Goal: Task Accomplishment & Management: Use online tool/utility

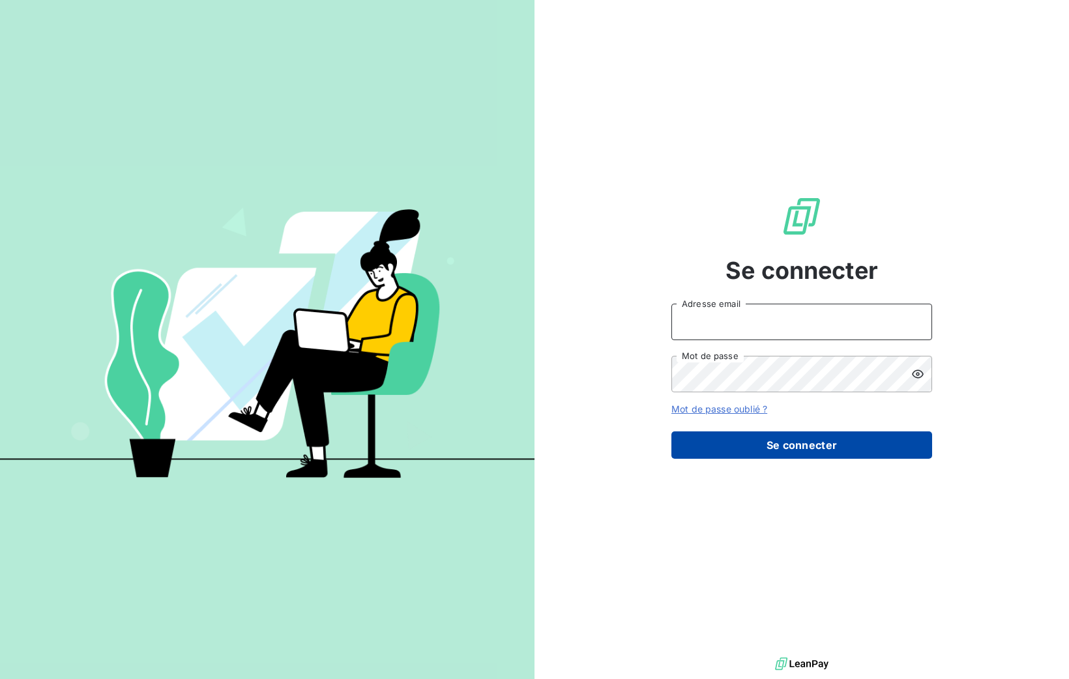
type input "[PERSON_NAME][EMAIL_ADDRESS][DOMAIN_NAME]"
click at [831, 458] on button "Se connecter" at bounding box center [801, 445] width 261 height 27
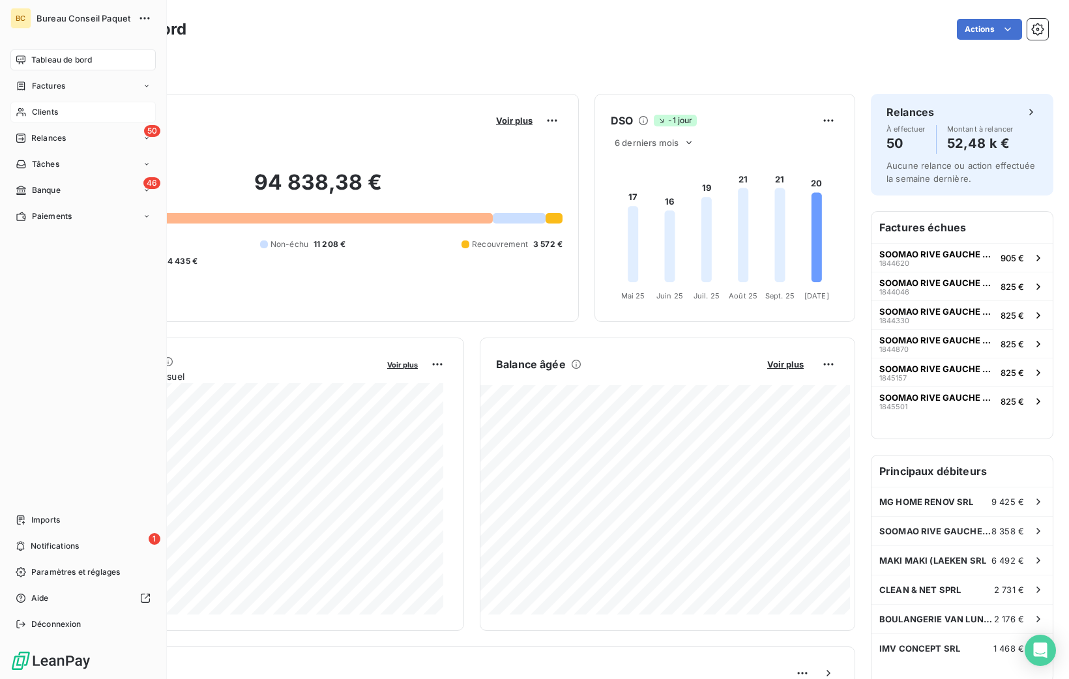
click at [32, 117] on span "Clients" at bounding box center [45, 112] width 26 height 12
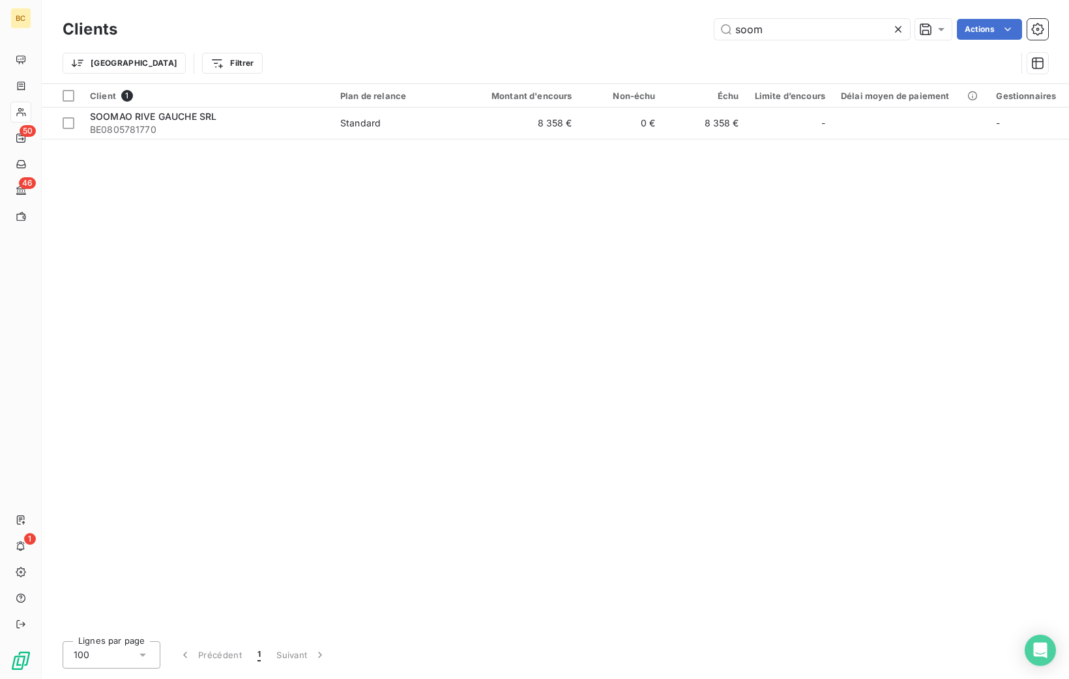
drag, startPoint x: 785, startPoint y: 29, endPoint x: 643, endPoint y: 37, distance: 142.3
click at [638, 37] on div "soom Actions" at bounding box center [590, 29] width 915 height 21
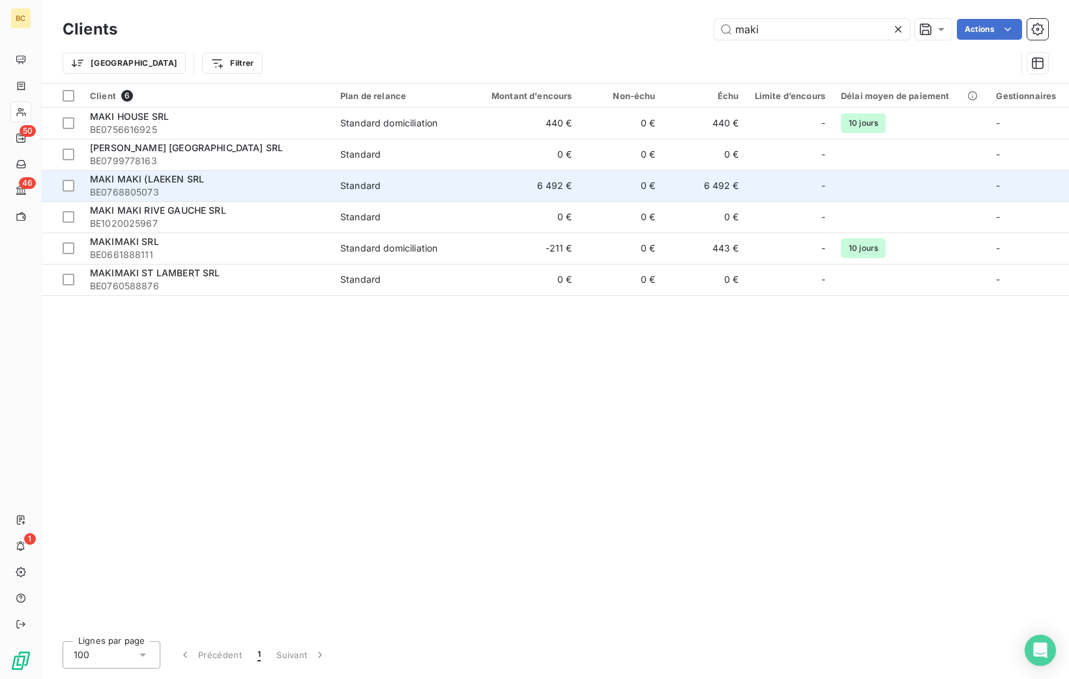
type input "maki"
click at [201, 179] on span "MAKI MAKI (LAEKEN SRL" at bounding box center [147, 178] width 114 height 11
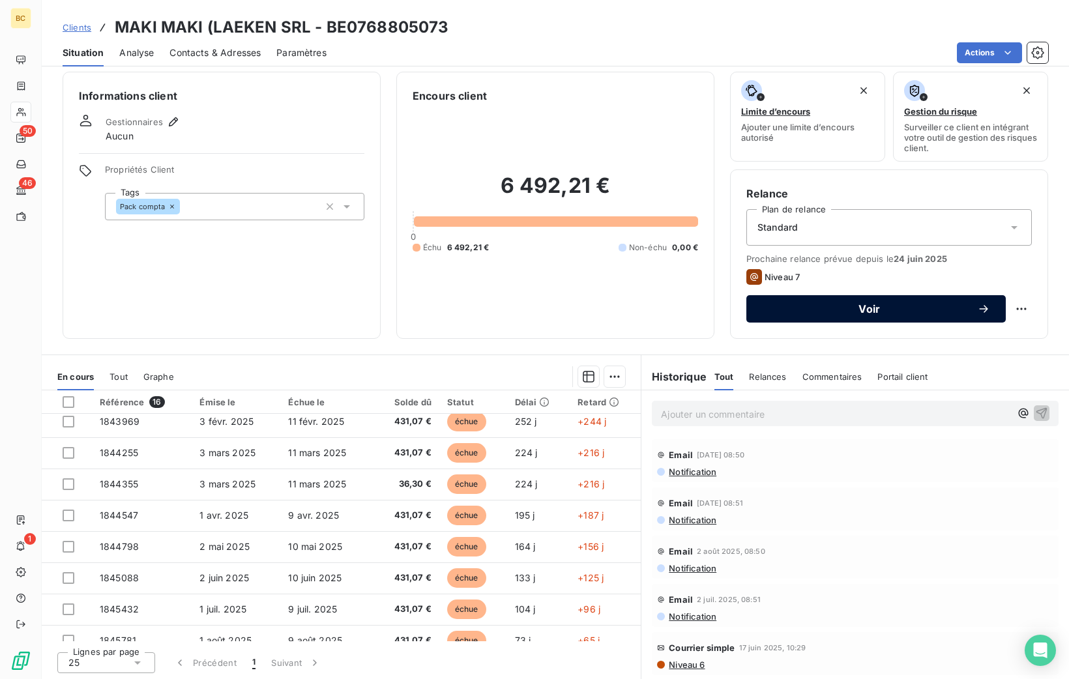
click at [842, 308] on span "Voir" at bounding box center [869, 309] width 215 height 10
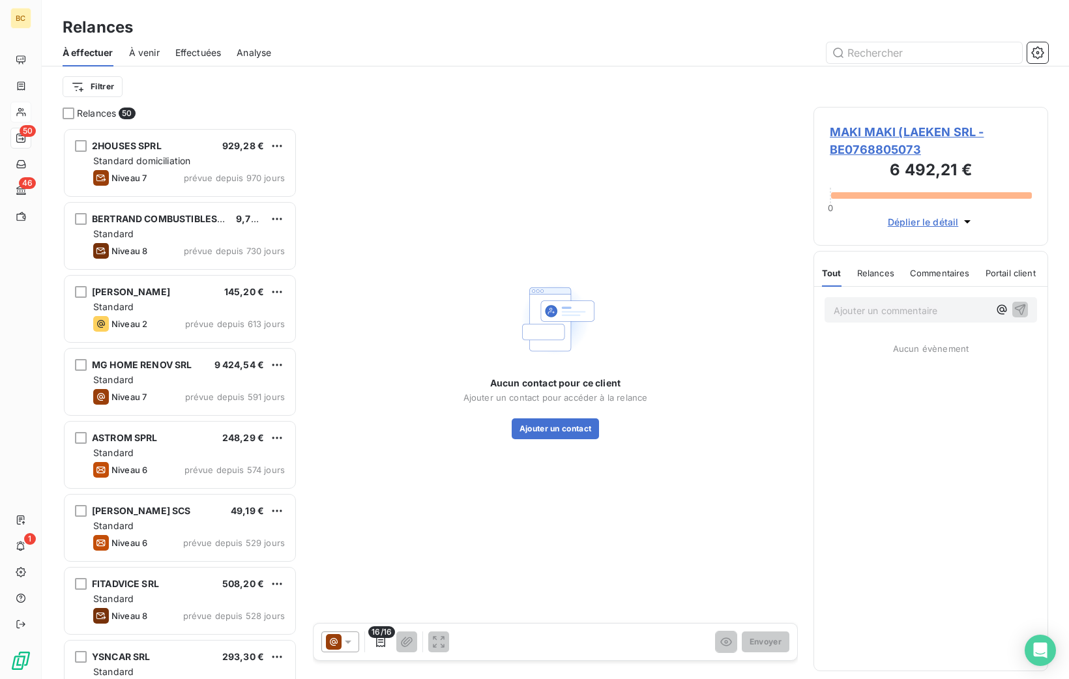
scroll to position [542, 224]
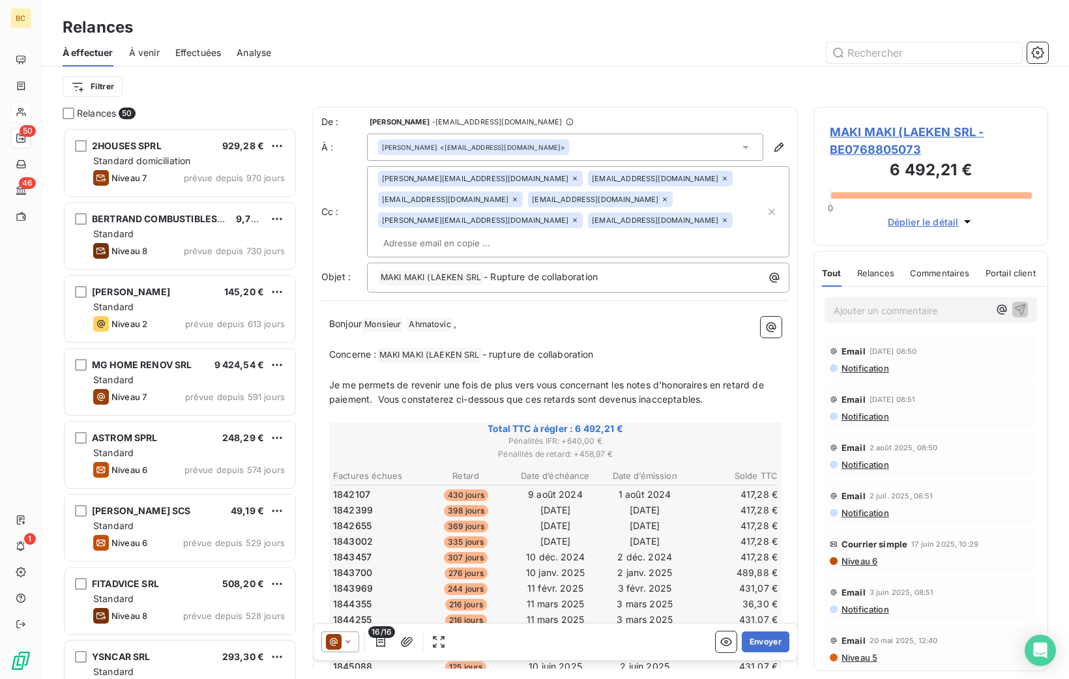
click at [865, 560] on span "Niveau 6" at bounding box center [858, 561] width 37 height 10
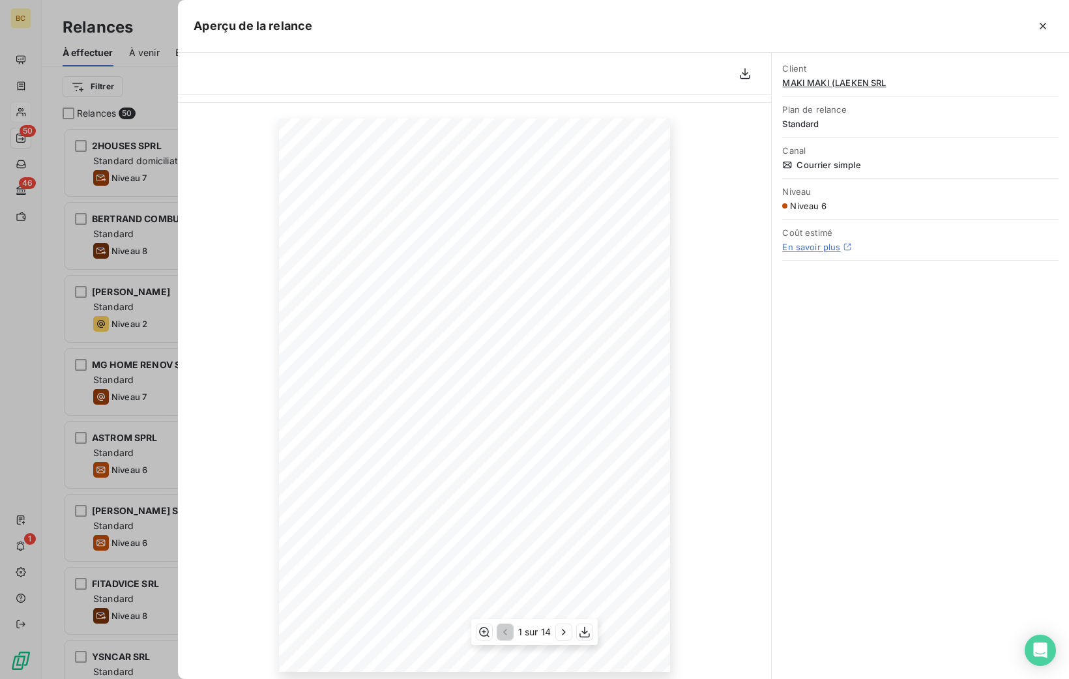
scroll to position [44, 0]
click at [743, 68] on icon "button" at bounding box center [745, 73] width 13 height 13
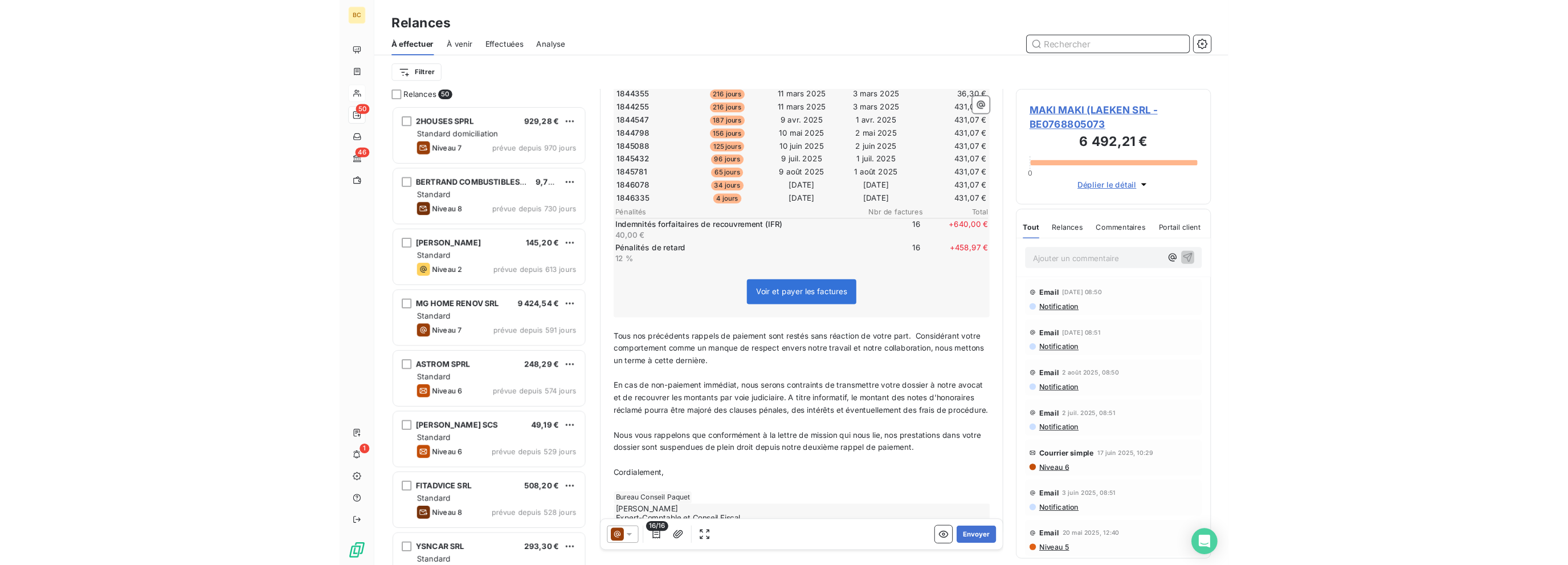
scroll to position [403, 0]
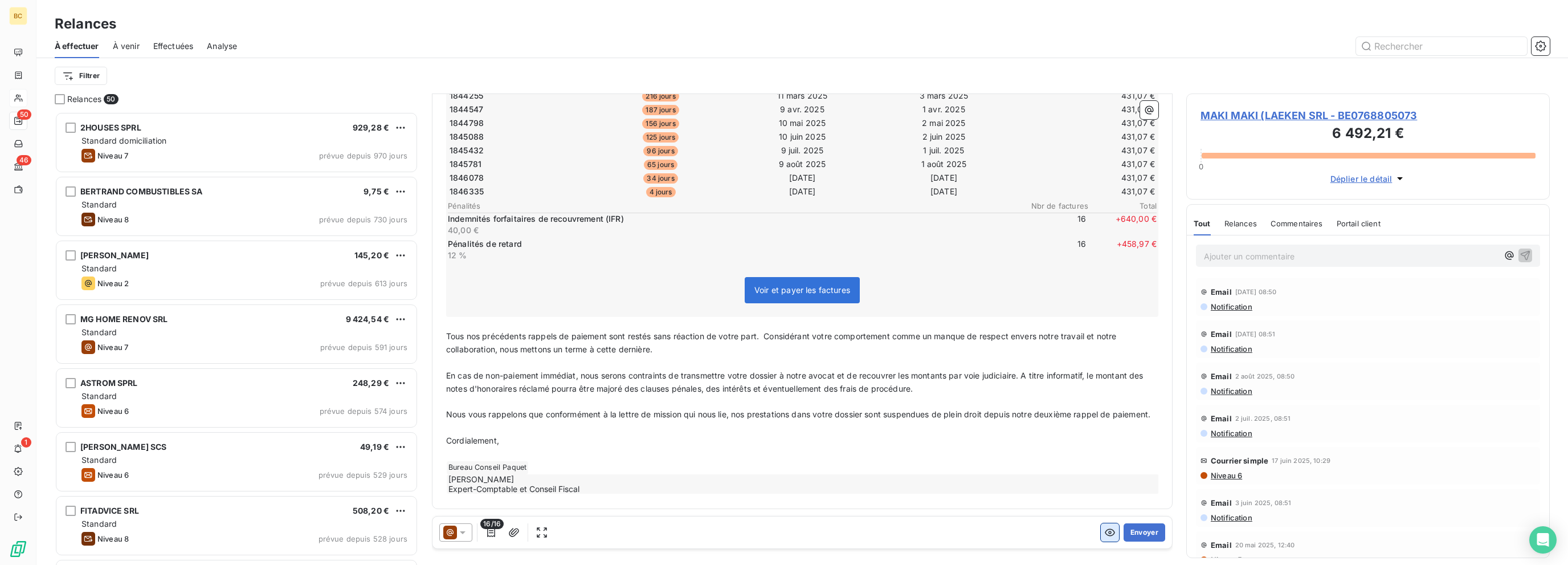
click at [933, 532] on icon "button" at bounding box center [1110, 533] width 10 height 7
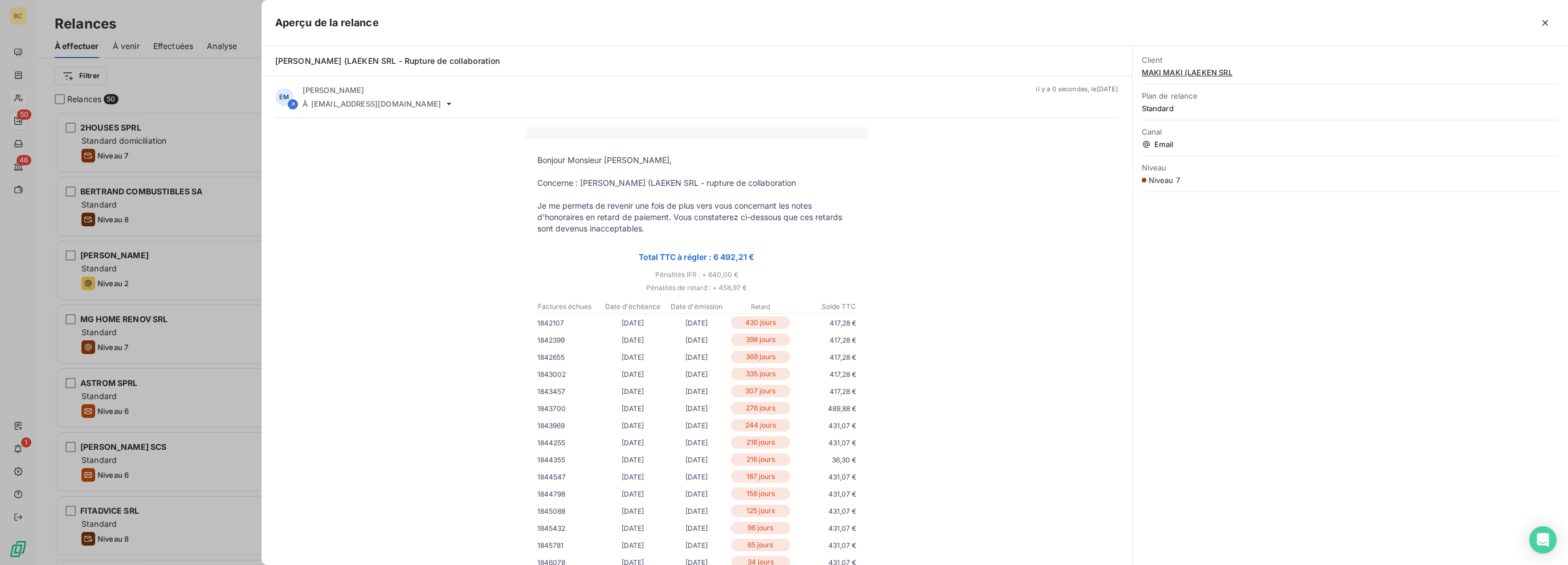
click at [915, 303] on div "Bonjour Monsieur [PERSON_NAME], Concerne : [PERSON_NAME] (LAEKEN SRL - rupture …" at bounding box center [697, 567] width 843 height 880
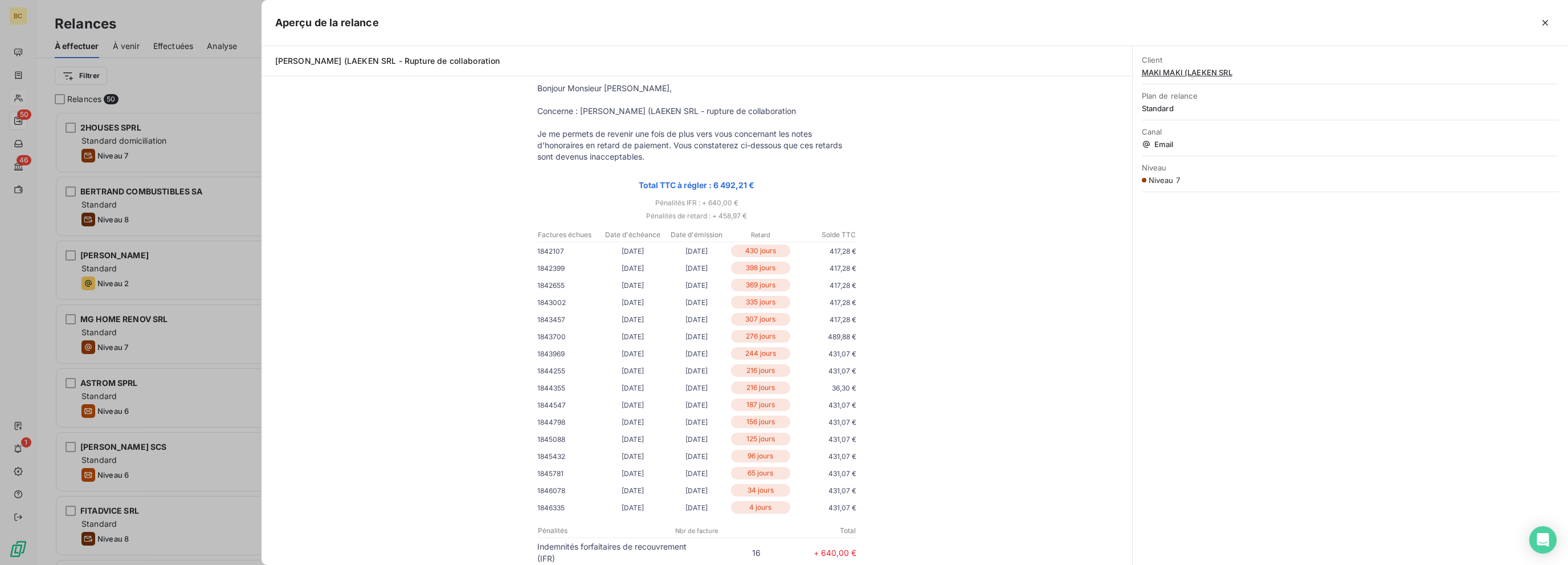
scroll to position [0, 0]
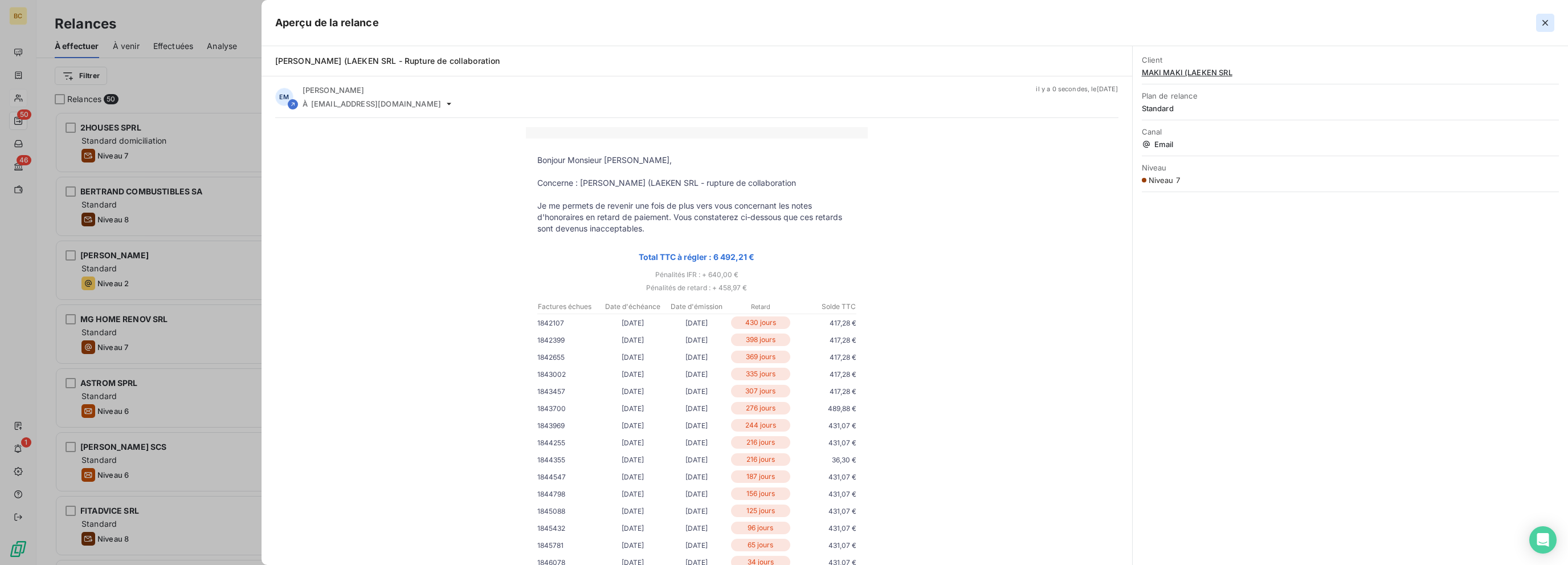
click at [933, 22] on icon "button" at bounding box center [1544, 23] width 11 height 11
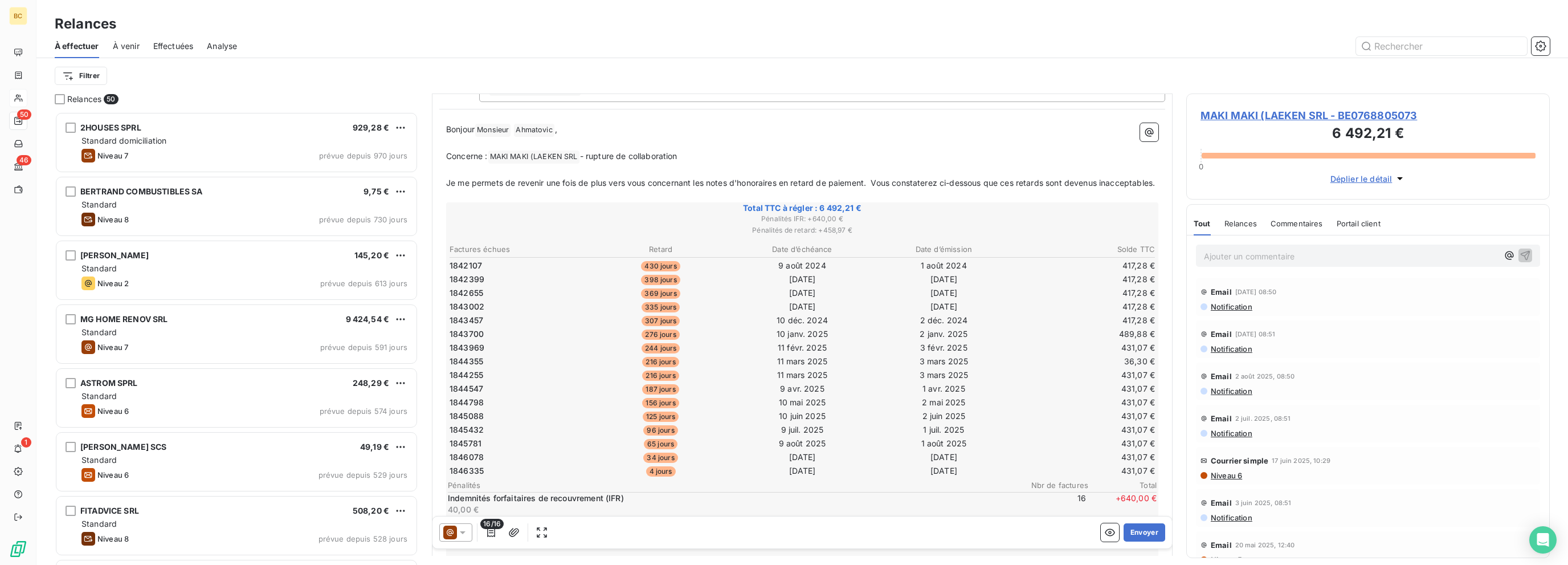
scroll to position [175, 0]
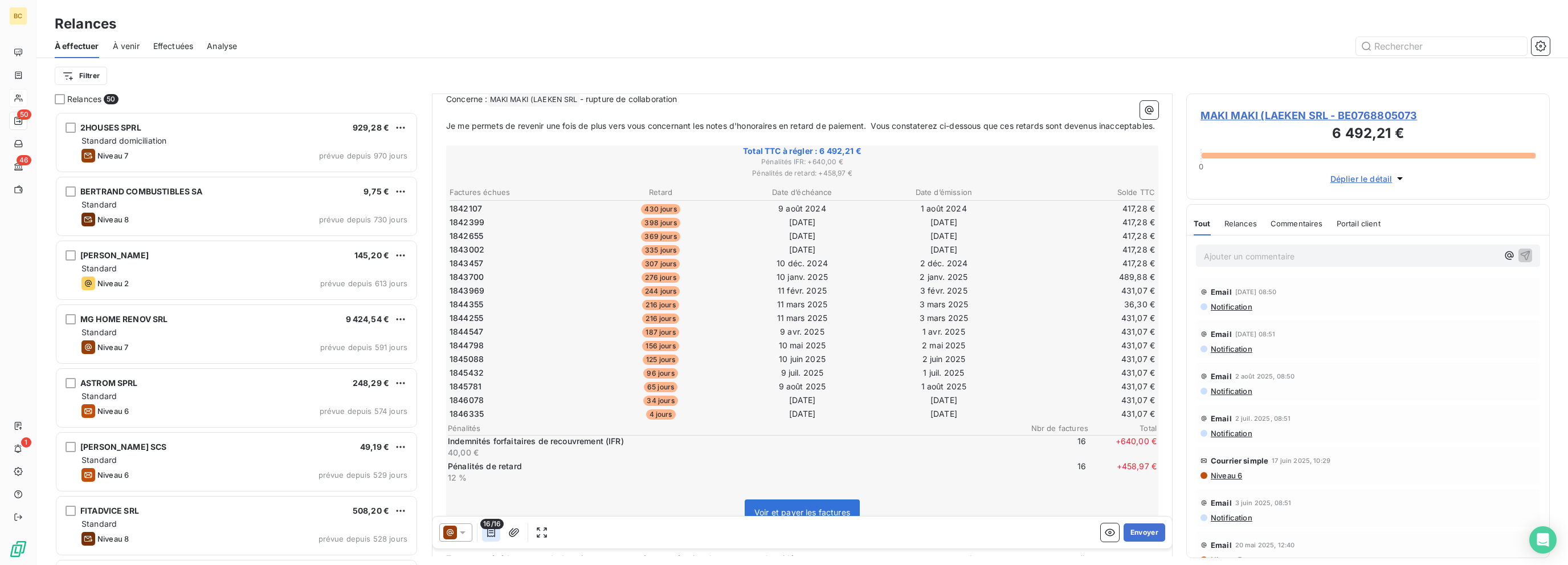
click at [489, 531] on icon "button" at bounding box center [490, 532] width 11 height 11
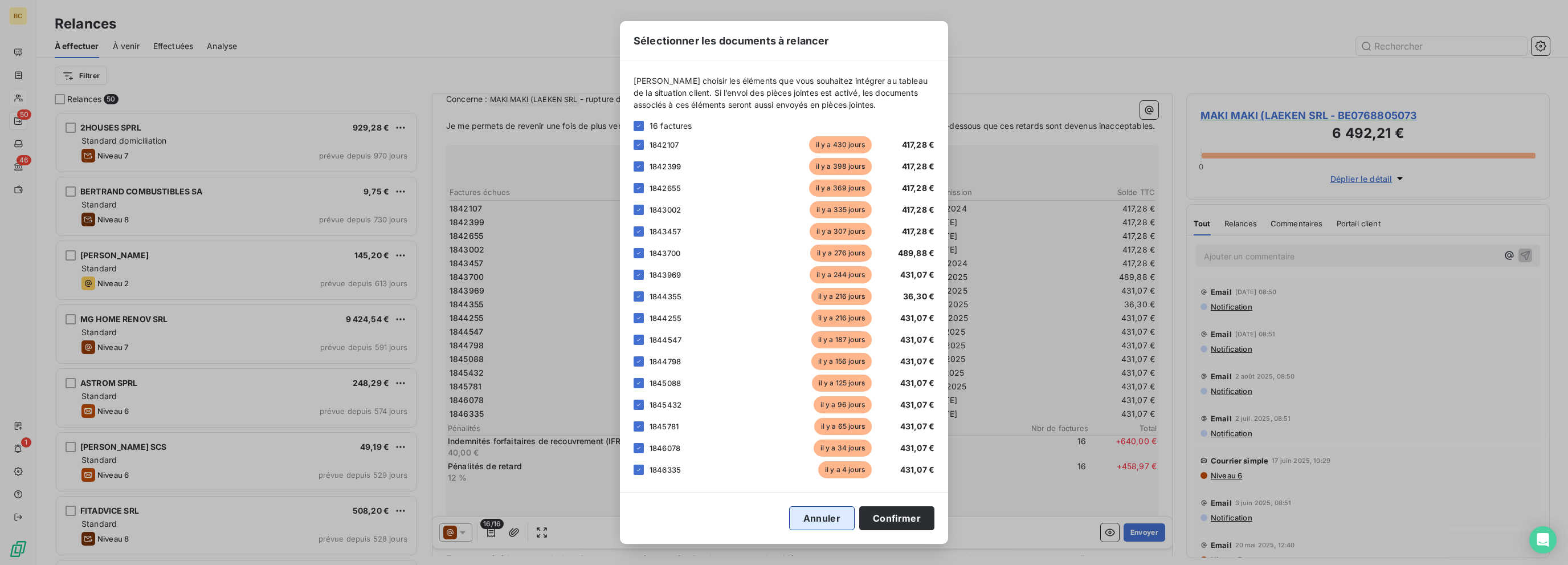
click at [821, 527] on button "Annuler" at bounding box center [822, 518] width 66 height 24
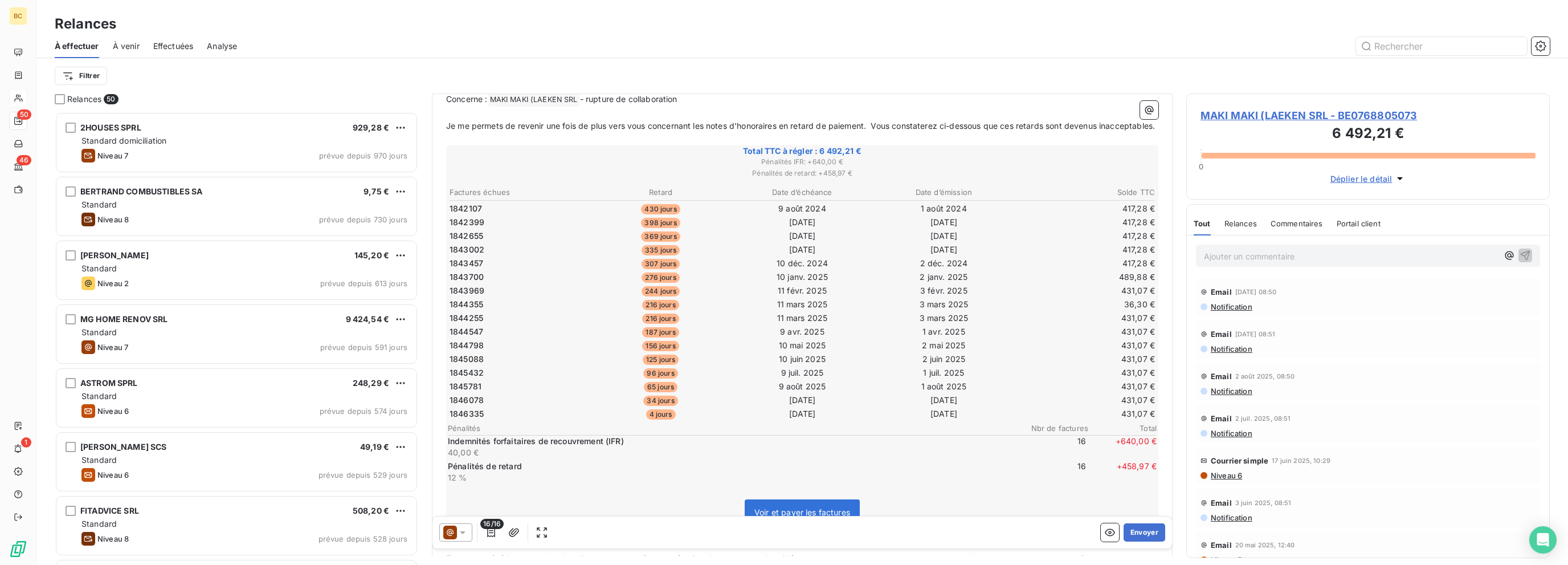
click at [933, 474] on span "Niveau 6" at bounding box center [1225, 475] width 32 height 9
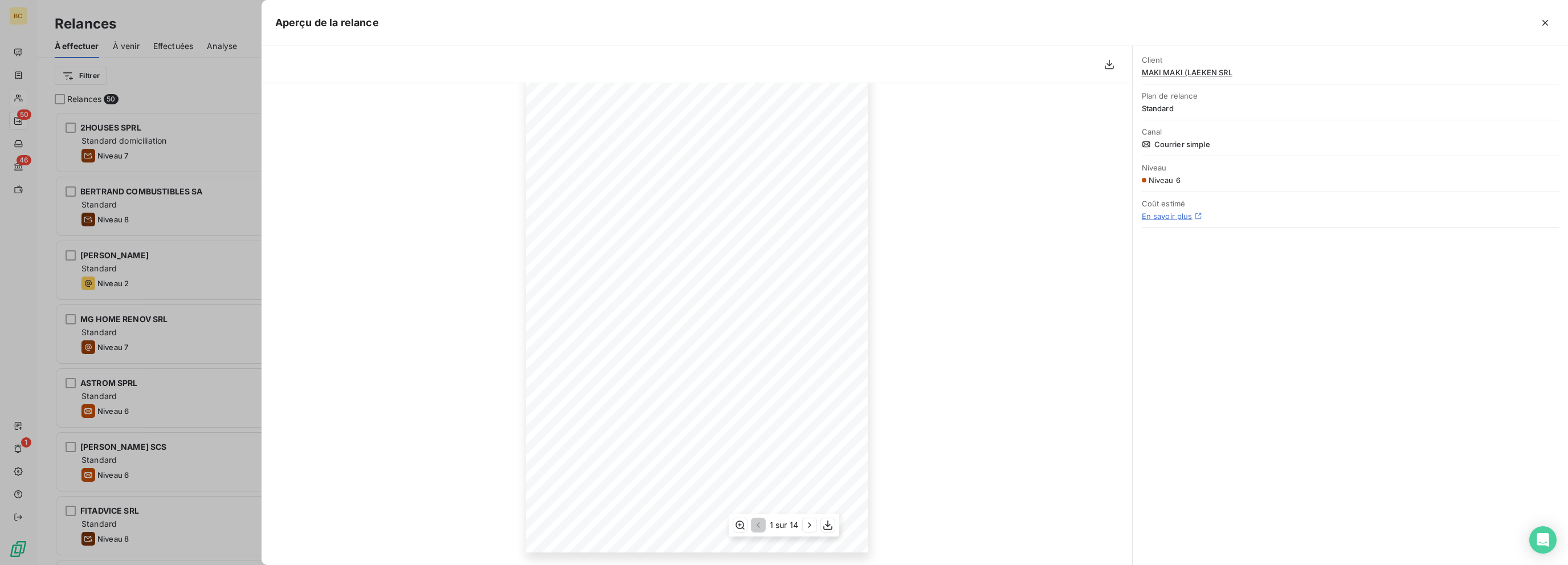
scroll to position [68, 0]
click at [826, 525] on icon "button" at bounding box center [828, 525] width 9 height 10
click at [933, 20] on icon "button" at bounding box center [1544, 23] width 11 height 11
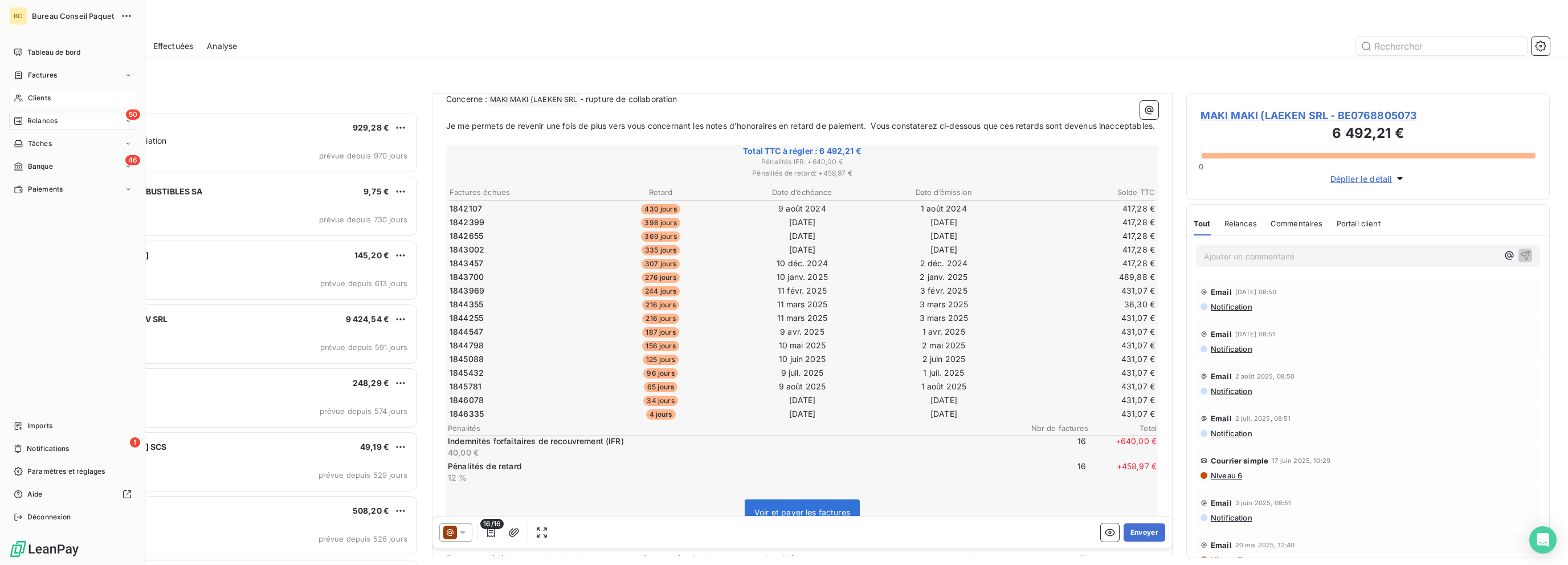
click at [37, 97] on span "Clients" at bounding box center [39, 98] width 23 height 10
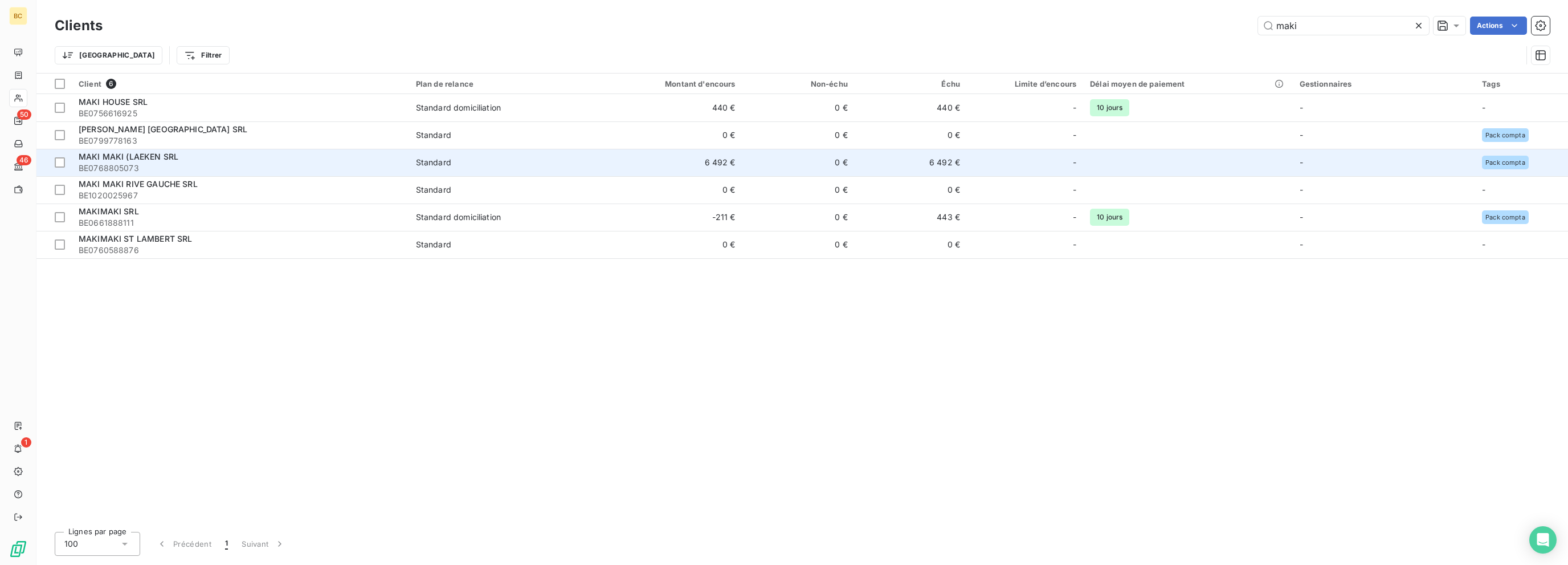
click at [155, 156] on span "MAKI MAKI (LAEKEN SRL" at bounding box center [128, 156] width 100 height 10
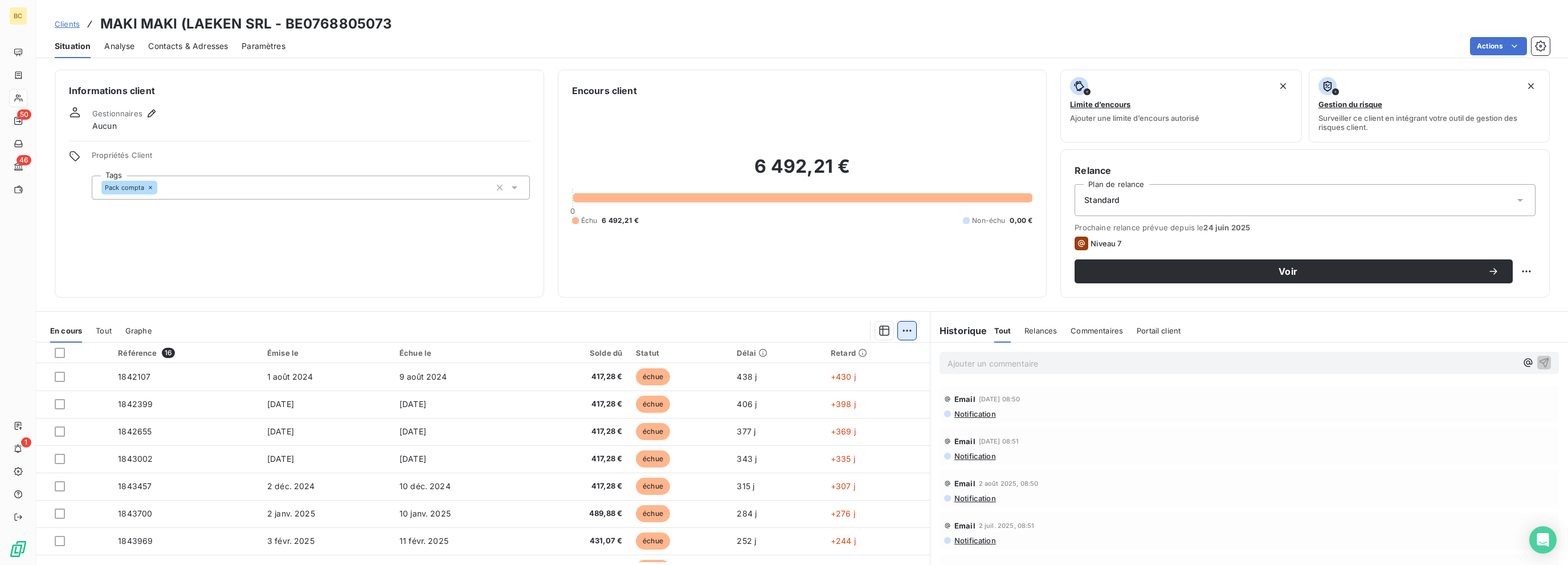
click at [898, 327] on html "BC 50 46 1 Clients [PERSON_NAME] (LAEKEN SRL - BE0768805073 Situation Analyse C…" at bounding box center [784, 282] width 1568 height 565
click at [774, 303] on html "BC 50 46 1 Clients [PERSON_NAME] (LAEKEN SRL - BE0768805073 Situation Analyse C…" at bounding box center [784, 282] width 1568 height 565
click at [883, 333] on icon "button" at bounding box center [885, 331] width 10 height 10
click at [784, 307] on div "Informations client Gestionnaires Aucun Propriétés Client Tags Pack compta Enco…" at bounding box center [802, 314] width 1531 height 502
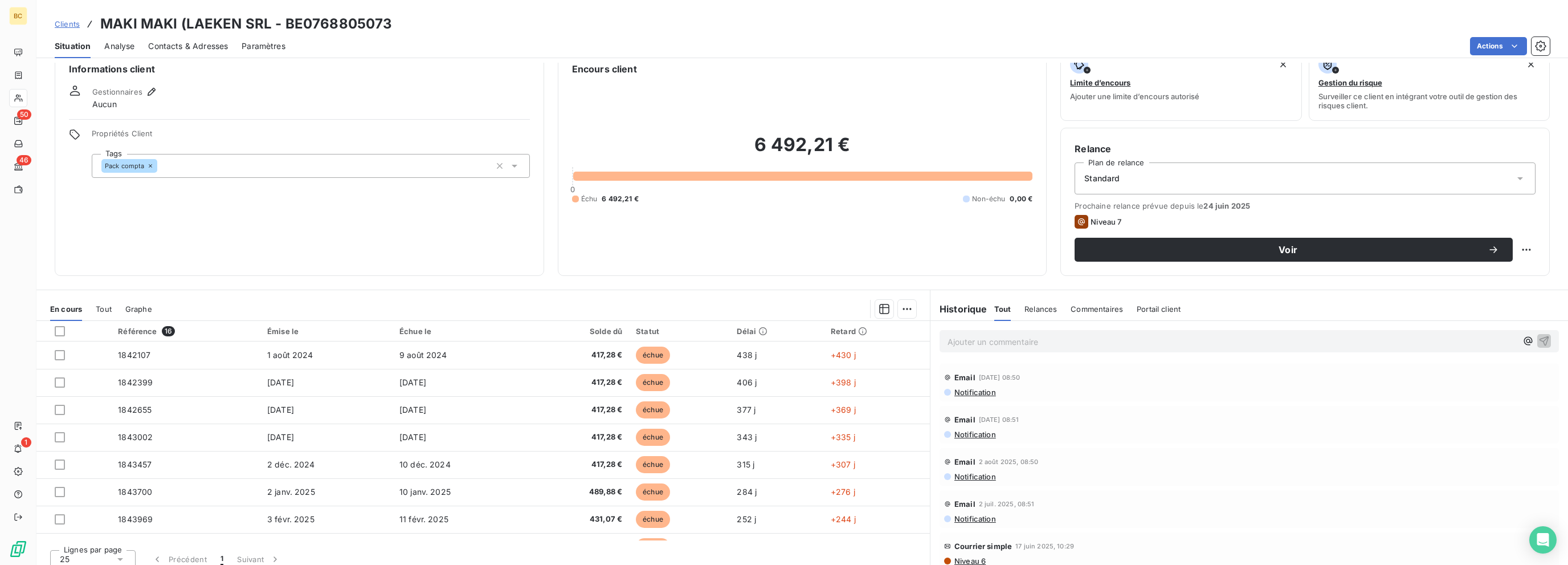
scroll to position [31, 0]
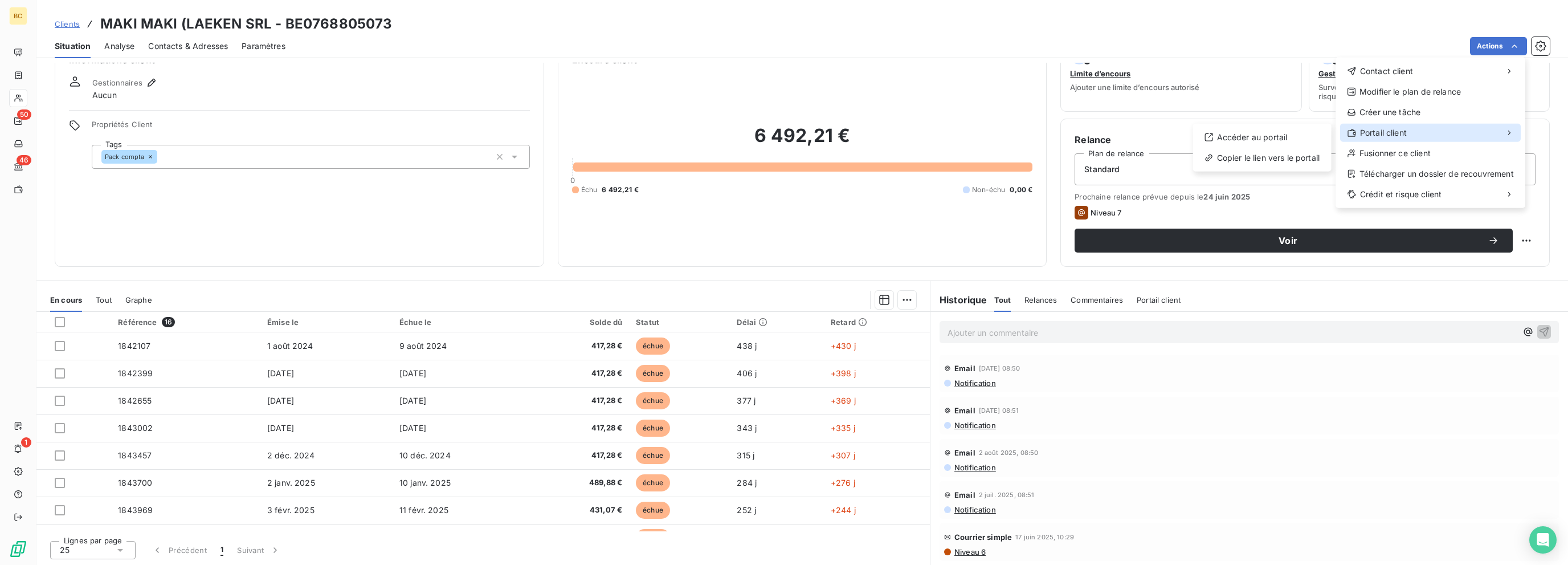
click at [933, 130] on span "Portail client" at bounding box center [1383, 132] width 46 height 11
click at [933, 140] on div "Accéder au portail" at bounding box center [1262, 137] width 129 height 18
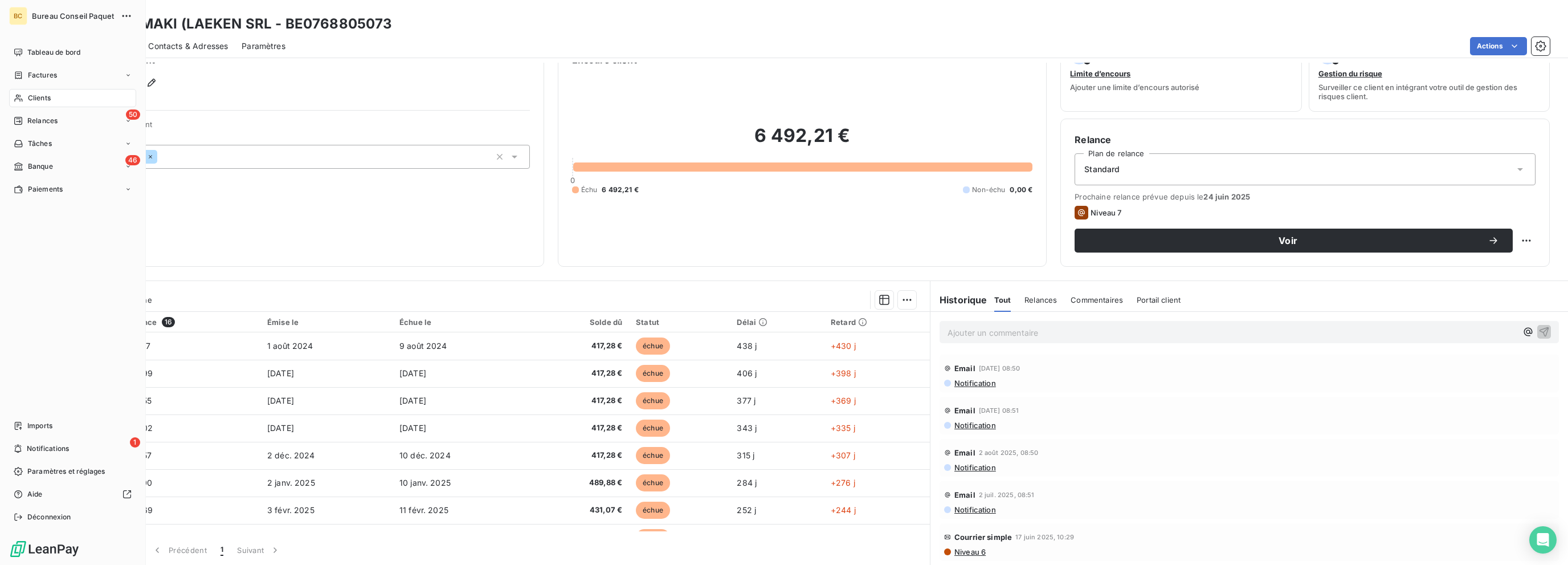
click at [30, 96] on span "Clients" at bounding box center [39, 98] width 23 height 10
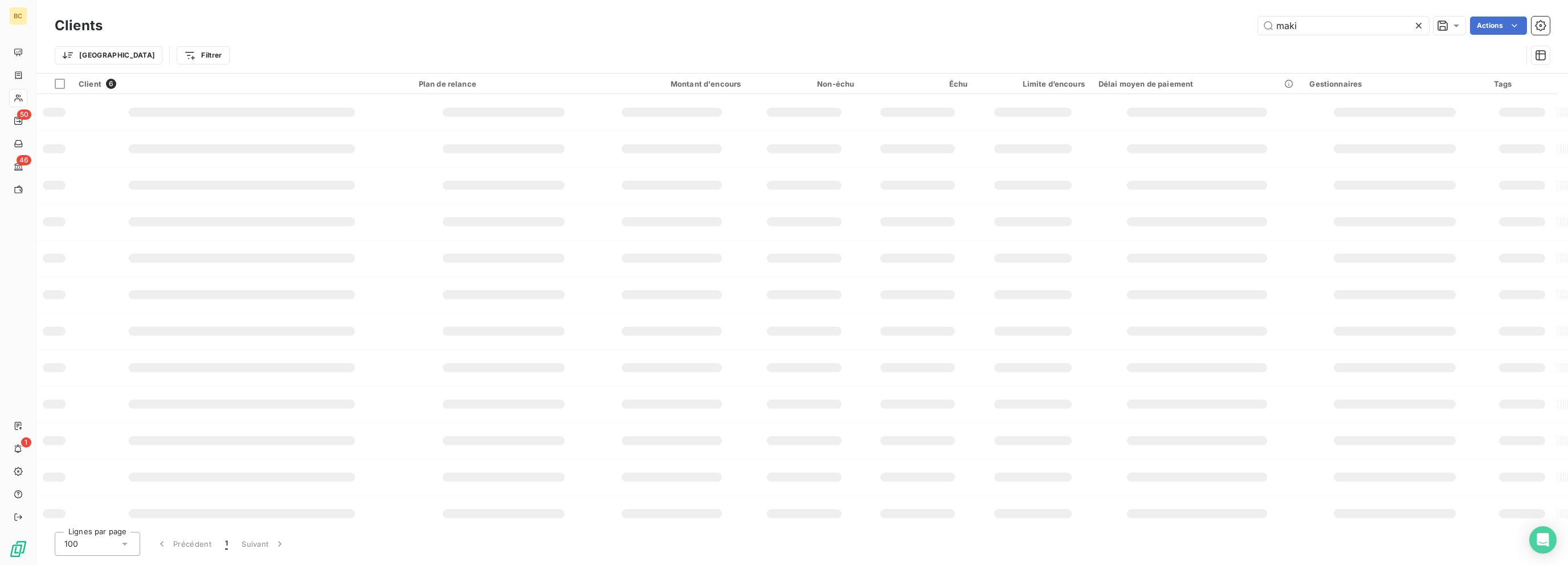
drag, startPoint x: 1312, startPoint y: 25, endPoint x: 1254, endPoint y: 34, distance: 58.7
click at [933, 31] on div "[PERSON_NAME] Actions" at bounding box center [833, 25] width 1433 height 18
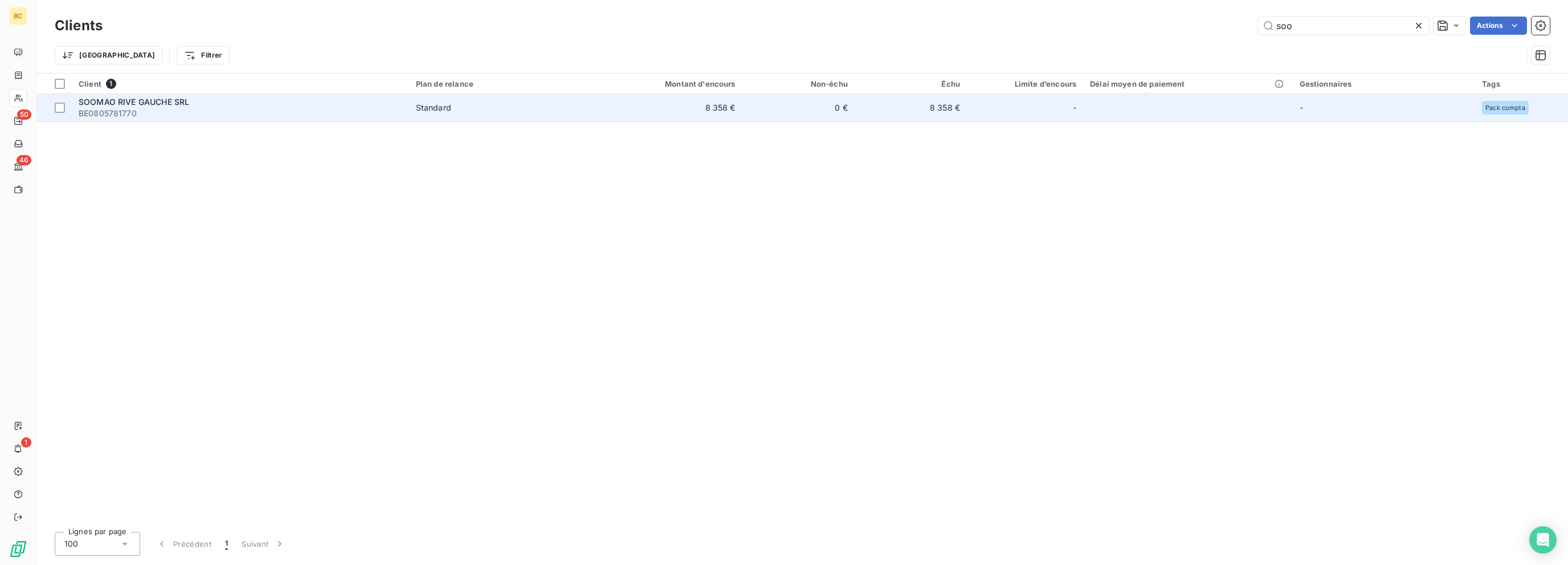
type input "soo"
click at [153, 109] on span "BE0805781770" at bounding box center [240, 113] width 323 height 11
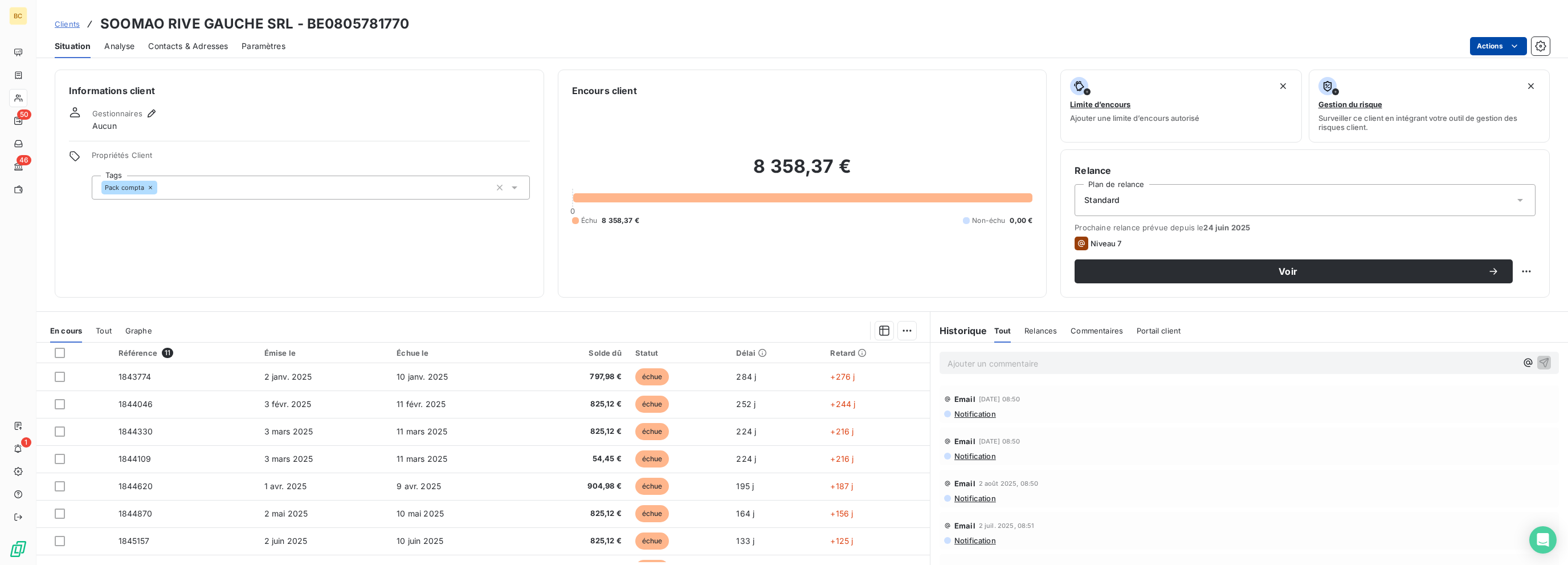
click at [933, 53] on html "BC 50 46 1 Clients SOOMAO RIVE GAUCHE SRL - BE0805781770 Situation Analyse Cont…" at bounding box center [784, 282] width 1568 height 565
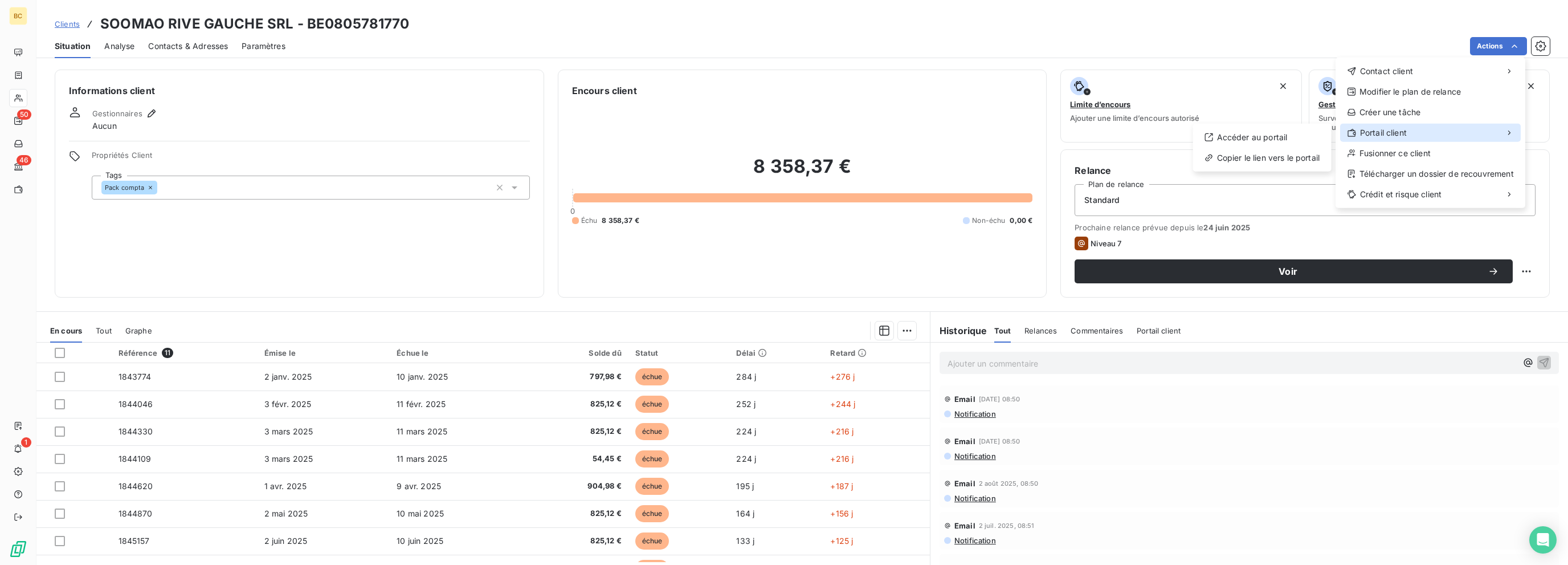
click at [933, 123] on div "Portail client" at bounding box center [1430, 132] width 181 height 18
click at [933, 132] on span "Portail client" at bounding box center [1383, 132] width 46 height 11
click at [933, 141] on div "Accéder au portail" at bounding box center [1262, 137] width 129 height 18
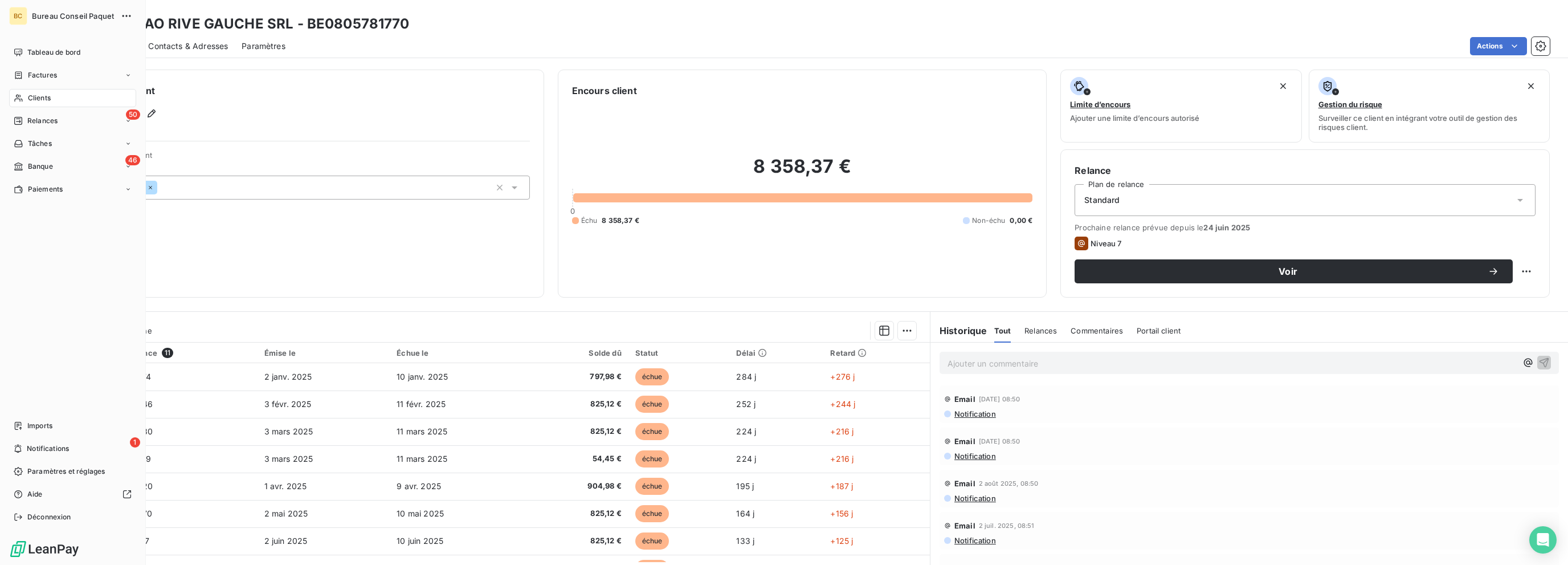
click at [30, 97] on span "Clients" at bounding box center [39, 98] width 23 height 10
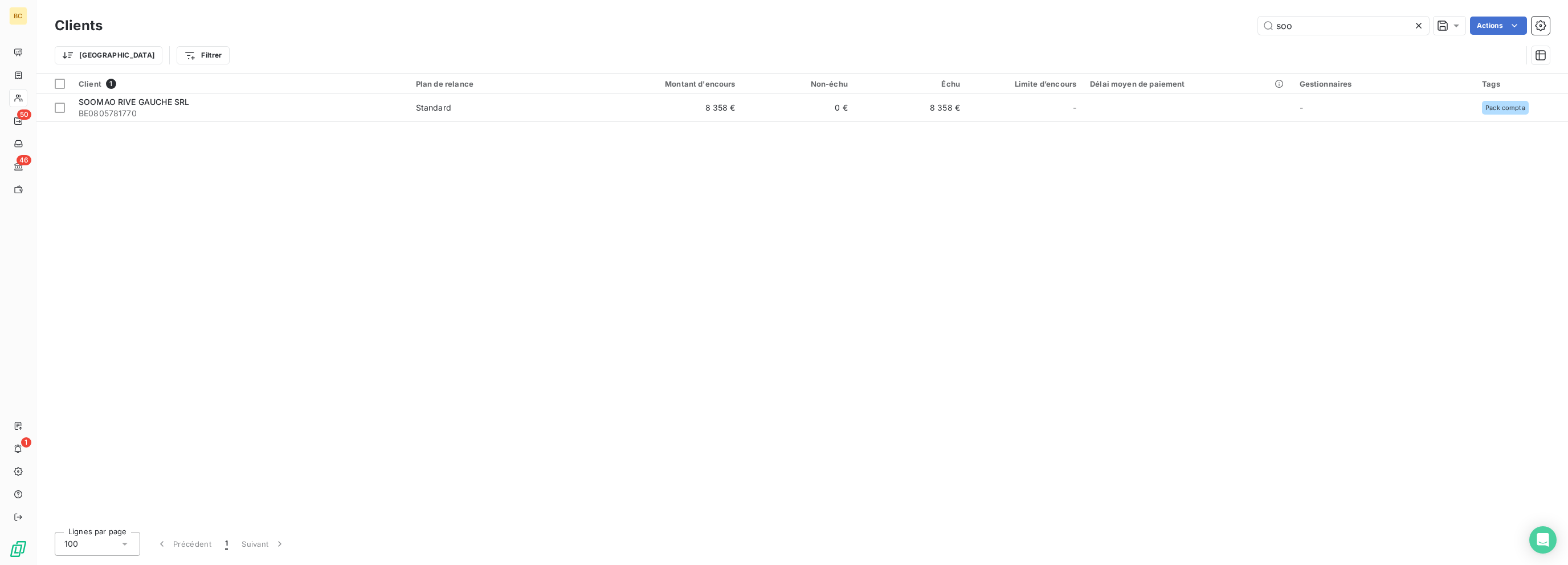
drag, startPoint x: 1299, startPoint y: 29, endPoint x: 1240, endPoint y: 27, distance: 59.0
click at [933, 27] on div "soo Actions" at bounding box center [833, 25] width 1433 height 18
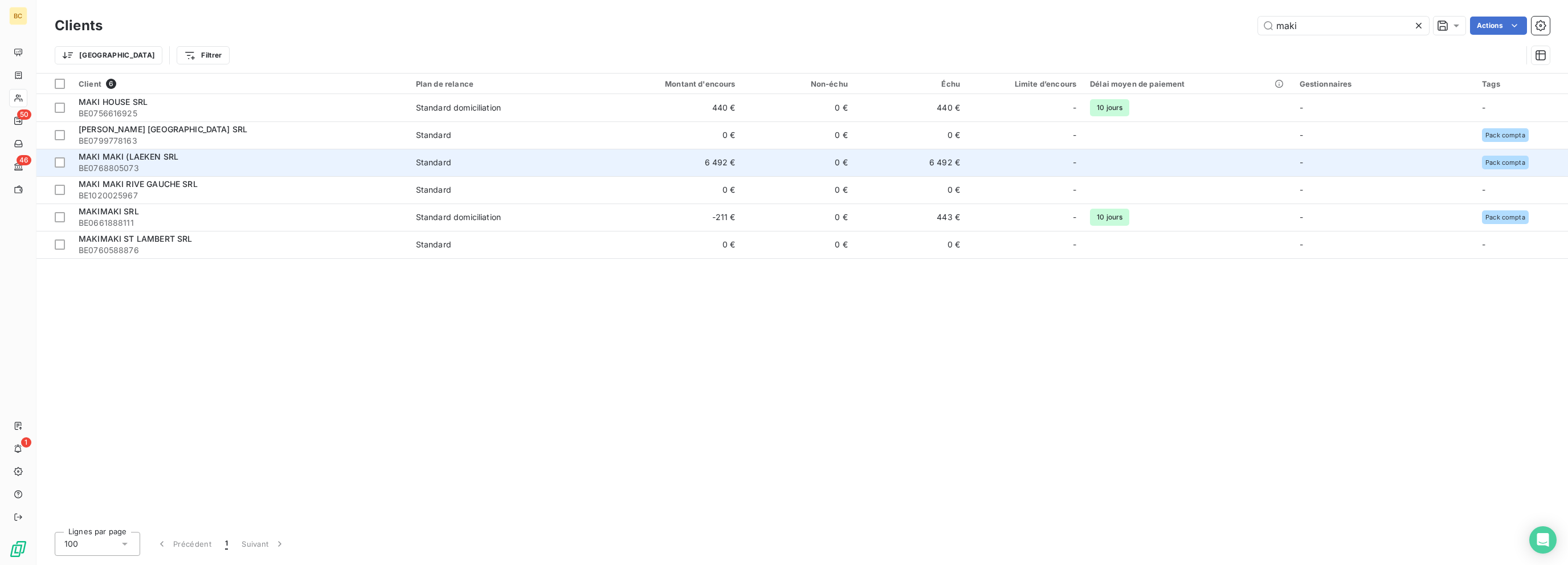
type input "maki"
click at [149, 160] on span "MAKI MAKI (LAEKEN SRL" at bounding box center [128, 156] width 100 height 10
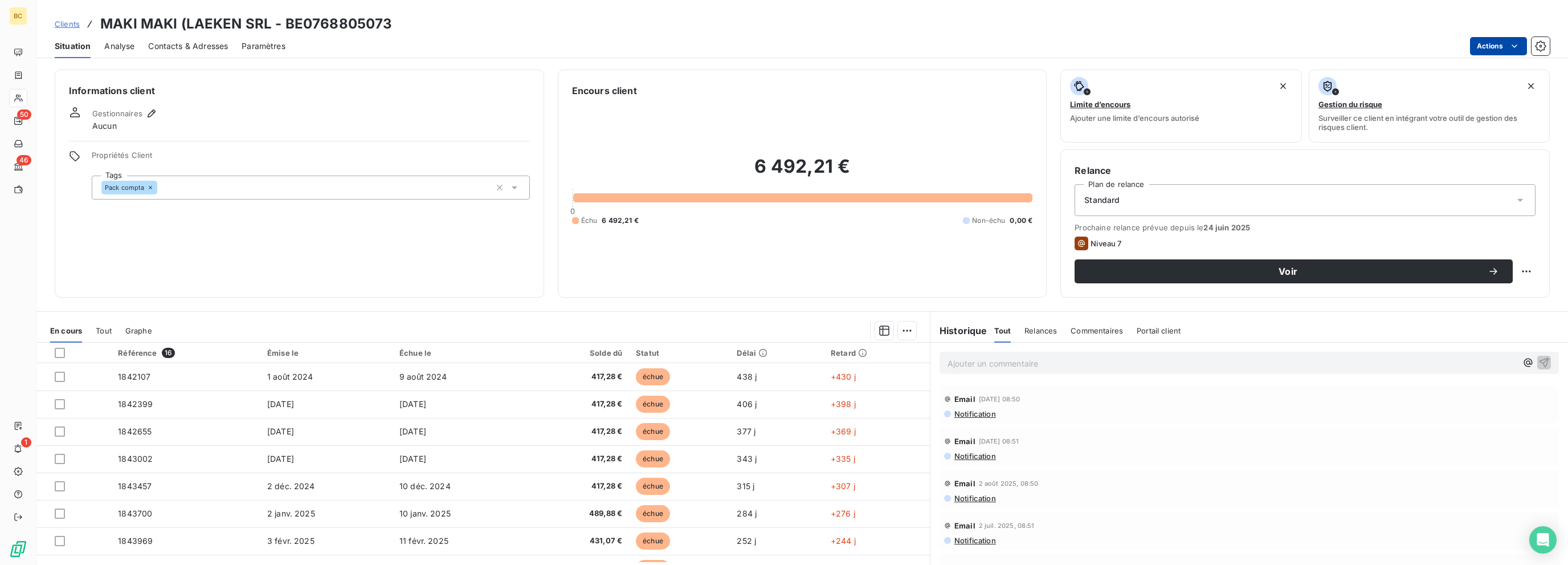
click at [933, 43] on html "BC 50 46 1 Clients [PERSON_NAME] (LAEKEN SRL - BE0768805073 Situation Analyse C…" at bounding box center [784, 282] width 1568 height 565
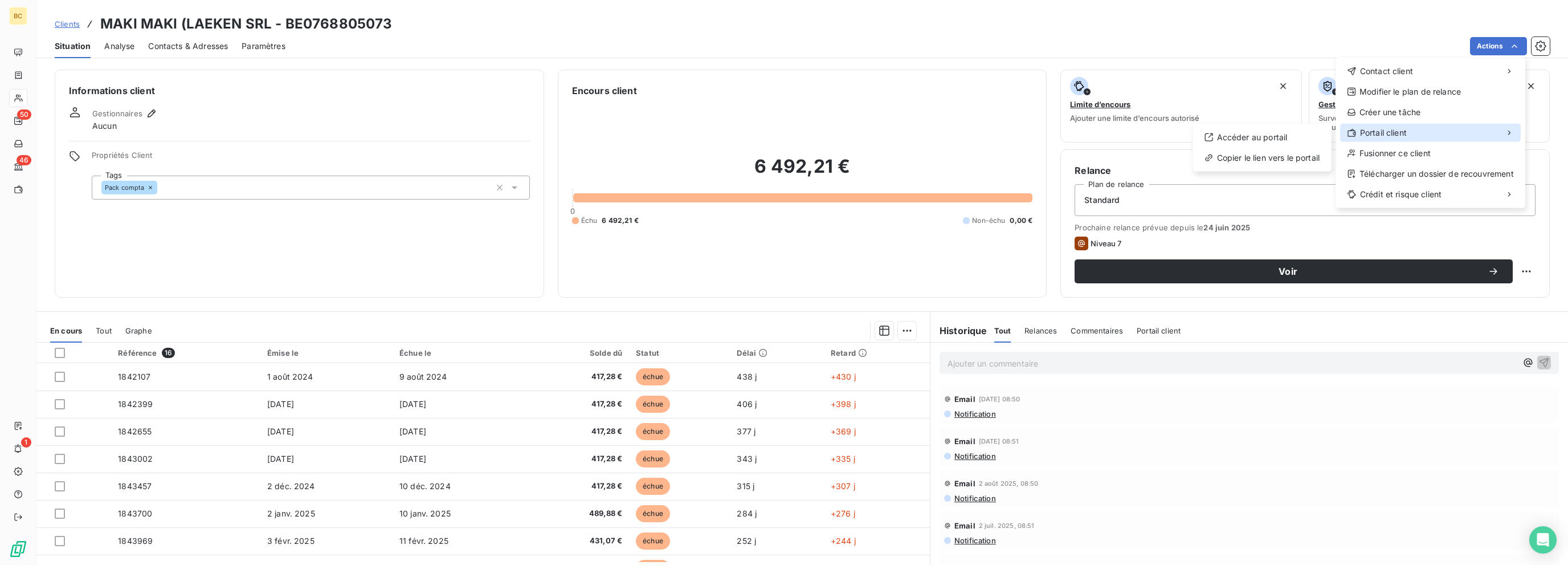
click at [933, 130] on span "Portail client" at bounding box center [1383, 132] width 46 height 11
click at [933, 135] on div "Accéder au portail" at bounding box center [1262, 137] width 129 height 18
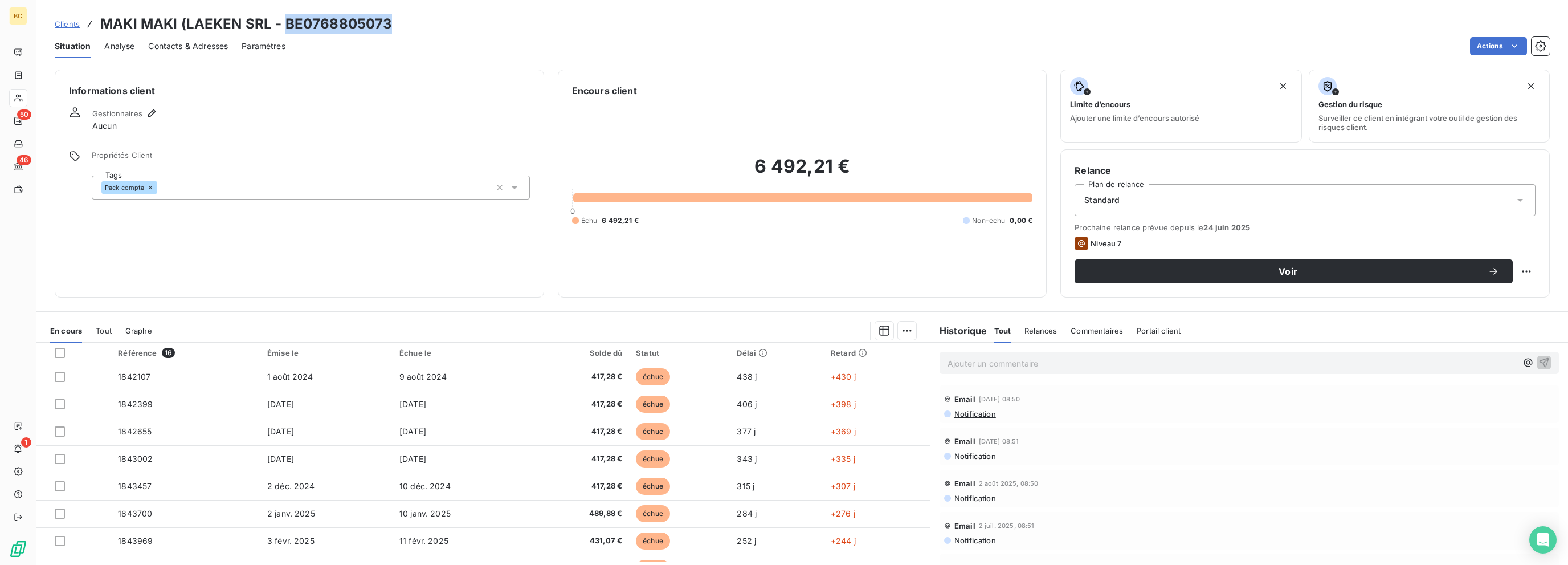
drag, startPoint x: 286, startPoint y: 24, endPoint x: 391, endPoint y: 24, distance: 105.0
click at [391, 24] on div "Clients [PERSON_NAME] (LAEKEN SRL - BE0768805073" at bounding box center [802, 24] width 1531 height 20
copy h3 "BE0768805073"
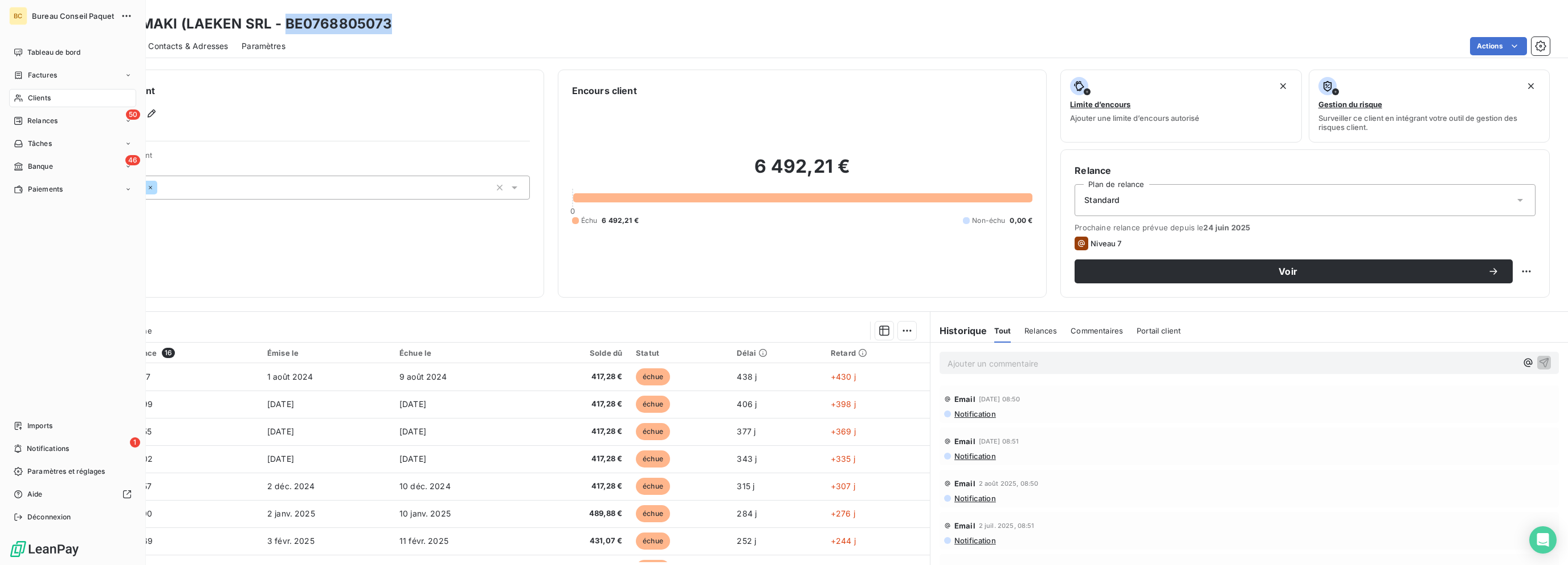
click at [32, 102] on span "Clients" at bounding box center [39, 98] width 23 height 10
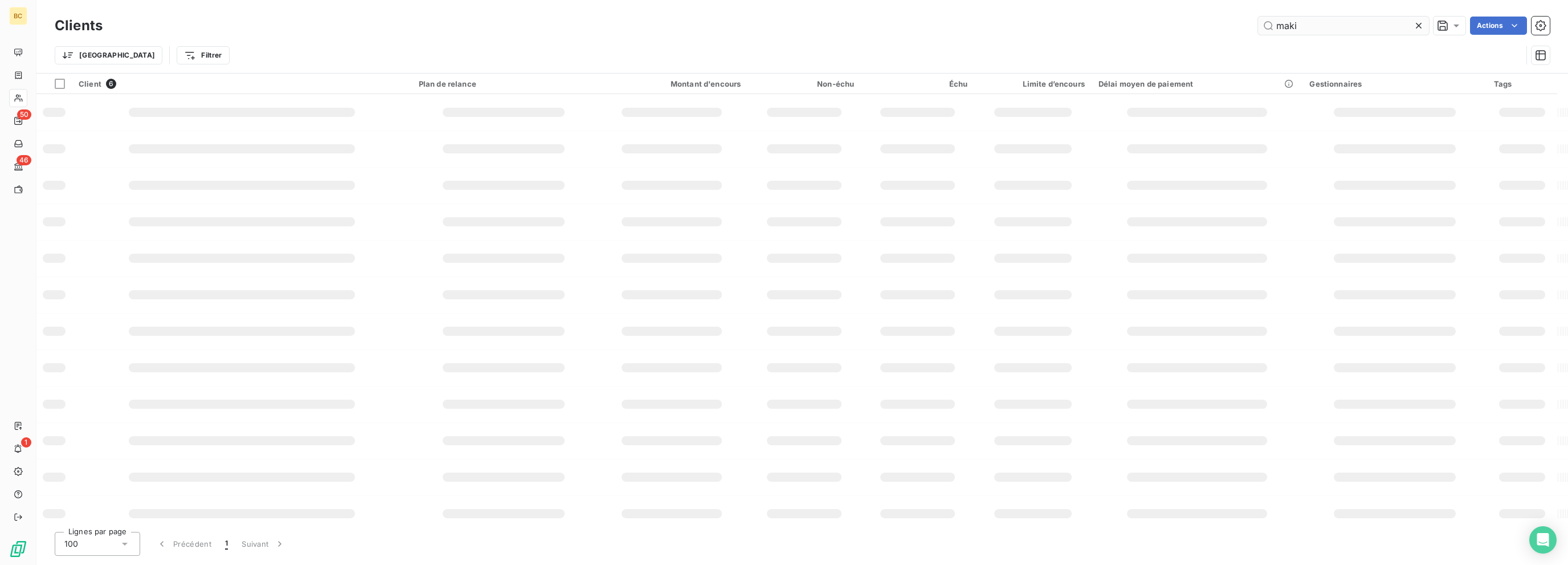
click at [933, 22] on input "maki" at bounding box center [1343, 25] width 171 height 18
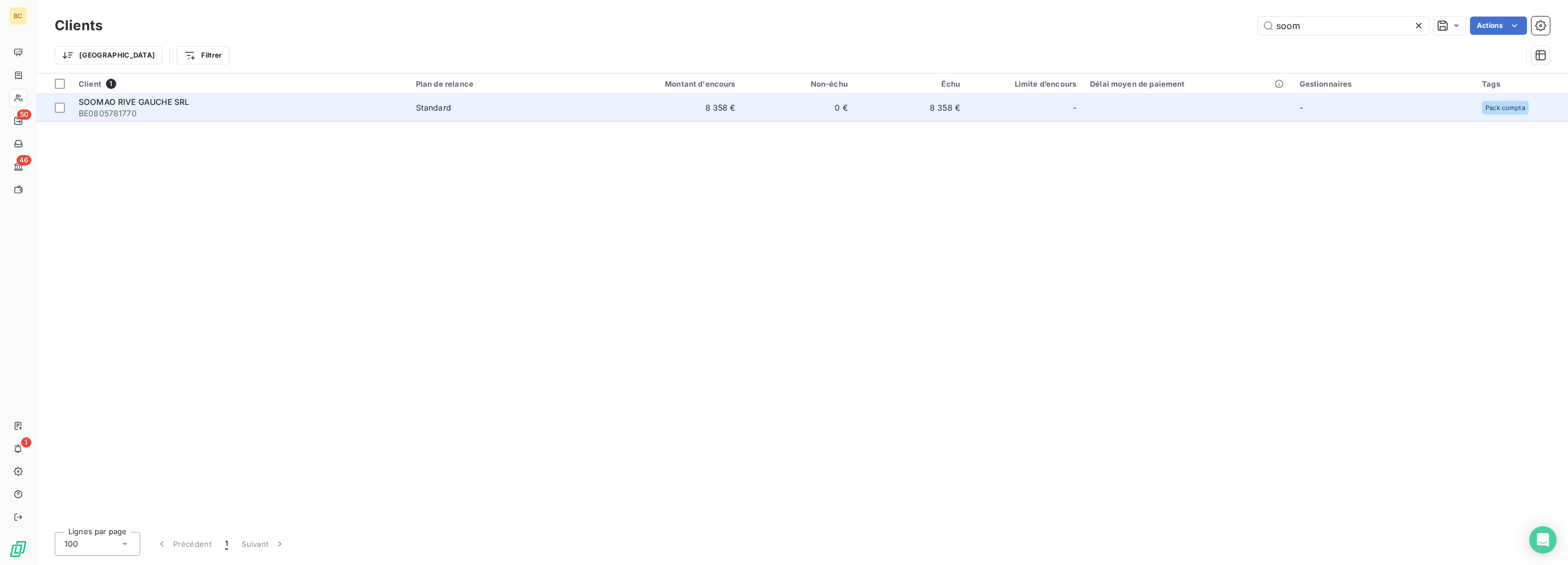
type input "soom"
click at [127, 108] on span "BE0805781770" at bounding box center [240, 113] width 323 height 11
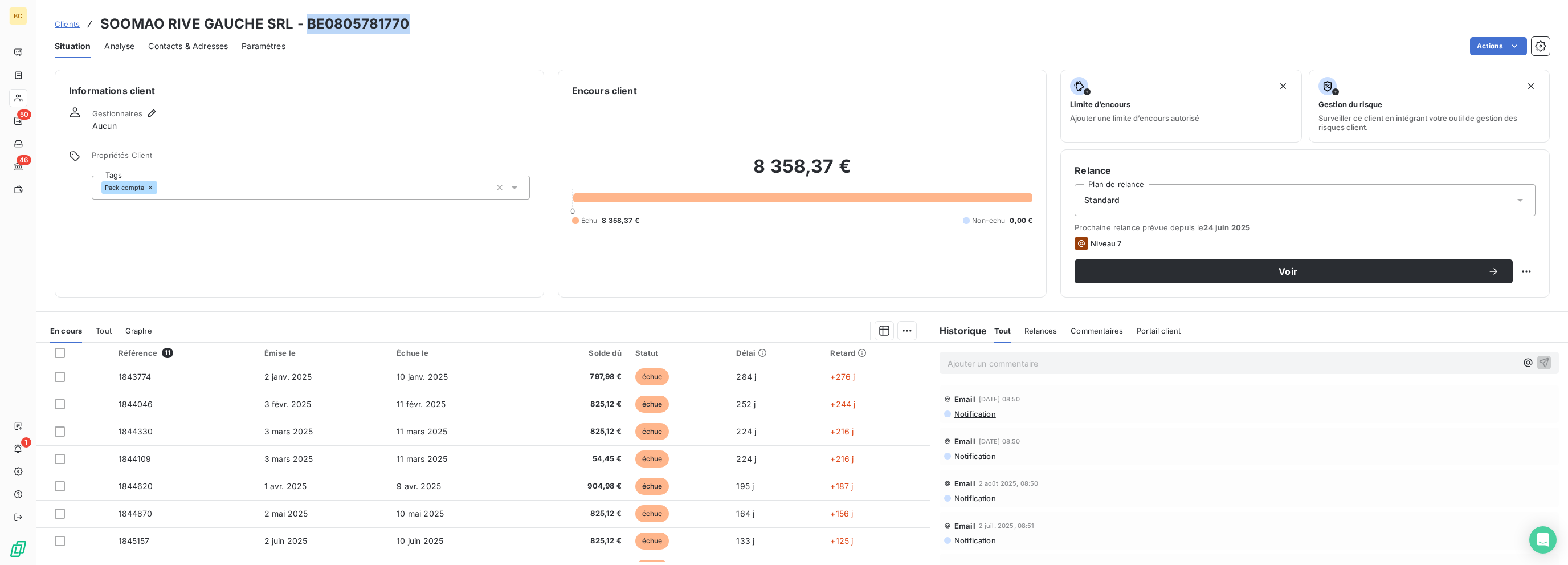
drag, startPoint x: 303, startPoint y: 25, endPoint x: 449, endPoint y: 29, distance: 146.1
click at [449, 29] on div "Clients SOOMAO RIVE GAUCHE SRL - BE0805781770" at bounding box center [802, 24] width 1531 height 20
copy h3 "BE0805781770"
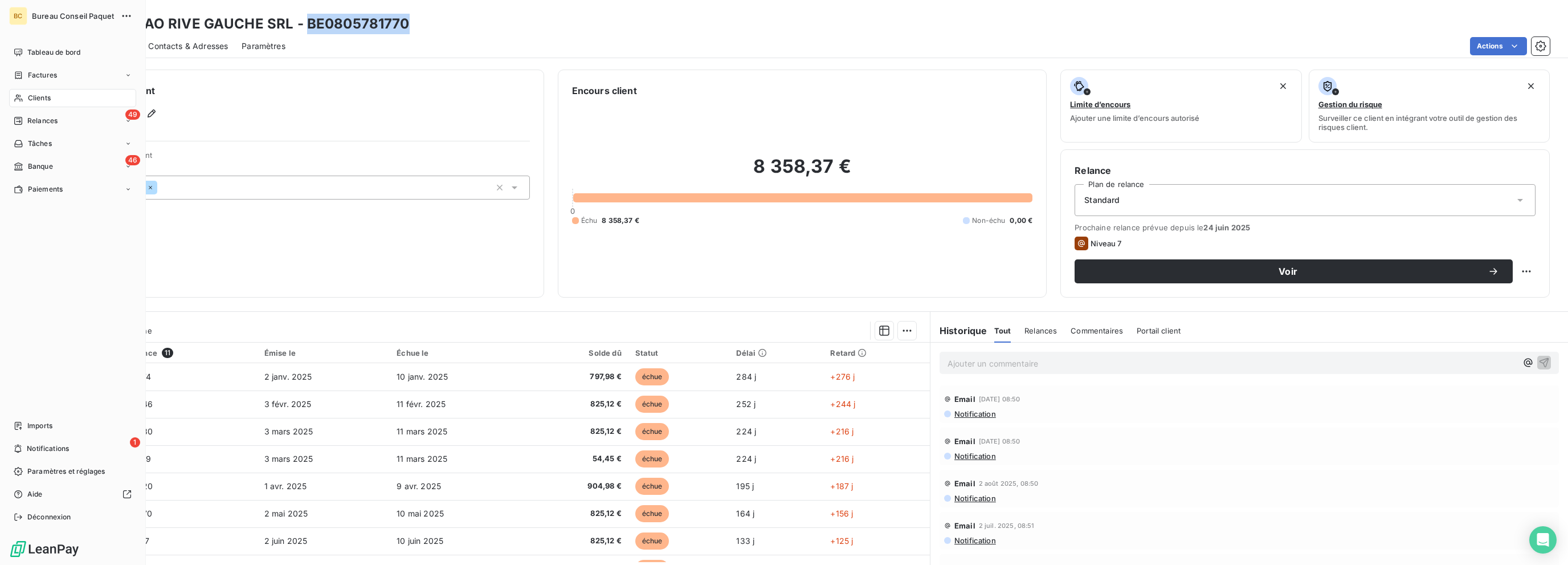
click at [39, 92] on div "Clients" at bounding box center [72, 98] width 127 height 18
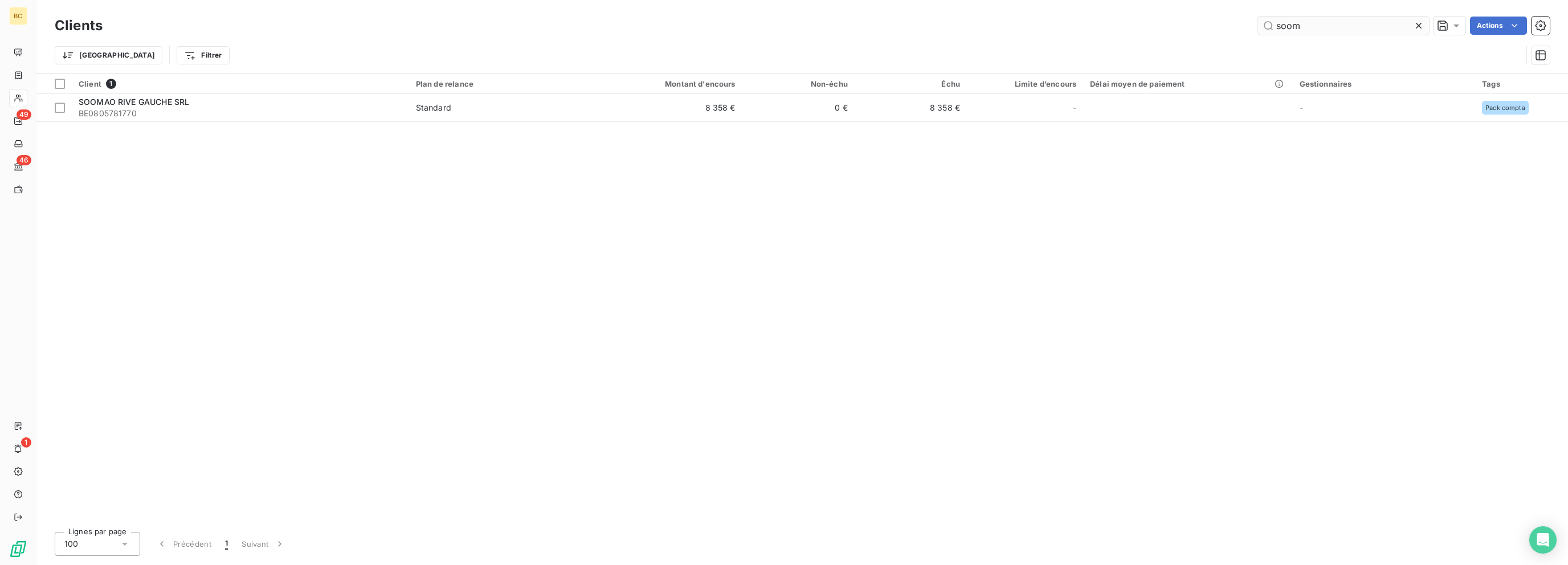
click at [933, 19] on input "soom" at bounding box center [1343, 25] width 171 height 18
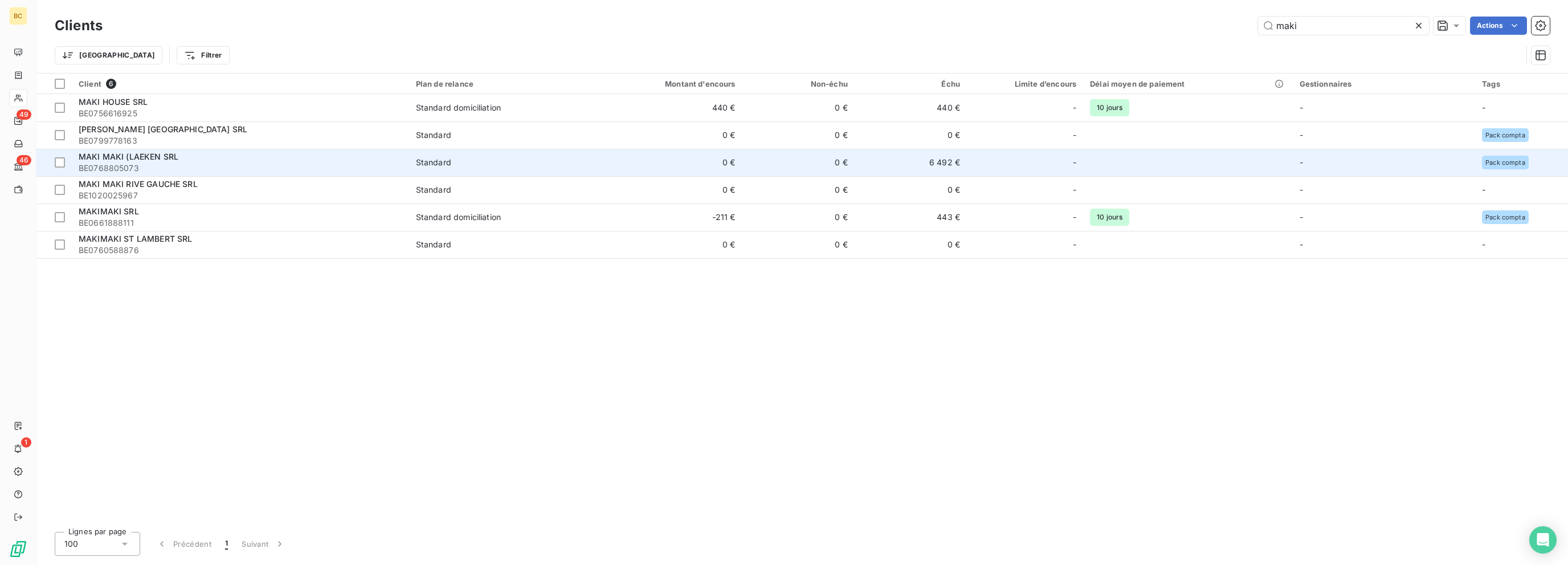
type input "maki"
click at [196, 161] on div "MAKI MAKI (LAEKEN SRL" at bounding box center [240, 157] width 323 height 11
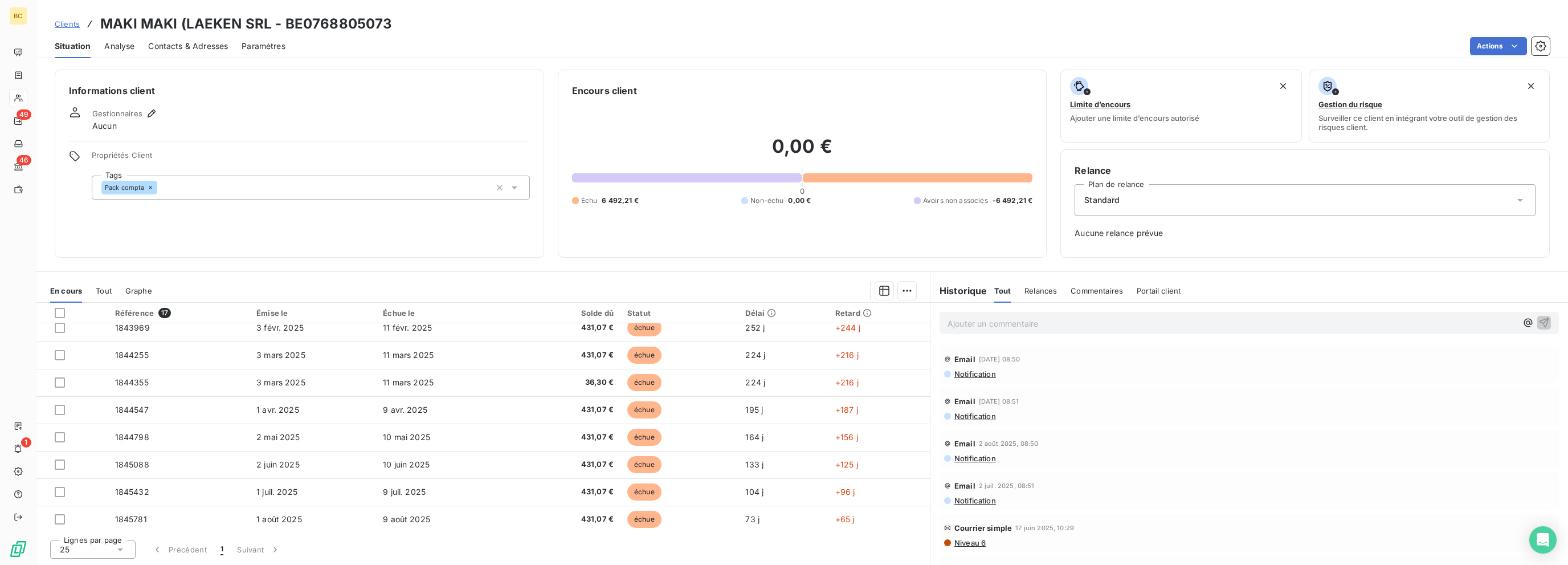
scroll to position [258, 0]
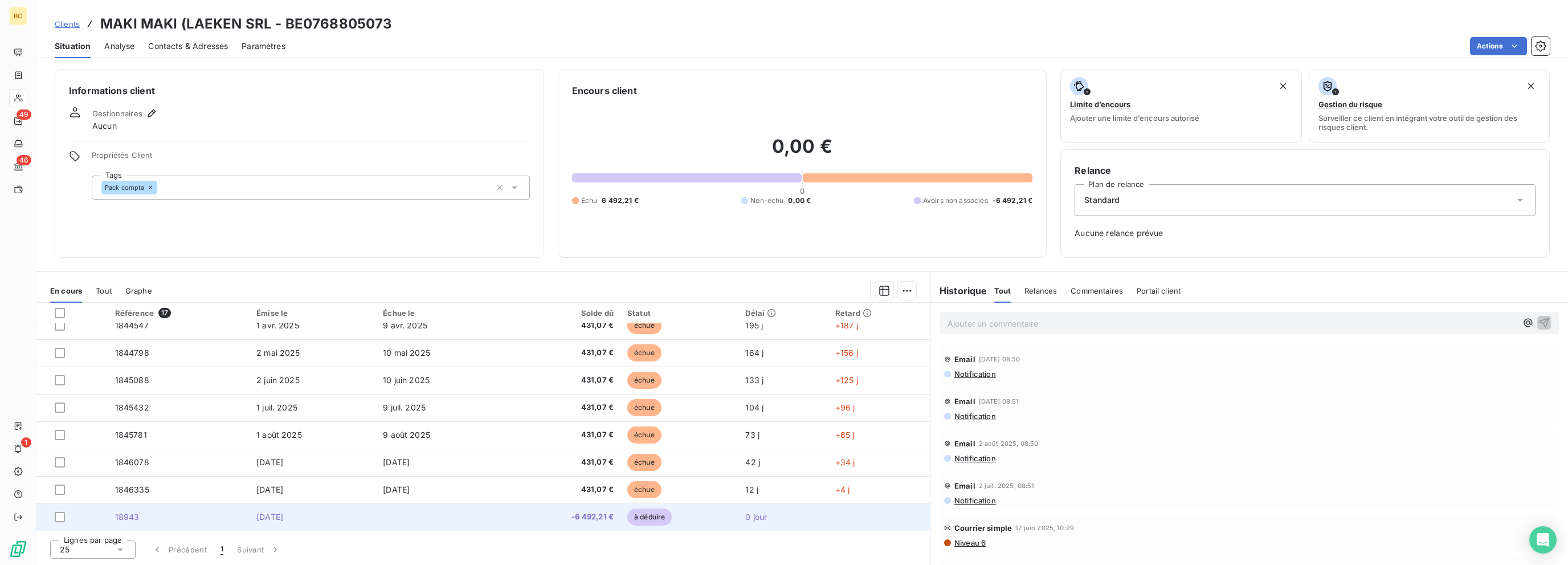
click at [283, 514] on span "[DATE]" at bounding box center [269, 516] width 27 height 10
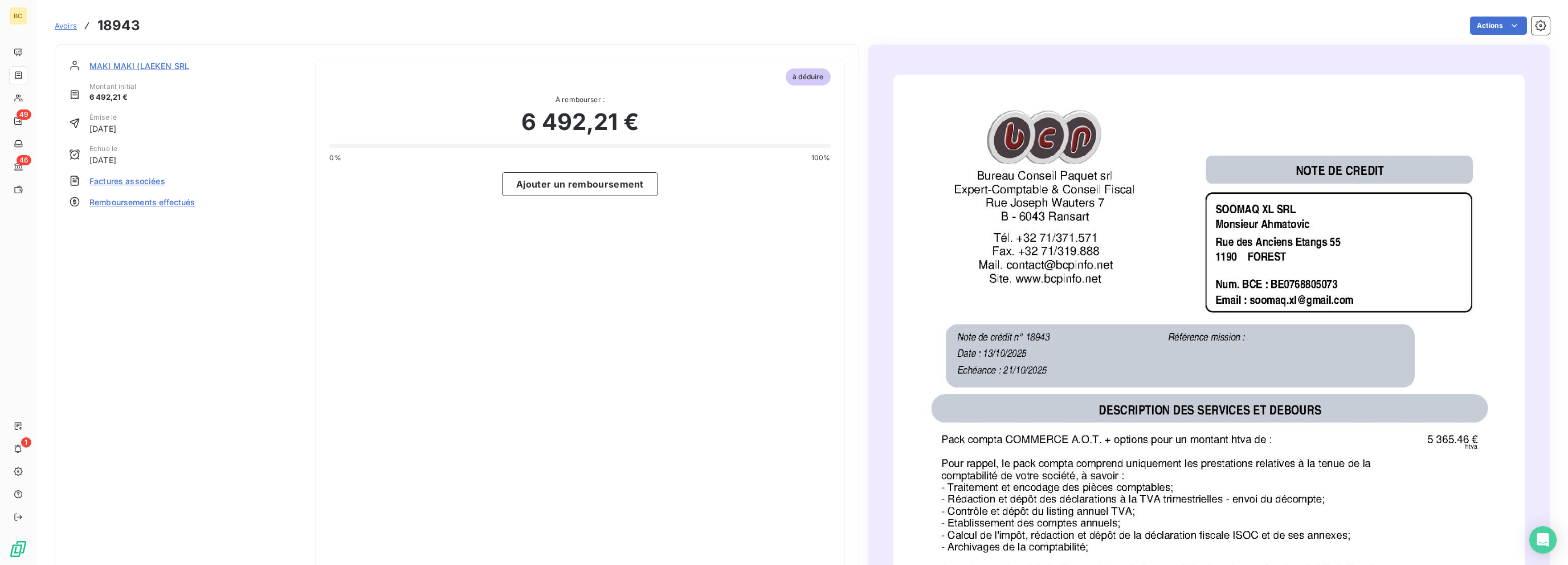
click at [143, 177] on span "Factures associées" at bounding box center [127, 181] width 76 height 12
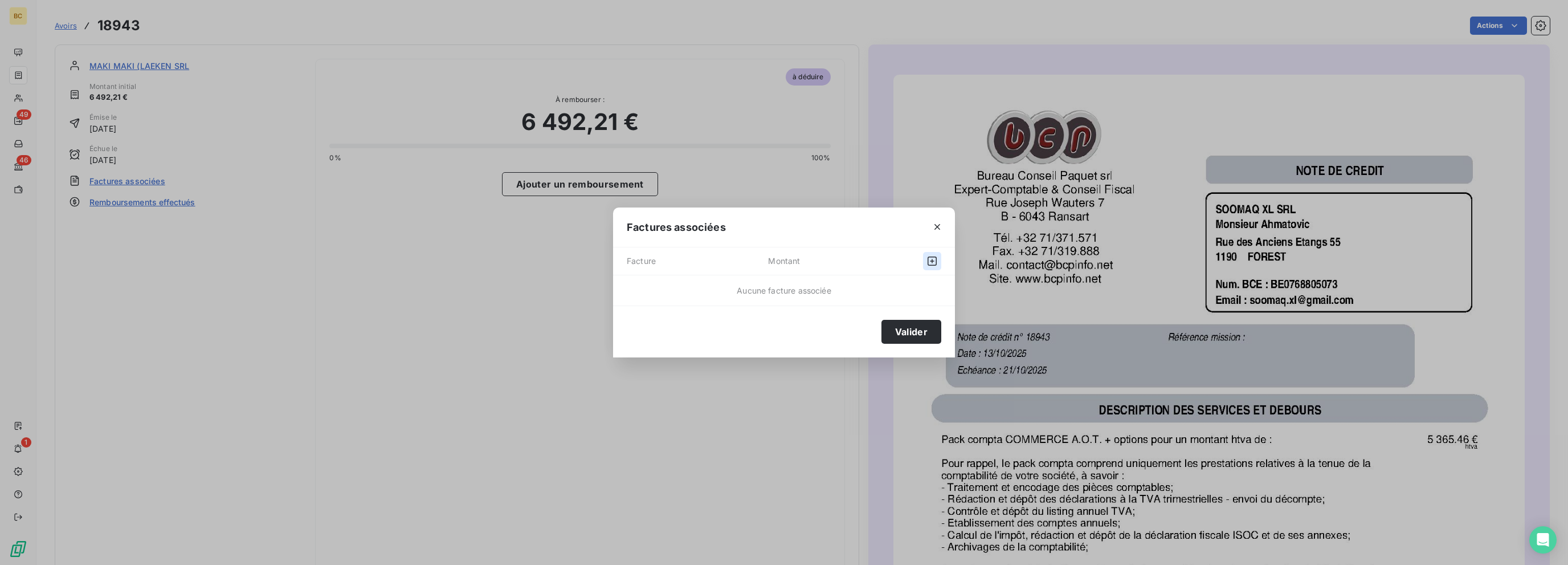
click at [930, 260] on icon "button" at bounding box center [932, 261] width 11 height 11
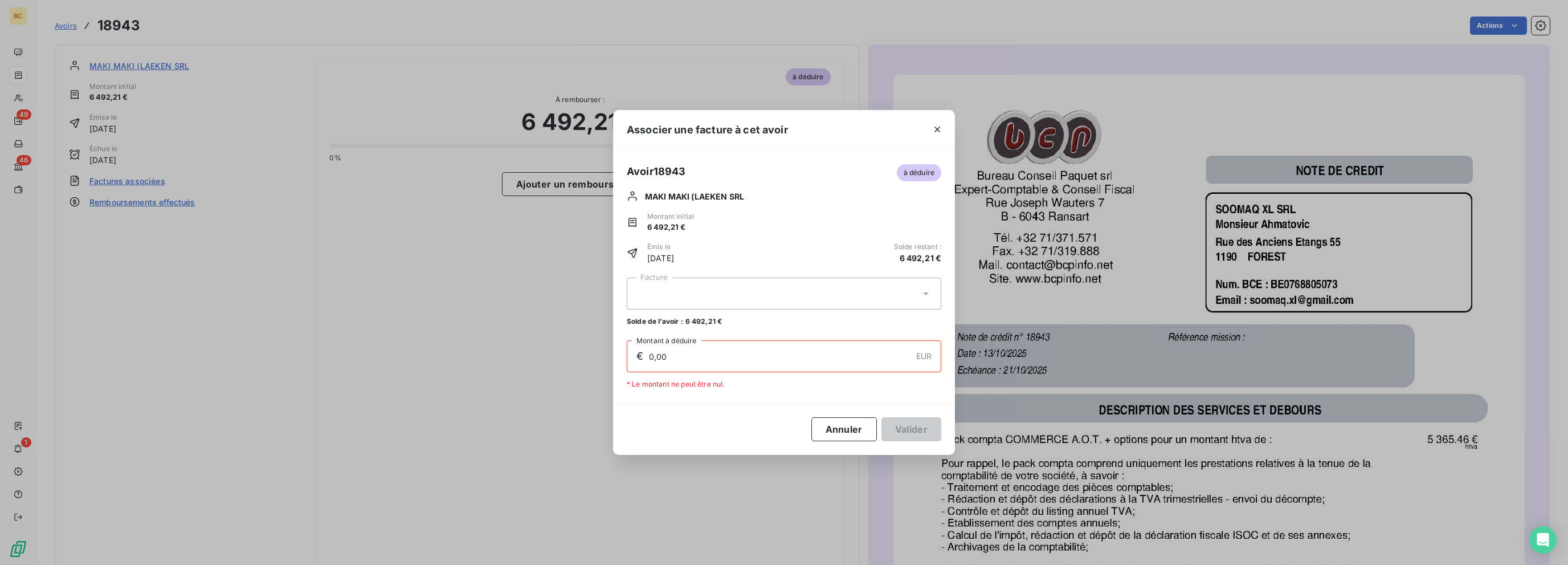
click at [933, 294] on div at bounding box center [784, 293] width 315 height 32
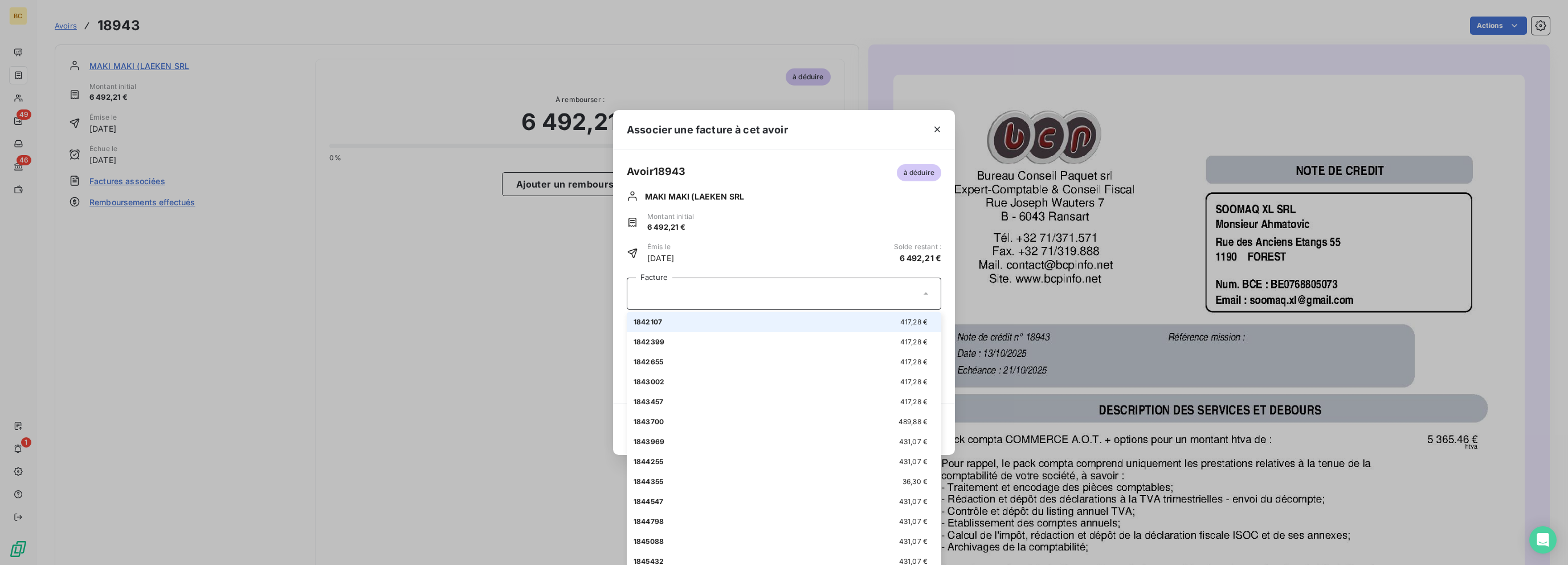
click at [903, 317] on span "417,28 €" at bounding box center [913, 322] width 27 height 9
type input "417,28"
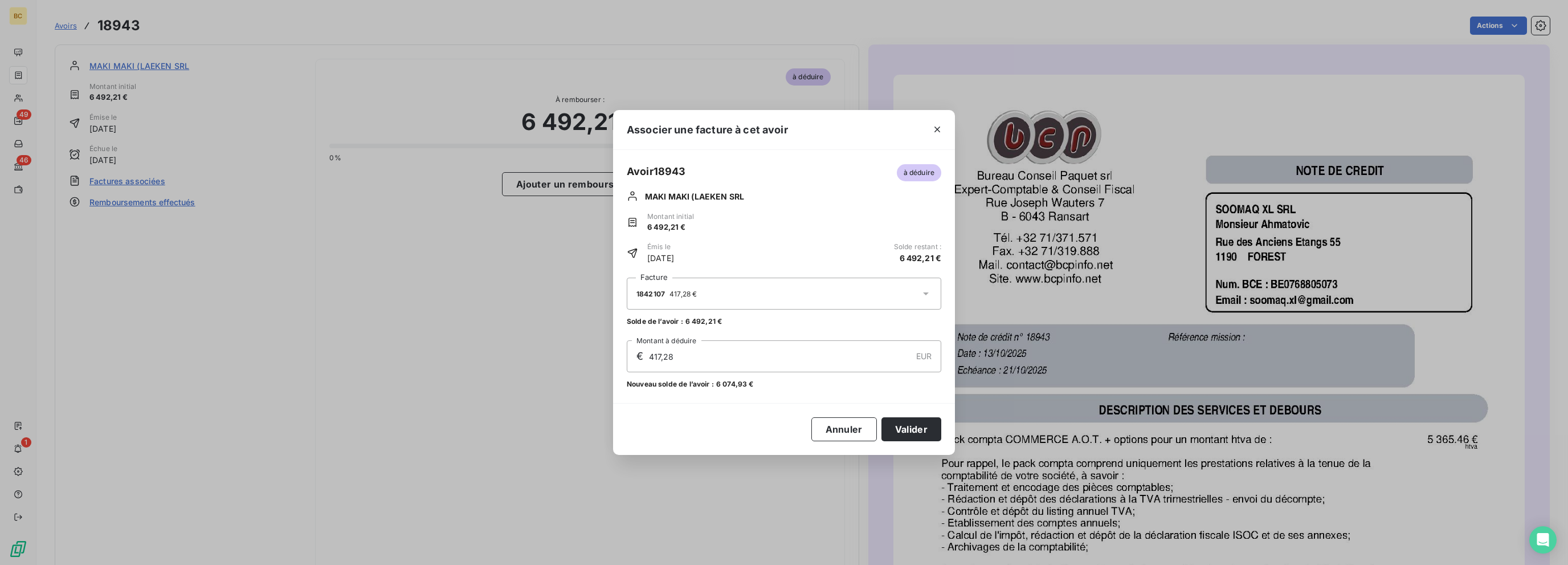
click at [926, 292] on icon at bounding box center [926, 293] width 11 height 11
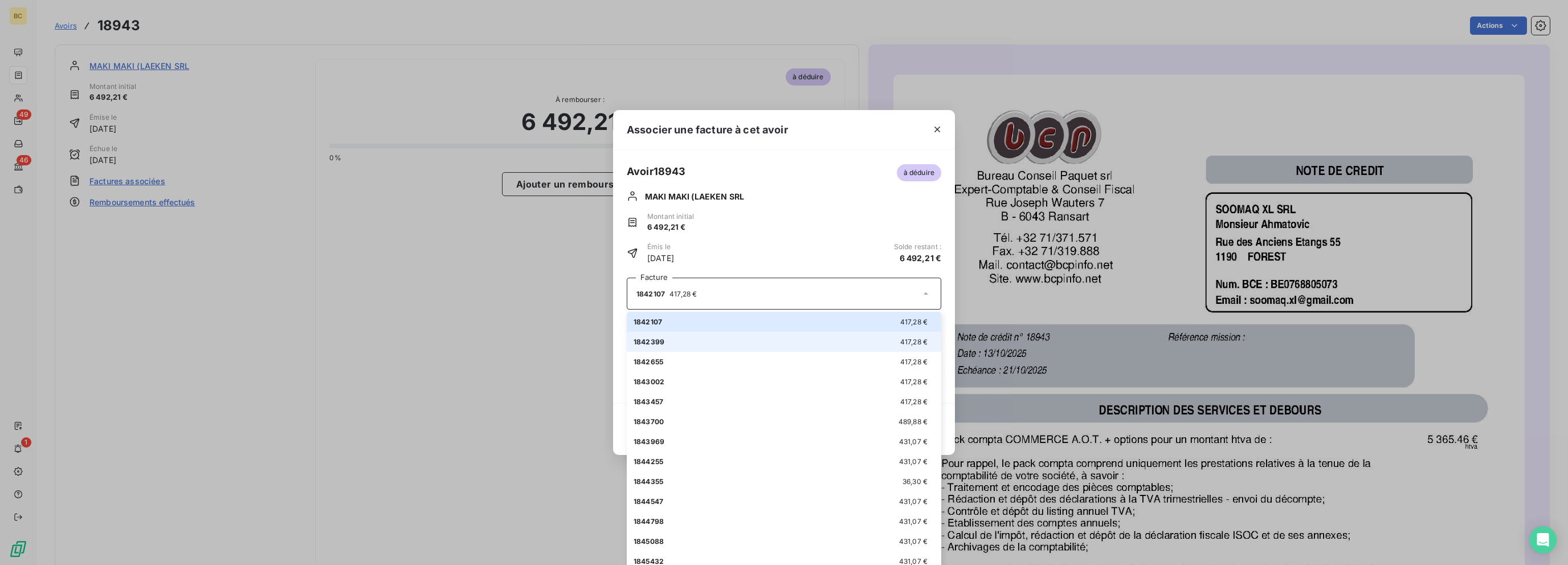
click at [906, 338] on span "417,28 €" at bounding box center [913, 342] width 27 height 9
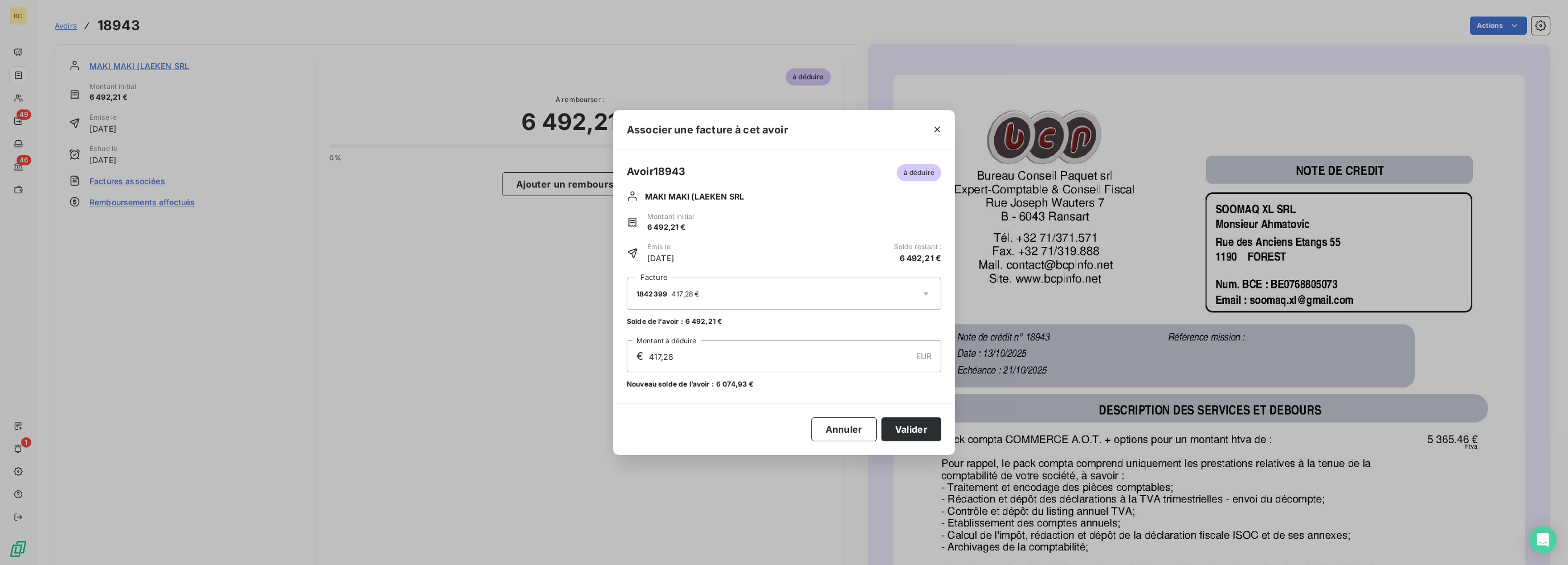
click at [914, 302] on div "1842399 417,28 €" at bounding box center [784, 293] width 315 height 32
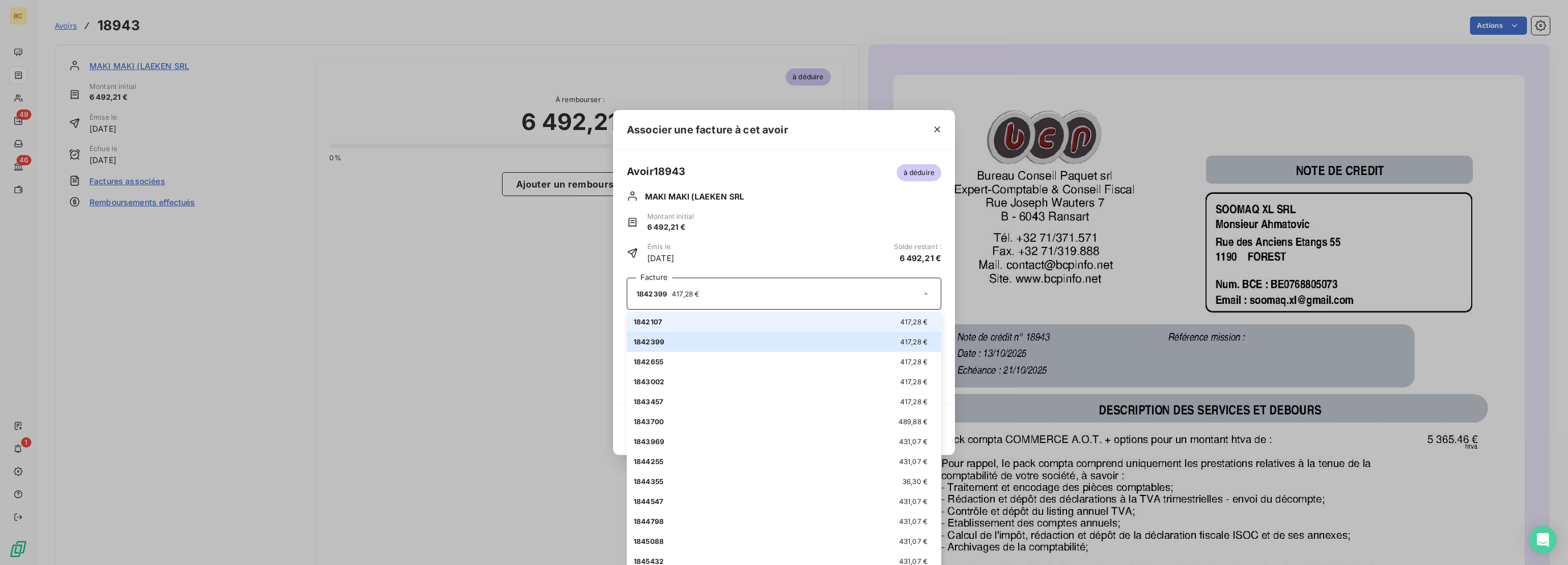
click at [886, 324] on div "1842107 417,28 €" at bounding box center [784, 322] width 301 height 10
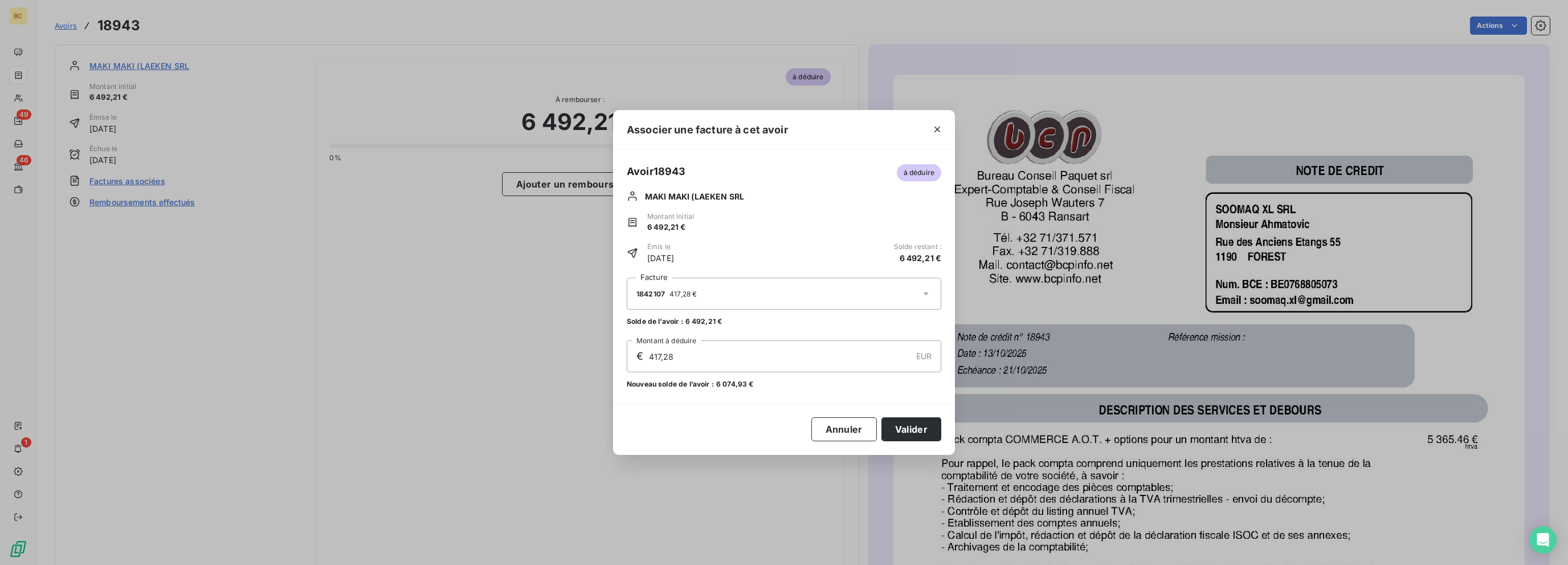
click at [916, 293] on div "1842107 417,28 €" at bounding box center [784, 293] width 315 height 32
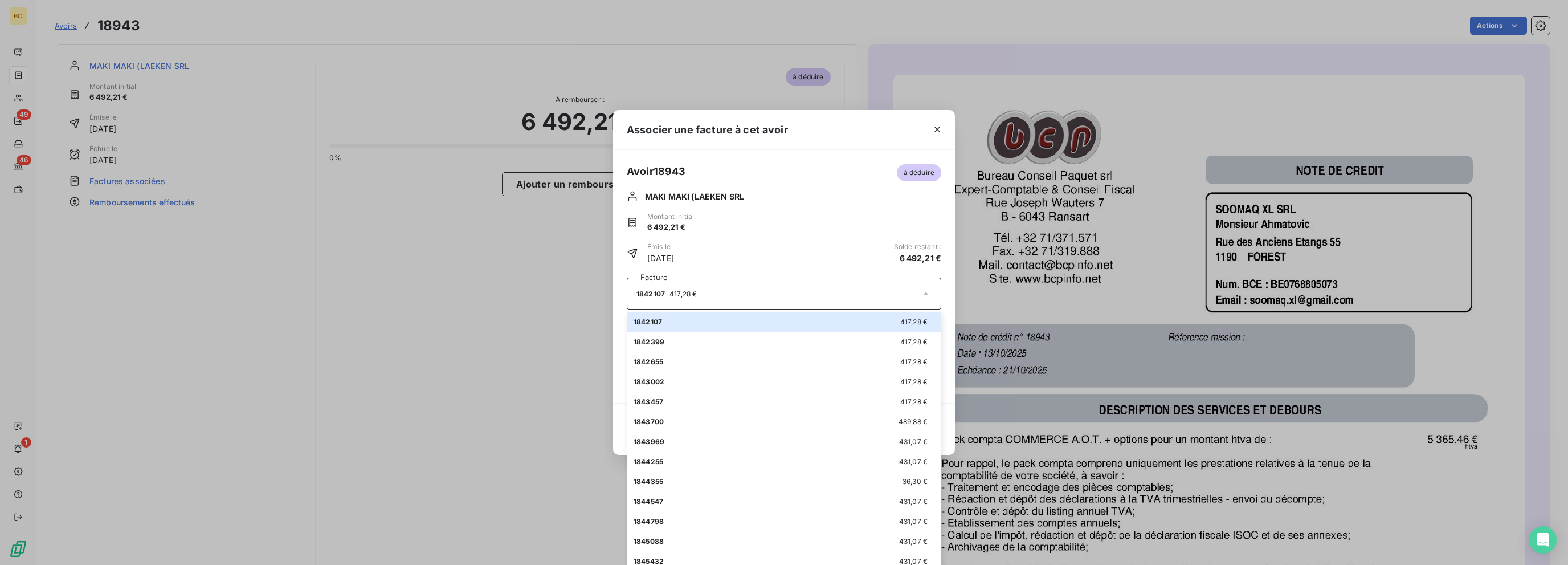
click at [405, 353] on div "Associer une facture à cet avoir Avoir 18943 à déduire [PERSON_NAME] (LAEKEN SR…" at bounding box center [784, 282] width 1568 height 565
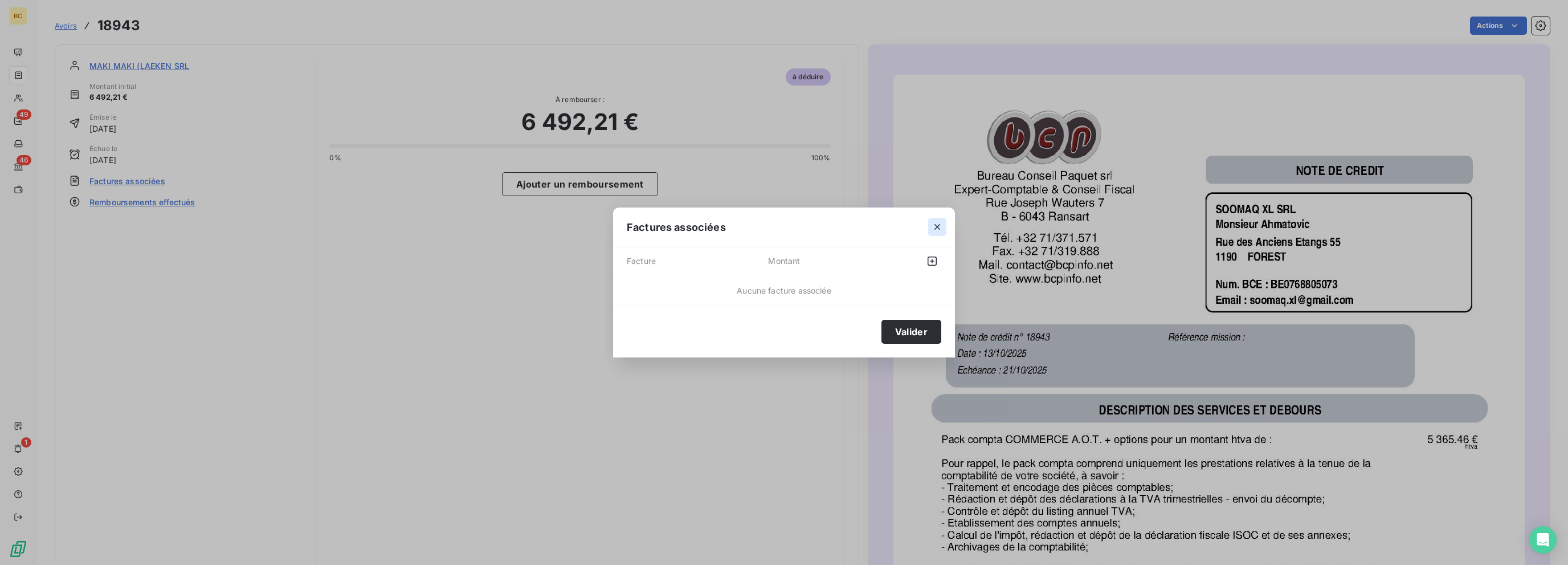
click at [933, 227] on icon "button" at bounding box center [937, 227] width 11 height 11
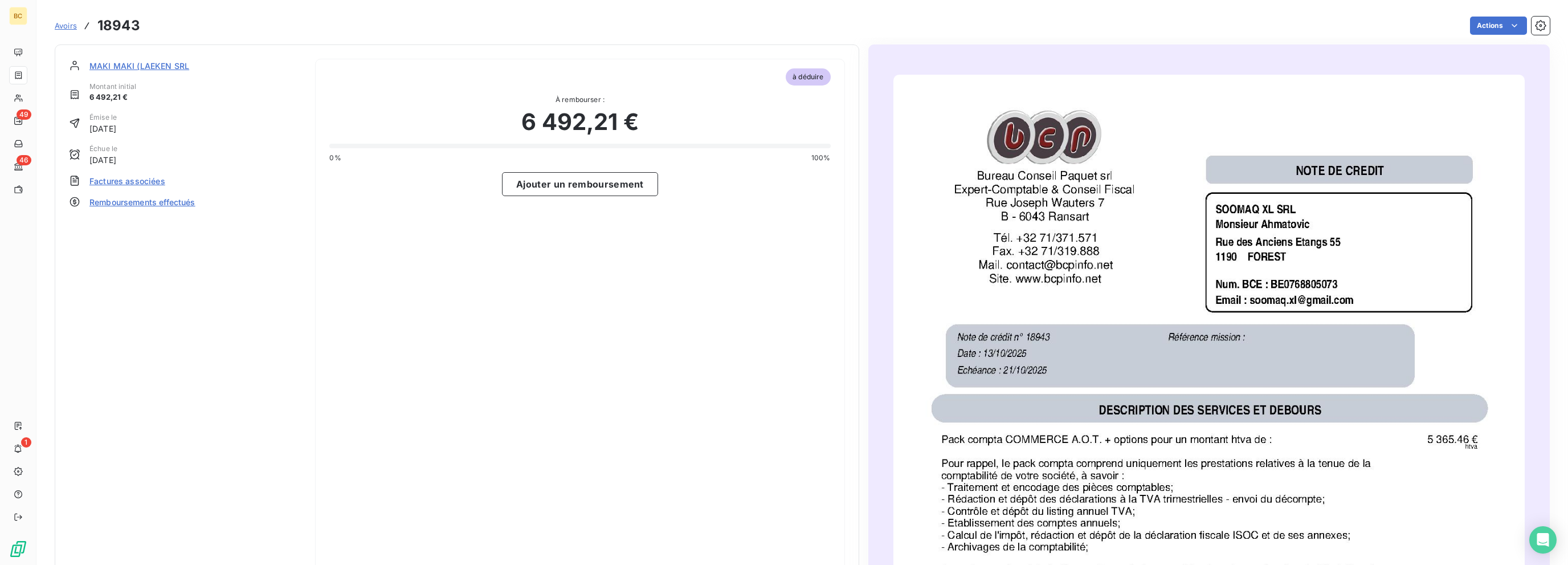
click at [468, 273] on div "à déduire À rembourser : 6 492,21 € 0% 100% Ajouter un remboursement" at bounding box center [579, 384] width 530 height 651
click at [76, 181] on icon at bounding box center [75, 181] width 9 height 10
click at [115, 183] on span "Factures associées" at bounding box center [127, 181] width 76 height 12
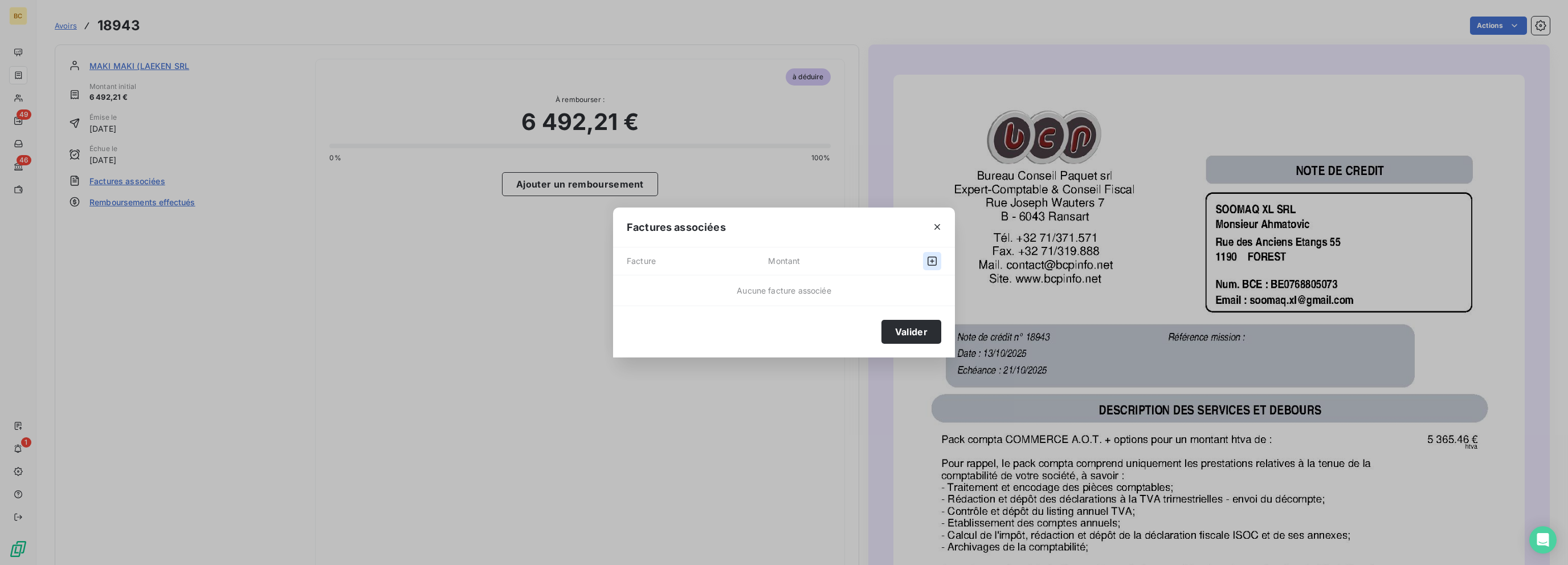
click at [929, 263] on icon "button" at bounding box center [932, 261] width 11 height 11
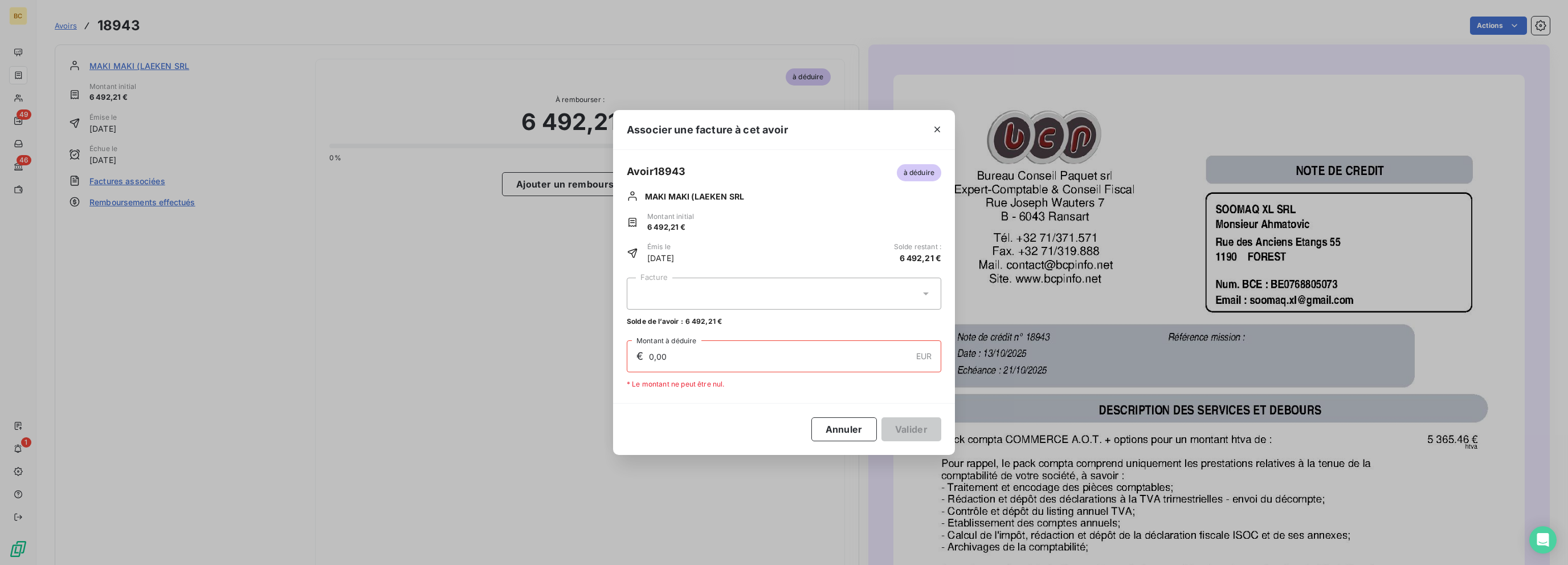
click at [922, 291] on icon at bounding box center [926, 293] width 11 height 11
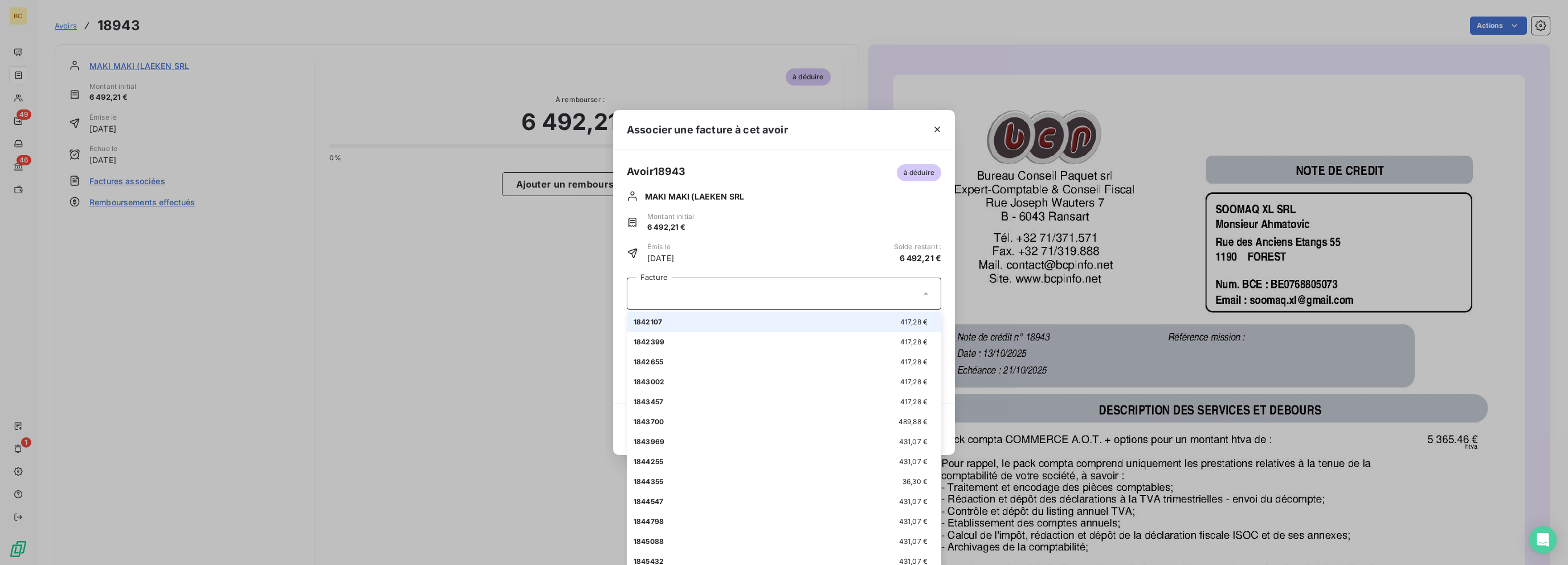
click at [905, 318] on span "417,28 €" at bounding box center [913, 322] width 27 height 9
type input "417,28"
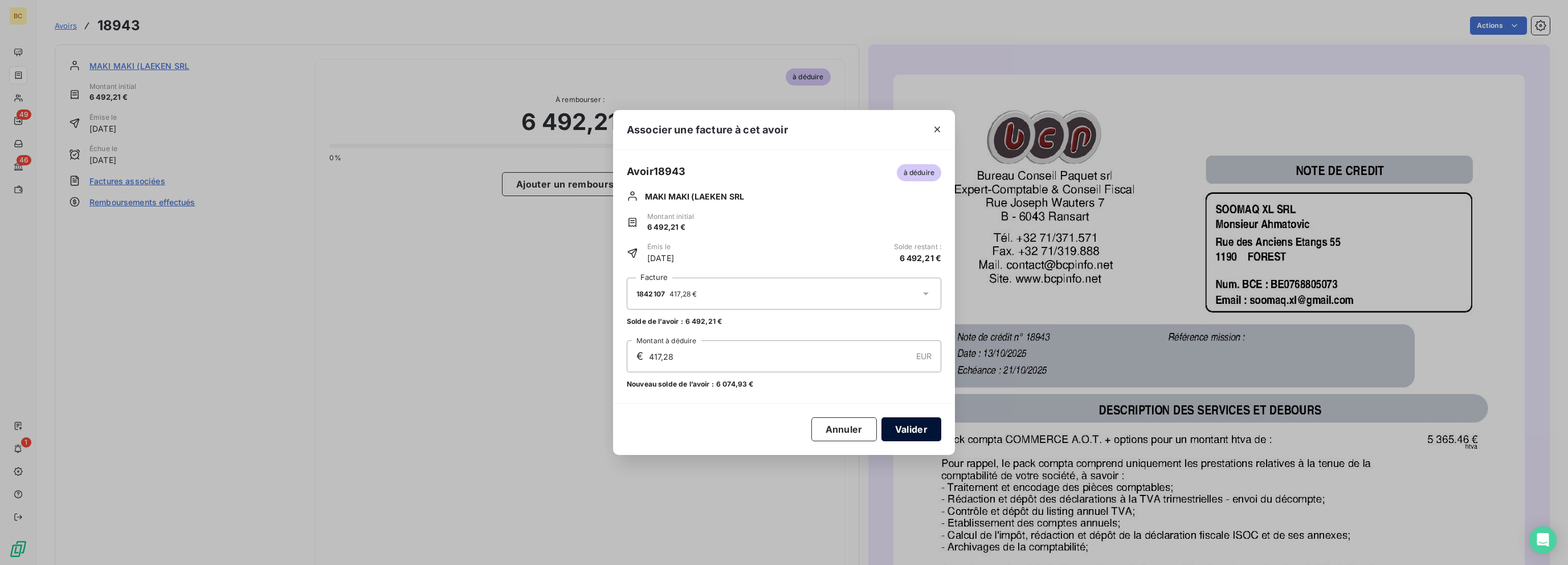
click at [918, 430] on button "Valider" at bounding box center [911, 429] width 59 height 24
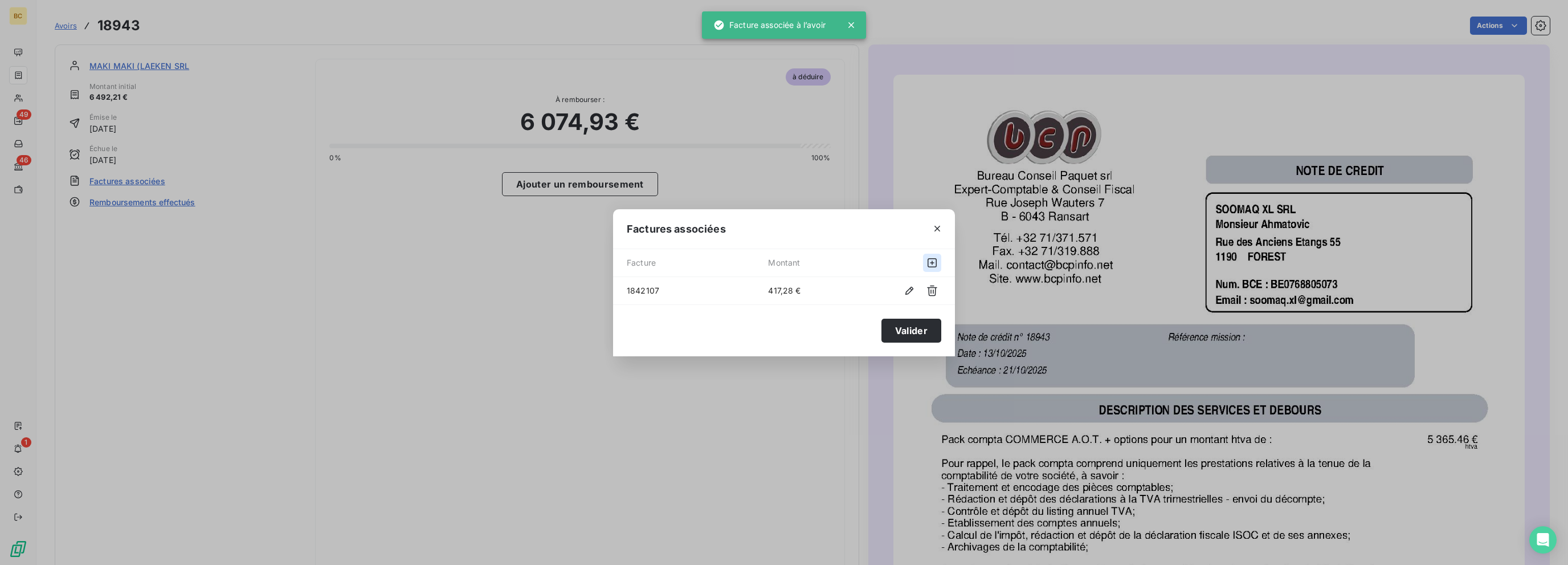
click at [931, 262] on icon "button" at bounding box center [932, 262] width 11 height 11
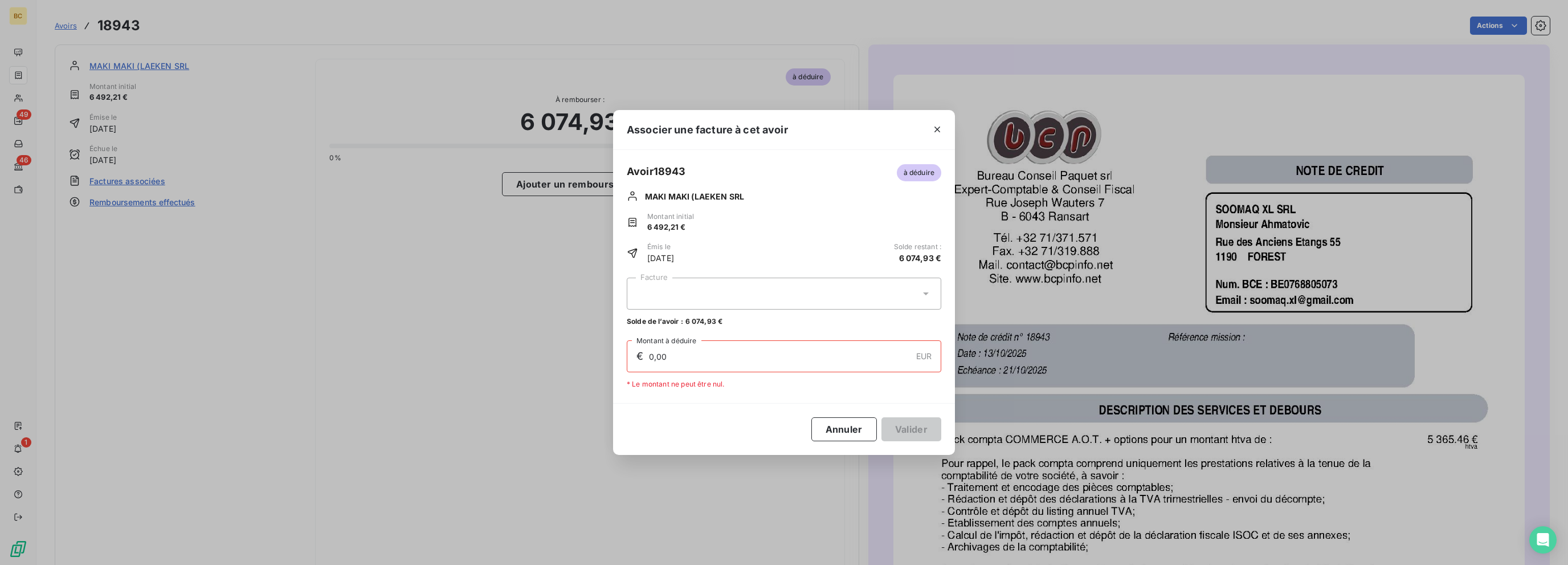
click at [926, 289] on icon at bounding box center [926, 293] width 11 height 11
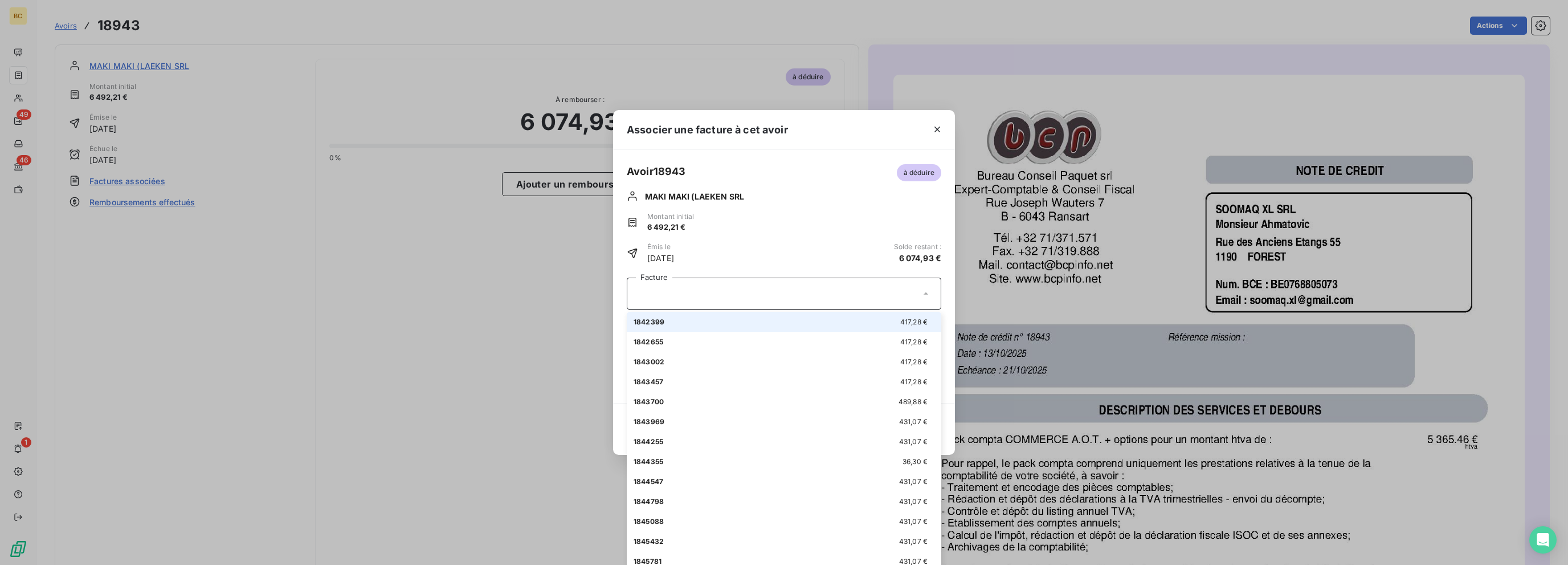
click at [903, 329] on li "1842399 417,28 €" at bounding box center [784, 322] width 315 height 20
type input "417,28"
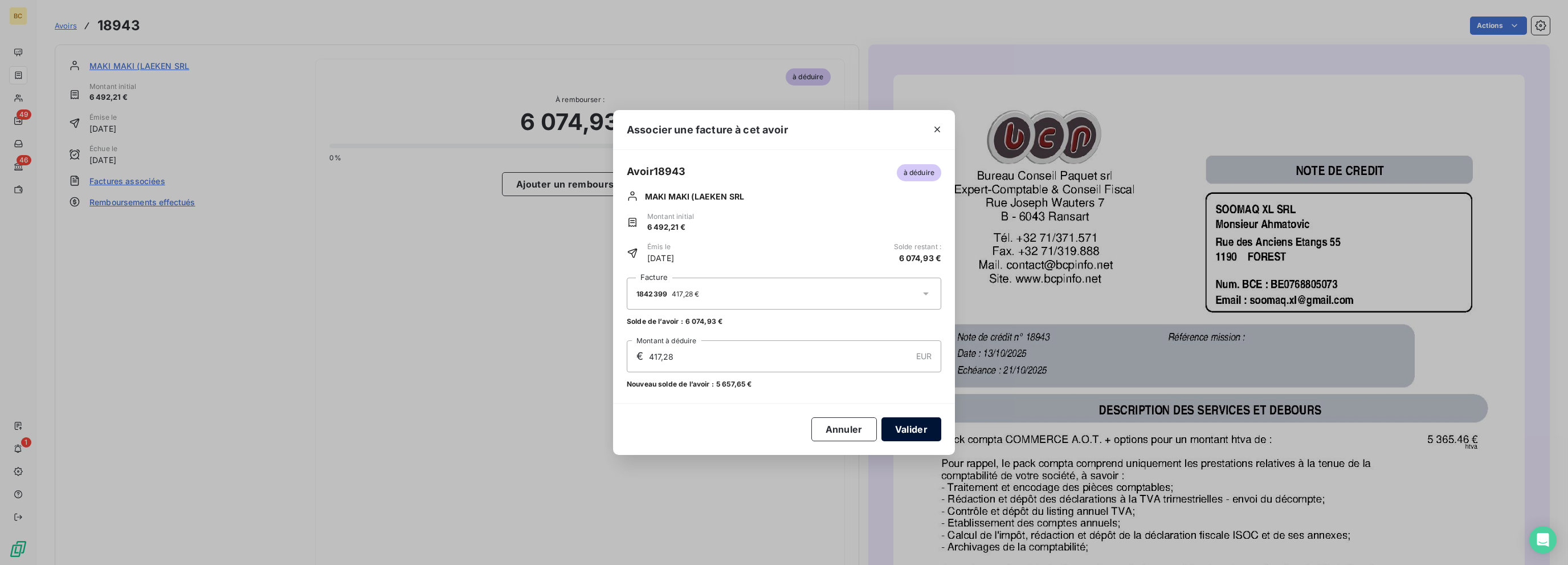
click at [918, 424] on button "Valider" at bounding box center [911, 429] width 59 height 24
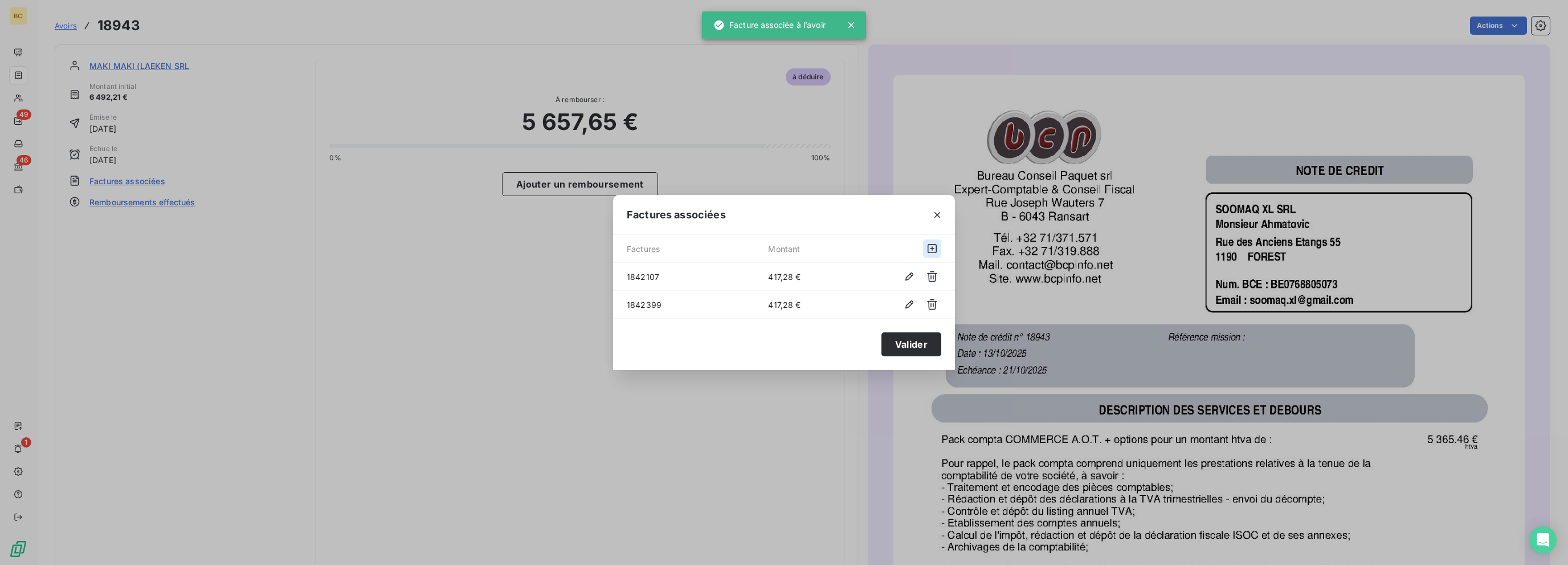
click at [933, 244] on icon "button" at bounding box center [932, 248] width 9 height 9
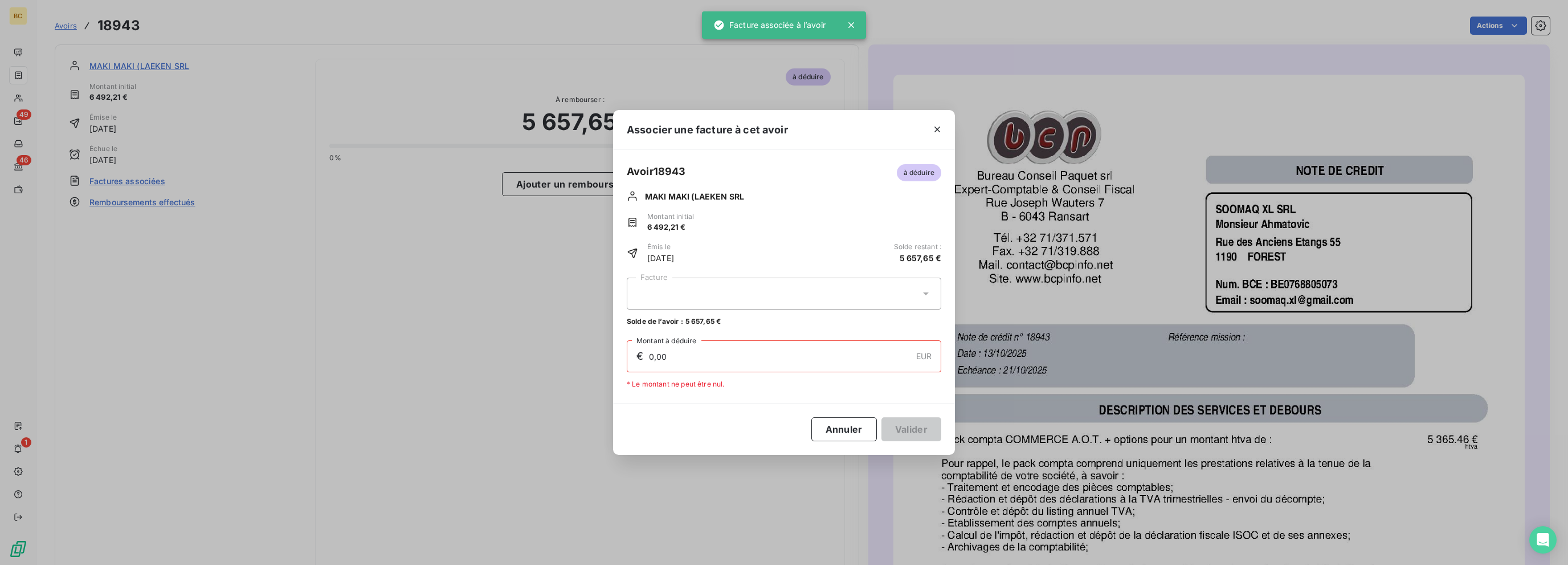
click at [920, 295] on icon at bounding box center [926, 293] width 11 height 11
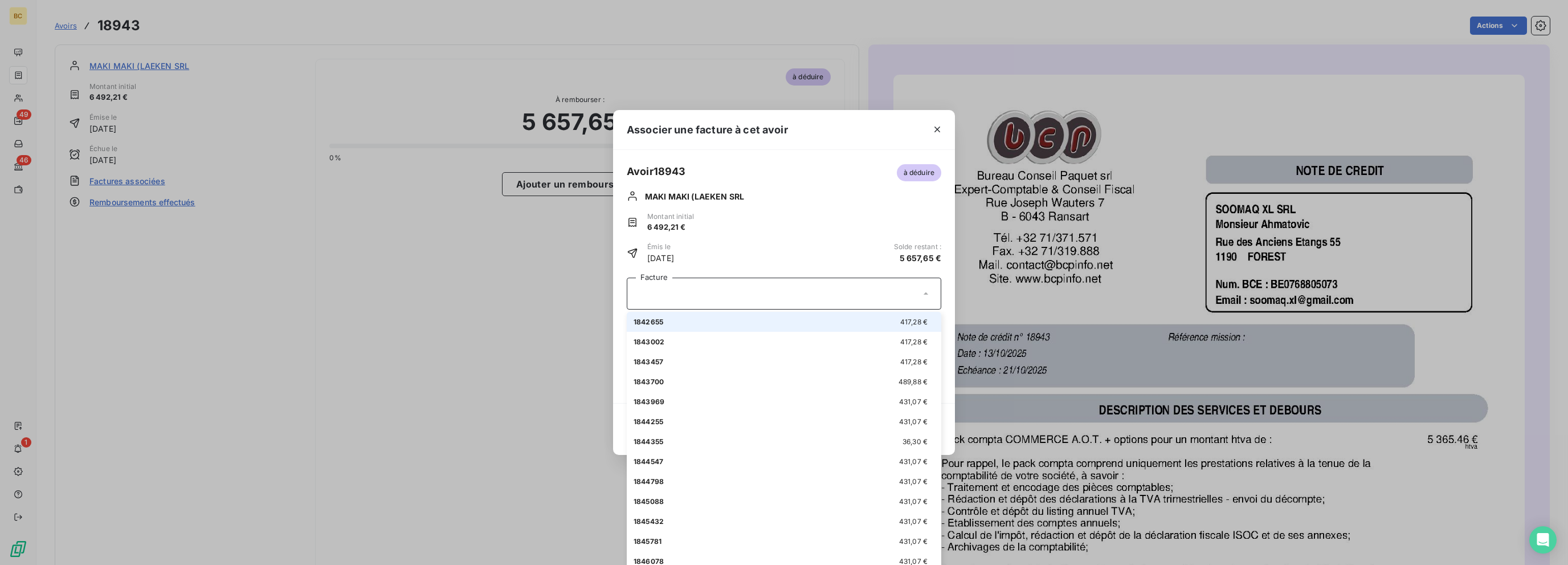
click at [844, 320] on div "1842655 417,28 €" at bounding box center [784, 322] width 301 height 10
type input "417,28"
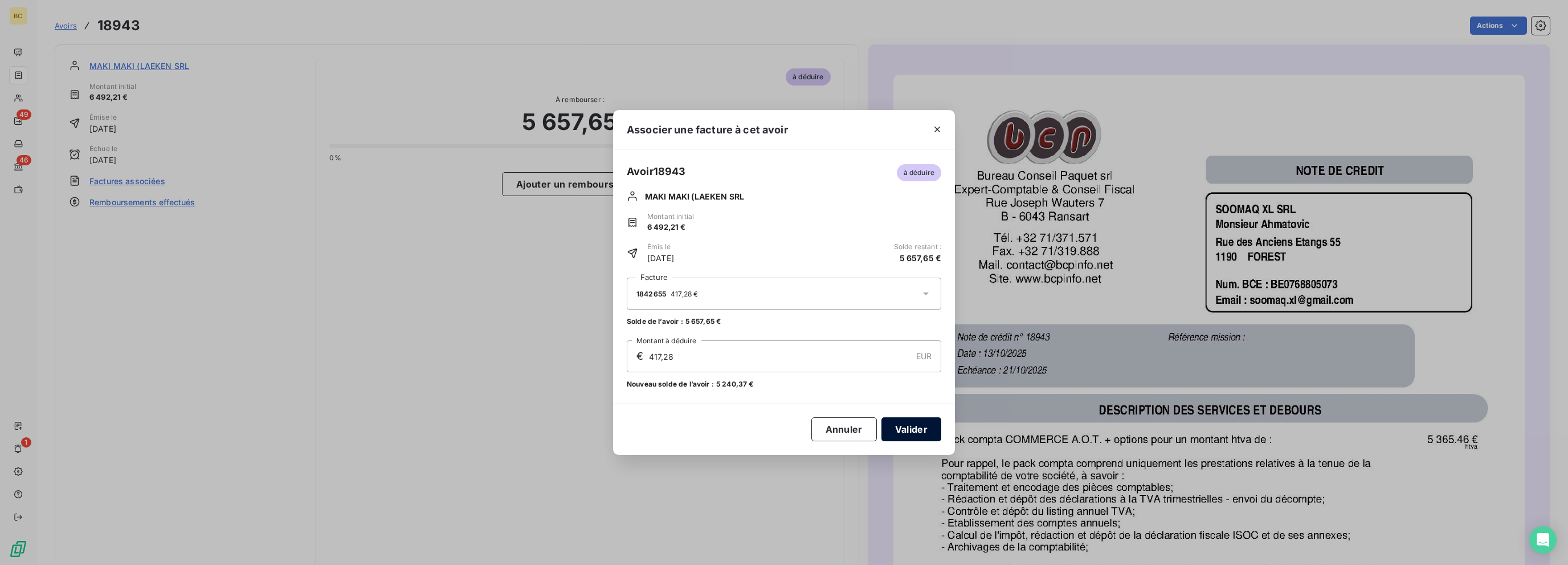
click at [914, 429] on button "Valider" at bounding box center [911, 429] width 59 height 24
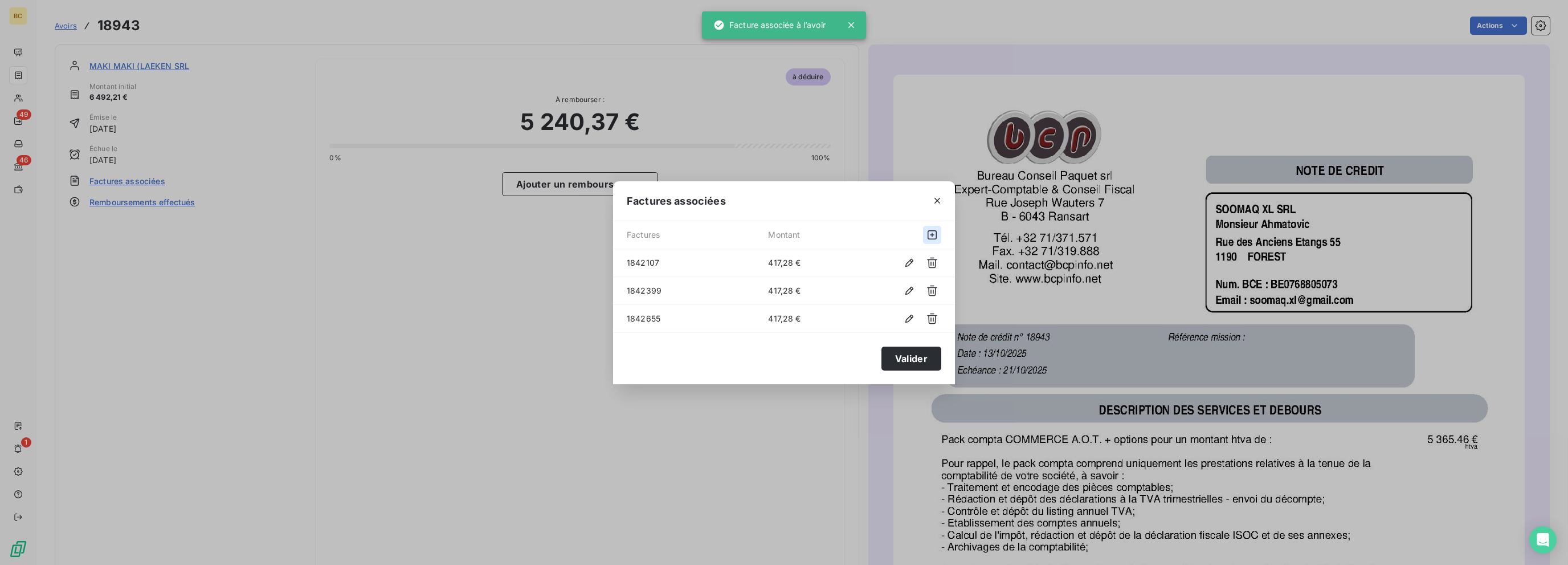
click at [931, 235] on icon "button" at bounding box center [932, 234] width 9 height 9
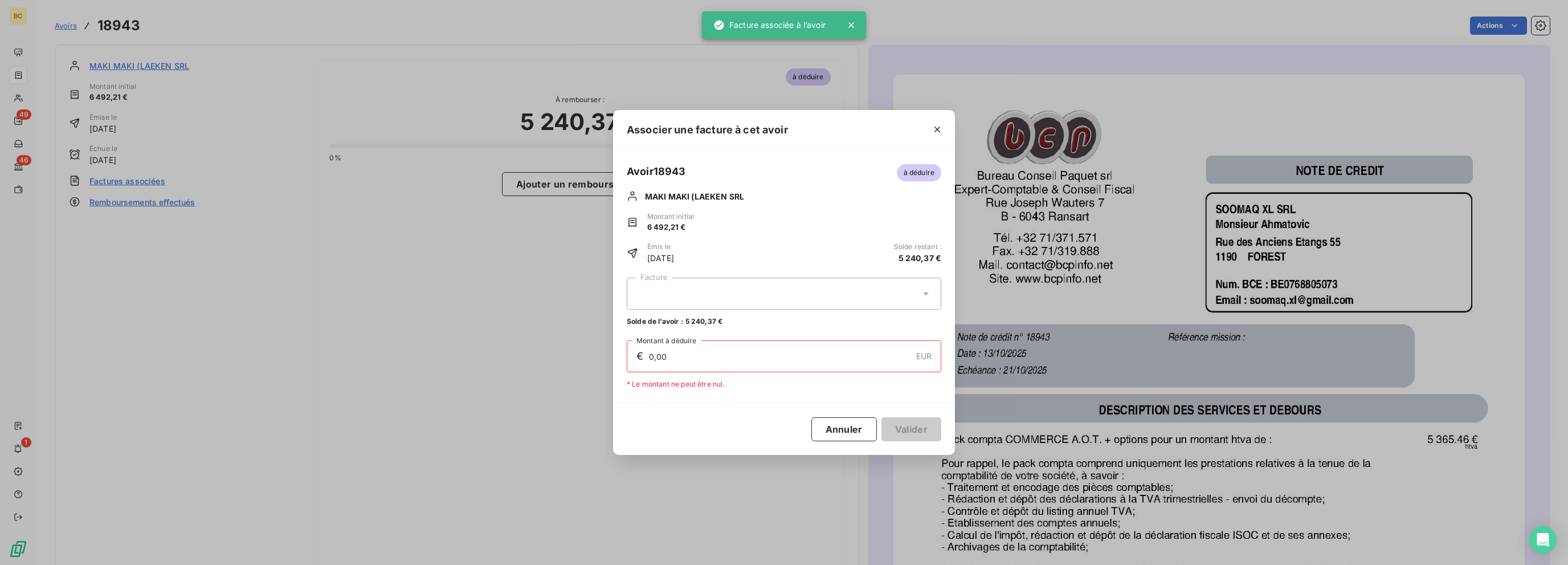
click at [878, 285] on div at bounding box center [784, 293] width 315 height 32
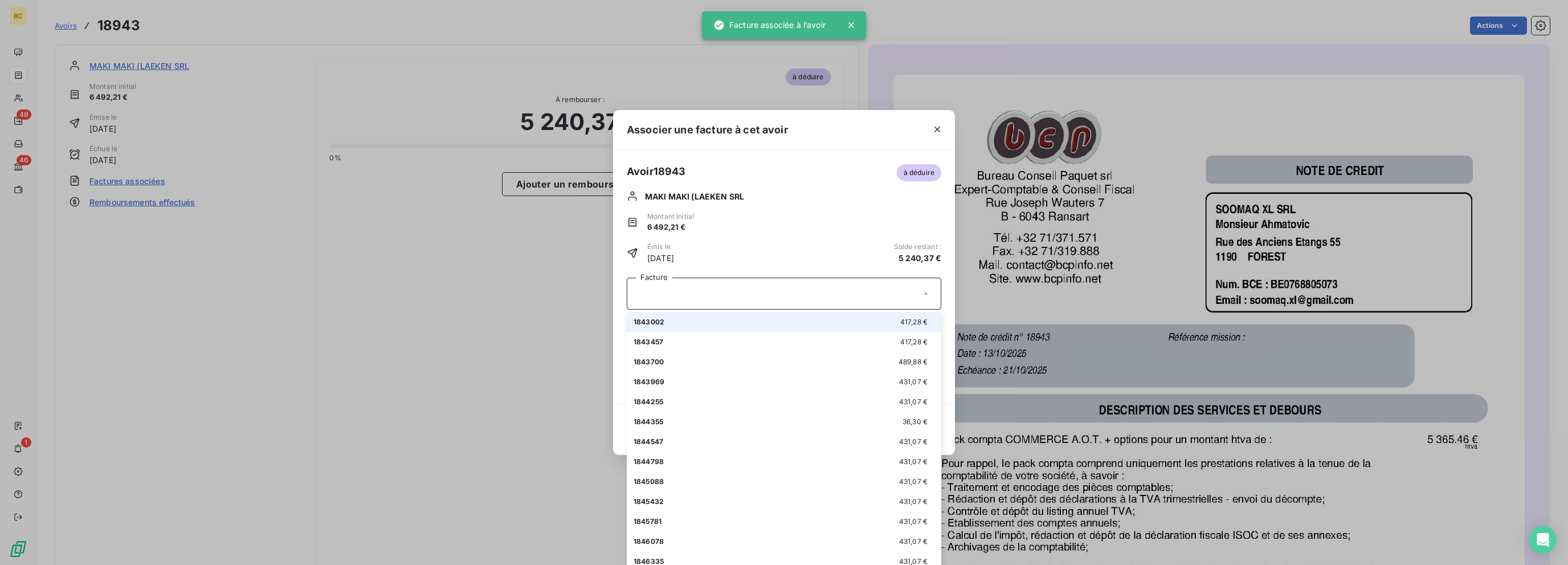
click at [836, 322] on div "1843002 417,28 €" at bounding box center [784, 322] width 301 height 10
type input "417,28"
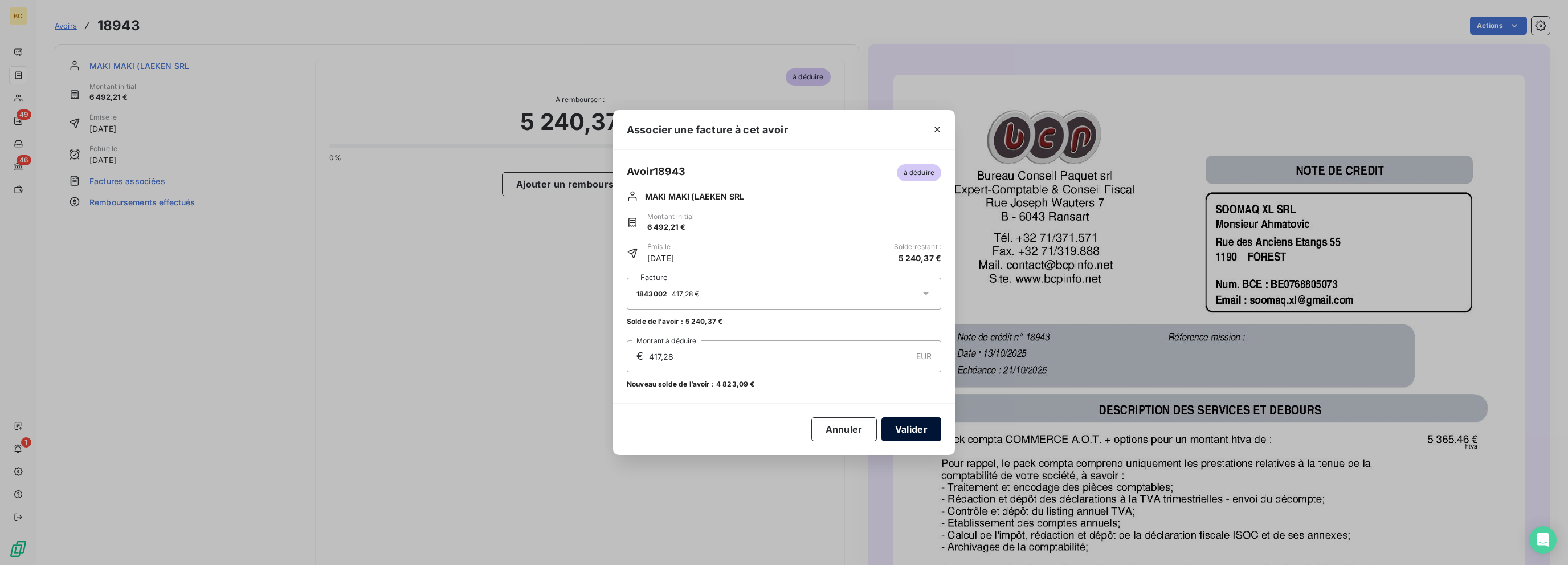
click at [907, 431] on button "Valider" at bounding box center [911, 429] width 59 height 24
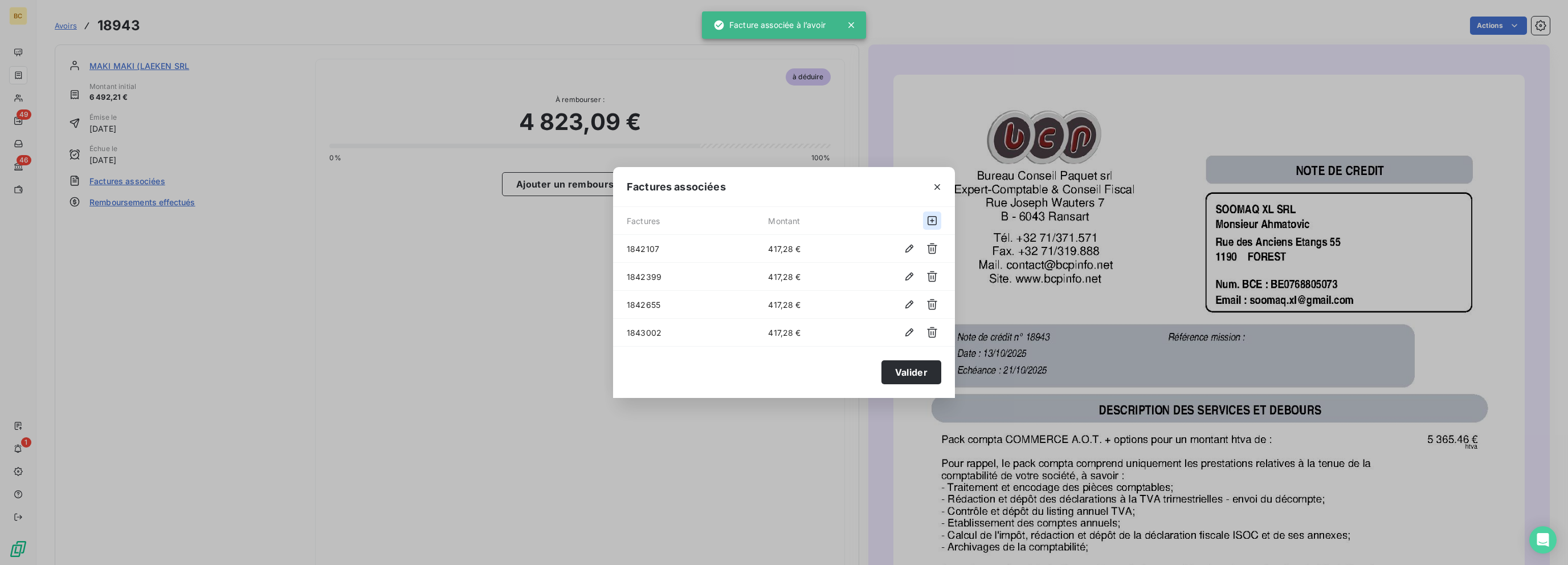
click at [932, 220] on icon "button" at bounding box center [932, 220] width 9 height 9
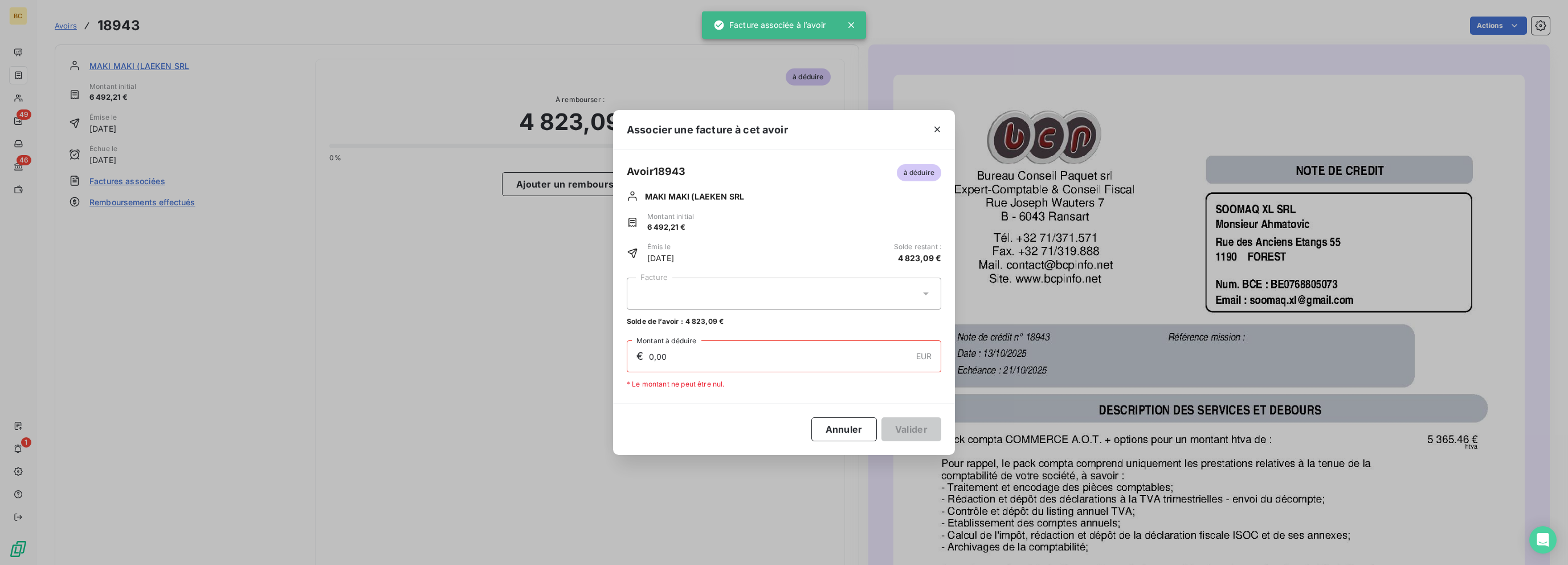
click at [855, 298] on div at bounding box center [784, 293] width 315 height 32
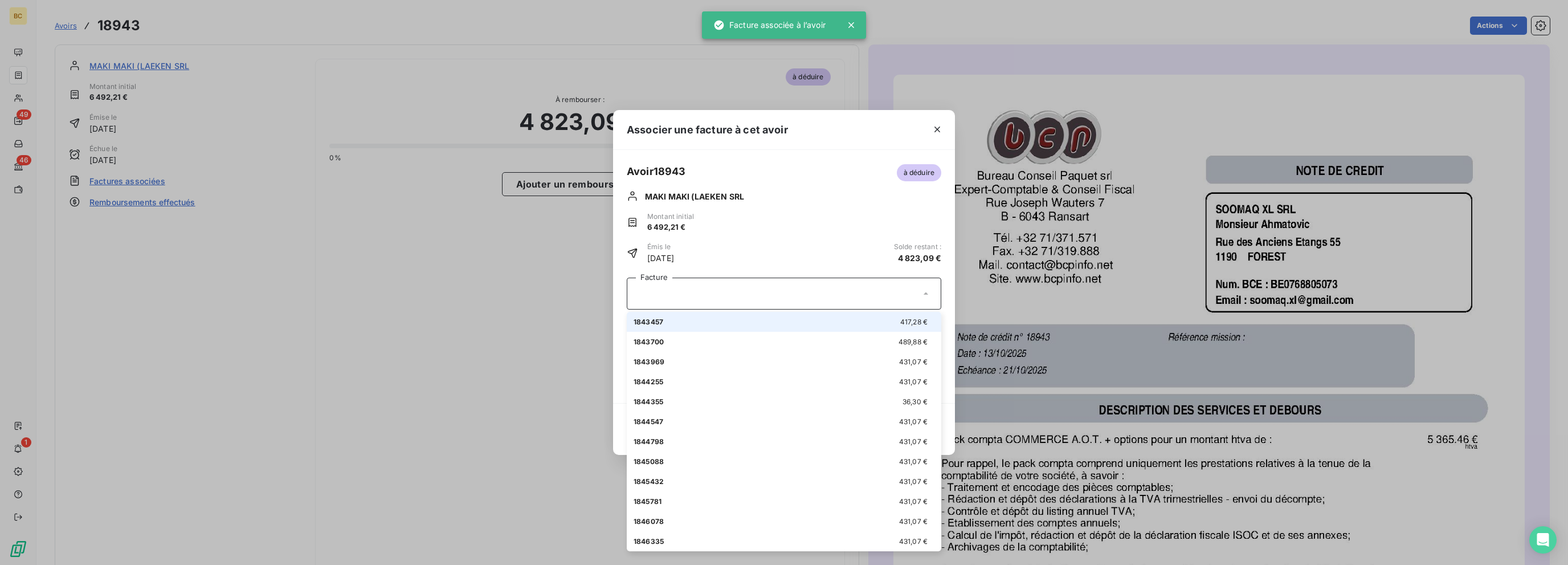
click at [795, 328] on li "1843457 417,28 €" at bounding box center [784, 322] width 315 height 20
type input "417,28"
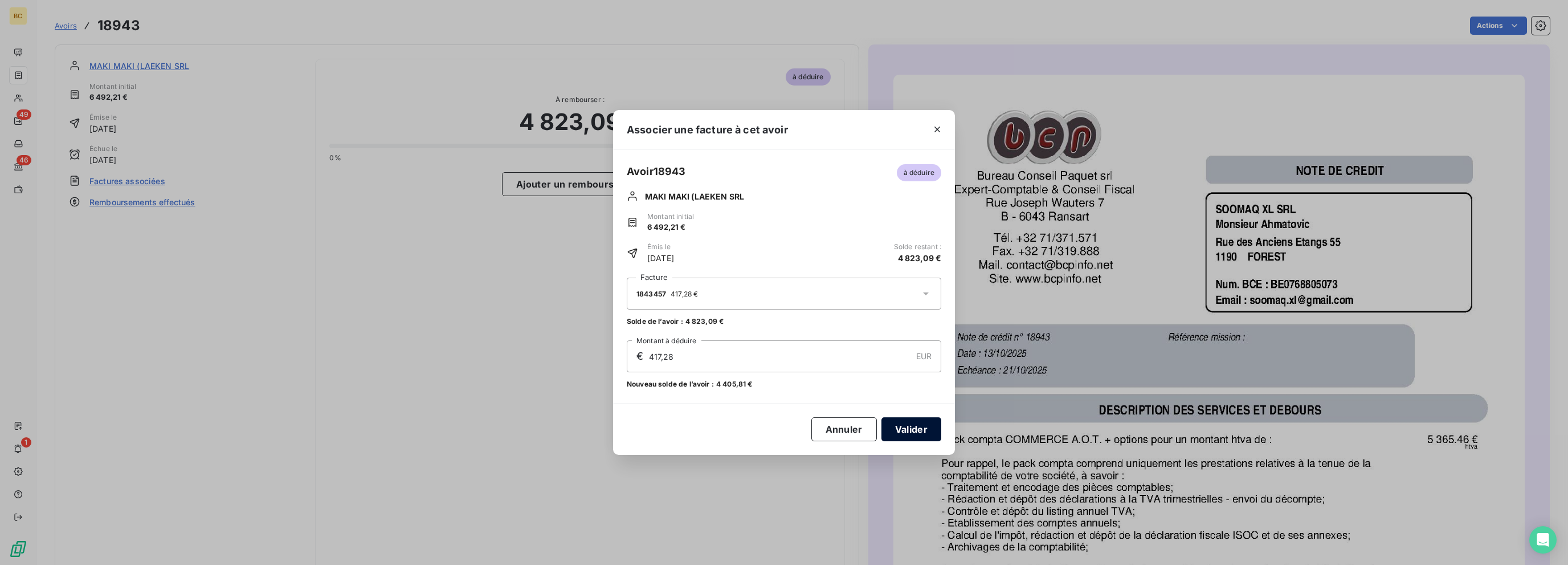
click at [912, 429] on button "Valider" at bounding box center [911, 429] width 59 height 24
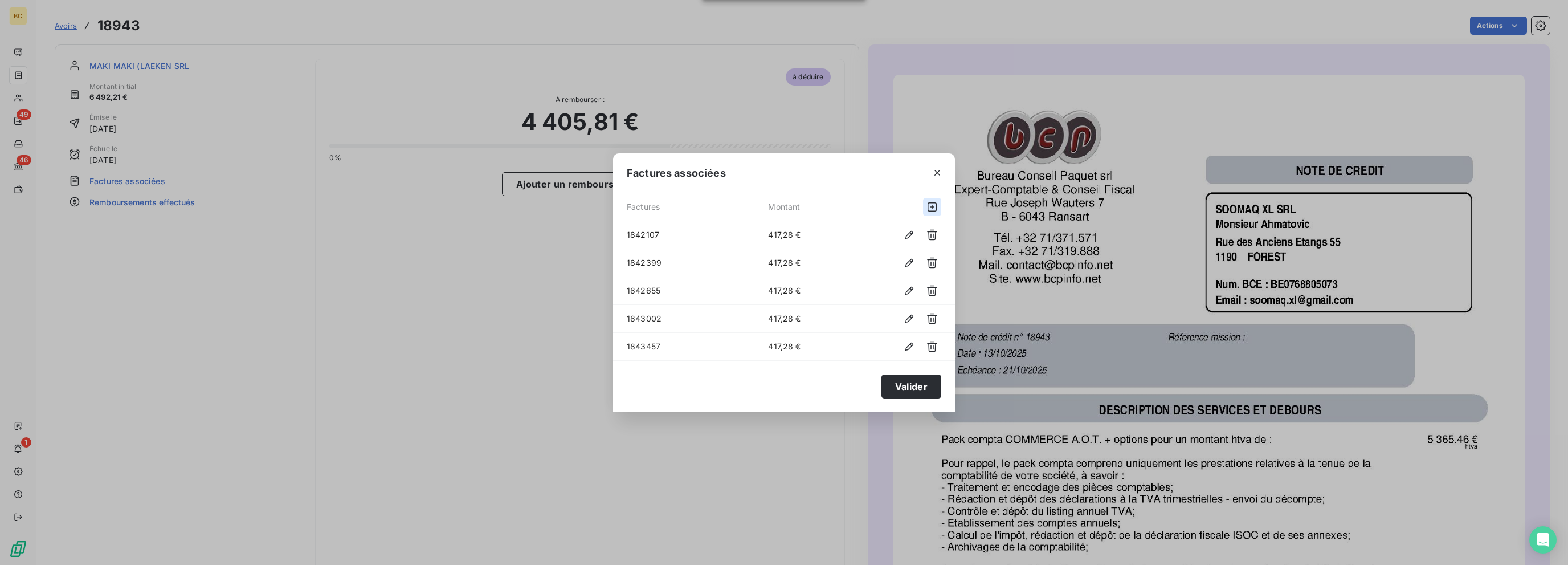
click at [932, 209] on icon "button" at bounding box center [932, 206] width 11 height 11
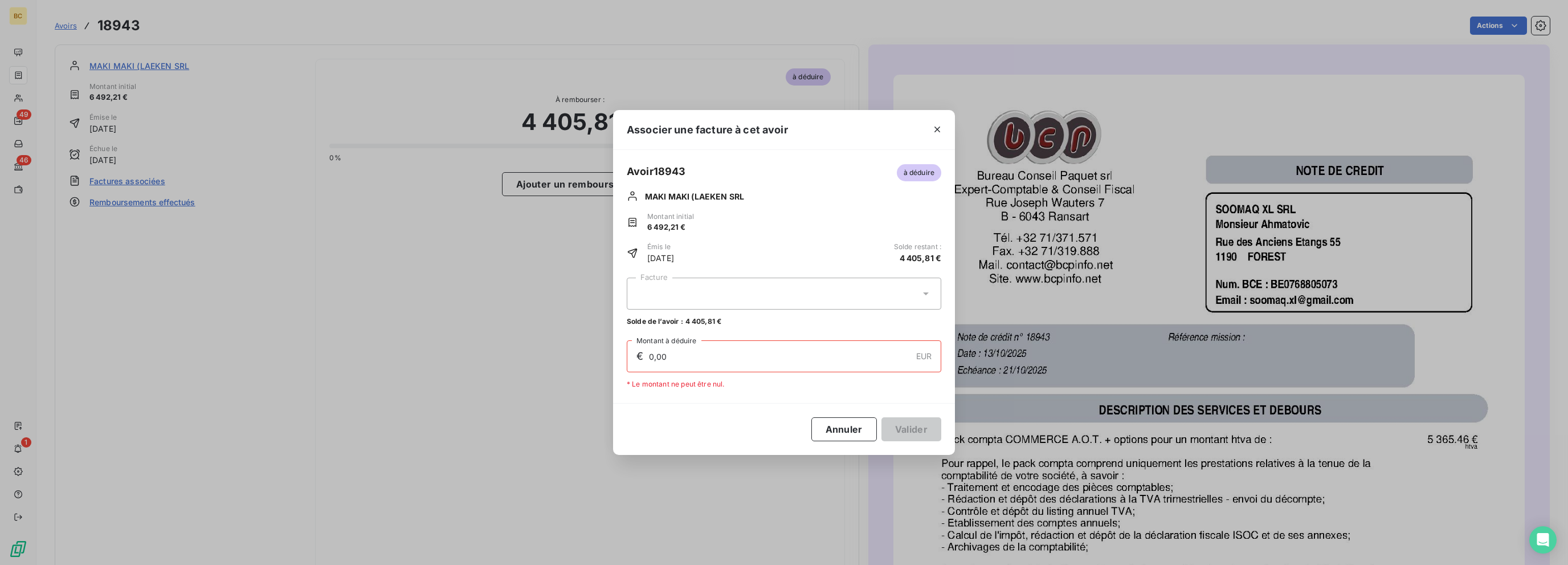
click at [798, 296] on div at bounding box center [784, 293] width 315 height 32
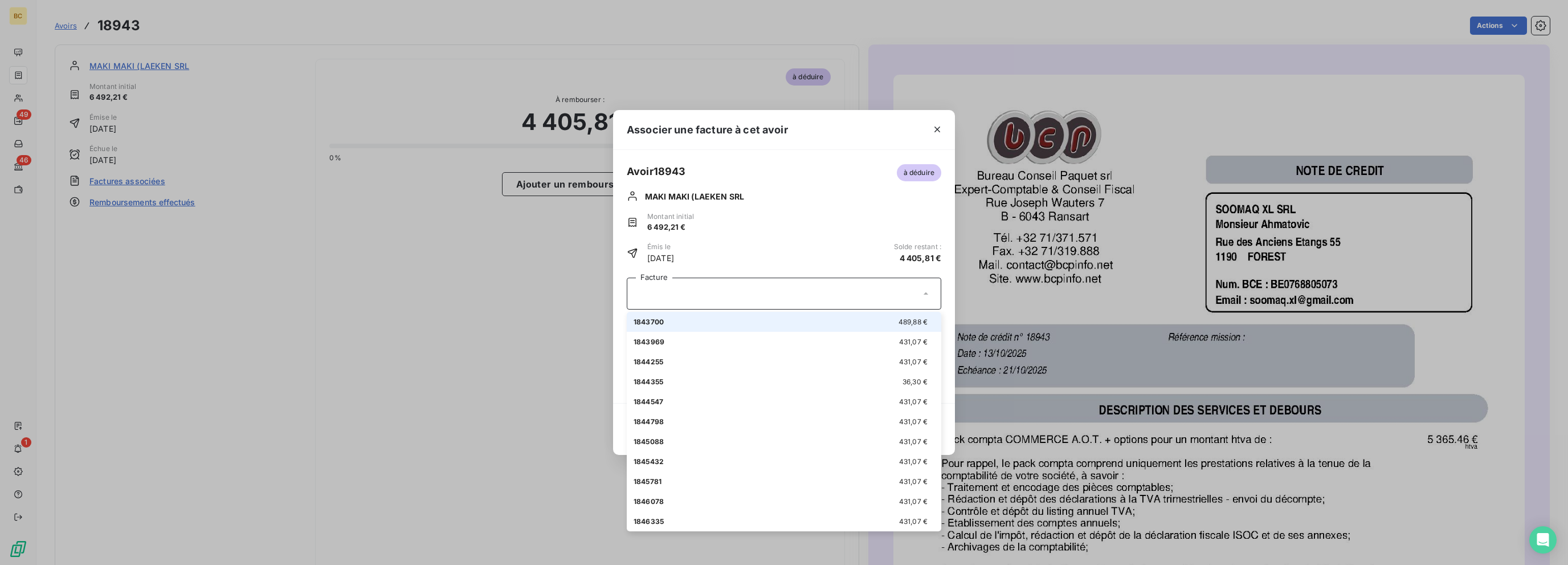
click at [686, 317] on div "1843700 489,88 €" at bounding box center [784, 322] width 301 height 10
type input "489,88"
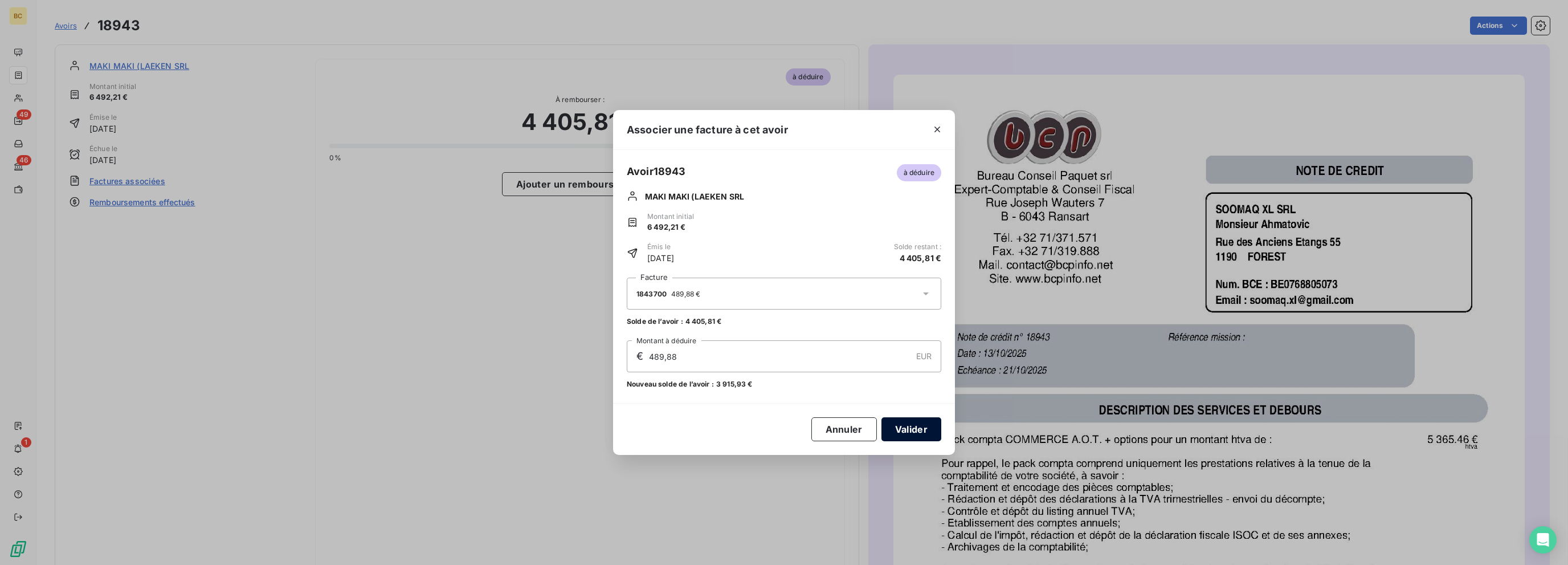
click at [916, 425] on button "Valider" at bounding box center [911, 429] width 59 height 24
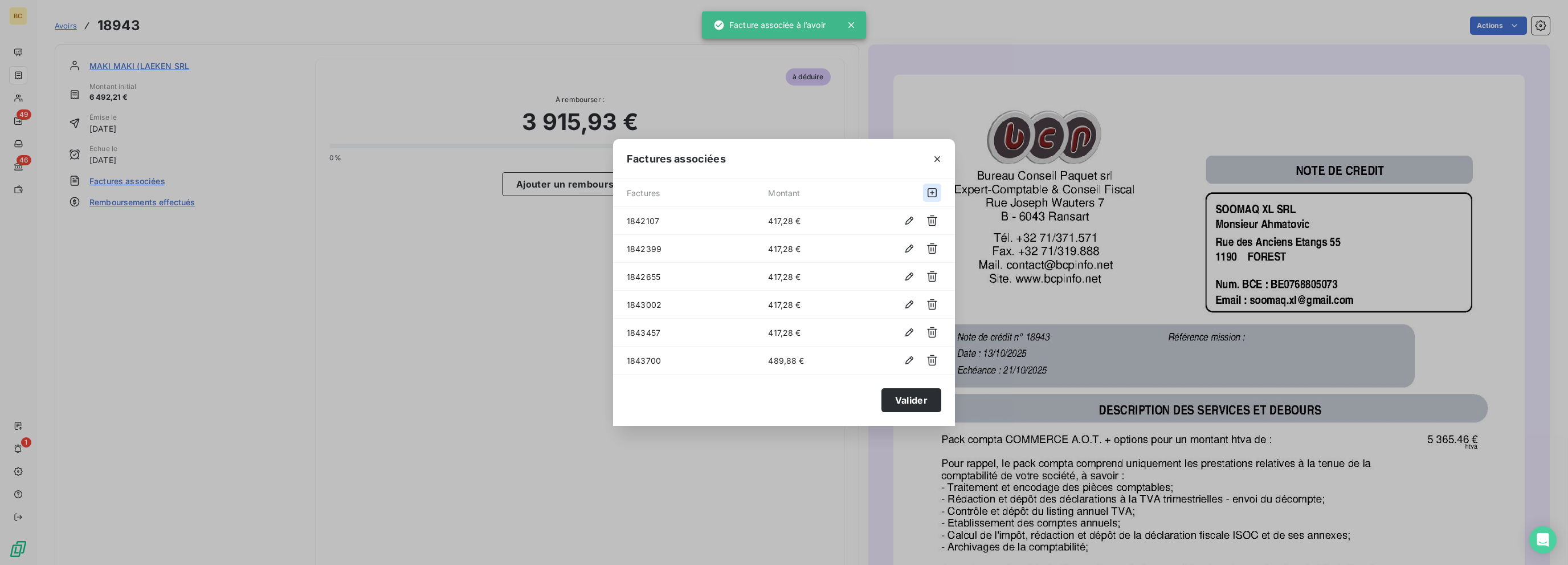
click at [933, 186] on button "button" at bounding box center [932, 192] width 18 height 18
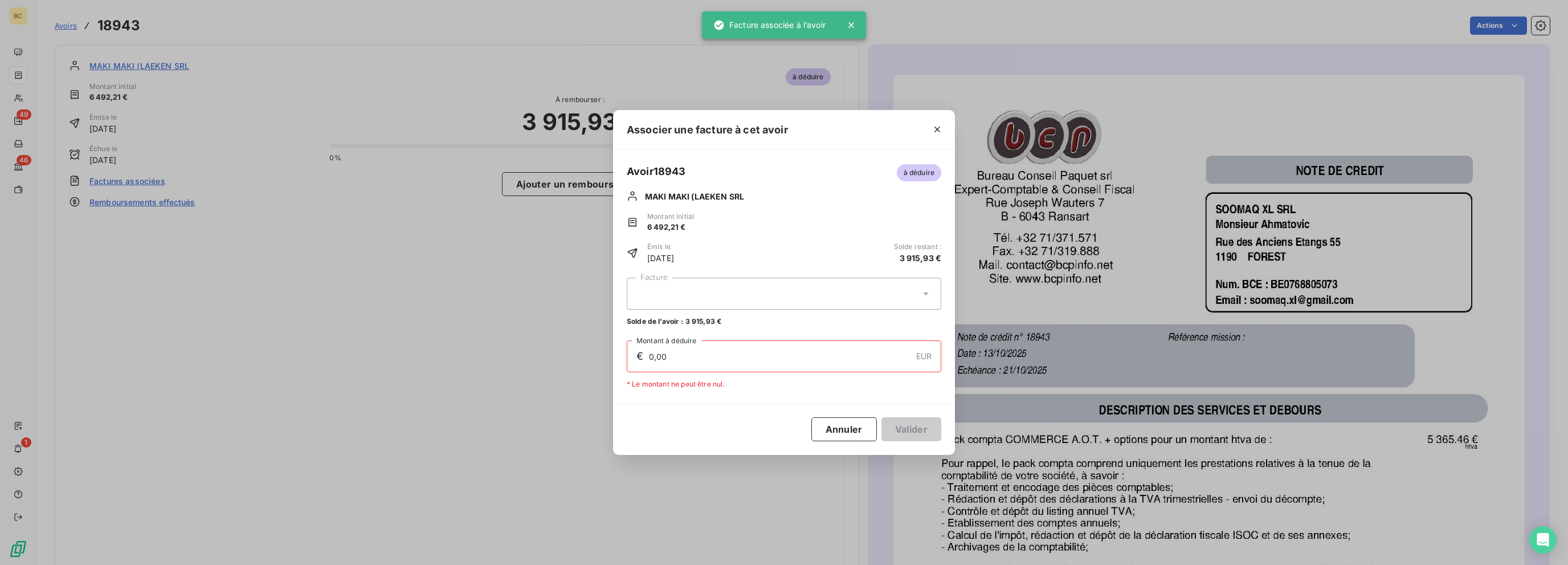
click at [746, 288] on div at bounding box center [784, 293] width 315 height 32
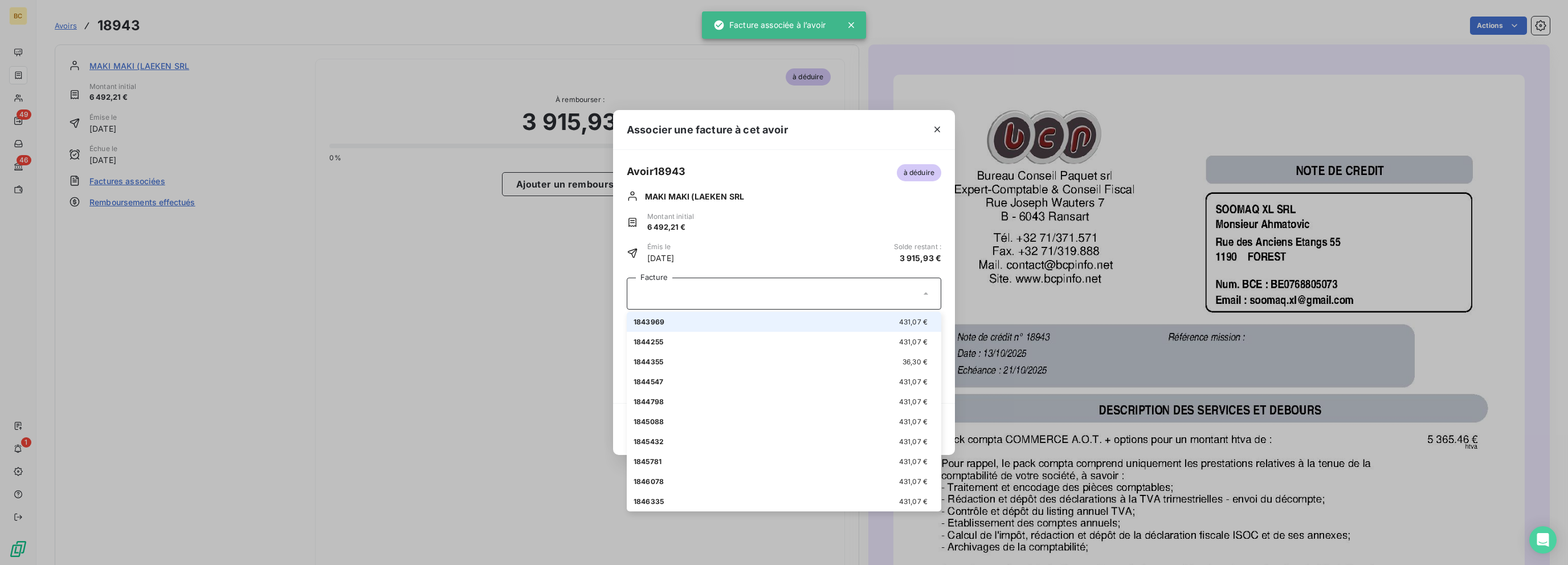
click at [683, 323] on div "1843969 431,07 €" at bounding box center [784, 322] width 301 height 10
type input "431,07"
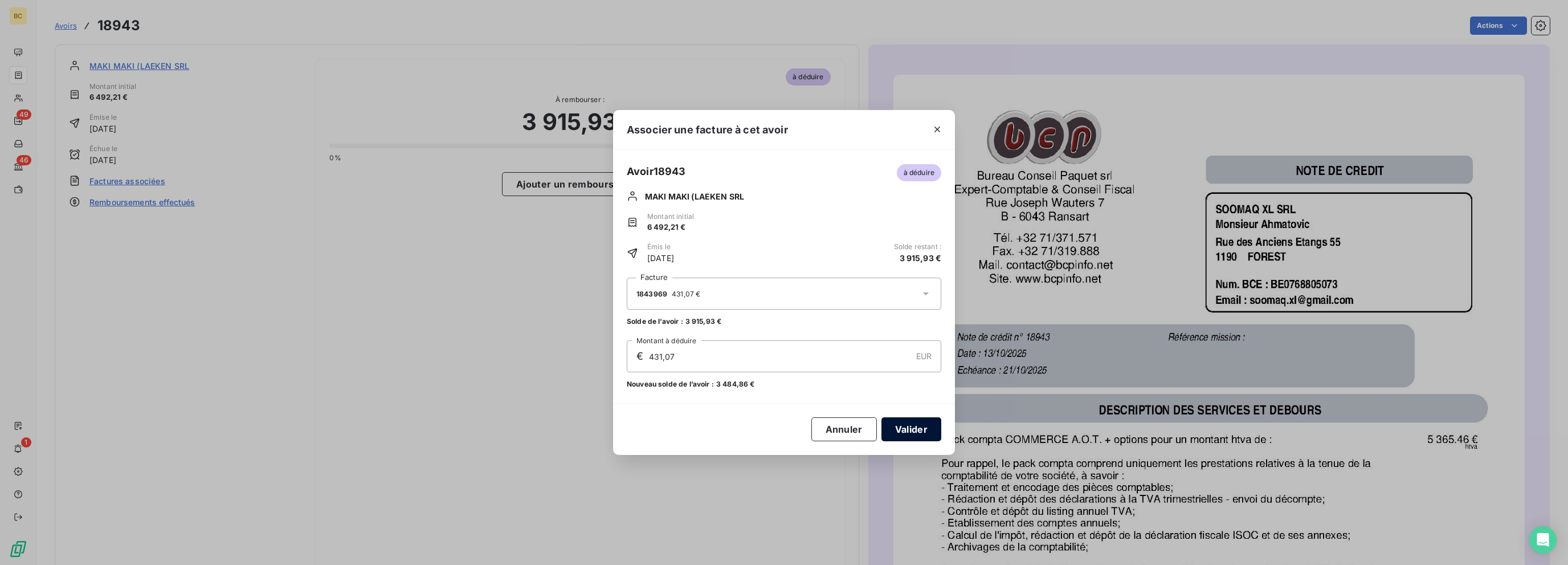
click at [917, 438] on button "Valider" at bounding box center [911, 429] width 59 height 24
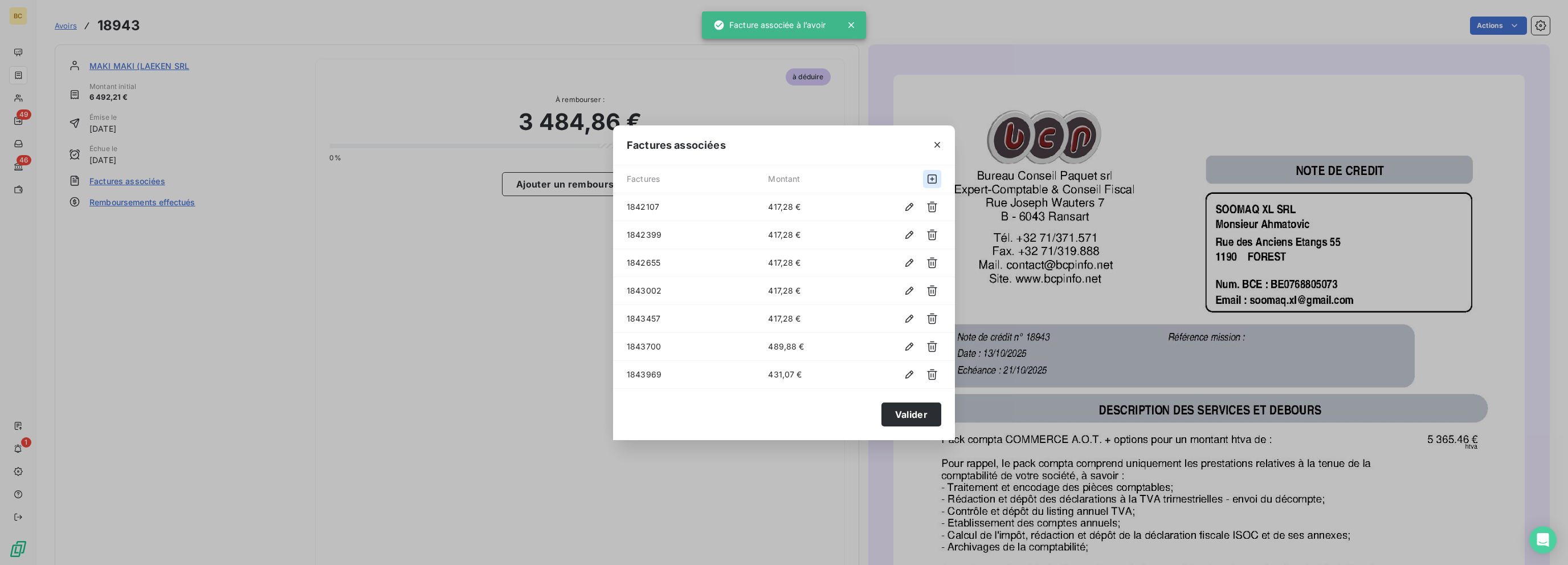
click at [927, 178] on icon "button" at bounding box center [932, 178] width 11 height 11
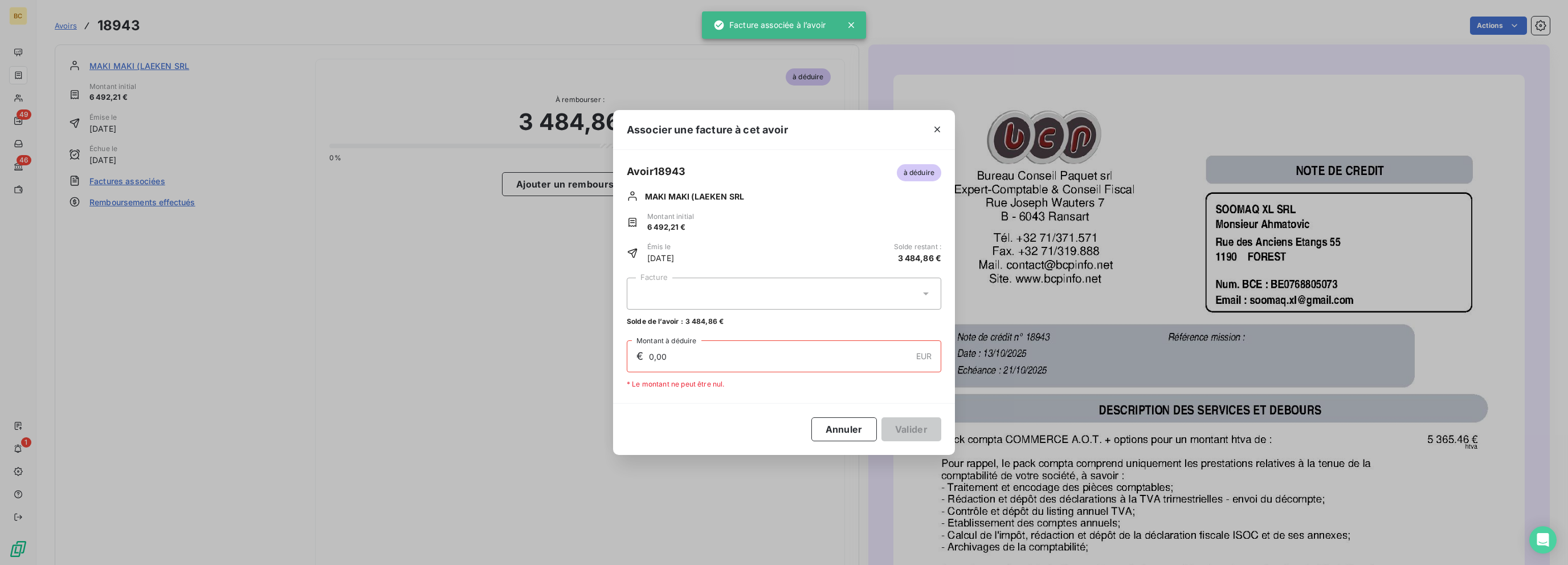
click at [730, 297] on div at bounding box center [784, 293] width 315 height 32
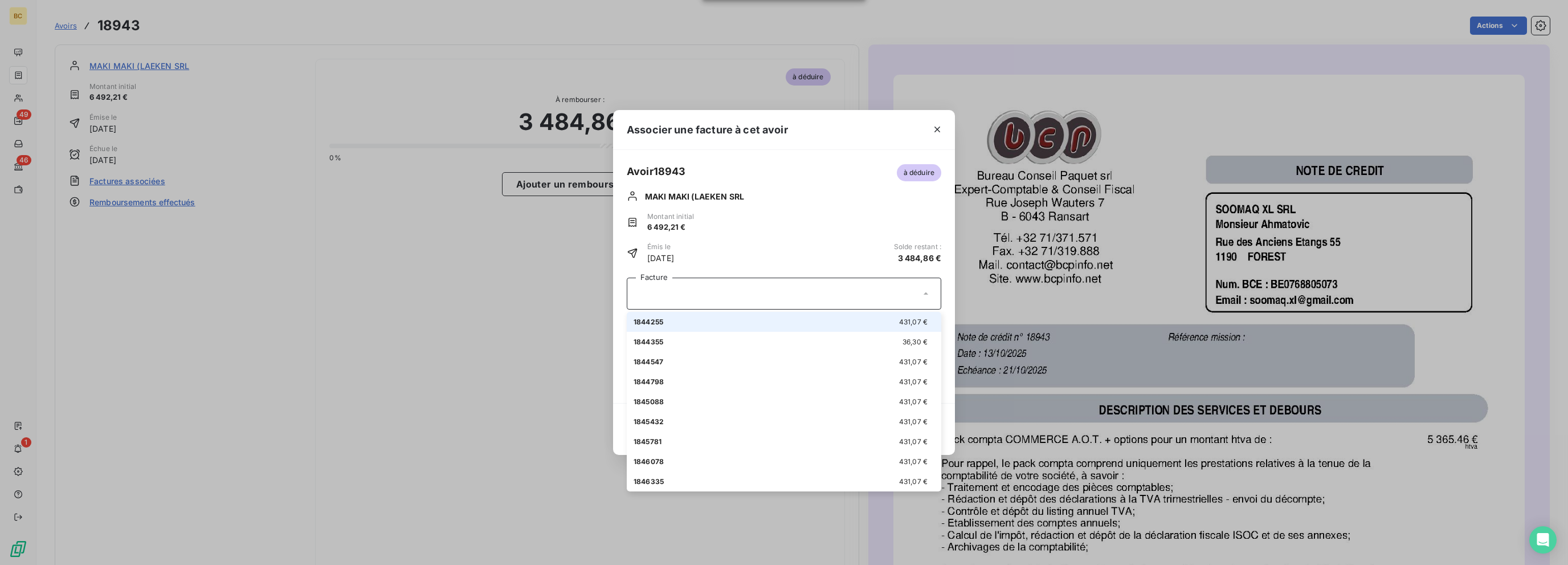
click at [656, 320] on span "1844255" at bounding box center [649, 322] width 30 height 9
type input "431,07"
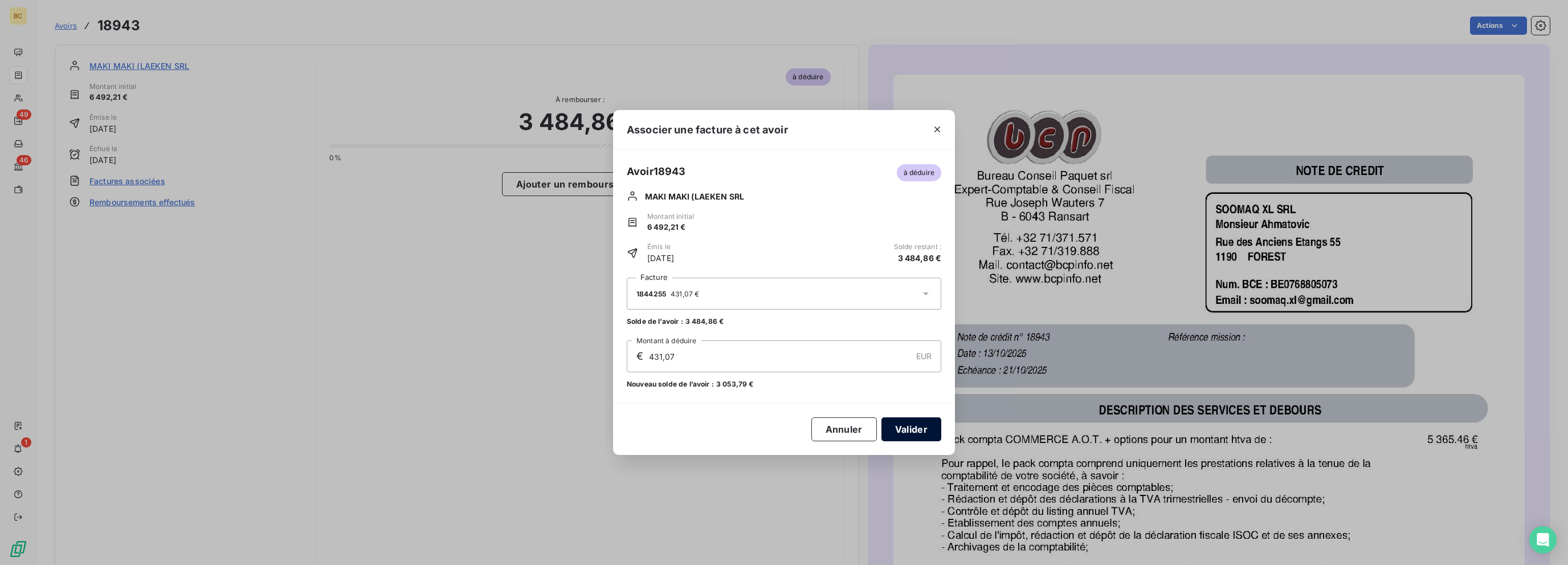
click at [905, 427] on button "Valider" at bounding box center [911, 429] width 59 height 24
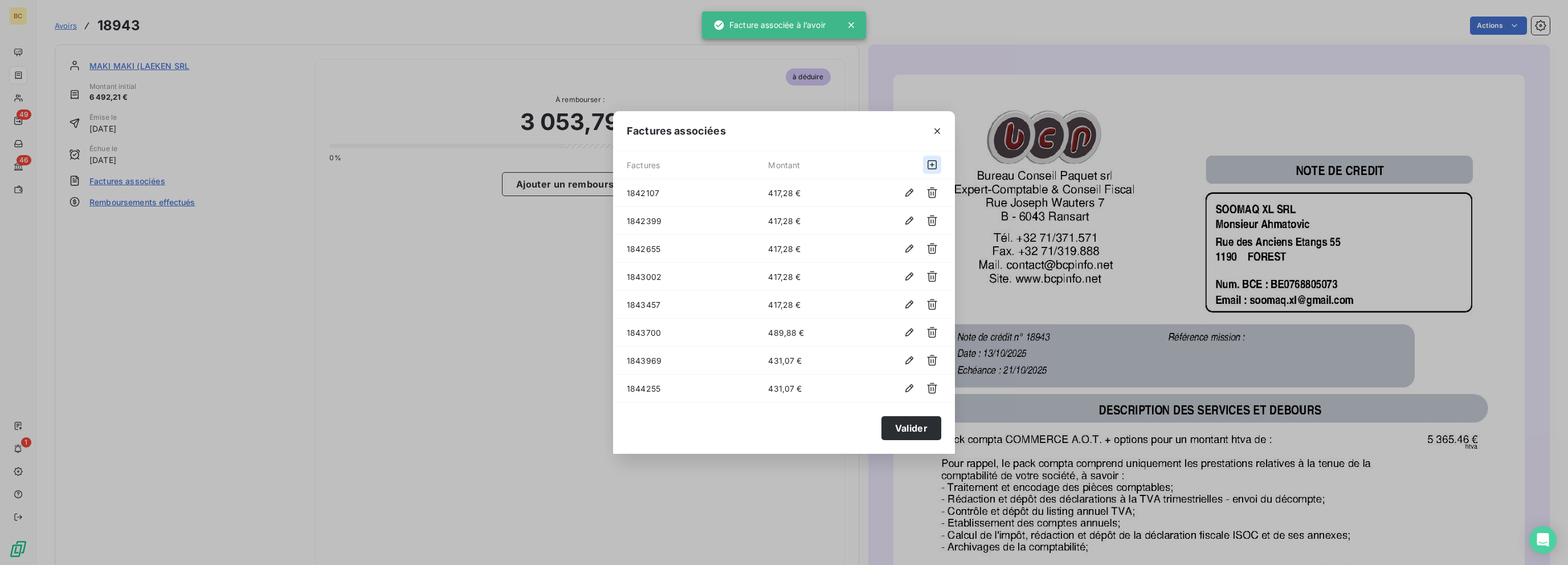
click at [926, 161] on icon "button" at bounding box center [932, 164] width 11 height 11
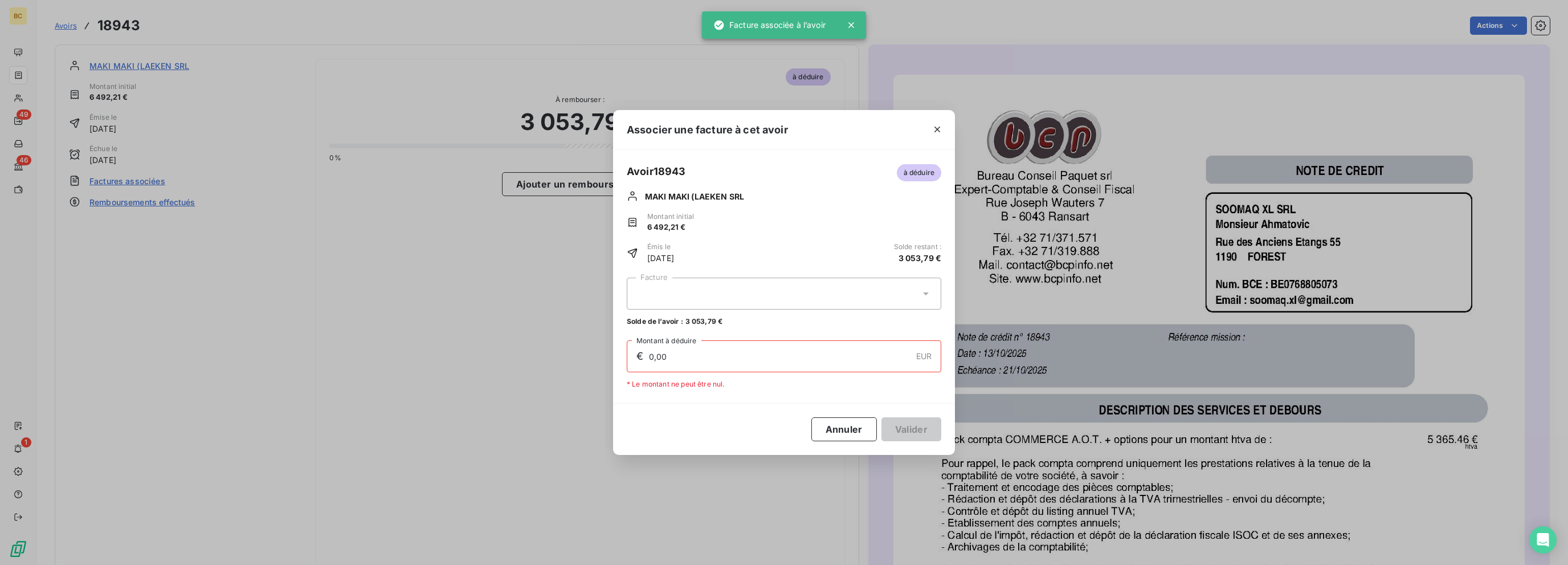
click at [700, 296] on div at bounding box center [784, 293] width 315 height 32
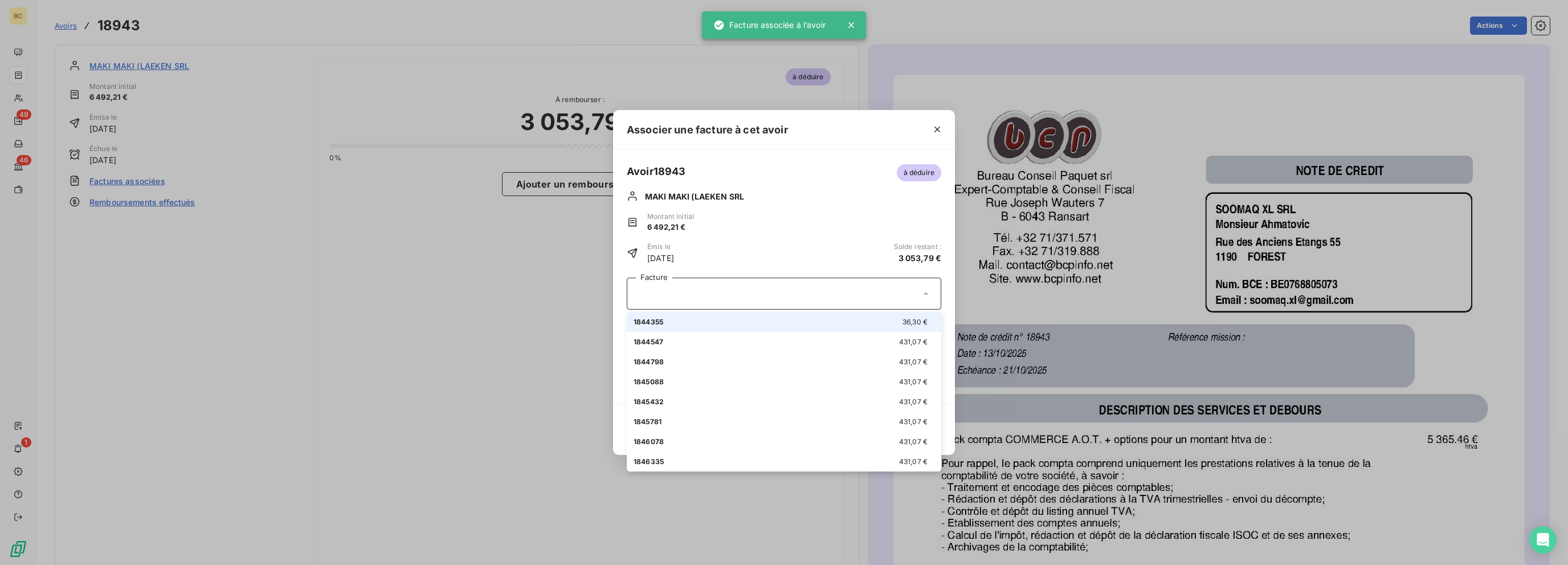
click at [655, 320] on span "1844355" at bounding box center [649, 322] width 30 height 9
type input "36,30"
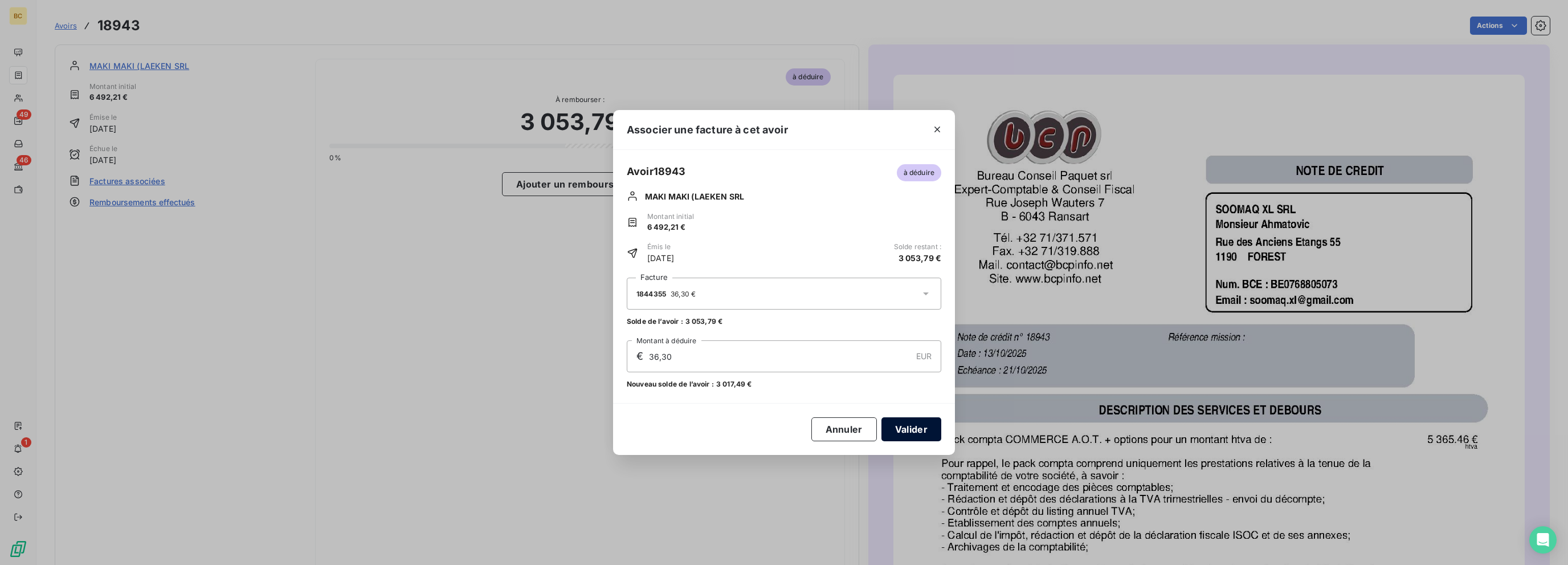
click at [900, 427] on button "Valider" at bounding box center [911, 429] width 59 height 24
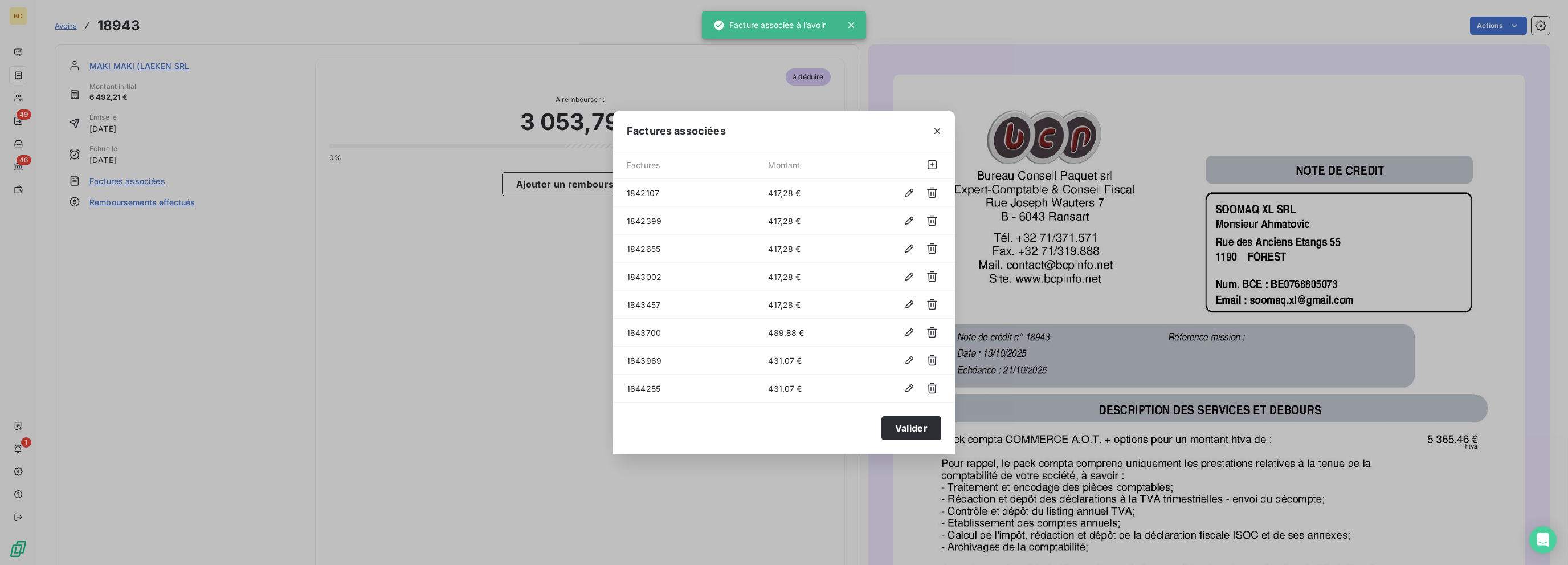
click at [933, 148] on div at bounding box center [937, 130] width 35 height 39
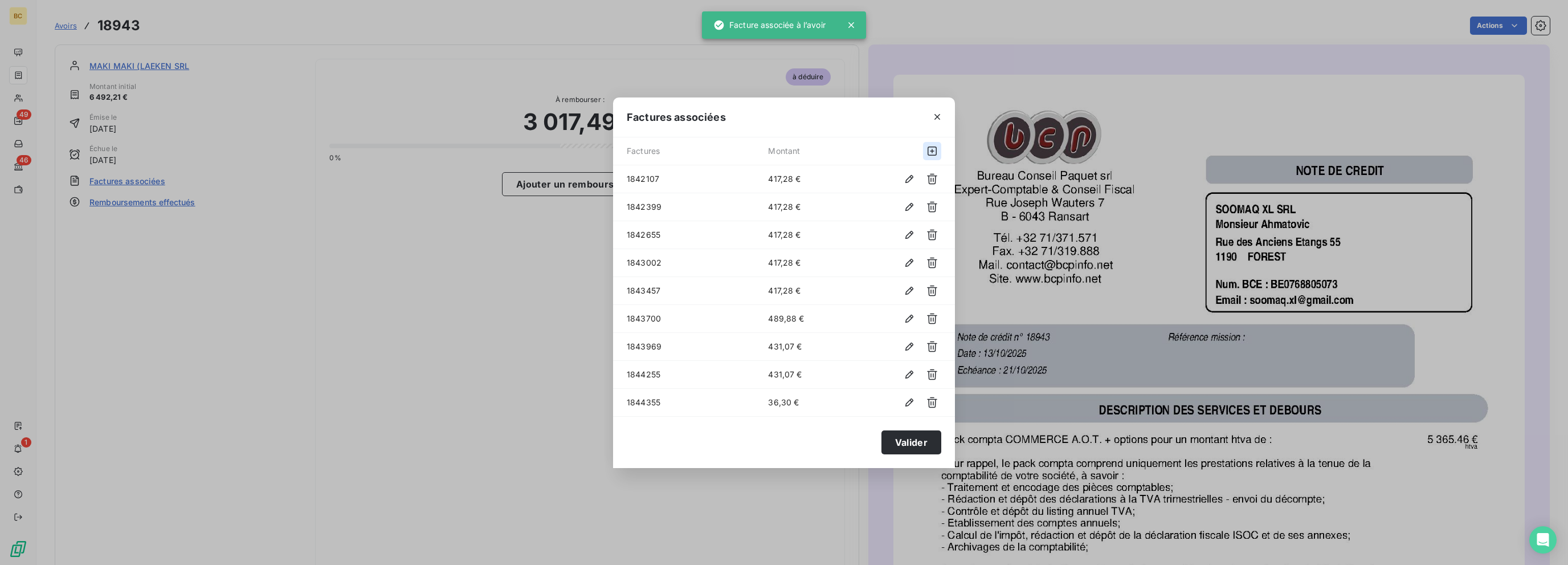
click at [931, 155] on icon "button" at bounding box center [932, 150] width 11 height 11
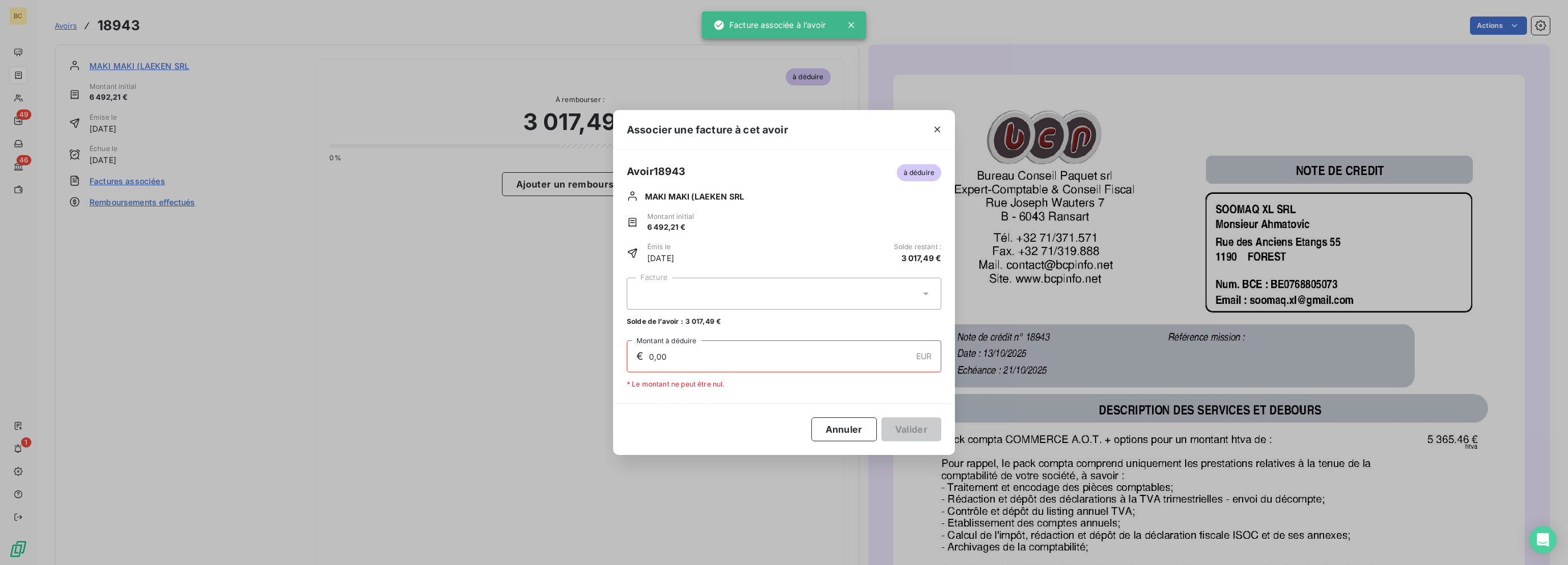
click at [711, 296] on div at bounding box center [784, 293] width 315 height 32
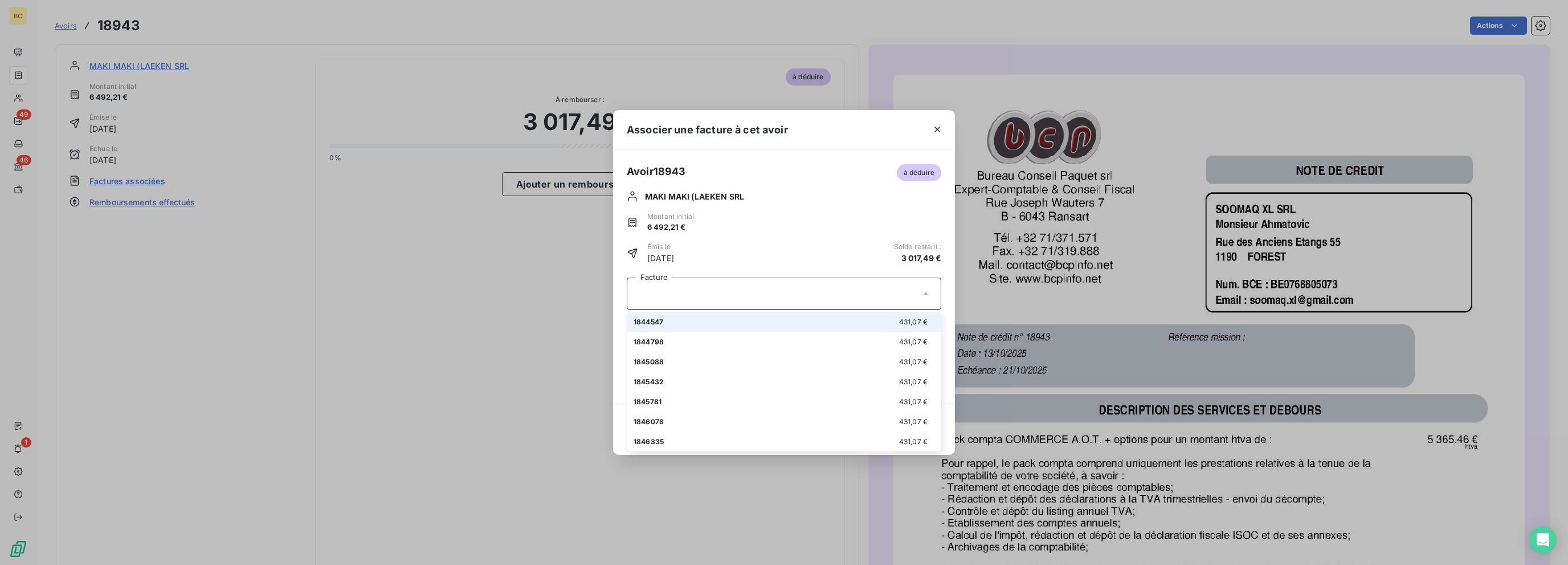
click at [665, 320] on div "1844547 431,07 €" at bounding box center [784, 322] width 301 height 10
type input "431,07"
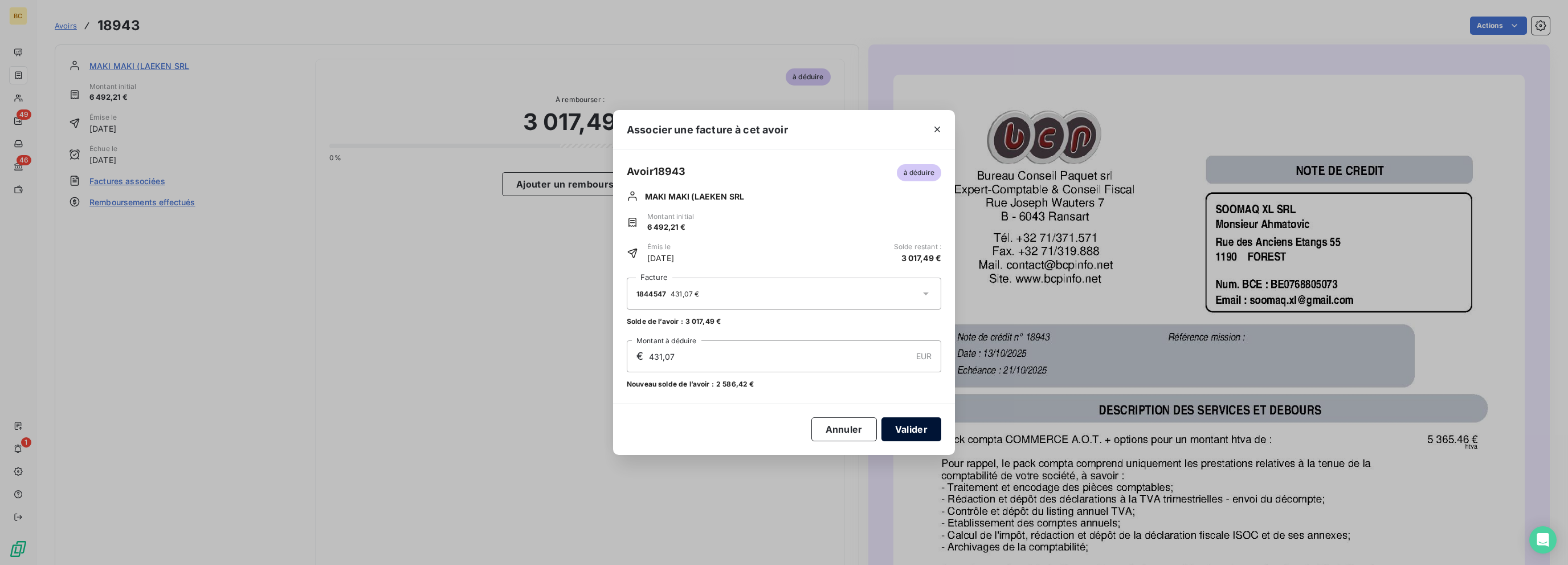
click at [894, 425] on button "Valider" at bounding box center [911, 429] width 59 height 24
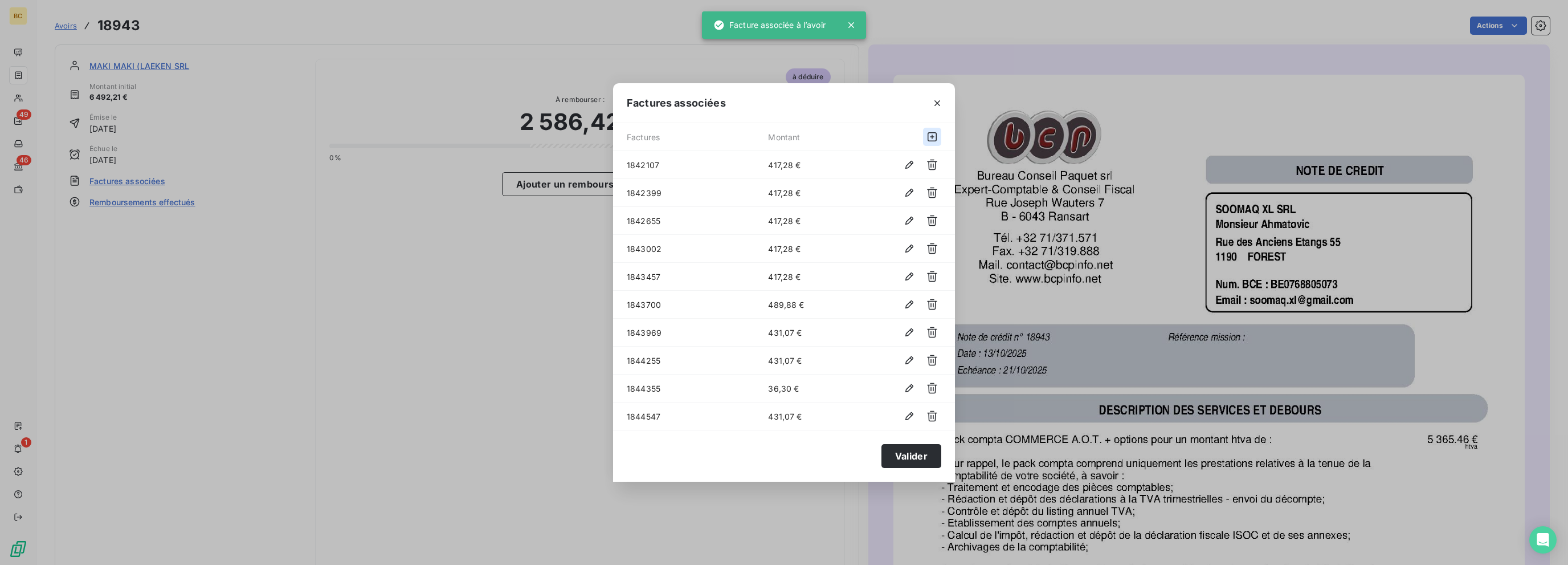
click at [933, 137] on icon "button" at bounding box center [932, 136] width 11 height 11
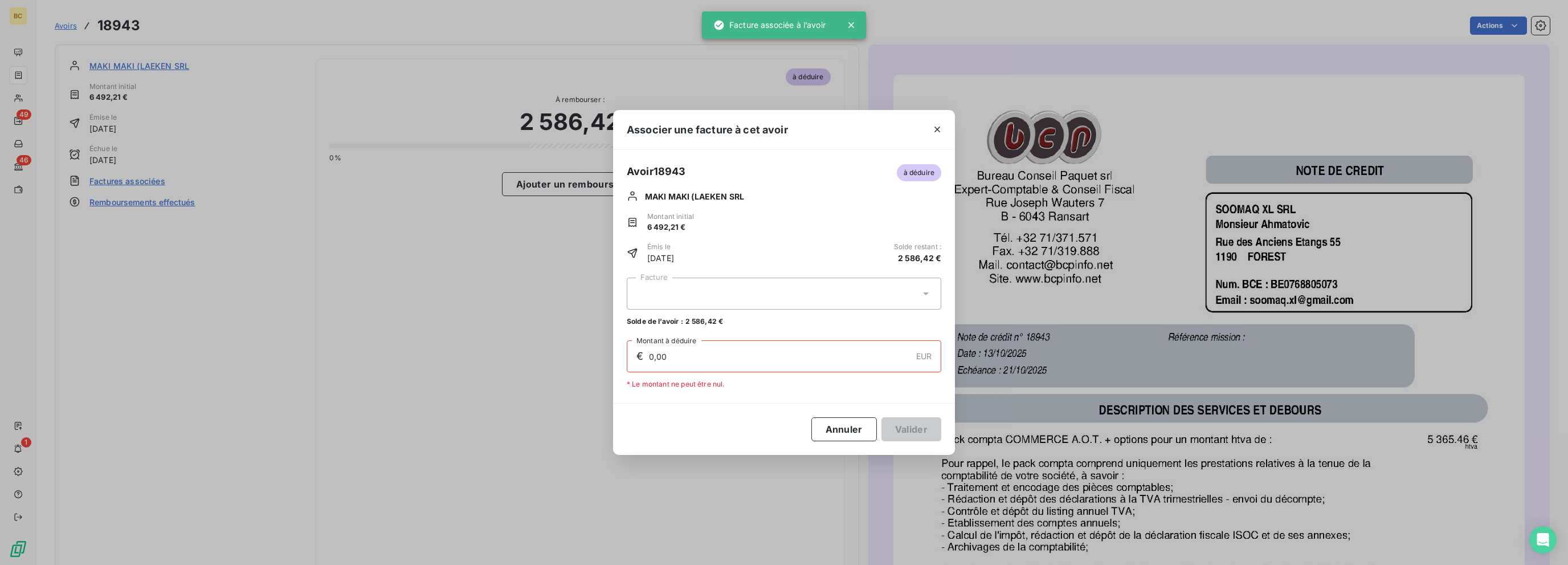
click at [706, 297] on div at bounding box center [784, 293] width 315 height 32
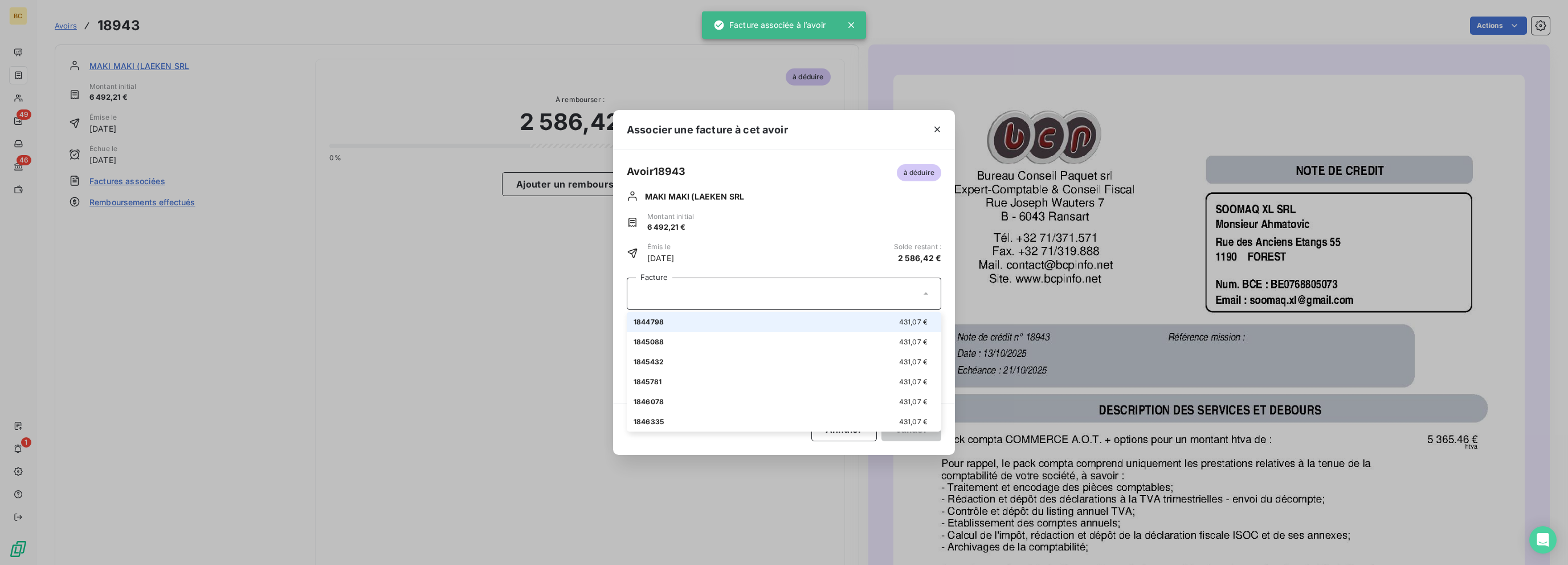
click at [663, 321] on div "1844798 431,07 €" at bounding box center [784, 322] width 301 height 10
type input "431,07"
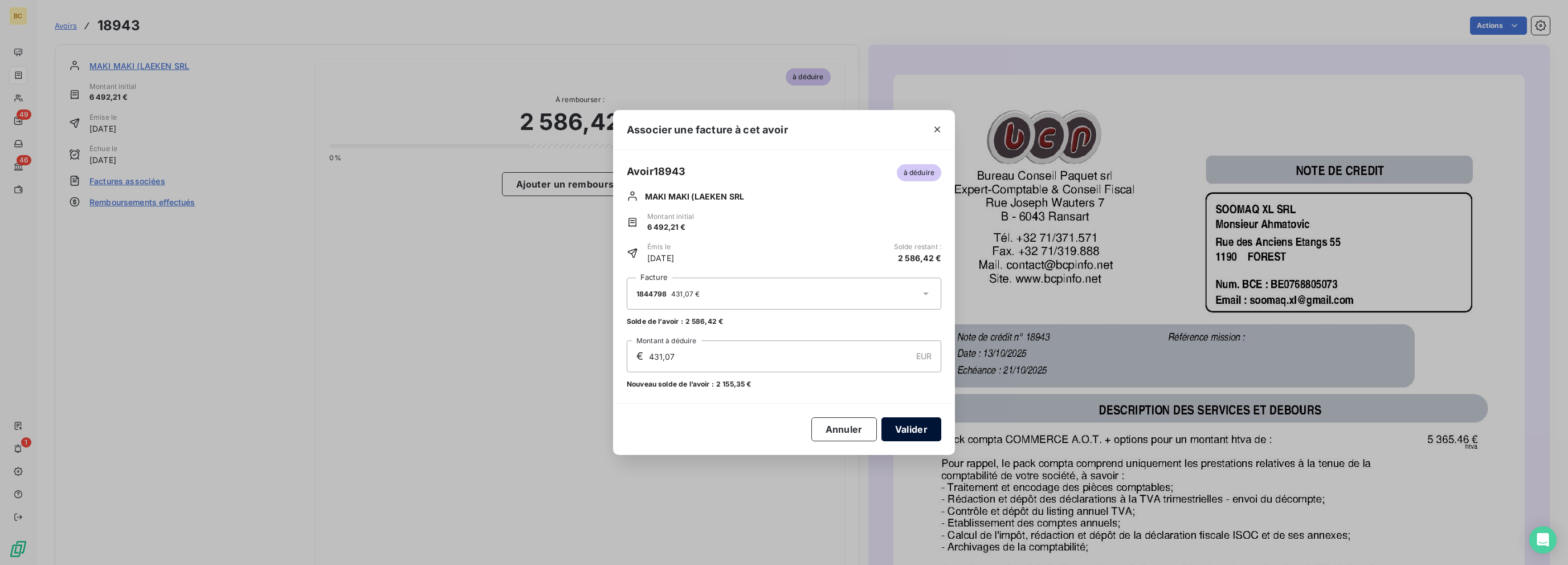
click at [894, 432] on button "Valider" at bounding box center [911, 429] width 59 height 24
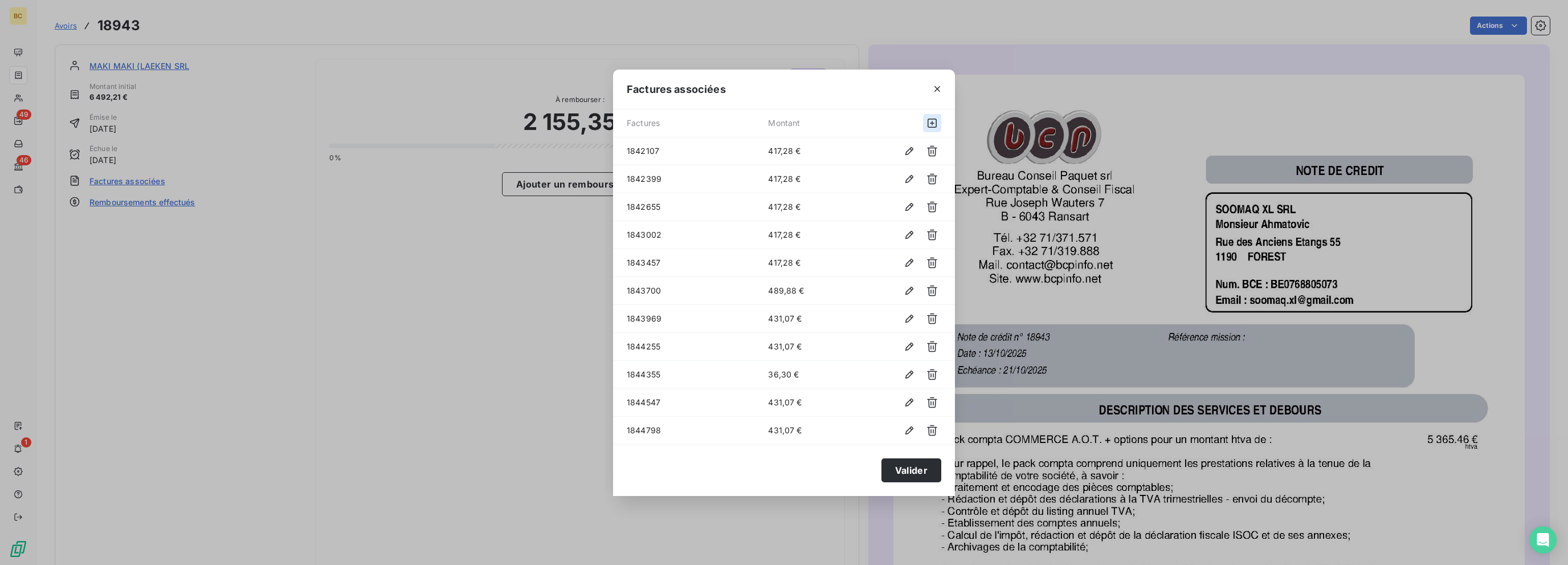
click at [932, 134] on div "Factures Montant" at bounding box center [783, 123] width 342 height 28
click at [933, 126] on icon "button" at bounding box center [932, 122] width 11 height 11
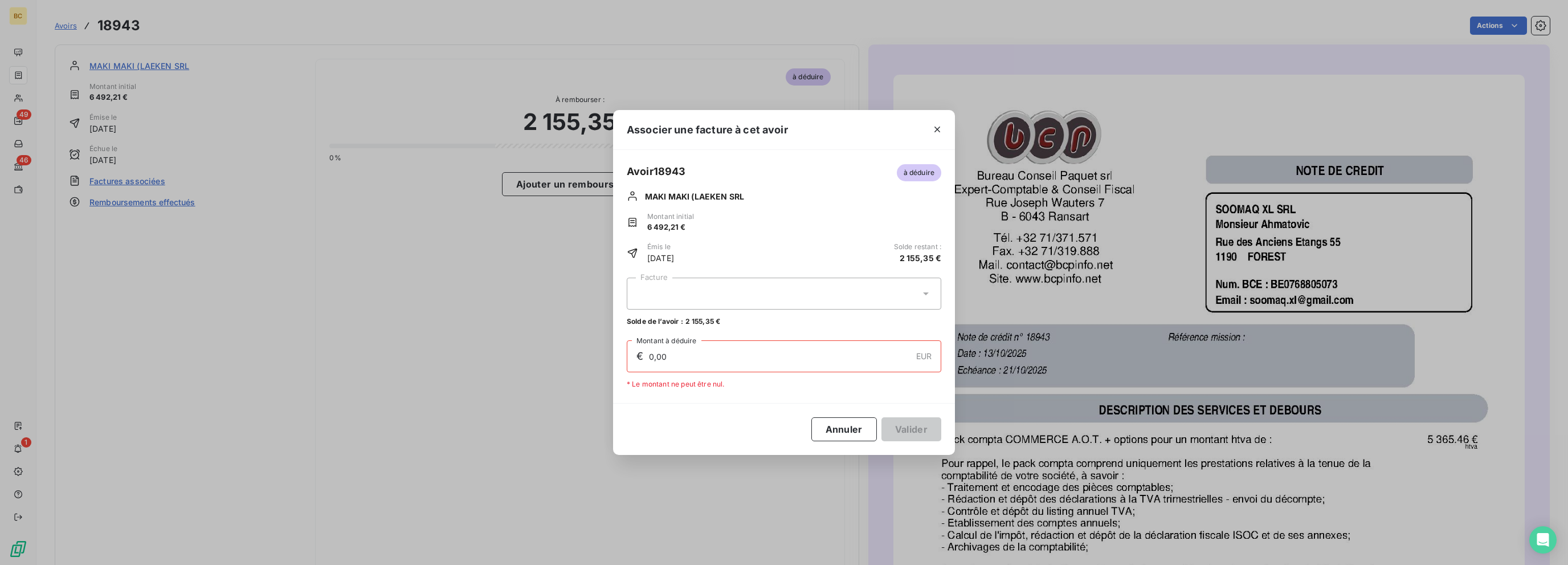
click at [757, 286] on div at bounding box center [784, 293] width 315 height 32
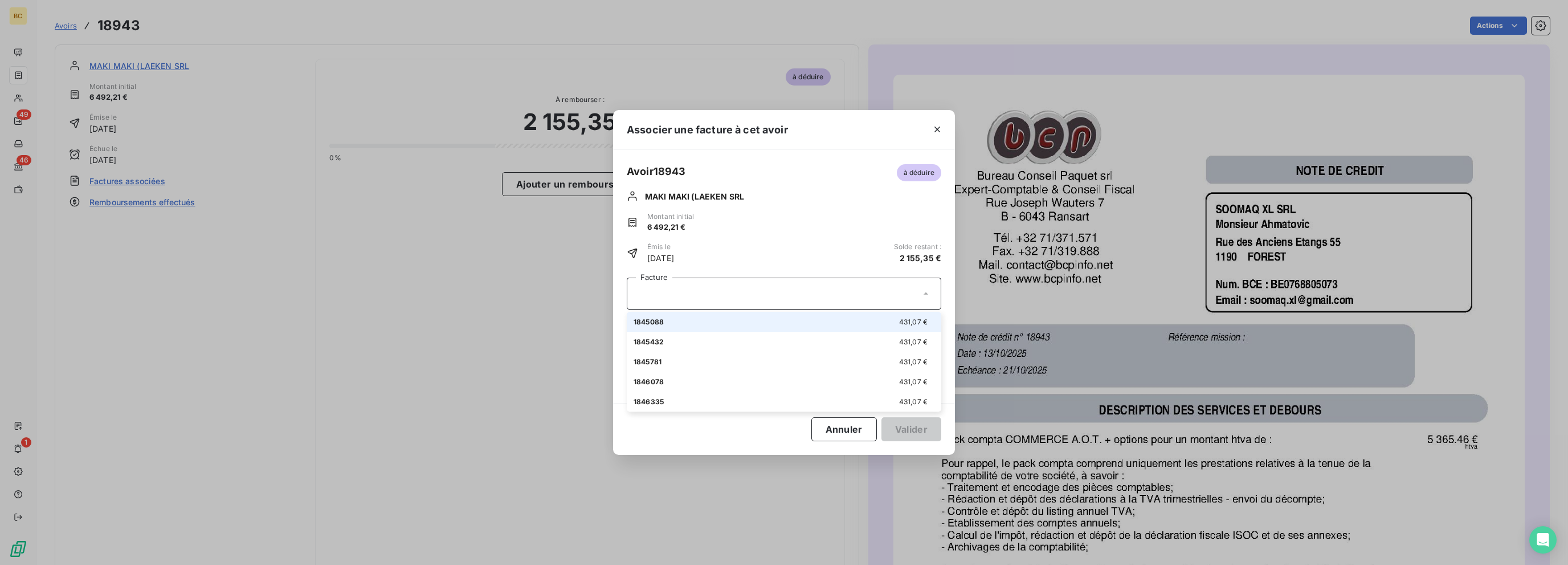
click at [649, 318] on span "1845088" at bounding box center [649, 322] width 31 height 9
type input "431,07"
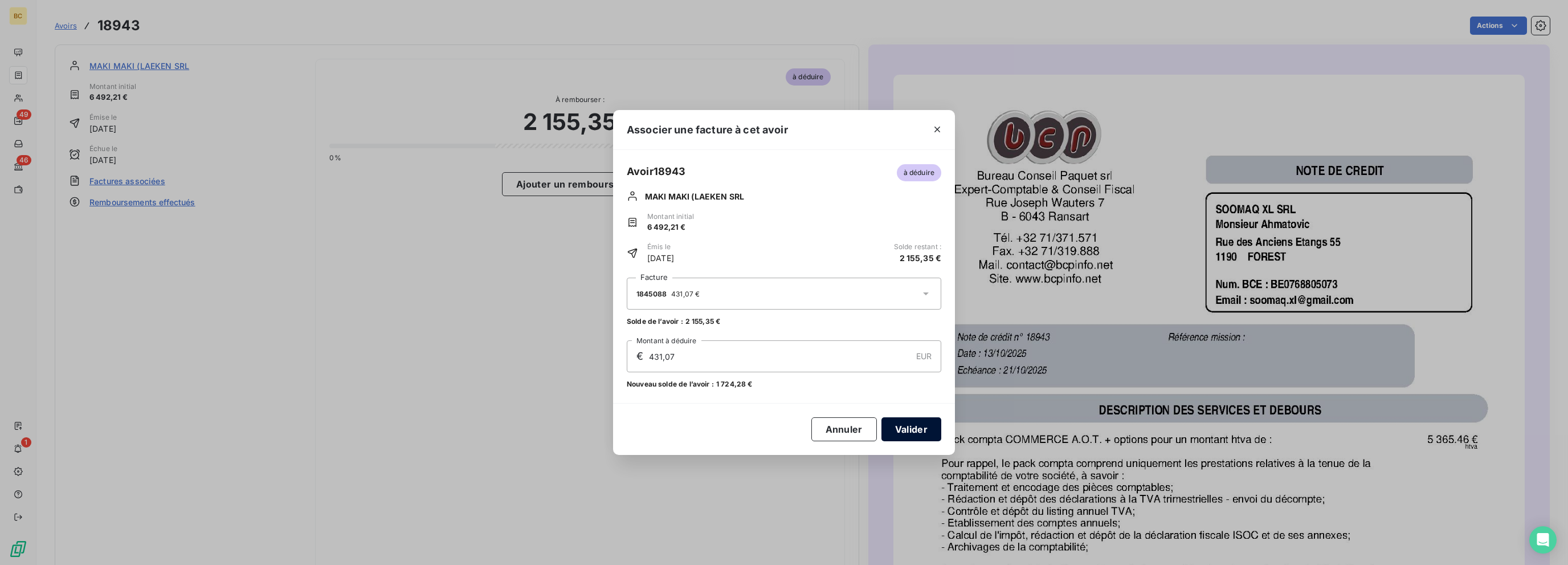
click at [917, 433] on button "Valider" at bounding box center [911, 429] width 59 height 24
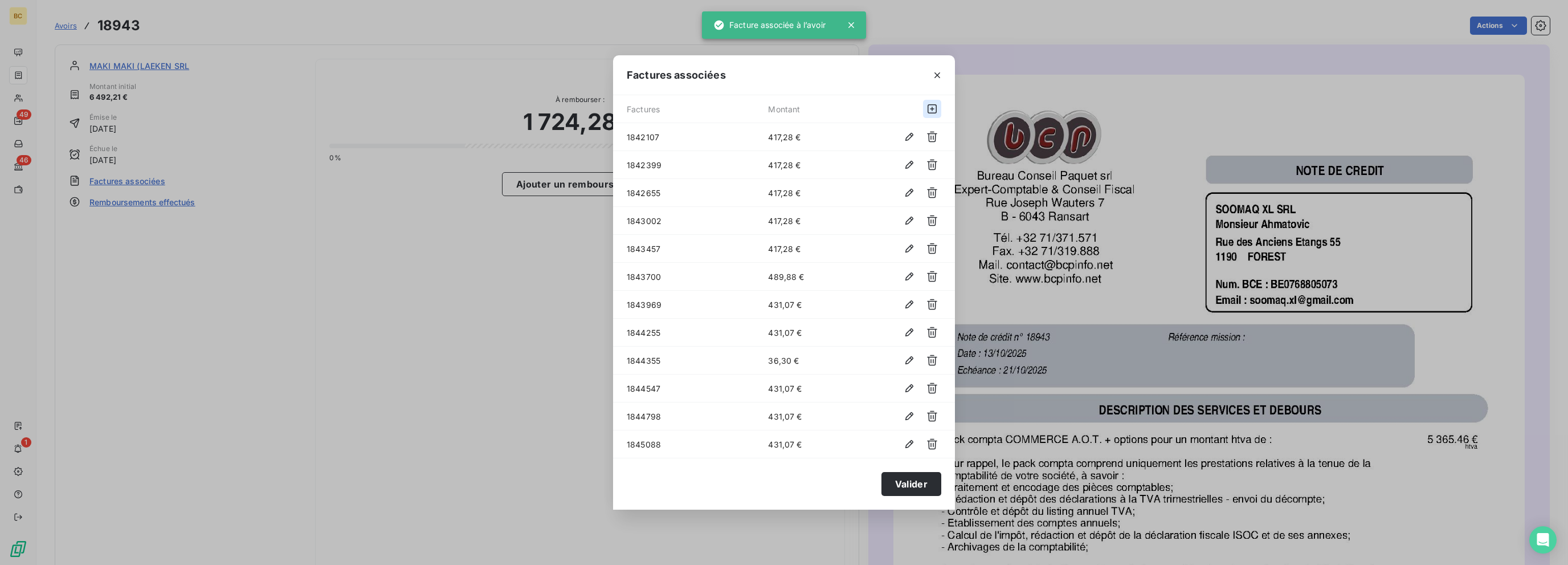
click at [932, 104] on icon "button" at bounding box center [932, 108] width 11 height 11
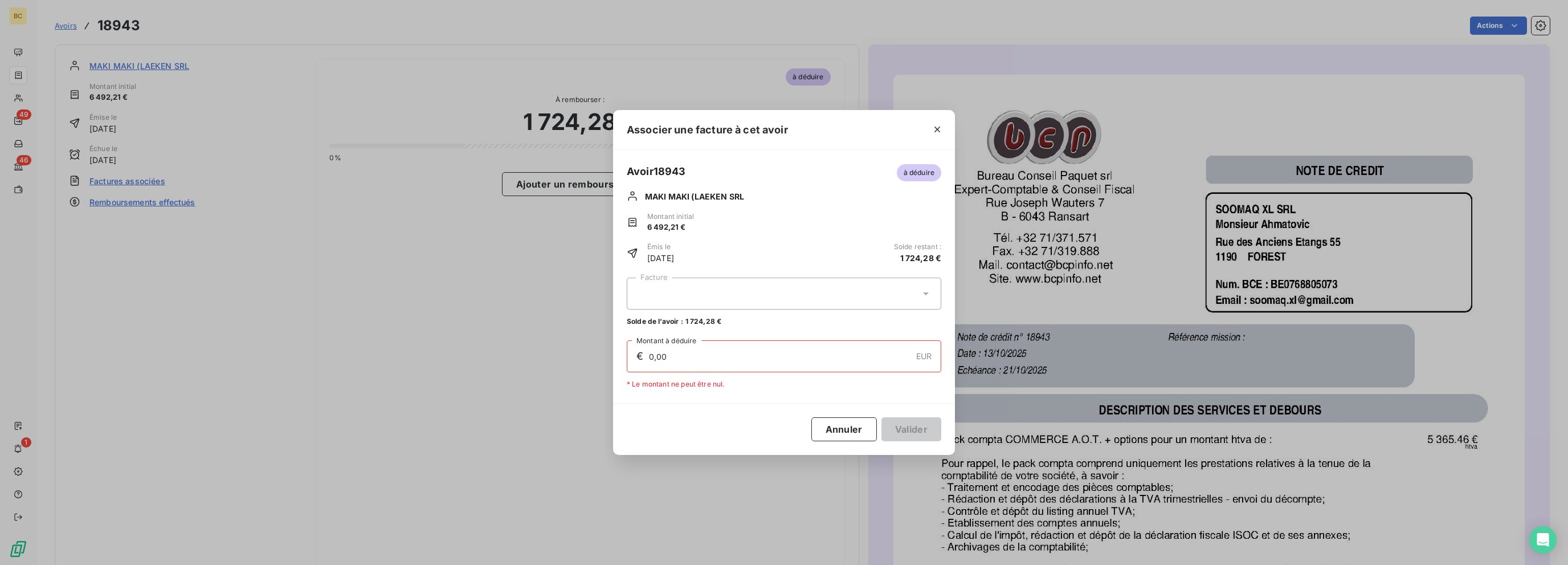
click at [683, 292] on div at bounding box center [784, 293] width 315 height 32
click at [648, 322] on span "1845432" at bounding box center [649, 322] width 31 height 9
type input "431,07"
click at [907, 429] on button "Valider" at bounding box center [911, 429] width 59 height 24
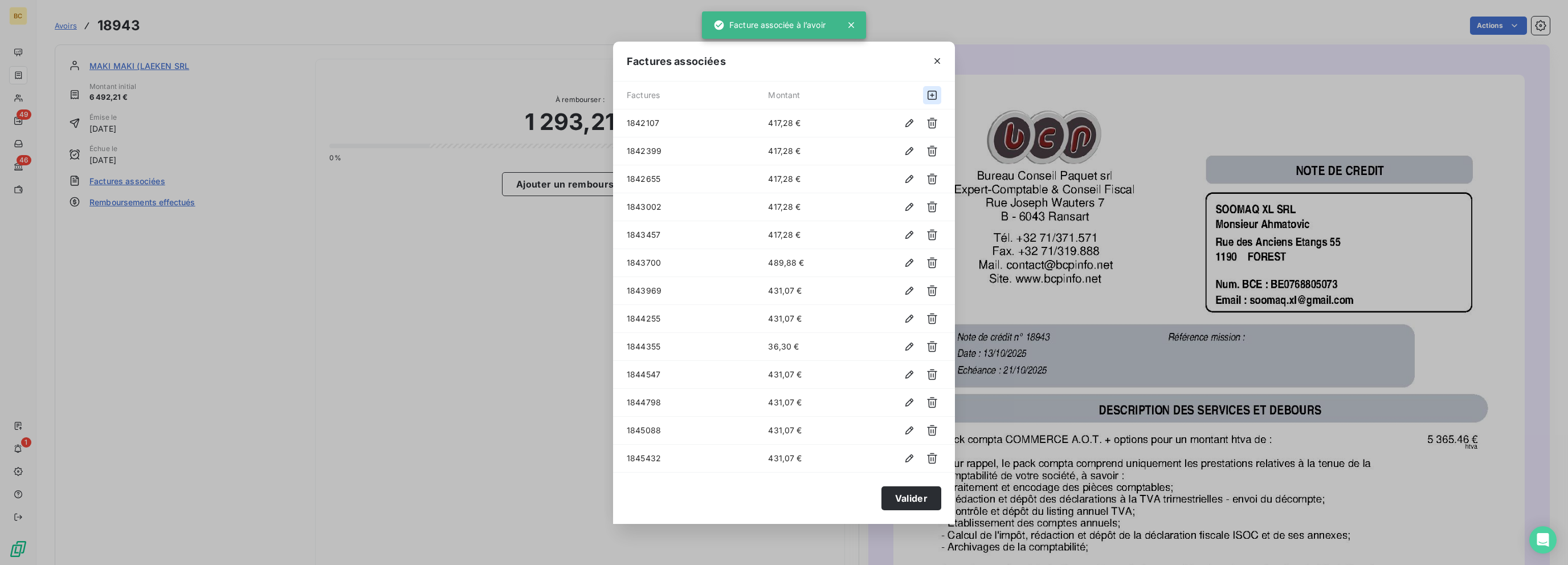
click at [933, 95] on icon "button" at bounding box center [932, 94] width 11 height 11
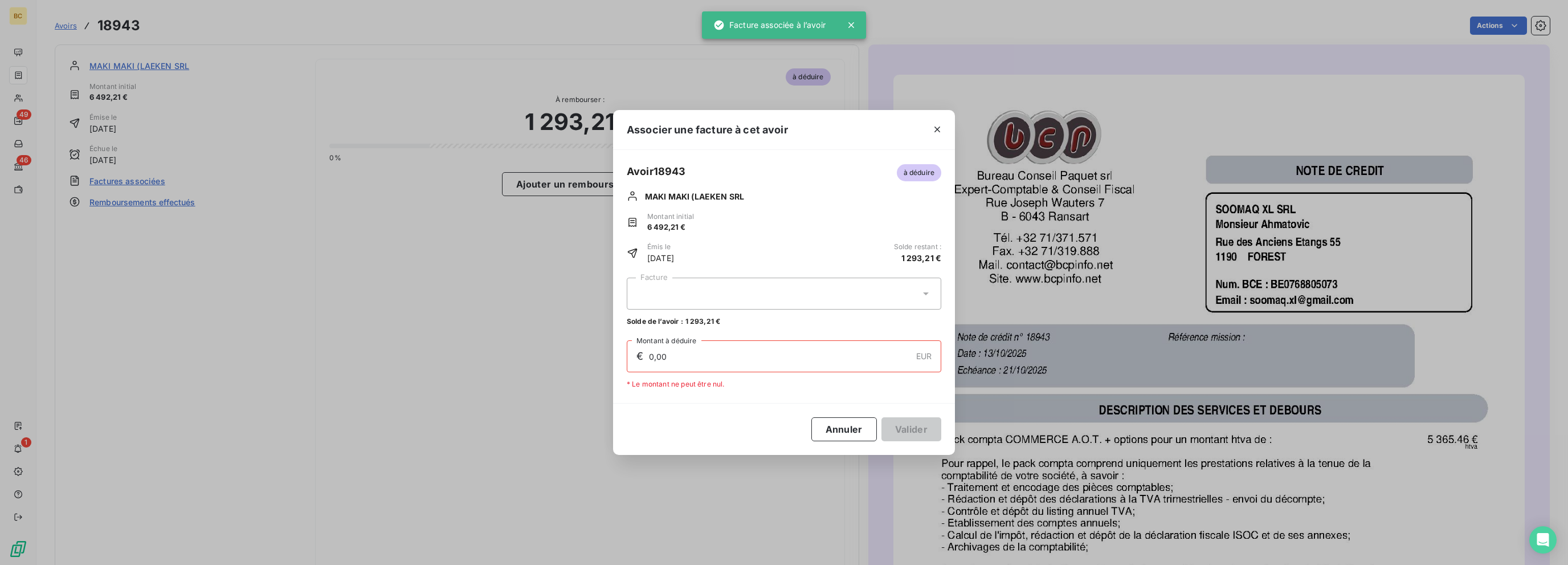
click at [709, 282] on div at bounding box center [784, 293] width 315 height 32
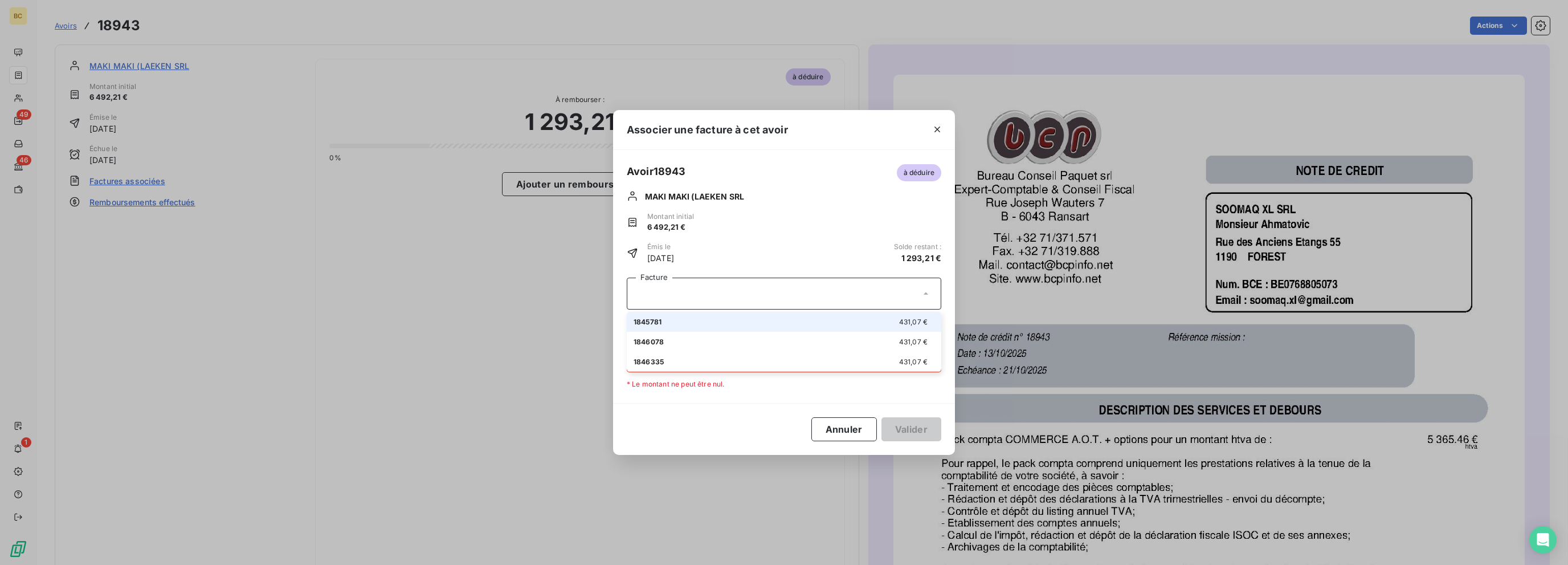
click at [642, 318] on span "1845781" at bounding box center [648, 322] width 28 height 9
type input "431,07"
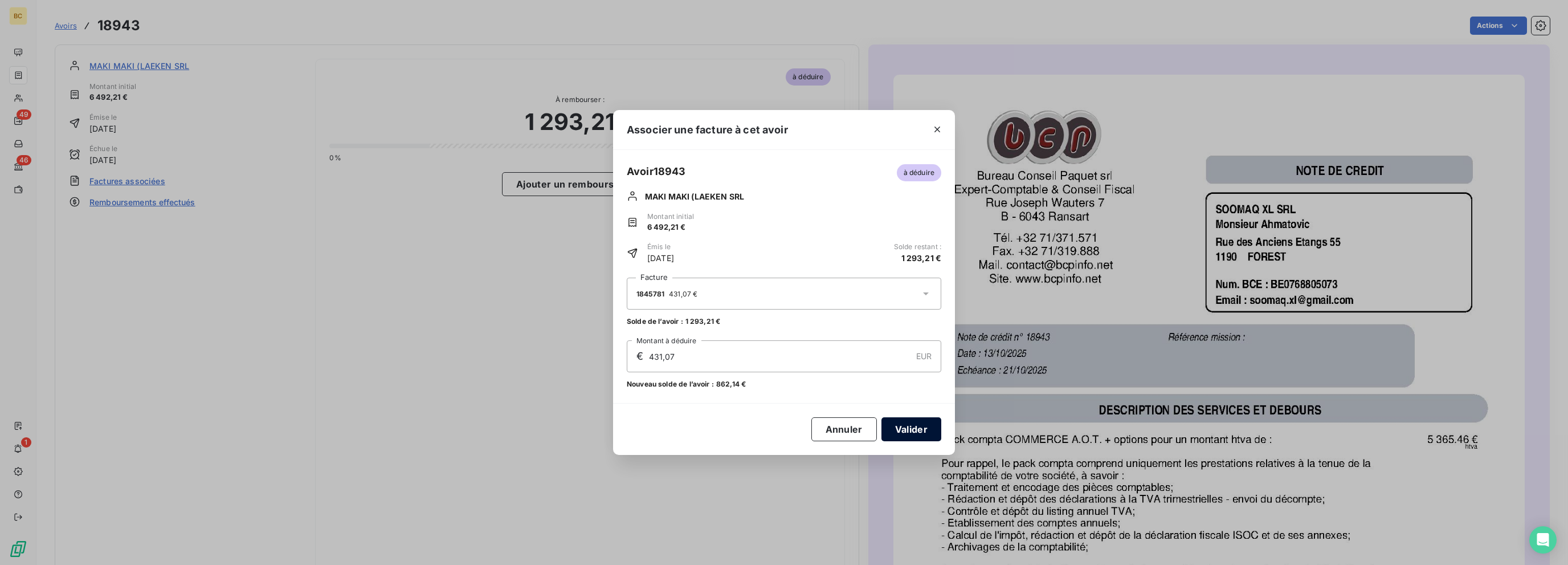
click at [902, 420] on button "Valider" at bounding box center [911, 429] width 59 height 24
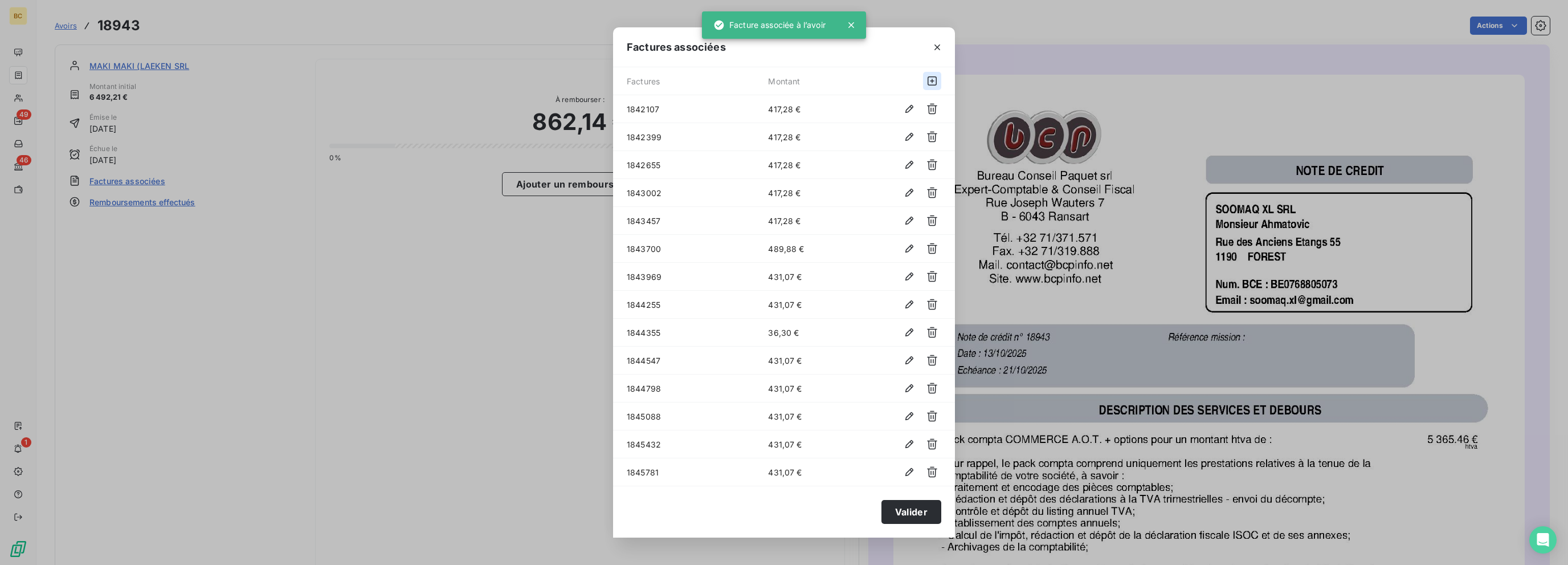
click at [933, 85] on icon "button" at bounding box center [932, 80] width 11 height 11
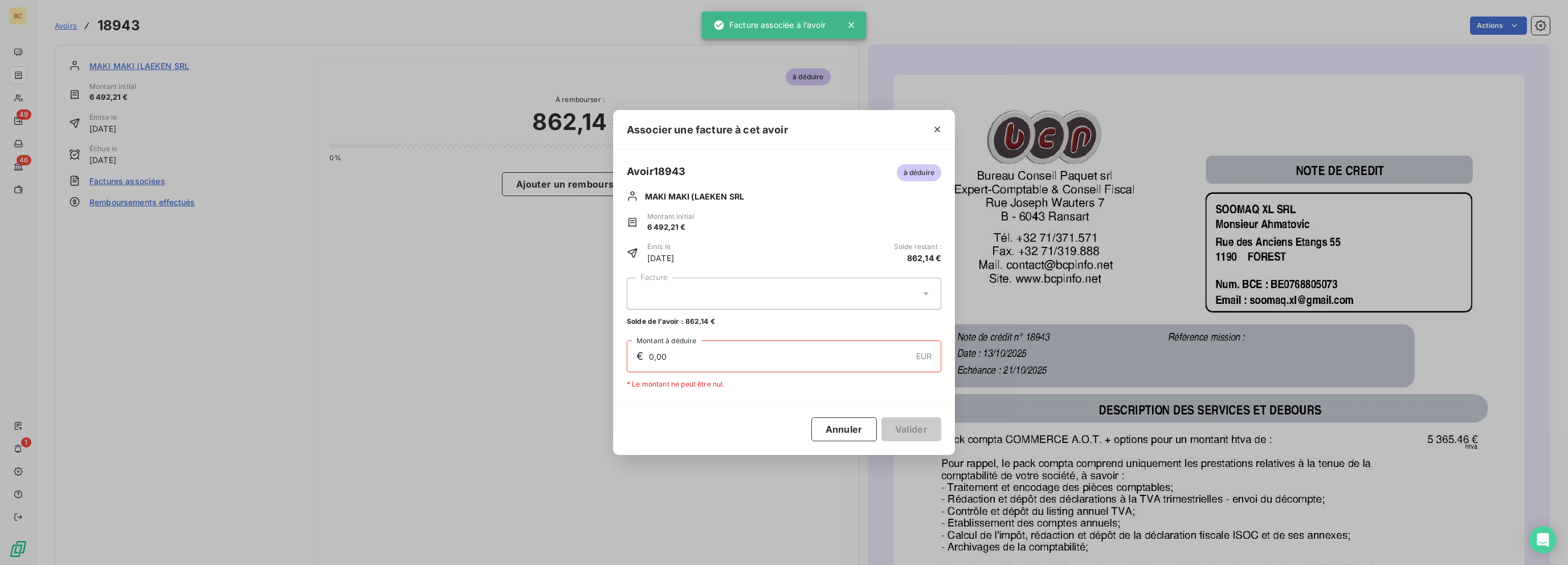
click at [679, 302] on div at bounding box center [784, 293] width 315 height 32
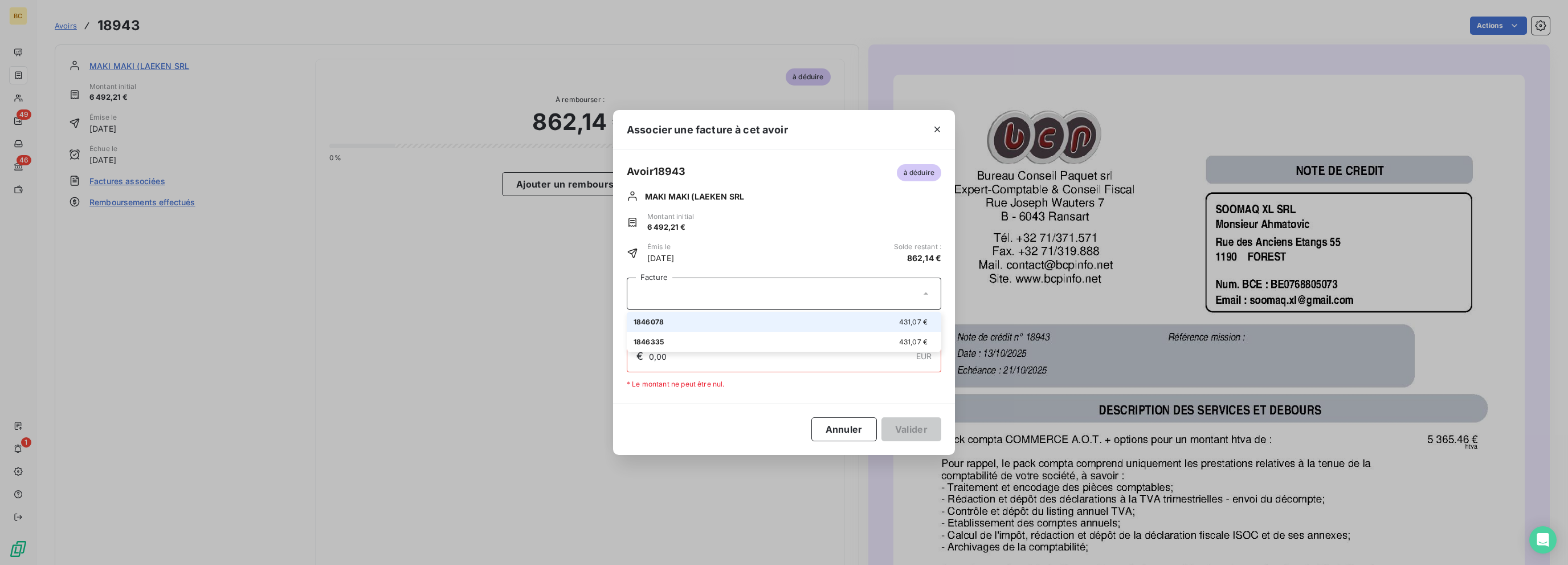
click at [687, 322] on div "1846078 431,07 €" at bounding box center [784, 322] width 301 height 10
type input "431,07"
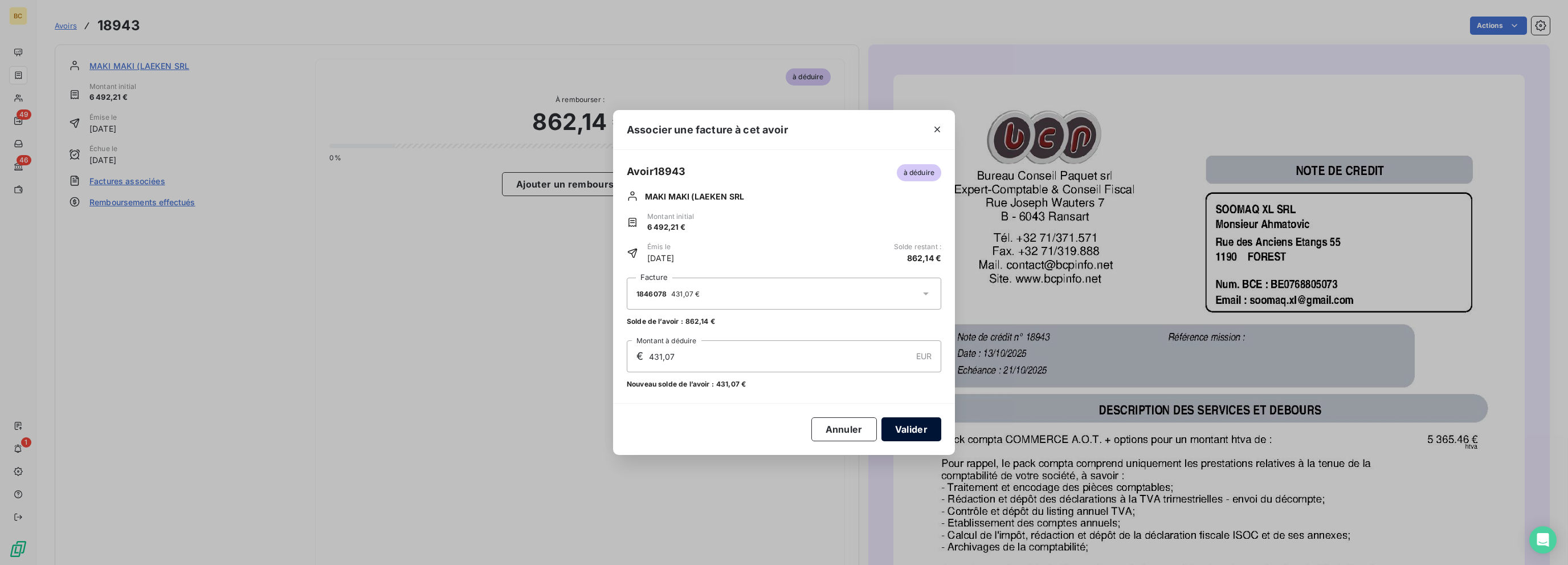
click at [923, 433] on button "Valider" at bounding box center [911, 429] width 59 height 24
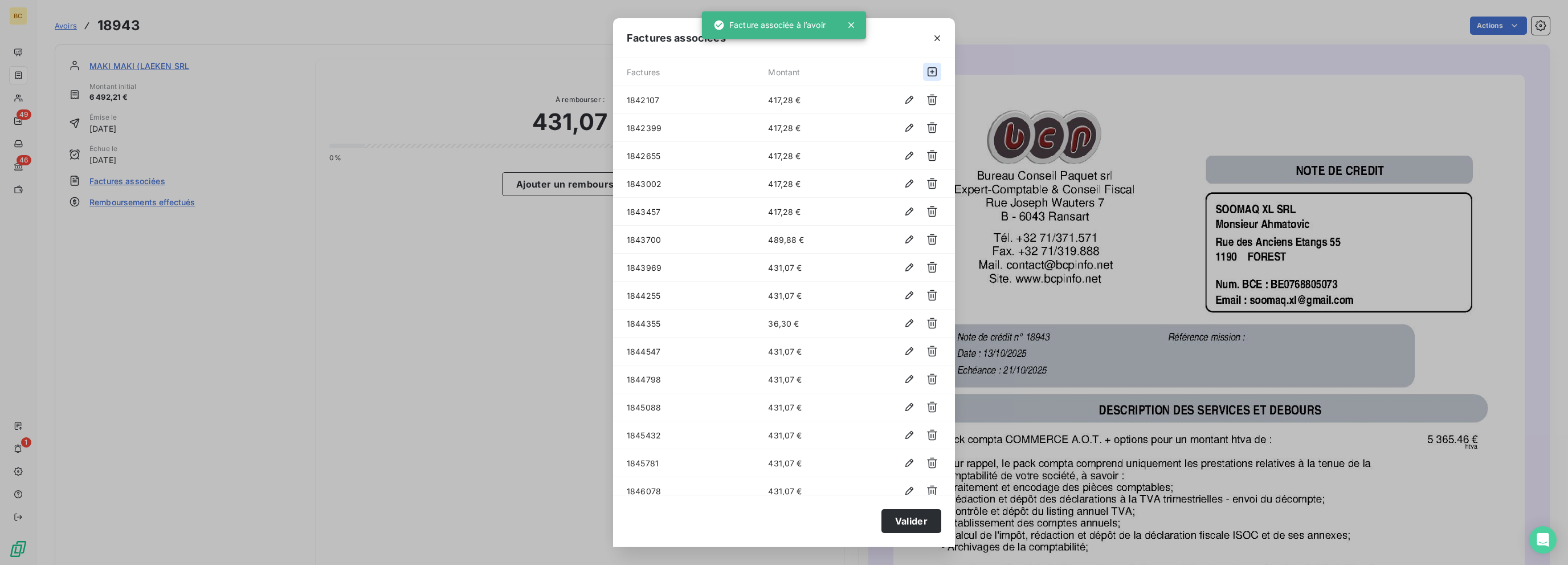
click at [926, 74] on icon "button" at bounding box center [932, 72] width 11 height 11
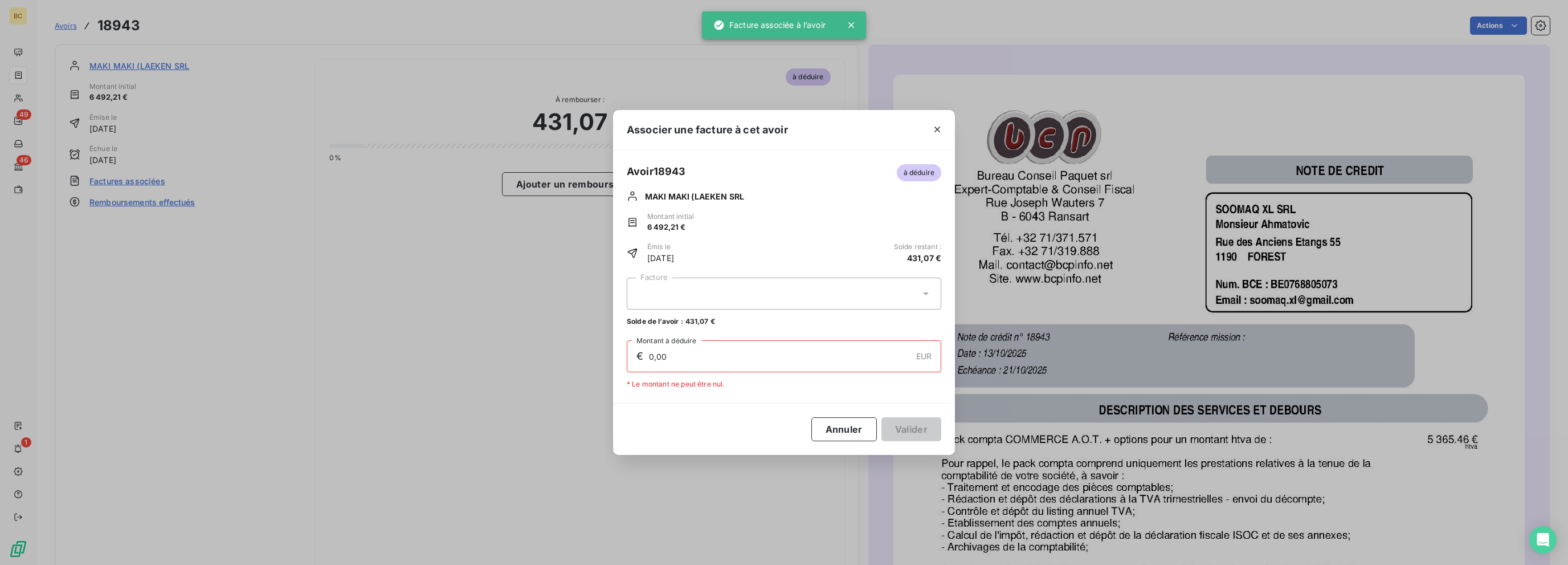
click at [659, 300] on div at bounding box center [784, 293] width 315 height 32
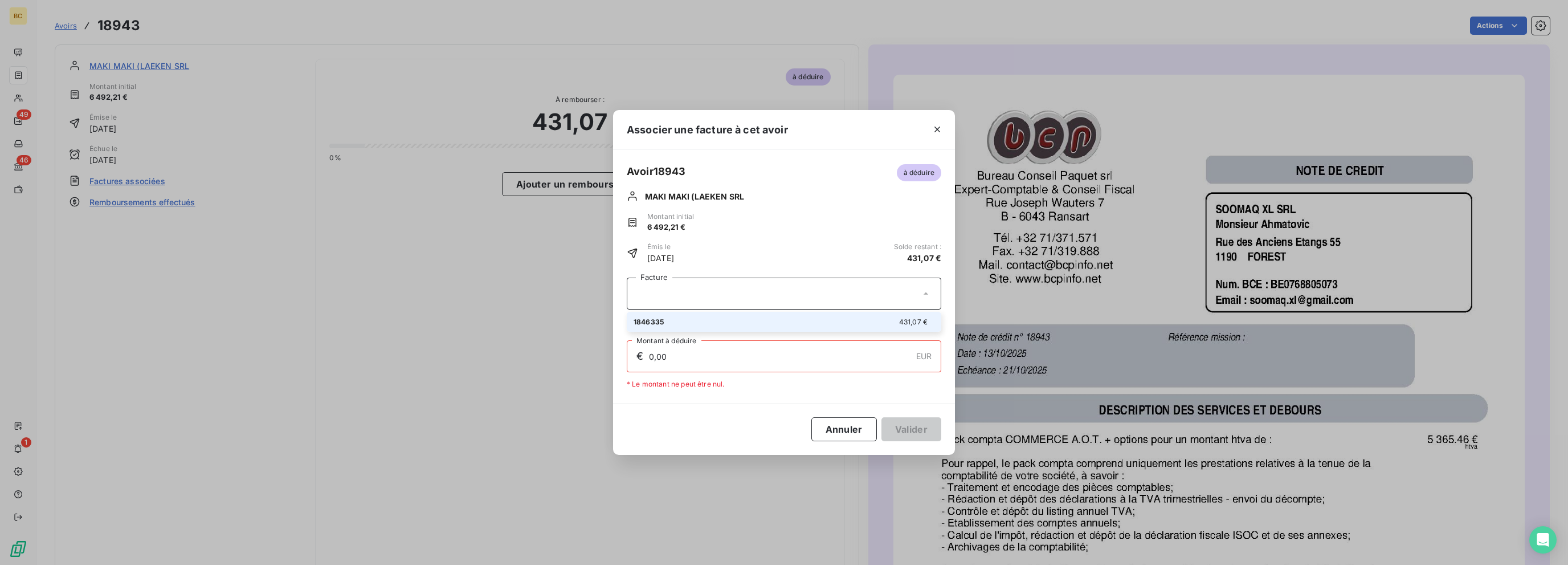
click at [652, 321] on span "1846335" at bounding box center [649, 322] width 31 height 9
type input "431,07"
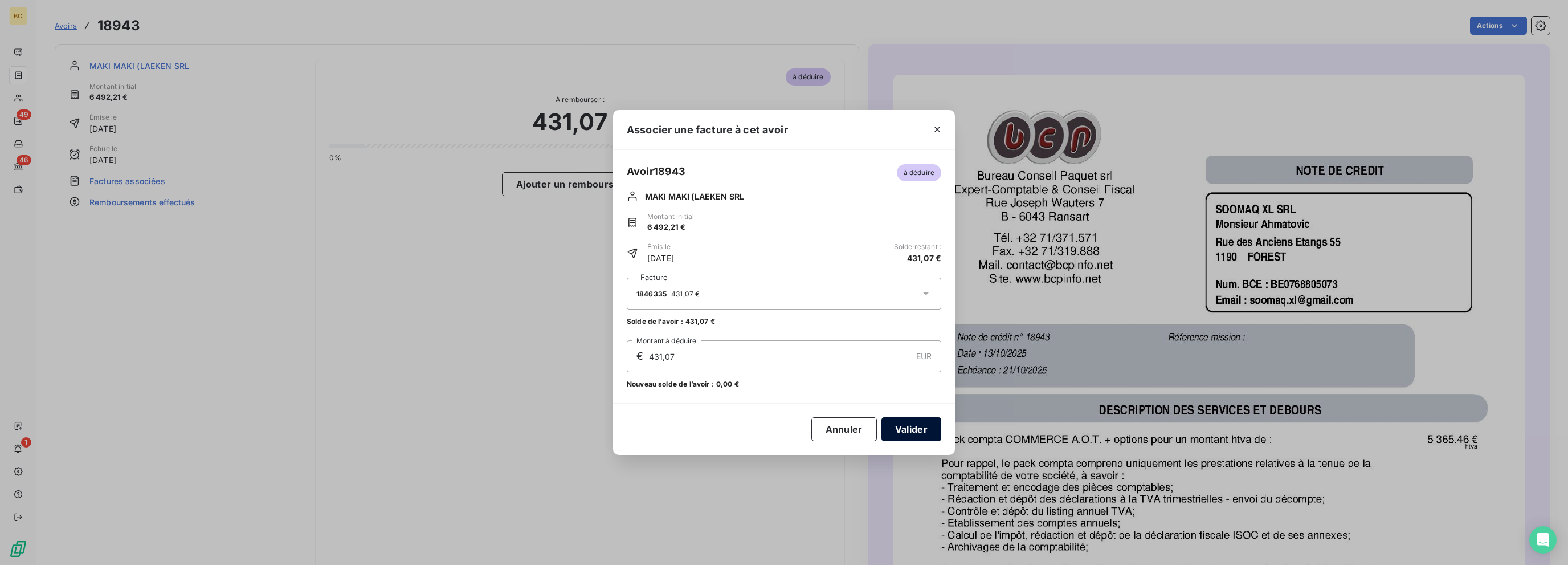
click at [909, 429] on button "Valider" at bounding box center [911, 429] width 59 height 24
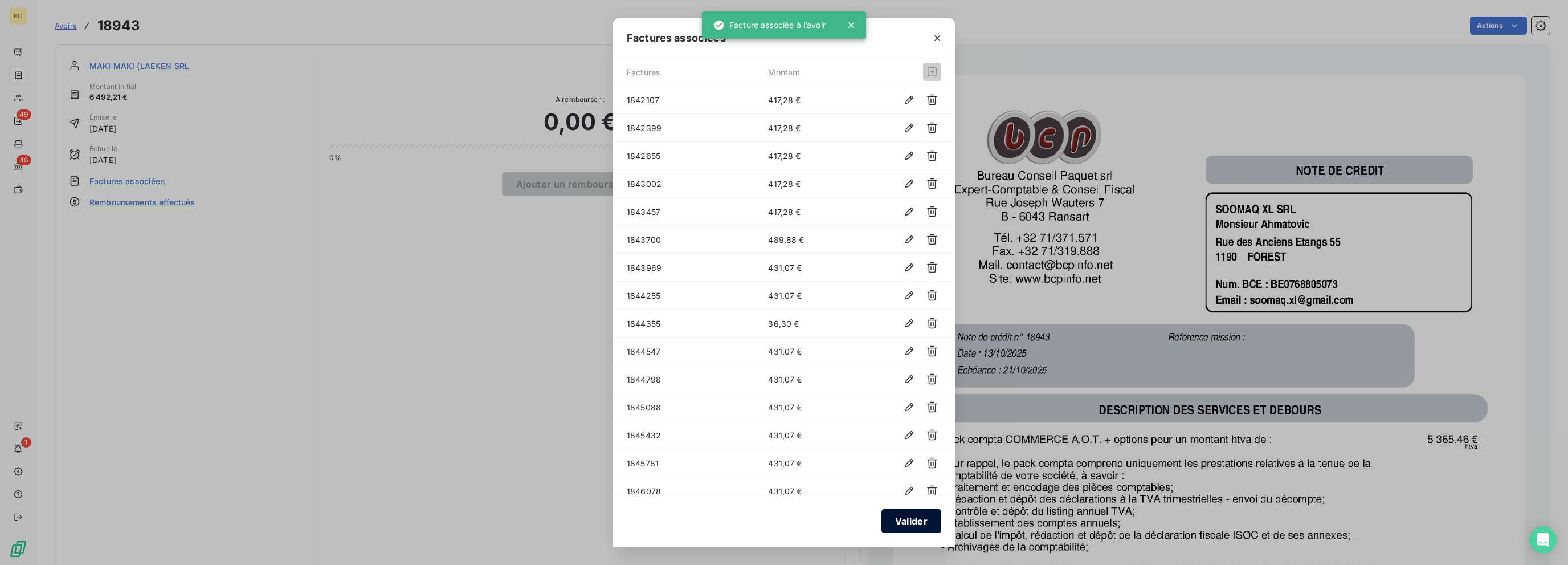
click at [905, 523] on button "Valider" at bounding box center [911, 520] width 59 height 24
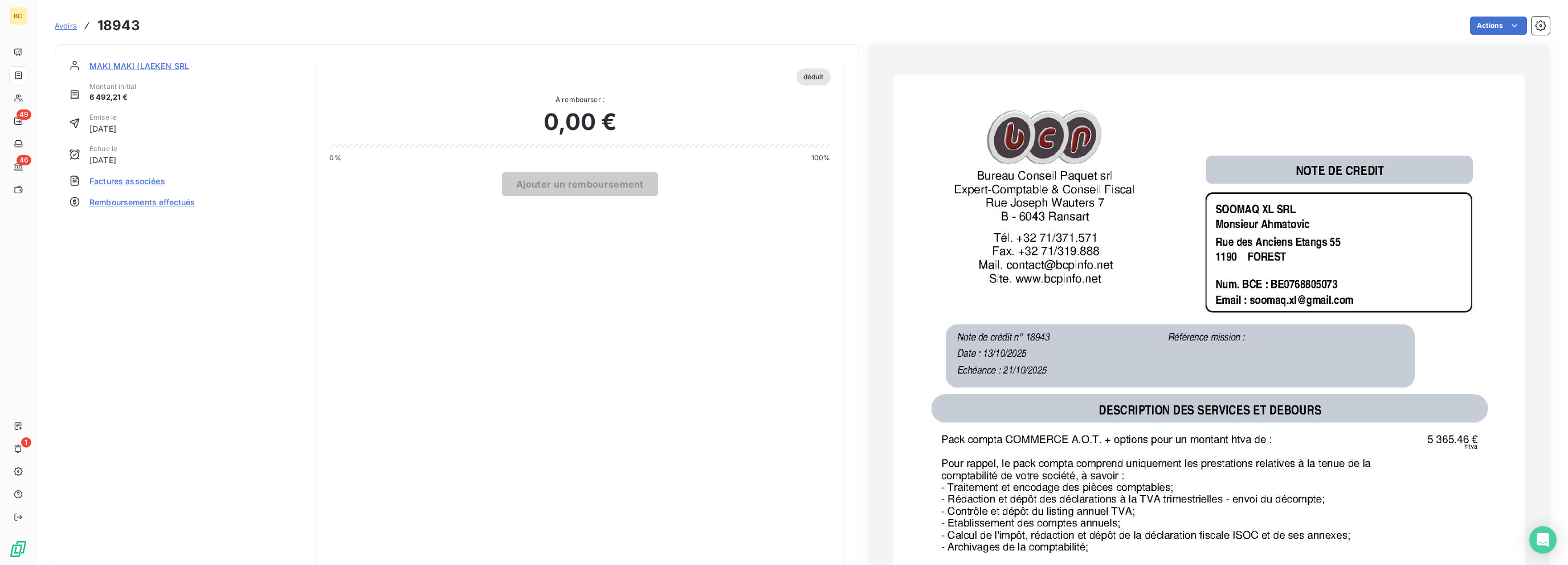
click at [168, 61] on span "MAKI MAKI (LAEKEN SRL" at bounding box center [139, 66] width 100 height 12
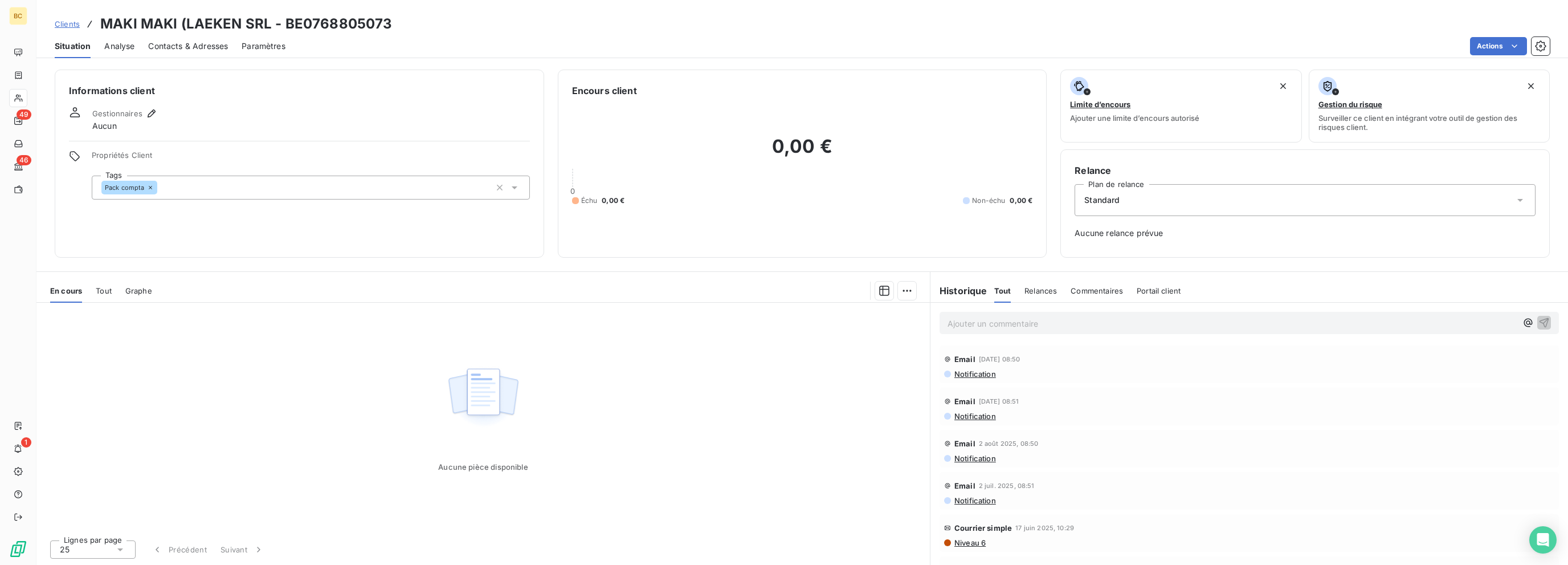
click at [99, 291] on span "Tout" at bounding box center [104, 290] width 16 height 9
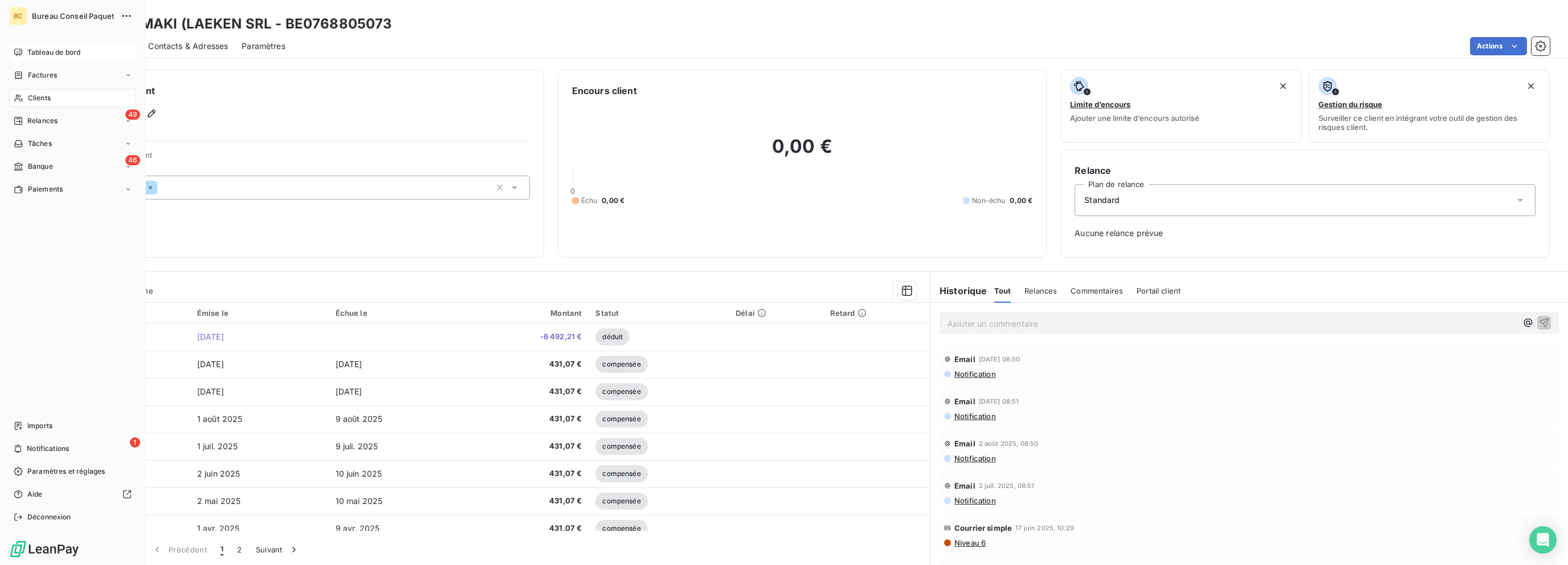
click at [64, 48] on span "Tableau de bord" at bounding box center [53, 52] width 53 height 10
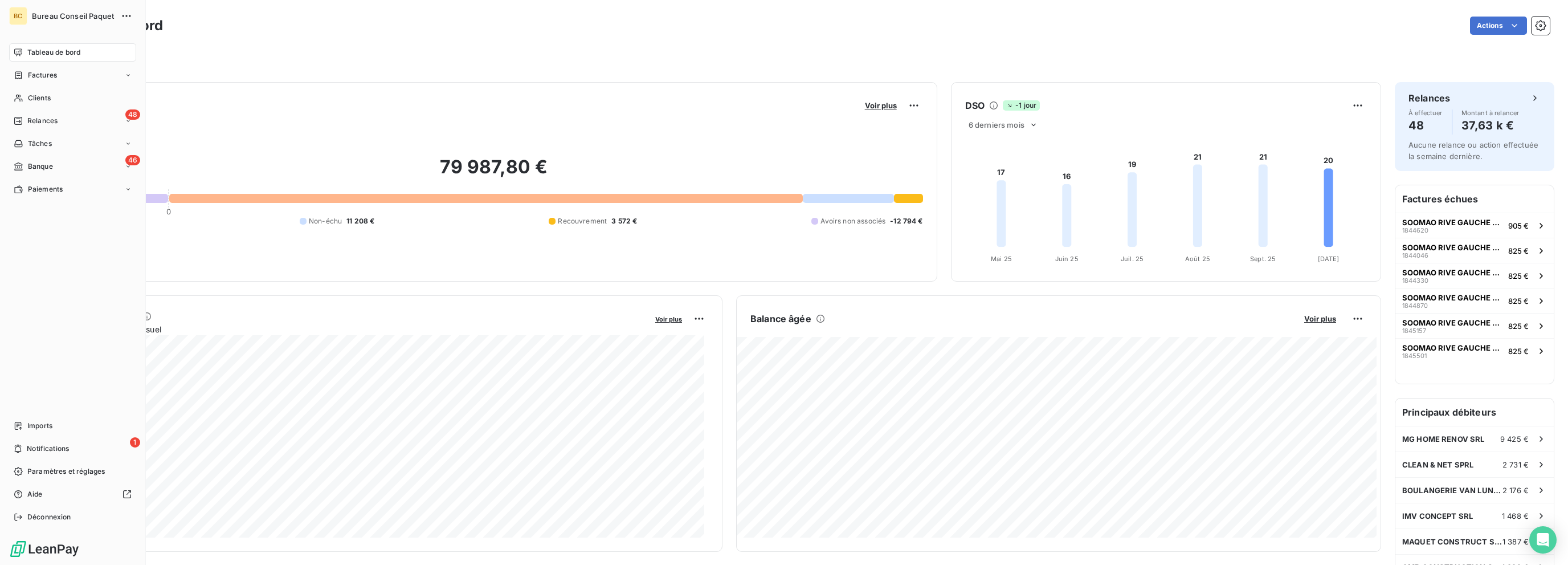
click at [52, 52] on span "Tableau de bord" at bounding box center [53, 52] width 53 height 10
click at [41, 94] on span "Clients" at bounding box center [39, 98] width 23 height 10
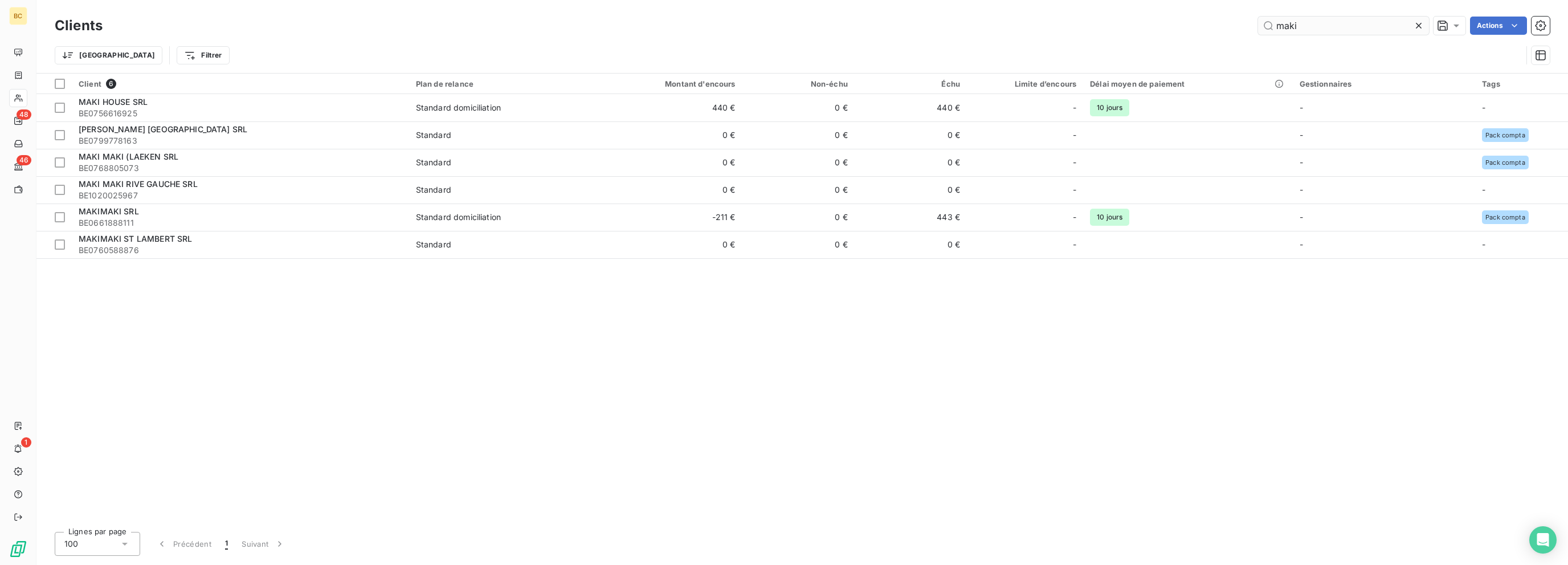
click at [933, 19] on input "maki" at bounding box center [1343, 25] width 171 height 18
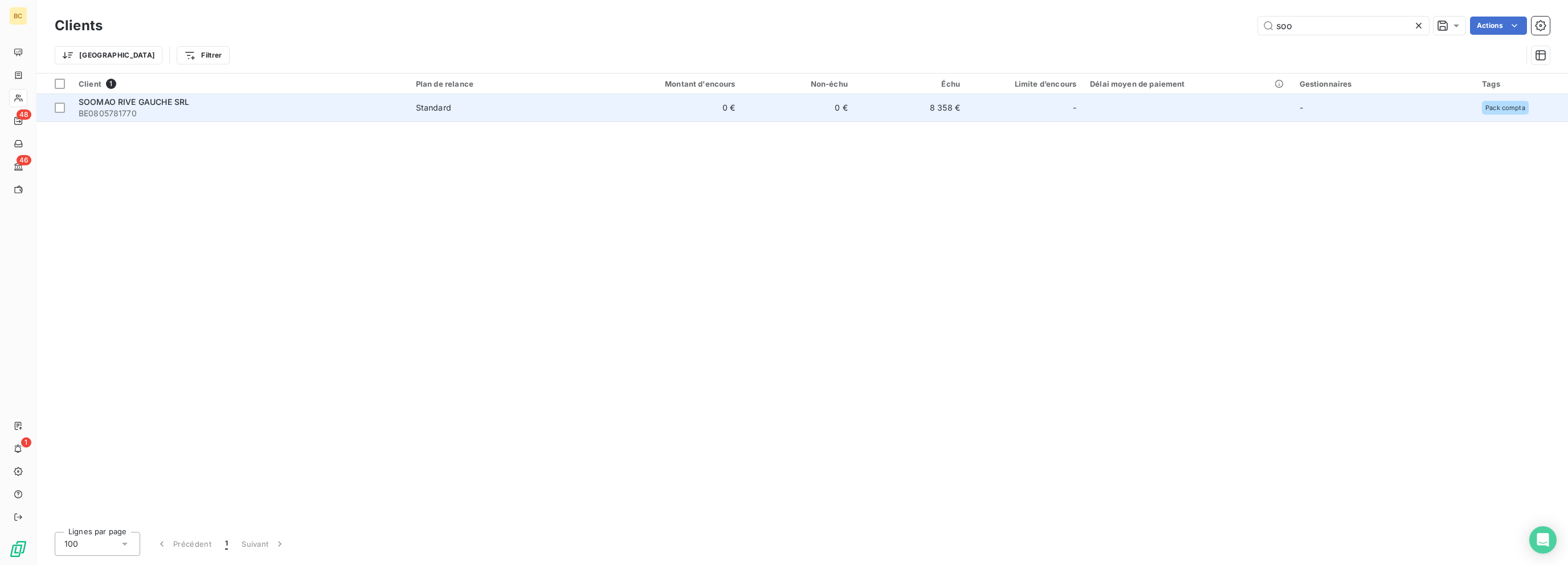
type input "soo"
click at [217, 103] on div "SOOMAO RIVE GAUCHE SRL" at bounding box center [240, 101] width 323 height 11
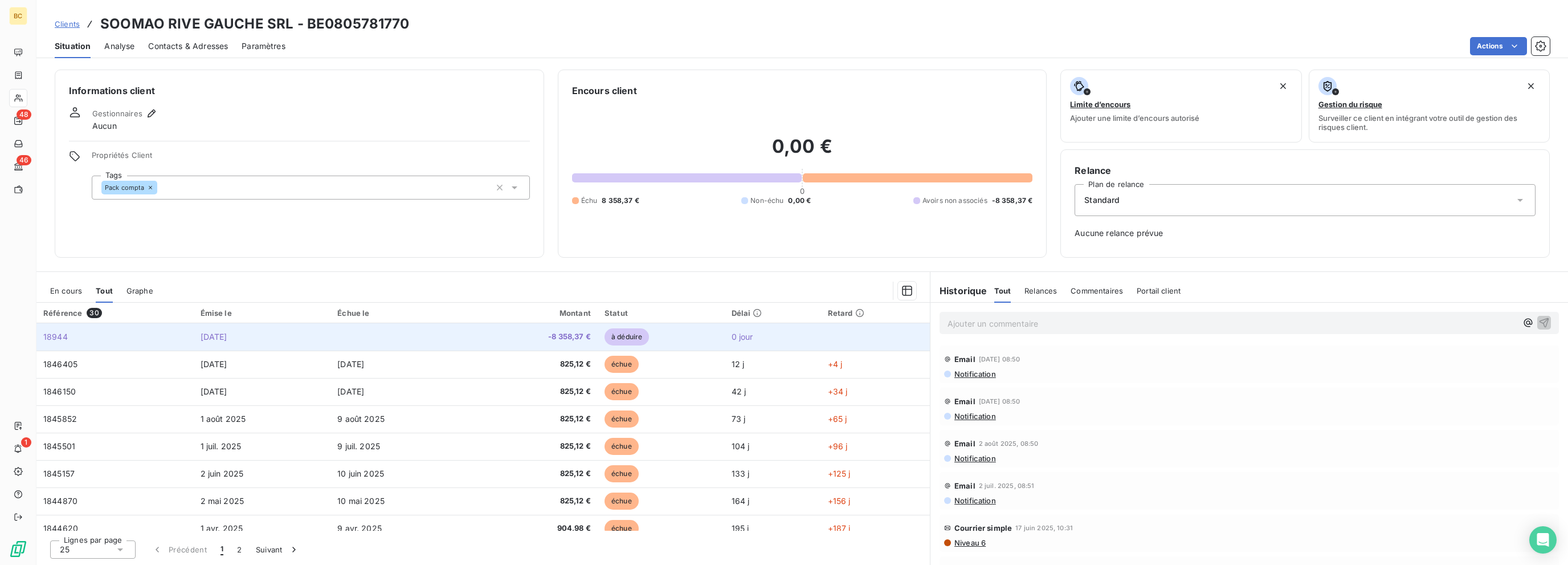
click at [552, 335] on span "-8 358,37 €" at bounding box center [536, 337] width 109 height 11
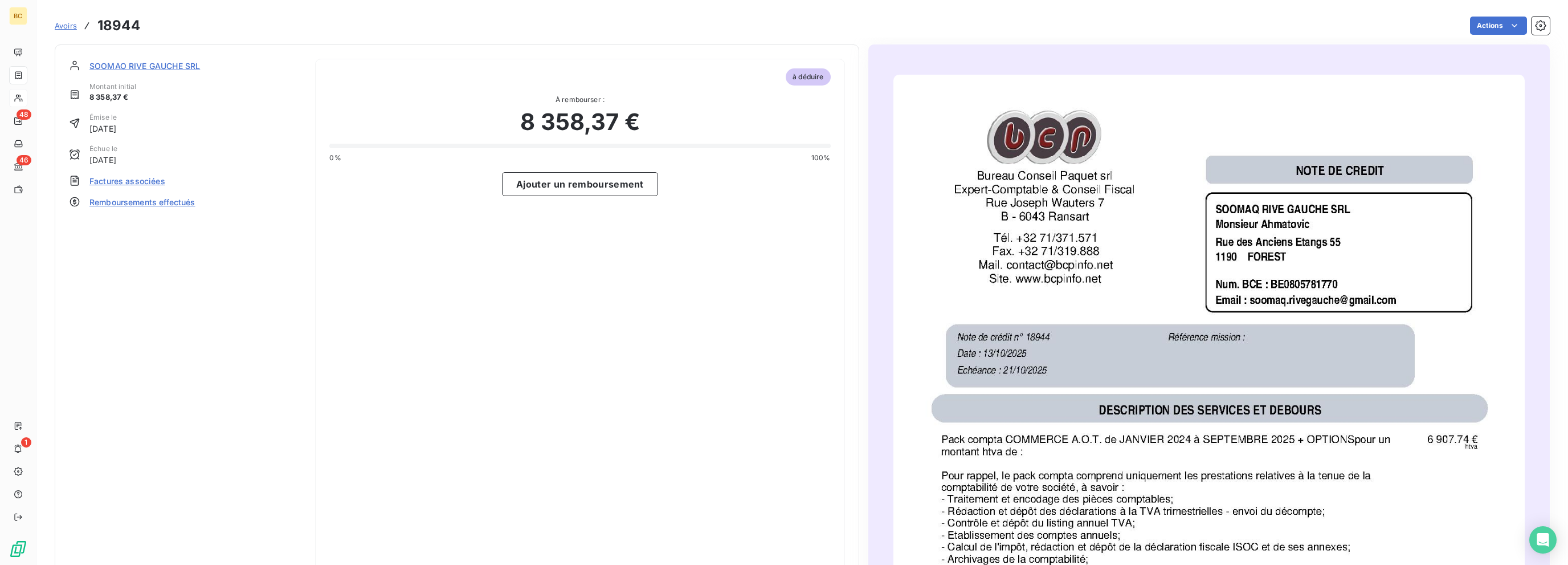
click at [135, 181] on span "Factures associées" at bounding box center [127, 181] width 76 height 12
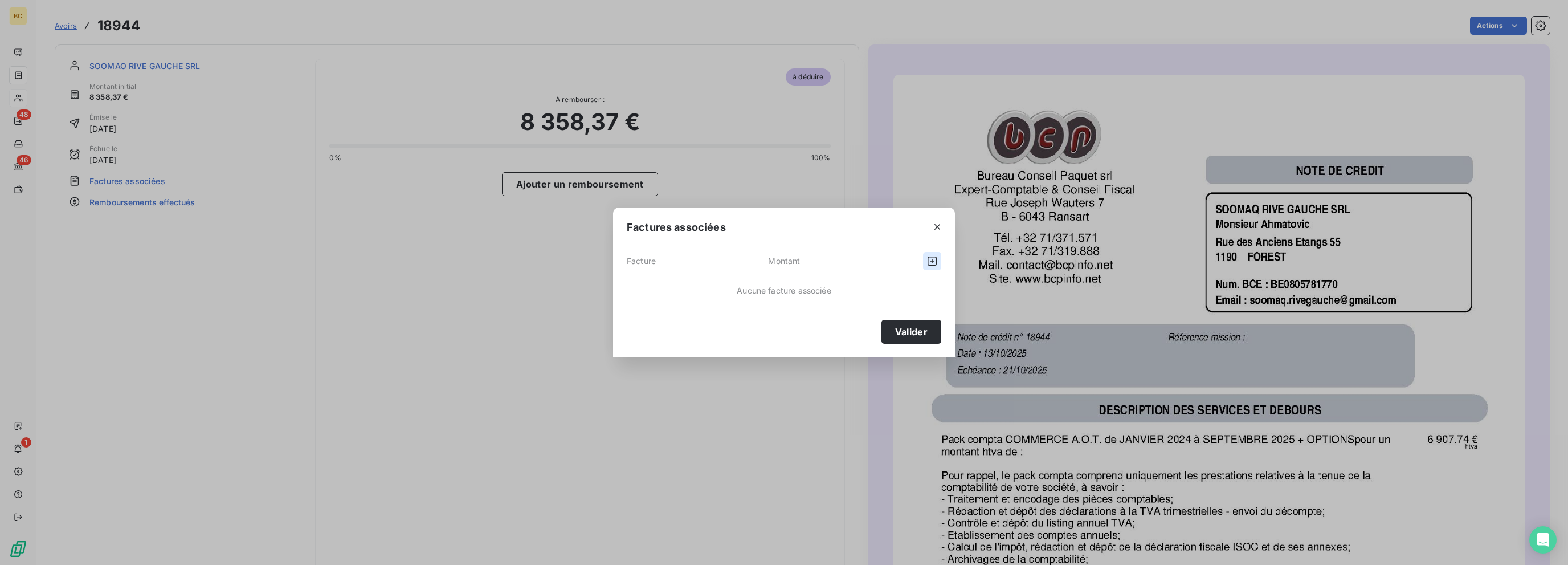
click at [926, 259] on icon "button" at bounding box center [932, 261] width 11 height 11
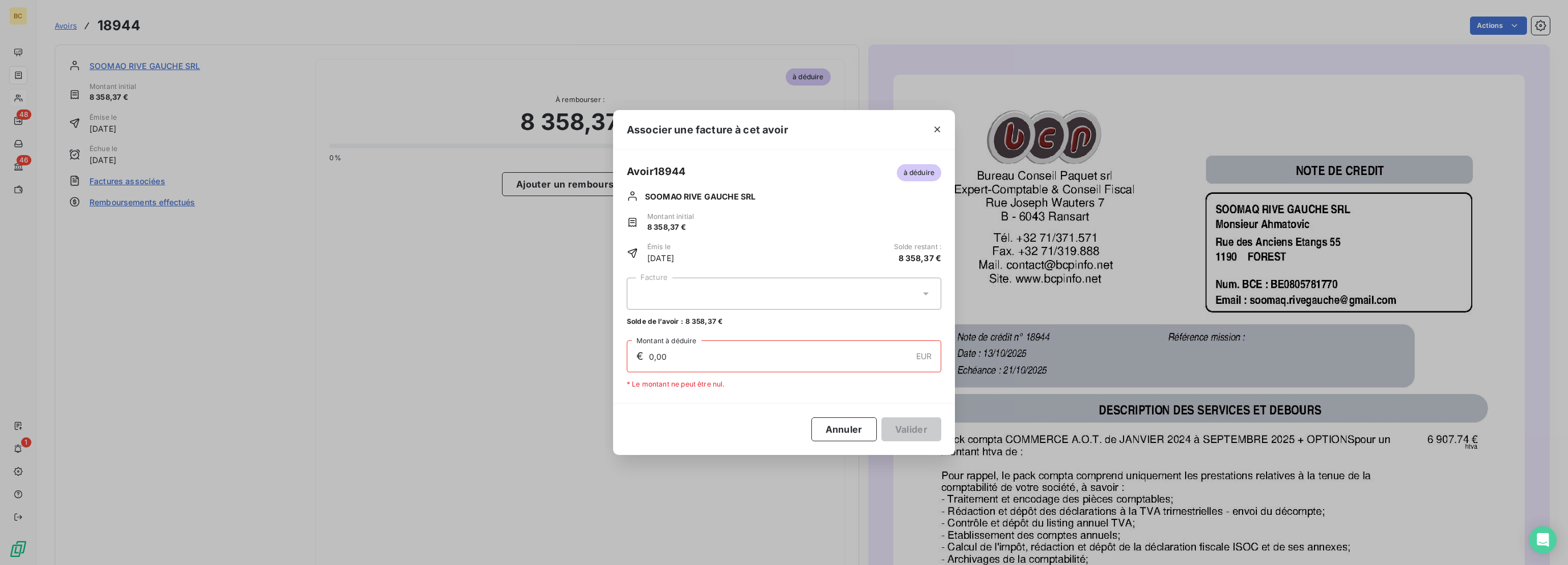
click at [926, 291] on icon at bounding box center [926, 293] width 11 height 11
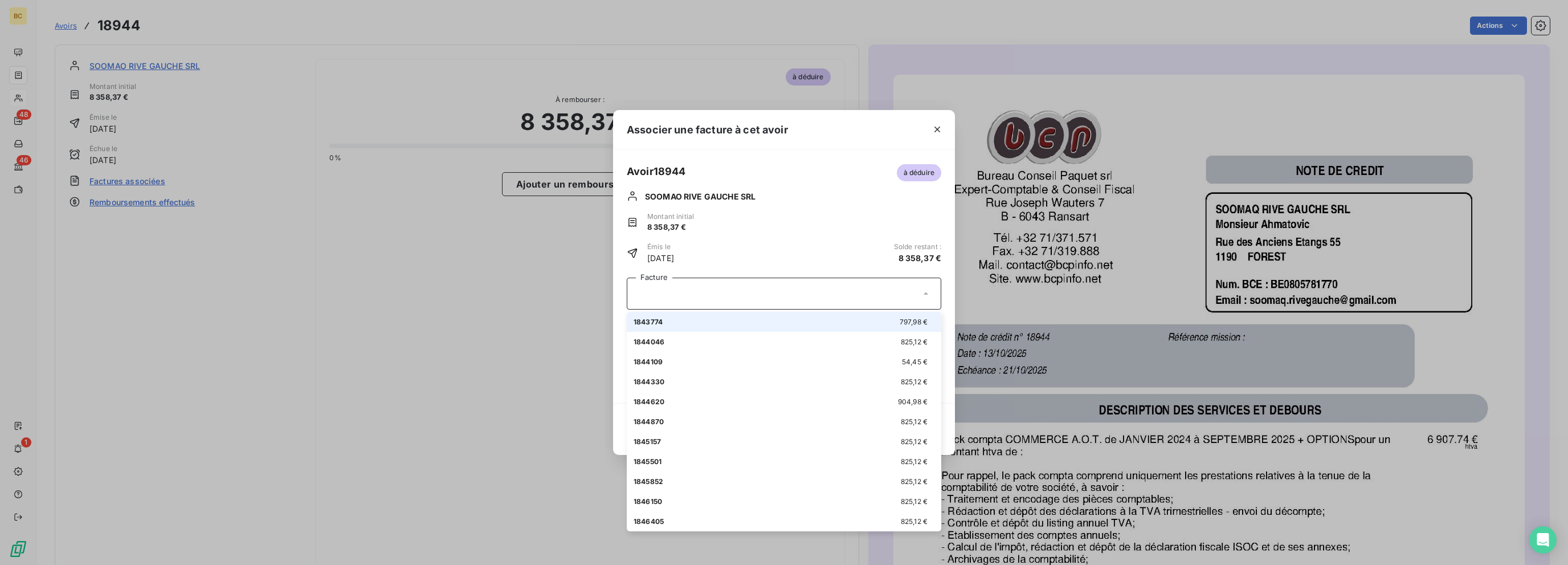
drag, startPoint x: 772, startPoint y: 322, endPoint x: 789, endPoint y: 317, distance: 17.7
click at [772, 321] on div "1843774 797,98 €" at bounding box center [784, 322] width 301 height 10
type input "797,98"
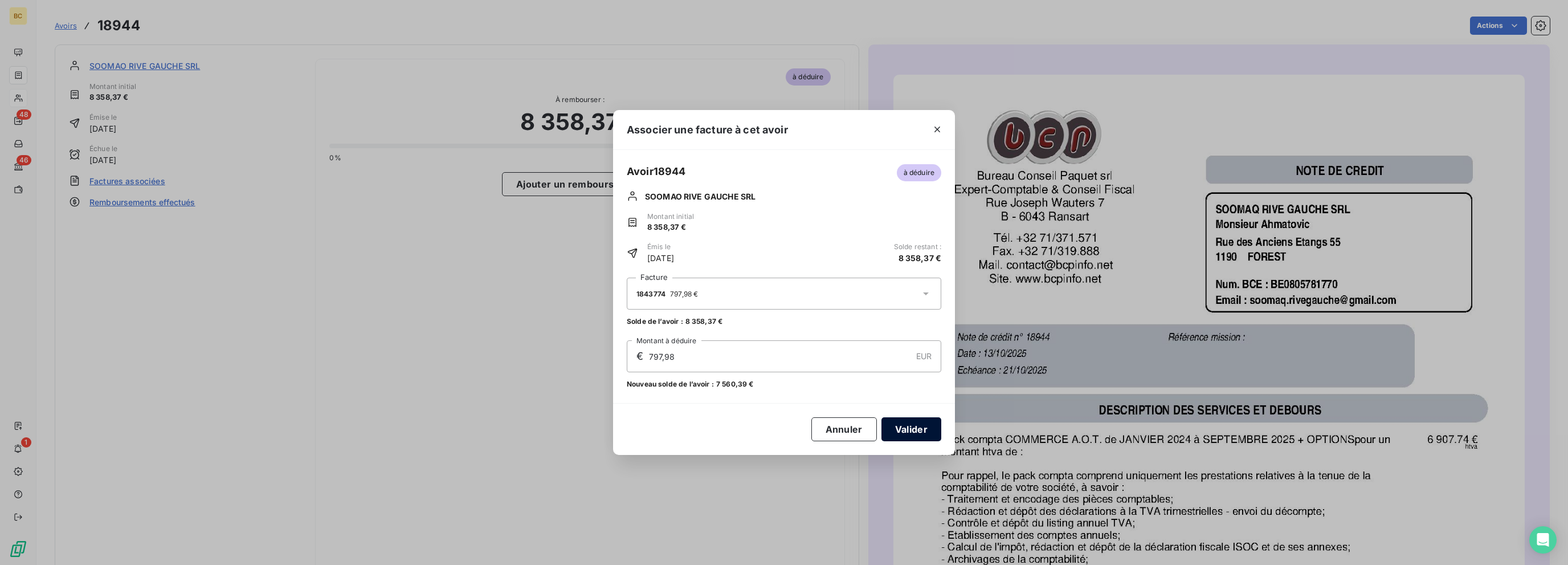
click at [907, 425] on button "Valider" at bounding box center [911, 429] width 59 height 24
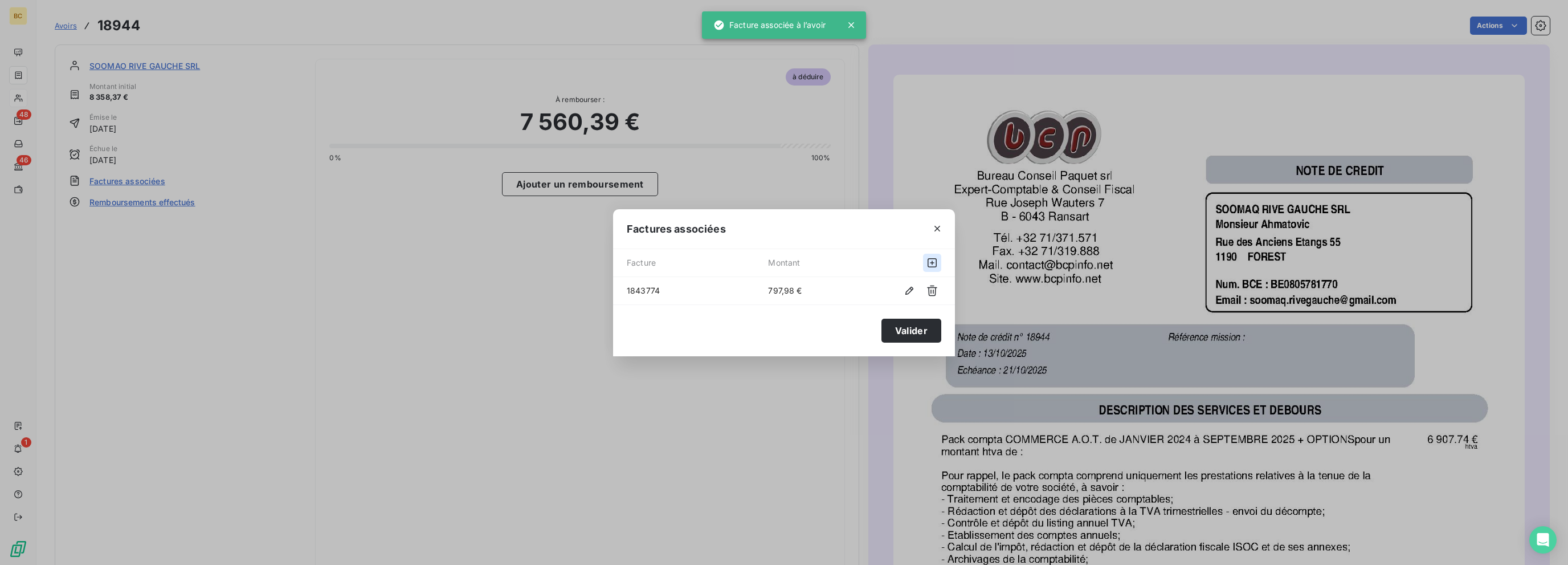
click at [927, 266] on icon "button" at bounding box center [932, 262] width 11 height 11
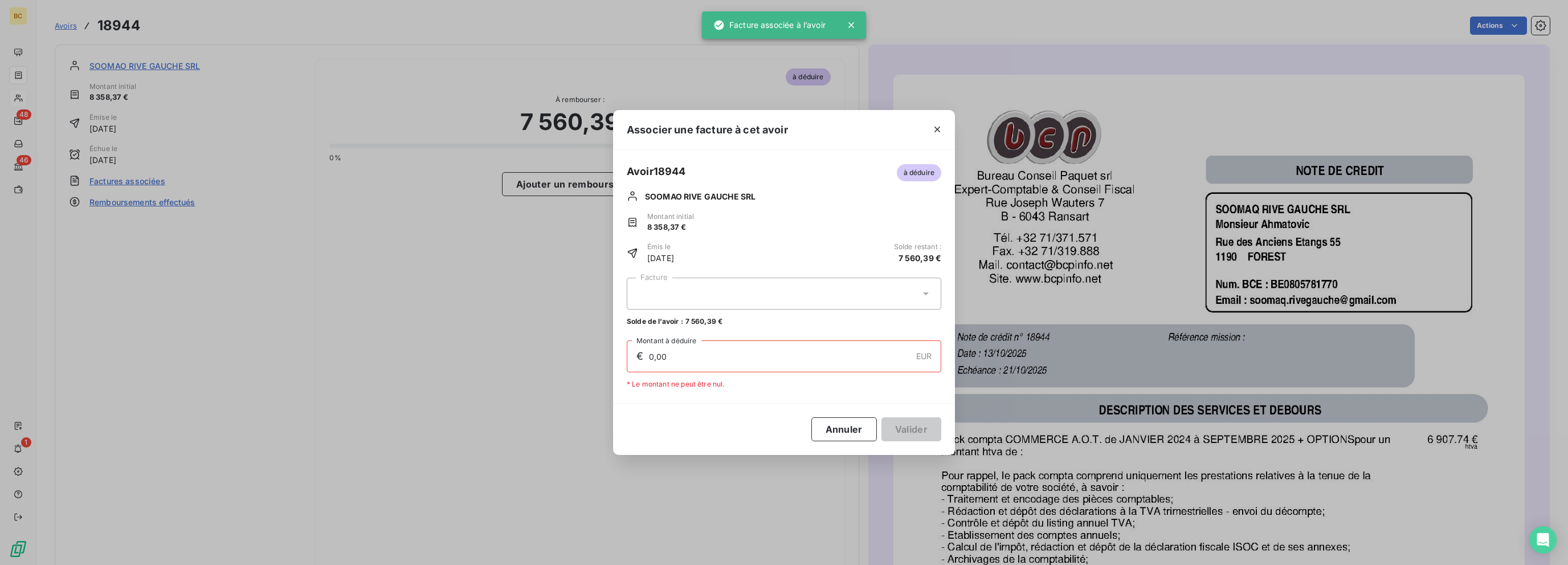
click at [910, 299] on div at bounding box center [784, 293] width 315 height 32
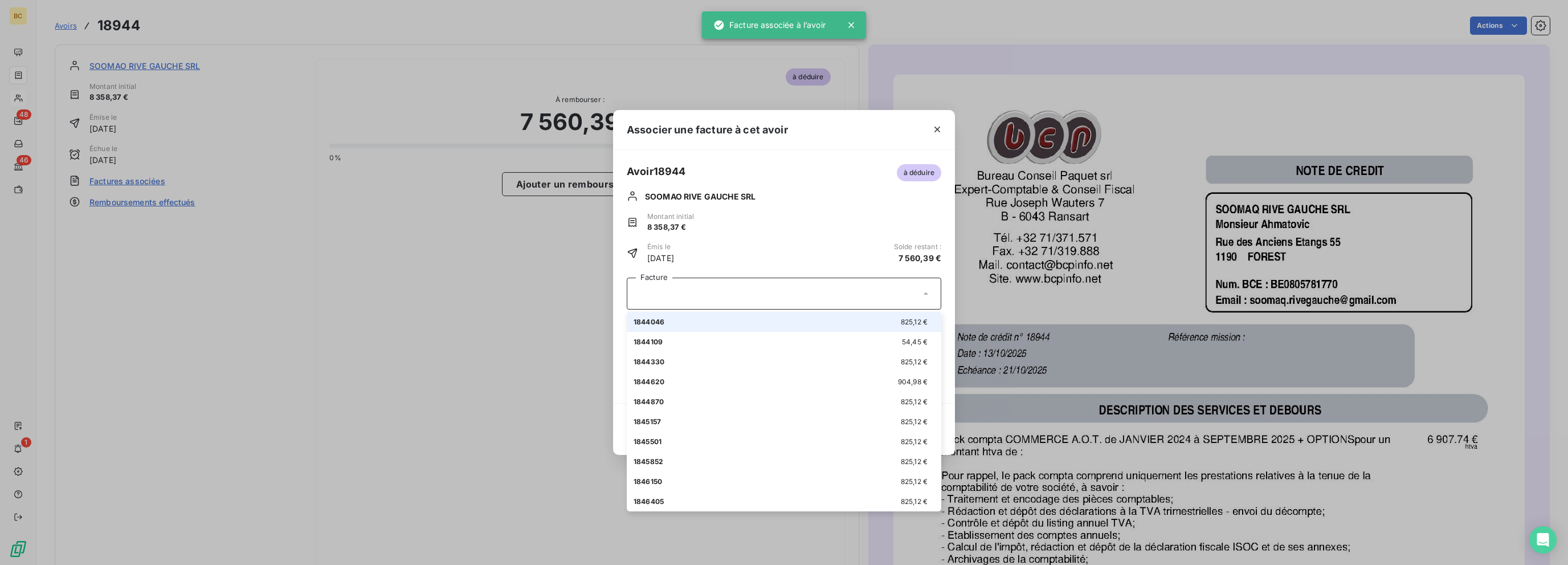
click at [754, 316] on li "1844046 825,12 €" at bounding box center [784, 322] width 315 height 20
type input "825,12"
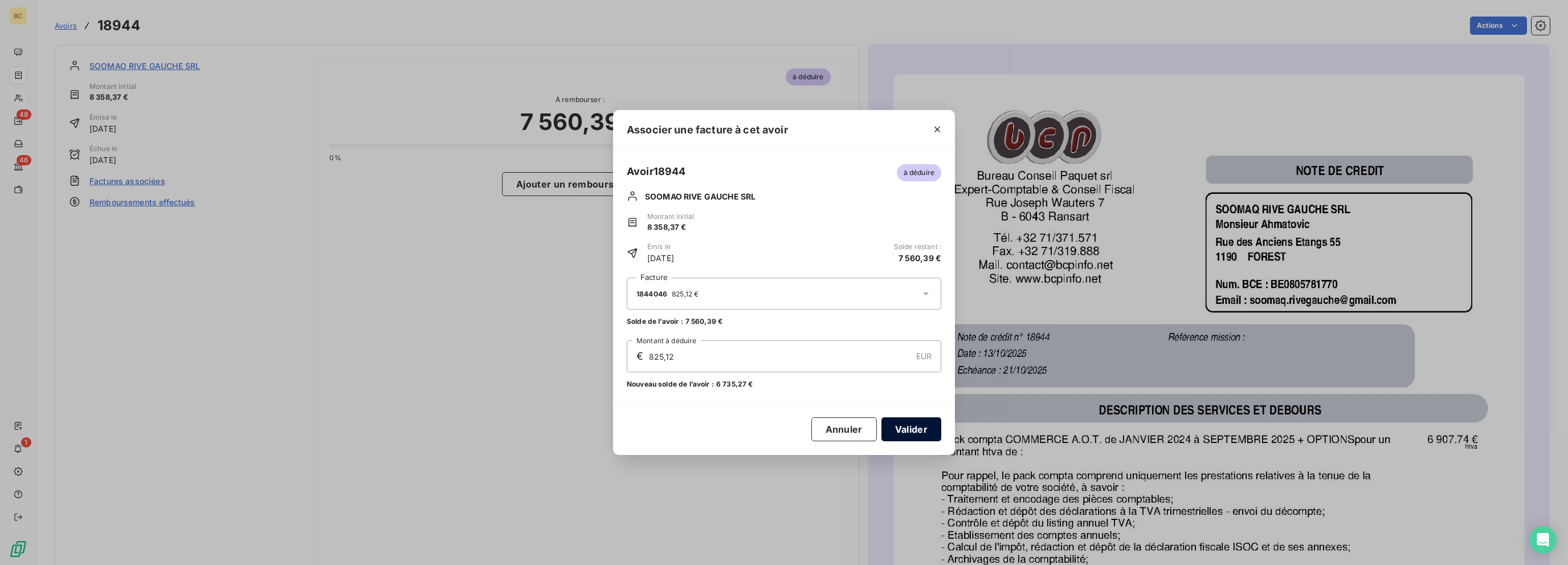
click at [908, 430] on button "Valider" at bounding box center [911, 429] width 59 height 24
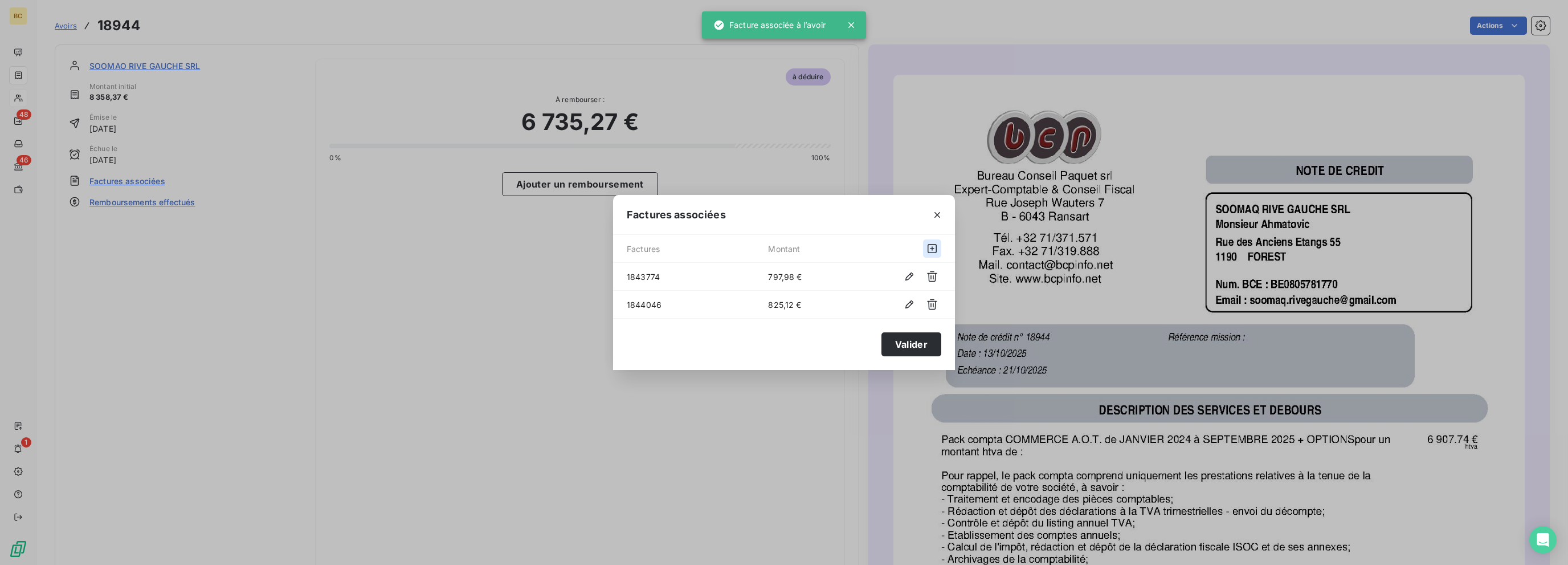
click at [930, 246] on icon "button" at bounding box center [932, 248] width 11 height 11
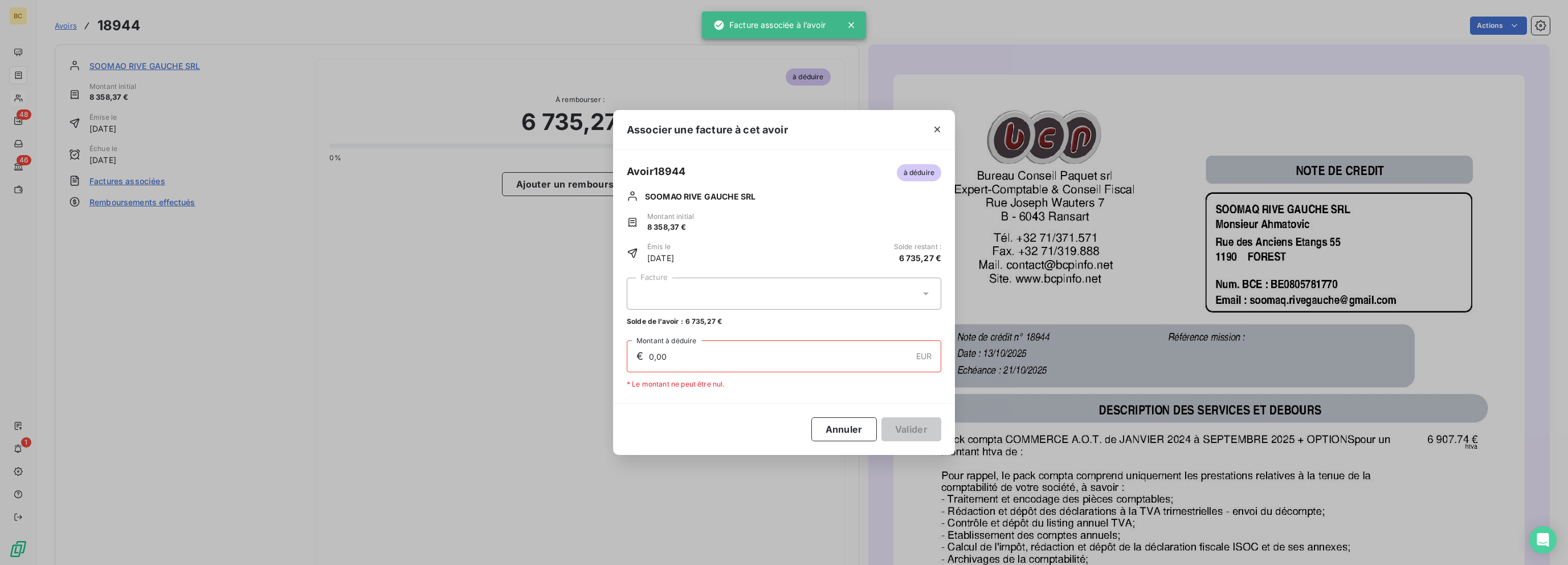
click at [697, 283] on div at bounding box center [784, 293] width 315 height 32
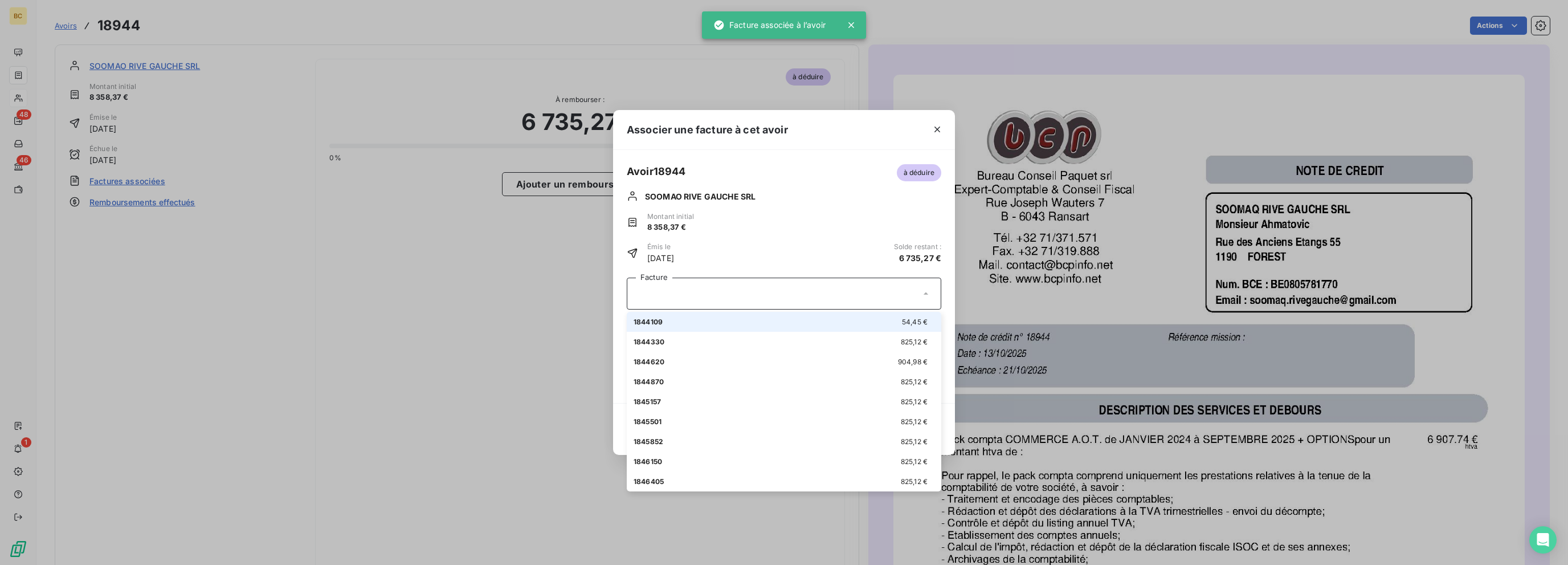
click at [683, 320] on div "1844109 54,45 €" at bounding box center [784, 322] width 301 height 10
type input "54,45"
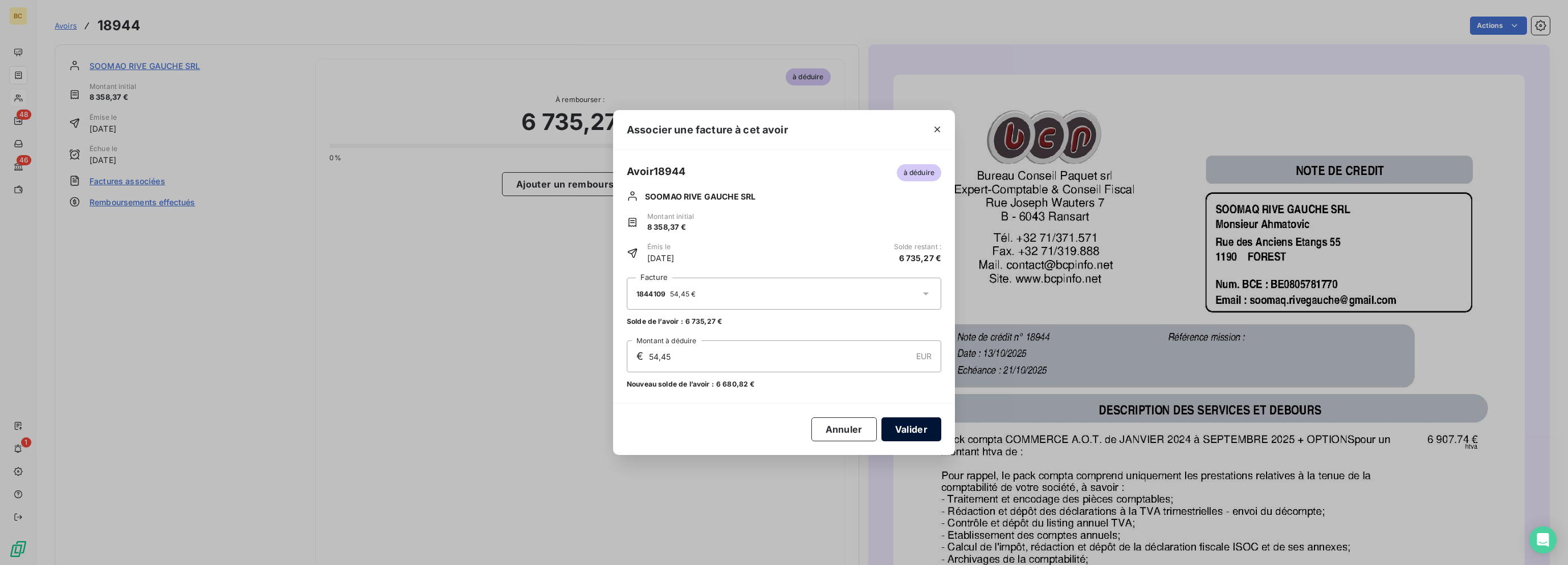
click at [905, 426] on button "Valider" at bounding box center [911, 429] width 59 height 24
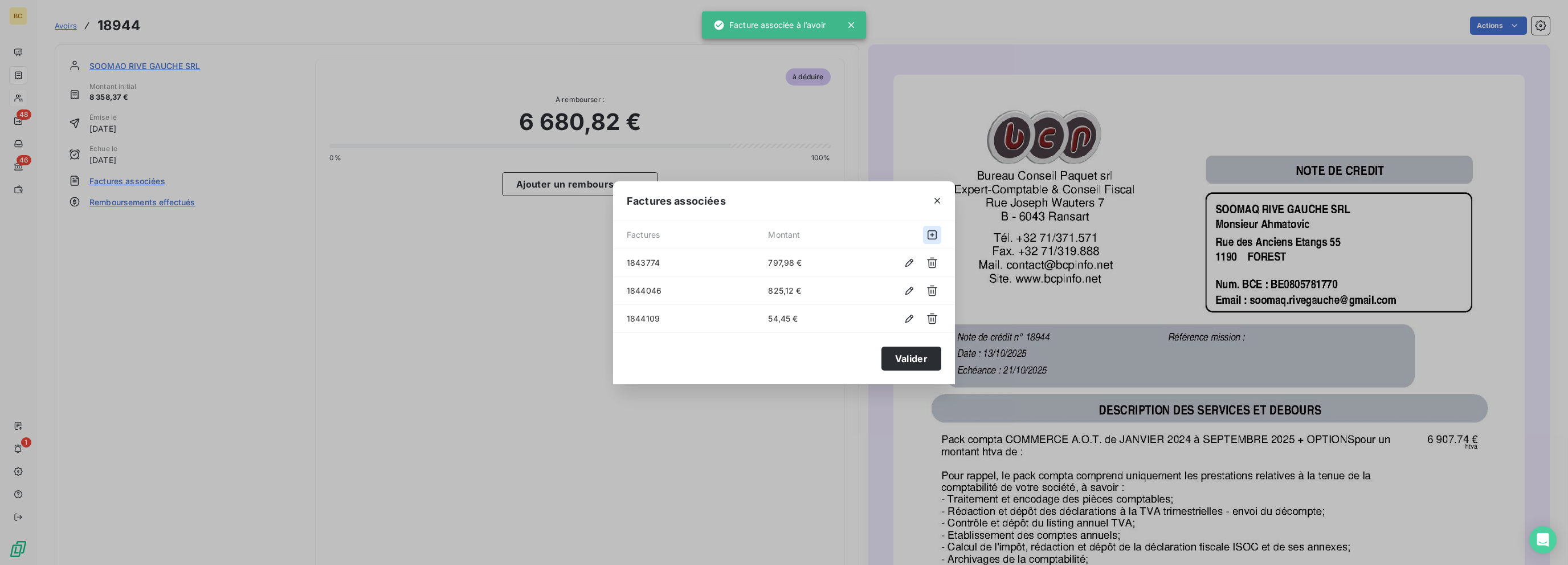
click at [933, 230] on icon "button" at bounding box center [932, 234] width 9 height 9
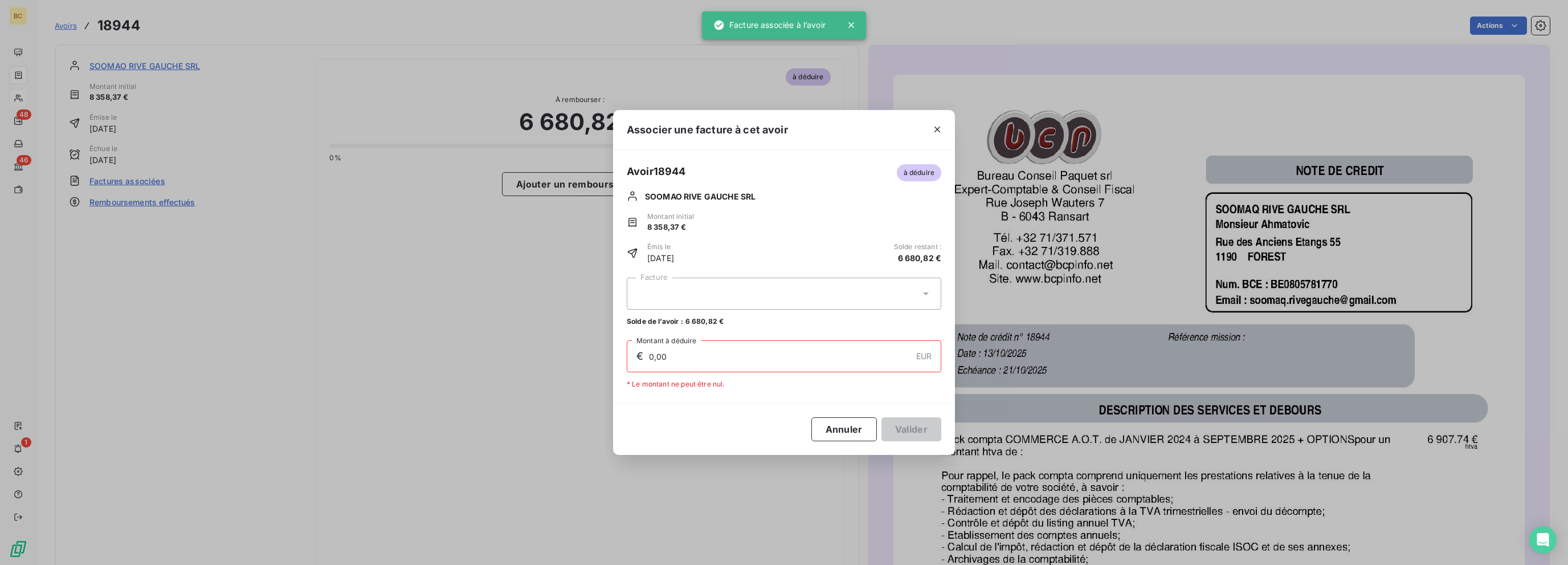
click at [666, 297] on div at bounding box center [784, 293] width 315 height 32
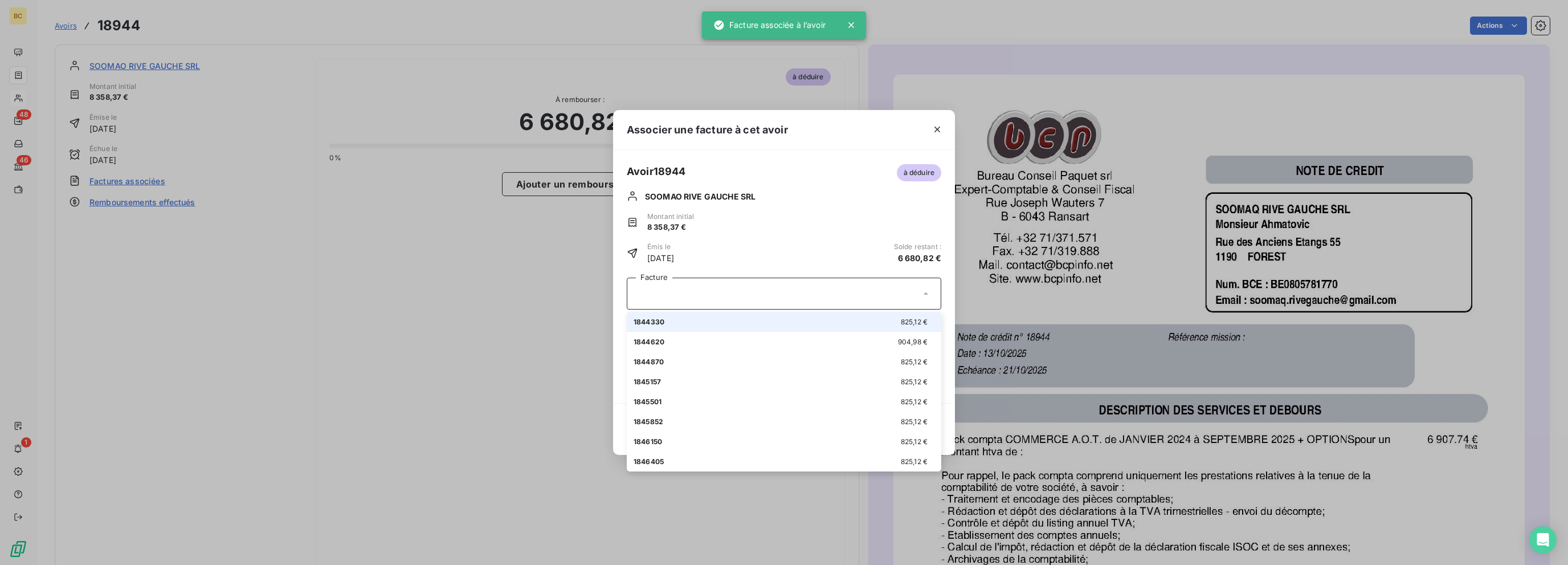
click at [669, 320] on div "1844330 825,12 €" at bounding box center [784, 322] width 301 height 10
type input "825,12"
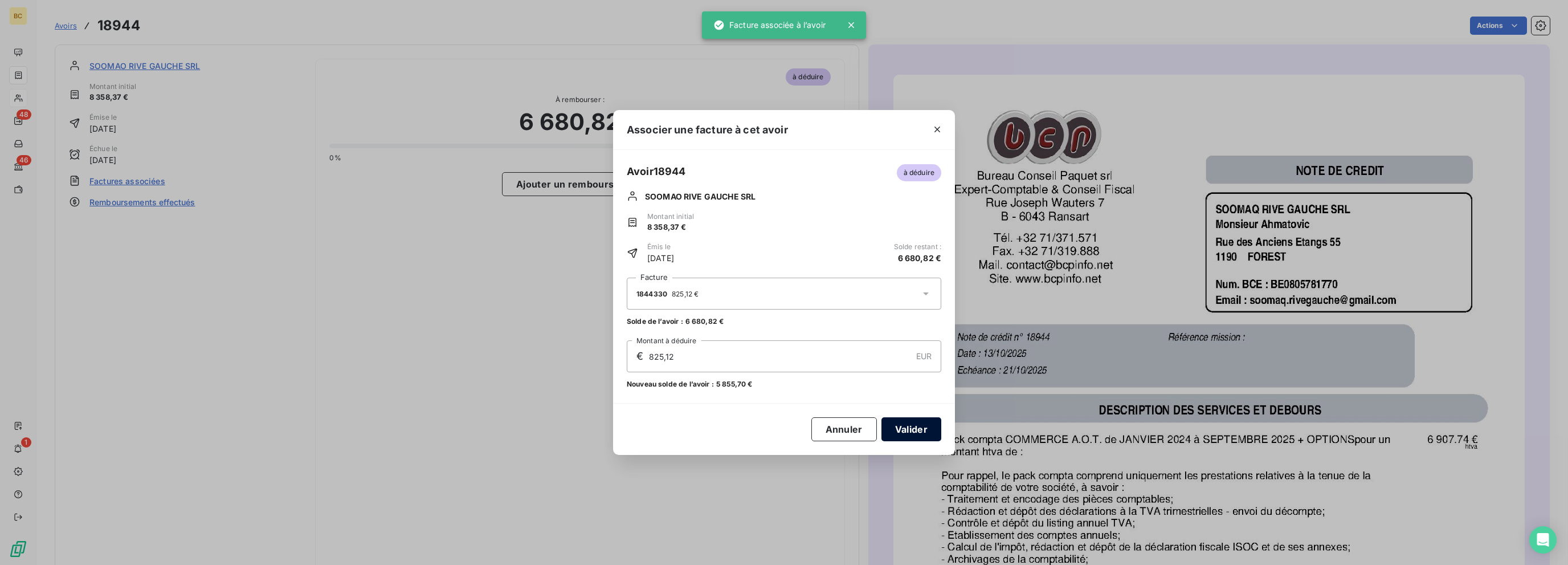
click at [912, 426] on button "Valider" at bounding box center [911, 429] width 59 height 24
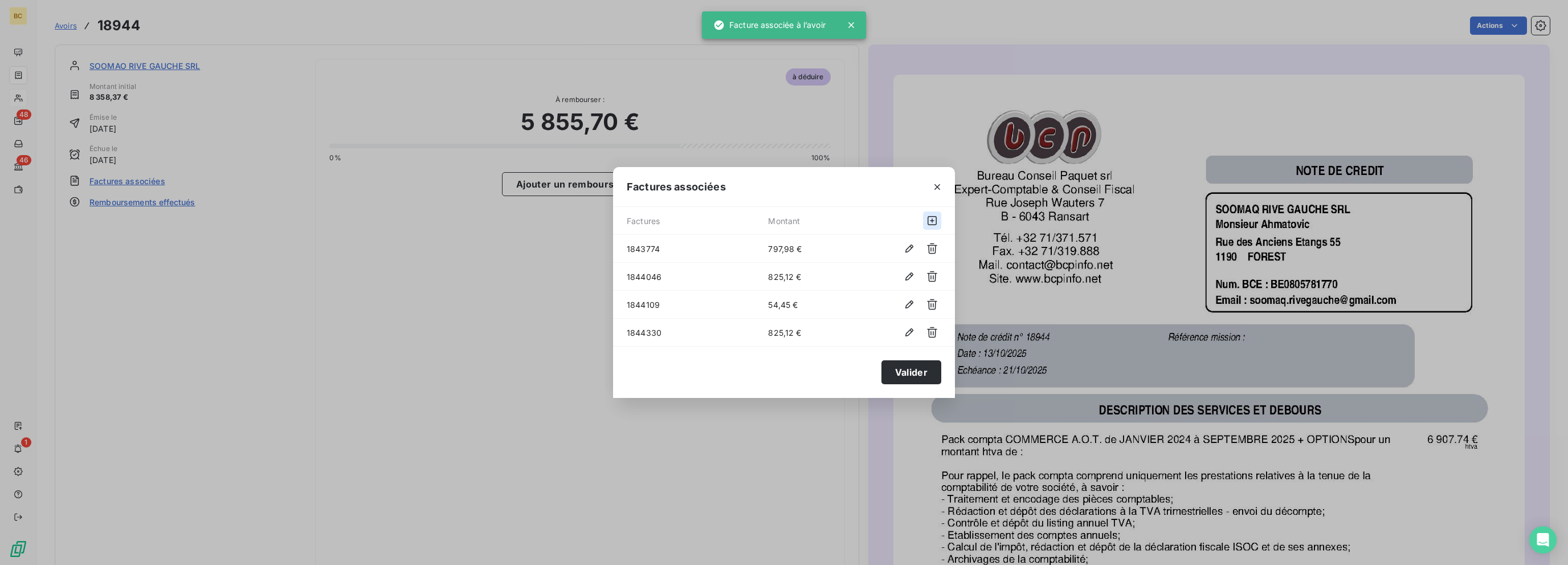
click at [931, 220] on icon "button" at bounding box center [932, 220] width 11 height 11
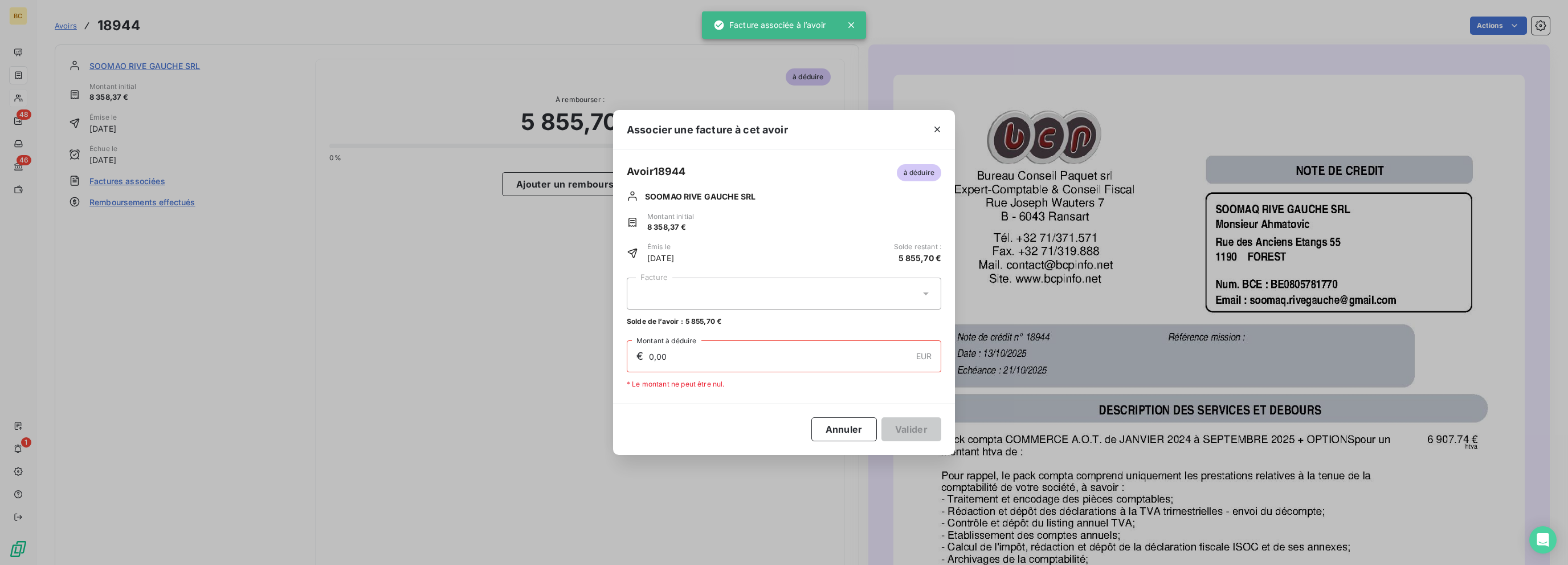
click at [809, 300] on div at bounding box center [784, 293] width 315 height 32
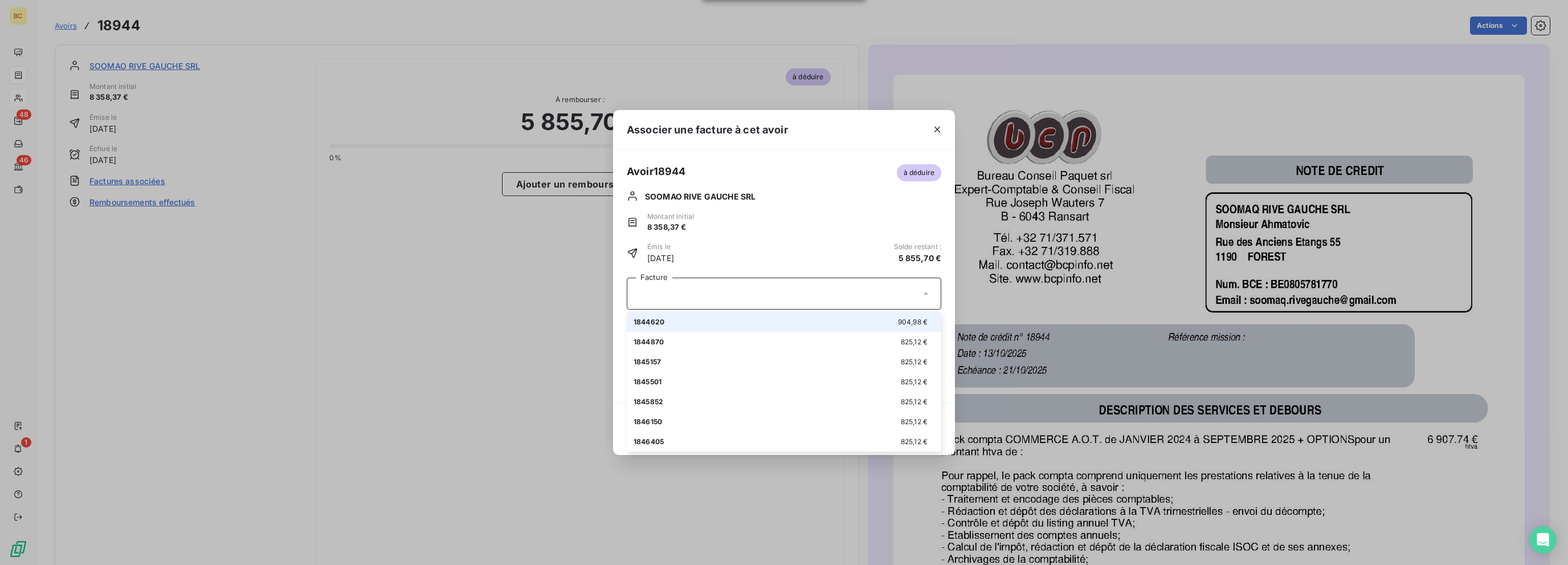
click at [663, 319] on span "1844620" at bounding box center [649, 322] width 31 height 9
type input "904,98"
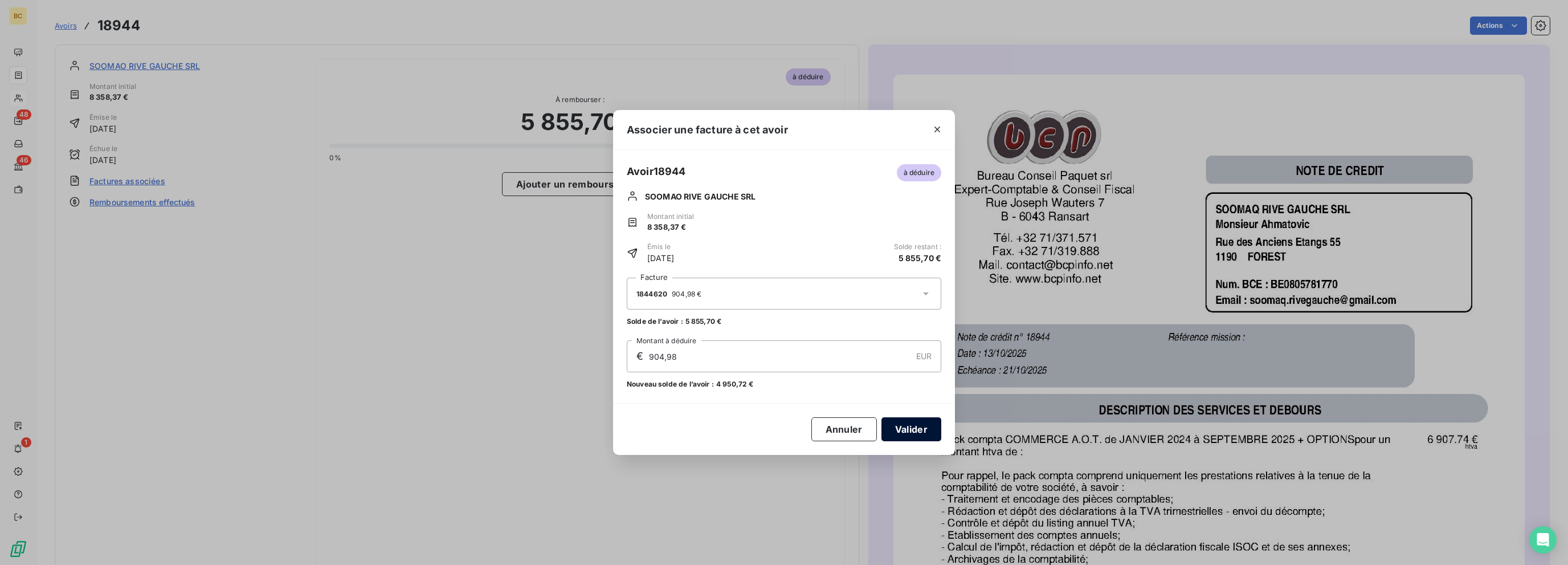
click at [914, 430] on button "Valider" at bounding box center [911, 429] width 59 height 24
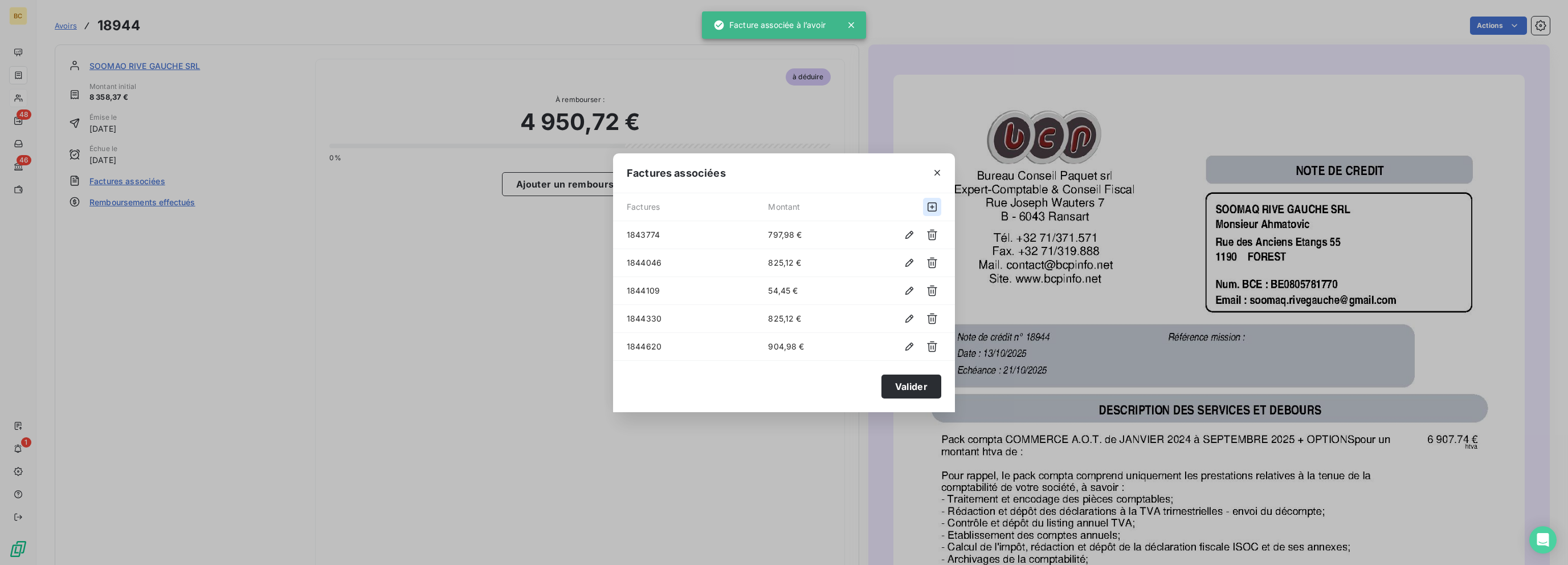
click at [930, 207] on icon "button" at bounding box center [932, 206] width 9 height 9
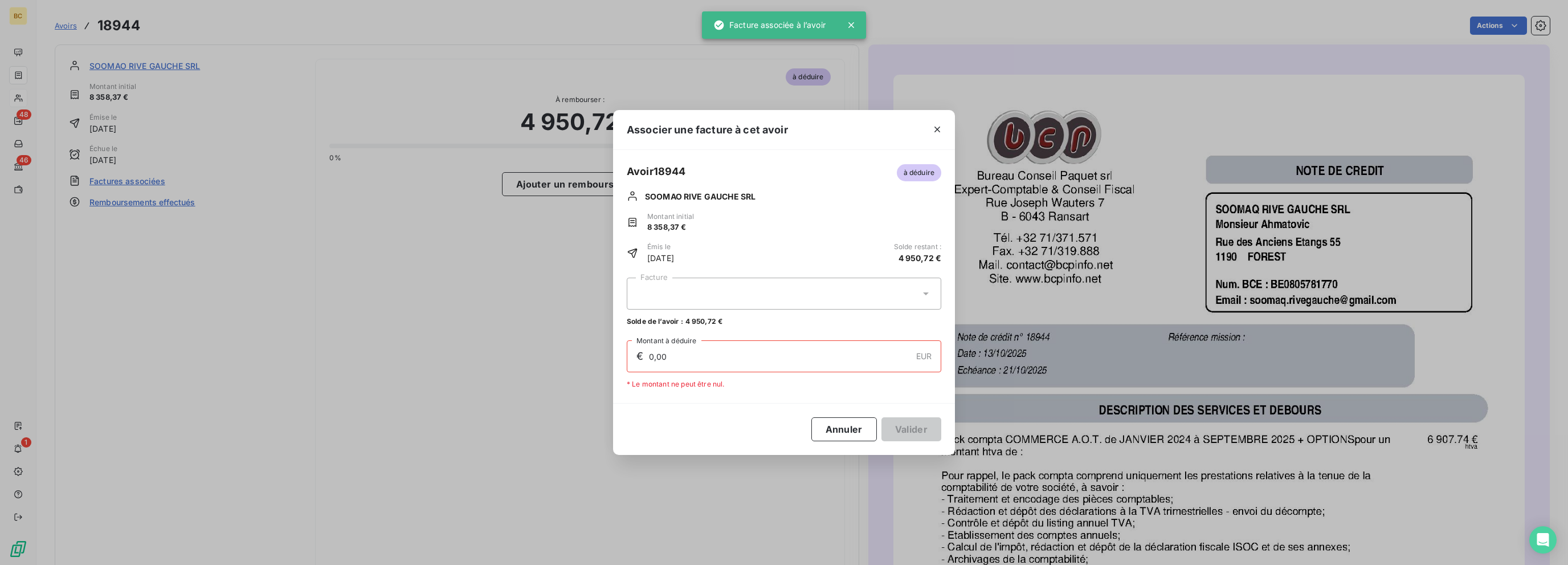
click at [690, 284] on div at bounding box center [784, 293] width 315 height 32
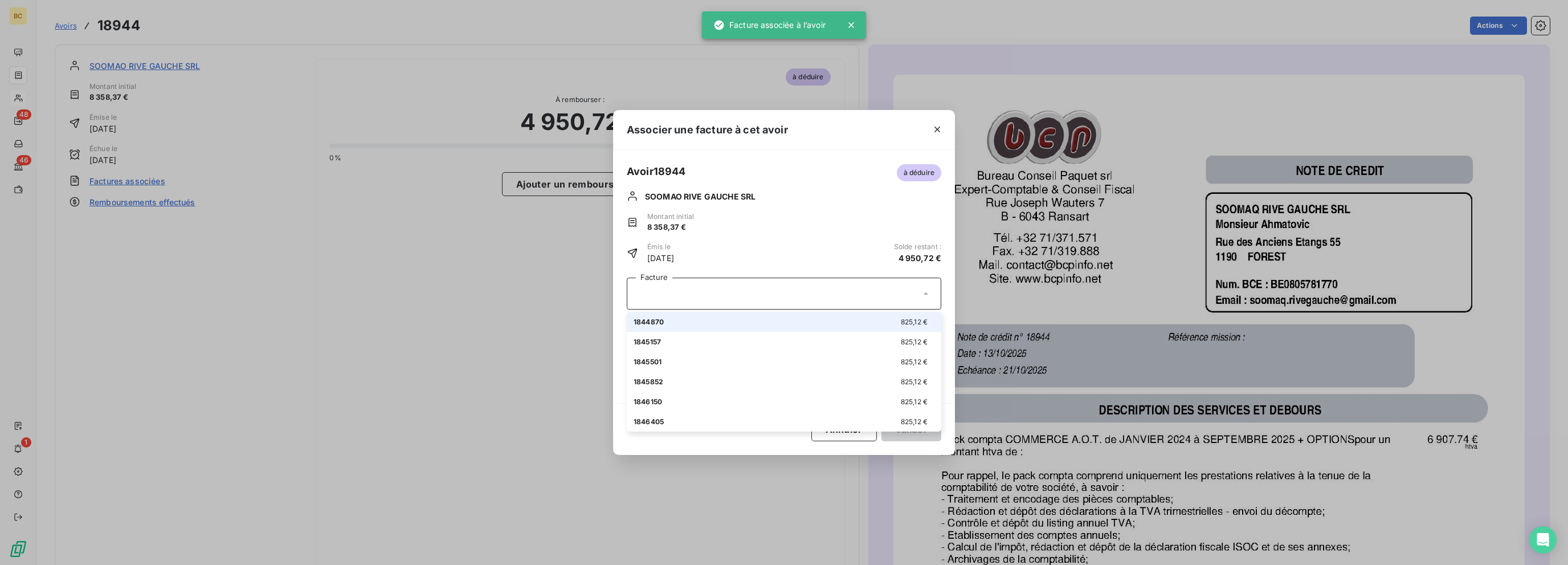
click at [655, 319] on span "1844870" at bounding box center [649, 322] width 31 height 9
type input "825,12"
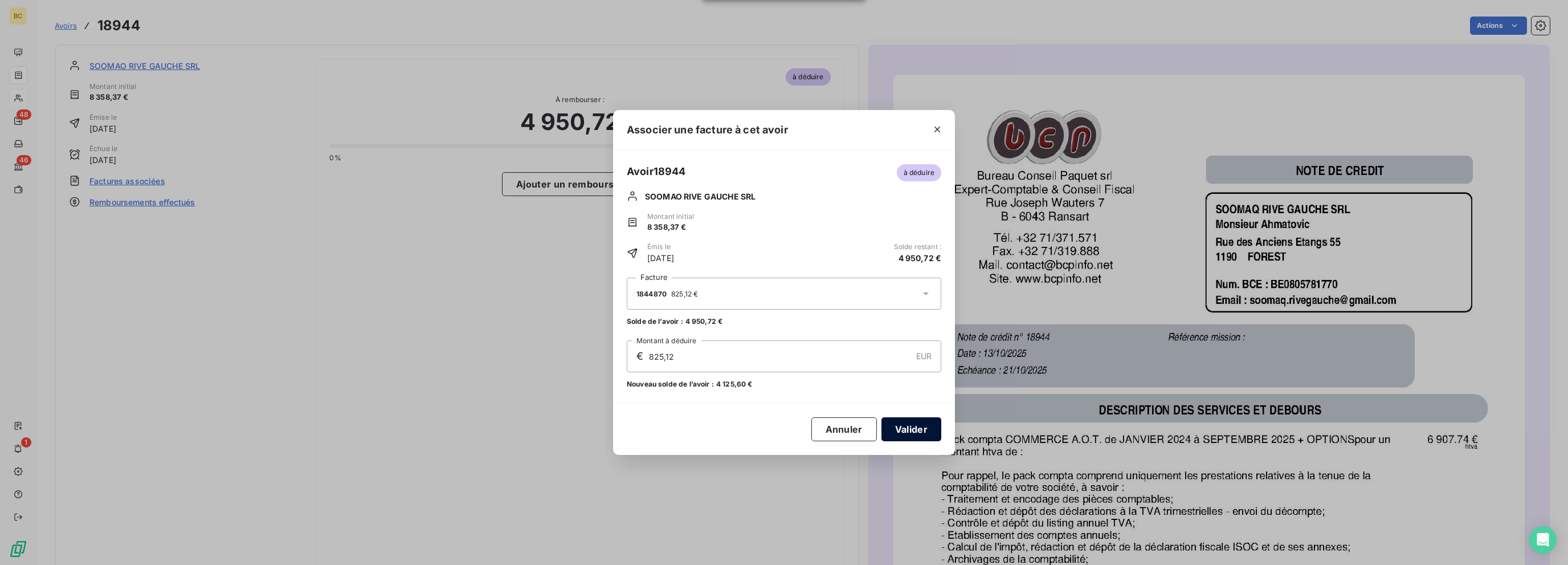
click at [900, 433] on button "Valider" at bounding box center [911, 429] width 59 height 24
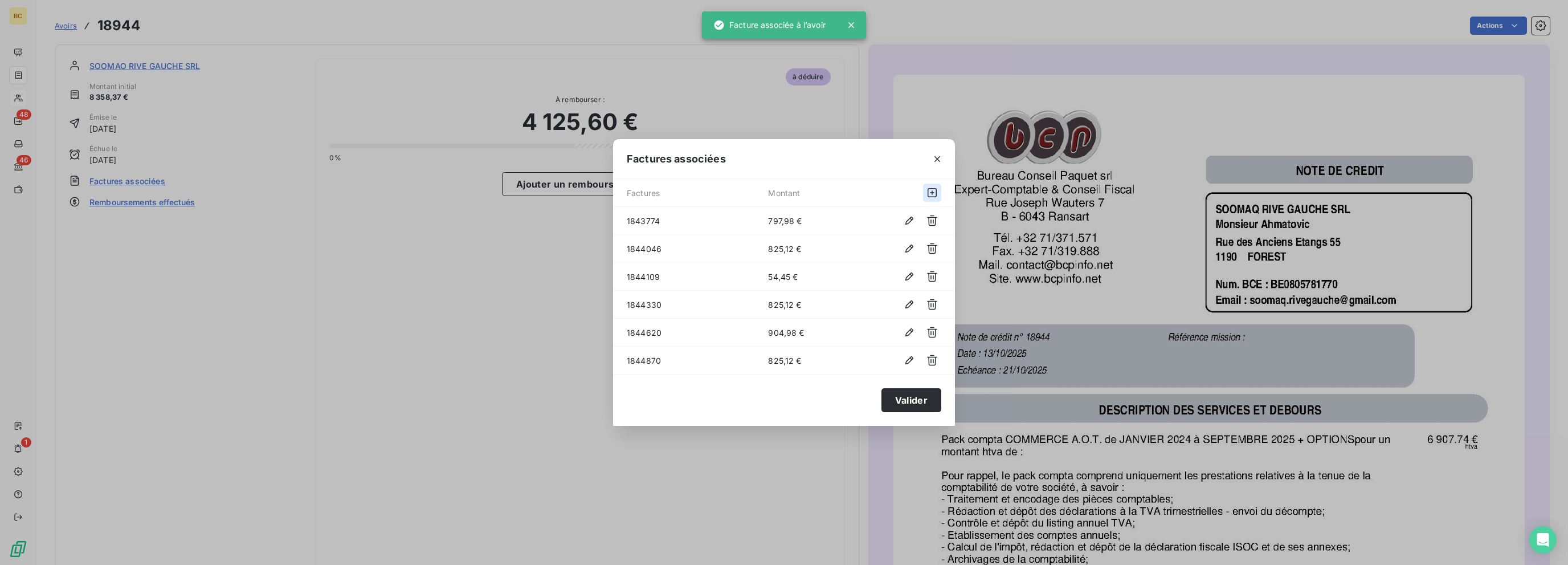
click at [929, 191] on icon "button" at bounding box center [932, 192] width 11 height 11
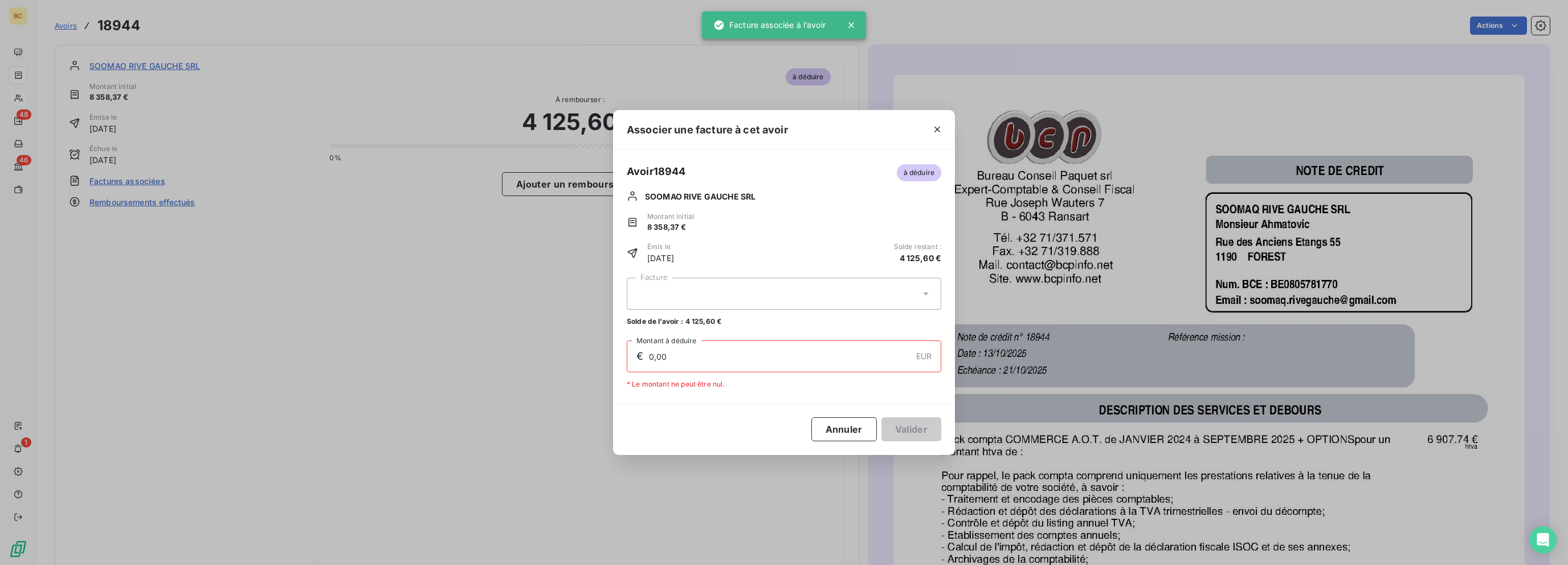
click at [678, 296] on div at bounding box center [784, 293] width 315 height 32
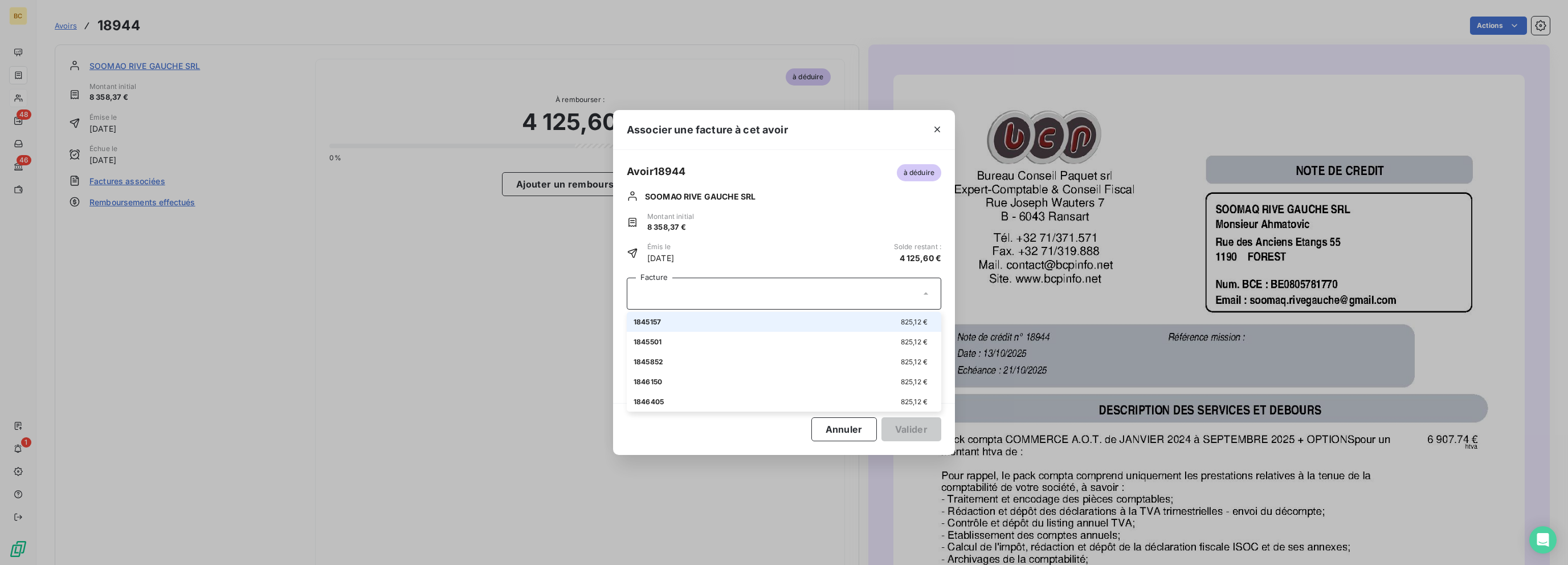
click at [661, 319] on span "1845157" at bounding box center [647, 322] width 27 height 9
type input "825,12"
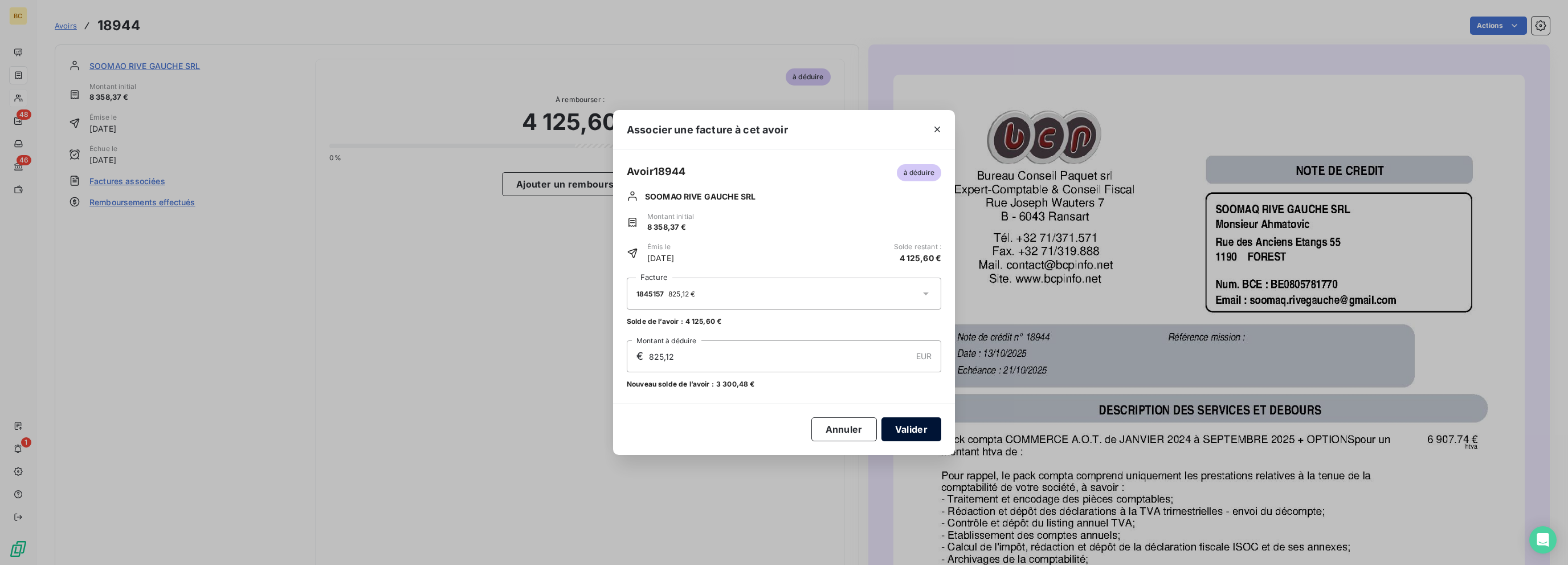
click at [903, 438] on button "Valider" at bounding box center [911, 429] width 59 height 24
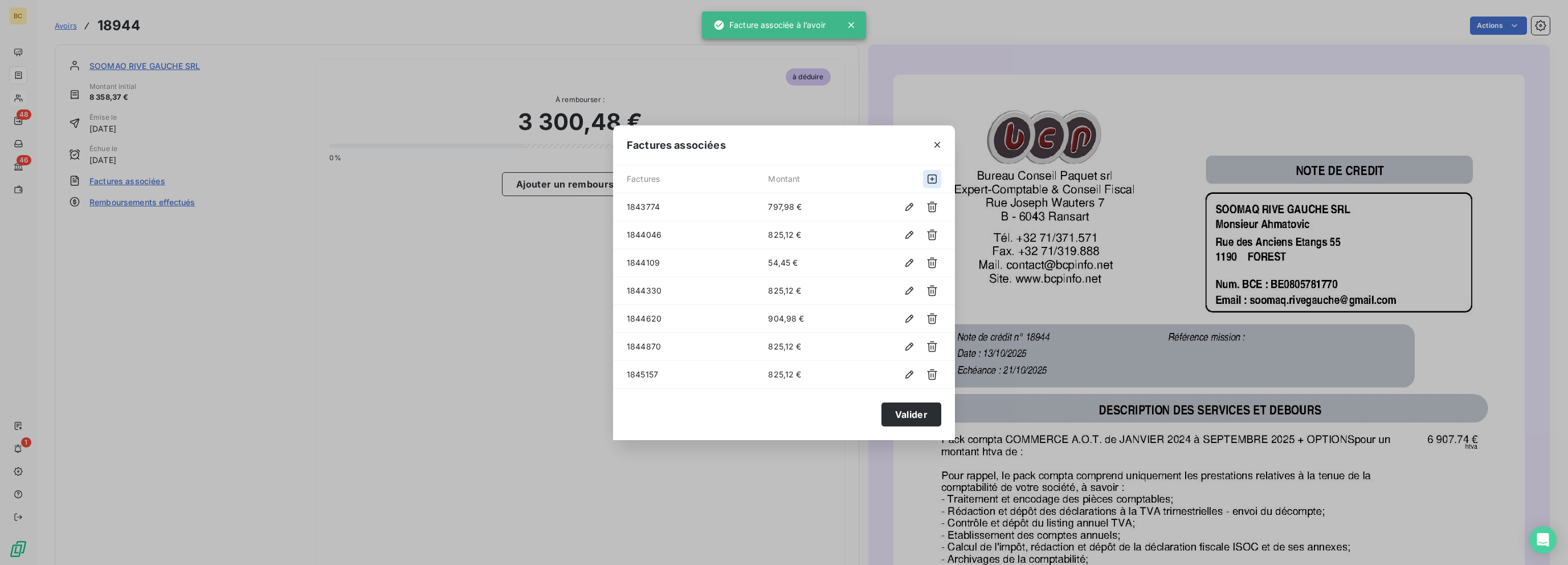
click at [930, 179] on icon "button" at bounding box center [932, 178] width 11 height 11
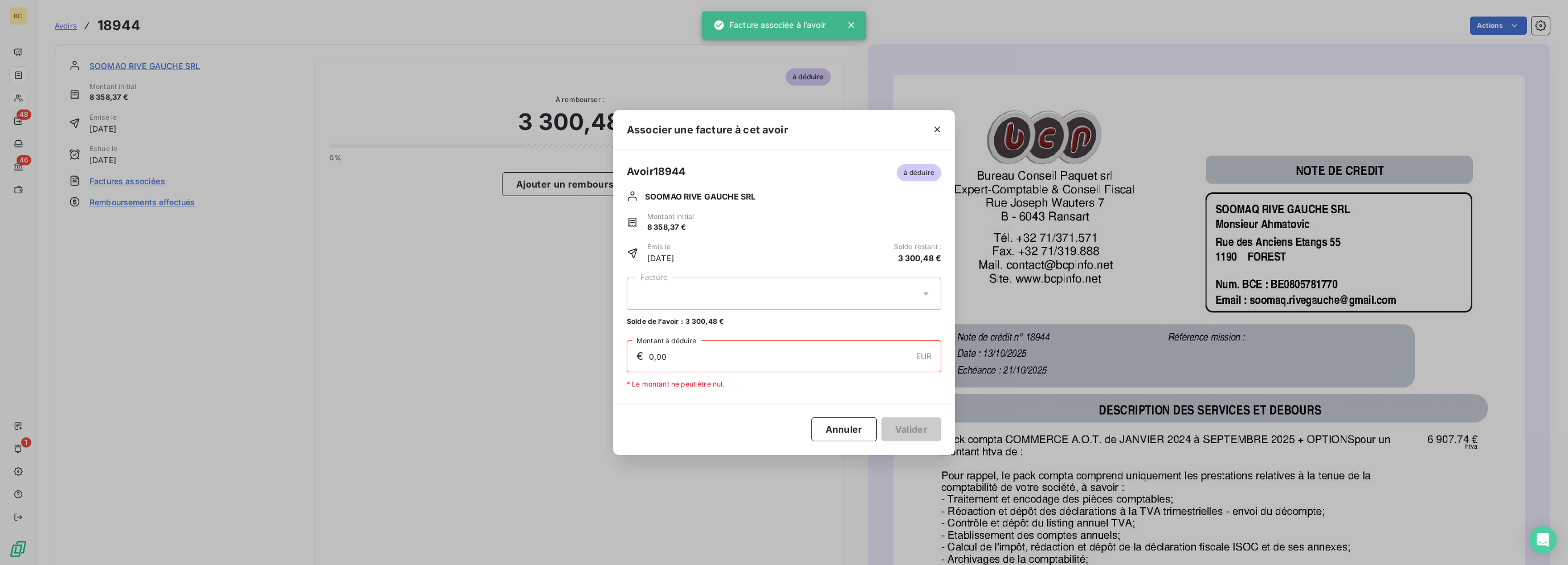
click at [708, 289] on div at bounding box center [784, 293] width 315 height 32
click at [648, 324] on span "1845501" at bounding box center [648, 322] width 28 height 9
type input "825,12"
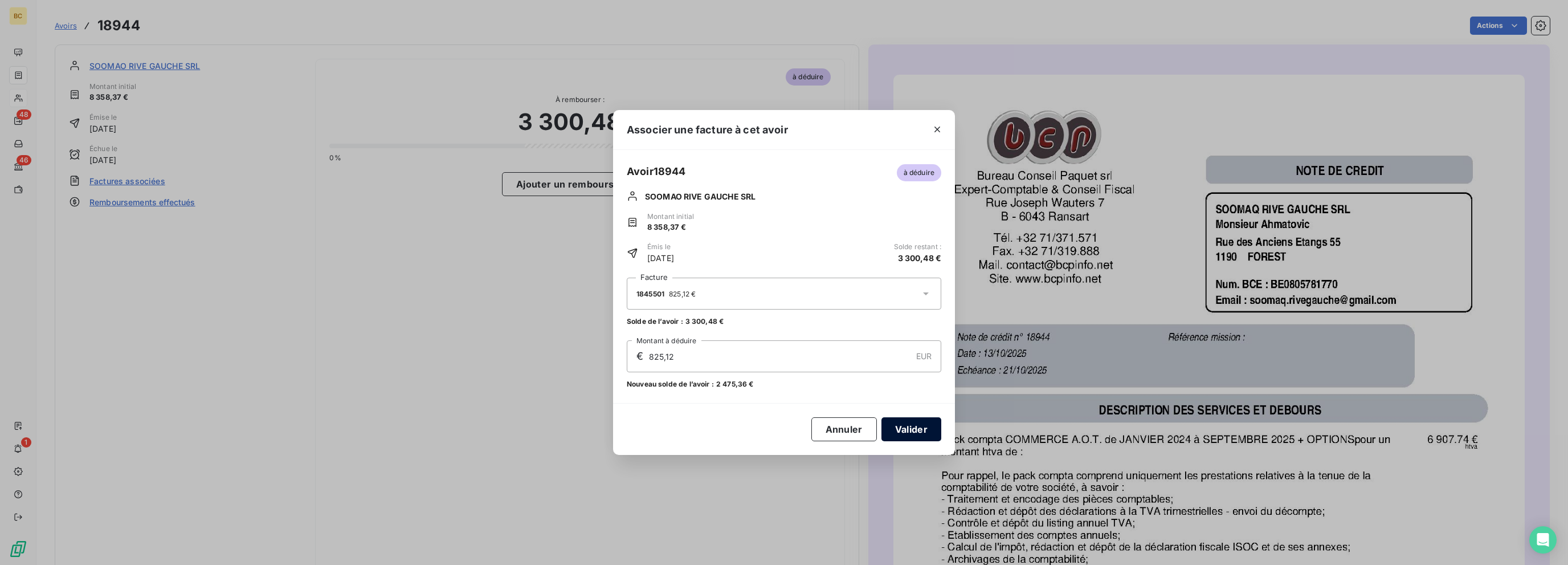
click at [893, 429] on button "Valider" at bounding box center [911, 429] width 59 height 24
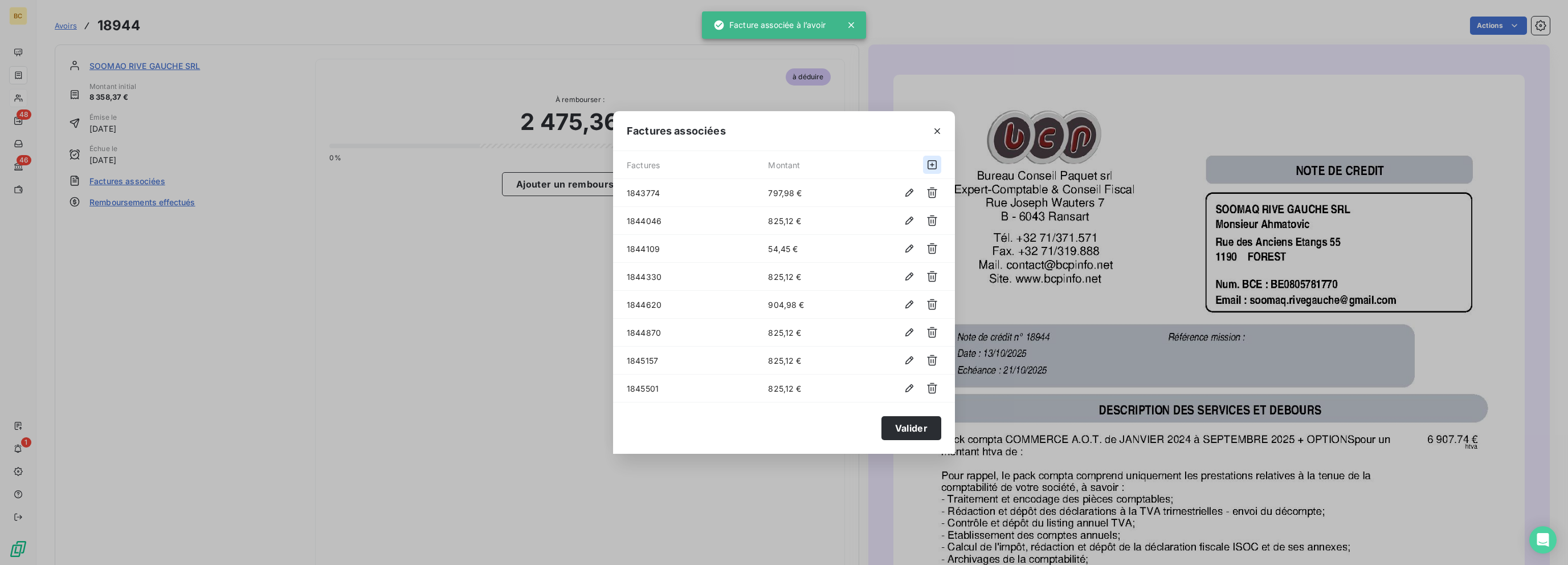
click at [933, 168] on icon "button" at bounding box center [932, 164] width 9 height 9
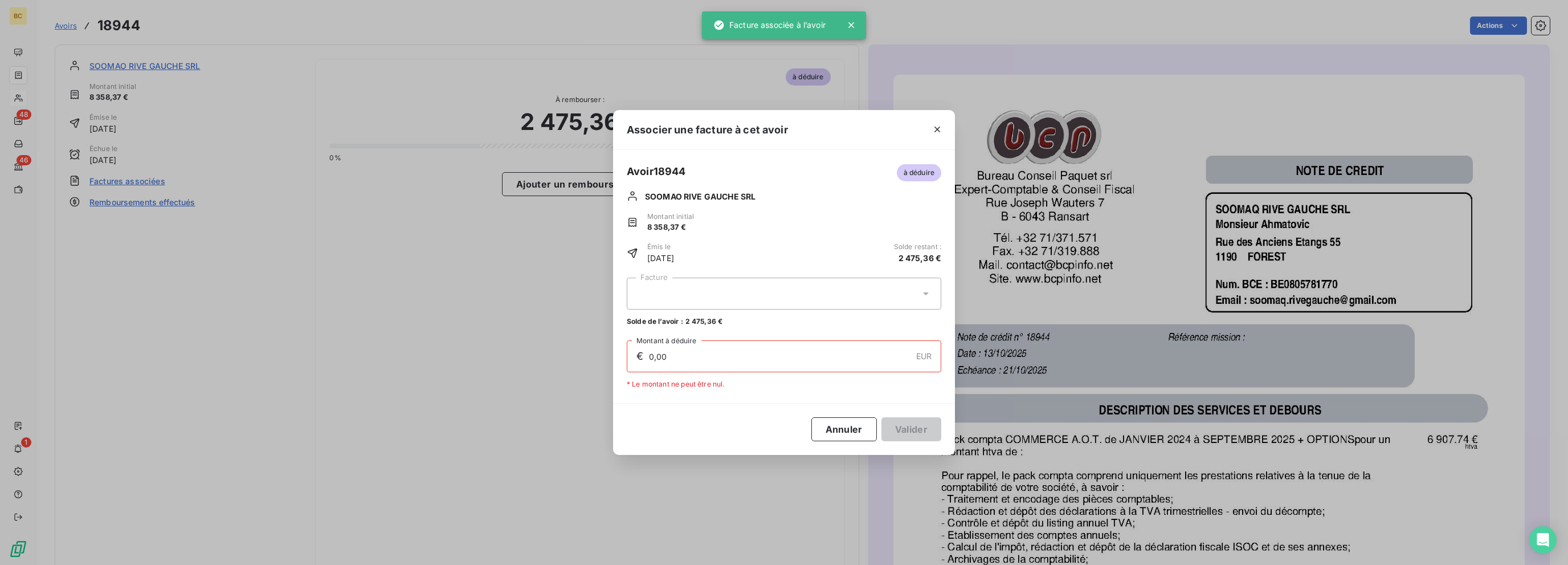
click at [700, 294] on div at bounding box center [784, 293] width 315 height 32
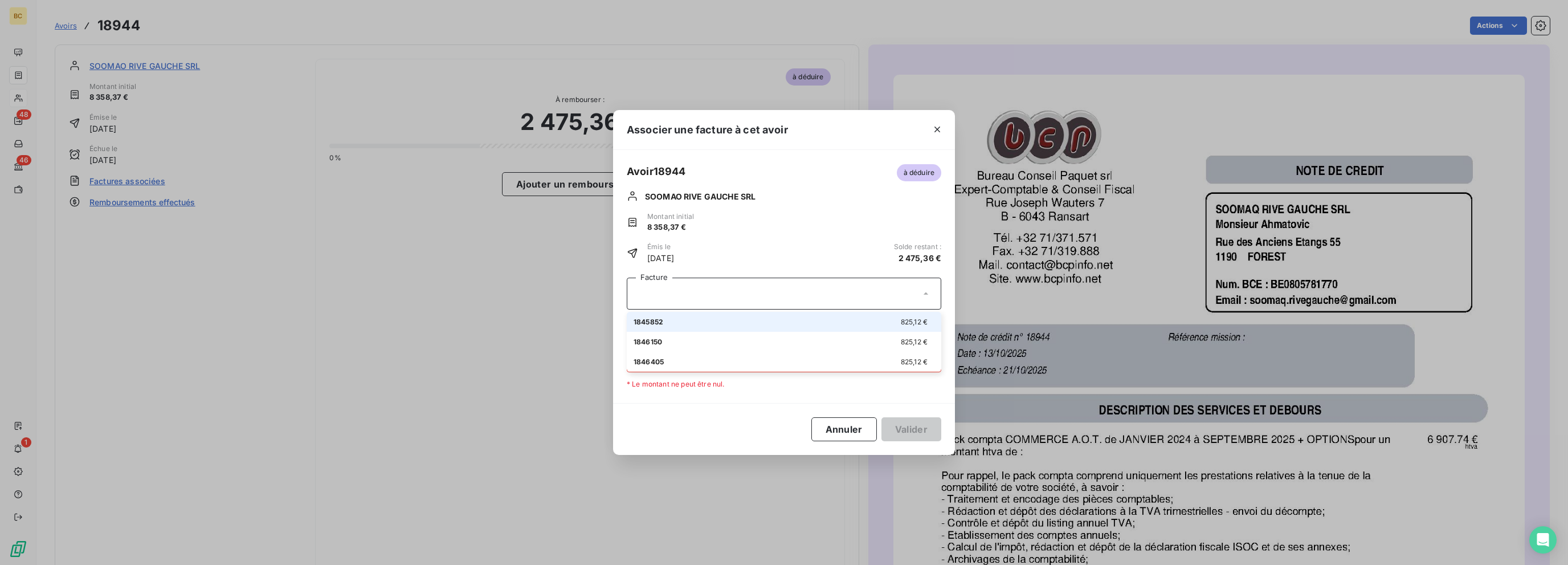
click at [654, 317] on span "1845852" at bounding box center [649, 322] width 30 height 9
type input "825,12"
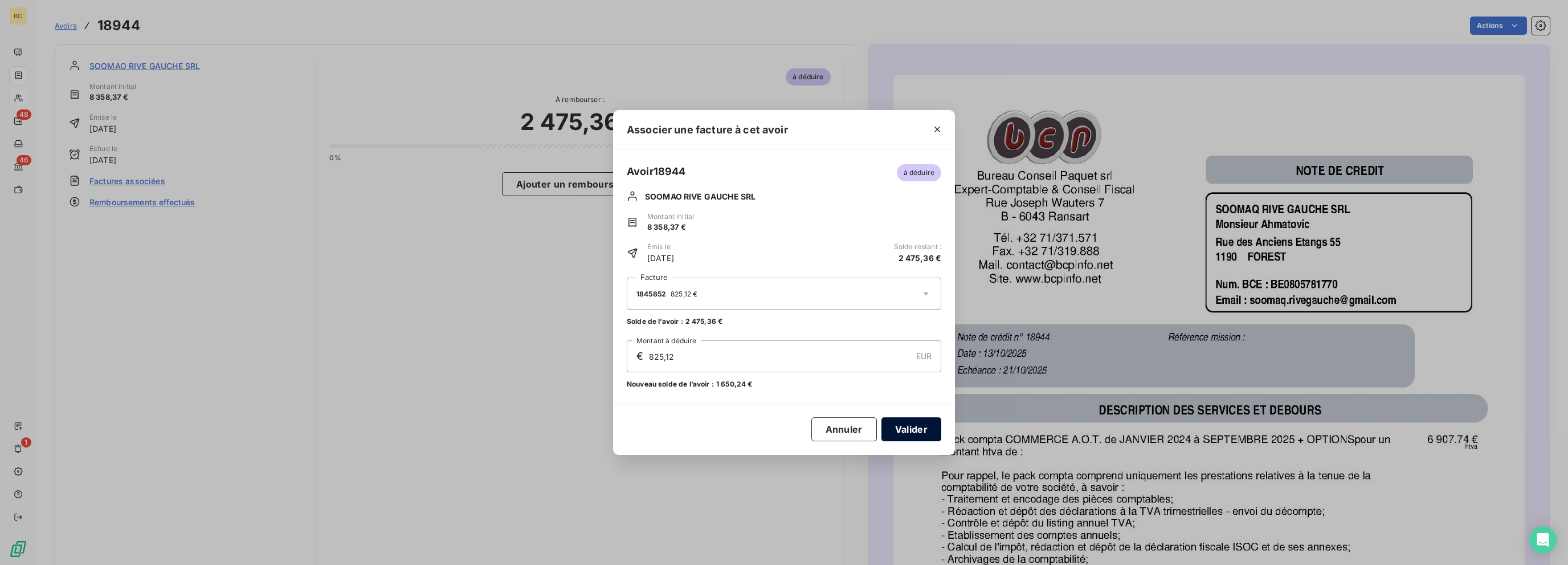
click at [918, 433] on button "Valider" at bounding box center [911, 429] width 59 height 24
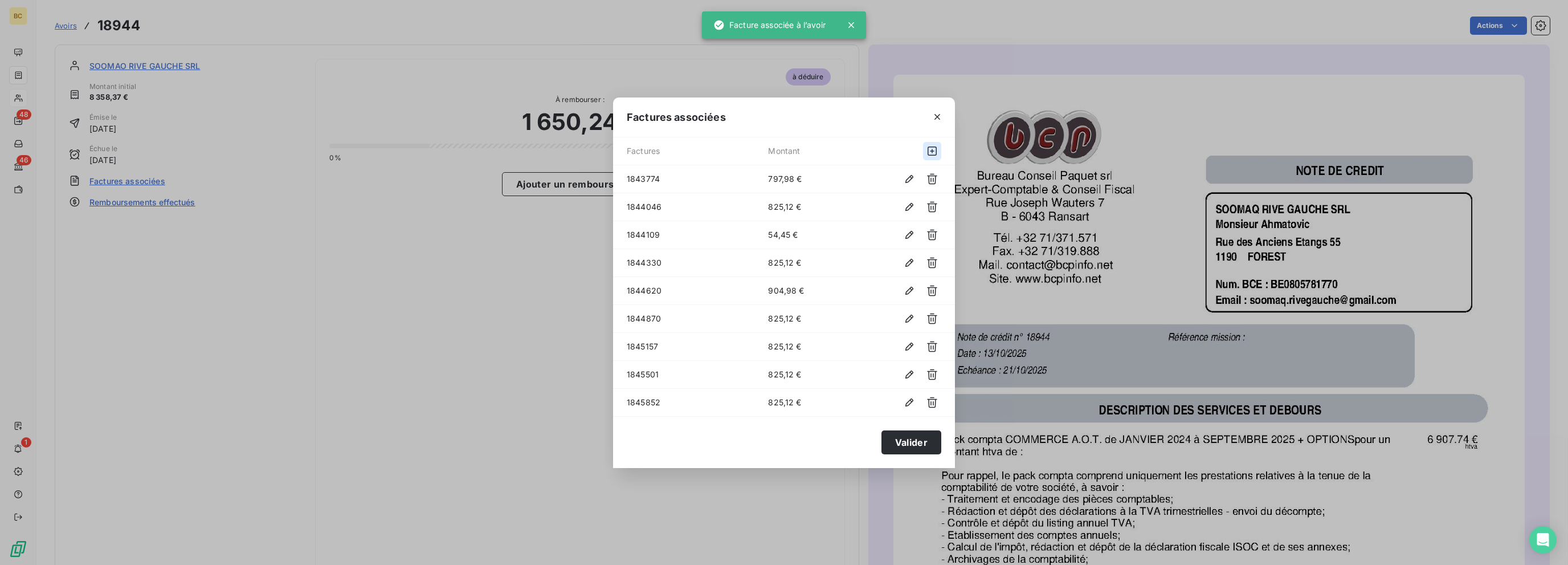
click at [931, 150] on icon "button" at bounding box center [932, 150] width 11 height 11
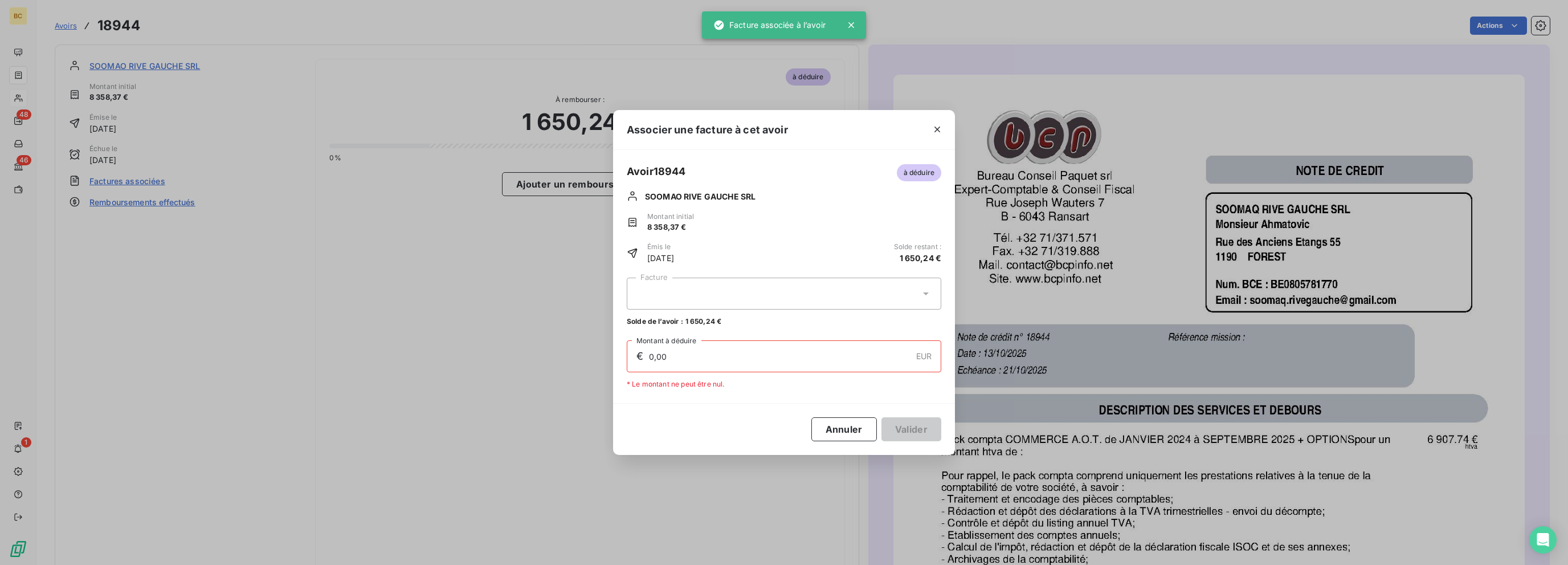
click at [686, 284] on div at bounding box center [784, 293] width 315 height 32
click at [659, 324] on span "1846150" at bounding box center [648, 322] width 29 height 9
type input "825,12"
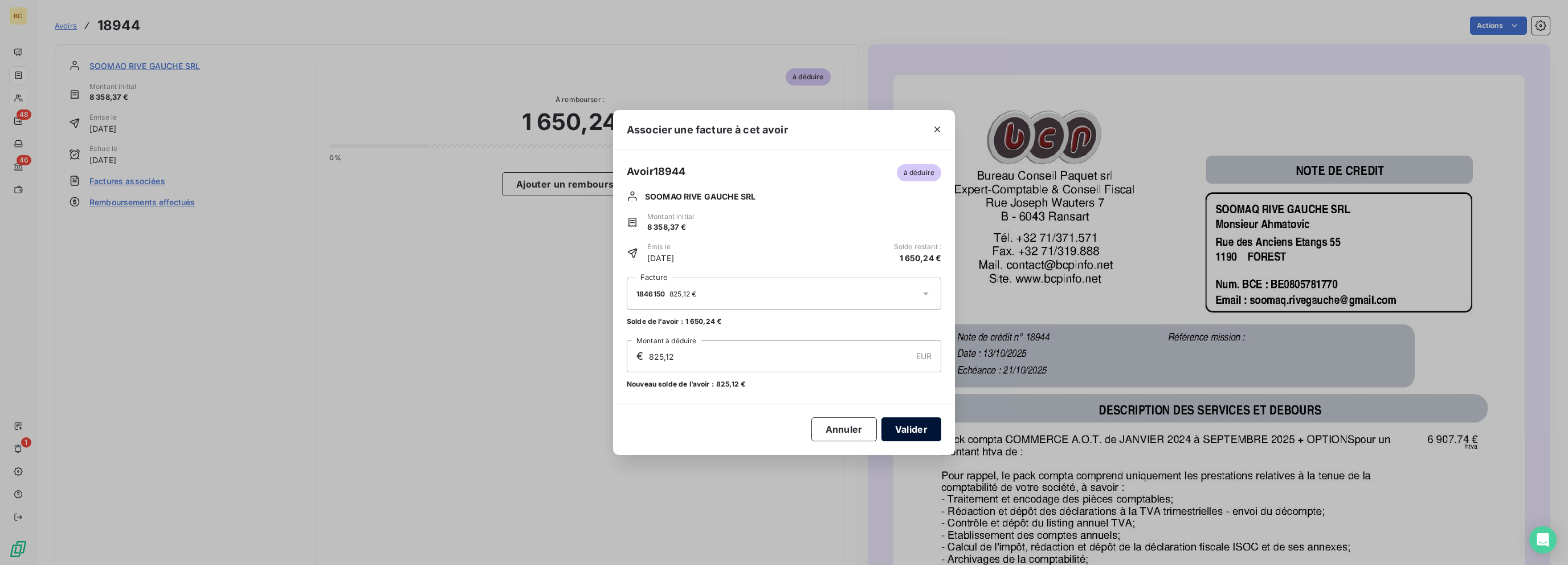
click at [897, 426] on button "Valider" at bounding box center [911, 429] width 59 height 24
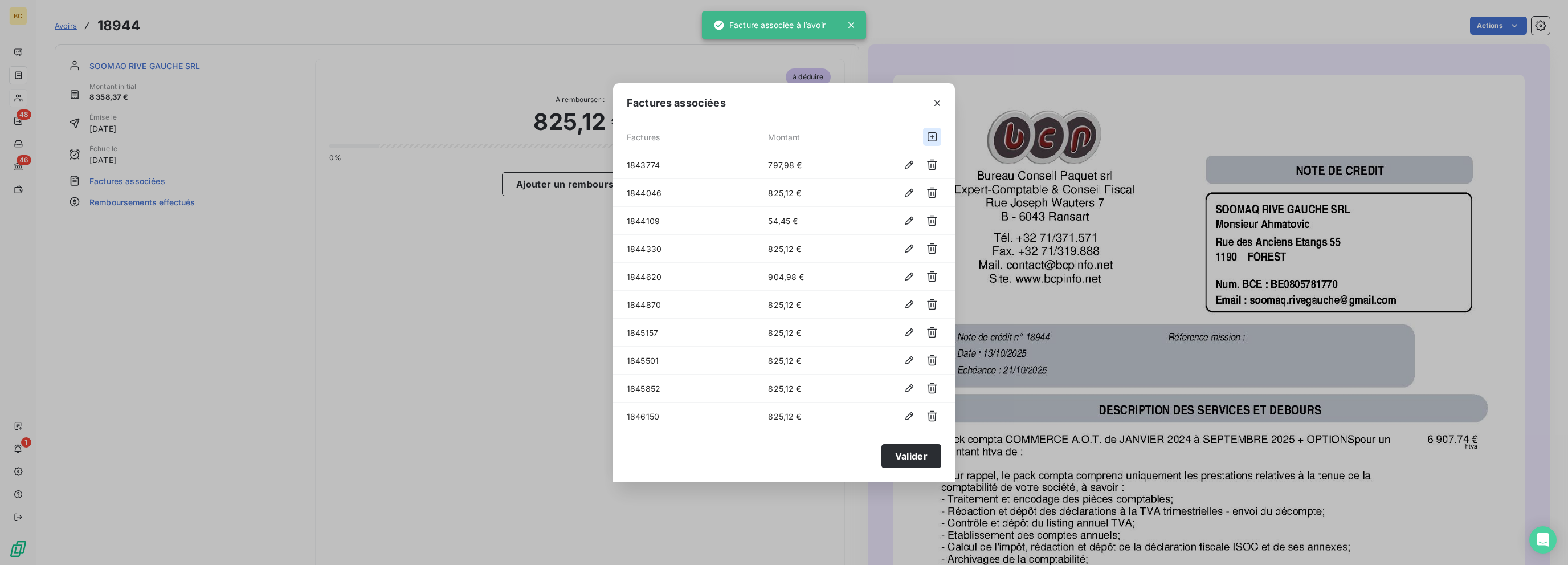
click at [930, 138] on icon "button" at bounding box center [932, 136] width 11 height 11
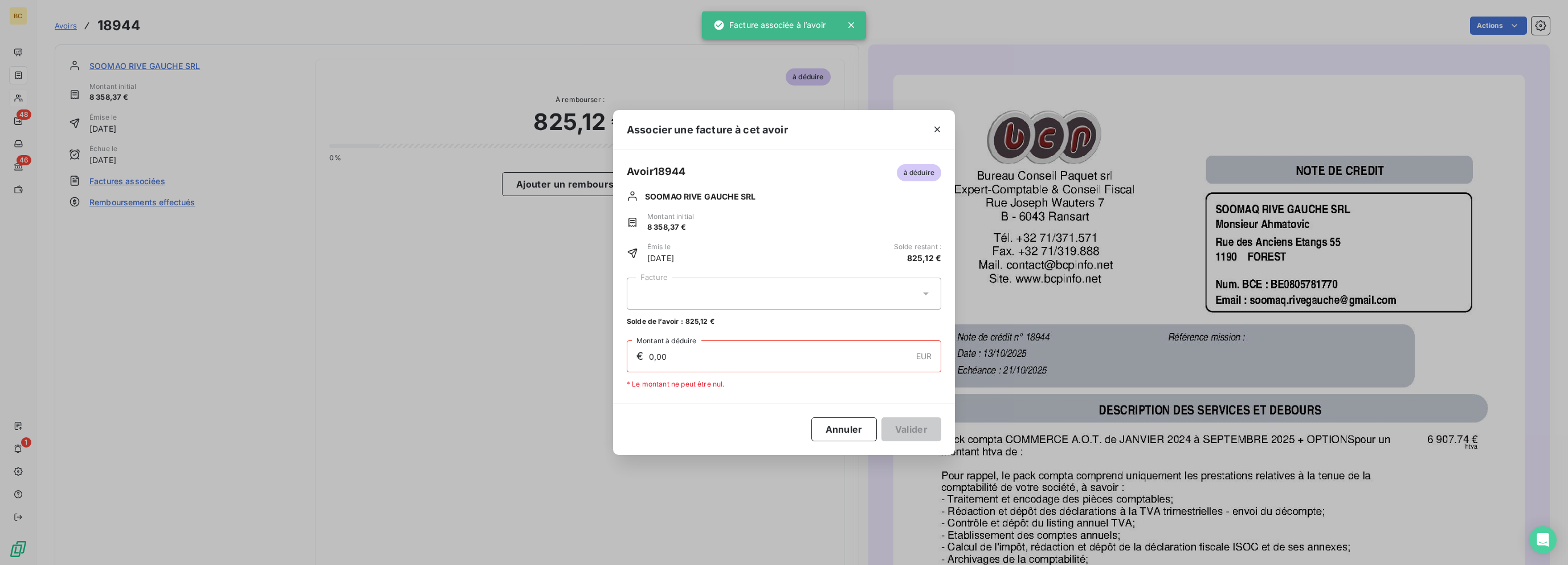
click at [702, 282] on div at bounding box center [784, 293] width 315 height 32
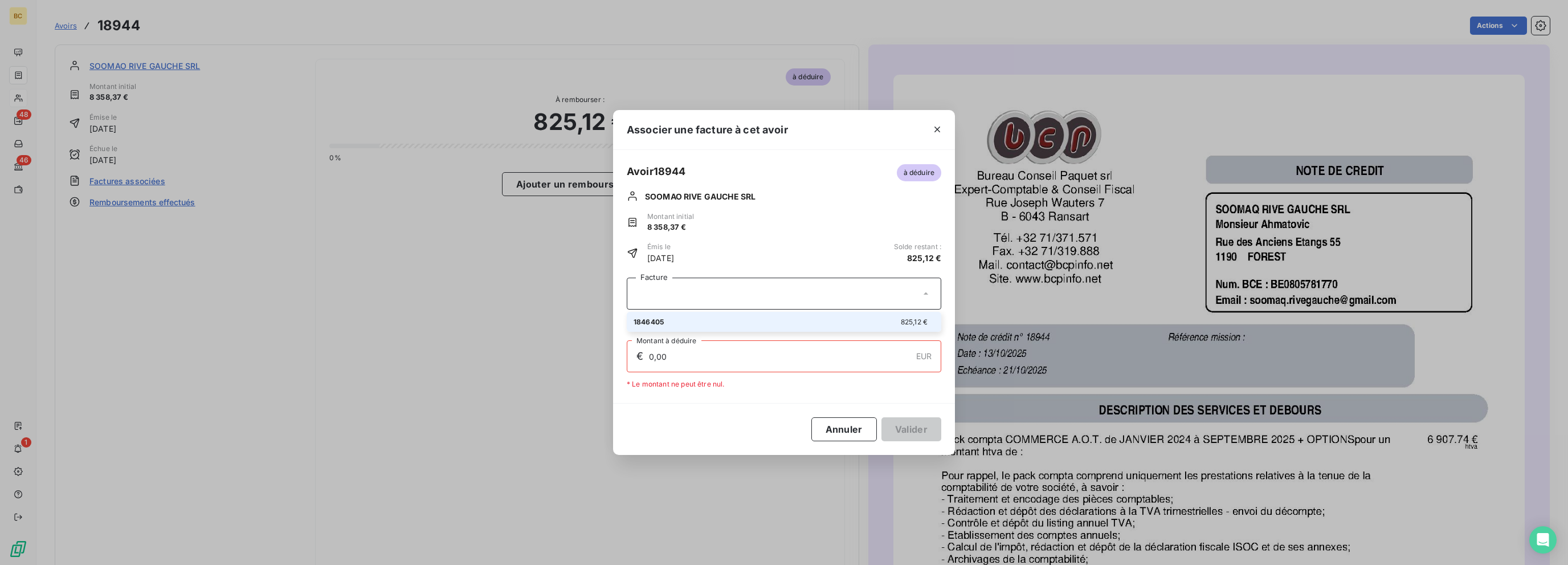
click at [671, 321] on div "1846405 825,12 €" at bounding box center [784, 322] width 301 height 10
type input "825,12"
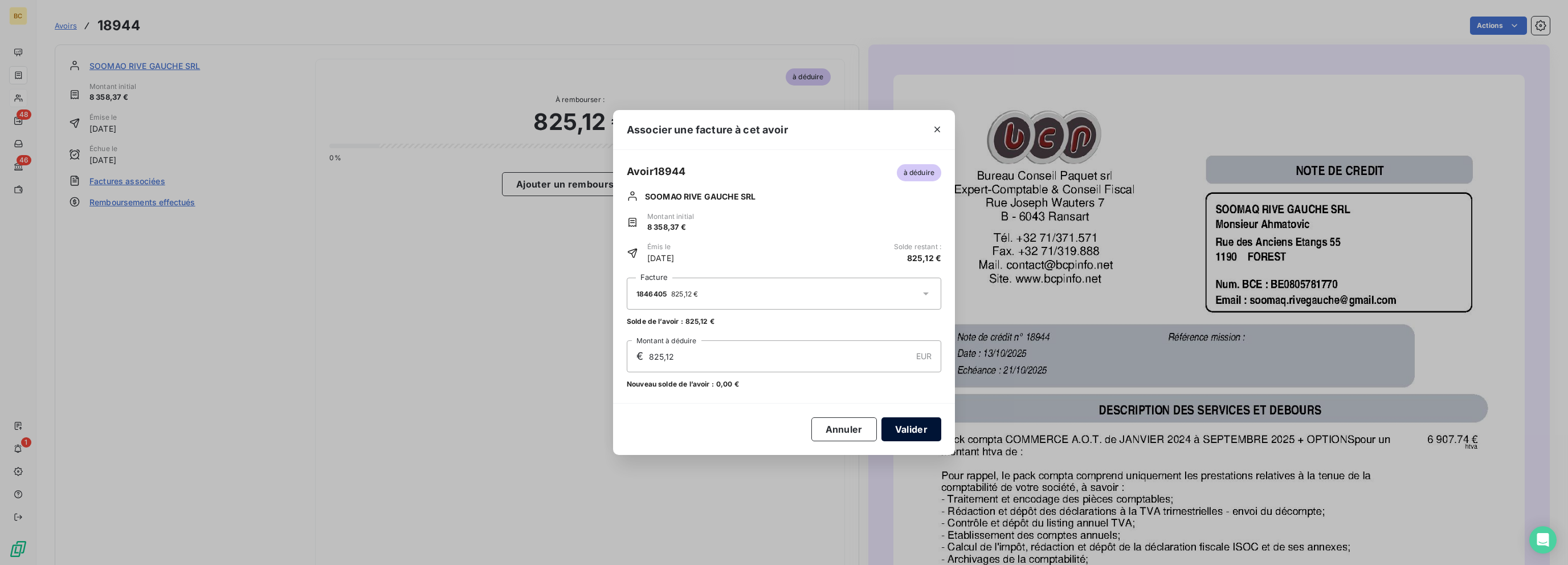
click at [901, 425] on button "Valider" at bounding box center [911, 429] width 59 height 24
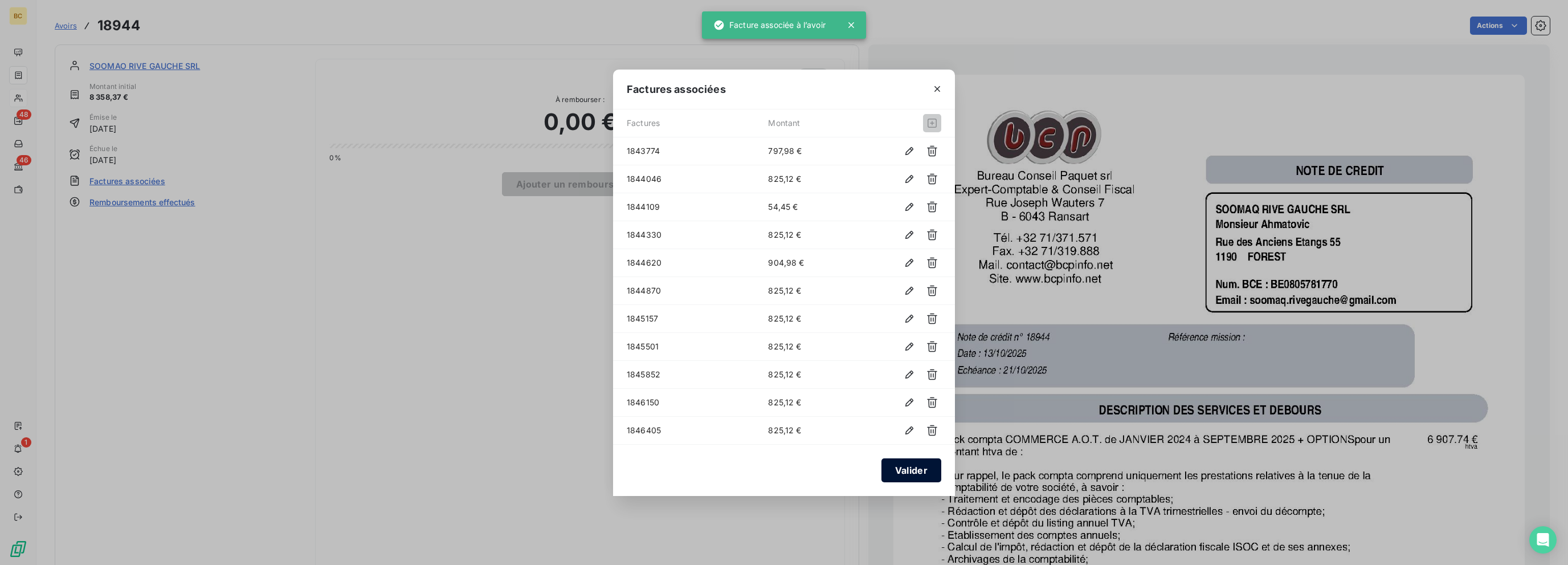
click at [900, 471] on button "Valider" at bounding box center [911, 470] width 59 height 24
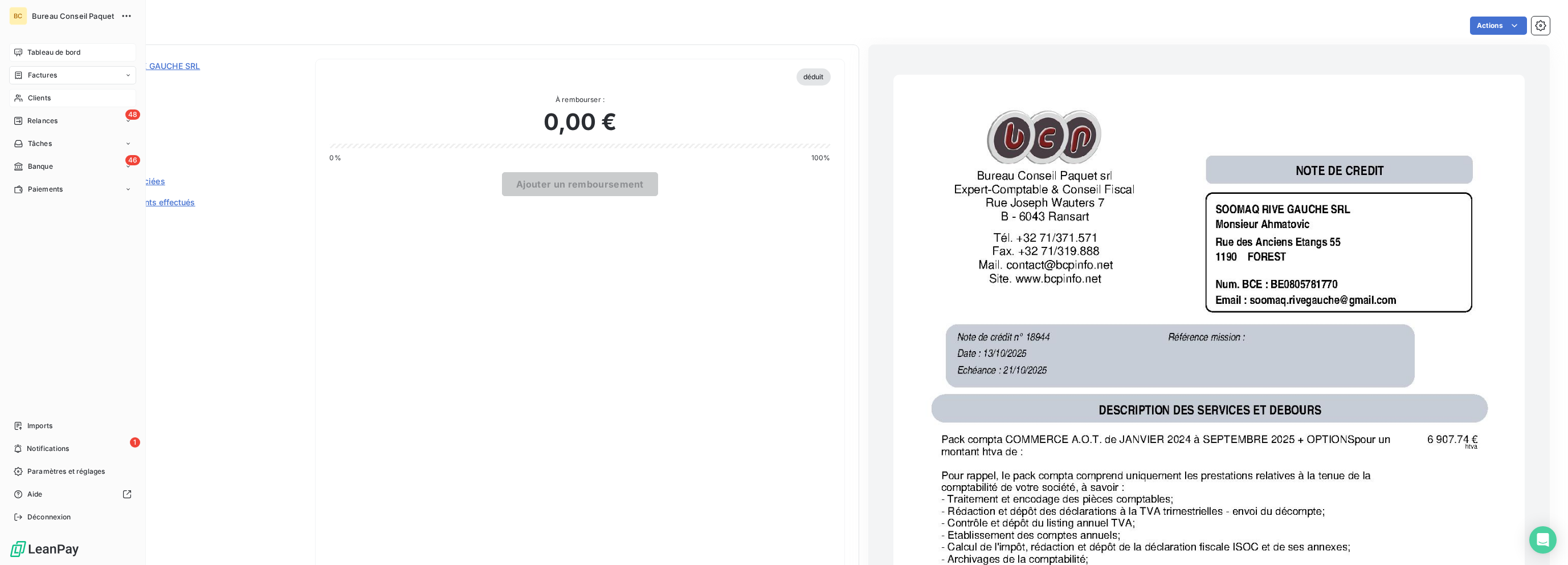
click at [32, 44] on div "Tableau de bord" at bounding box center [72, 52] width 127 height 18
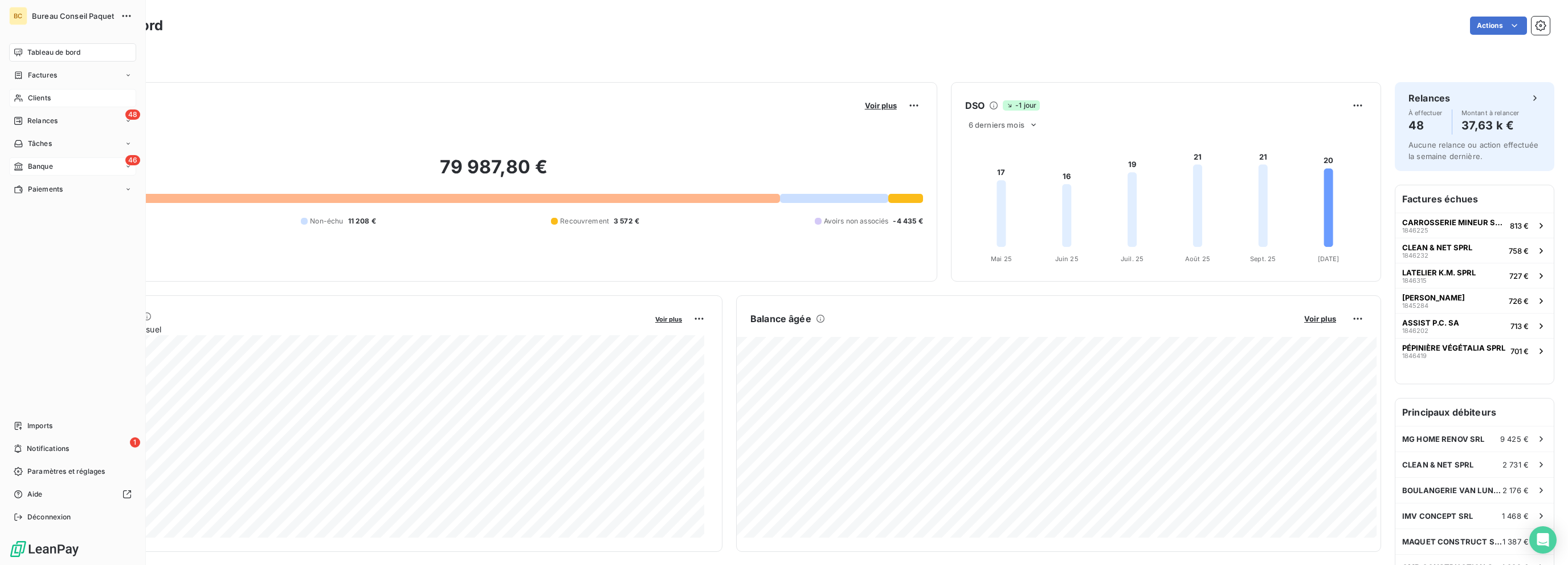
click at [37, 163] on span "Banque" at bounding box center [40, 166] width 25 height 10
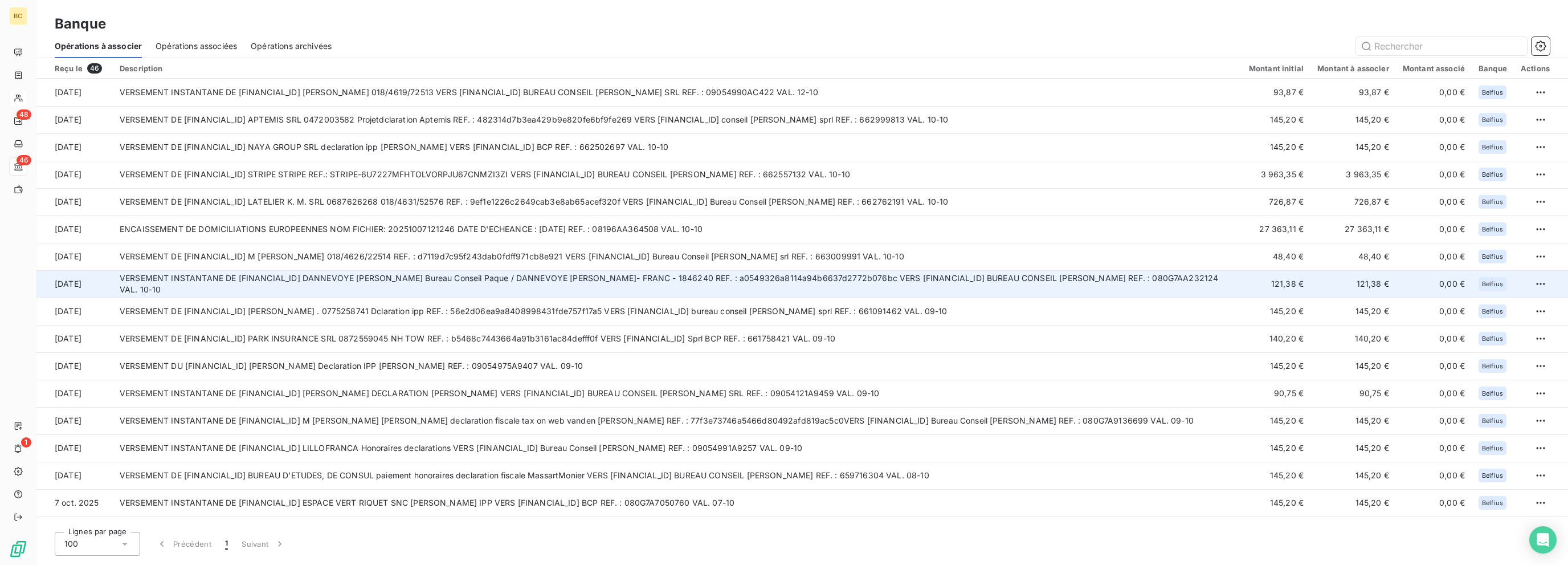
click at [549, 293] on td "VERSEMENT INSTANTANE DE [FINANCIAL_ID] DANNEVOYE [PERSON_NAME] Bureau Conseil P…" at bounding box center [677, 283] width 1129 height 27
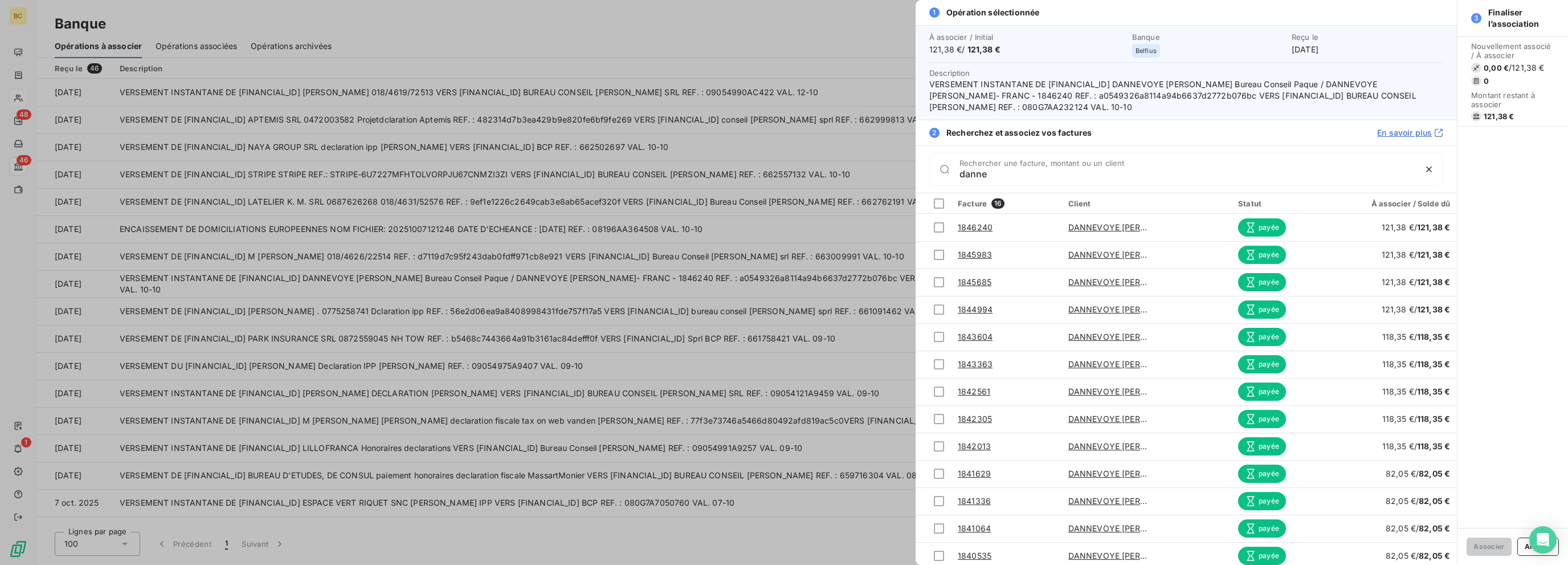
type input "danne"
click at [440, 341] on div at bounding box center [784, 282] width 1568 height 565
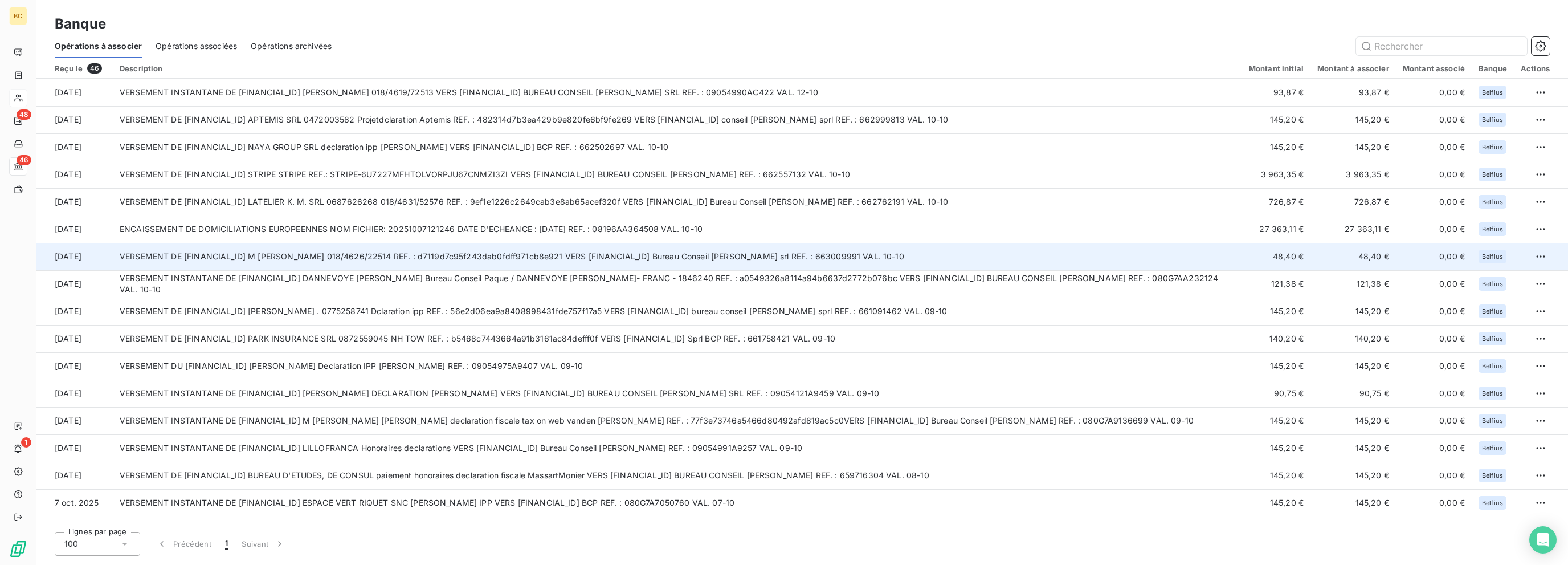
click at [383, 253] on td "VERSEMENT DE [FINANCIAL_ID] M [PERSON_NAME] 018/4626/22514 REF. : d7119d7c95f24…" at bounding box center [677, 256] width 1129 height 27
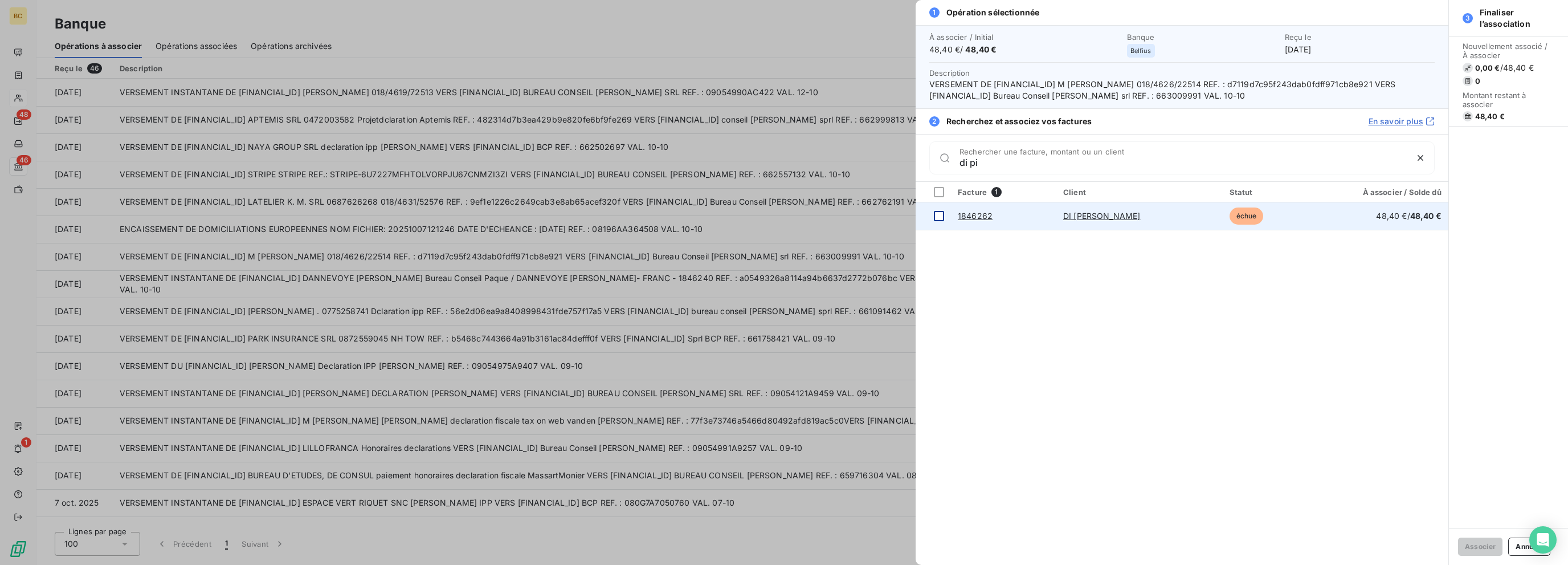
type input "di pi"
click at [933, 219] on div at bounding box center [939, 216] width 10 height 10
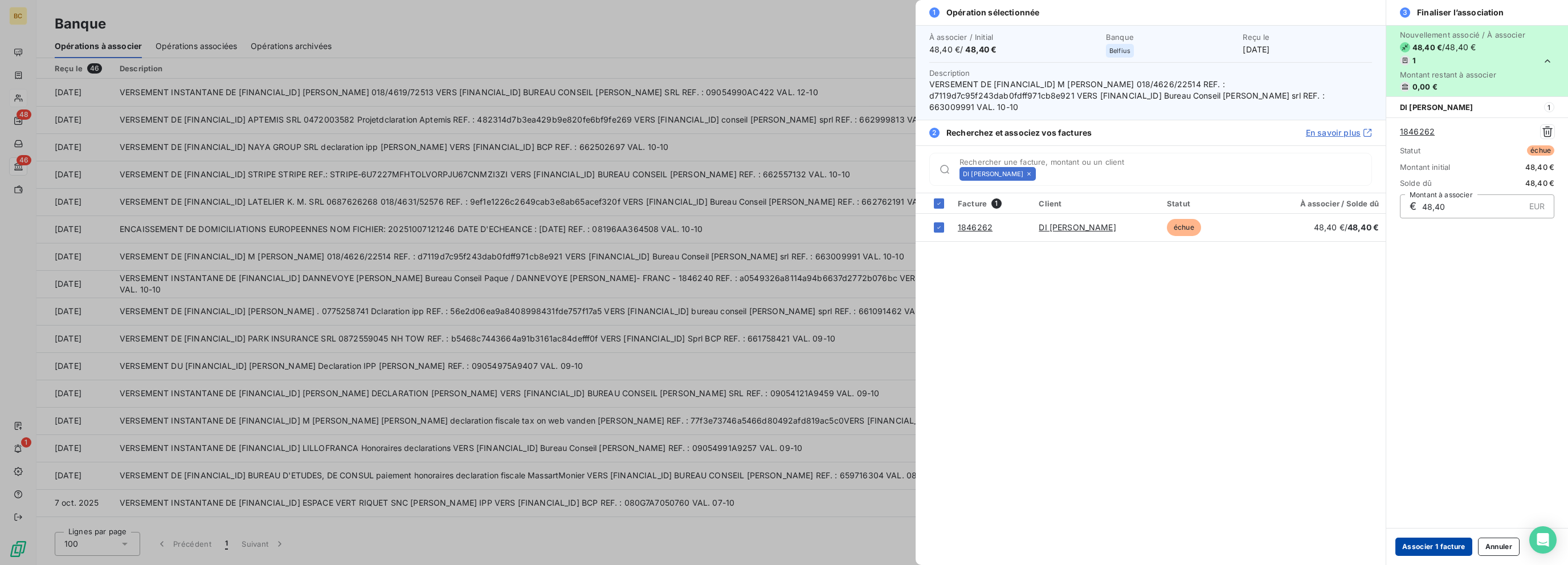
click at [933, 547] on button "Associer 1 facture" at bounding box center [1433, 547] width 77 height 18
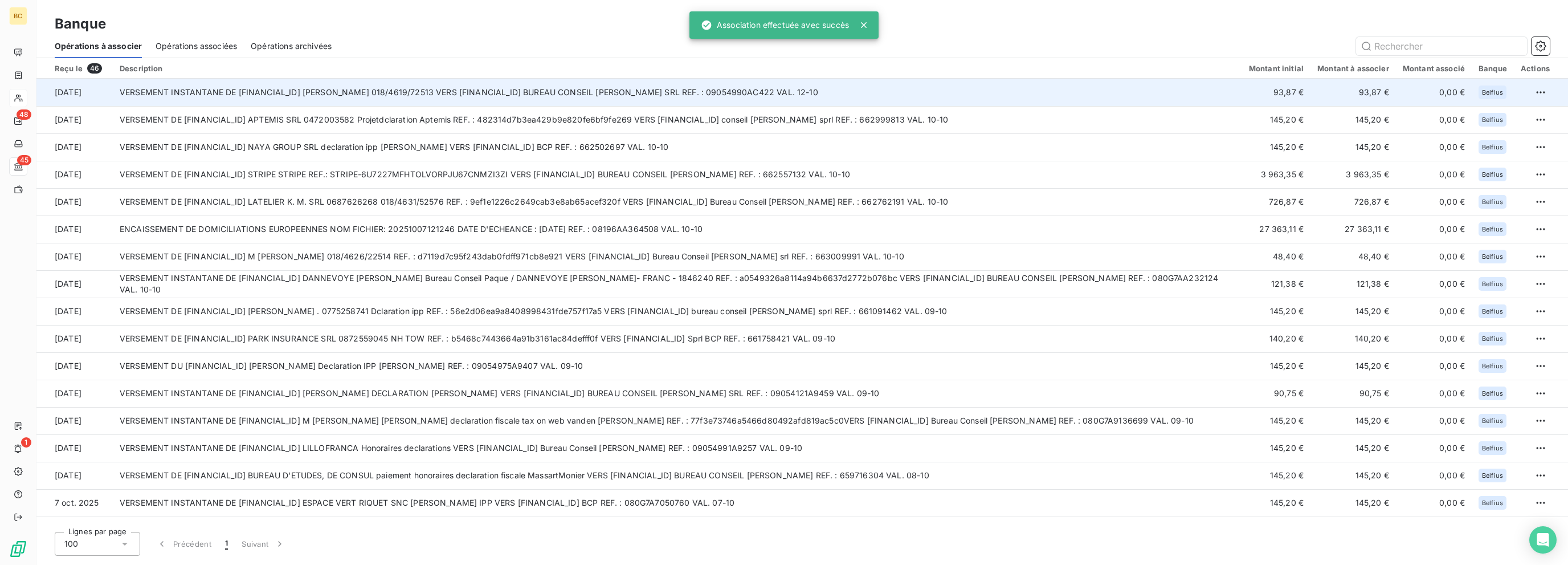
click at [517, 104] on td "VERSEMENT INSTANTANE DE [FINANCIAL_ID] [PERSON_NAME] 018/4619/72513 VERS [FINAN…" at bounding box center [677, 92] width 1129 height 27
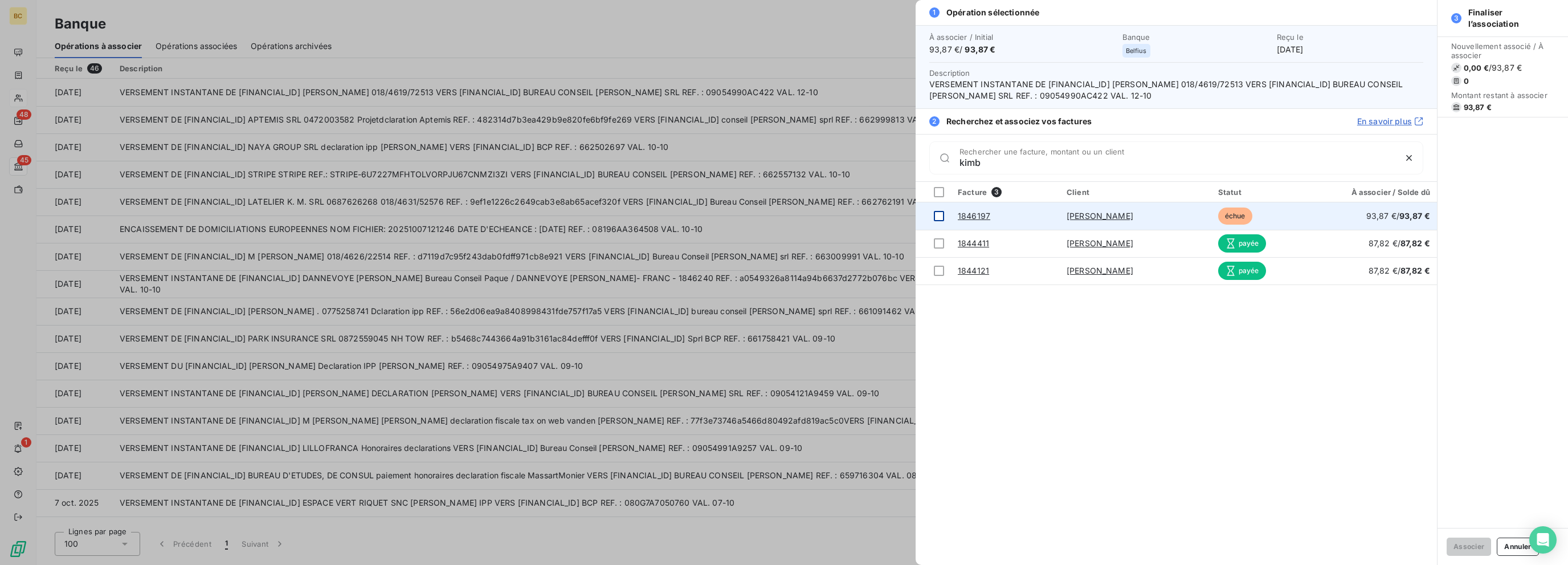
type input "kimb"
click at [933, 213] on div at bounding box center [939, 216] width 10 height 10
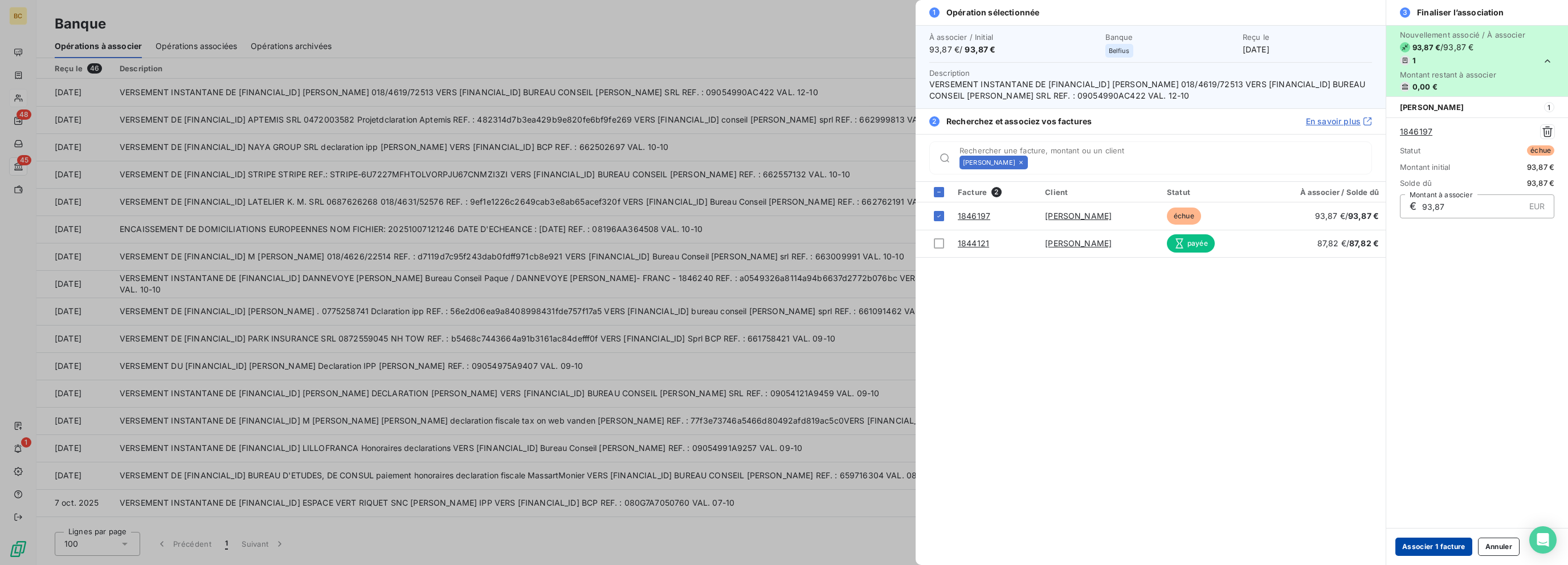
click at [933, 555] on button "Associer 1 facture" at bounding box center [1433, 547] width 77 height 18
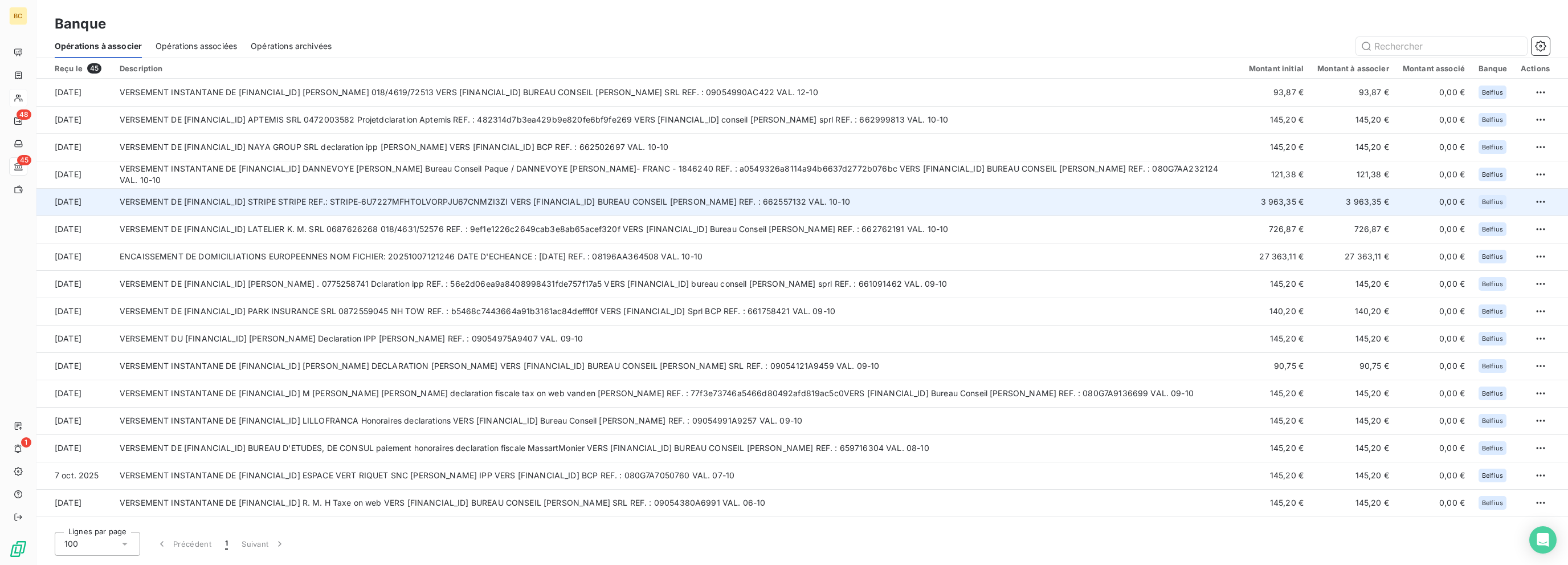
click at [514, 205] on td "VERSEMENT DE [FINANCIAL_ID] STRIPE STRIPE REF.: STRIPE-6U7227MFHTOLVORPJU67CNMZ…" at bounding box center [677, 201] width 1129 height 27
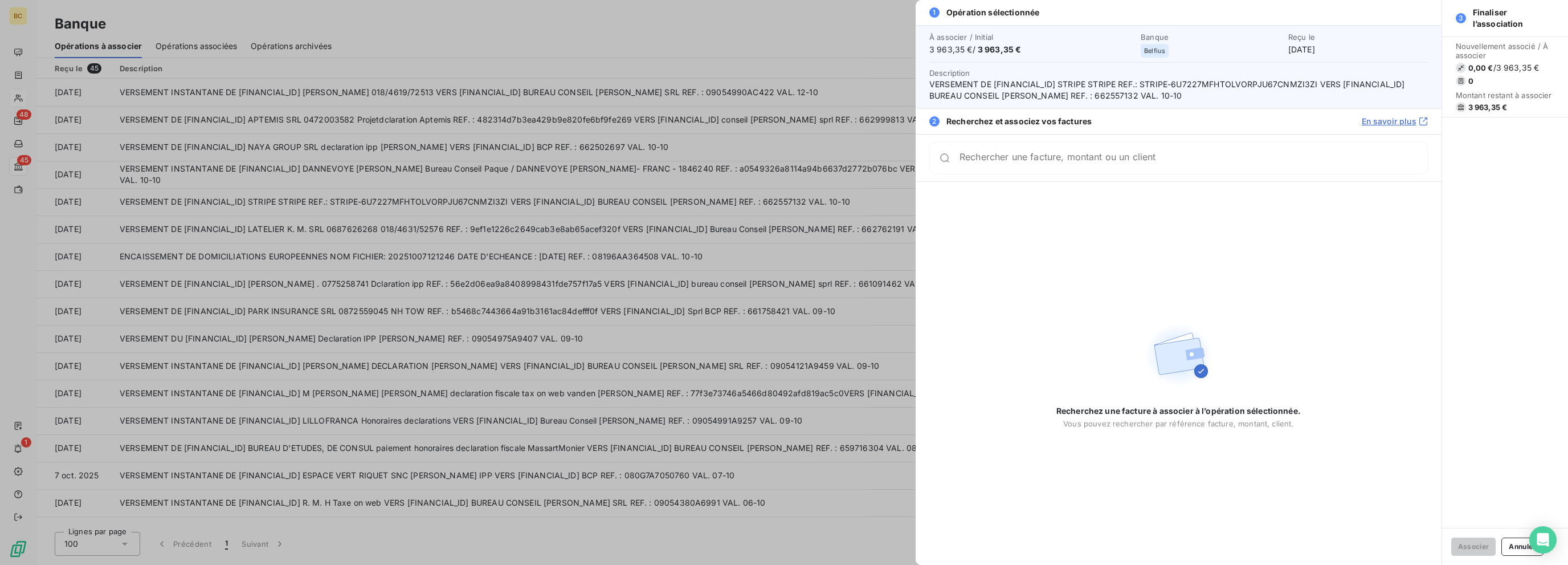
click at [793, 163] on div at bounding box center [784, 282] width 1568 height 565
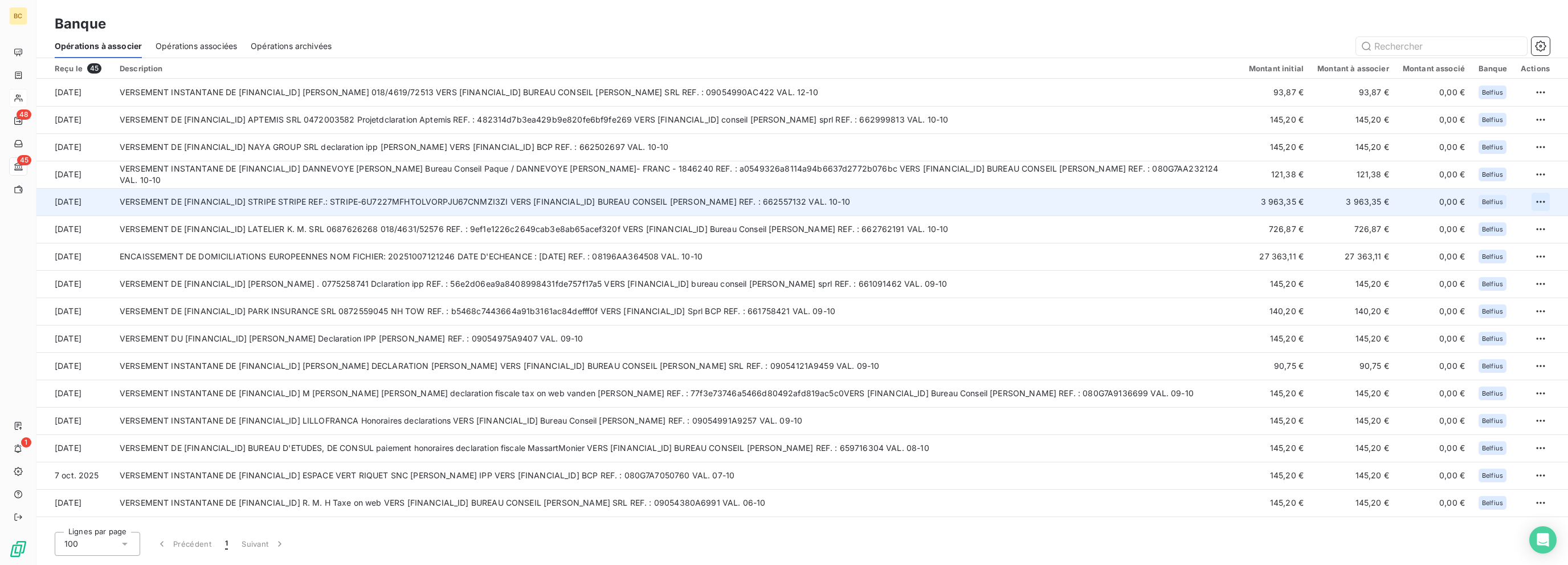
click at [933, 201] on html "BC 48 45 1 Banque Opérations à associer Opérations associées Opérations archivé…" at bounding box center [784, 282] width 1568 height 565
click at [933, 220] on div "Archiver l’opération" at bounding box center [1496, 227] width 87 height 18
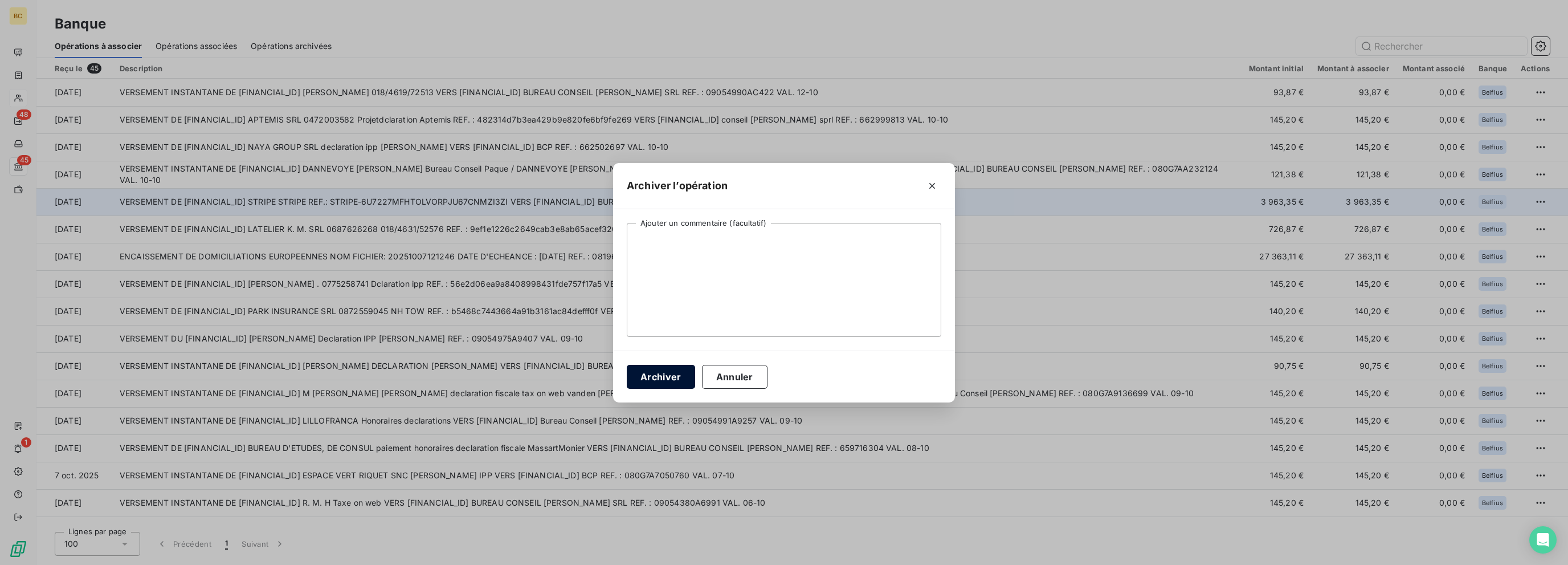
click at [668, 380] on button "Archiver" at bounding box center [661, 376] width 68 height 24
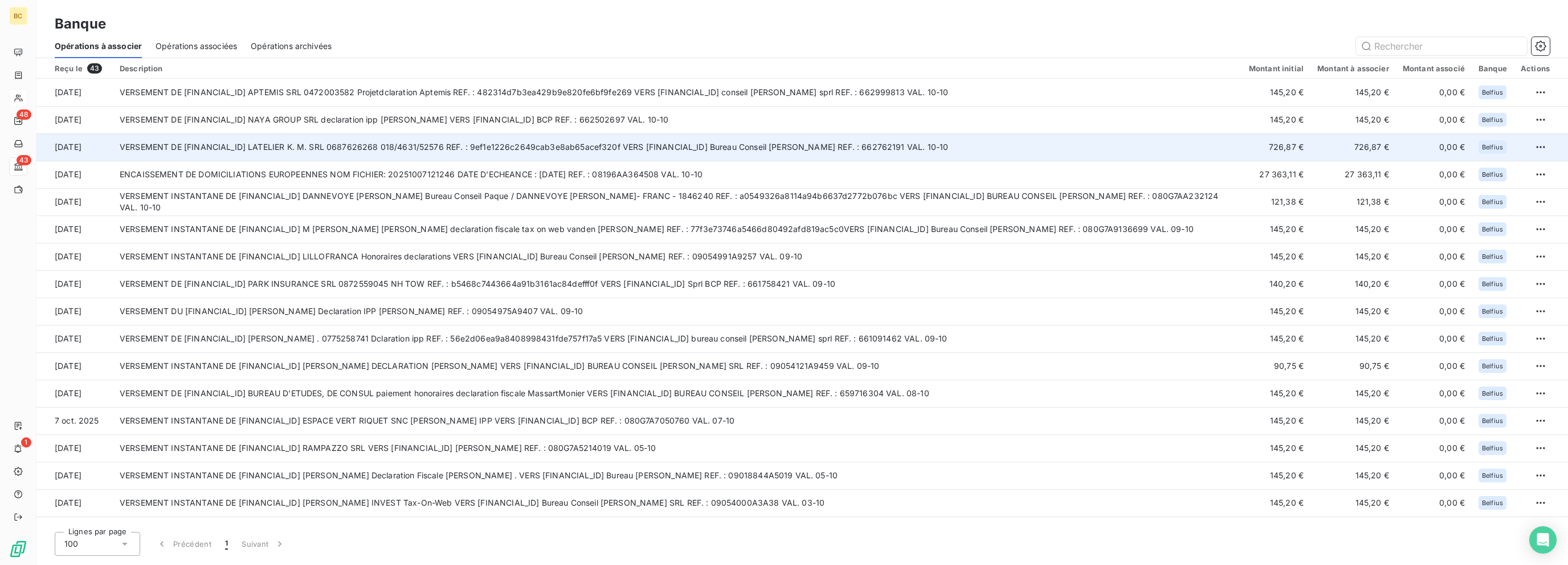
click at [481, 152] on td "VERSEMENT DE [FINANCIAL_ID] LATELIER K. M. SRL 0687626268 018/4631/52576 REF. :…" at bounding box center [677, 147] width 1129 height 27
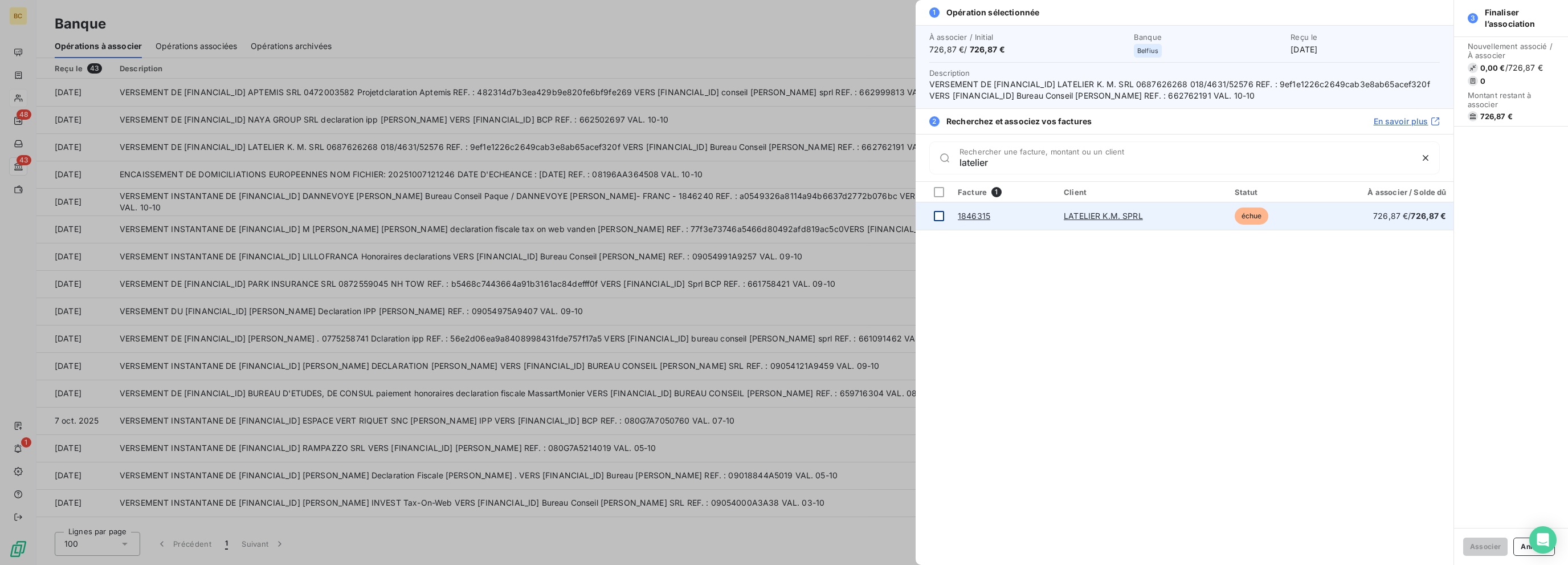
type input "latelier"
click at [933, 213] on div at bounding box center [939, 216] width 10 height 10
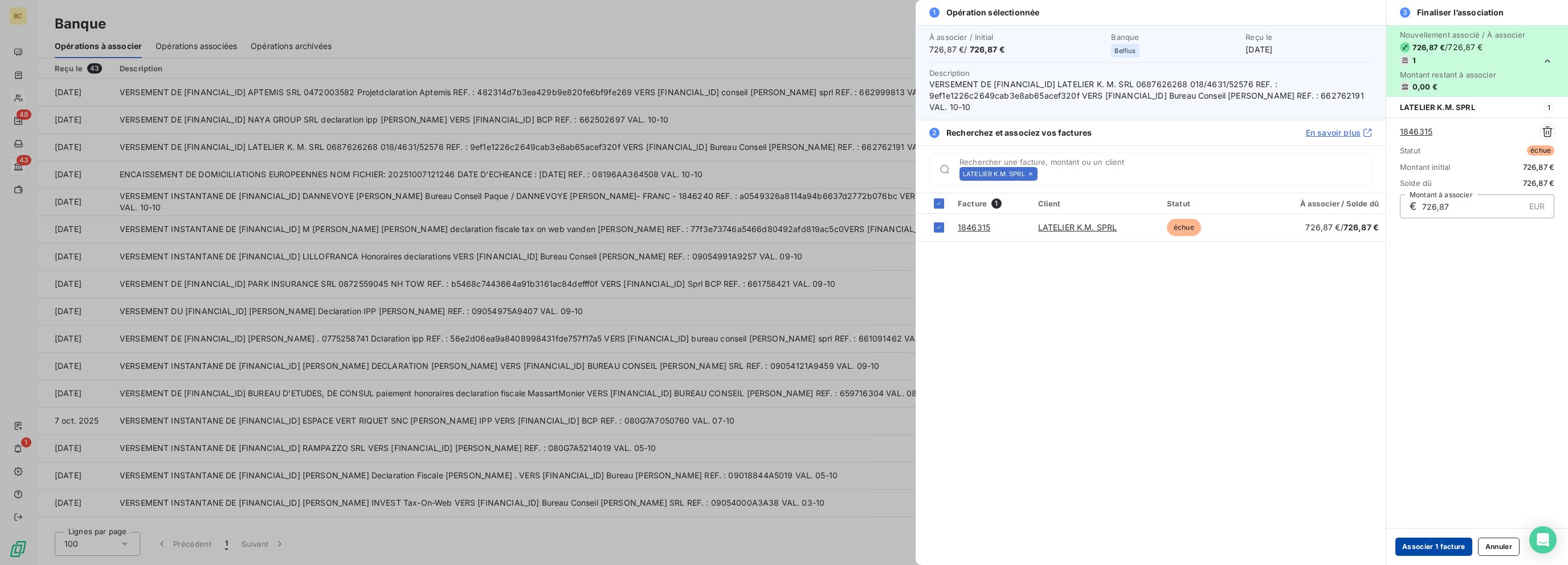
click at [933, 541] on button "Associer 1 facture" at bounding box center [1433, 547] width 77 height 18
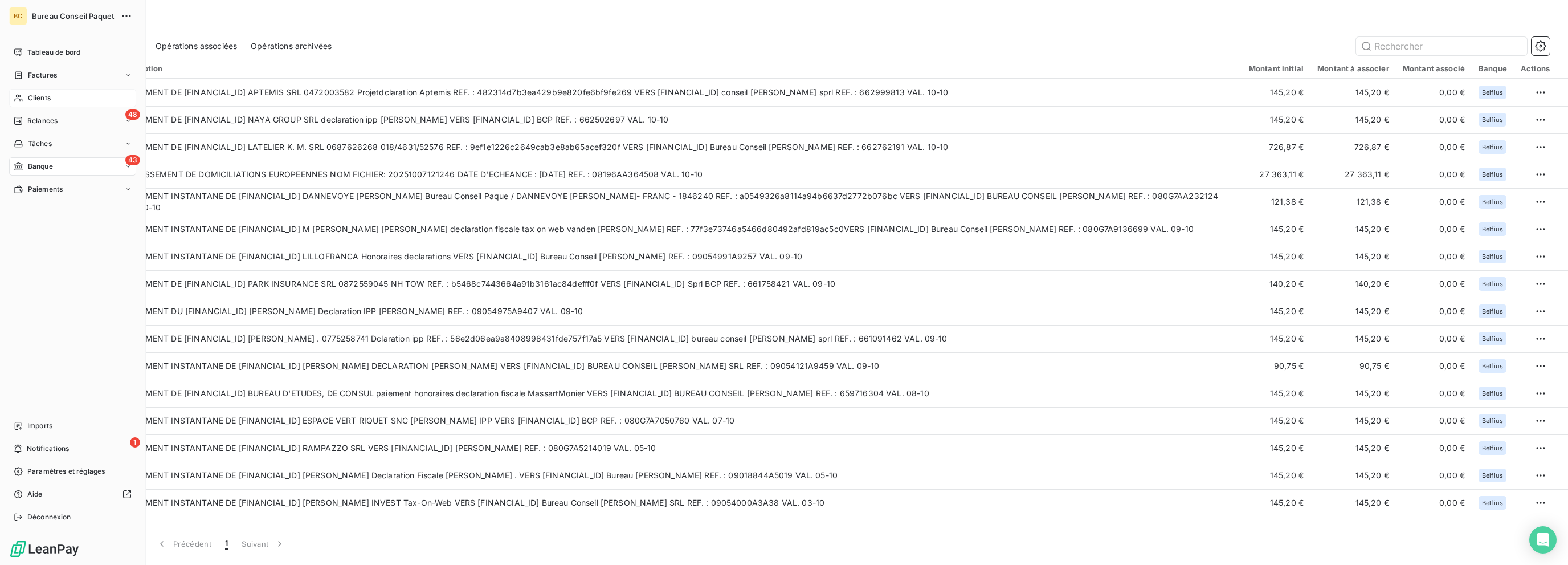
click at [24, 42] on div "BC Bureau Conseil [PERSON_NAME] Tableau de bord Factures Clients 48 Relances Tâ…" at bounding box center [73, 282] width 146 height 565
click at [26, 50] on div "Tableau de bord" at bounding box center [72, 52] width 127 height 18
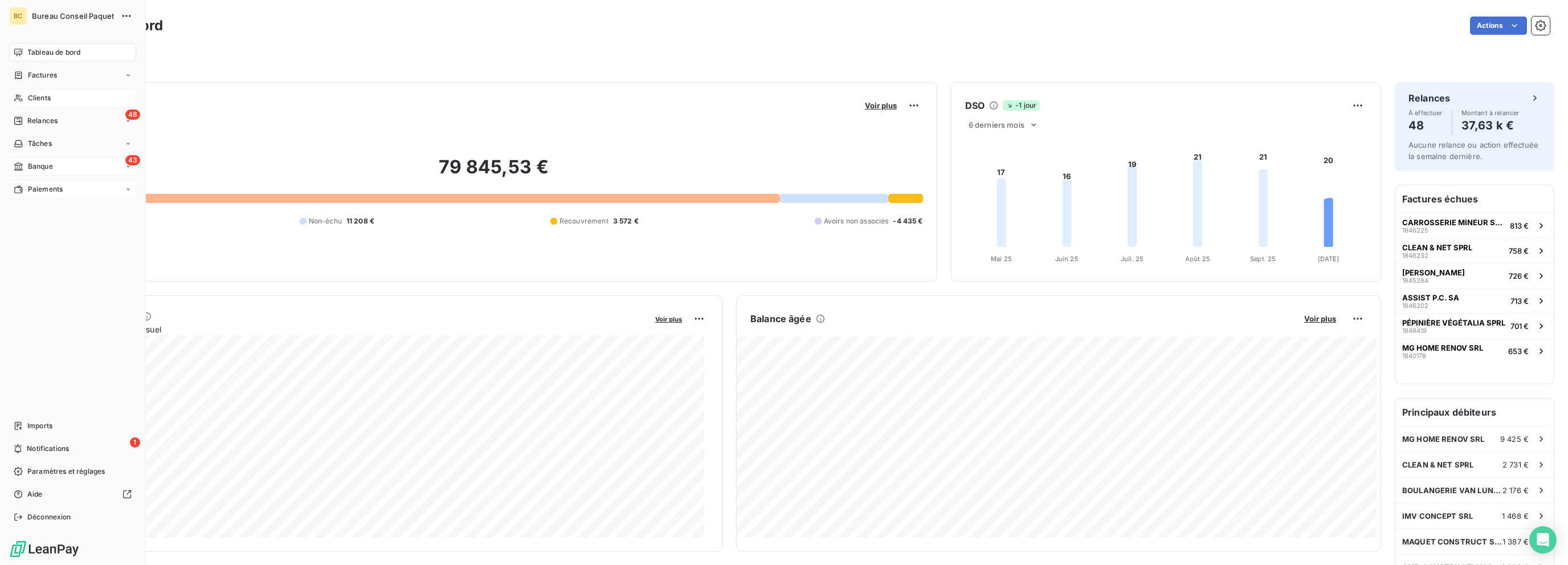
click at [44, 193] on span "Paiements" at bounding box center [45, 190] width 35 height 10
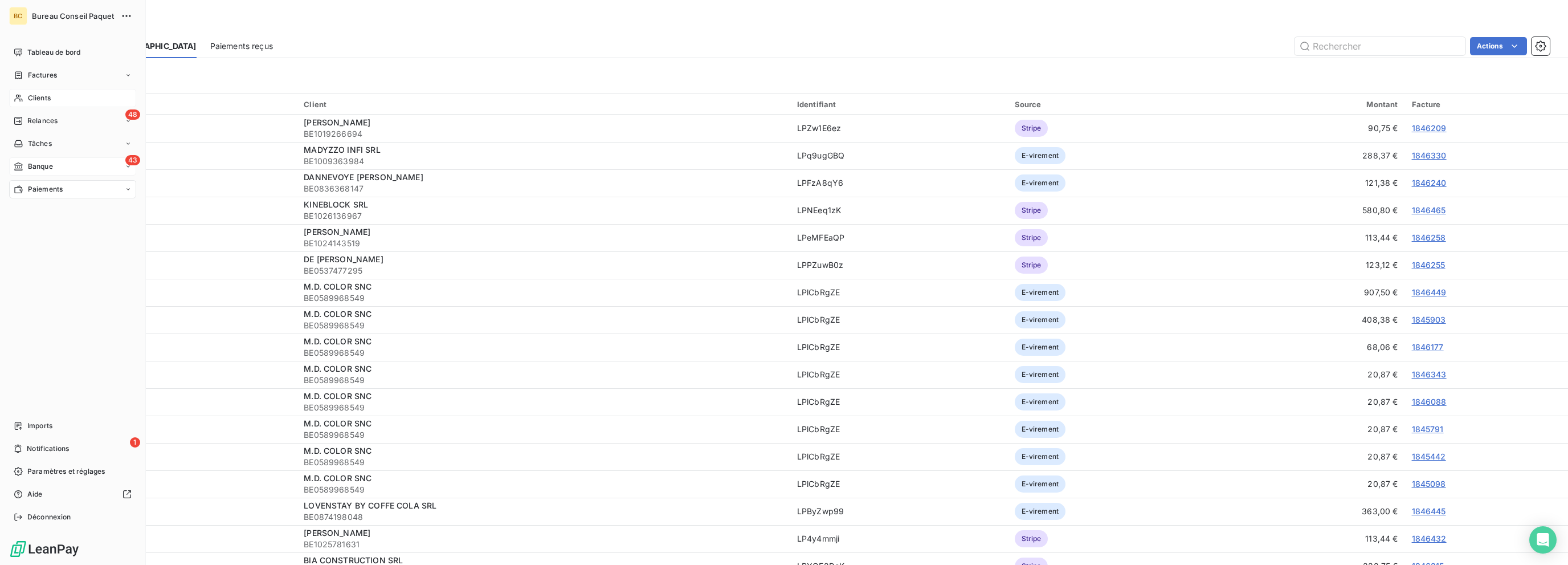
click at [31, 96] on span "Clients" at bounding box center [39, 98] width 23 height 10
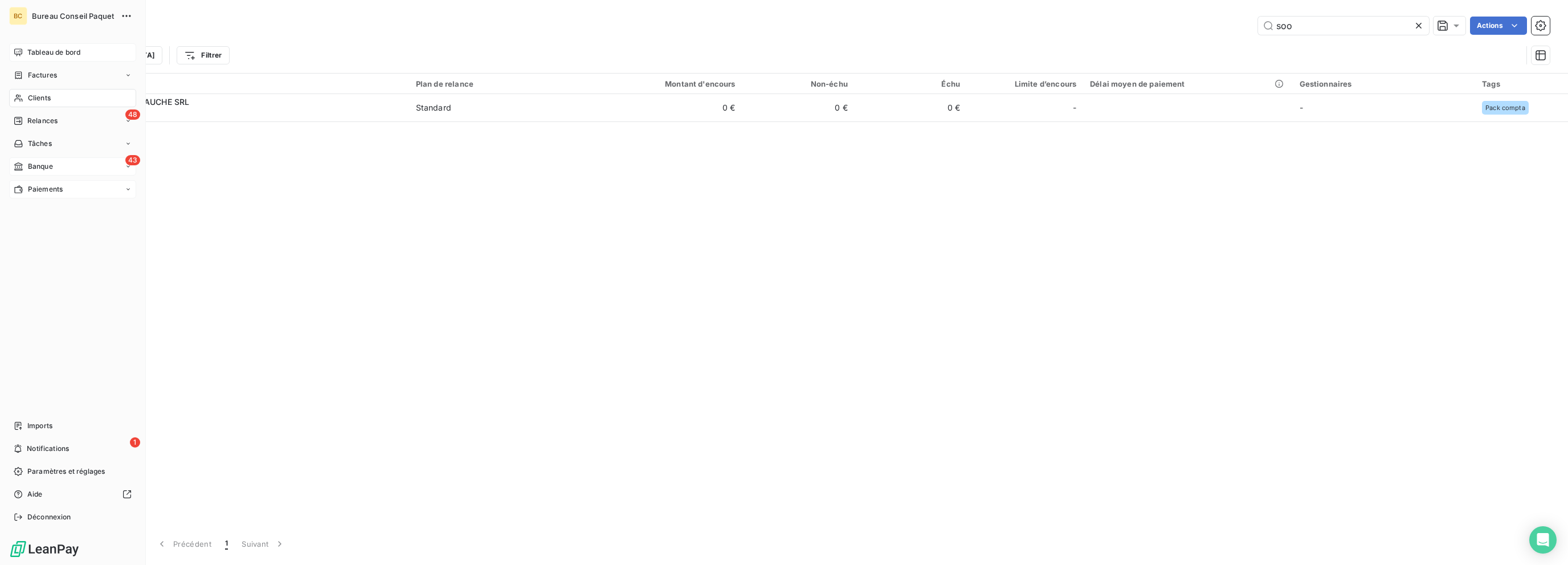
click at [41, 50] on span "Tableau de bord" at bounding box center [53, 52] width 53 height 10
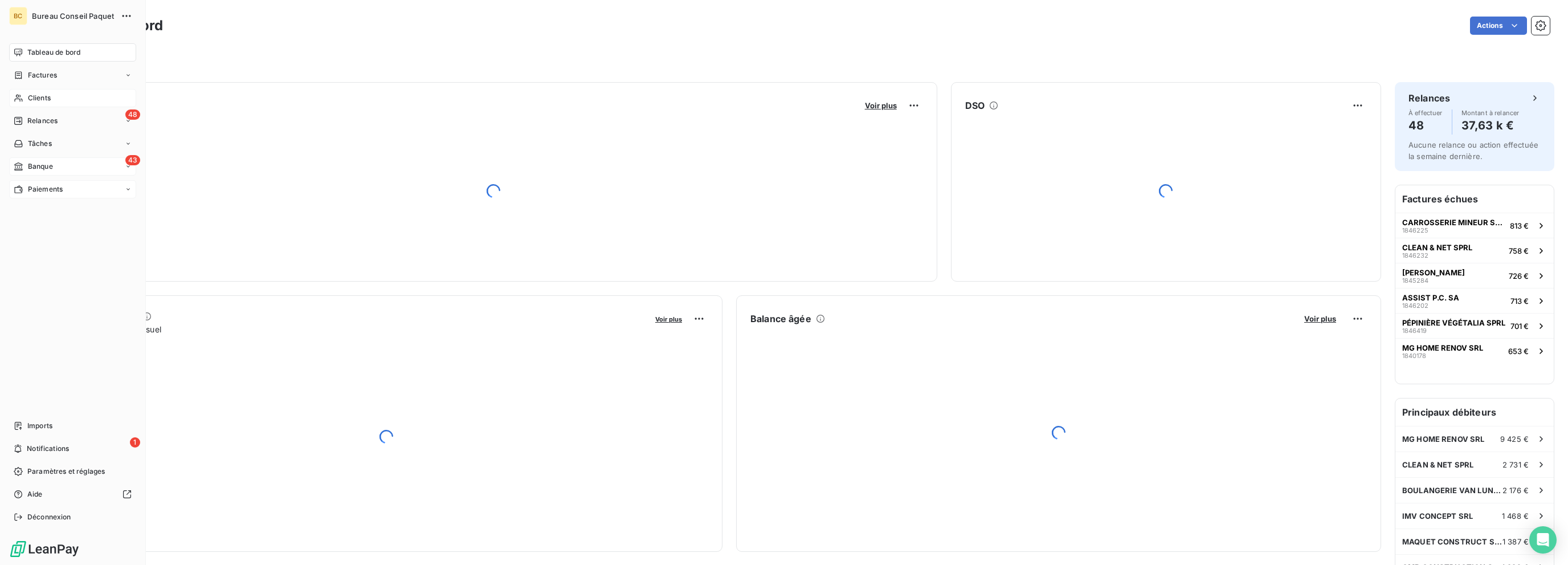
click at [40, 163] on span "Banque" at bounding box center [40, 166] width 25 height 10
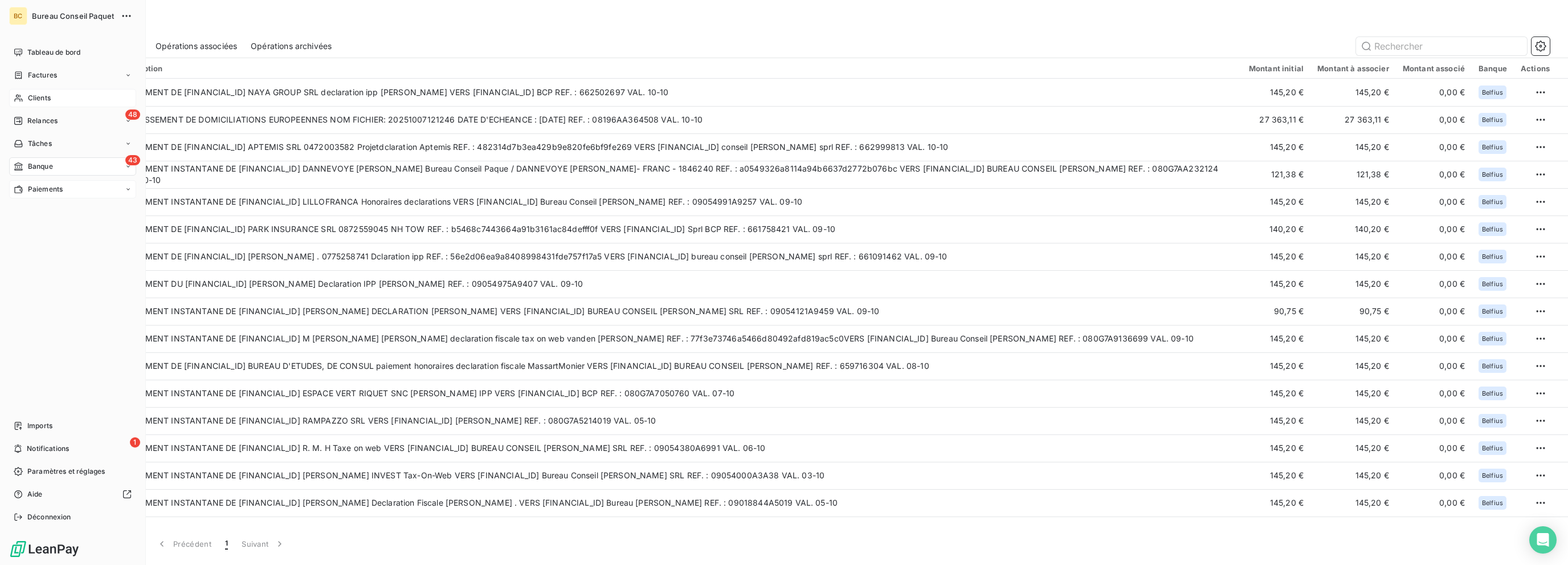
click at [32, 101] on span "Clients" at bounding box center [39, 98] width 23 height 10
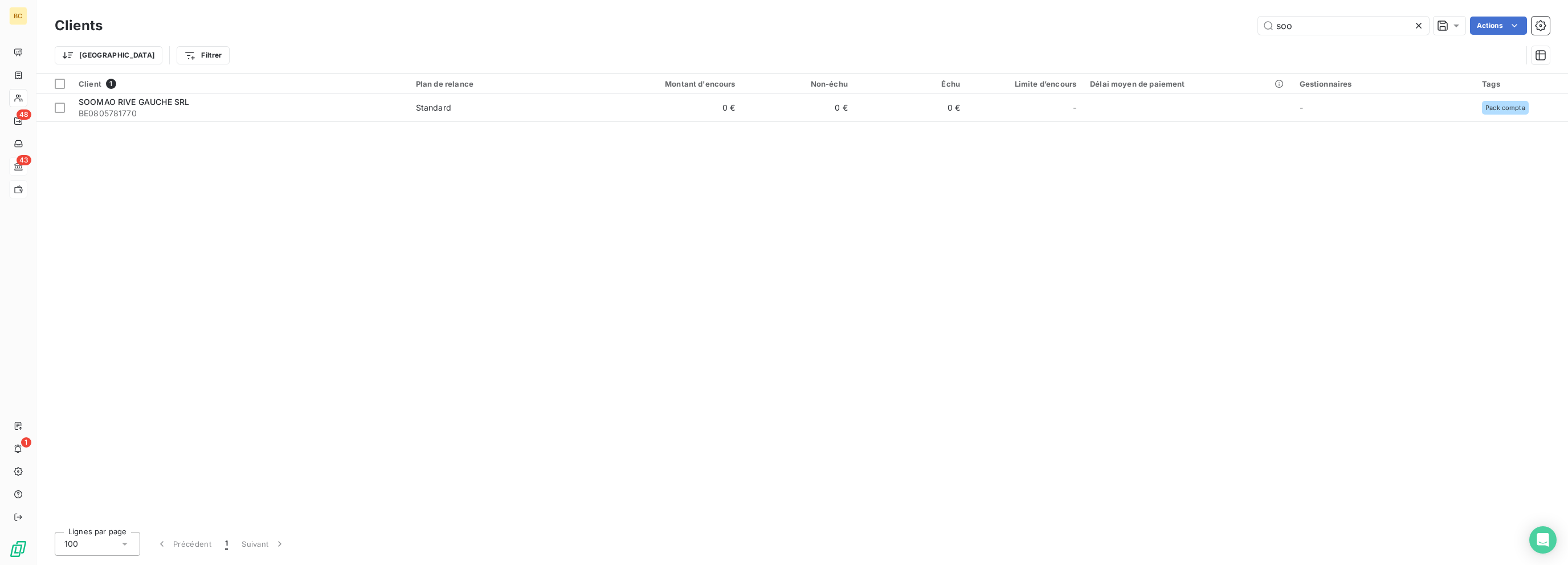
drag, startPoint x: 1328, startPoint y: 25, endPoint x: 1247, endPoint y: 25, distance: 81.0
click at [933, 24] on div "soo Actions" at bounding box center [833, 25] width 1433 height 18
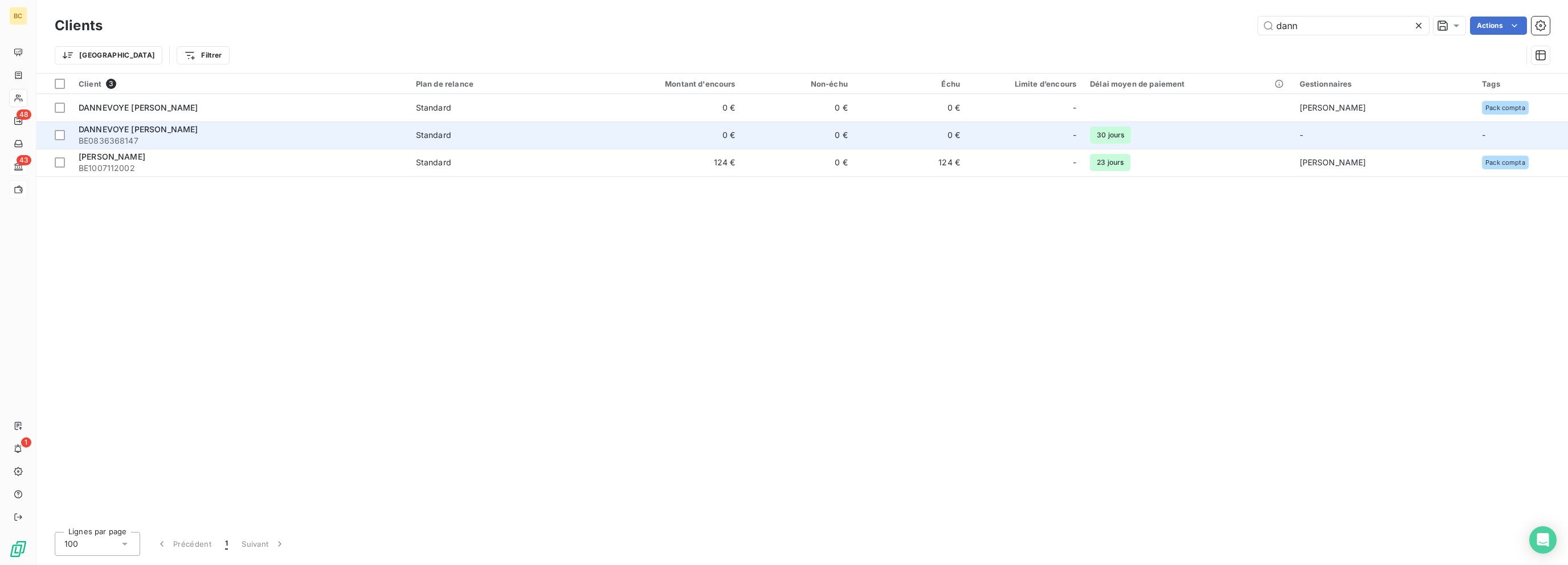
type input "dann"
click at [184, 128] on span "DANNEVOYE [PERSON_NAME]" at bounding box center [138, 129] width 119 height 10
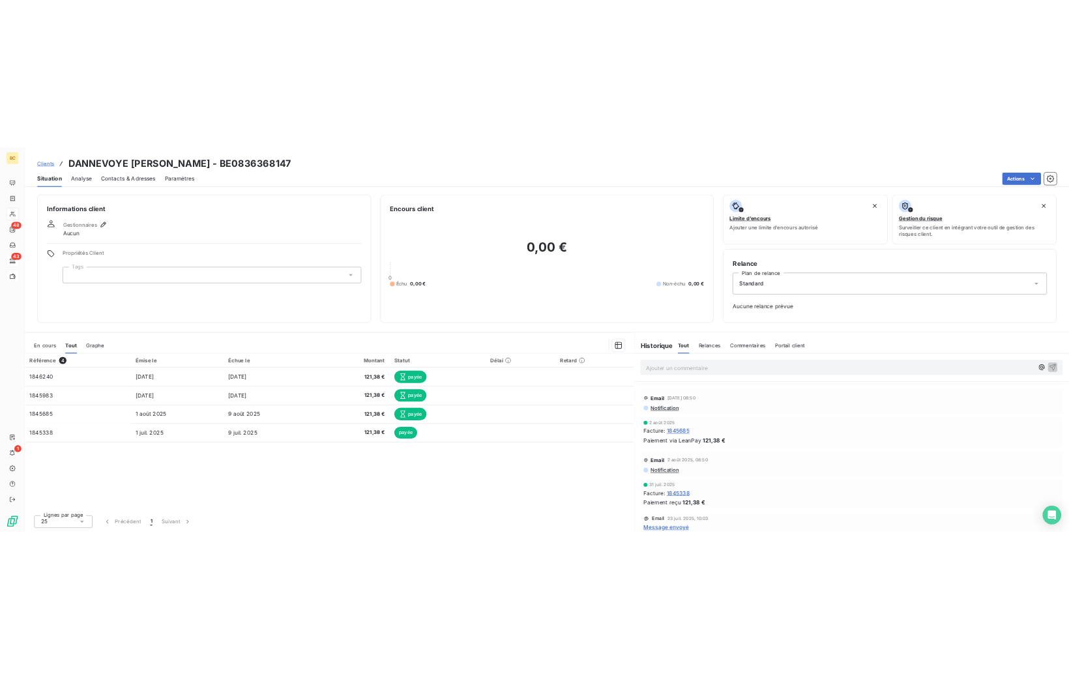
scroll to position [156, 0]
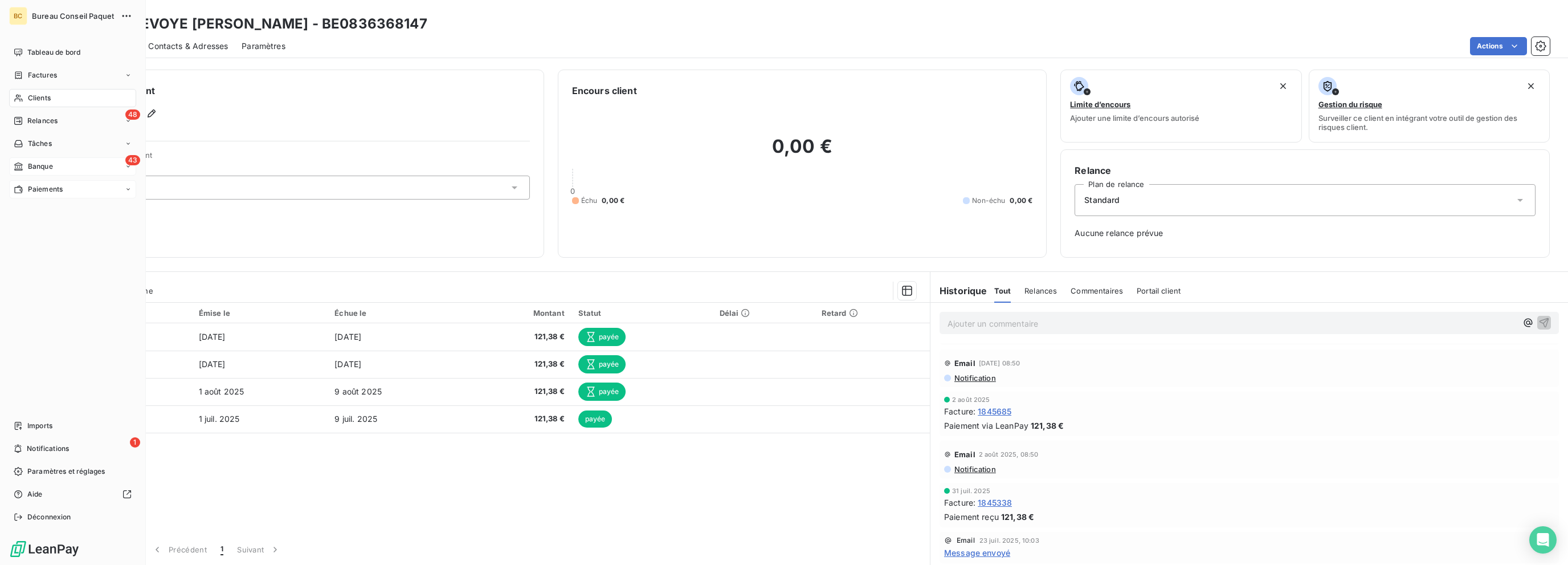
click at [31, 168] on span "Banque" at bounding box center [40, 166] width 25 height 10
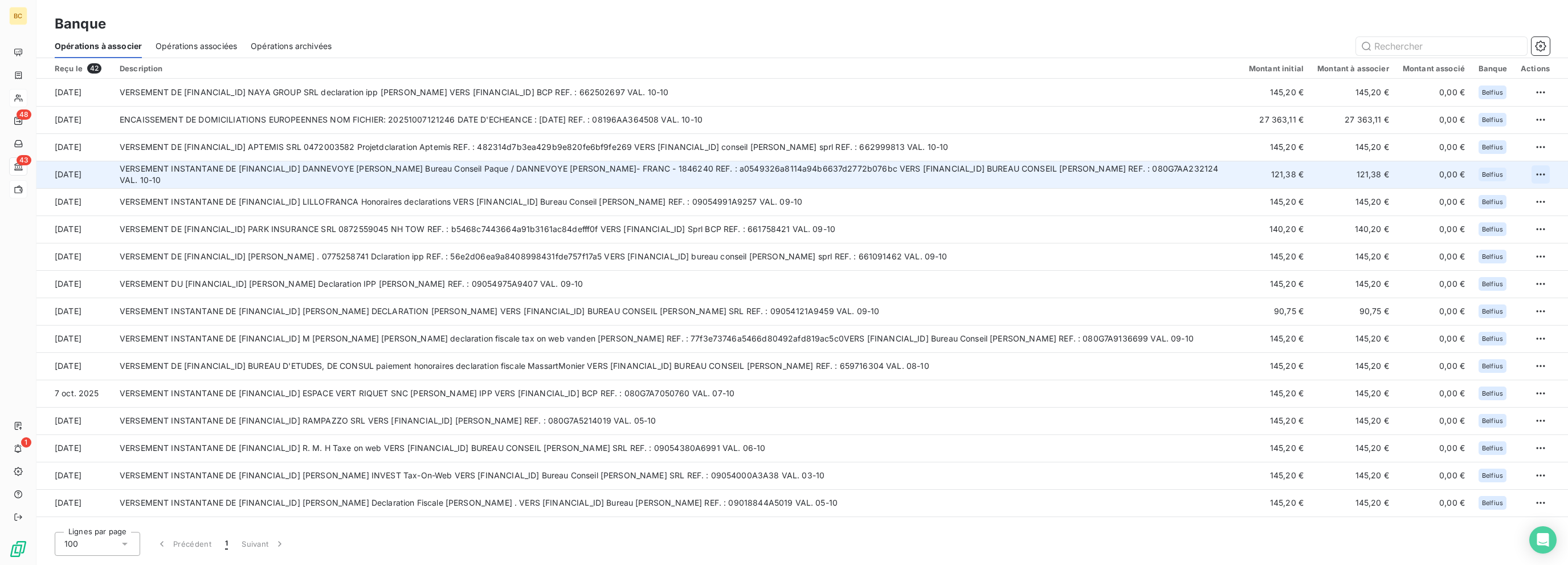
click at [933, 171] on html "BC 48 43 1 Banque Opérations à associer Opérations associées Opérations archivé…" at bounding box center [784, 282] width 1568 height 565
click at [933, 203] on div "Archiver l’opération" at bounding box center [1496, 199] width 87 height 18
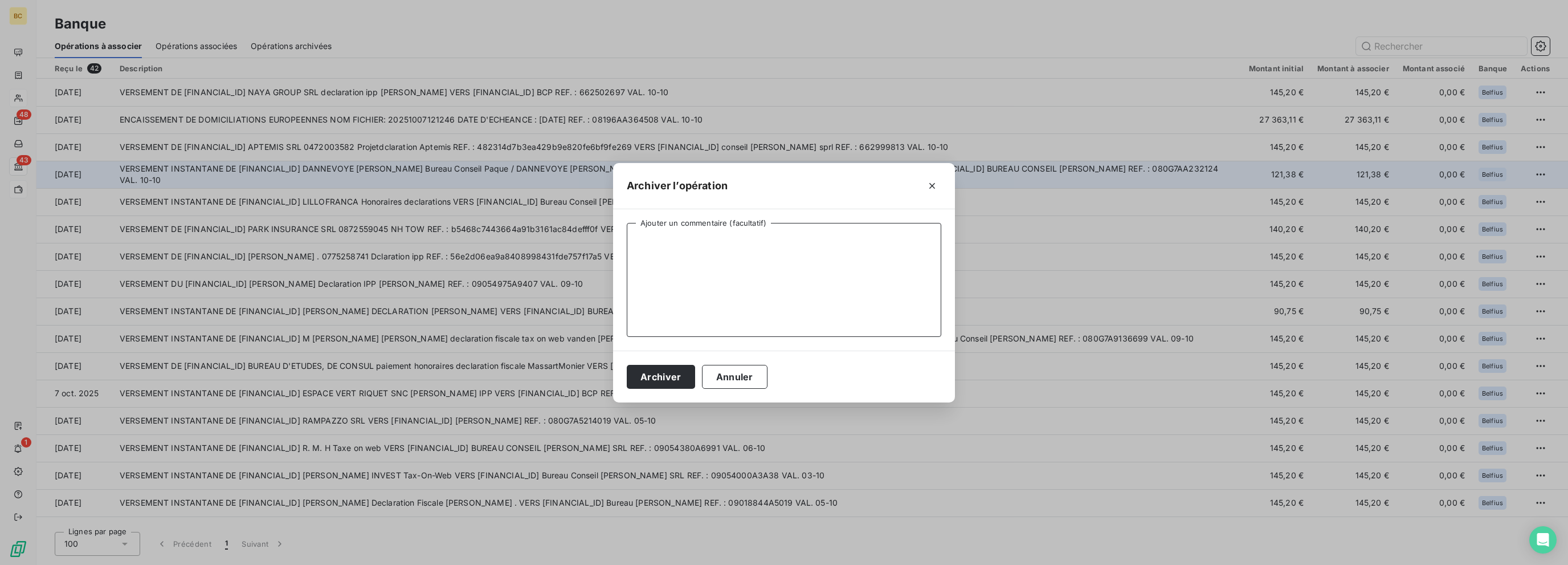
click at [681, 258] on textarea "Ajouter un commentaire (facultatif)" at bounding box center [784, 280] width 315 height 114
type textarea "Payé via LP"
click at [665, 373] on button "Archiver" at bounding box center [661, 376] width 68 height 24
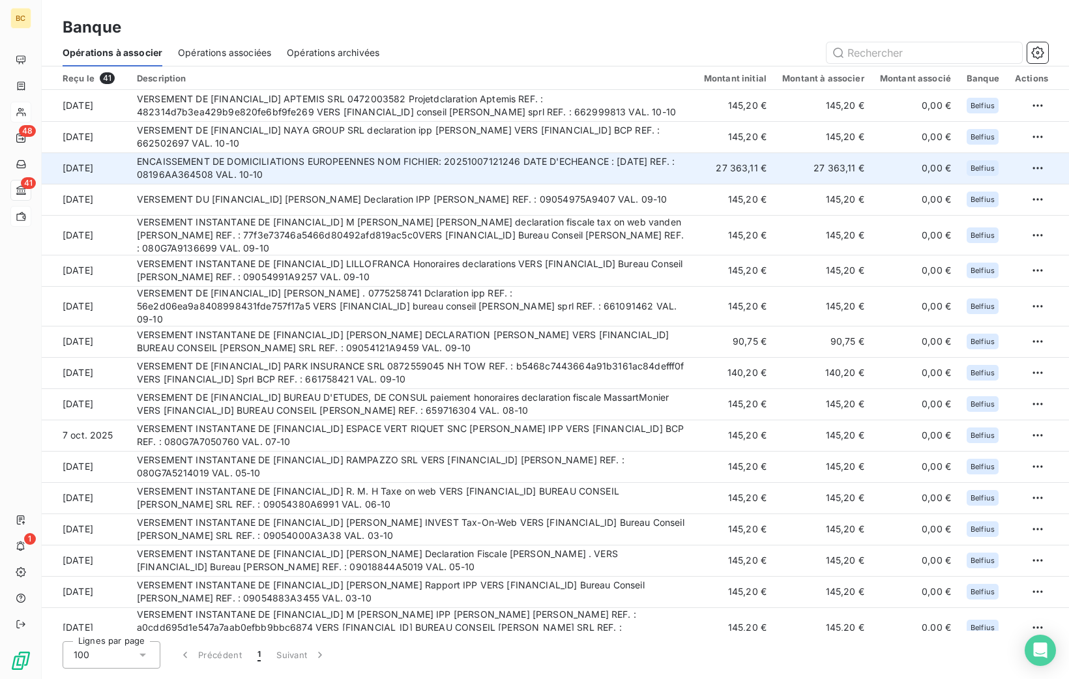
click at [657, 166] on td "ENCAISSEMENT DE DOMICILIATIONS EUROPEENNES NOM FICHIER: 20251007121246 DATE D'E…" at bounding box center [412, 168] width 567 height 31
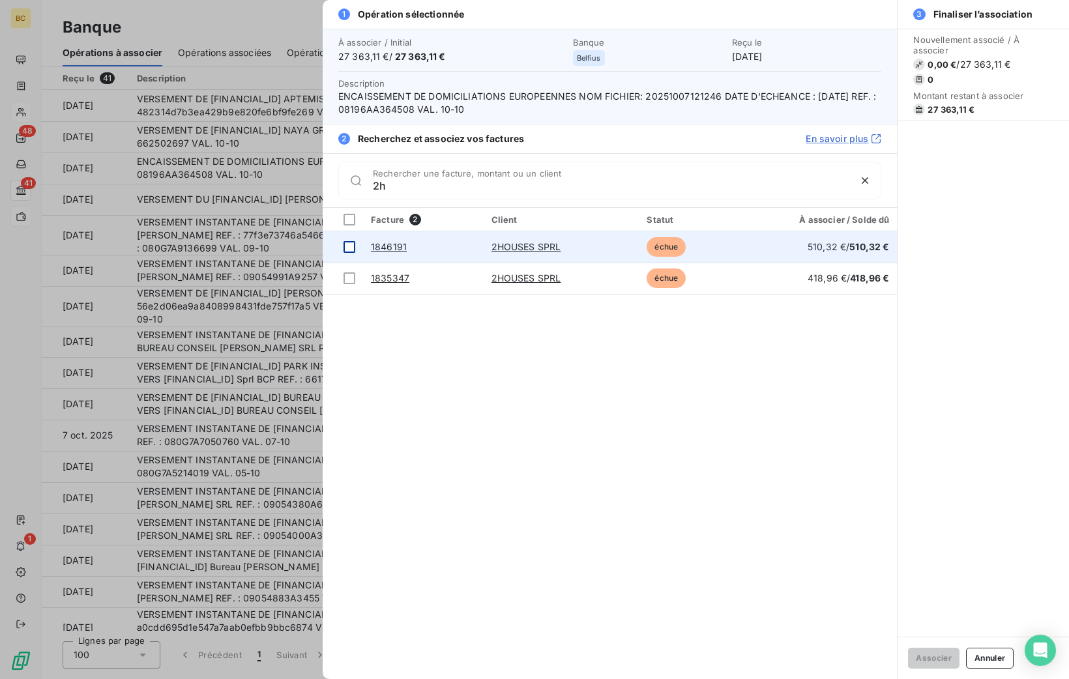
type input "2h"
click at [347, 246] on div at bounding box center [350, 247] width 12 height 12
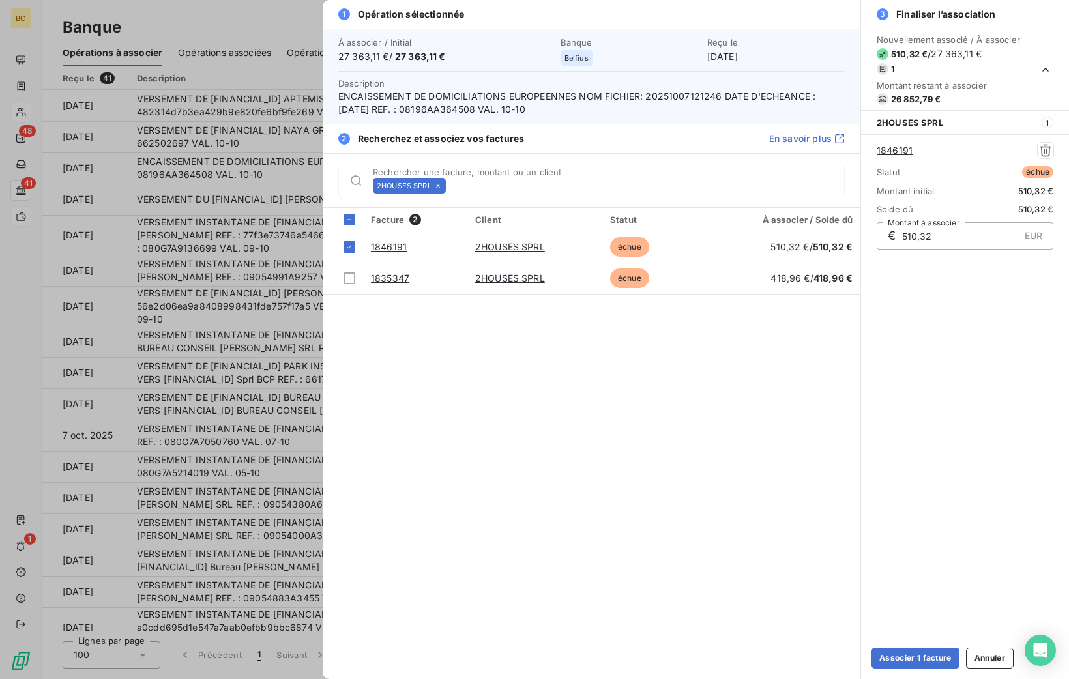
click at [441, 188] on icon at bounding box center [438, 186] width 8 height 8
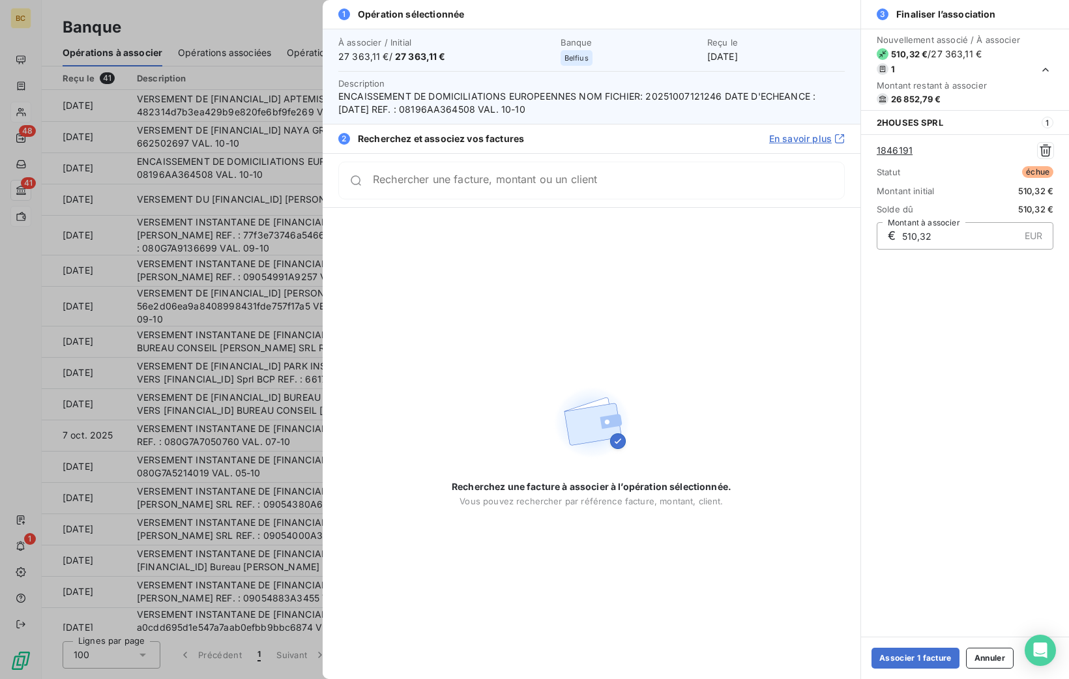
click at [441, 188] on div "Rechercher une facture, montant ou un client" at bounding box center [591, 181] width 506 height 38
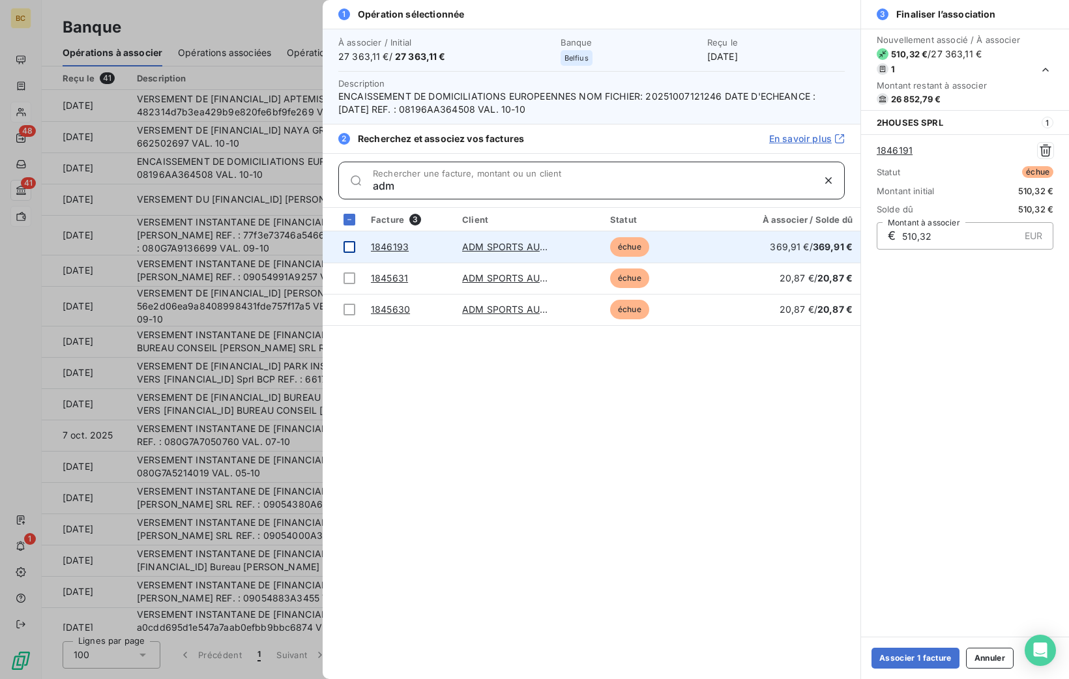
type input "adm"
click at [352, 247] on div at bounding box center [350, 247] width 12 height 12
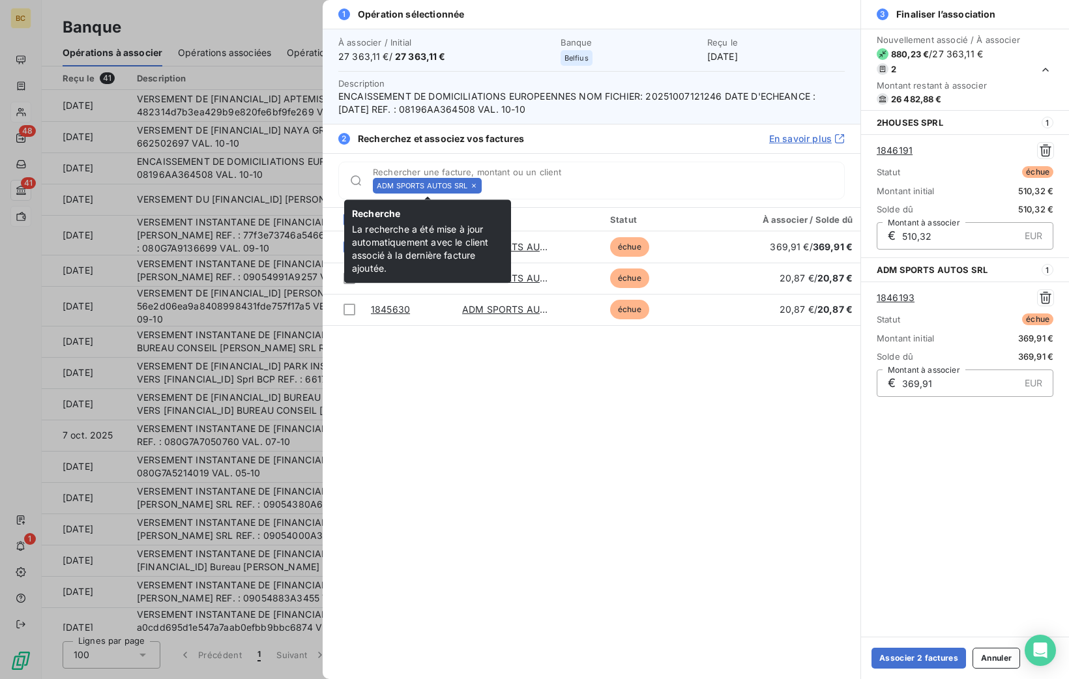
click at [472, 182] on icon at bounding box center [474, 186] width 8 height 8
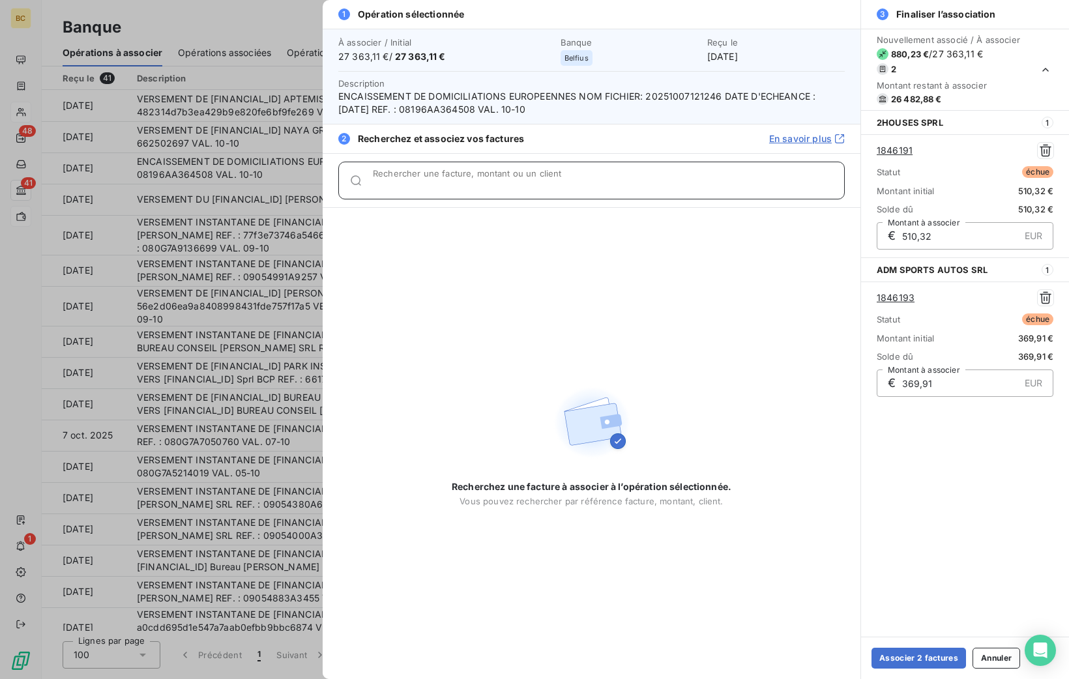
click at [472, 182] on input "Rechercher une facture, montant ou un client" at bounding box center [608, 185] width 471 height 13
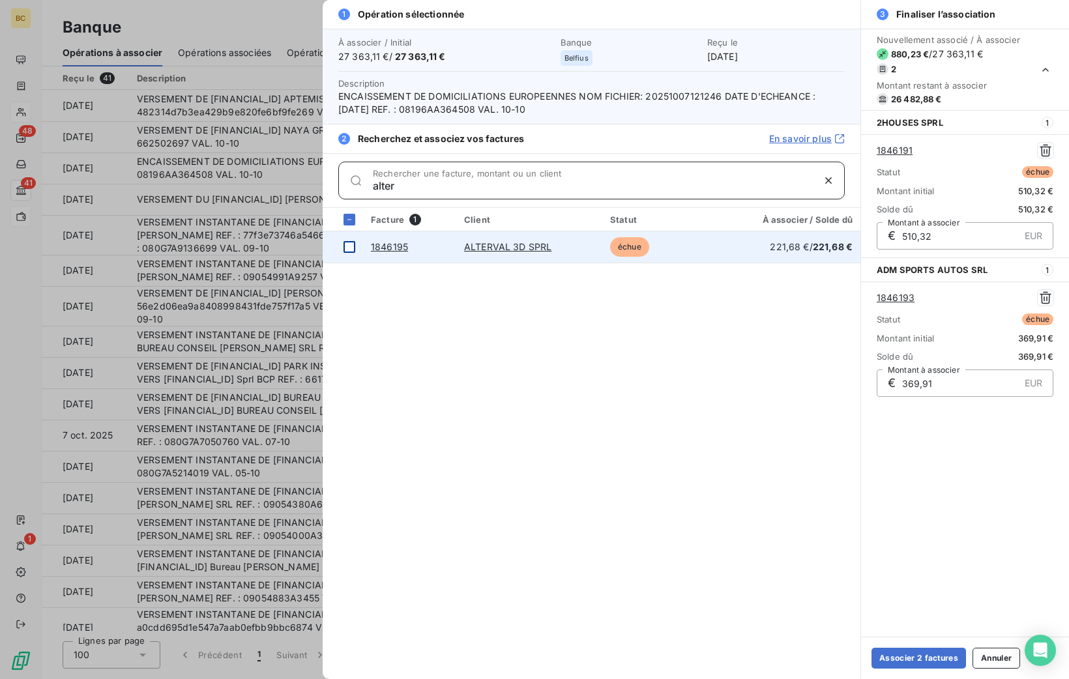
type input "alter"
click at [351, 239] on td at bounding box center [343, 246] width 40 height 31
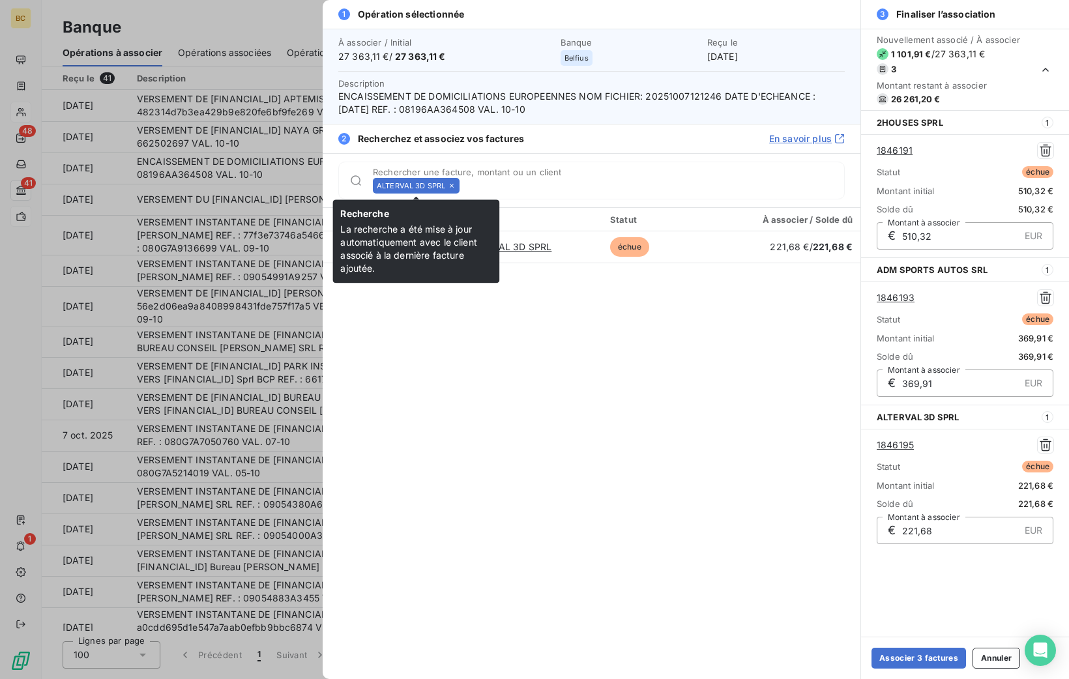
click at [450, 188] on icon at bounding box center [452, 186] width 8 height 8
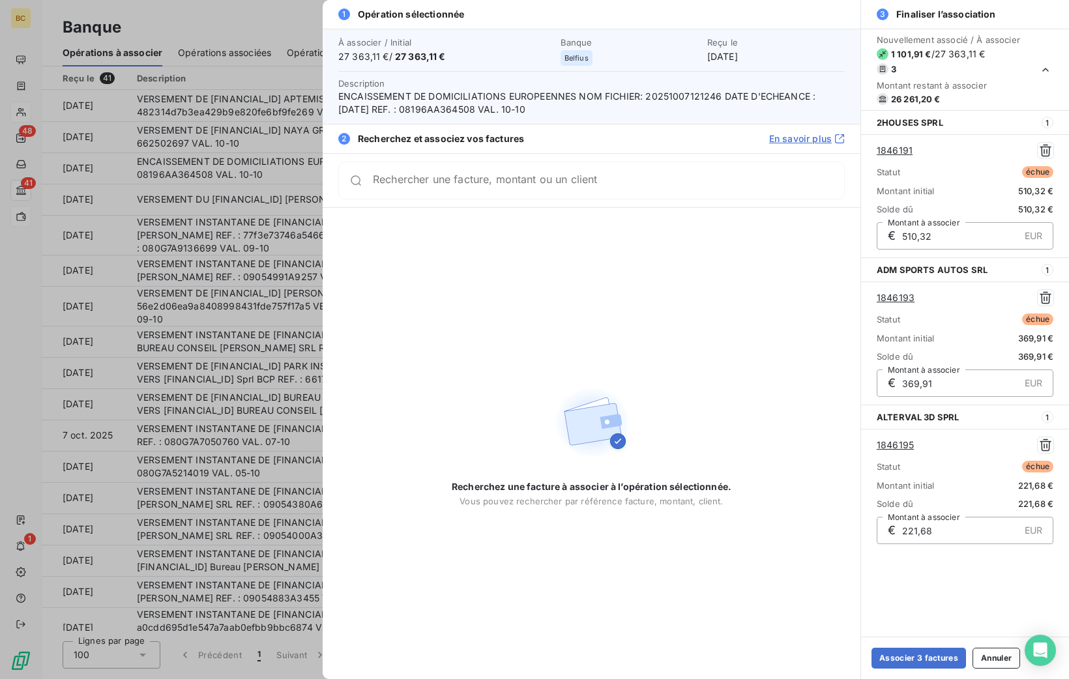
click at [450, 188] on div "Rechercher une facture, montant ou un client" at bounding box center [591, 181] width 506 height 38
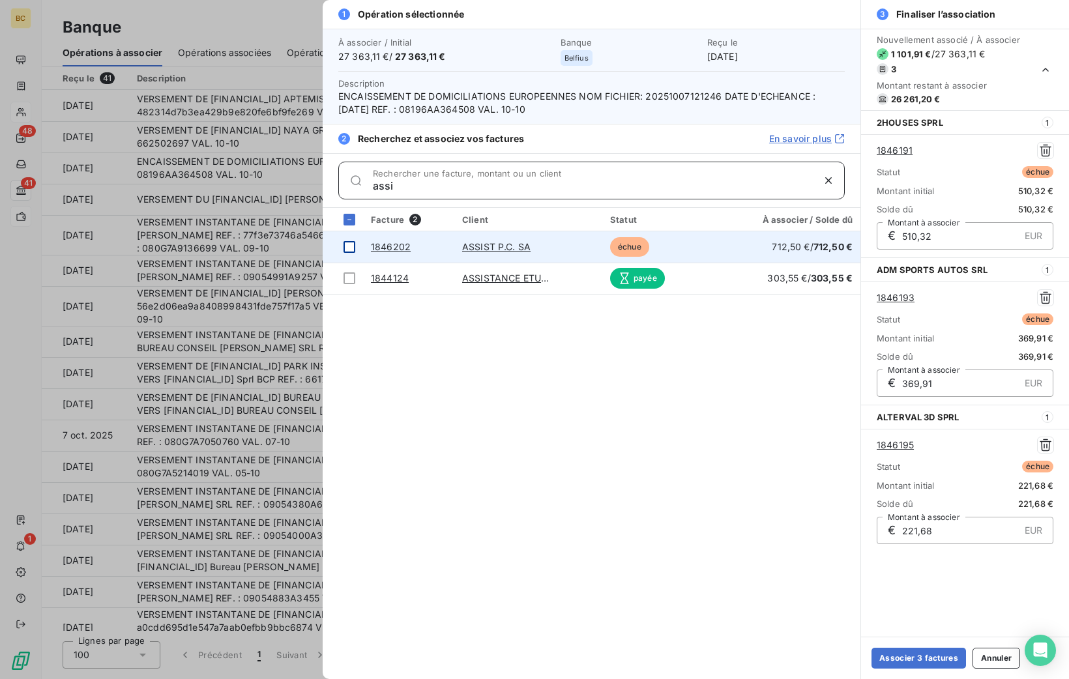
type input "assi"
click at [353, 245] on div at bounding box center [350, 247] width 12 height 12
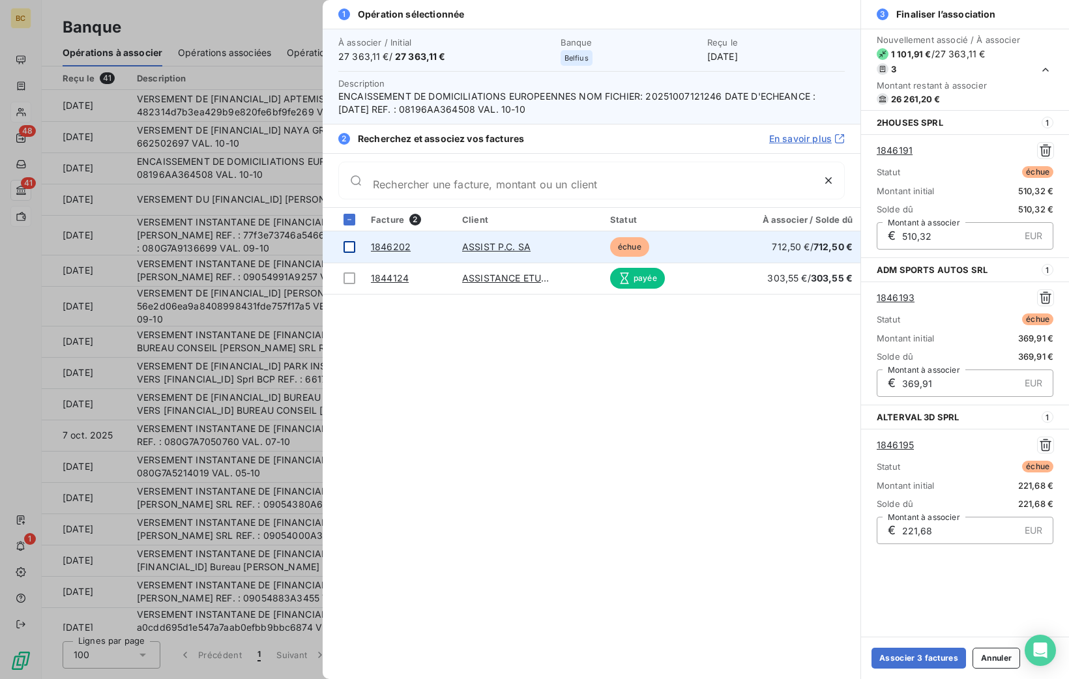
scroll to position [61, 0]
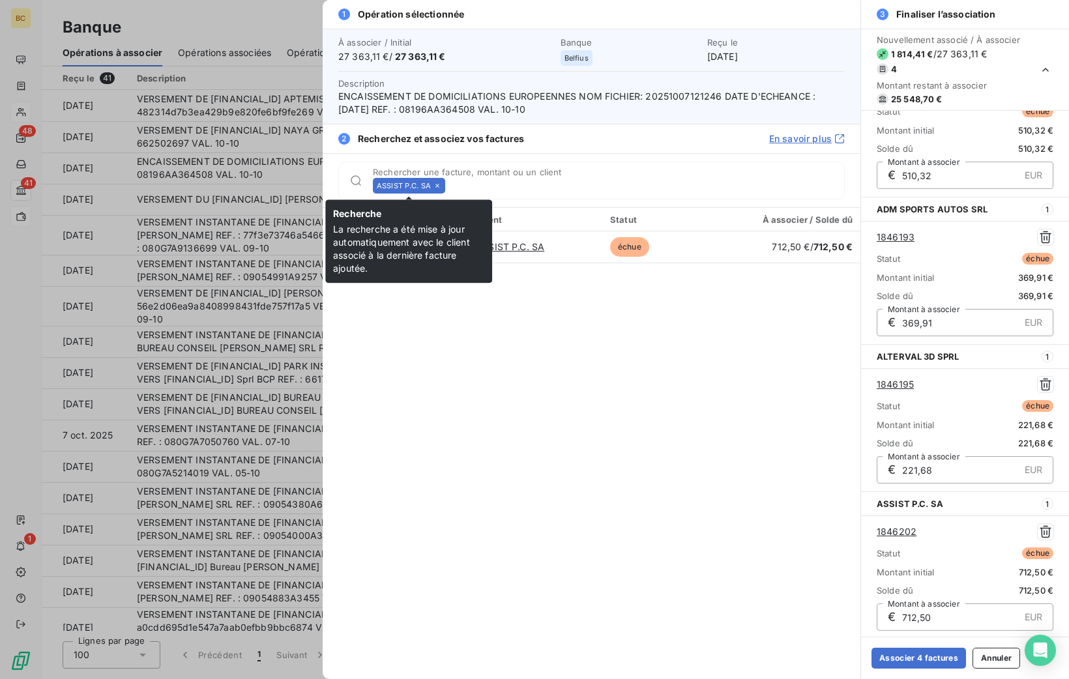
click at [436, 188] on icon at bounding box center [437, 186] width 8 height 8
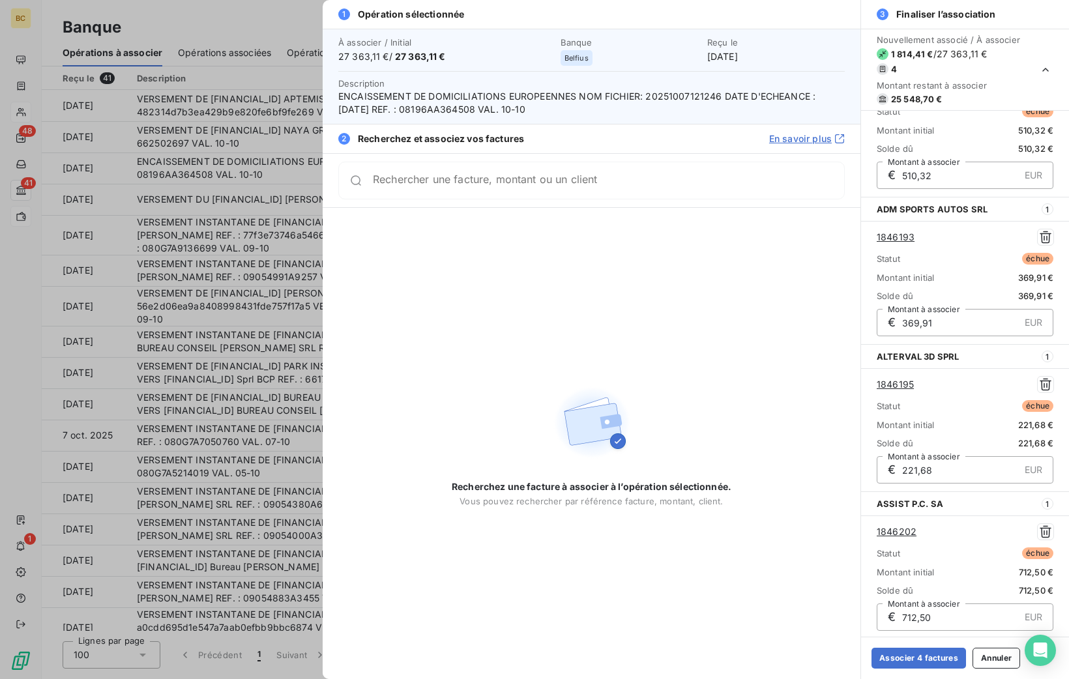
click at [436, 188] on div "Rechercher une facture, montant ou un client" at bounding box center [591, 181] width 506 height 38
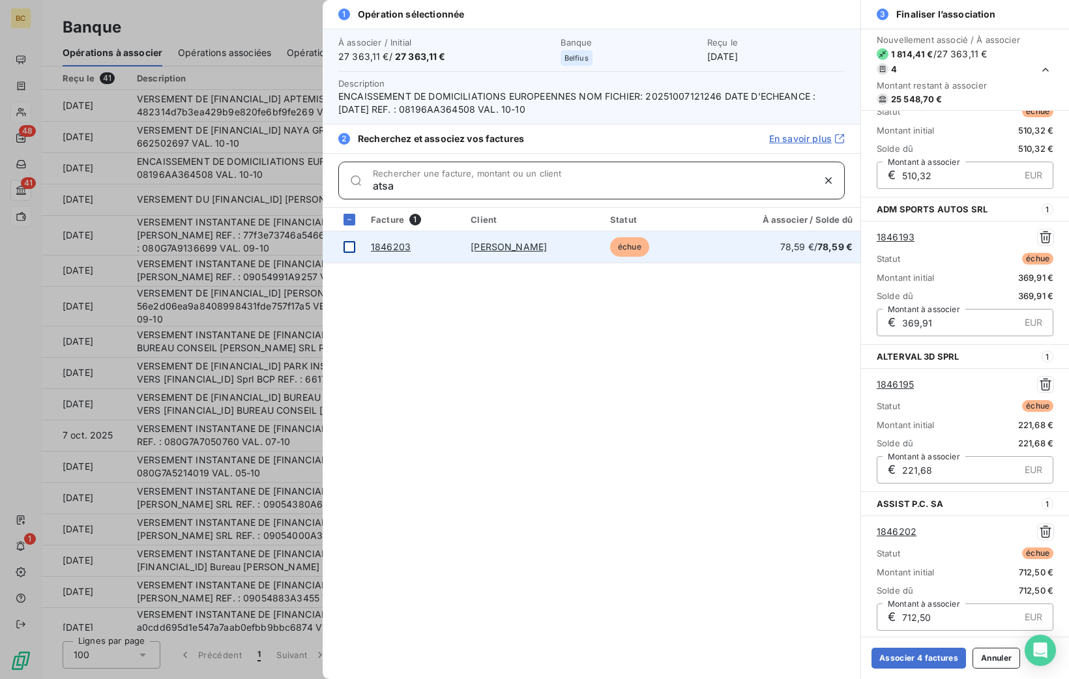
type input "atsa"
click at [353, 246] on div at bounding box center [350, 247] width 12 height 12
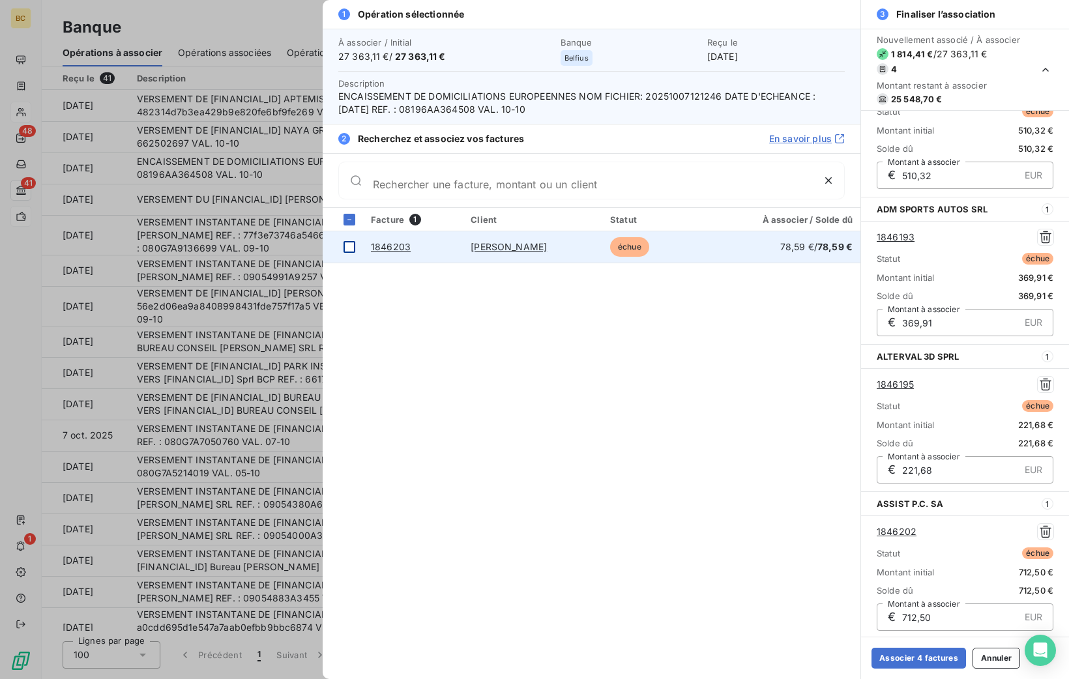
scroll to position [208, 0]
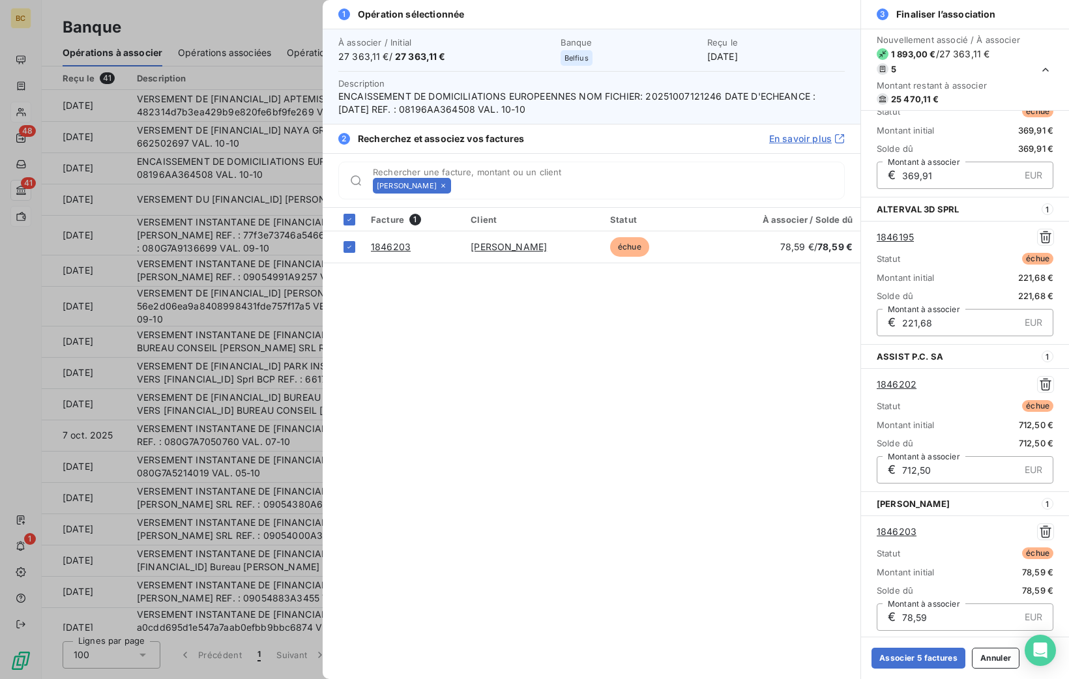
click at [451, 190] on div "[PERSON_NAME]" at bounding box center [412, 186] width 78 height 16
click at [447, 184] on icon at bounding box center [443, 186] width 8 height 8
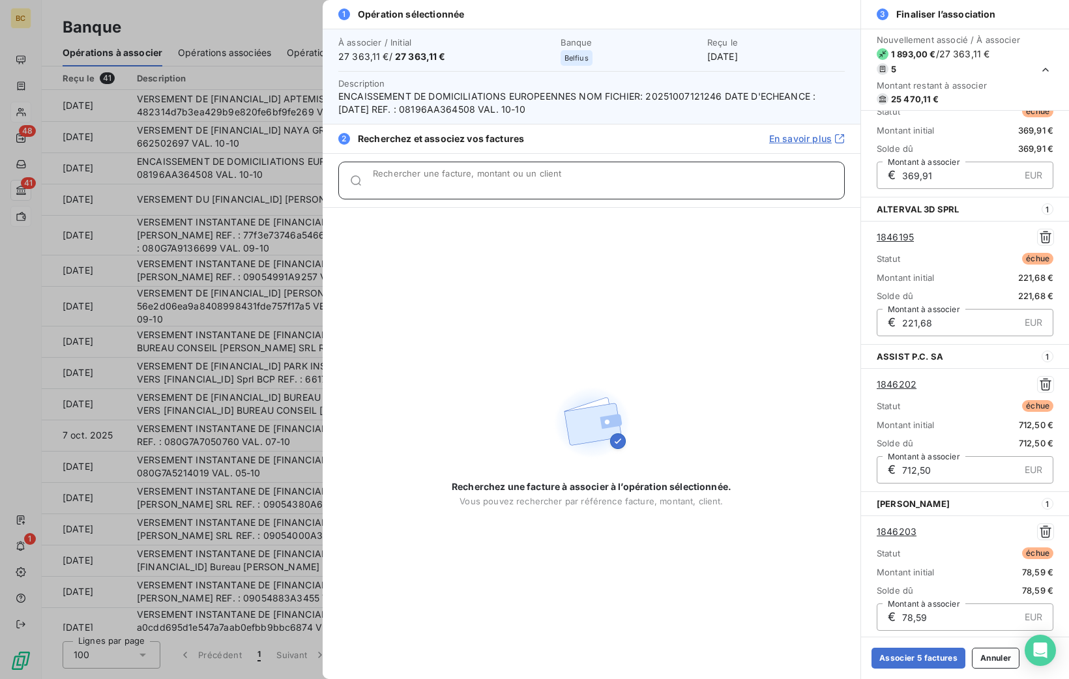
click at [452, 184] on input "Rechercher une facture, montant ou un client" at bounding box center [608, 185] width 471 height 13
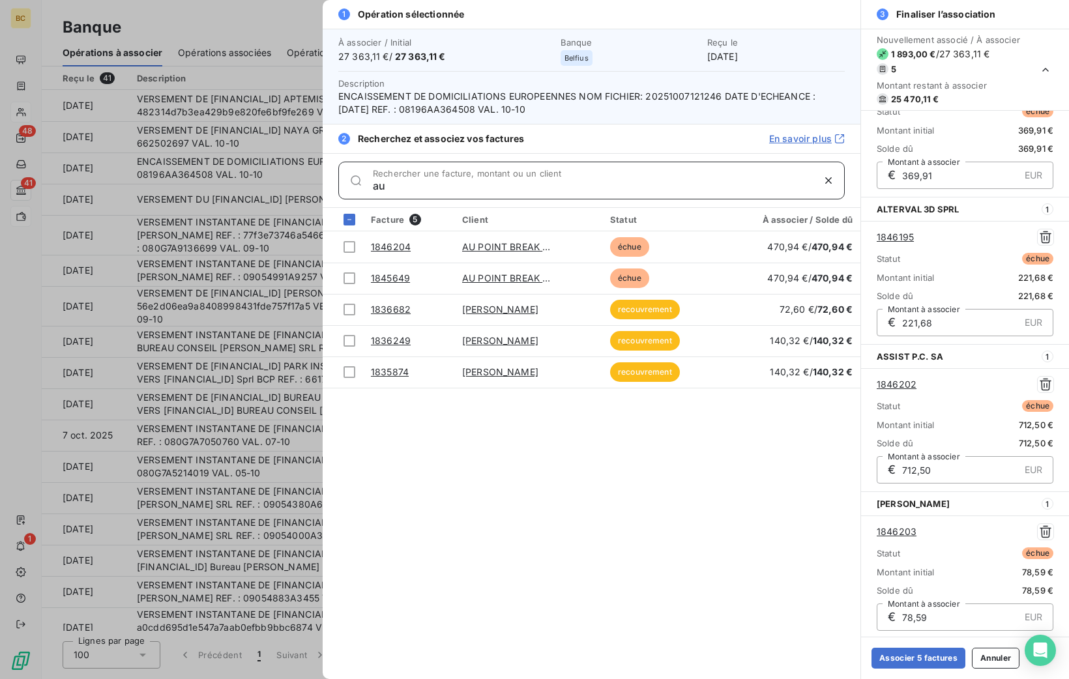
type input "a"
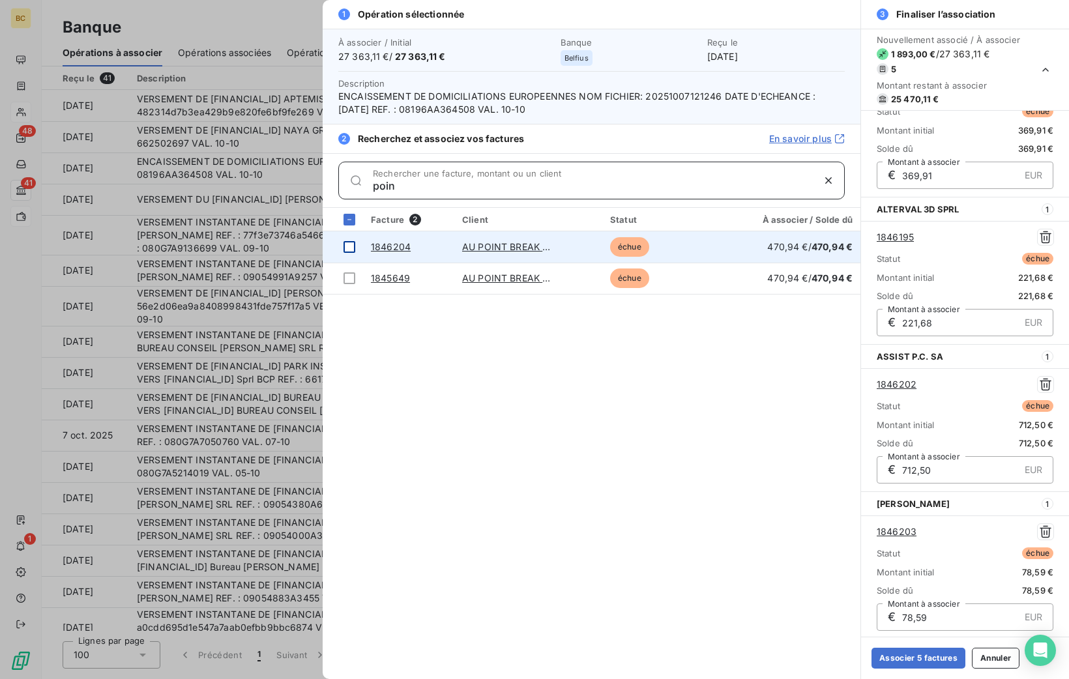
type input "poin"
click at [350, 245] on div at bounding box center [350, 247] width 12 height 12
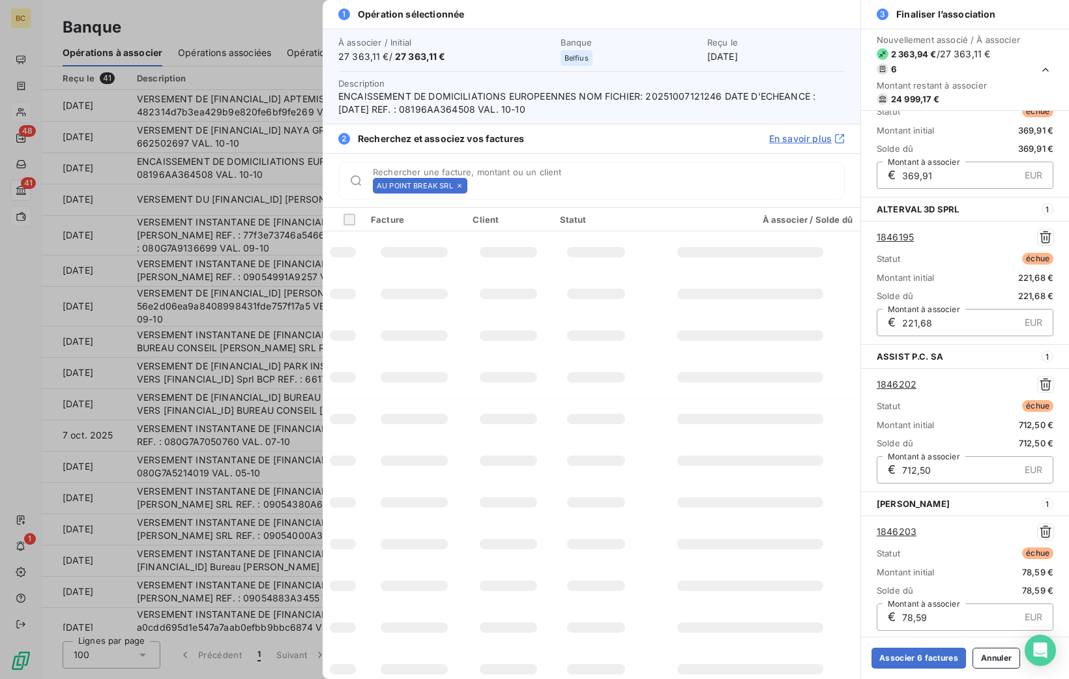
scroll to position [355, 0]
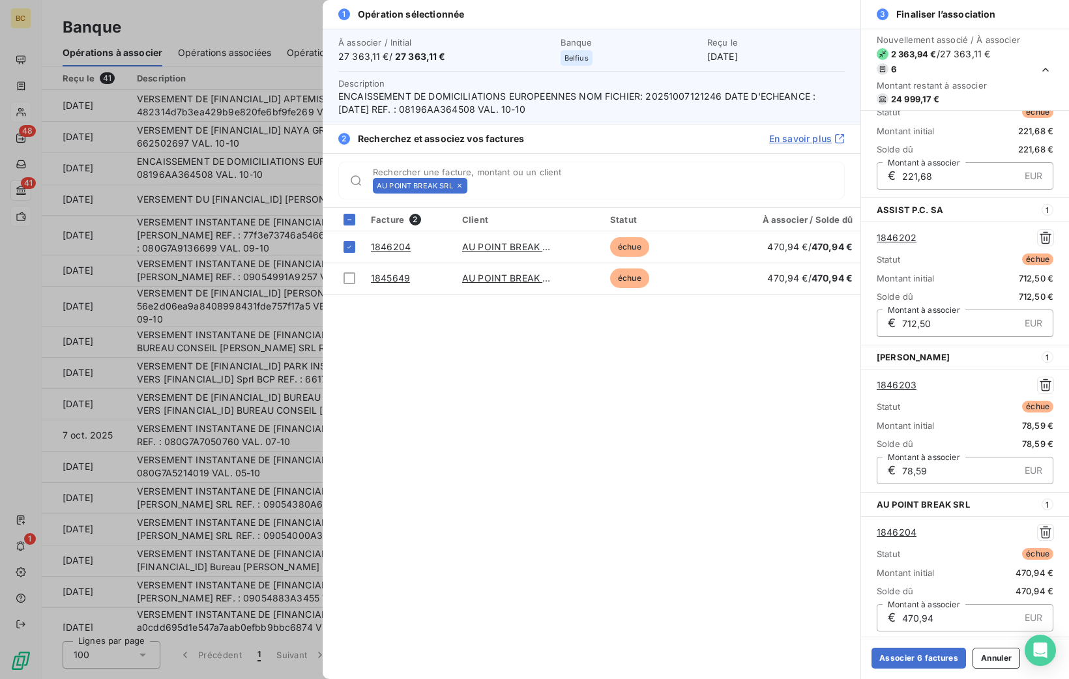
click at [458, 186] on icon at bounding box center [460, 186] width 8 height 8
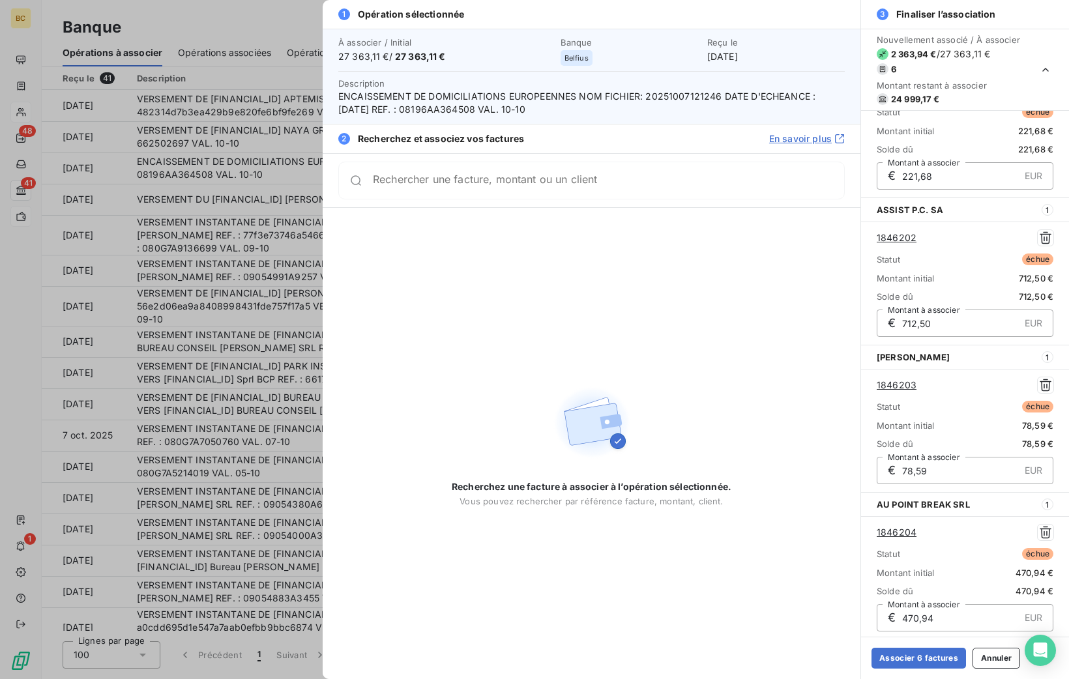
click at [458, 186] on div "Rechercher une facture, montant ou un client" at bounding box center [591, 181] width 506 height 38
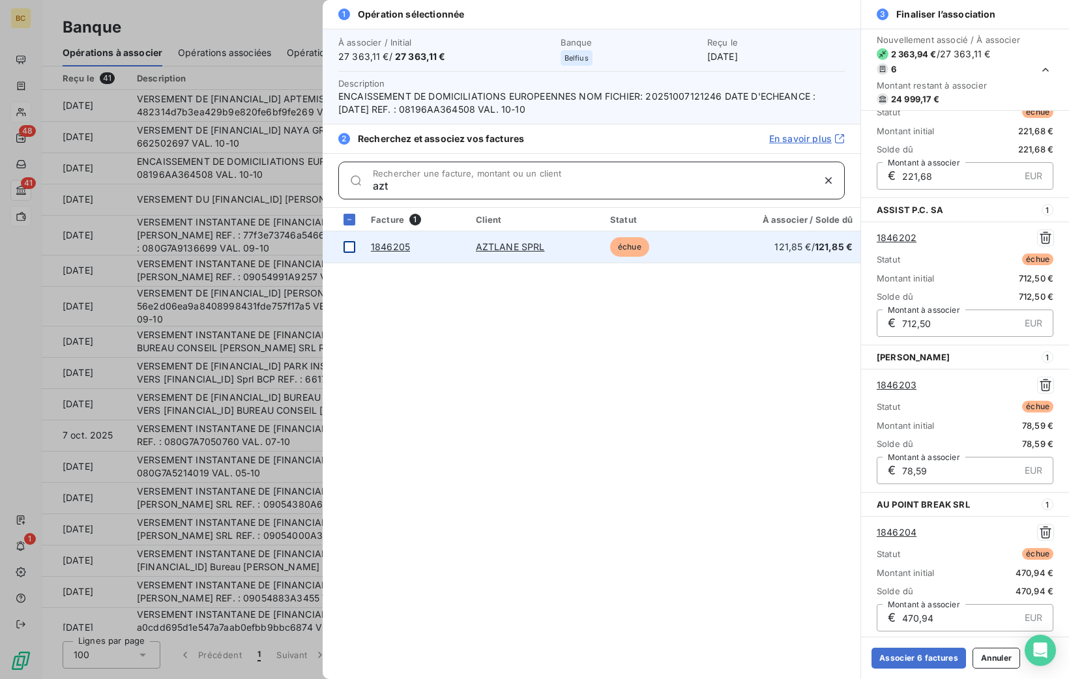
type input "azt"
click at [351, 244] on div at bounding box center [350, 247] width 12 height 12
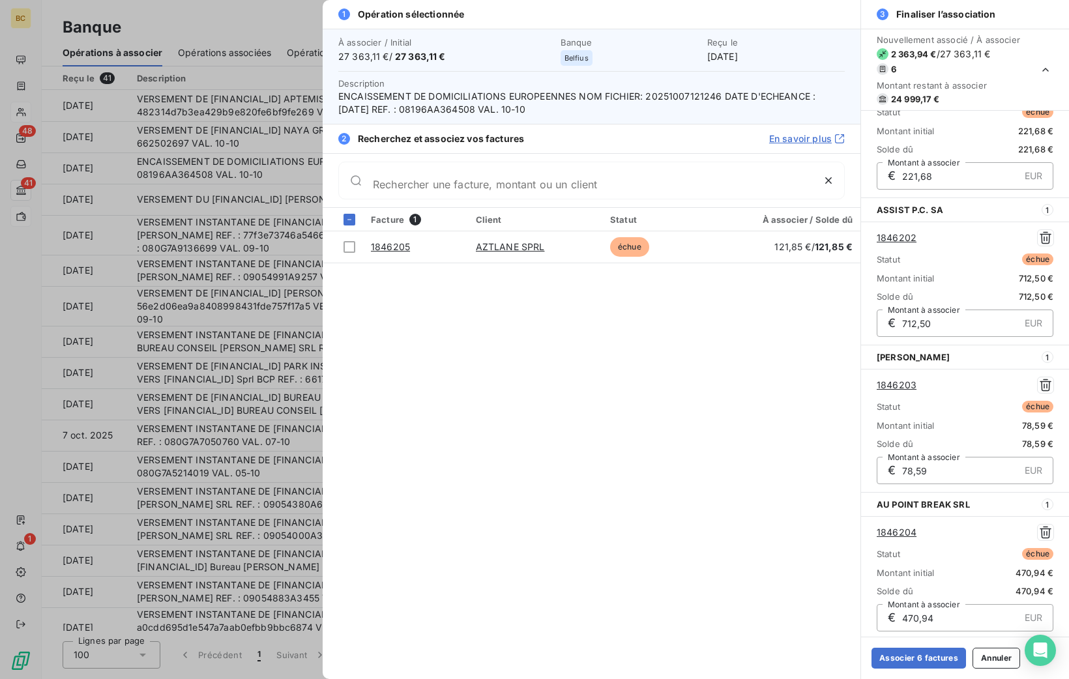
scroll to position [502, 0]
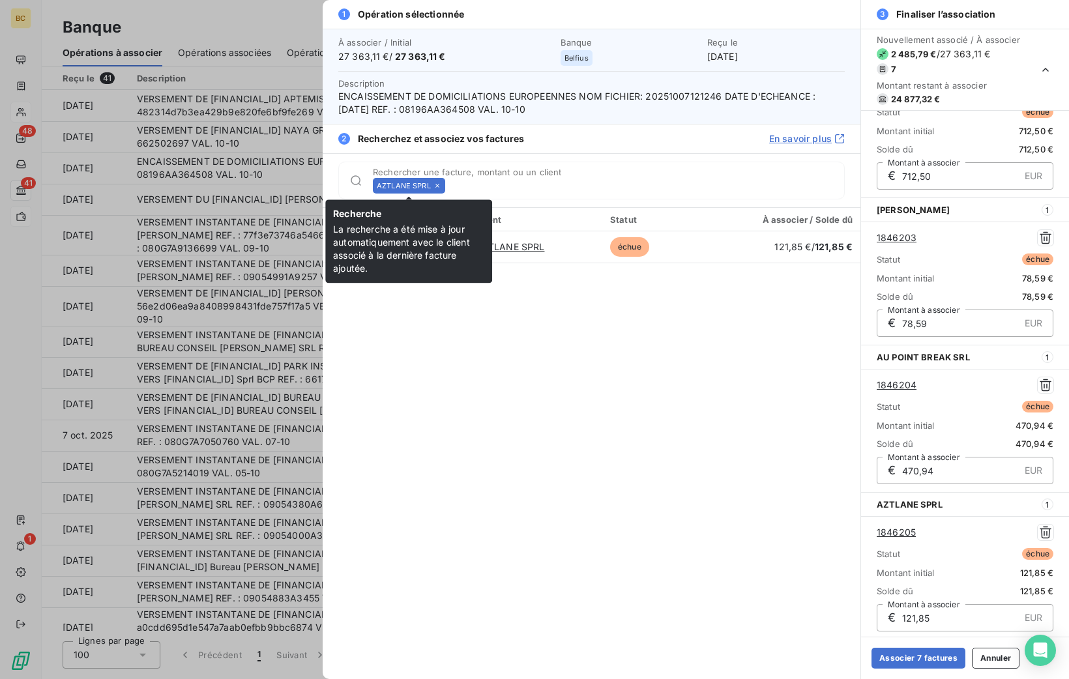
click at [437, 184] on icon at bounding box center [437, 186] width 4 height 4
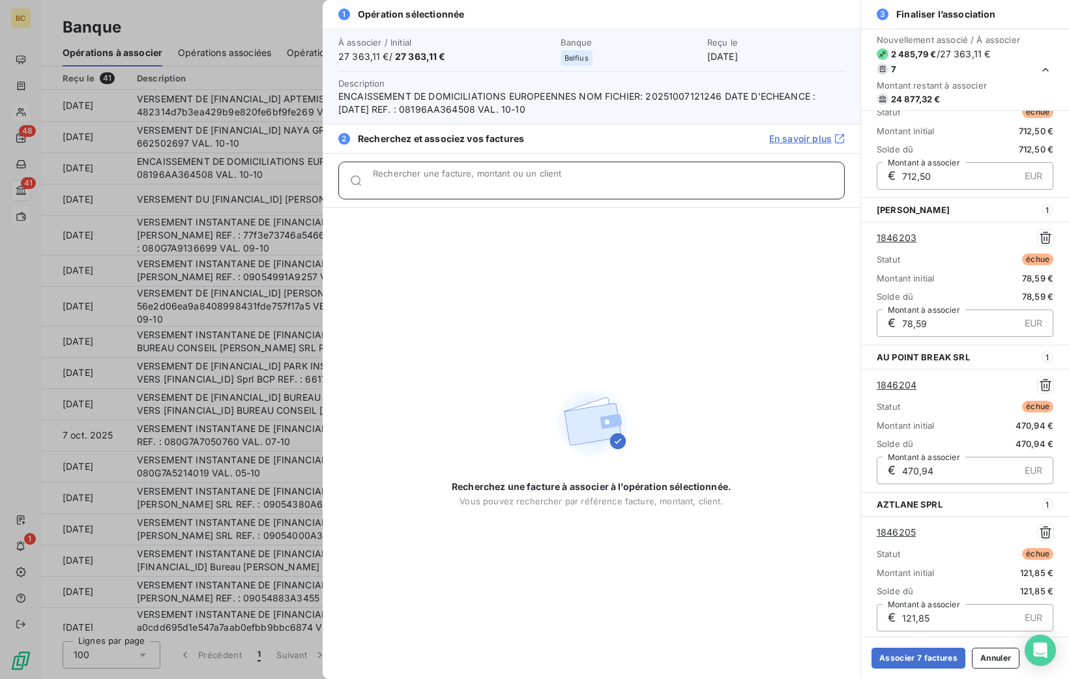
click at [437, 184] on input "Rechercher une facture, montant ou un client" at bounding box center [608, 185] width 471 height 13
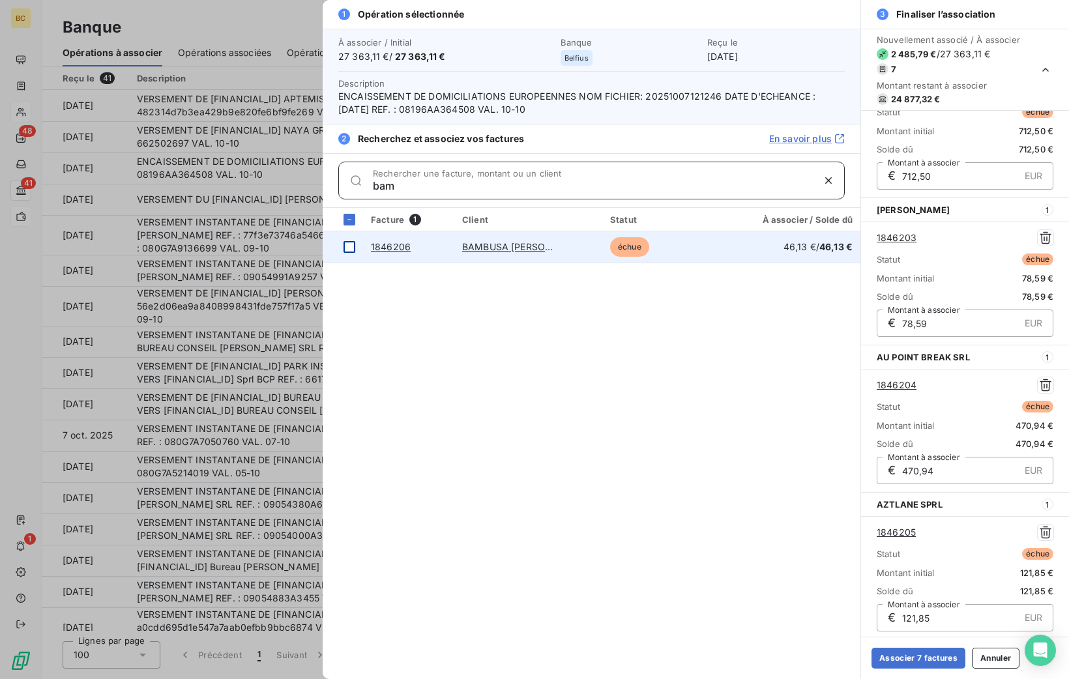
type input "bam"
click at [345, 242] on div at bounding box center [350, 247] width 12 height 12
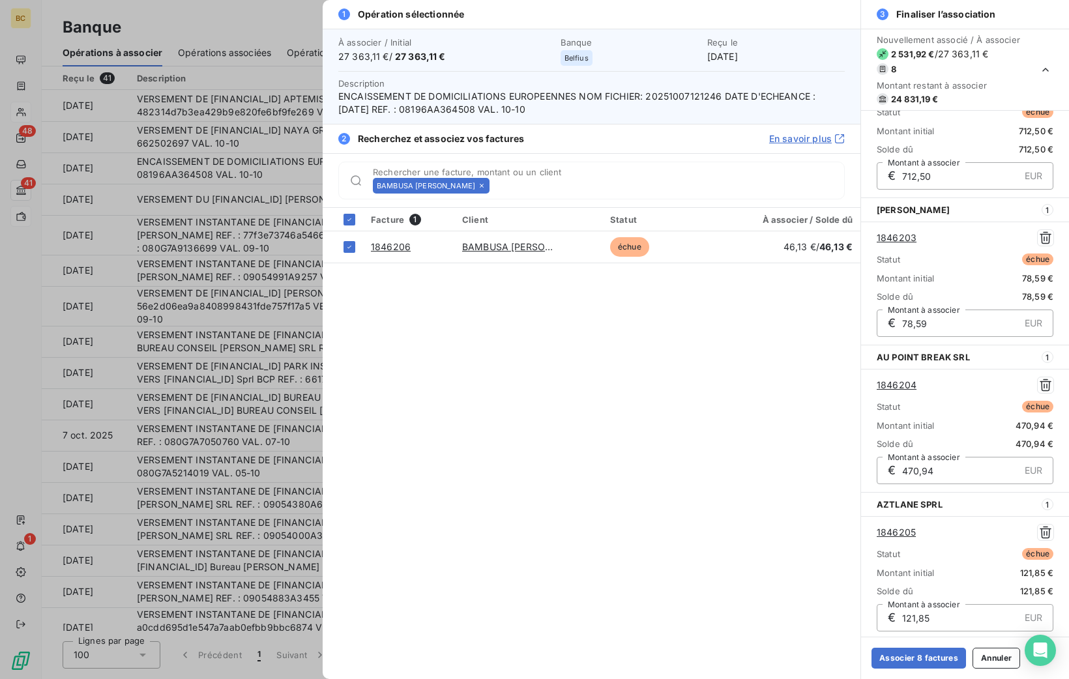
scroll to position [649, 0]
click at [478, 185] on icon at bounding box center [482, 186] width 8 height 8
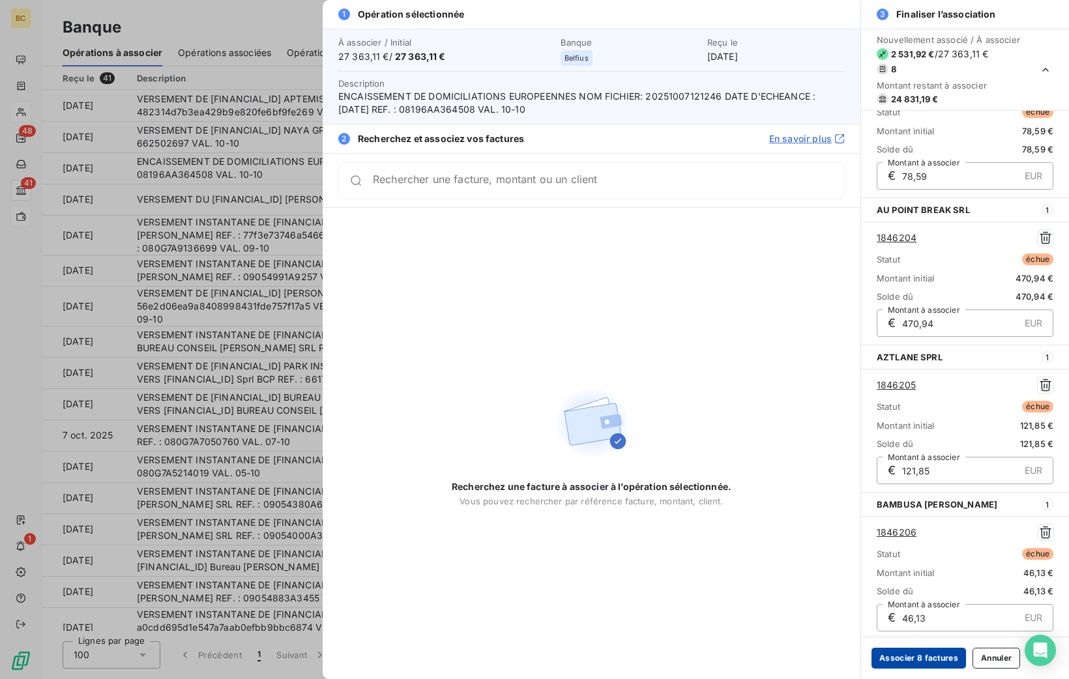
click at [882, 654] on button "Associer 8 factures" at bounding box center [919, 658] width 95 height 21
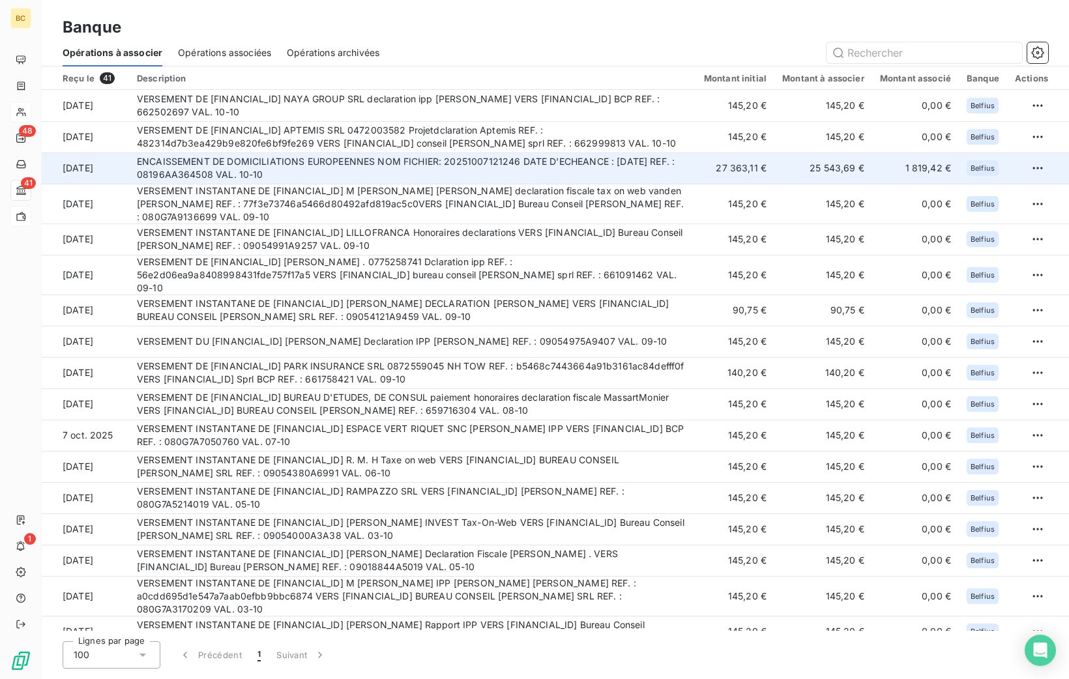
click at [433, 161] on td "ENCAISSEMENT DE DOMICILIATIONS EUROPEENNES NOM FICHIER: 20251007121246 DATE D'E…" at bounding box center [412, 168] width 567 height 31
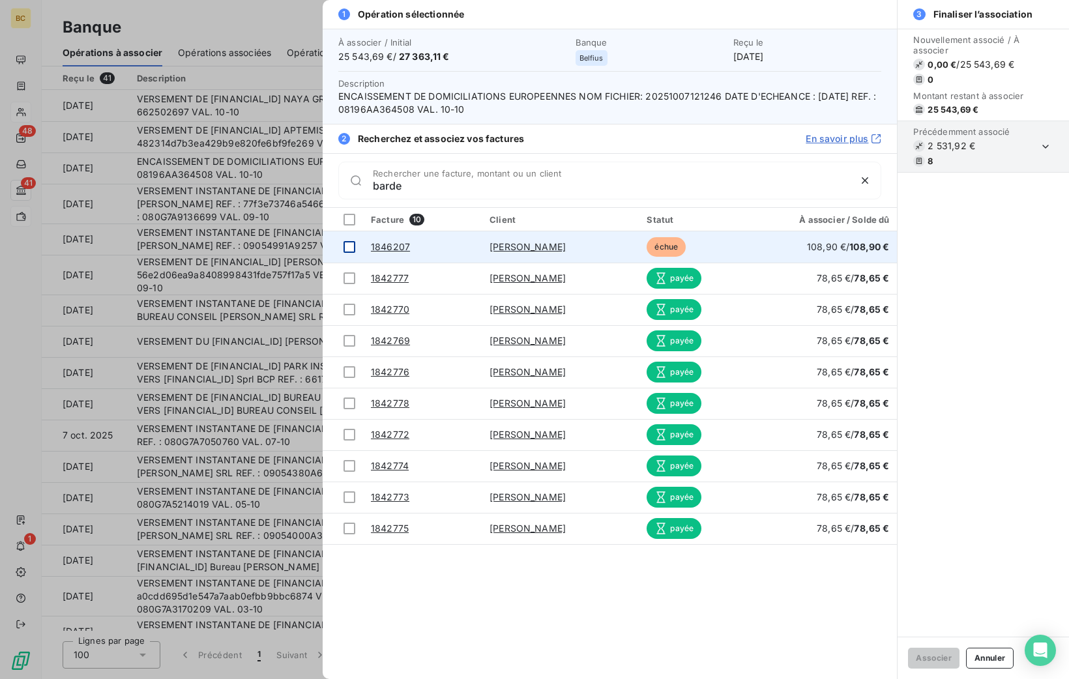
type input "barde"
click at [349, 246] on div at bounding box center [350, 247] width 12 height 12
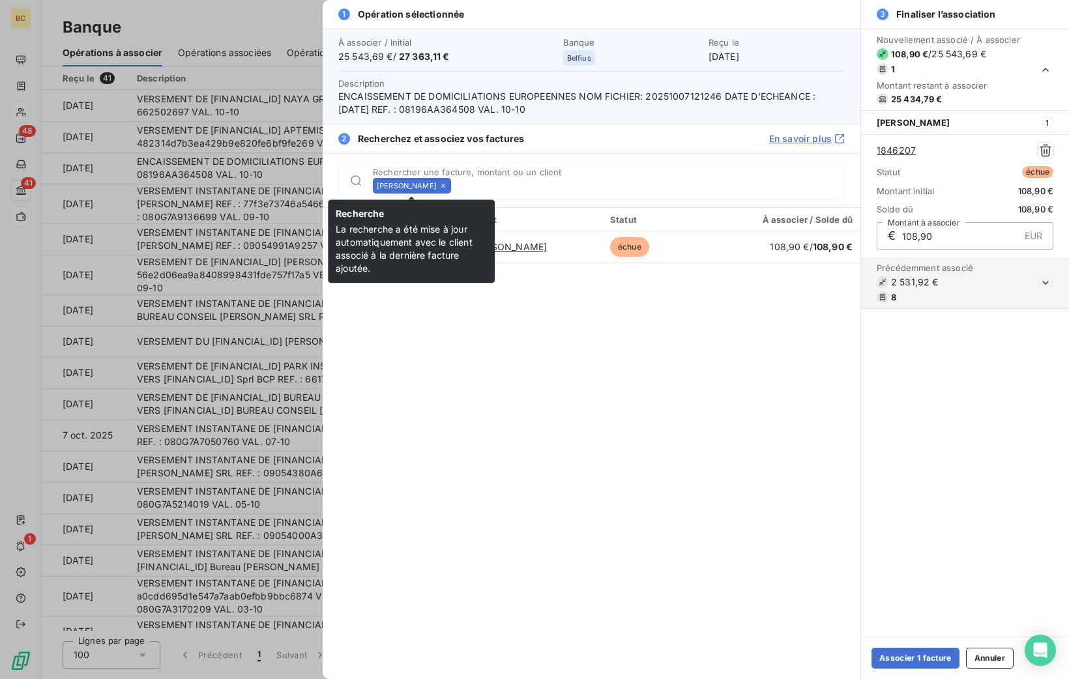
click at [447, 182] on div "[PERSON_NAME]" at bounding box center [412, 186] width 78 height 16
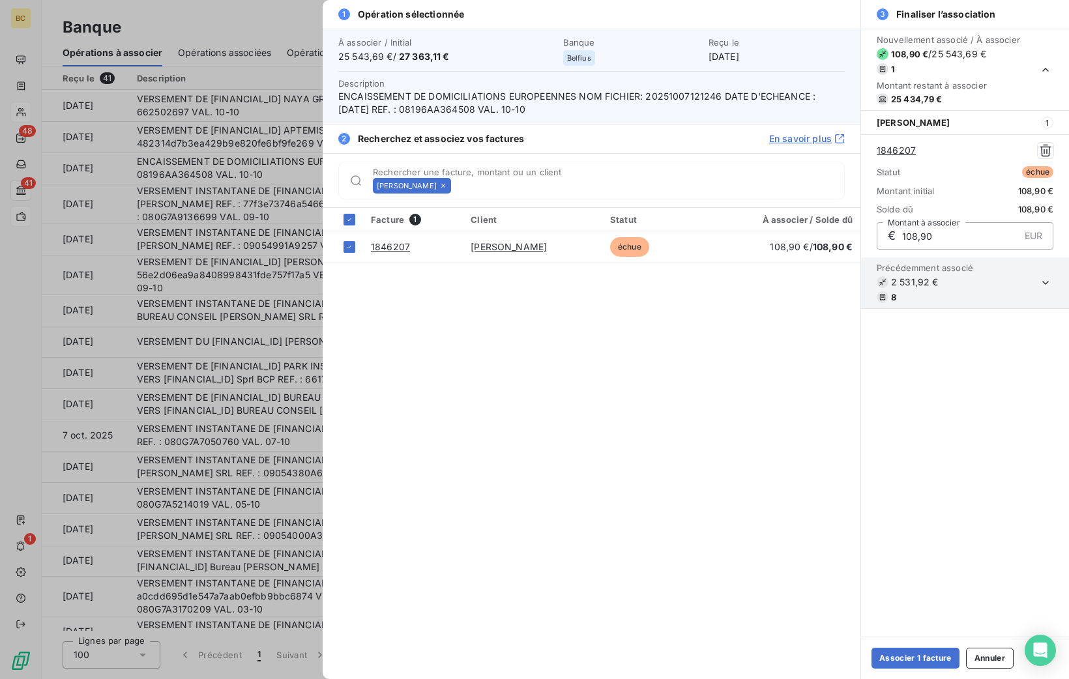
click at [441, 187] on icon at bounding box center [443, 186] width 8 height 8
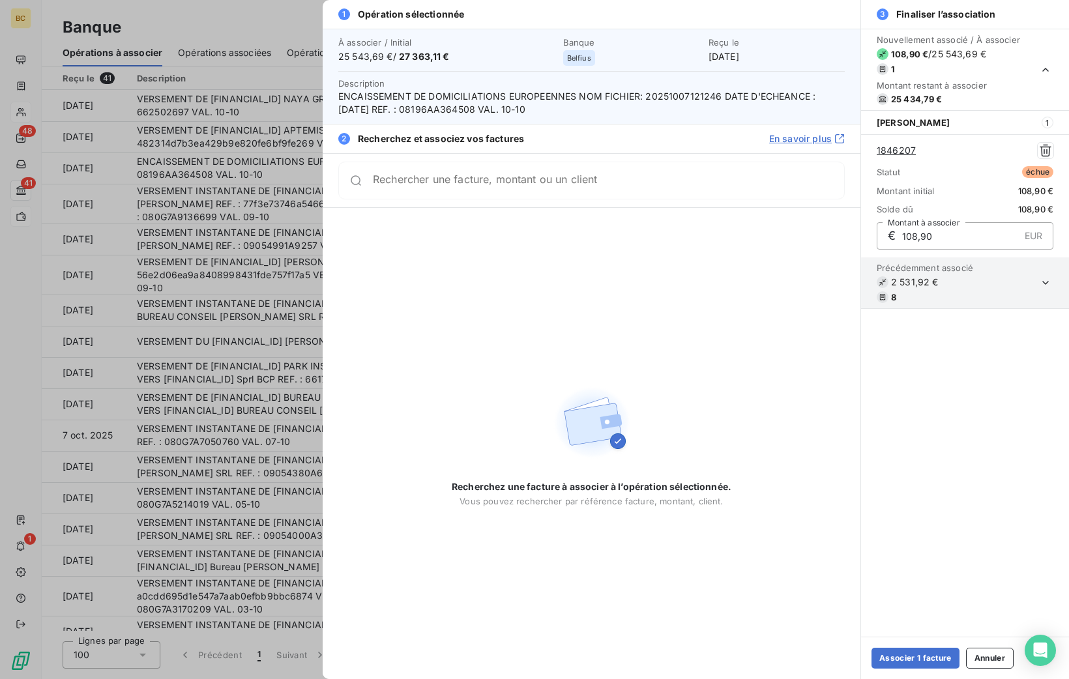
click at [441, 187] on div "Rechercher une facture, montant ou un client" at bounding box center [591, 181] width 506 height 38
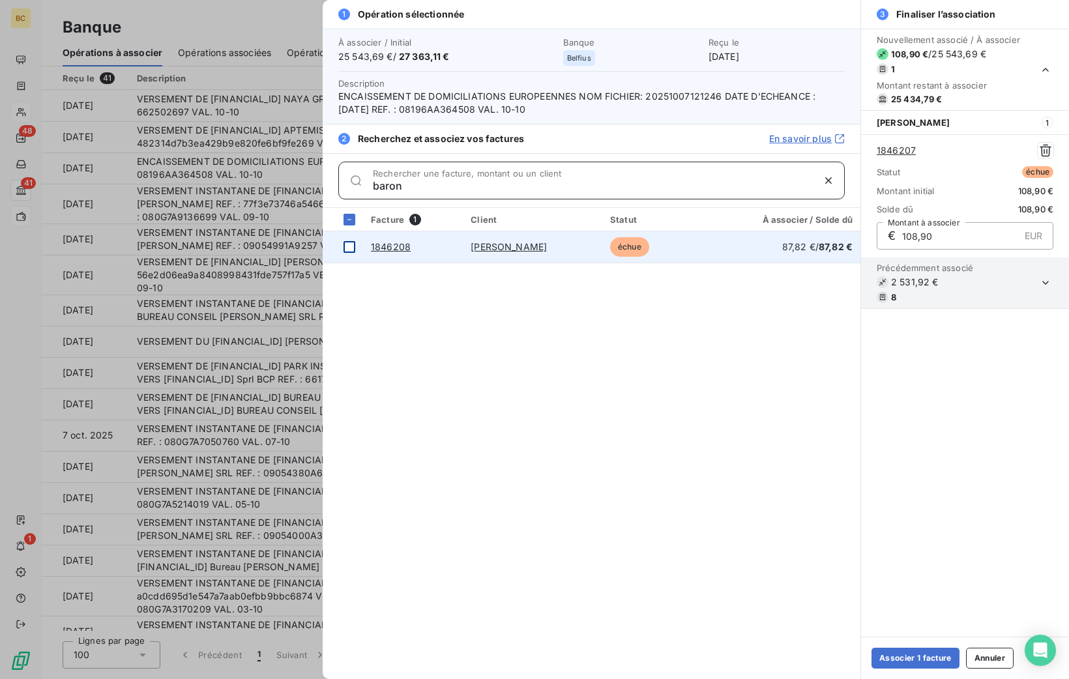
type input "baron"
click at [349, 249] on div at bounding box center [350, 247] width 12 height 12
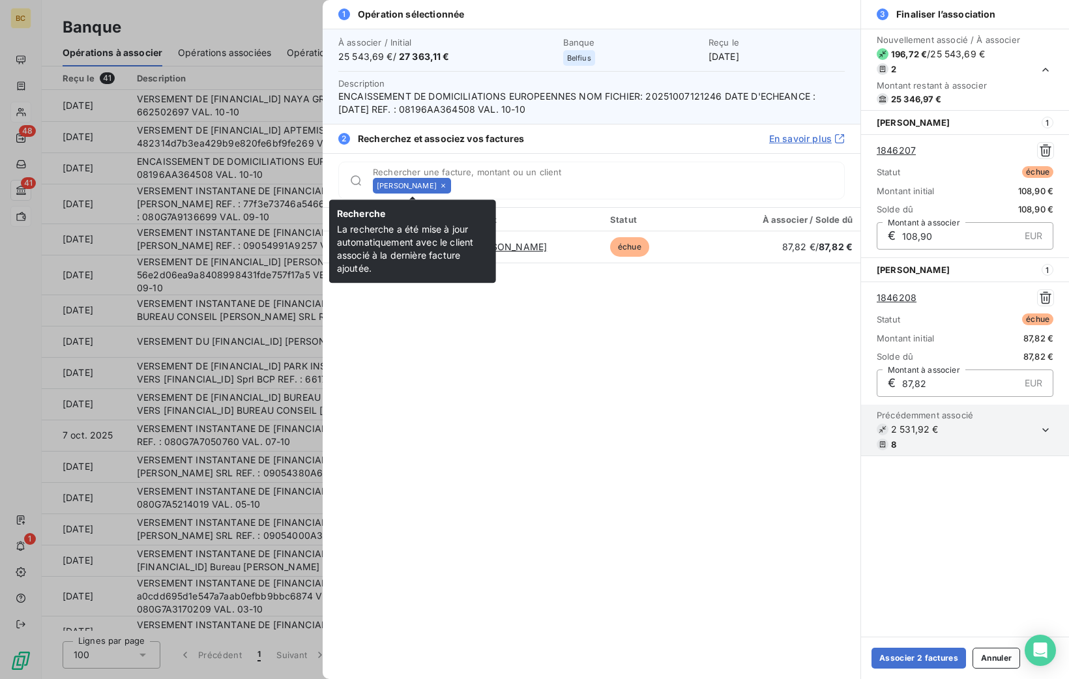
click at [447, 182] on icon at bounding box center [443, 186] width 8 height 8
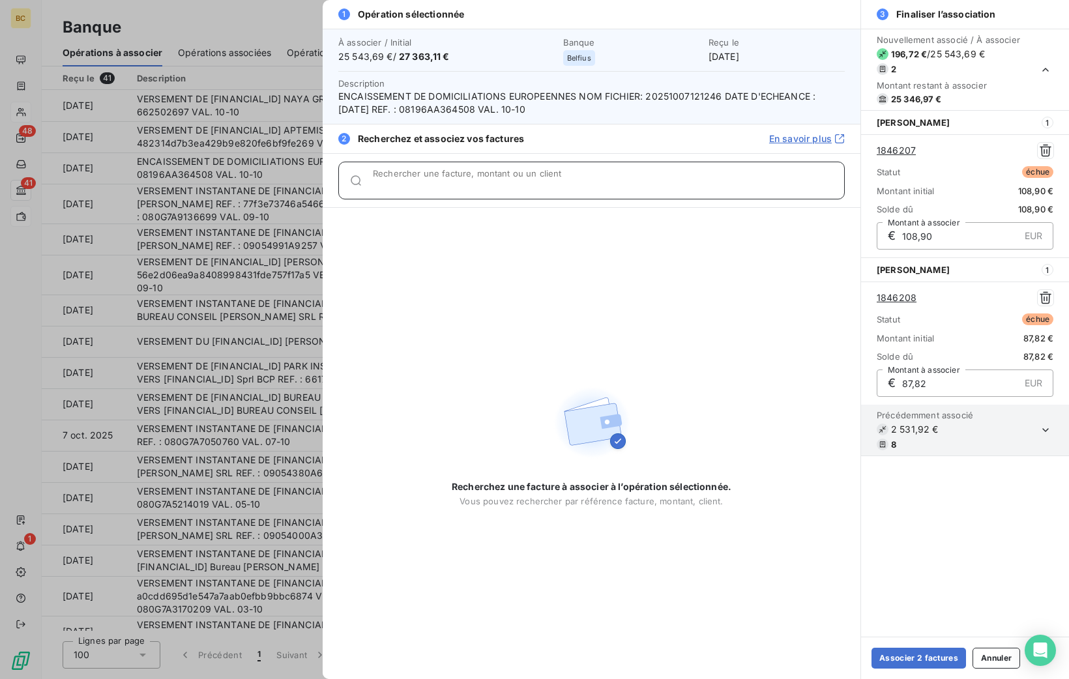
click at [448, 182] on input "Rechercher une facture, montant ou un client" at bounding box center [608, 185] width 471 height 13
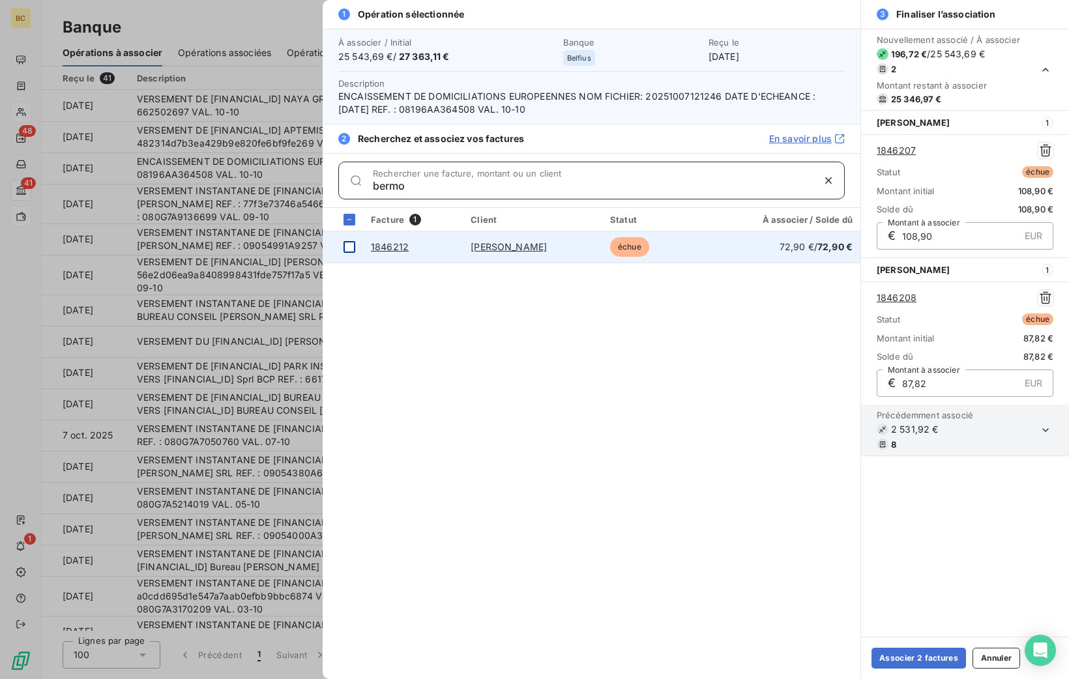
type input "bermo"
click at [346, 246] on div at bounding box center [350, 247] width 12 height 12
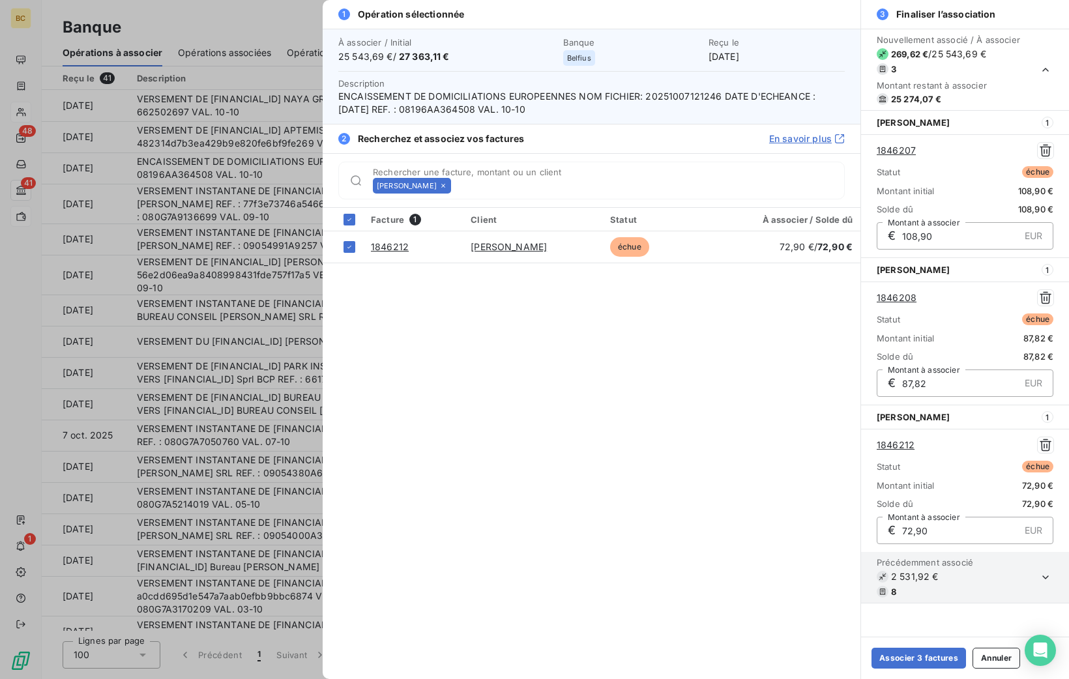
click at [447, 184] on icon at bounding box center [443, 186] width 8 height 8
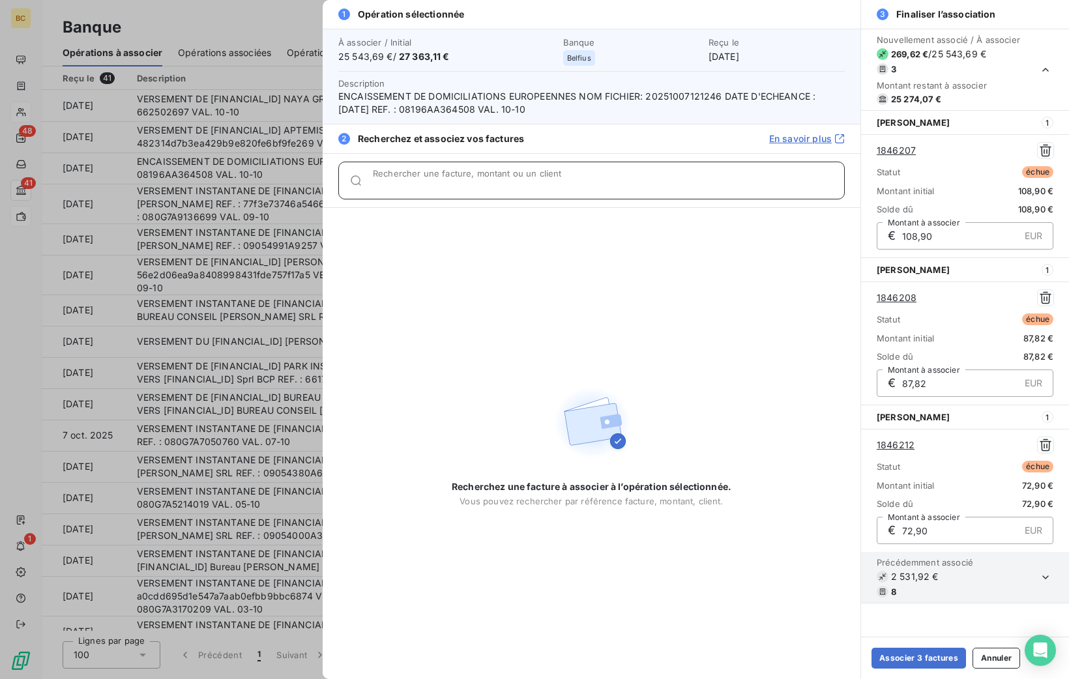
click at [450, 184] on input "Rechercher une facture, montant ou un client" at bounding box center [608, 185] width 471 height 13
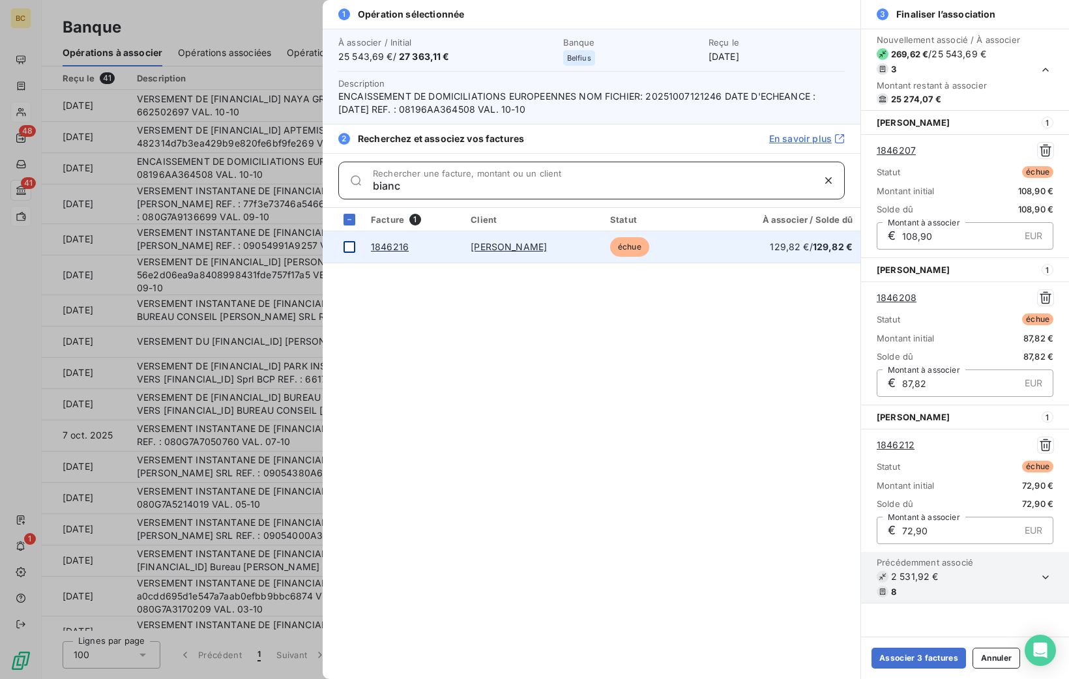
type input "bianc"
click at [355, 247] on td at bounding box center [343, 246] width 40 height 31
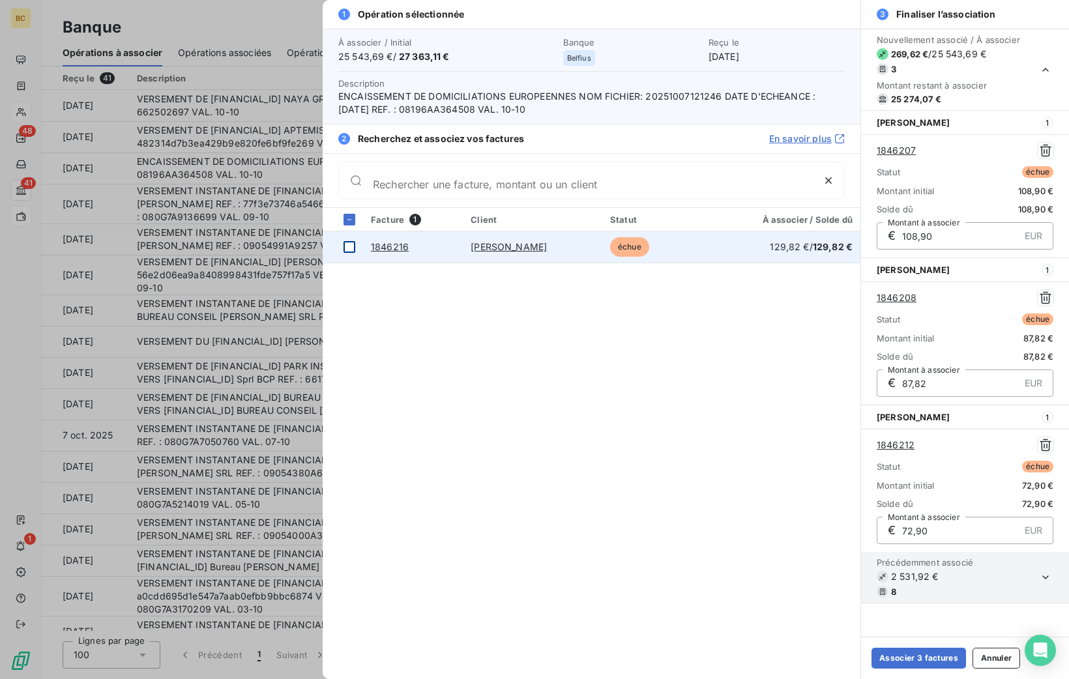
scroll to position [112, 0]
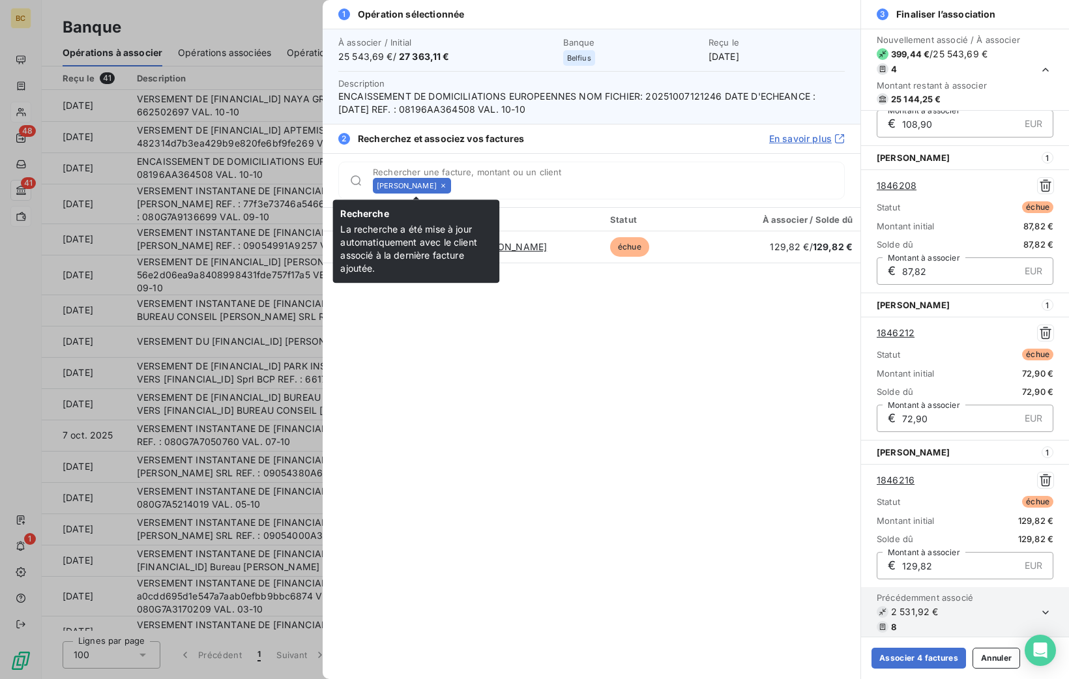
click at [447, 184] on icon at bounding box center [443, 186] width 8 height 8
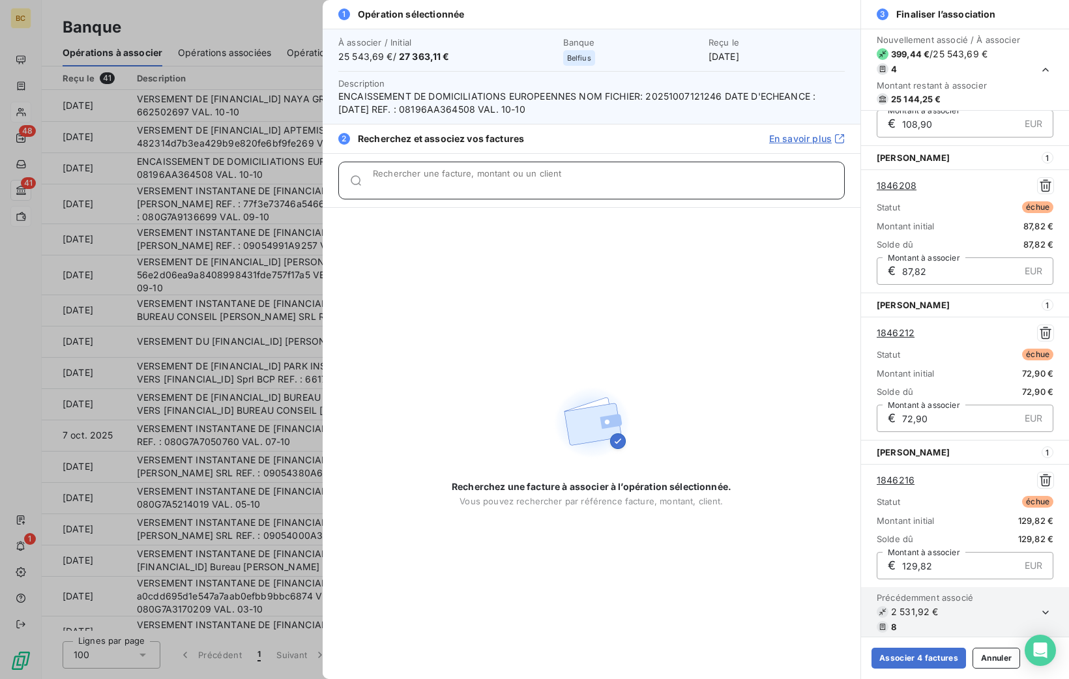
click at [454, 184] on input "Rechercher une facture, montant ou un client" at bounding box center [608, 185] width 471 height 13
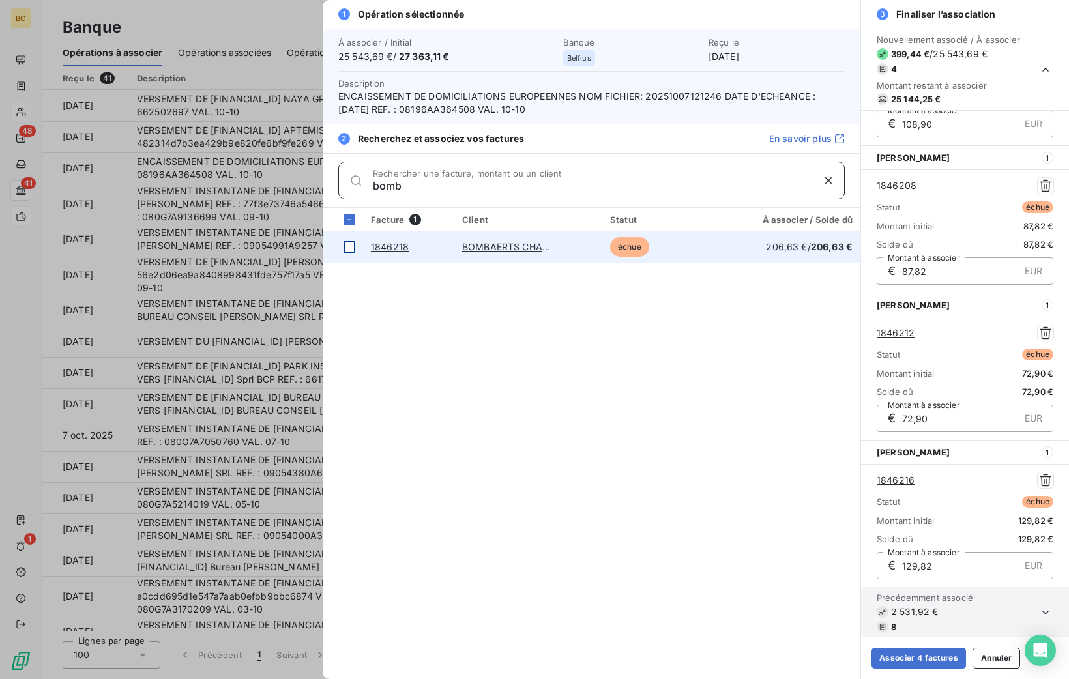
type input "bomb"
click at [351, 248] on div at bounding box center [350, 247] width 12 height 12
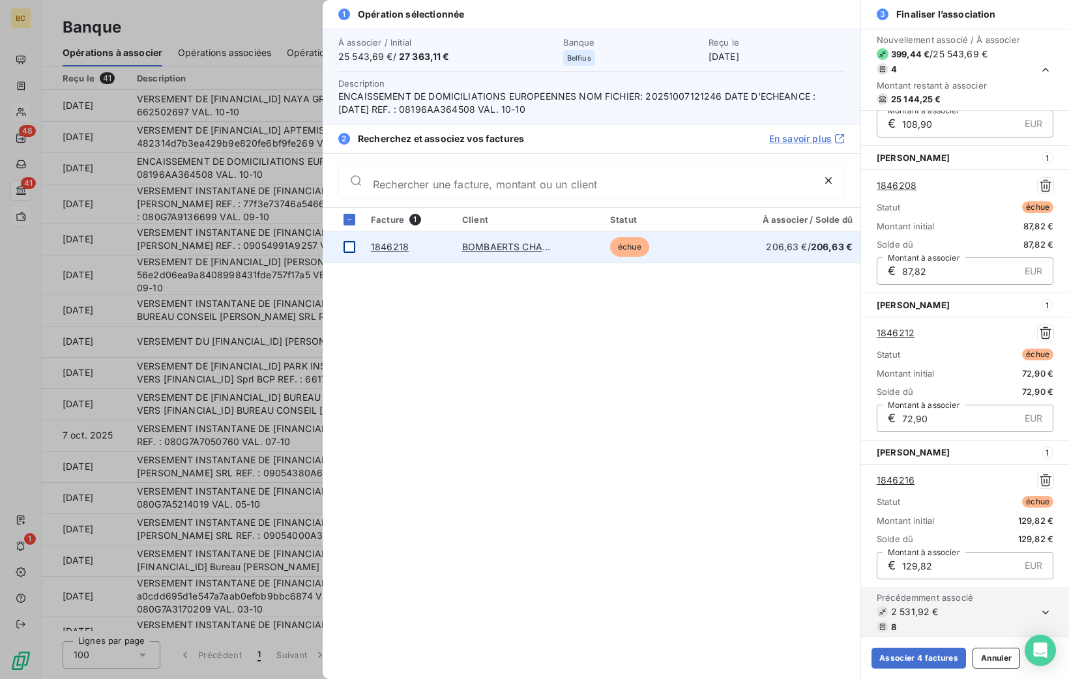
scroll to position [259, 0]
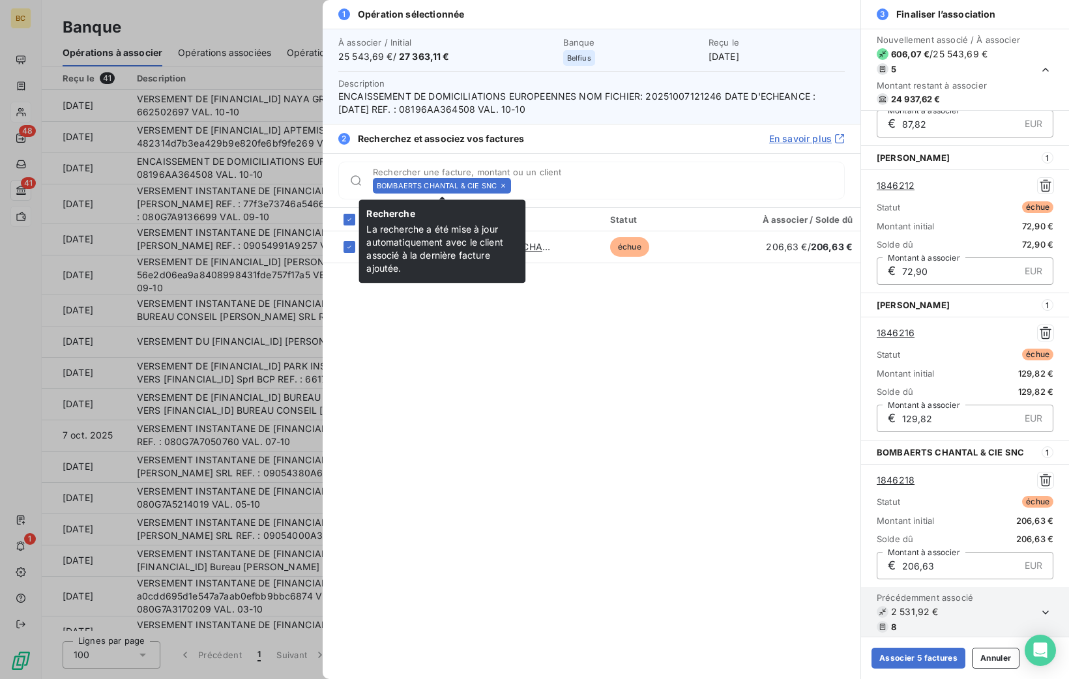
click at [502, 183] on icon at bounding box center [503, 186] width 8 height 8
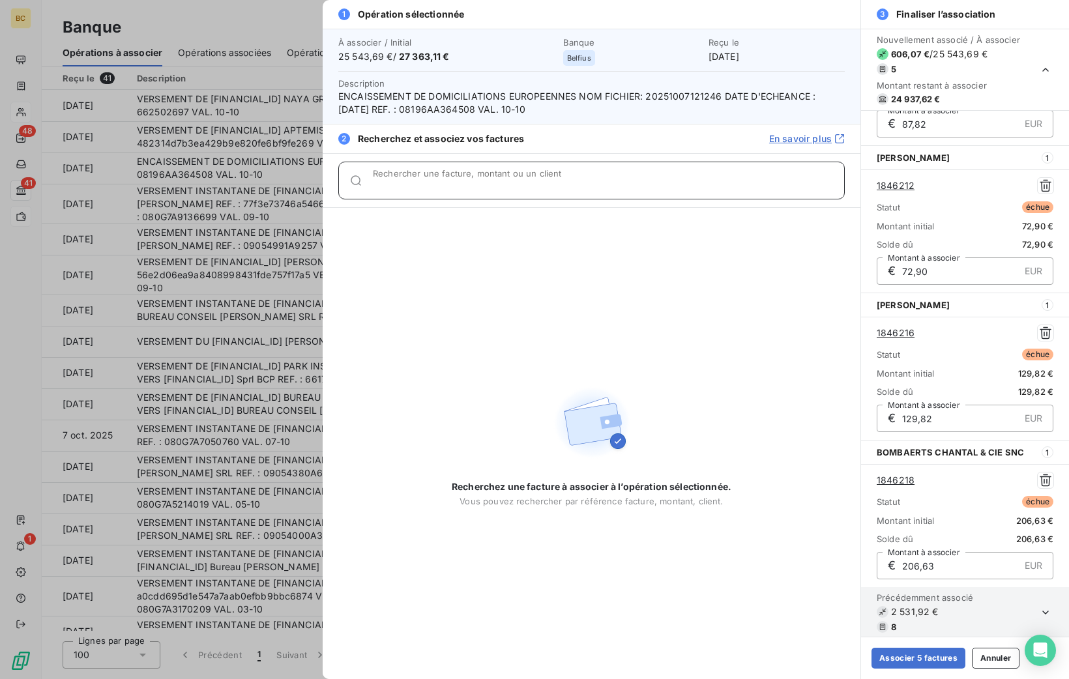
click at [502, 183] on input "Rechercher une facture, montant ou un client" at bounding box center [608, 185] width 471 height 13
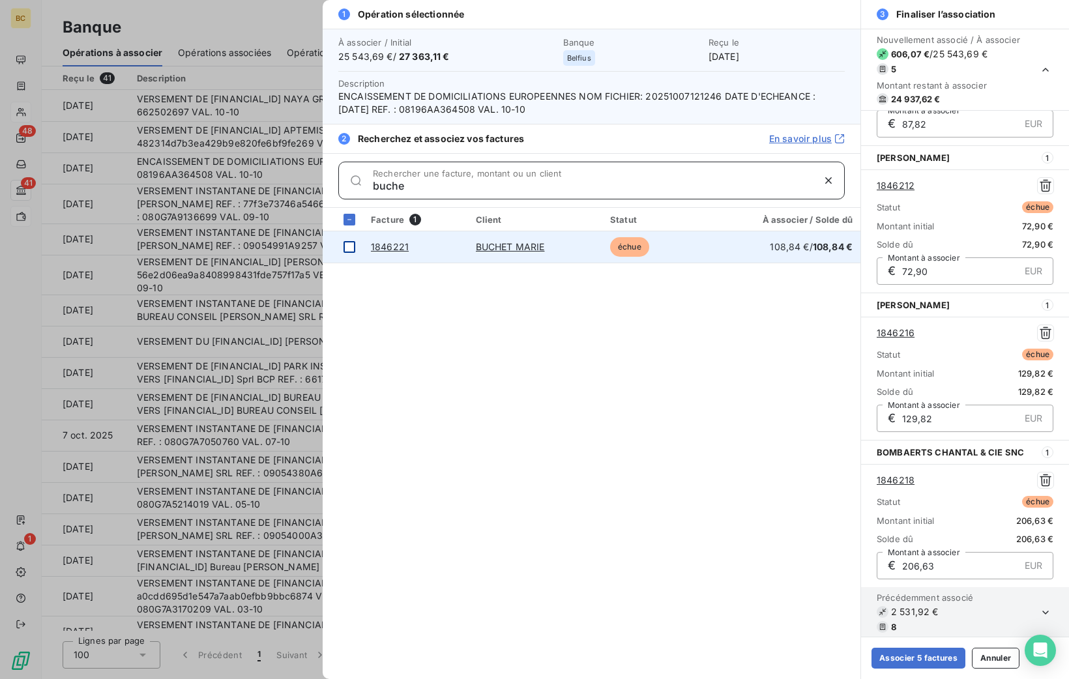
type input "buche"
click at [348, 244] on div at bounding box center [350, 247] width 12 height 12
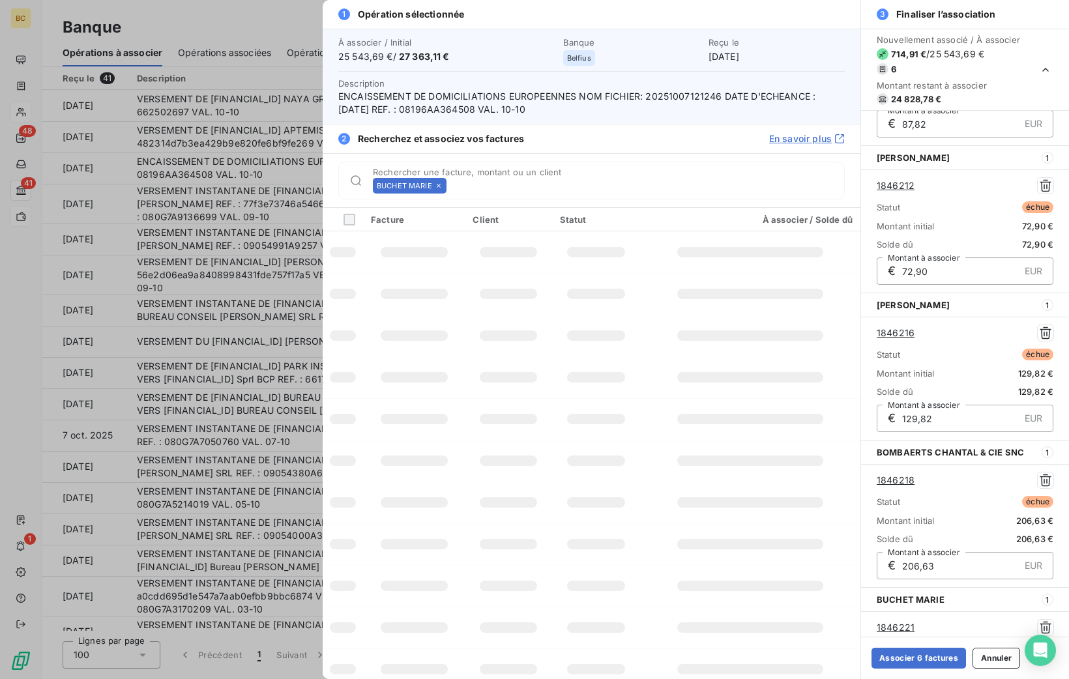
scroll to position [407, 0]
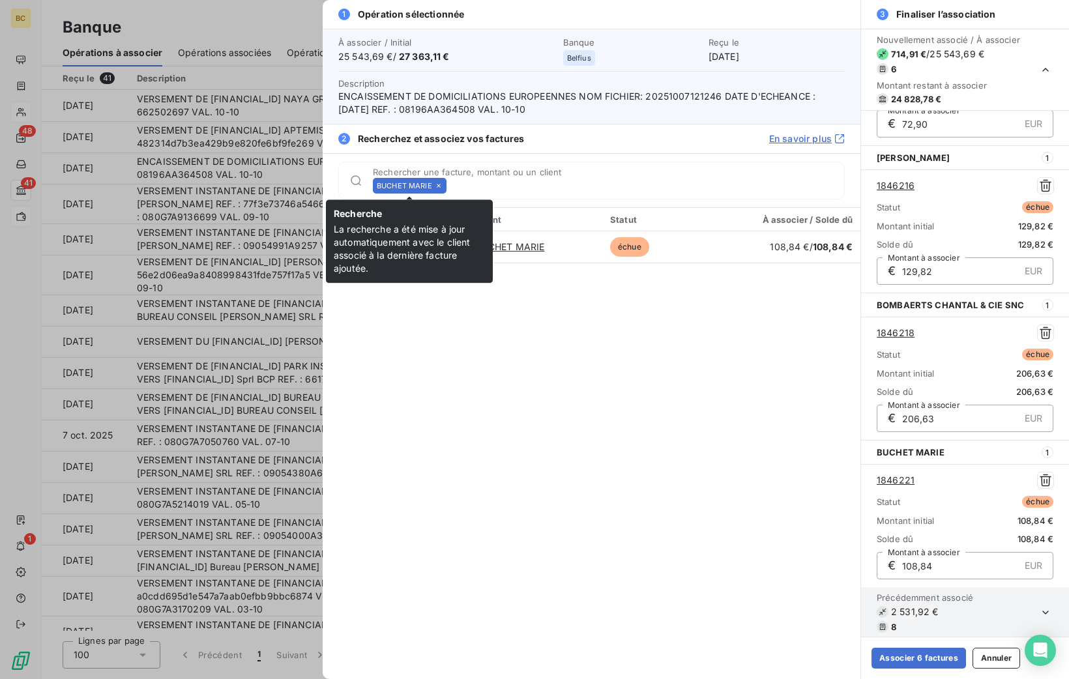
click at [437, 184] on icon at bounding box center [439, 186] width 4 height 4
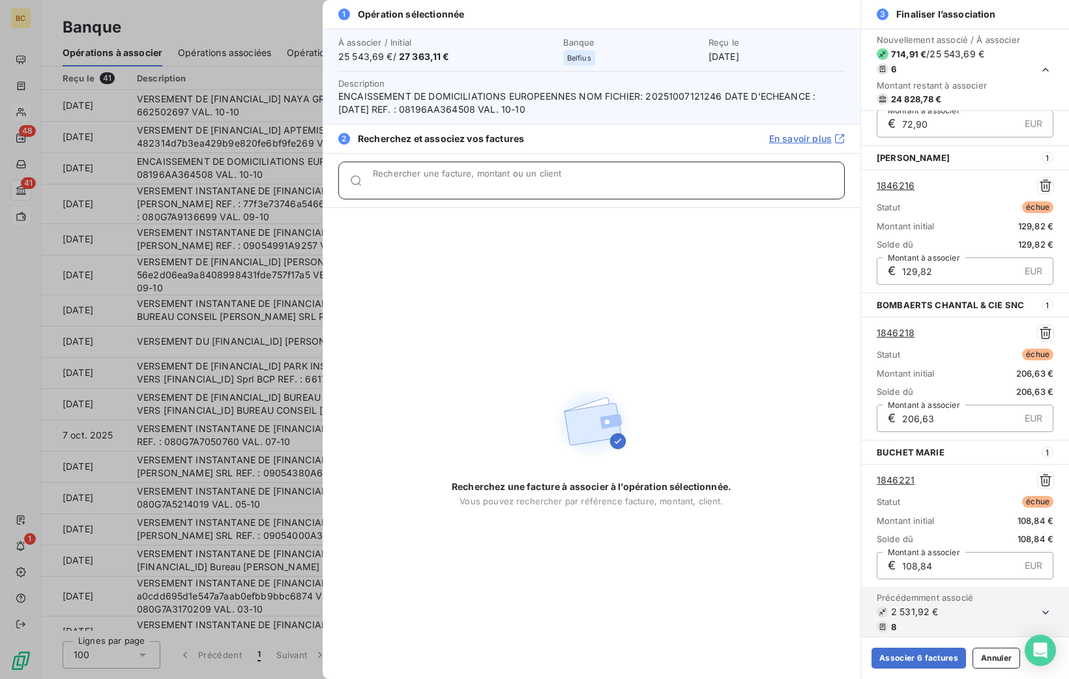
click at [436, 184] on input "Rechercher une facture, montant ou un client" at bounding box center [608, 185] width 471 height 13
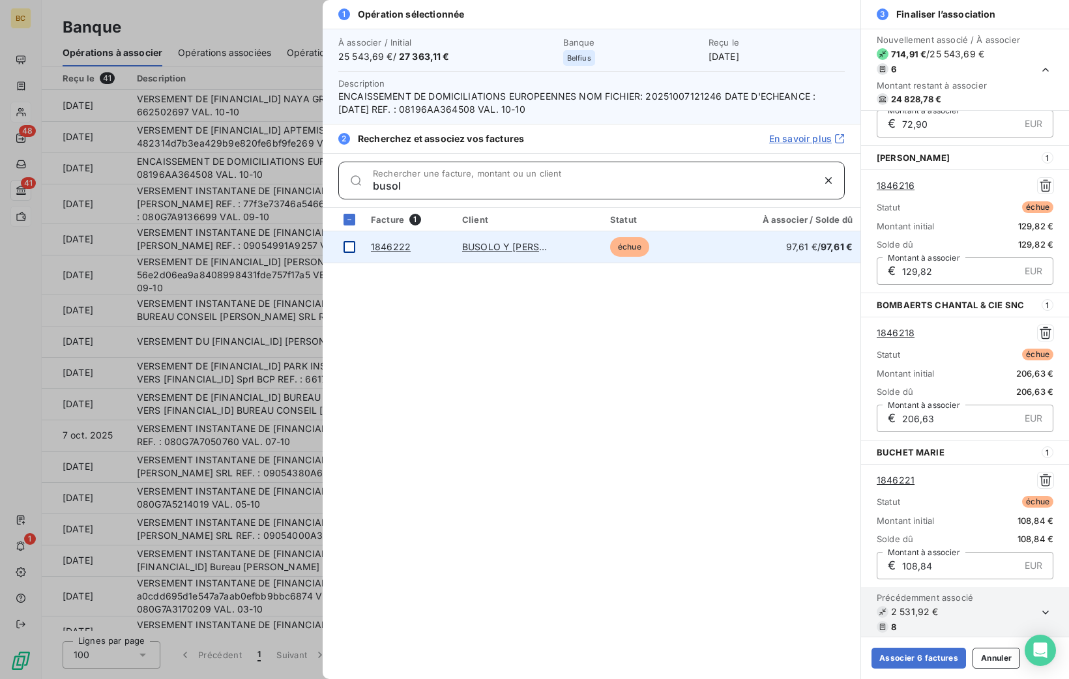
type input "busol"
click at [348, 250] on div at bounding box center [350, 247] width 12 height 12
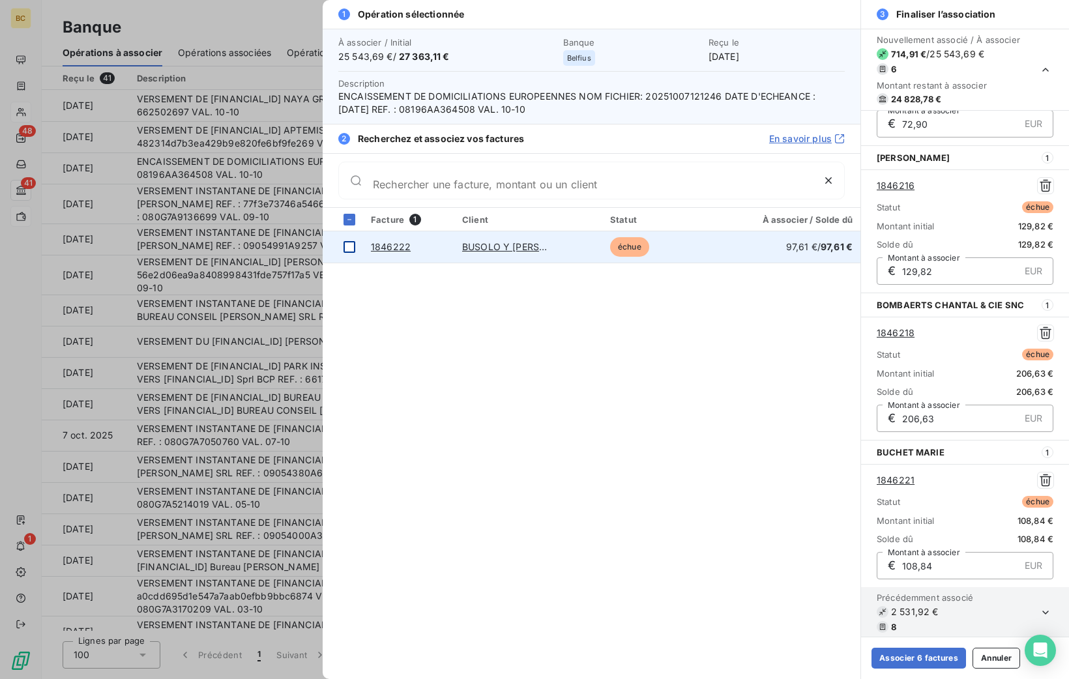
scroll to position [553, 0]
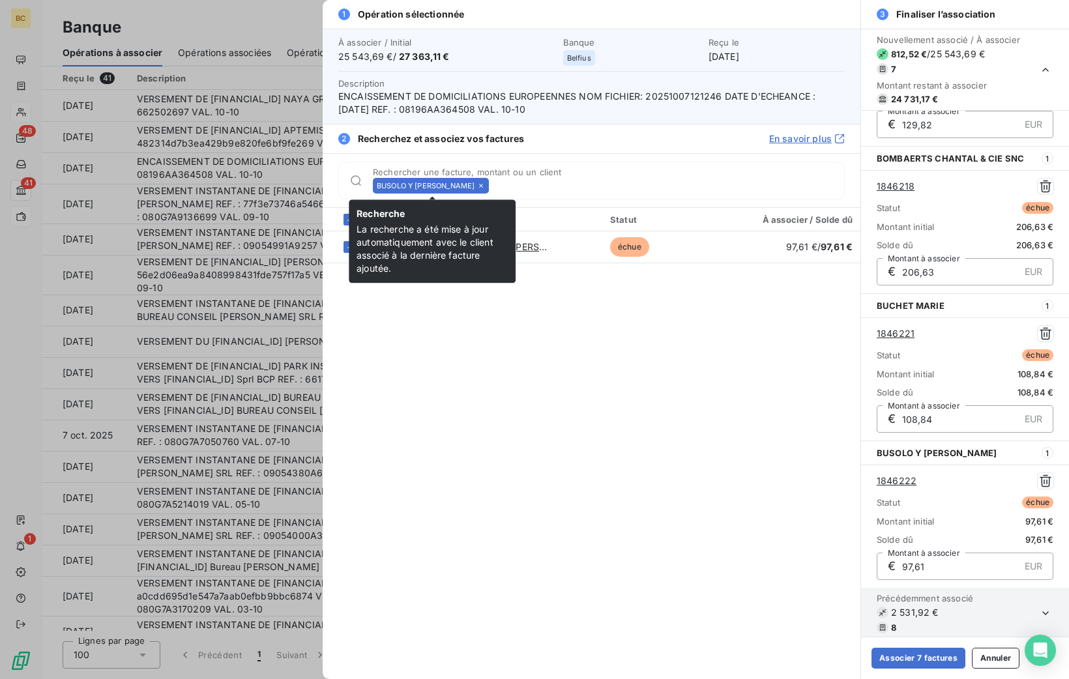
click at [483, 186] on icon at bounding box center [481, 186] width 4 height 4
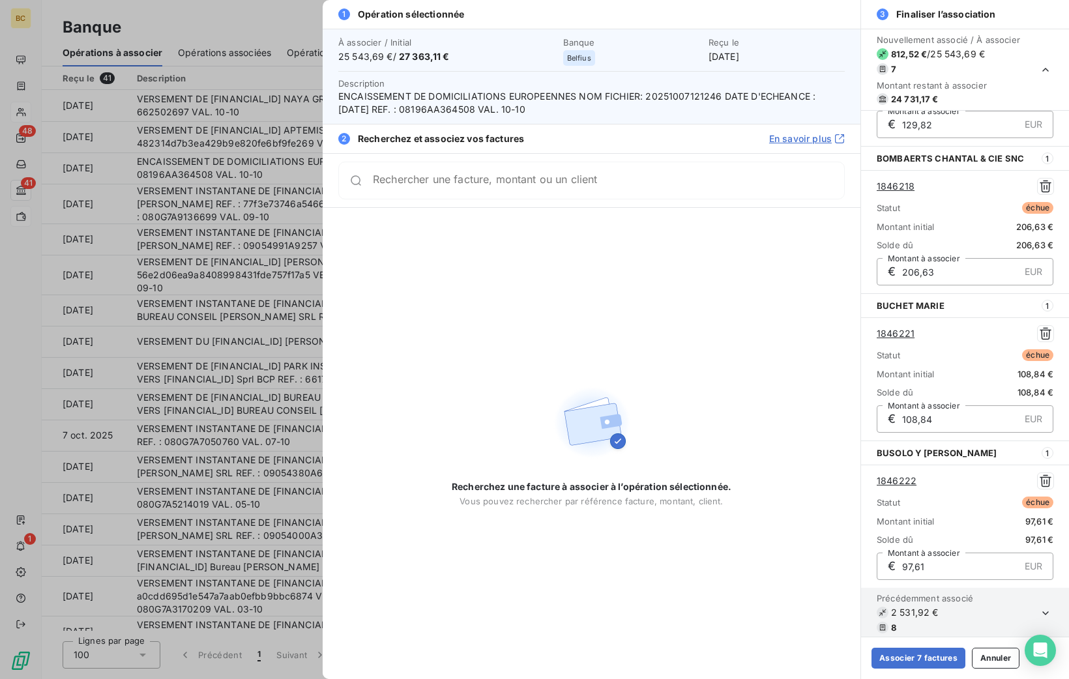
click at [486, 186] on div "Rechercher une facture, montant ou un client" at bounding box center [591, 181] width 506 height 38
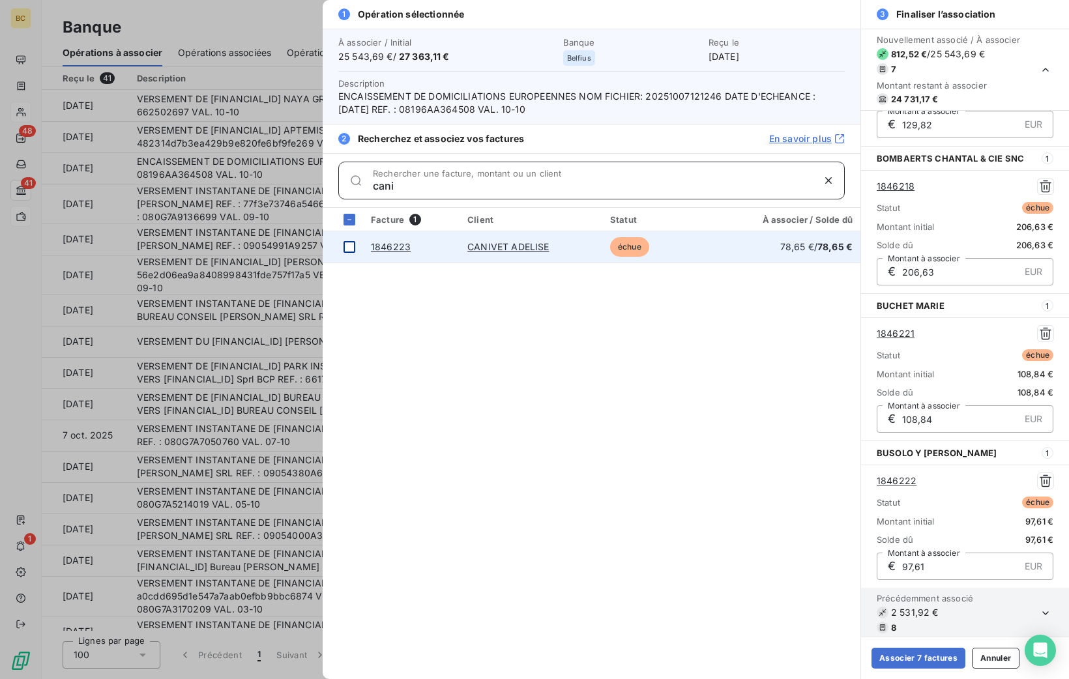
type input "cani"
click at [350, 243] on div at bounding box center [350, 247] width 12 height 12
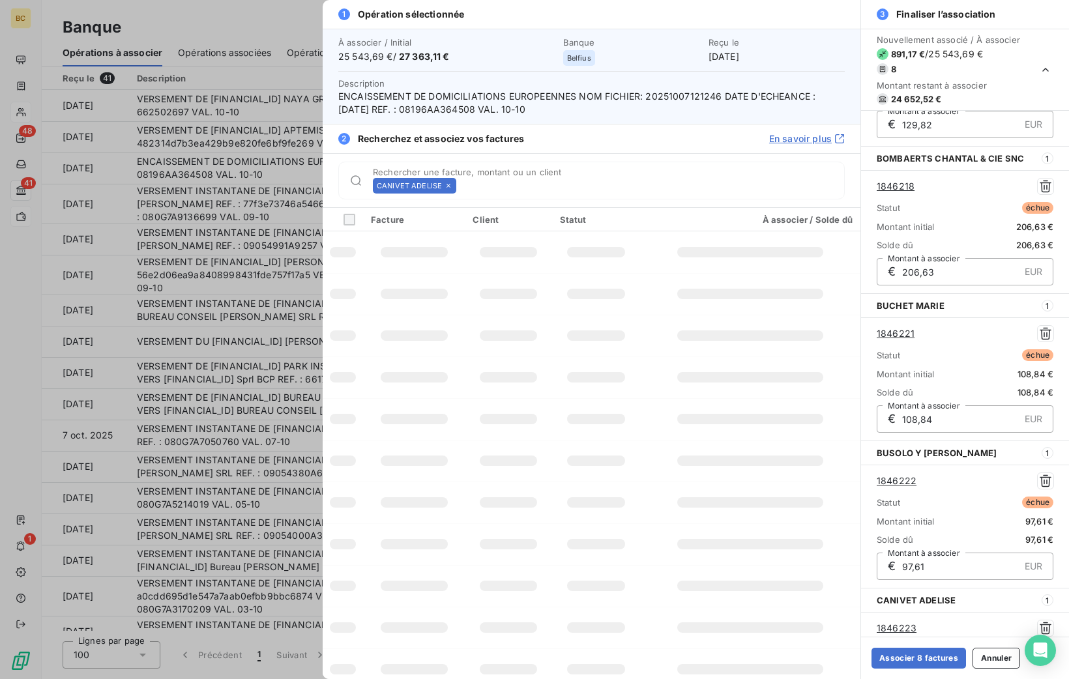
scroll to position [701, 0]
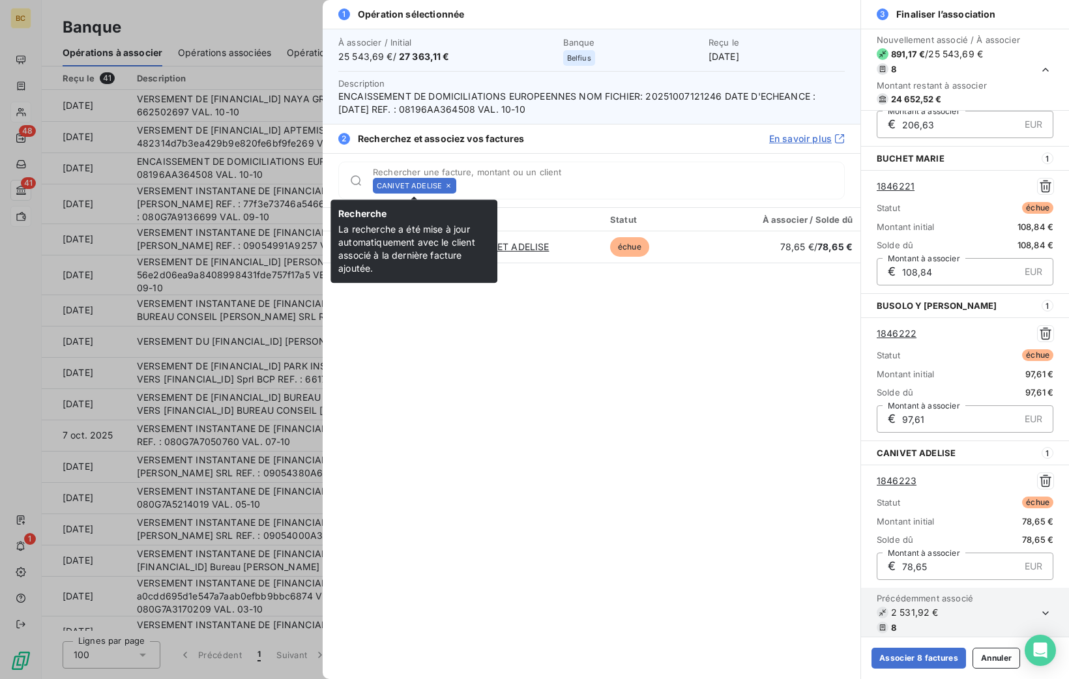
click at [448, 186] on icon at bounding box center [449, 186] width 4 height 4
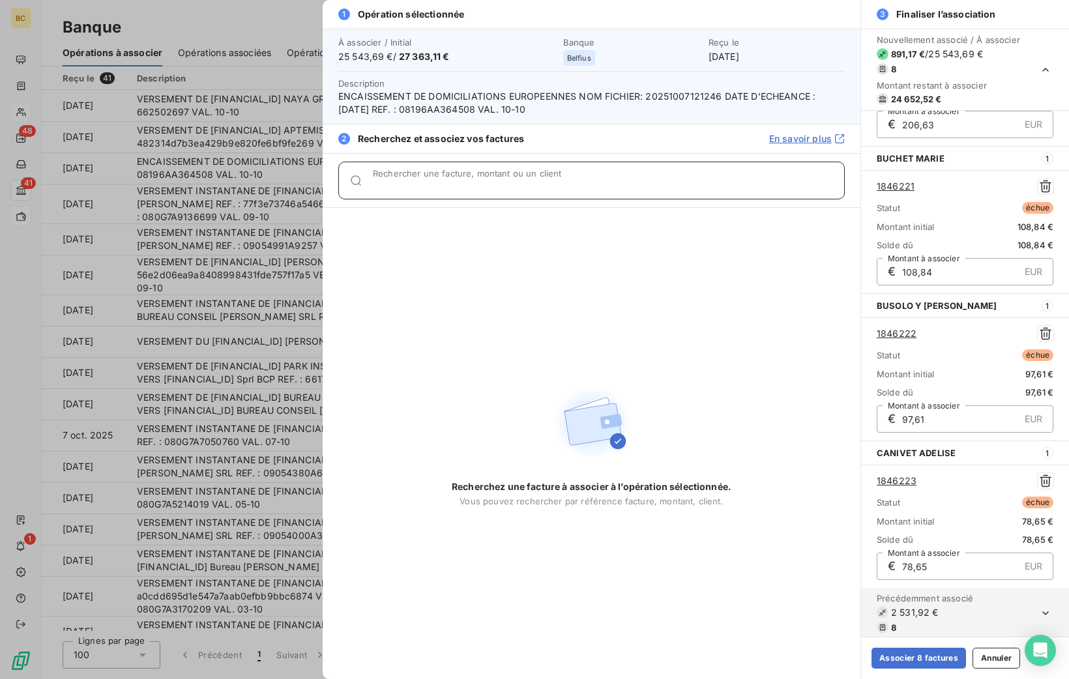
click at [433, 175] on div "Rechercher une facture, montant ou un client" at bounding box center [608, 180] width 471 height 13
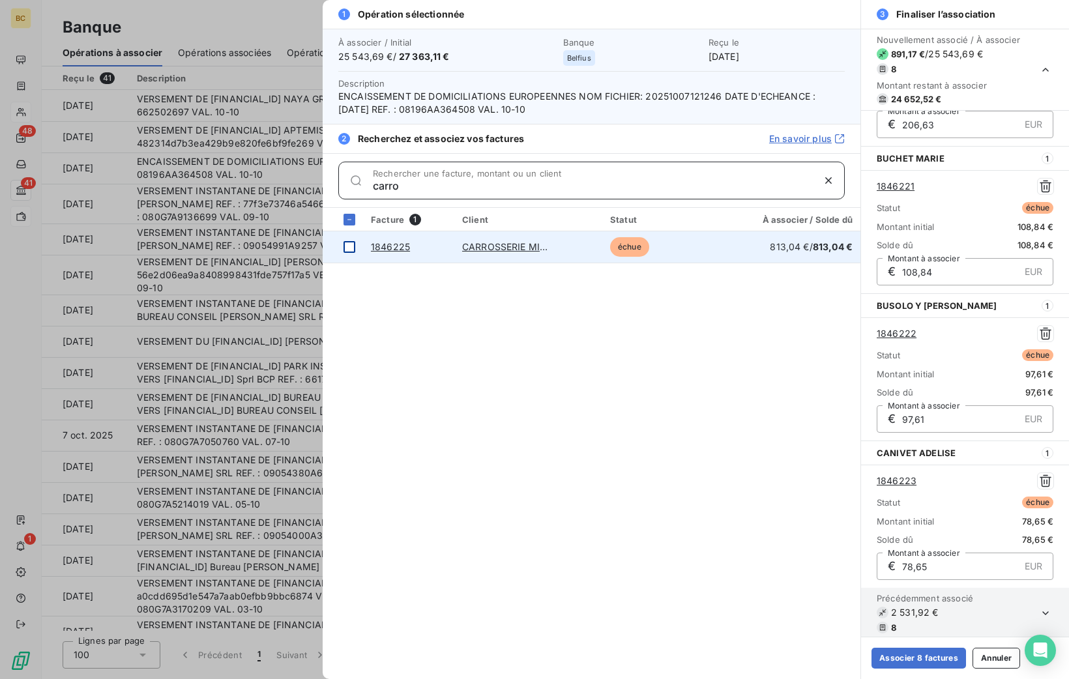
type input "carro"
click at [352, 247] on div at bounding box center [350, 247] width 12 height 12
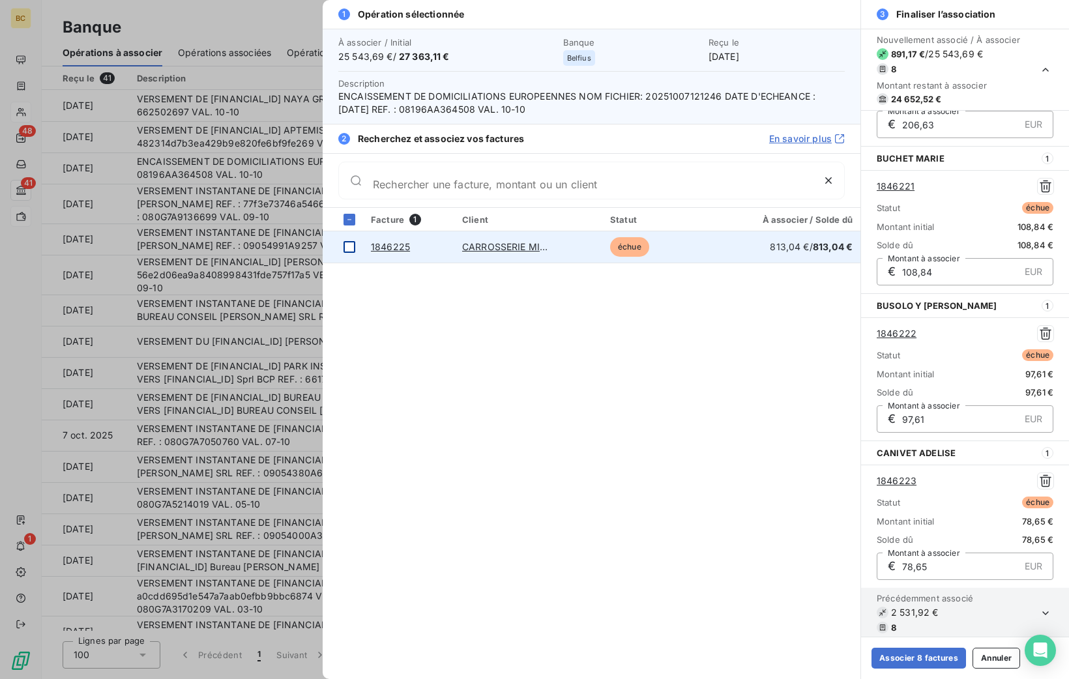
scroll to position [847, 0]
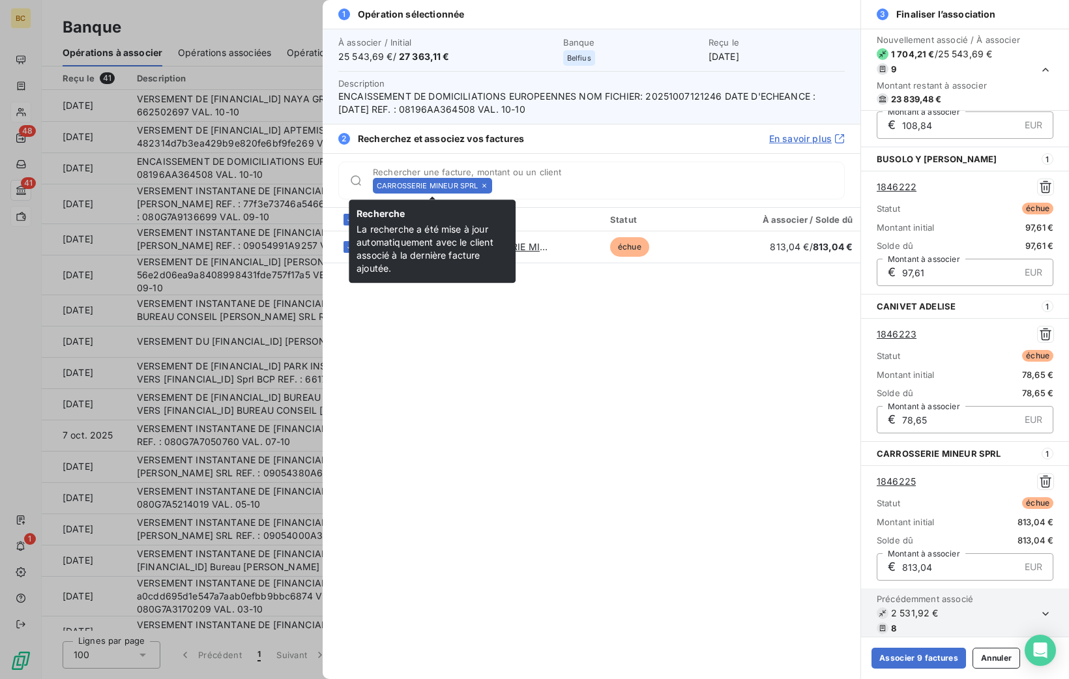
click at [486, 185] on icon at bounding box center [484, 186] width 8 height 8
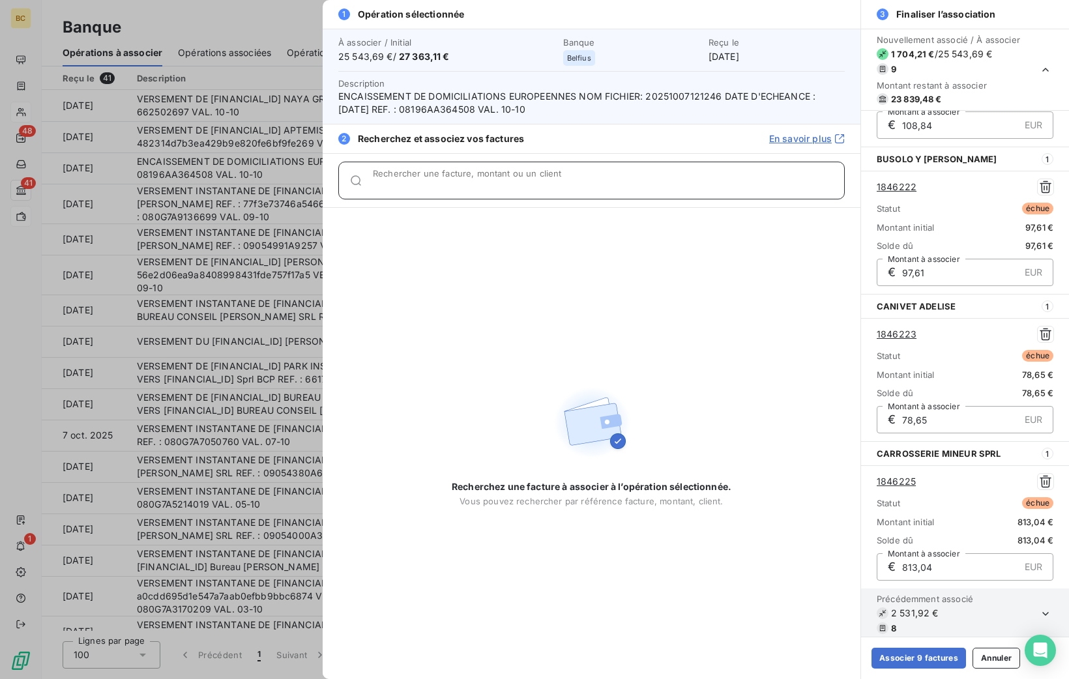
click at [486, 185] on input "Rechercher une facture, montant ou un client" at bounding box center [608, 185] width 471 height 13
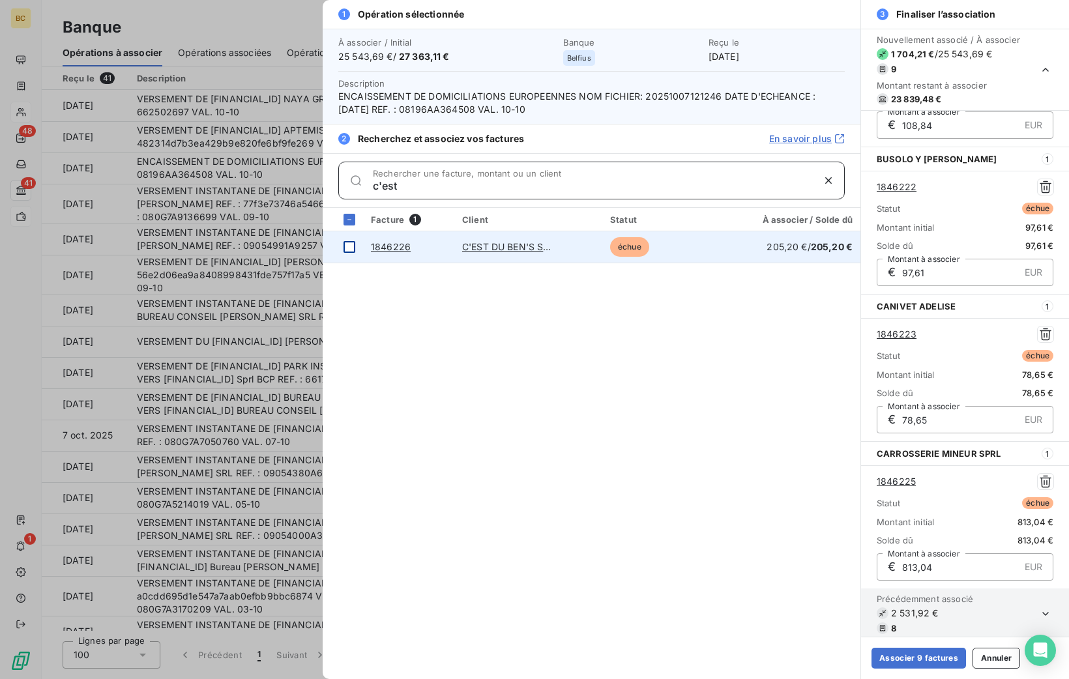
type input "c'est"
click at [349, 244] on div at bounding box center [350, 247] width 12 height 12
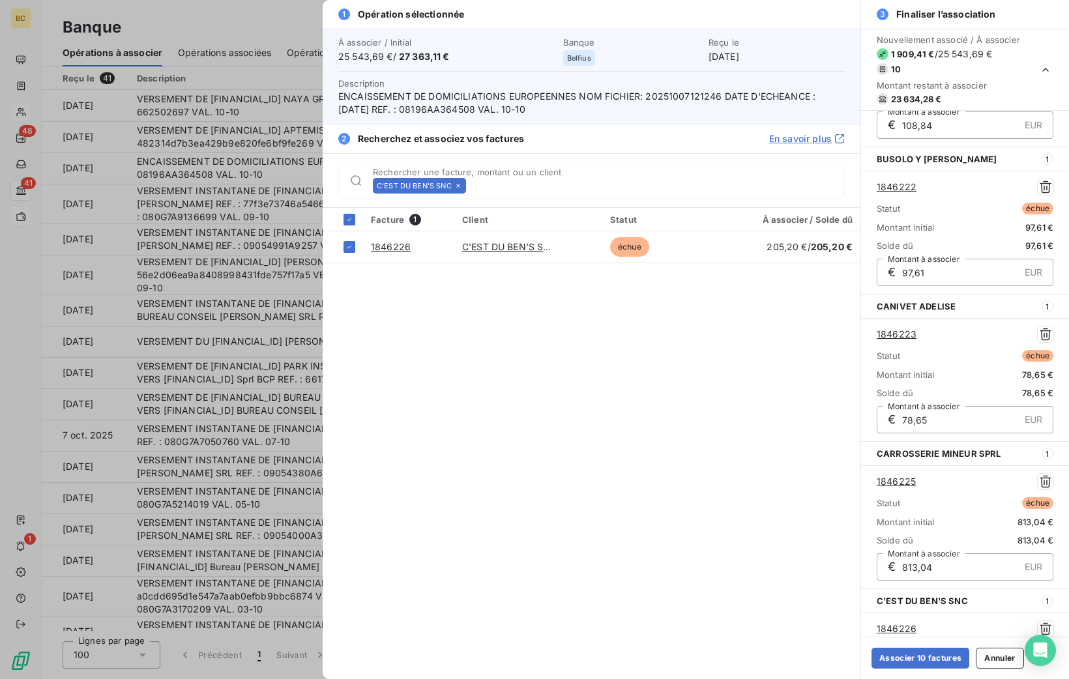
scroll to position [995, 0]
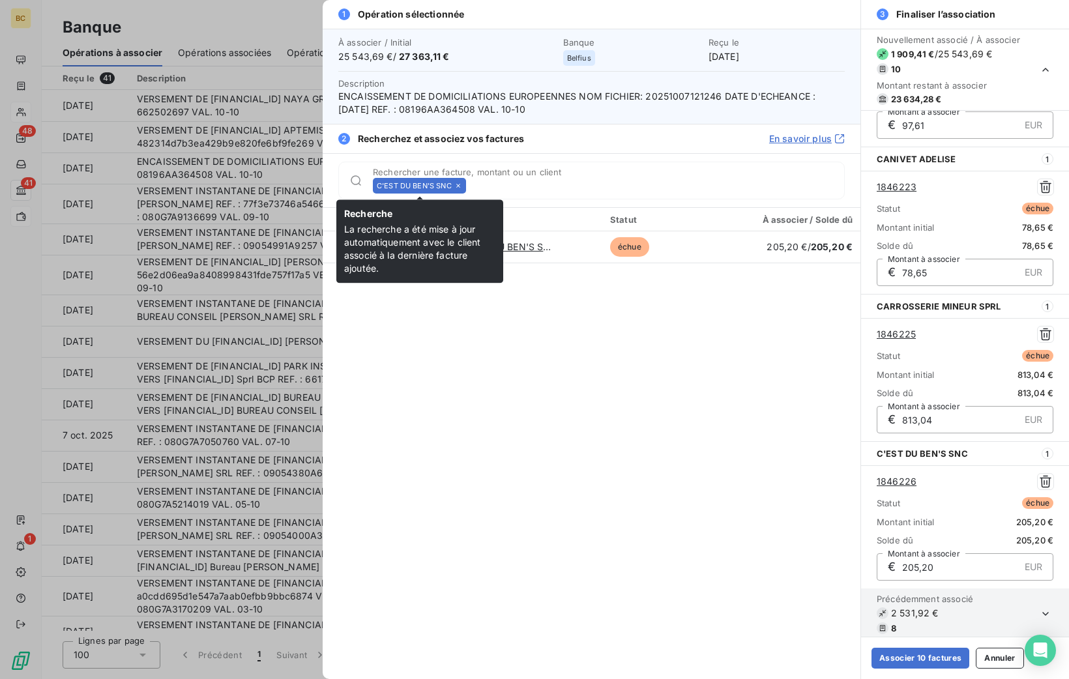
click at [459, 186] on icon at bounding box center [458, 186] width 8 height 8
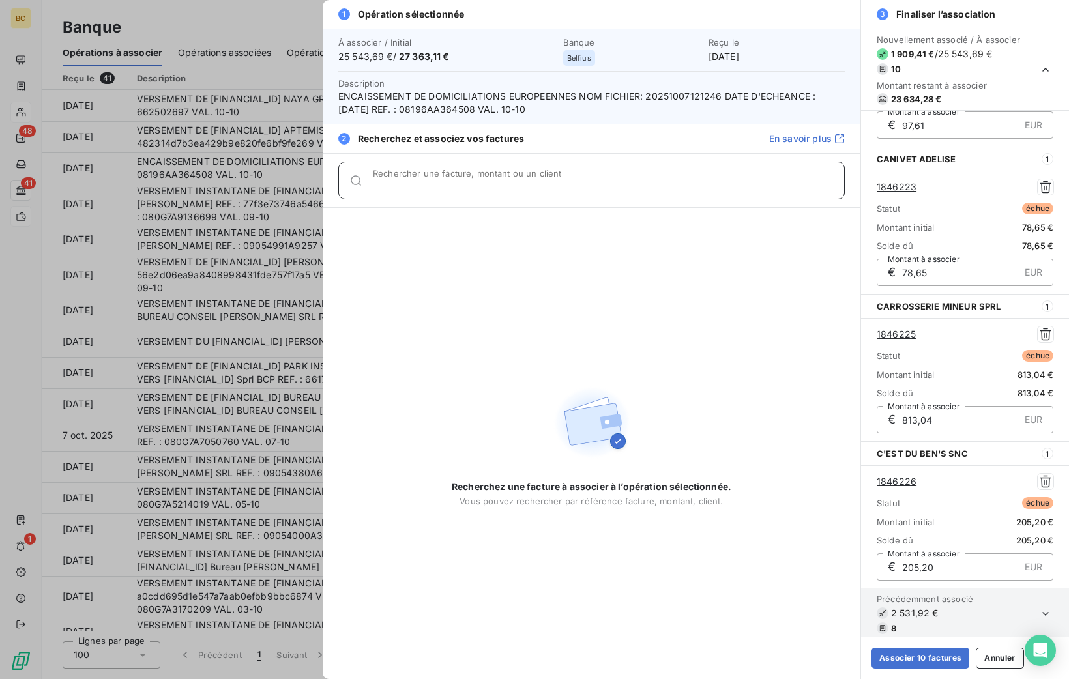
click at [459, 186] on input "Rechercher une facture, montant ou un client" at bounding box center [608, 185] width 471 height 13
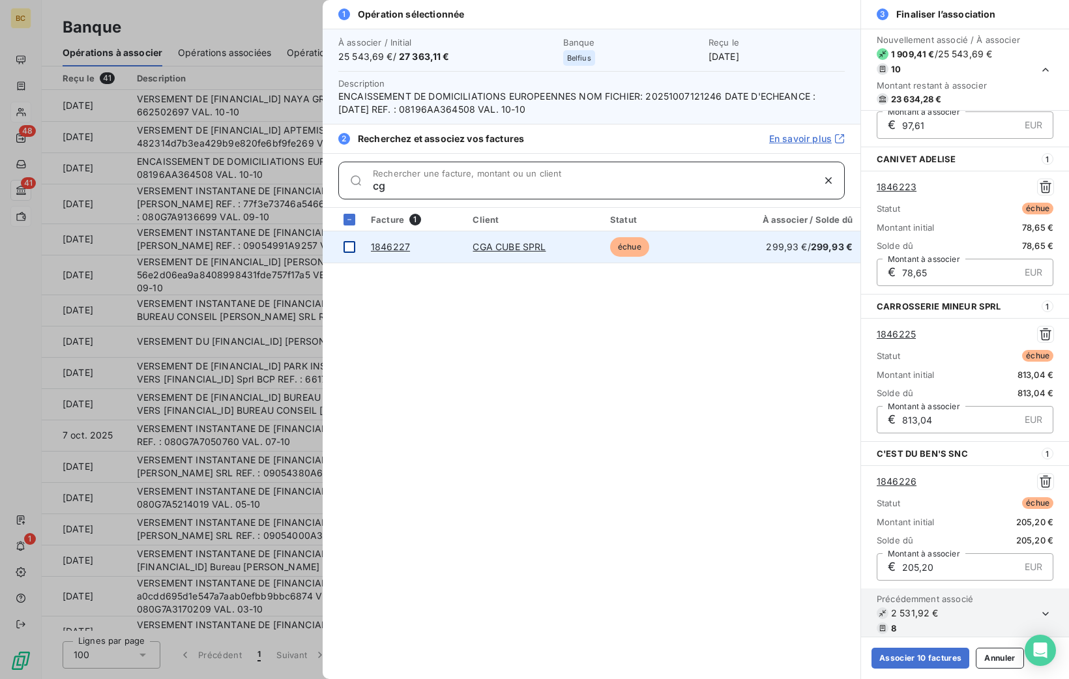
type input "cg"
click at [349, 249] on div at bounding box center [350, 247] width 12 height 12
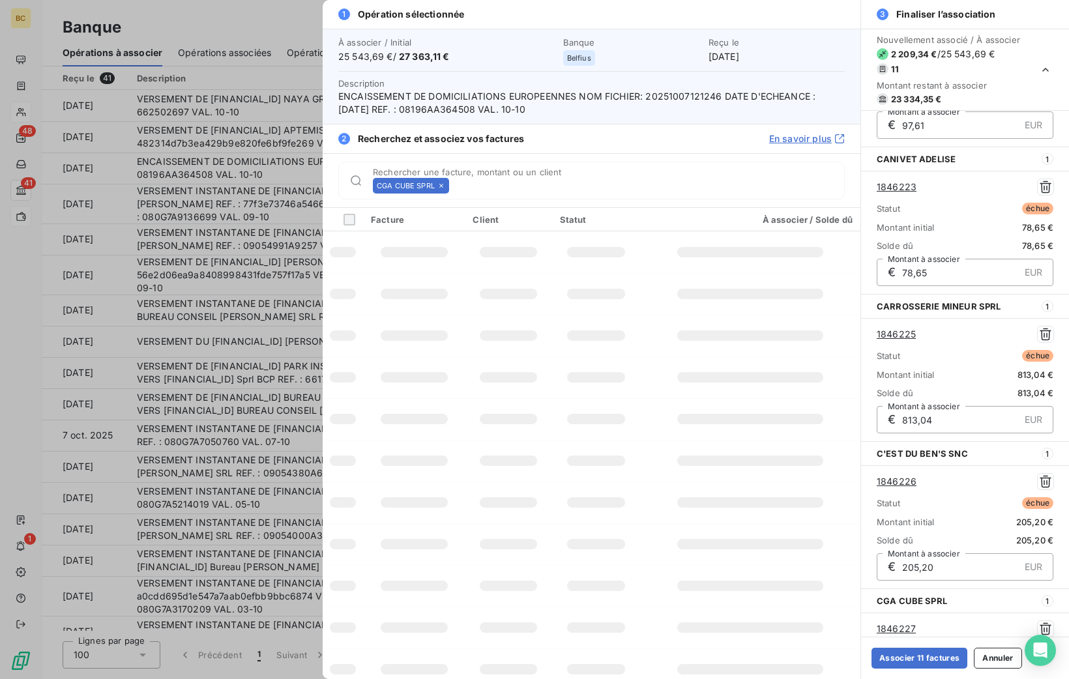
scroll to position [1142, 0]
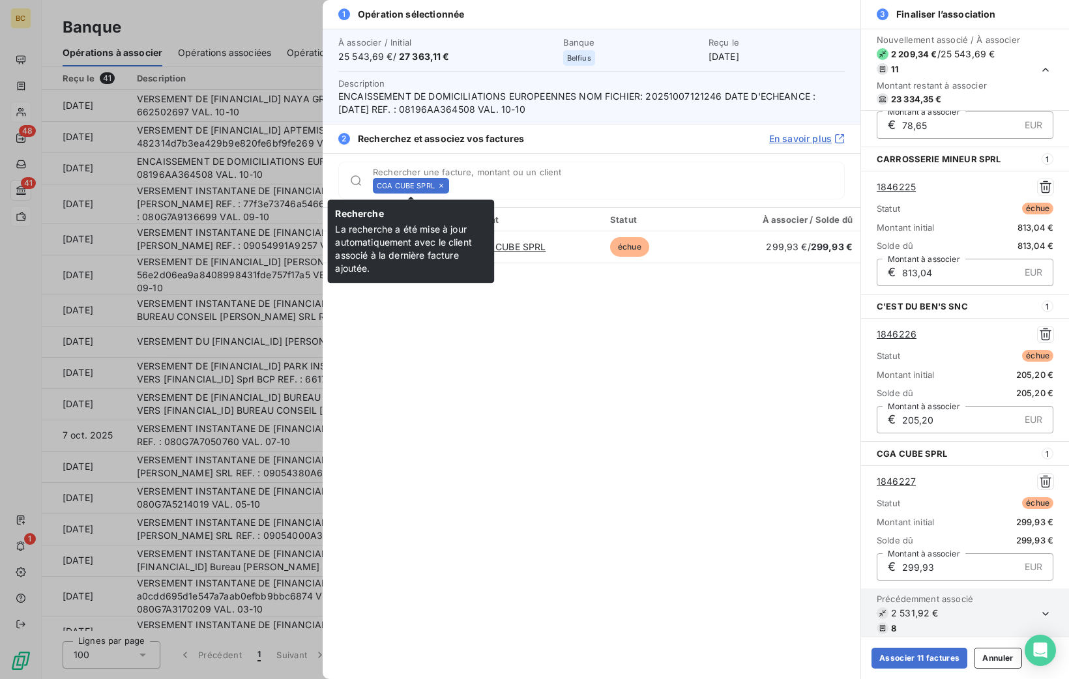
click at [443, 183] on icon at bounding box center [441, 186] width 8 height 8
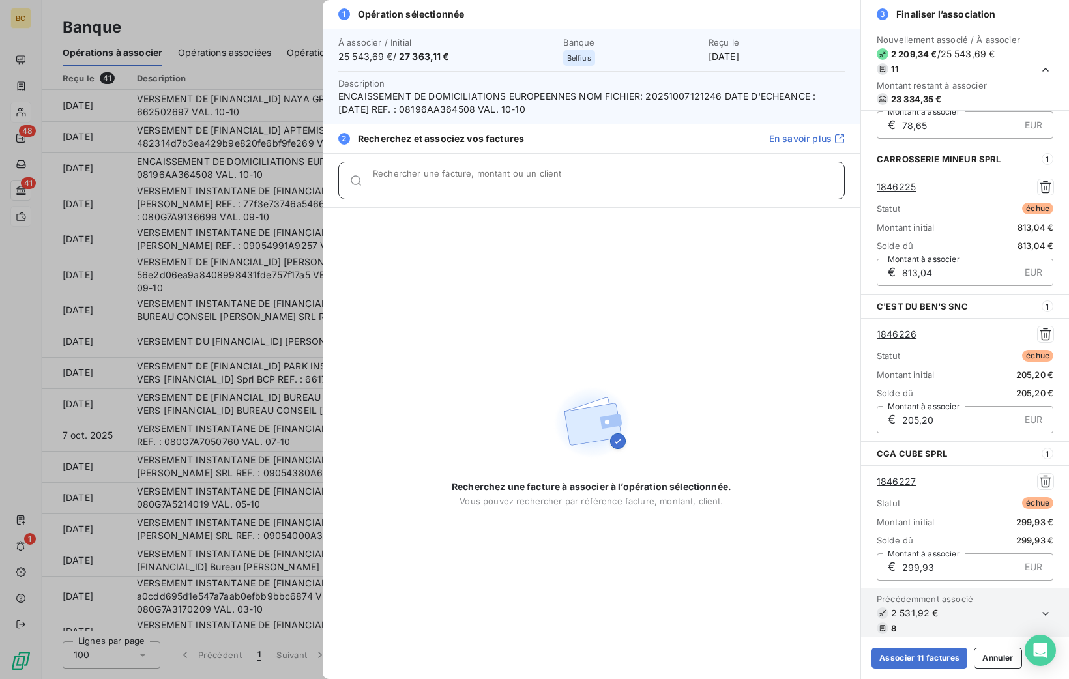
click at [443, 183] on input "Rechercher une facture, montant ou un client" at bounding box center [608, 185] width 471 height 13
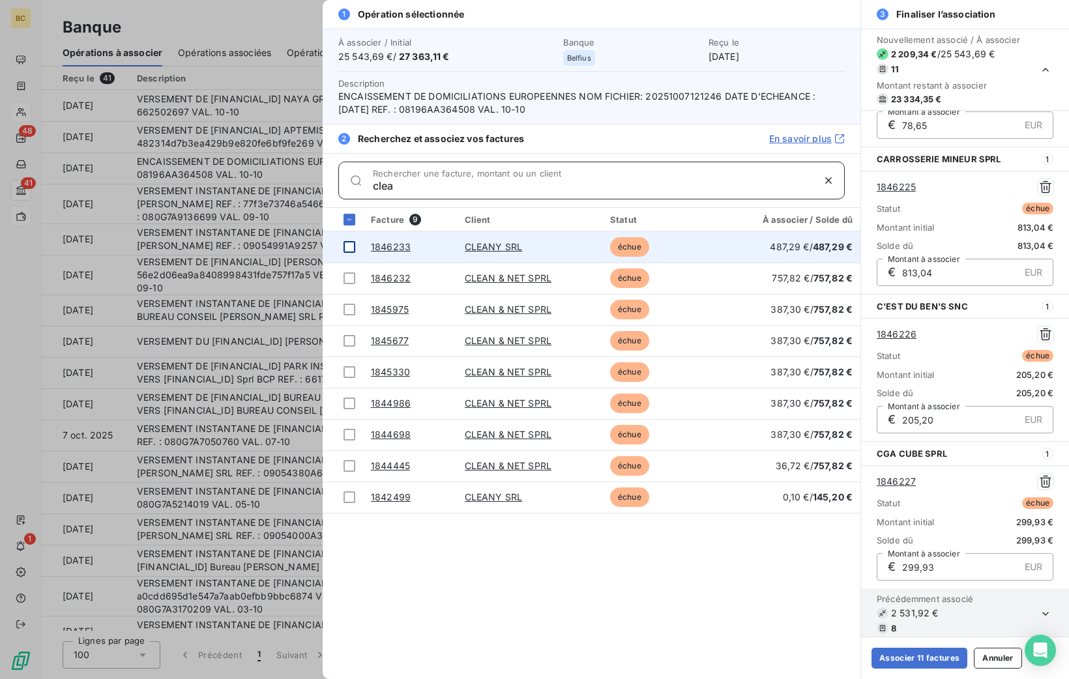
type input "clea"
click at [344, 250] on div at bounding box center [350, 247] width 12 height 12
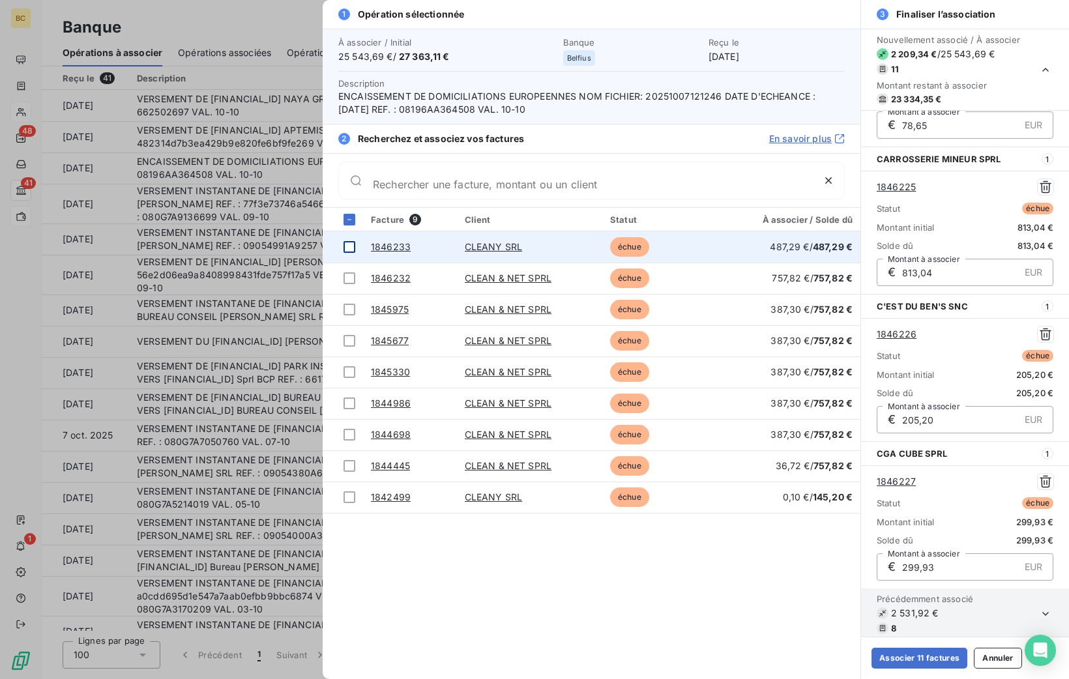
scroll to position [1289, 0]
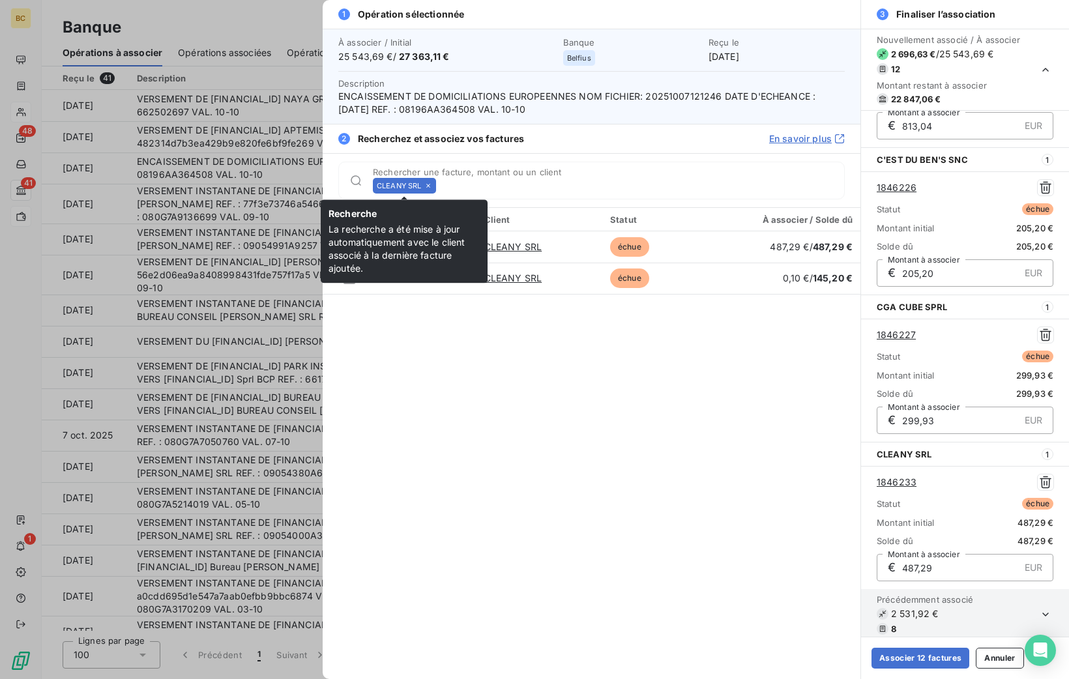
click at [429, 183] on icon at bounding box center [428, 186] width 8 height 8
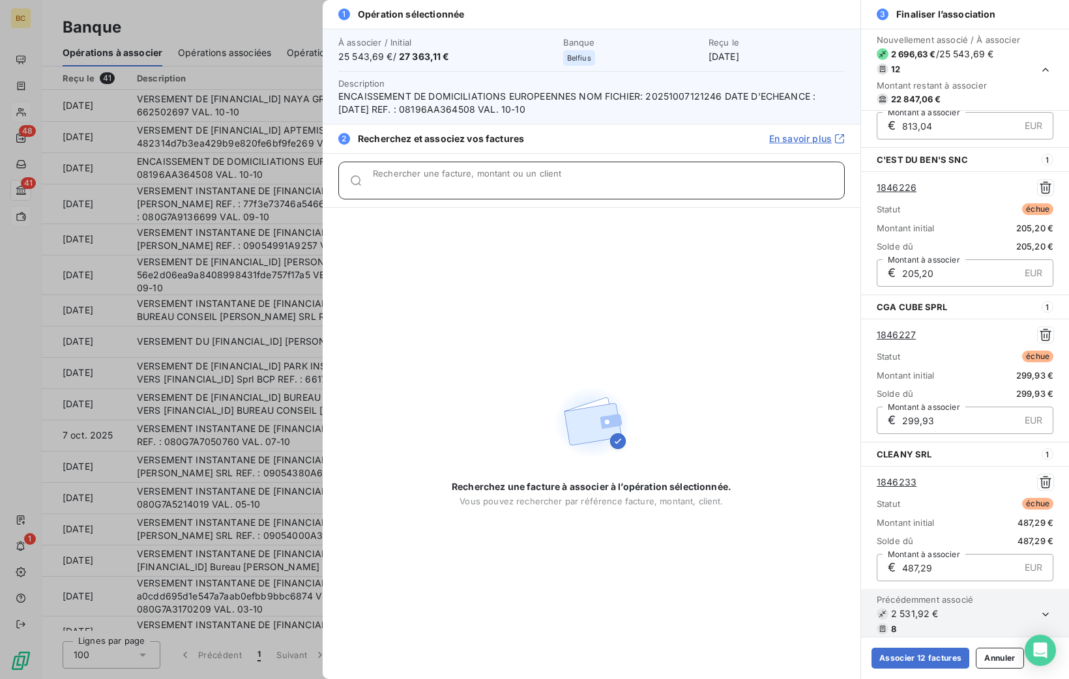
click at [429, 183] on input "Rechercher une facture, montant ou un client" at bounding box center [608, 185] width 471 height 13
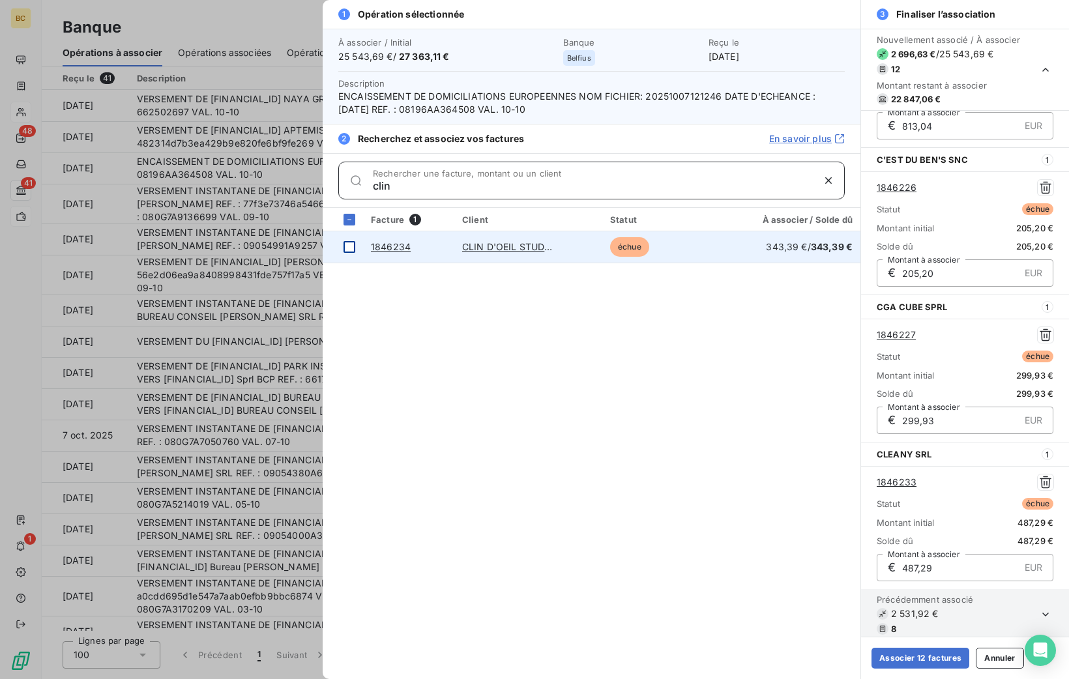
type input "clin"
click at [347, 247] on div at bounding box center [350, 247] width 12 height 12
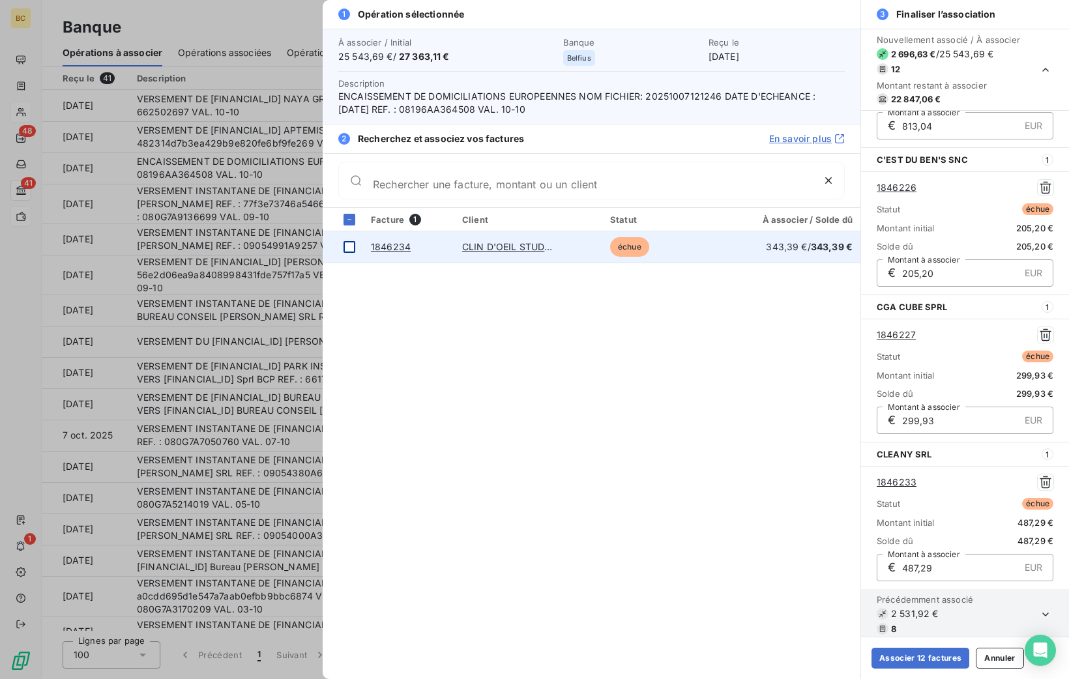
scroll to position [1436, 0]
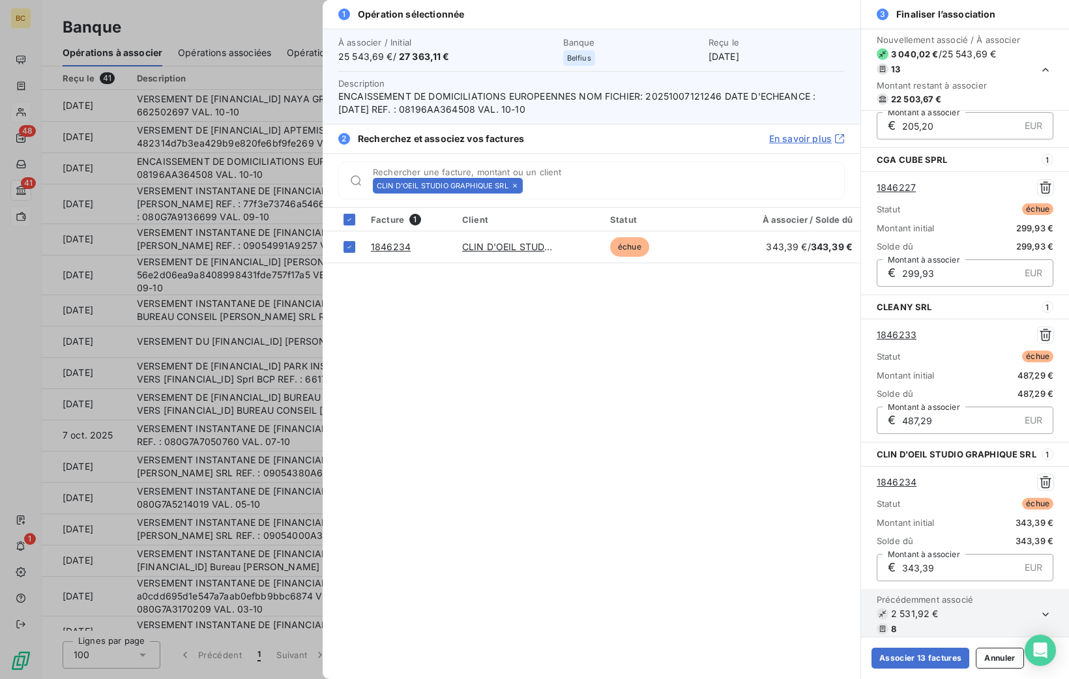
click at [518, 183] on icon at bounding box center [515, 186] width 8 height 8
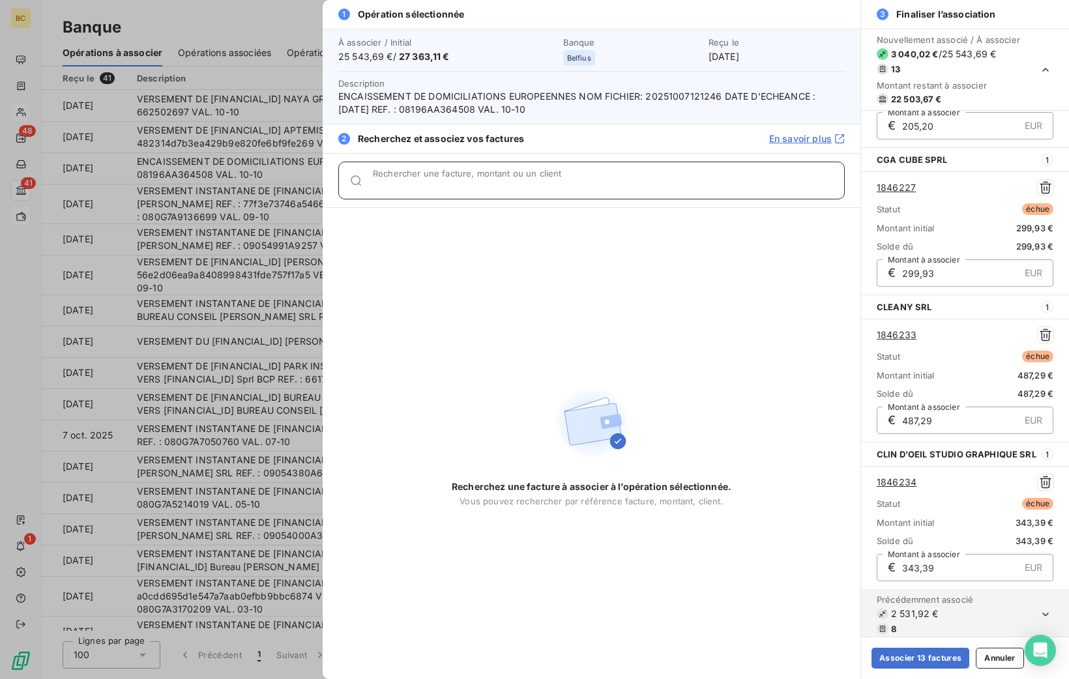
click at [518, 183] on input "Rechercher une facture, montant ou un client" at bounding box center [608, 185] width 471 height 13
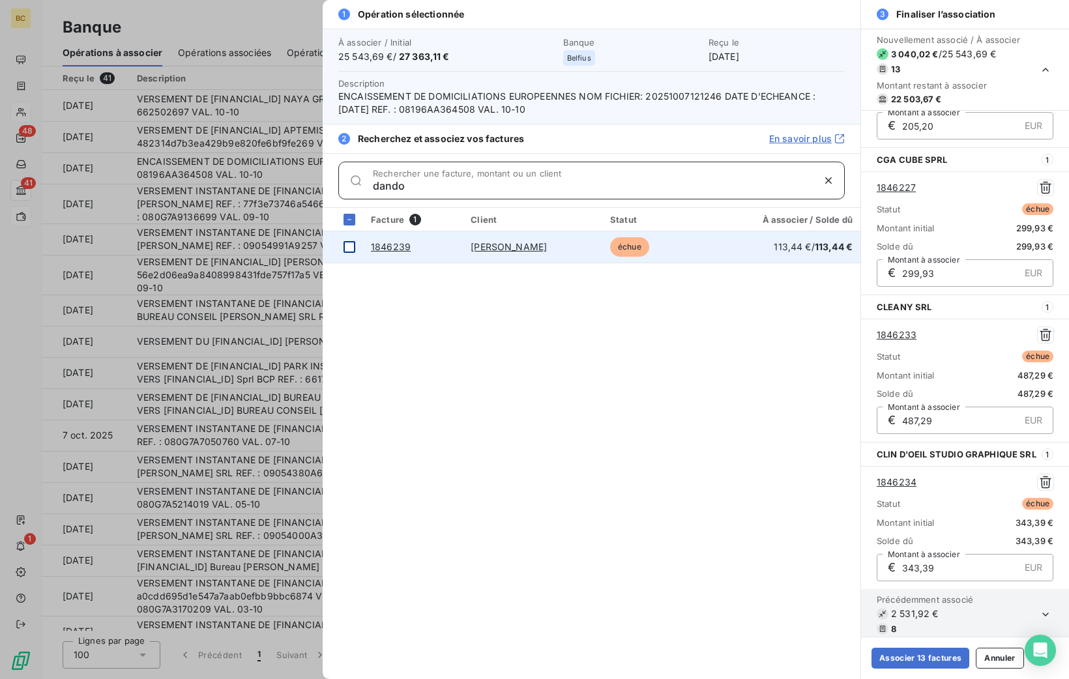
type input "dando"
click at [353, 244] on div at bounding box center [350, 247] width 12 height 12
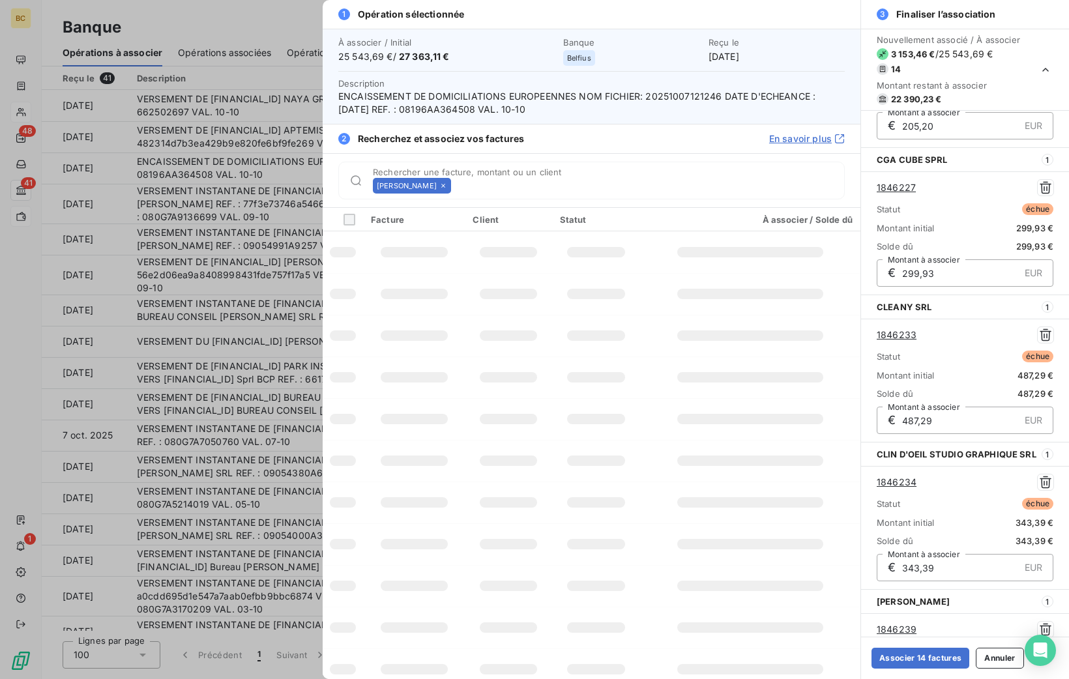
scroll to position [1583, 0]
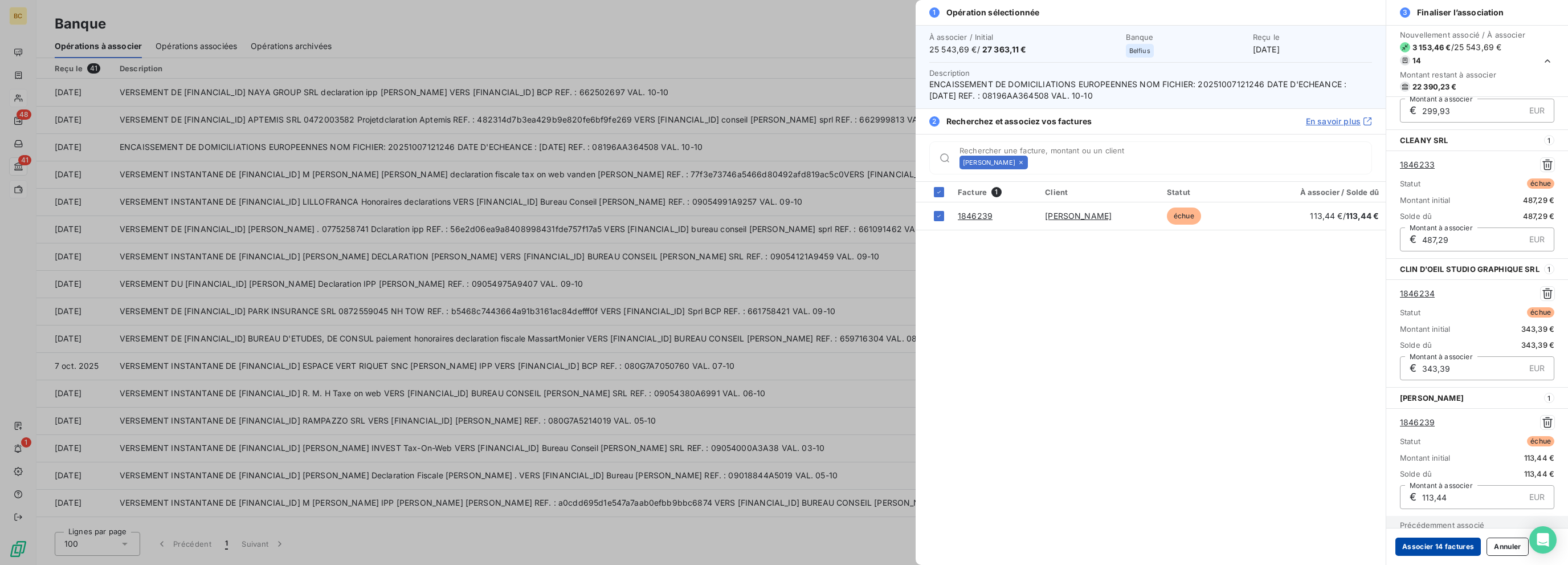
click at [933, 541] on button "Associer 14 factures" at bounding box center [1438, 547] width 86 height 18
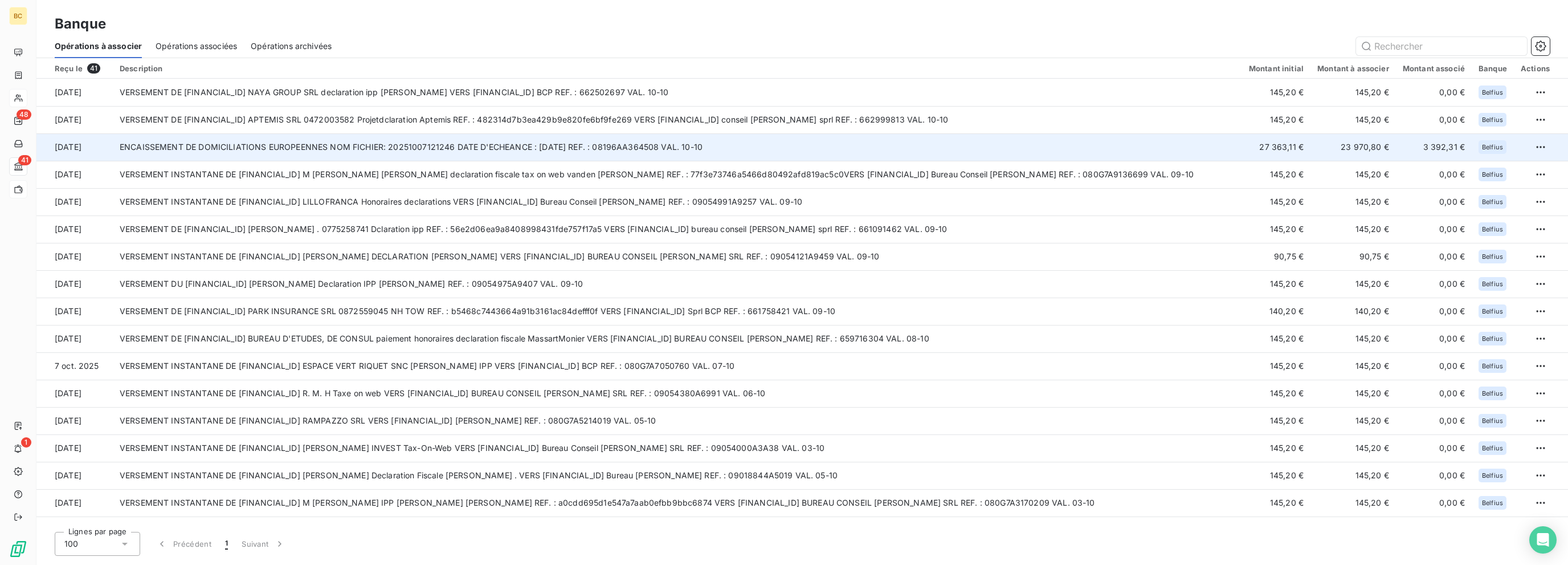
click at [933, 145] on td "ENCAISSEMENT DE DOMICILIATIONS EUROPEENNES NOM FICHIER: 20251007121246 DATE D'E…" at bounding box center [677, 147] width 1129 height 27
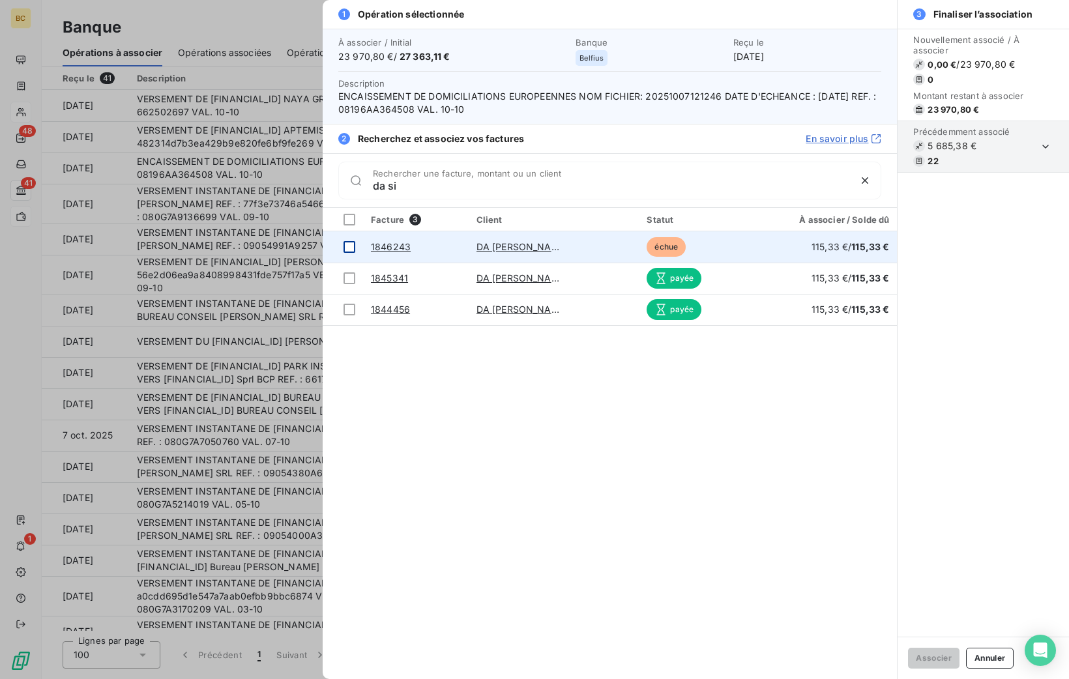
type input "da si"
click at [344, 246] on div at bounding box center [350, 247] width 12 height 12
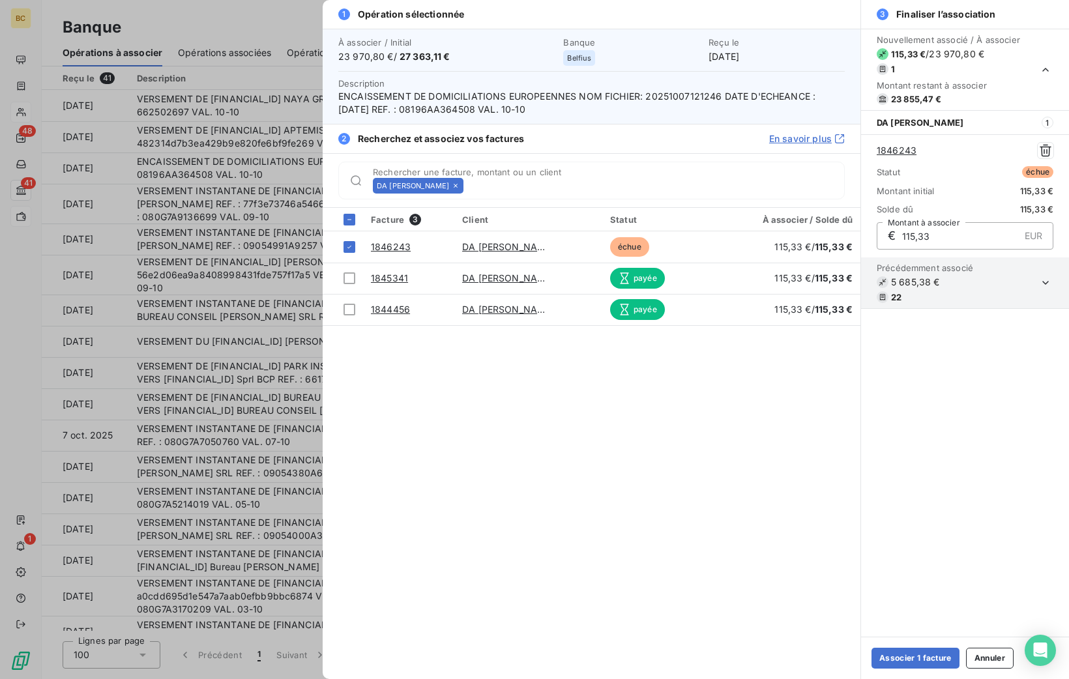
click at [460, 187] on icon at bounding box center [456, 186] width 8 height 8
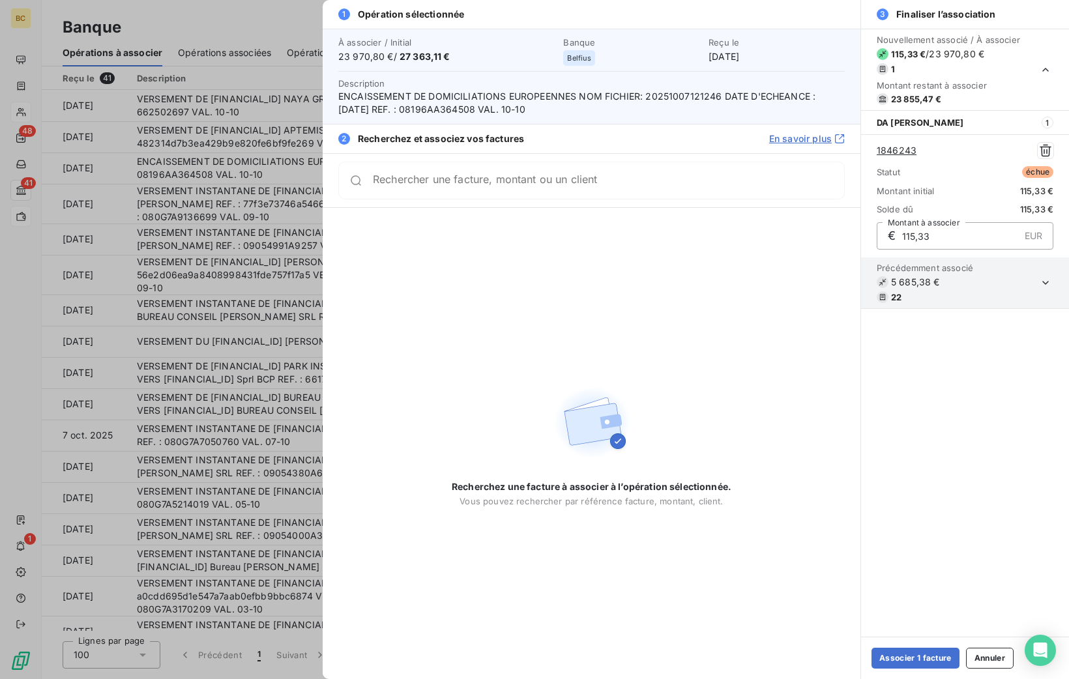
click at [463, 187] on div "Rechercher une facture, montant ou un client" at bounding box center [591, 181] width 506 height 38
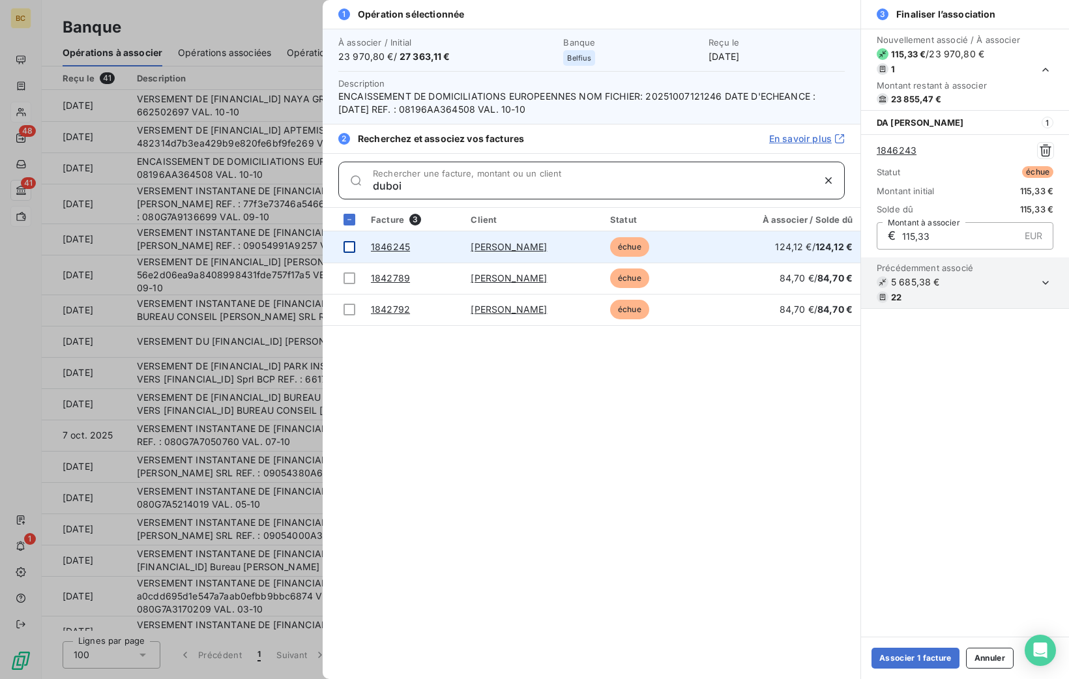
type input "duboi"
click at [347, 245] on div at bounding box center [350, 247] width 12 height 12
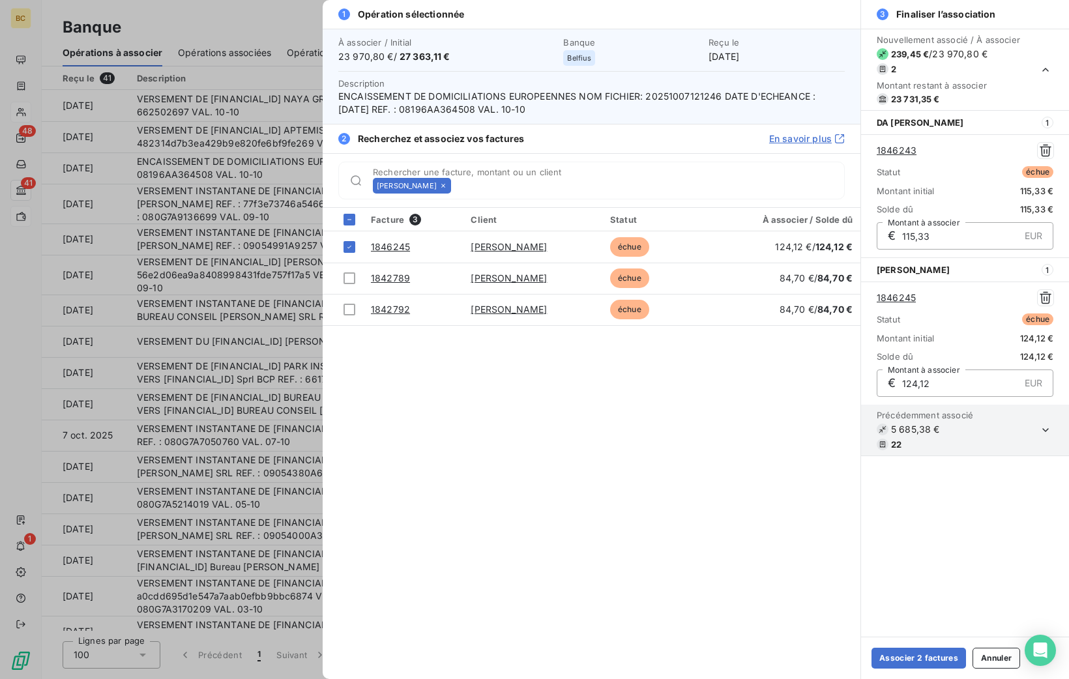
click at [447, 186] on icon at bounding box center [443, 186] width 8 height 8
click at [456, 186] on input "Rechercher une facture, montant ou un client" at bounding box center [650, 185] width 388 height 13
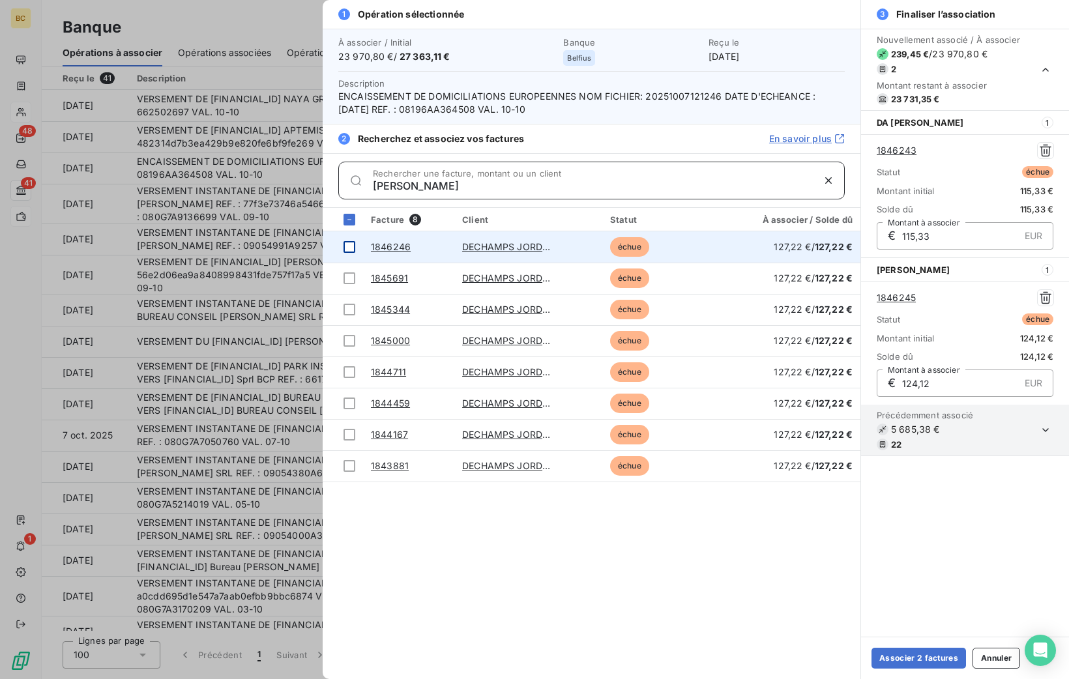
type input "[PERSON_NAME]"
click at [347, 243] on div at bounding box center [350, 247] width 12 height 12
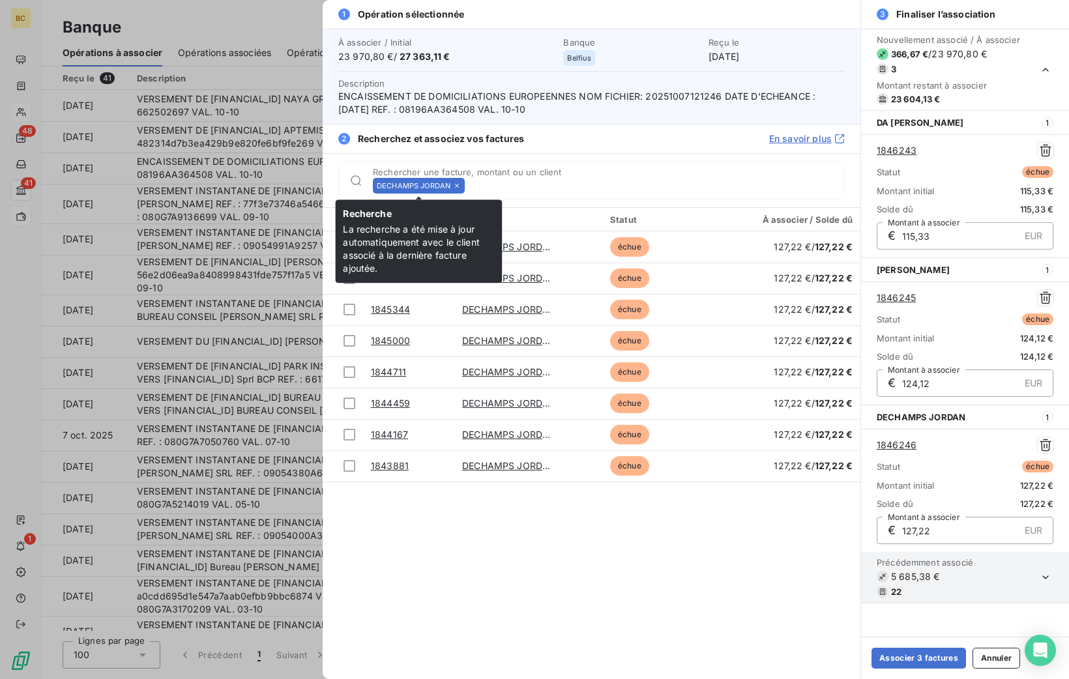
click at [458, 183] on icon at bounding box center [457, 186] width 8 height 8
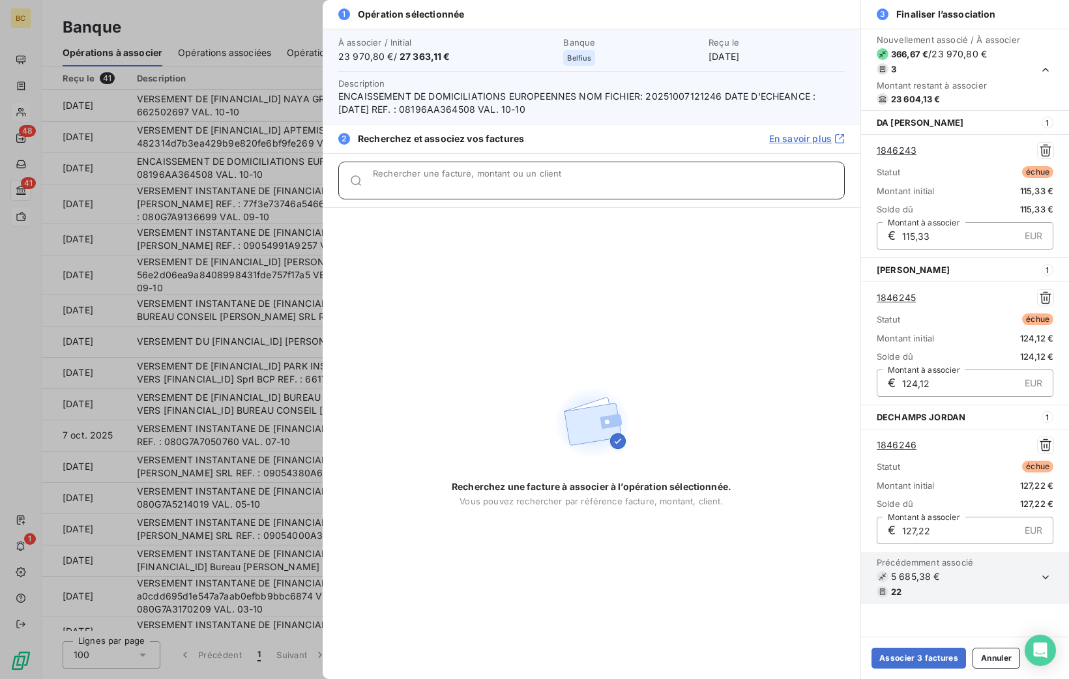
click at [458, 183] on input "Rechercher une facture, montant ou un client" at bounding box center [608, 185] width 471 height 13
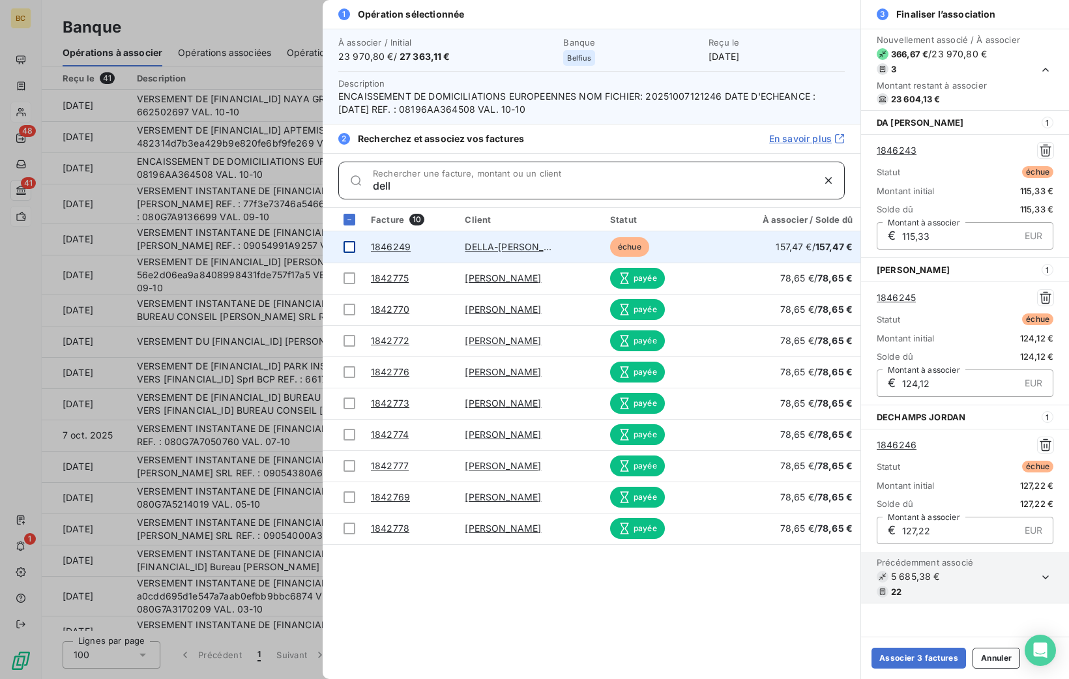
type input "dell"
click at [347, 243] on div at bounding box center [350, 247] width 12 height 12
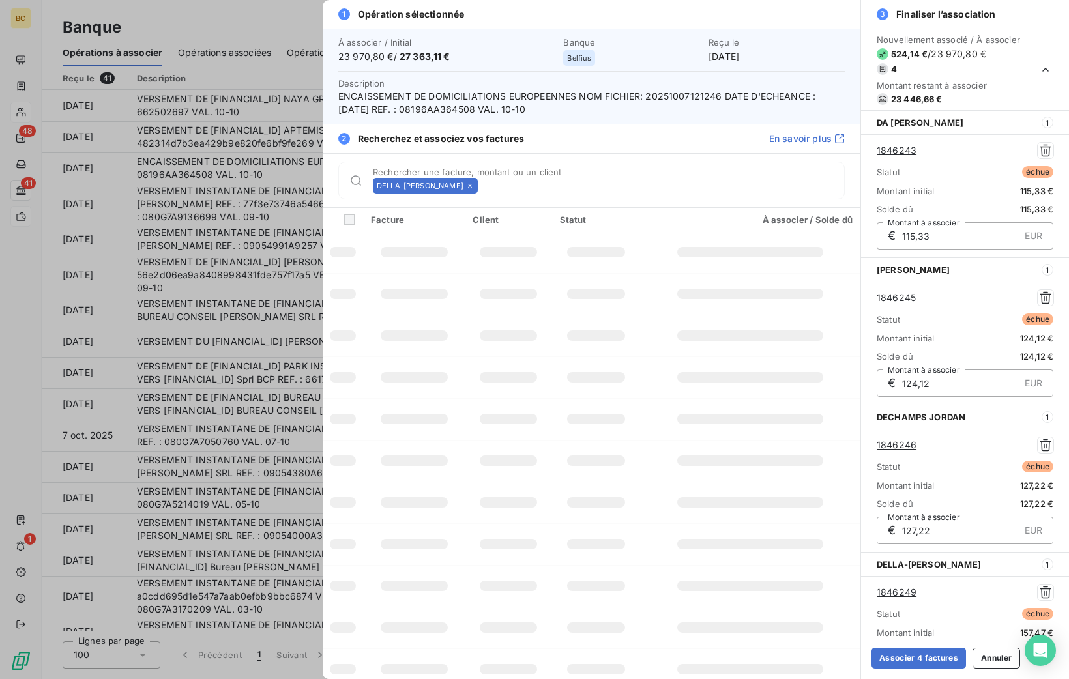
scroll to position [112, 0]
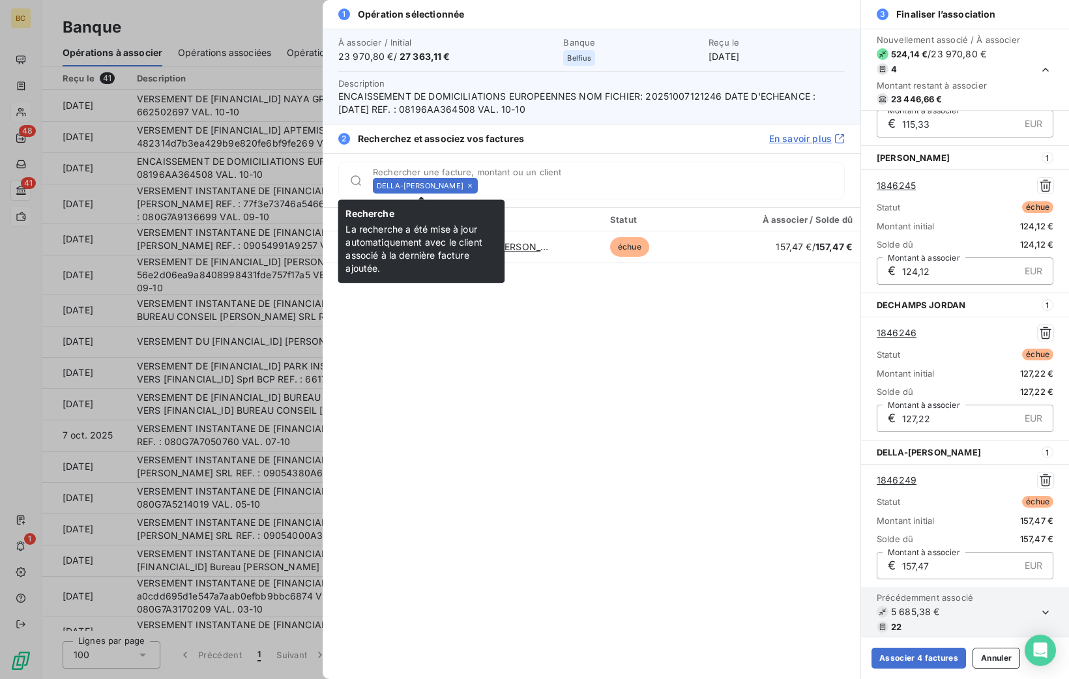
click at [466, 182] on icon at bounding box center [470, 186] width 8 height 8
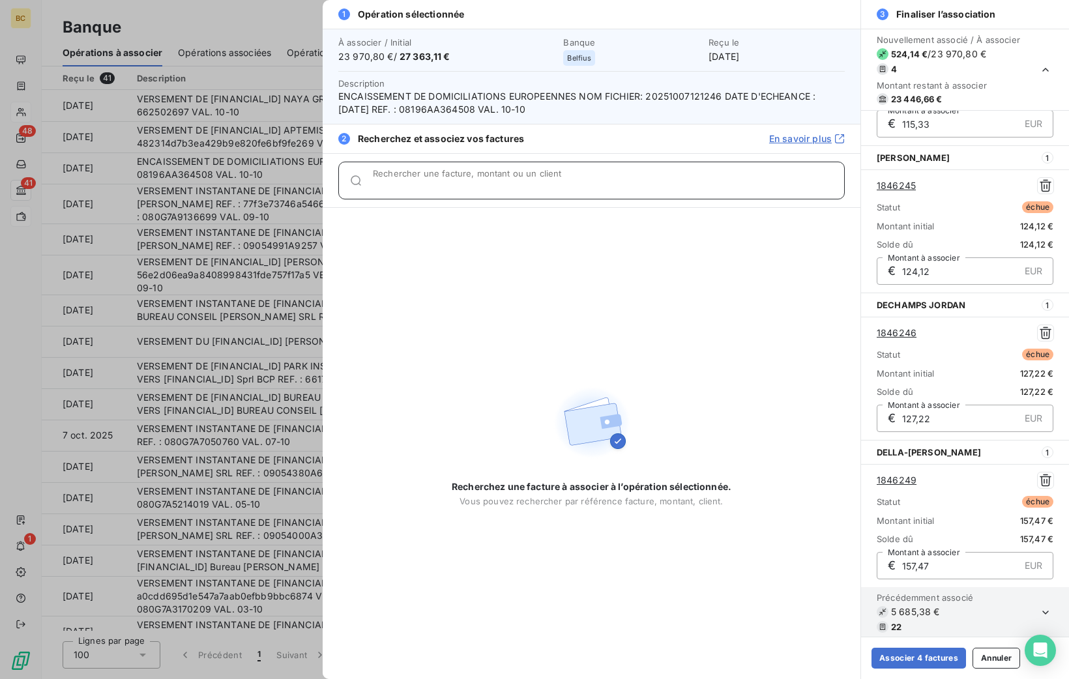
click at [464, 181] on input "Rechercher une facture, montant ou un client" at bounding box center [608, 185] width 471 height 13
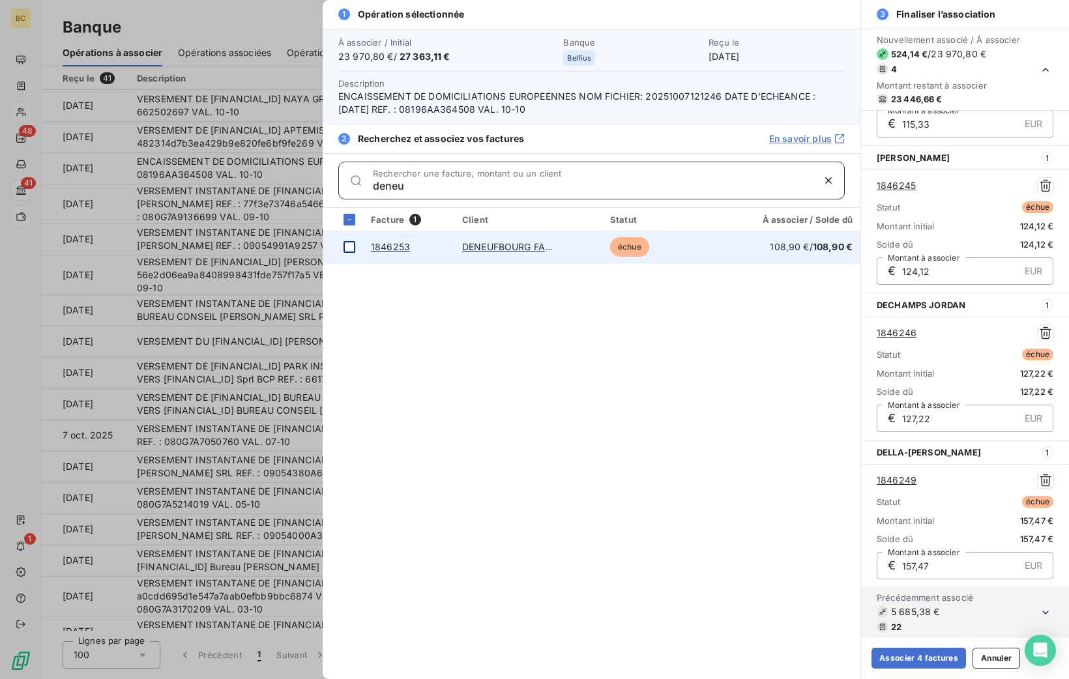
type input "deneu"
click at [347, 242] on div at bounding box center [350, 247] width 12 height 12
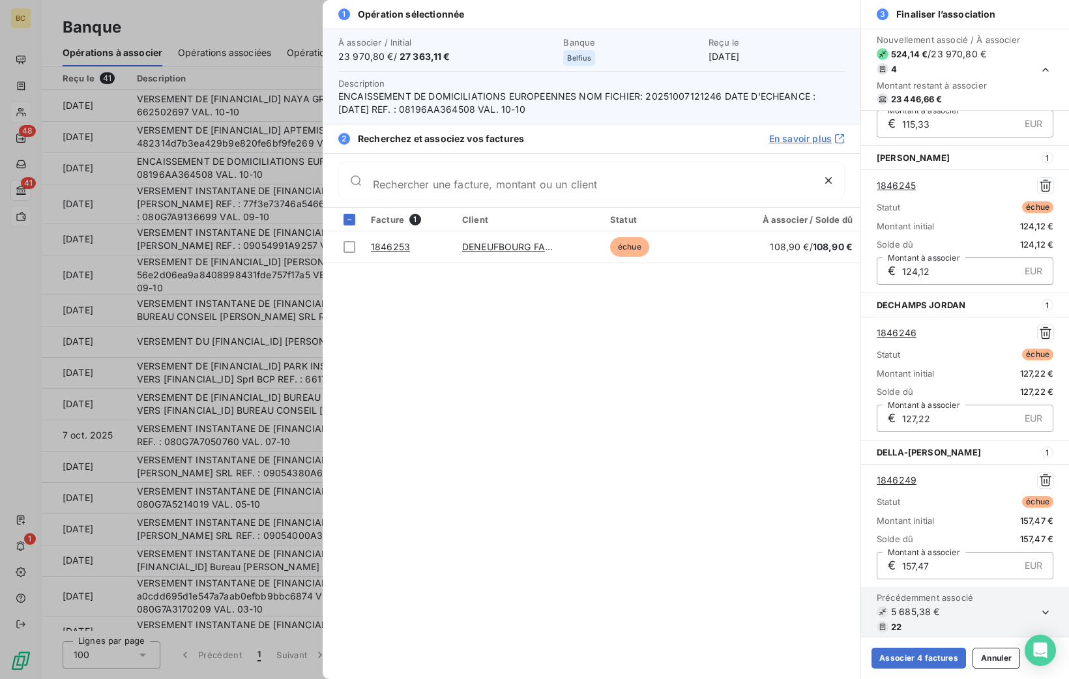
scroll to position [259, 0]
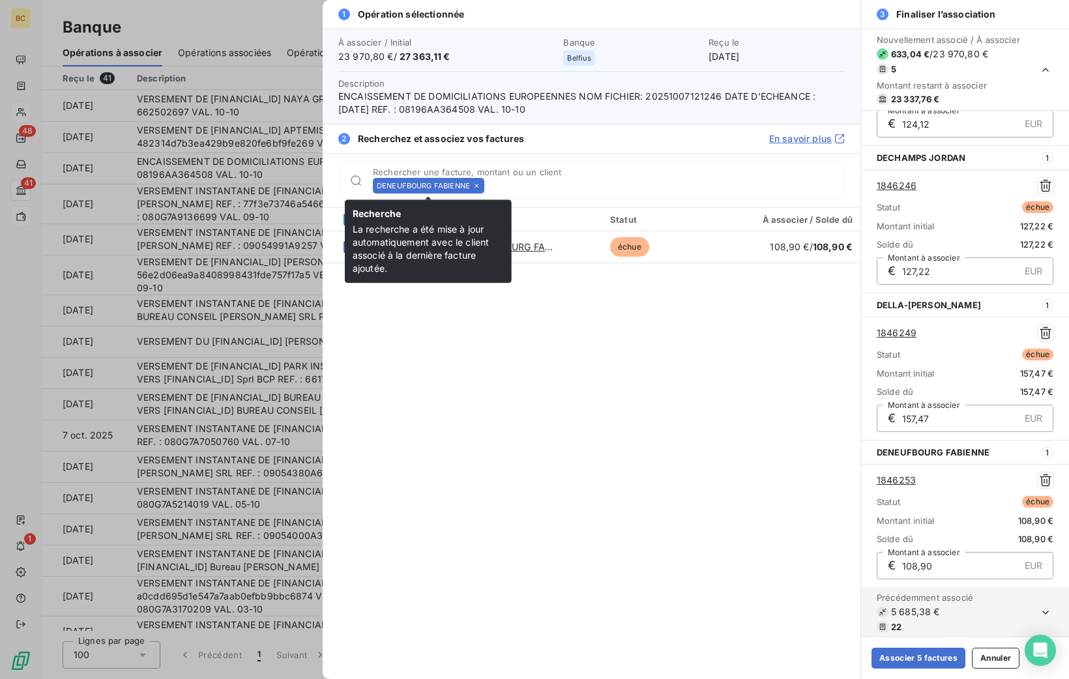
click at [478, 183] on icon at bounding box center [477, 186] width 8 height 8
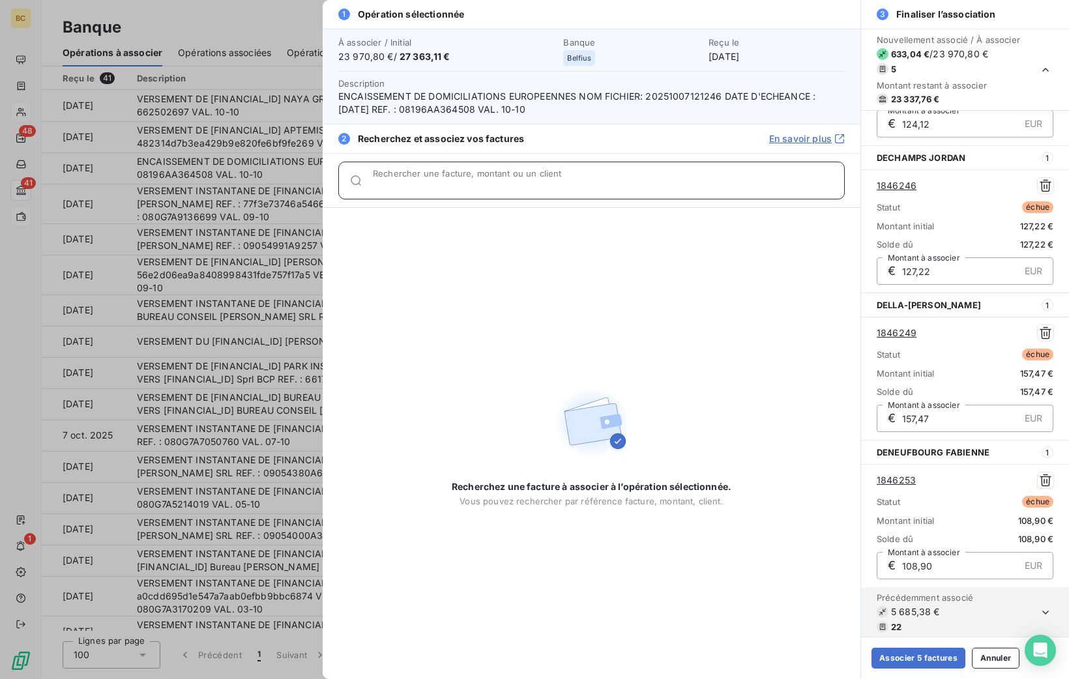
click at [478, 183] on input "Rechercher une facture, montant ou un client" at bounding box center [608, 185] width 471 height 13
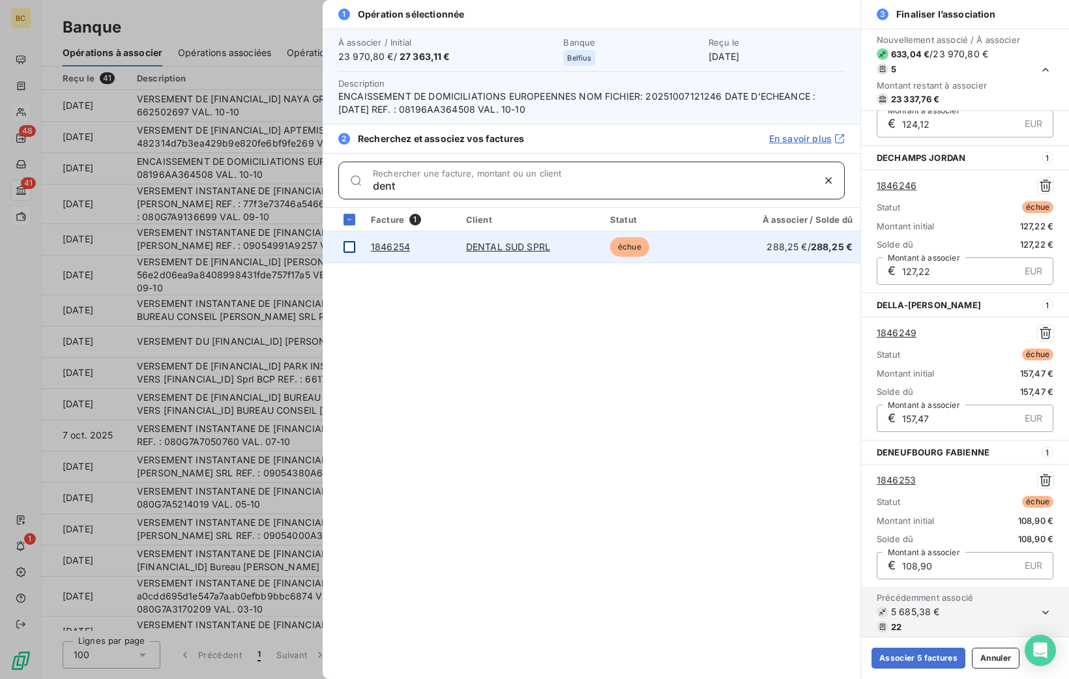
type input "dent"
click at [348, 244] on div at bounding box center [350, 247] width 12 height 12
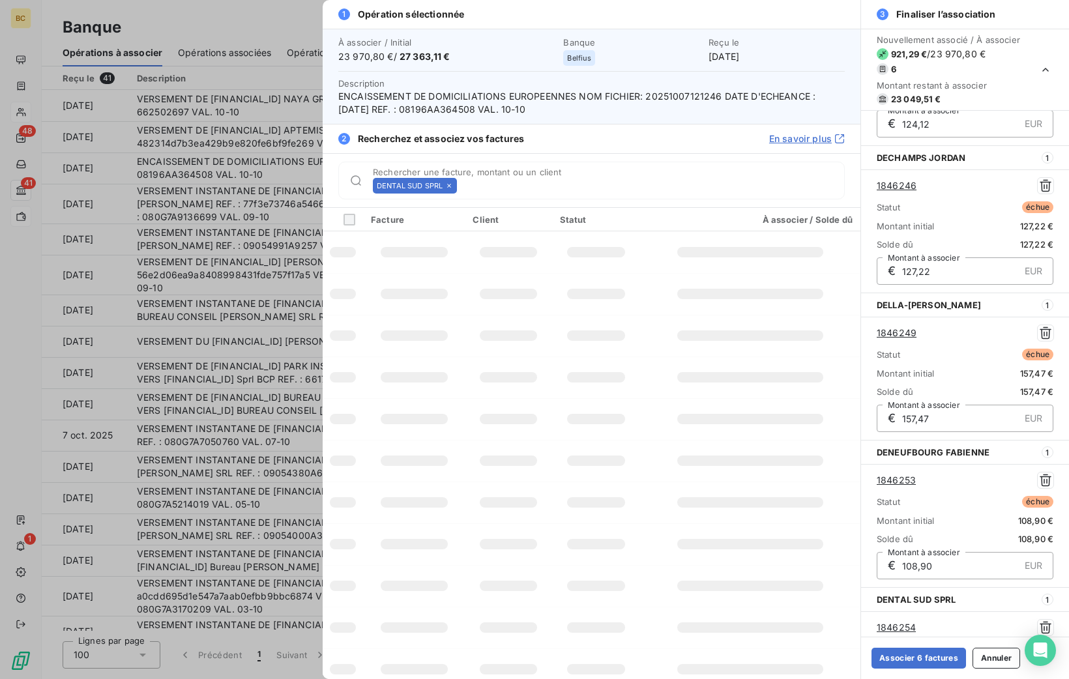
scroll to position [407, 0]
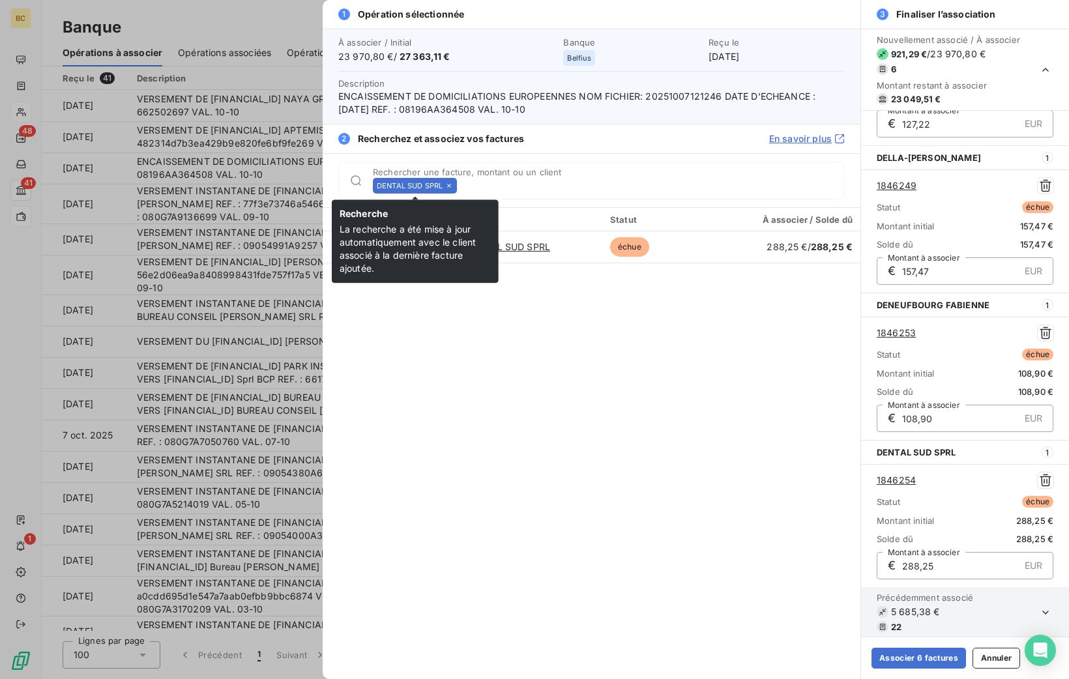
click at [448, 186] on icon at bounding box center [449, 186] width 8 height 8
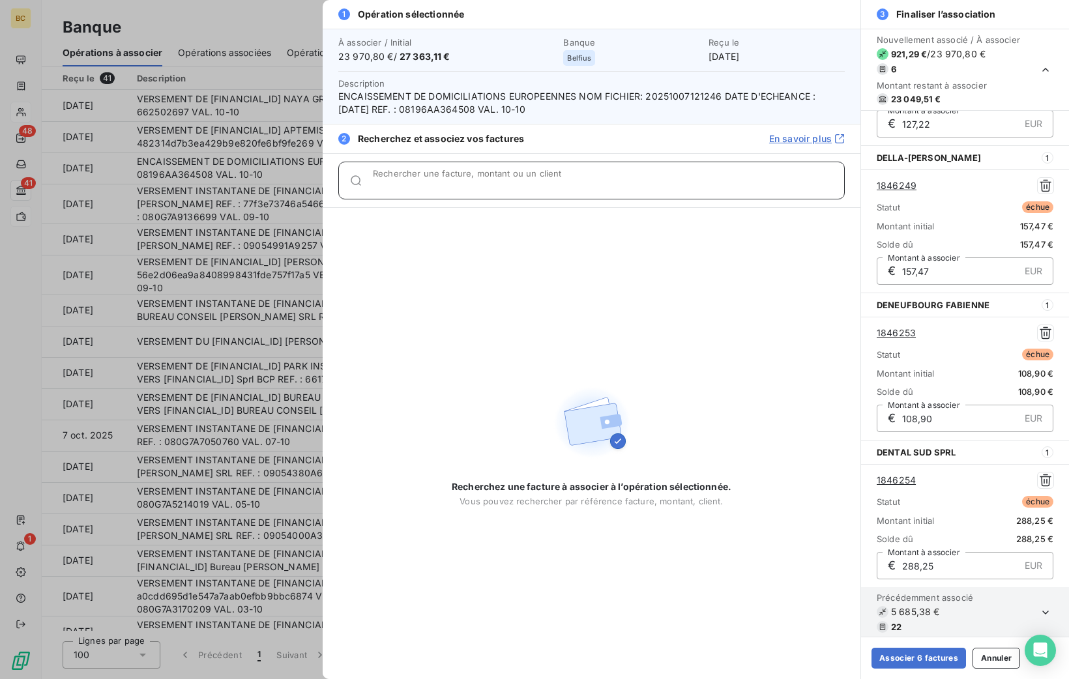
click at [448, 186] on input "Rechercher une facture, montant ou un client" at bounding box center [608, 185] width 471 height 13
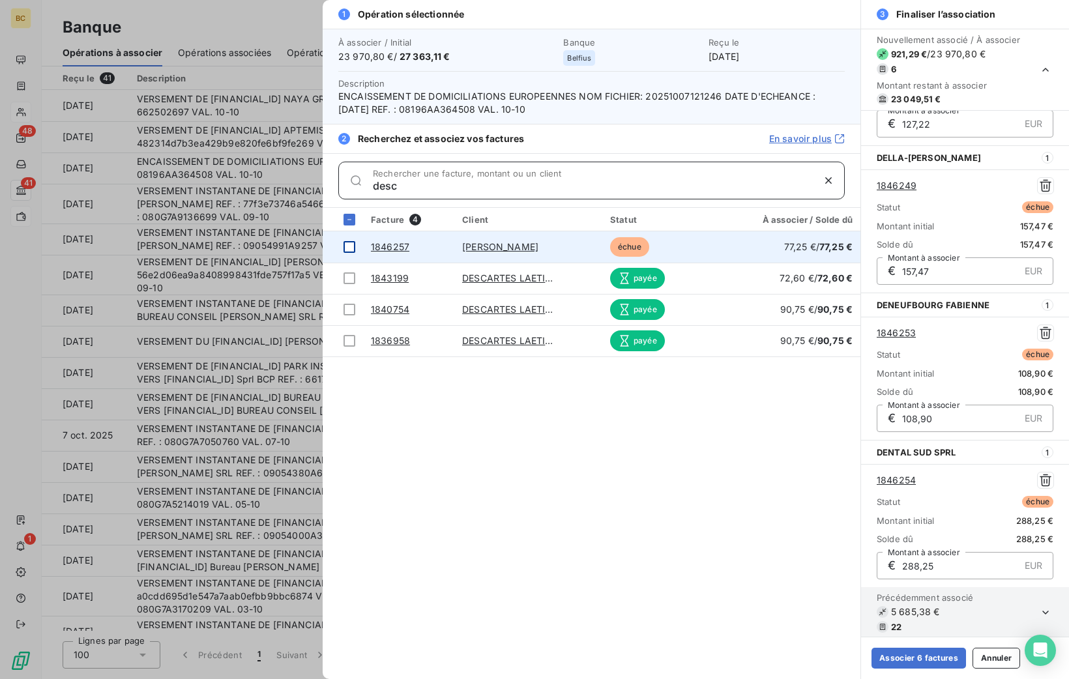
type input "desc"
click at [349, 244] on div at bounding box center [350, 247] width 12 height 12
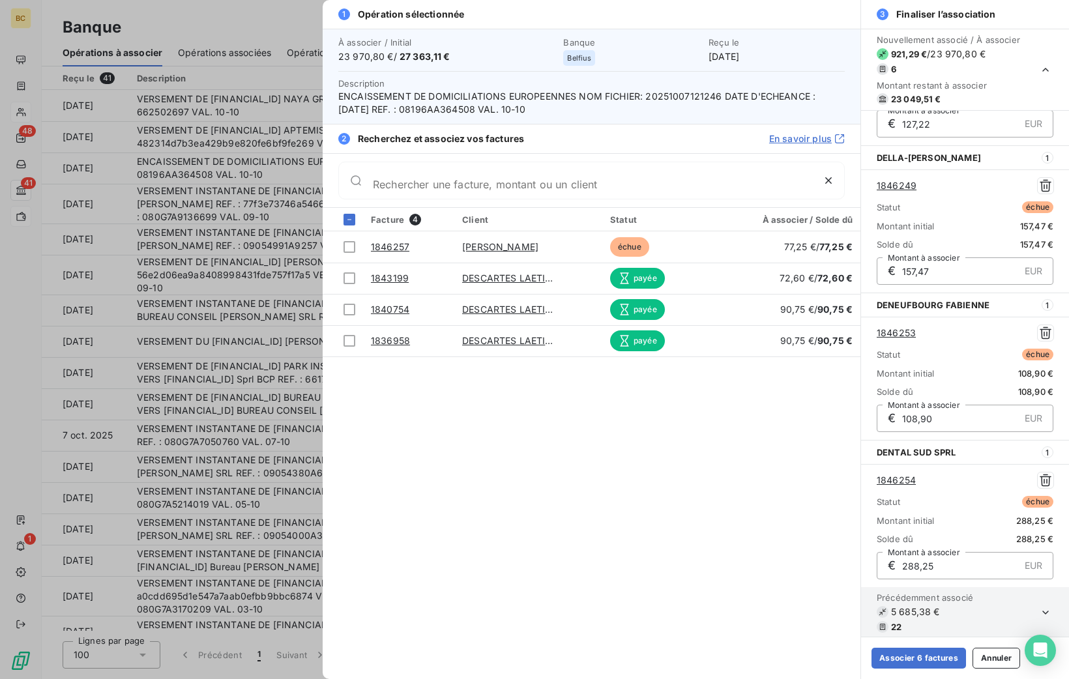
scroll to position [553, 0]
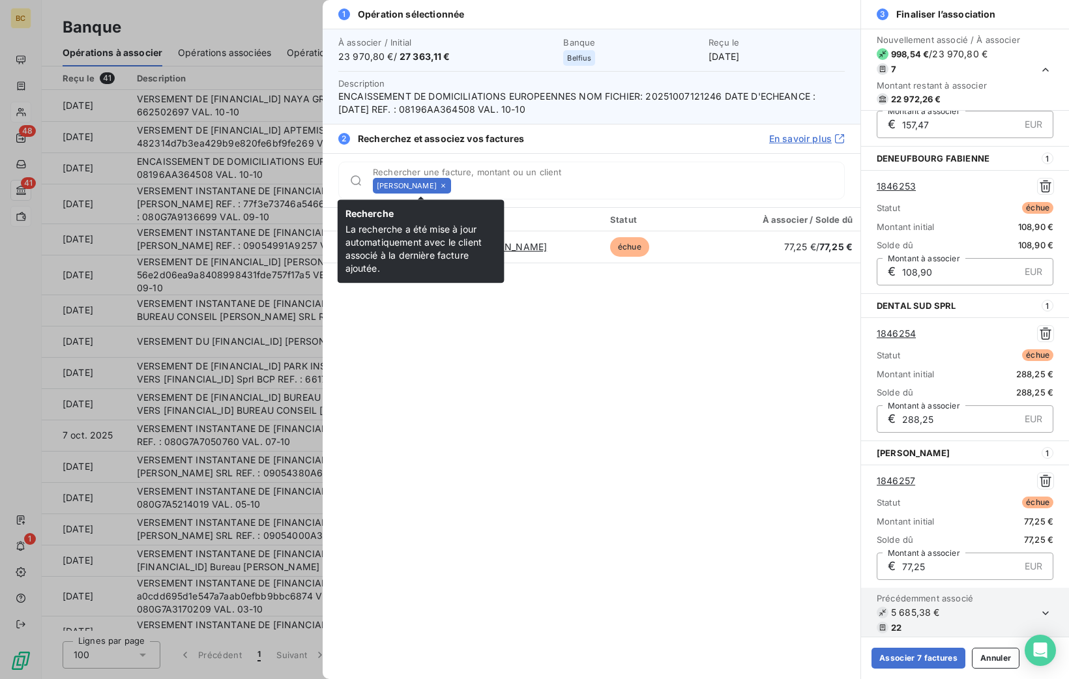
click at [447, 183] on icon at bounding box center [443, 186] width 8 height 8
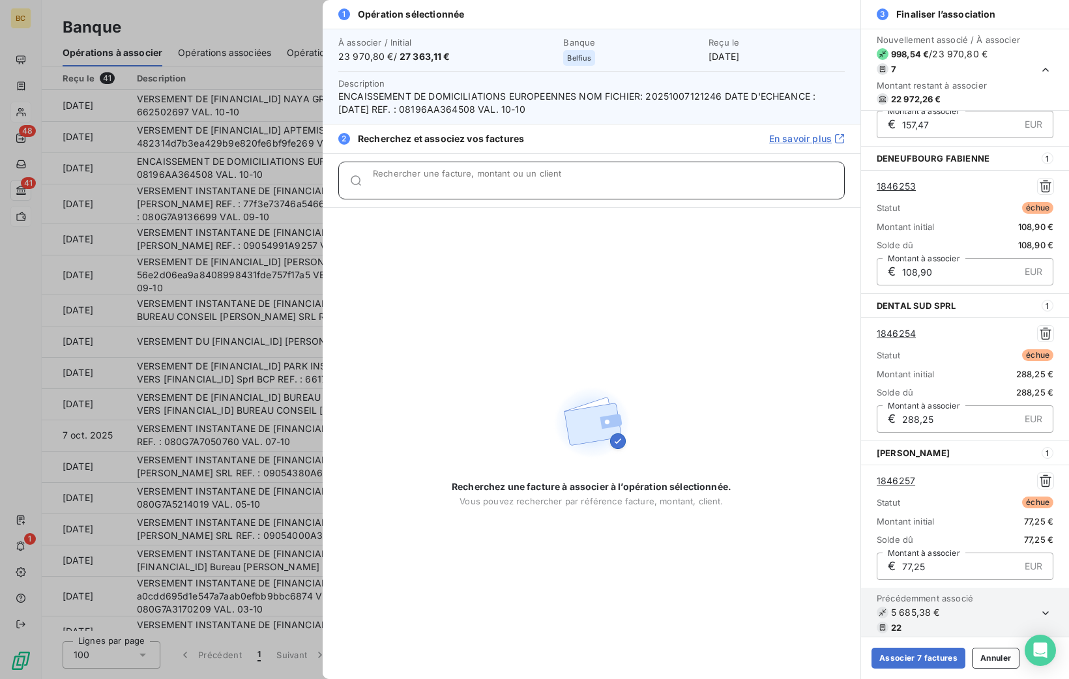
click at [459, 183] on input "Rechercher une facture, montant ou un client" at bounding box center [608, 185] width 471 height 13
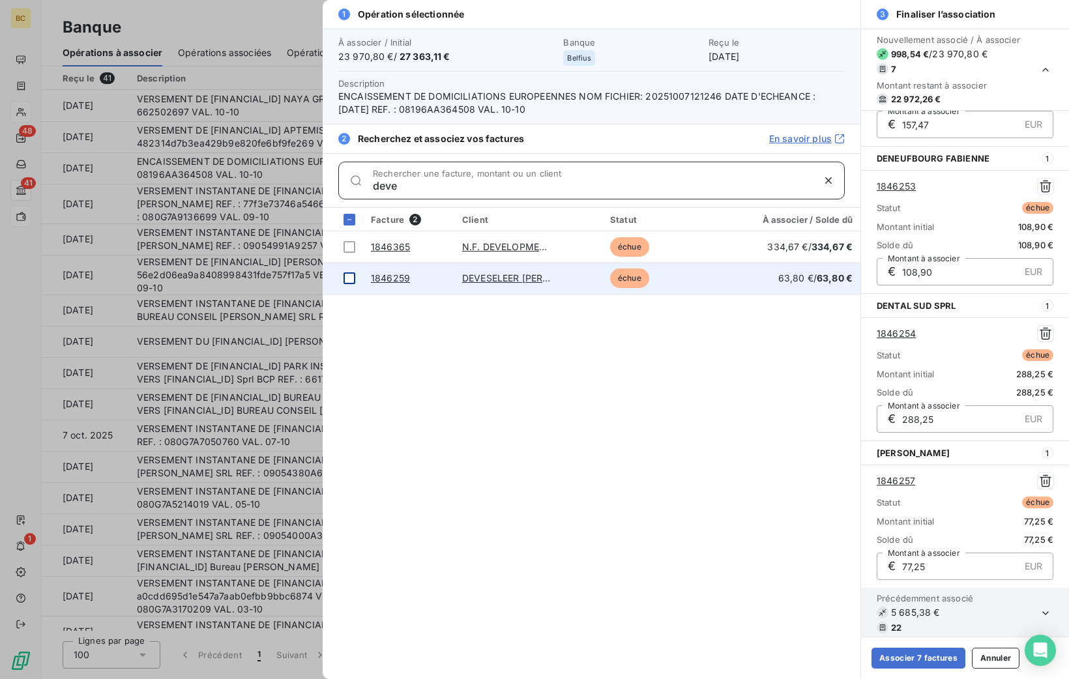
type input "deve"
click at [349, 278] on div at bounding box center [350, 278] width 12 height 12
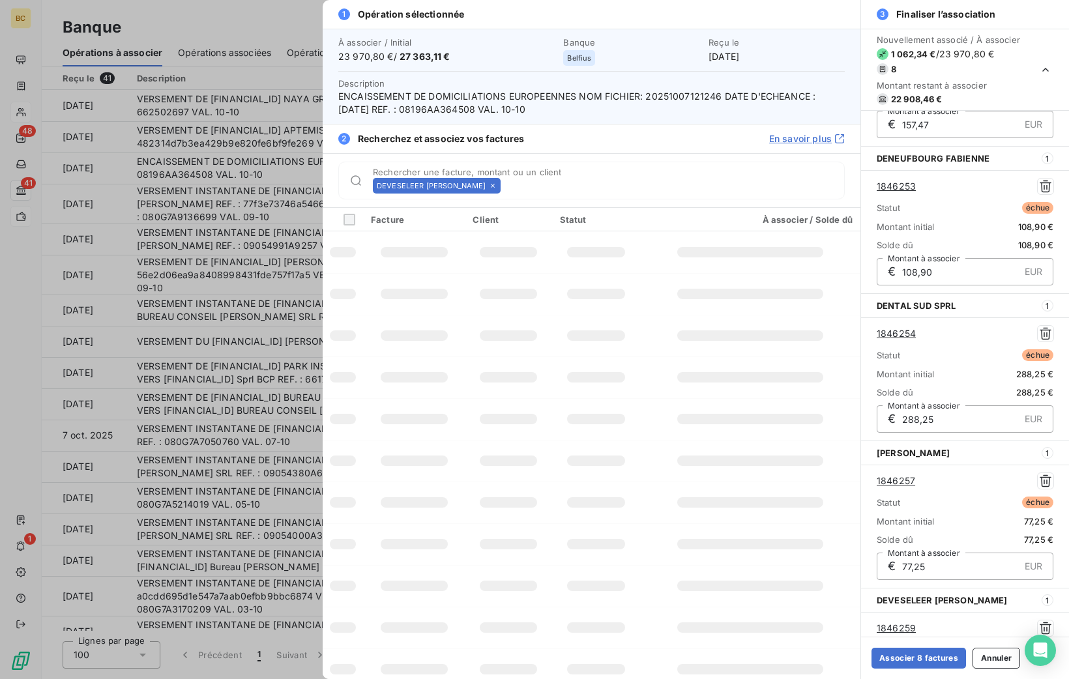
scroll to position [701, 0]
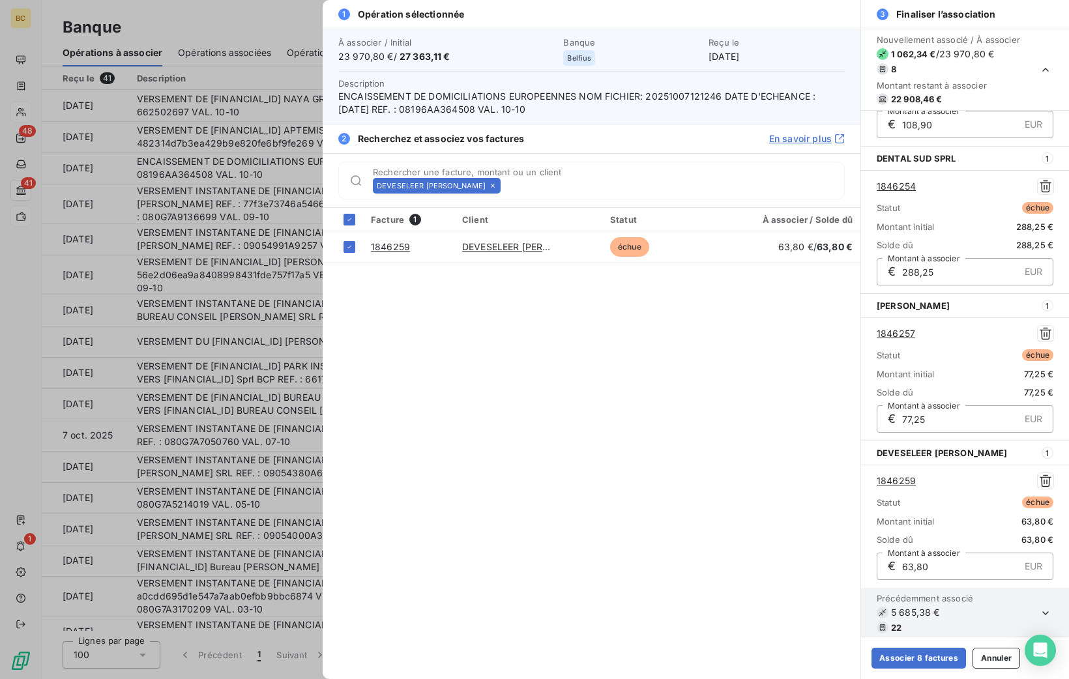
click at [489, 184] on icon at bounding box center [493, 186] width 8 height 8
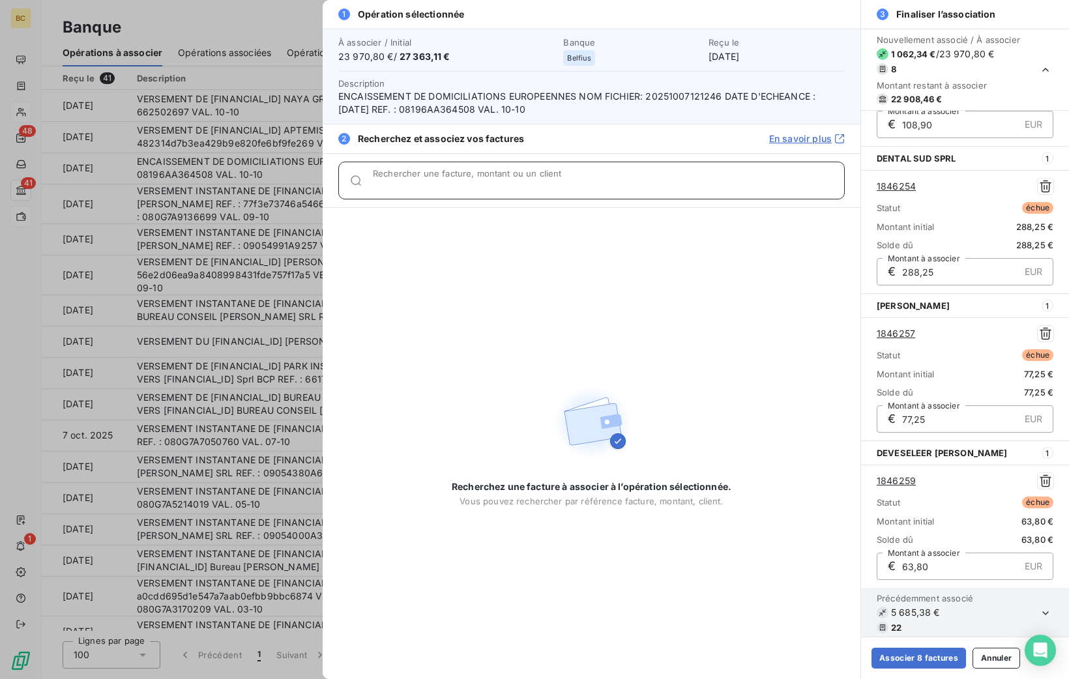
click at [454, 184] on input "Rechercher une facture, montant ou un client" at bounding box center [608, 185] width 471 height 13
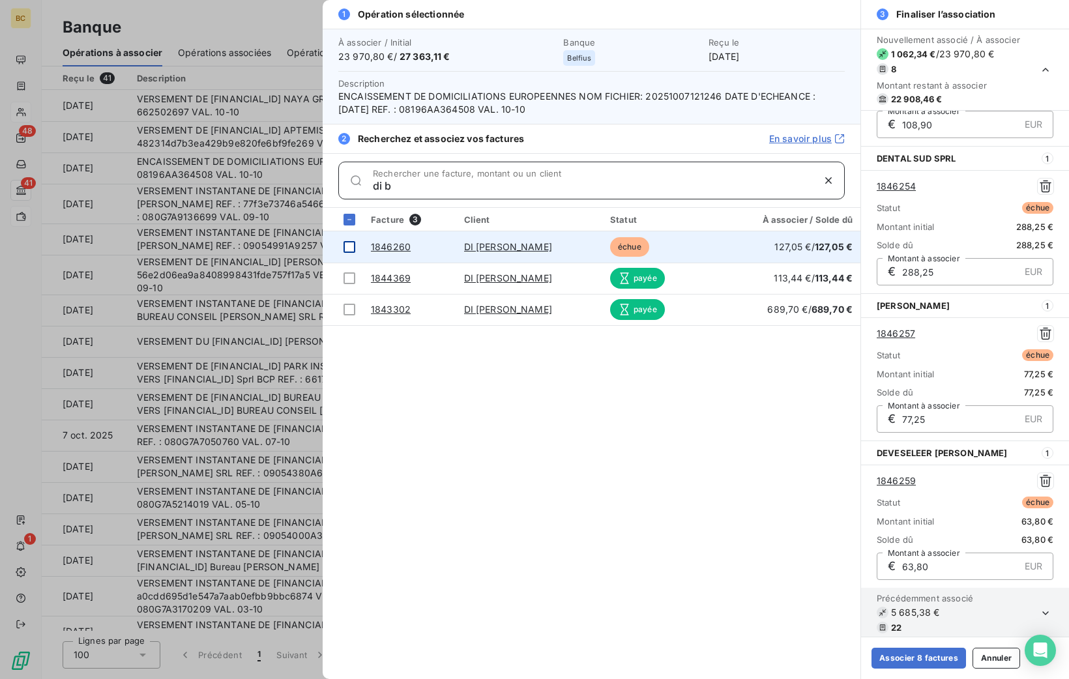
type input "di b"
click at [355, 249] on div at bounding box center [350, 247] width 12 height 12
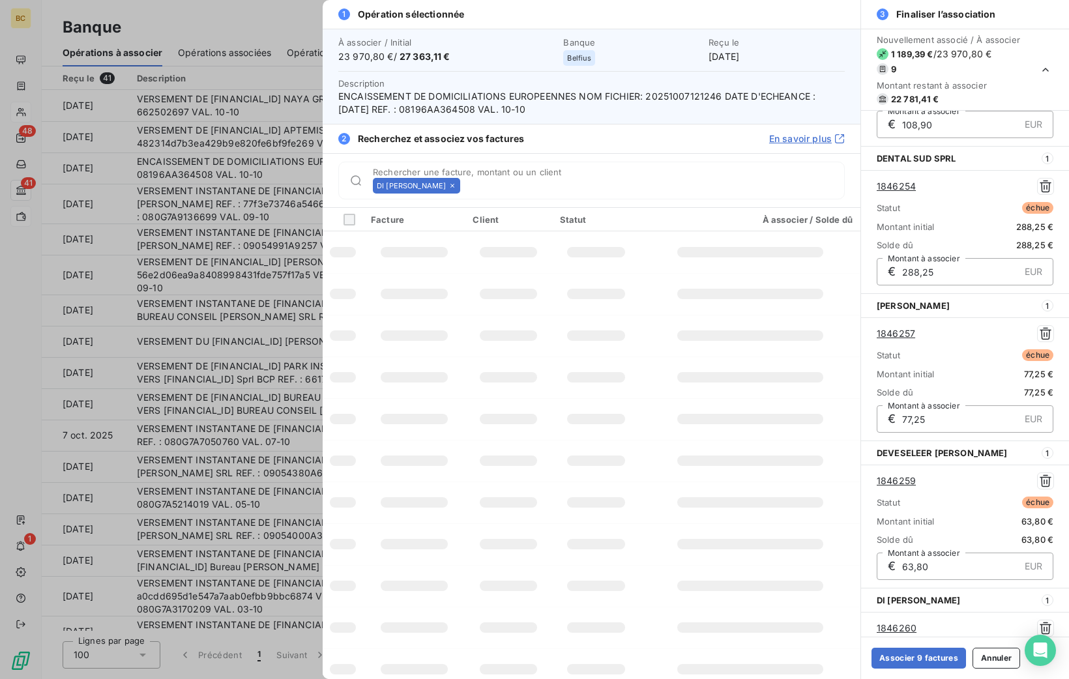
scroll to position [847, 0]
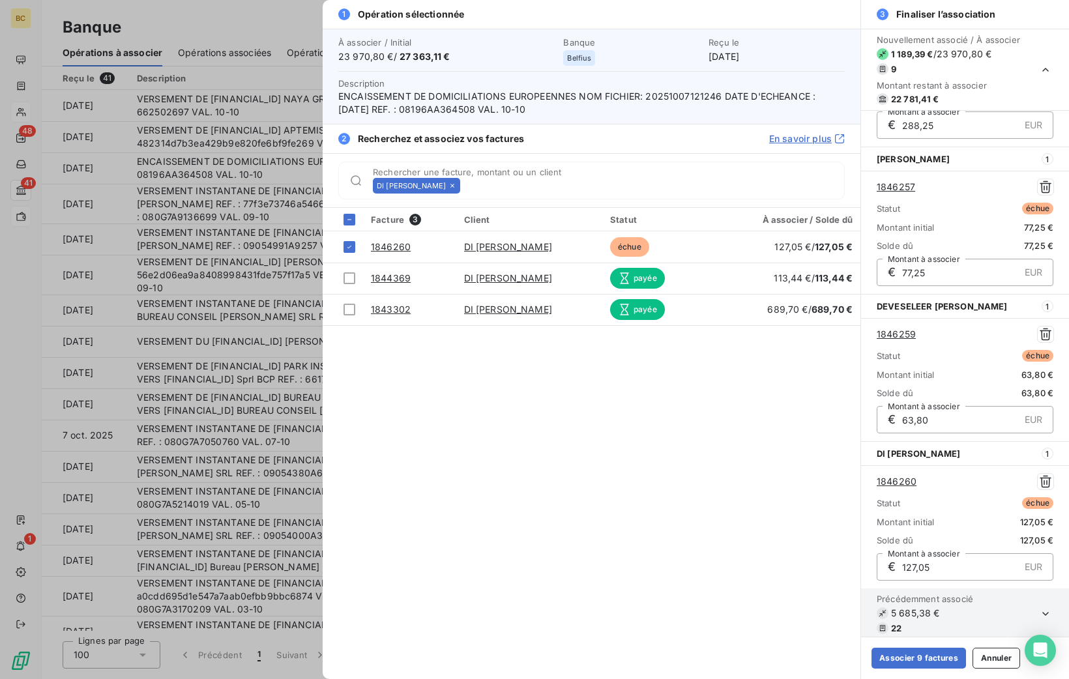
click at [456, 184] on icon at bounding box center [452, 186] width 8 height 8
click at [465, 184] on input "Rechercher une facture, montant ou un client" at bounding box center [654, 185] width 379 height 13
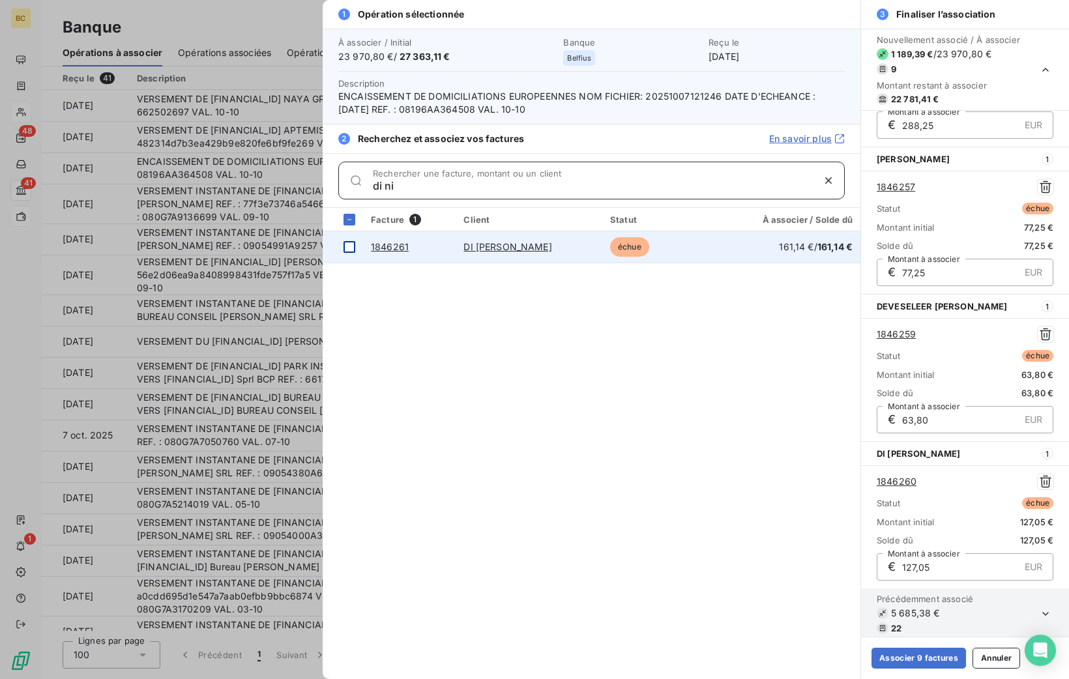
type input "di ni"
click at [348, 246] on div at bounding box center [350, 247] width 12 height 12
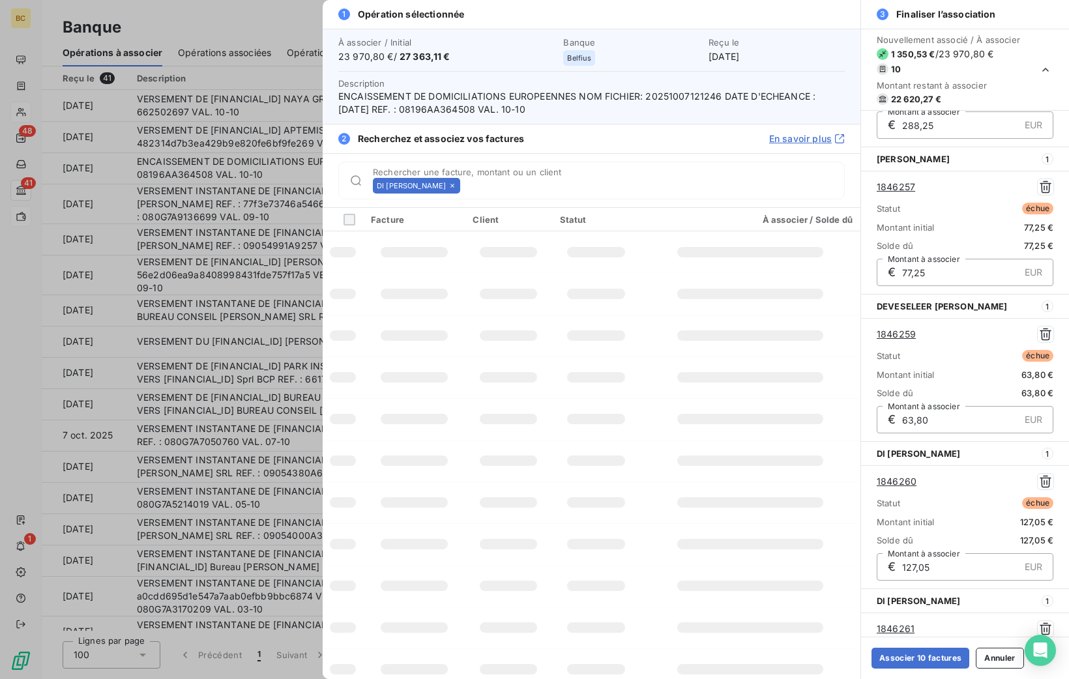
scroll to position [995, 0]
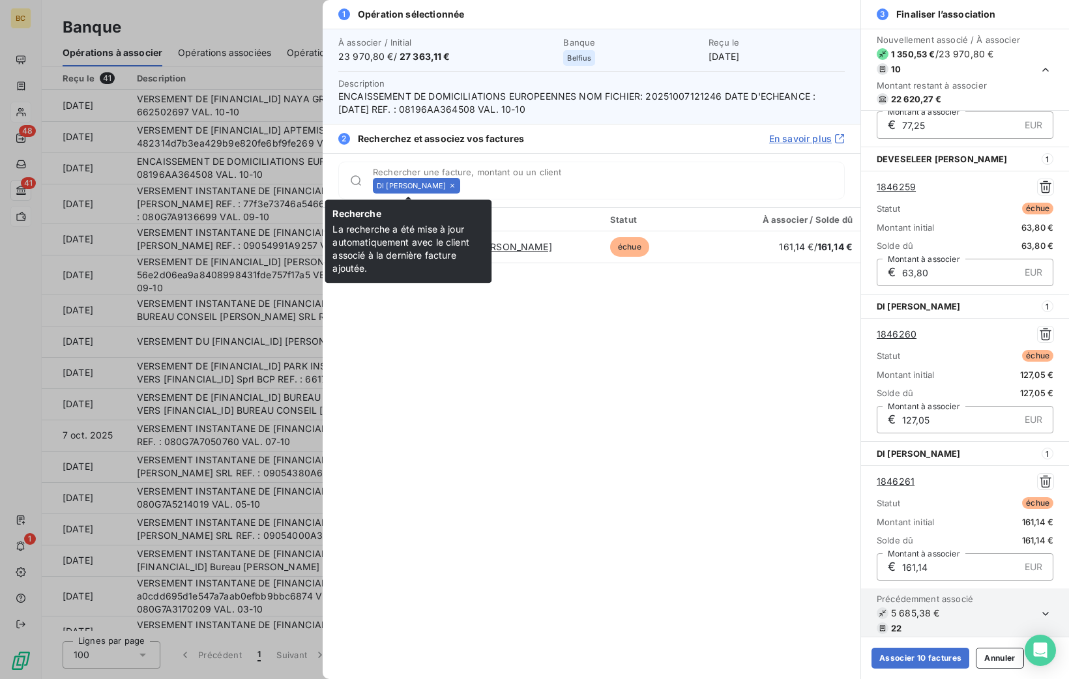
click at [448, 184] on icon at bounding box center [452, 186] width 8 height 8
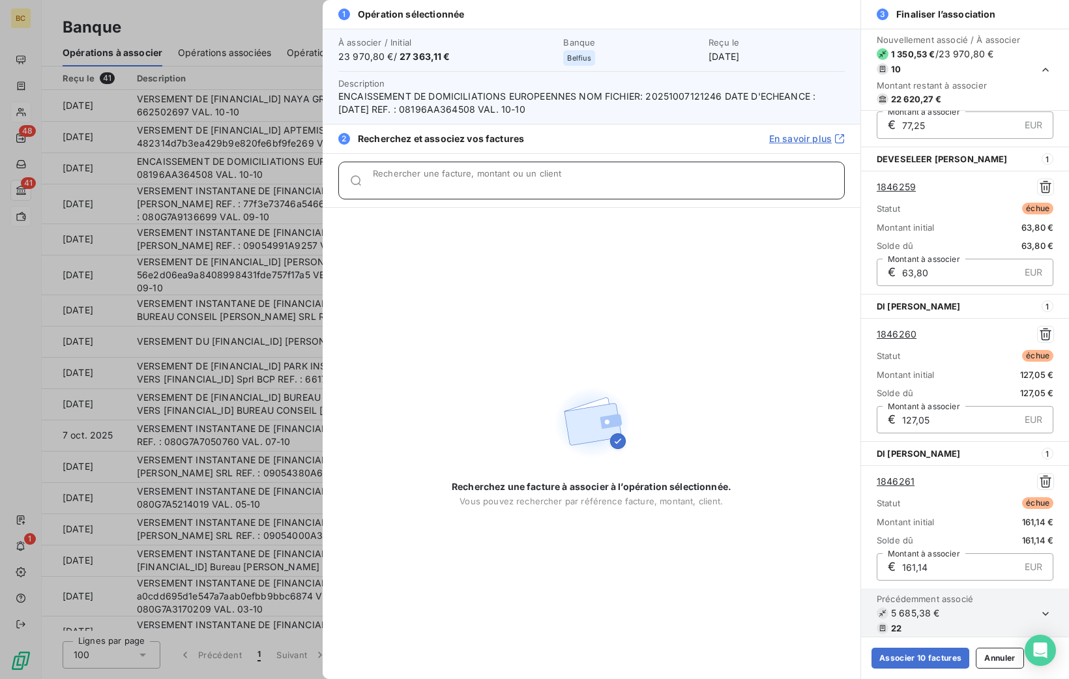
click at [434, 184] on input "Rechercher une facture, montant ou un client" at bounding box center [608, 185] width 471 height 13
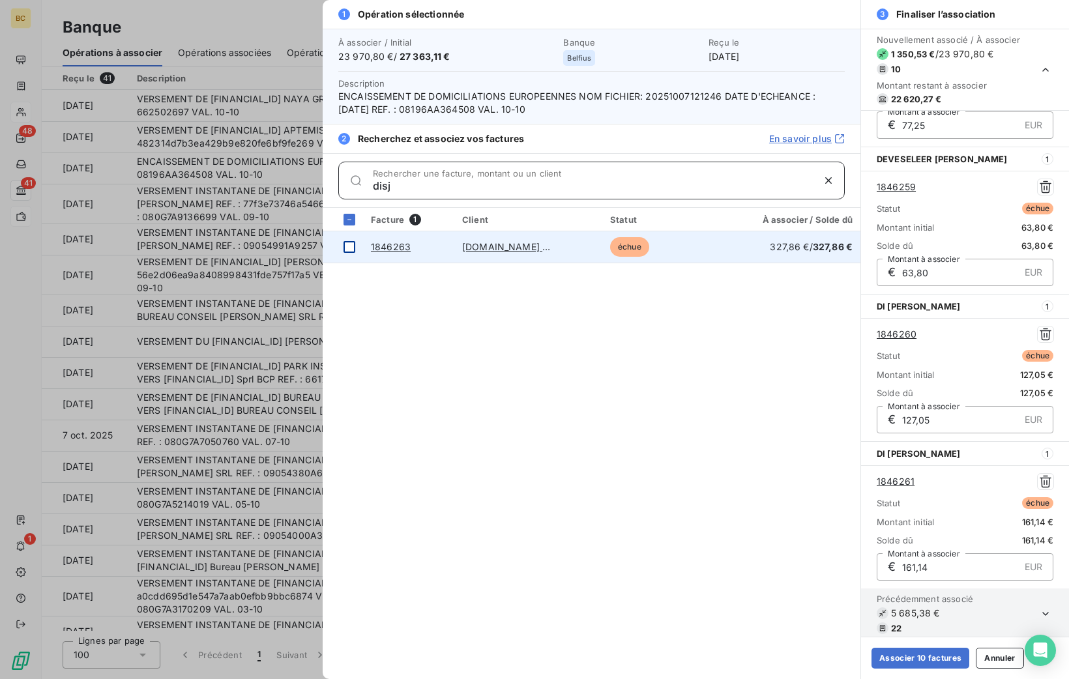
type input "disj"
click at [345, 244] on div at bounding box center [350, 247] width 12 height 12
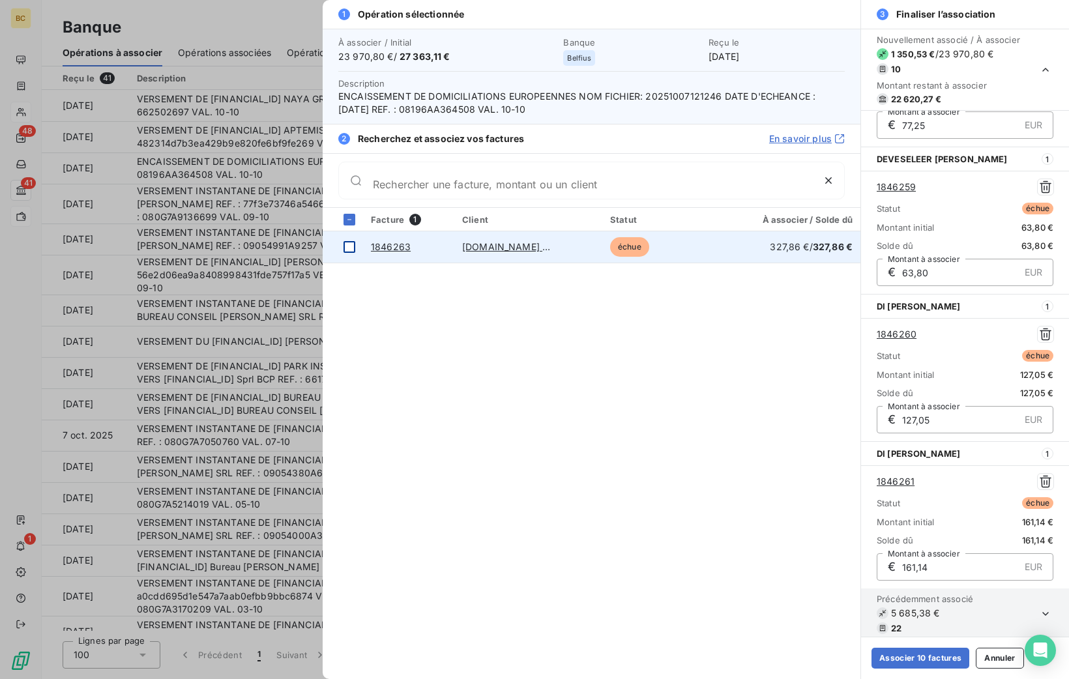
scroll to position [1142, 0]
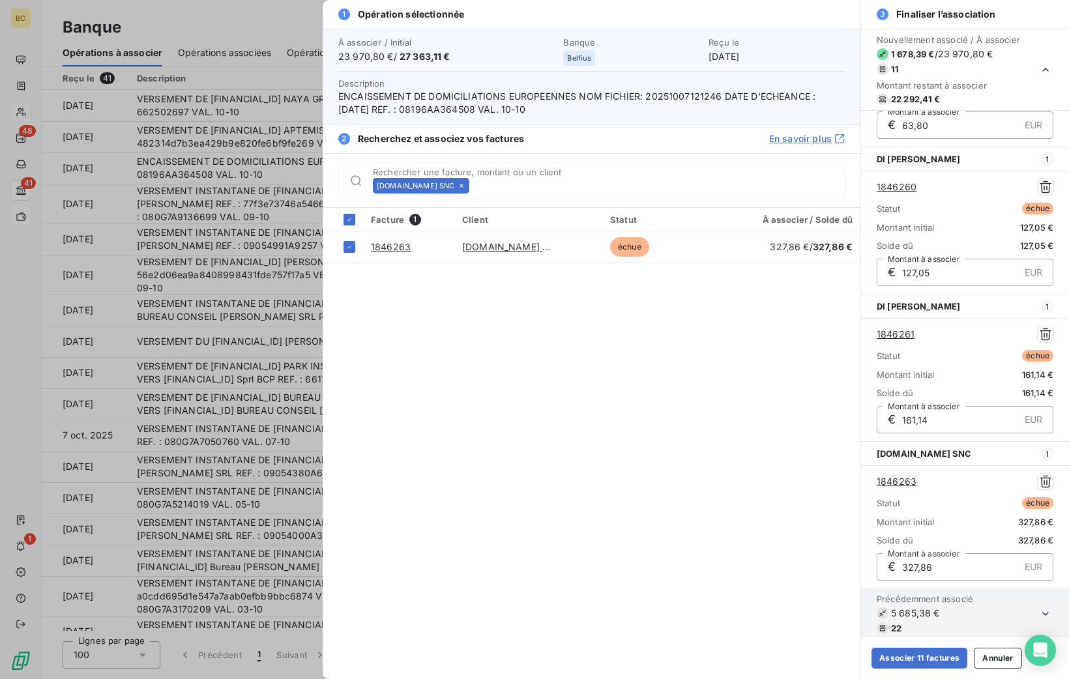
click at [465, 184] on icon at bounding box center [462, 186] width 8 height 8
click at [475, 184] on input "Rechercher une facture, montant ou un client" at bounding box center [660, 185] width 370 height 13
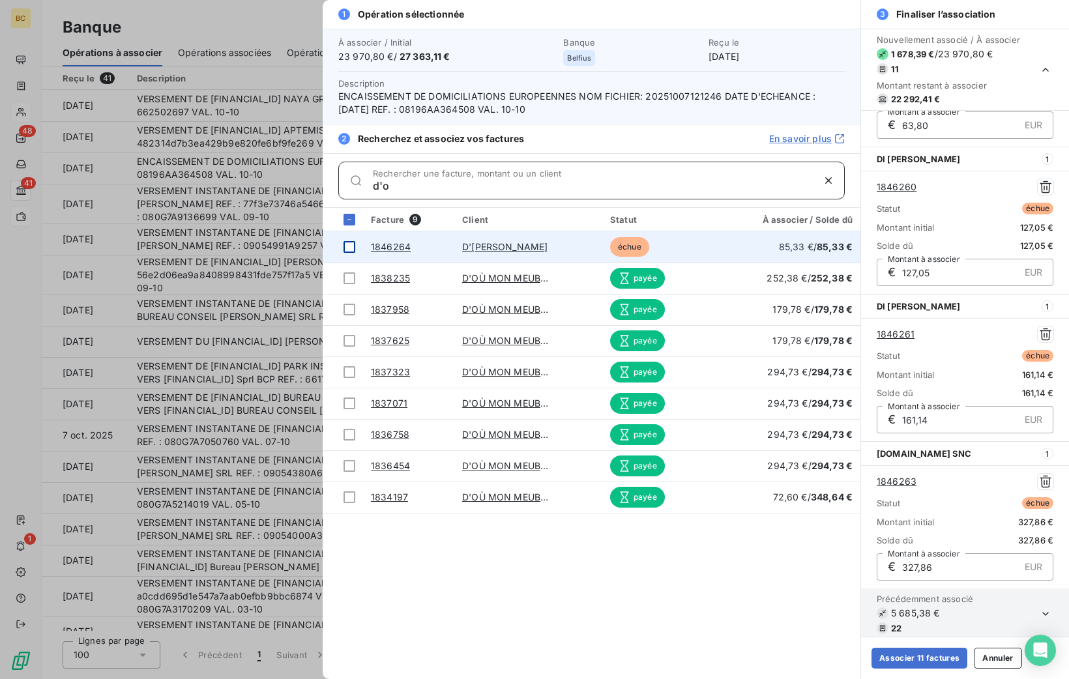
type input "d'o"
click at [349, 242] on div at bounding box center [350, 247] width 12 height 12
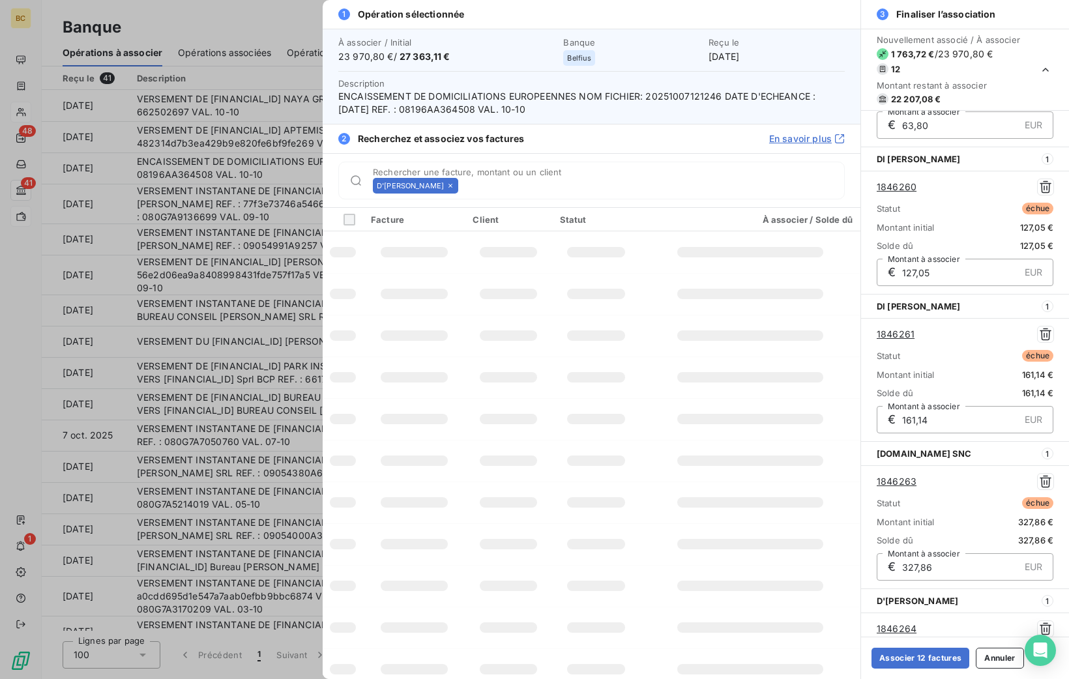
scroll to position [1289, 0]
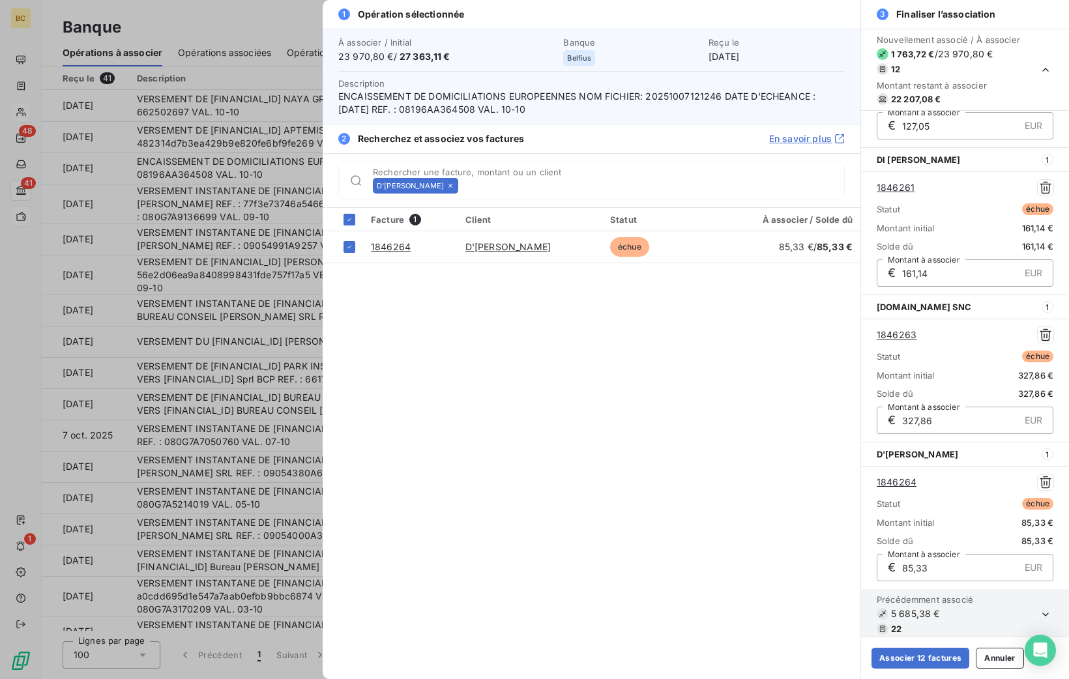
click at [450, 187] on icon at bounding box center [451, 186] width 8 height 8
click at [463, 187] on input "Rechercher une facture, montant ou un client" at bounding box center [653, 185] width 381 height 13
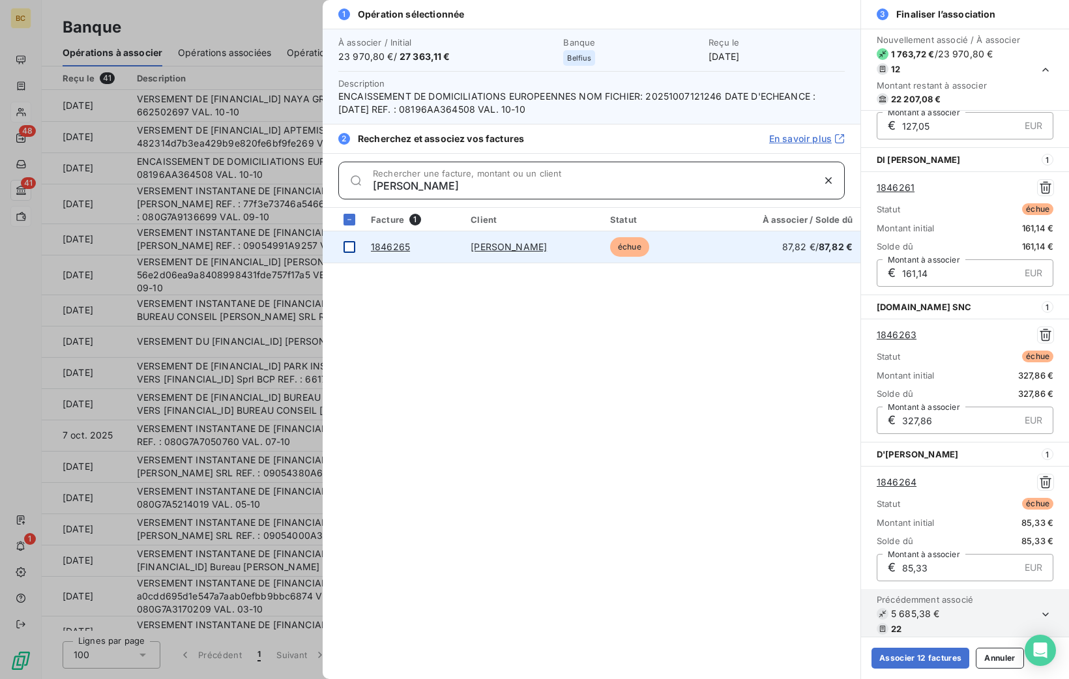
type input "[PERSON_NAME]"
click at [346, 245] on div at bounding box center [350, 247] width 12 height 12
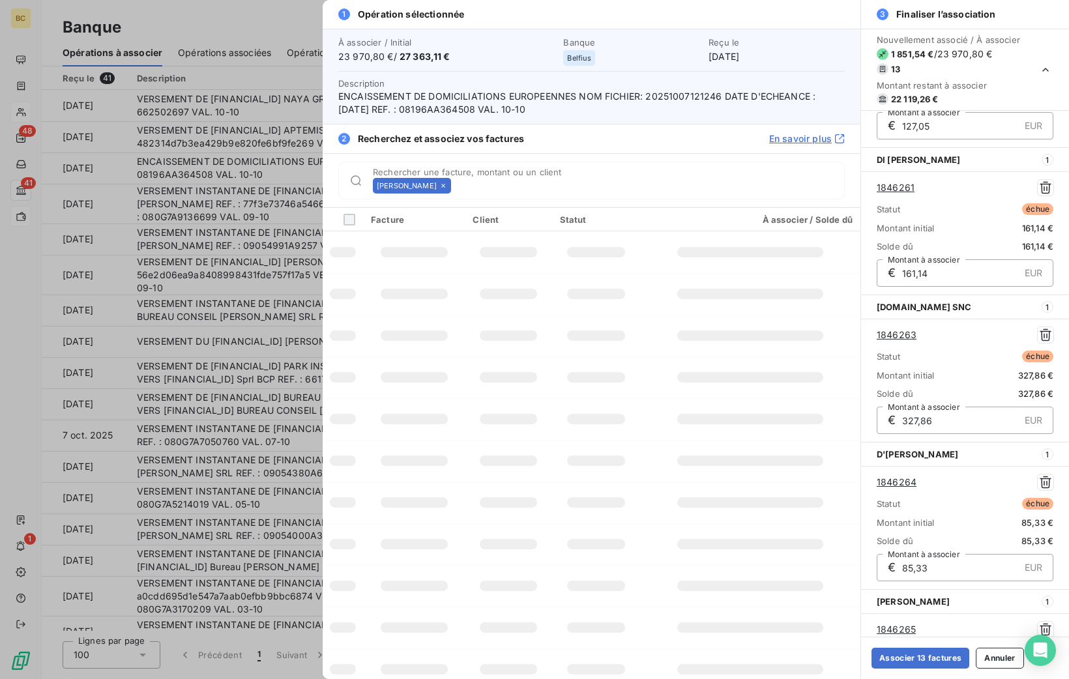
scroll to position [1436, 0]
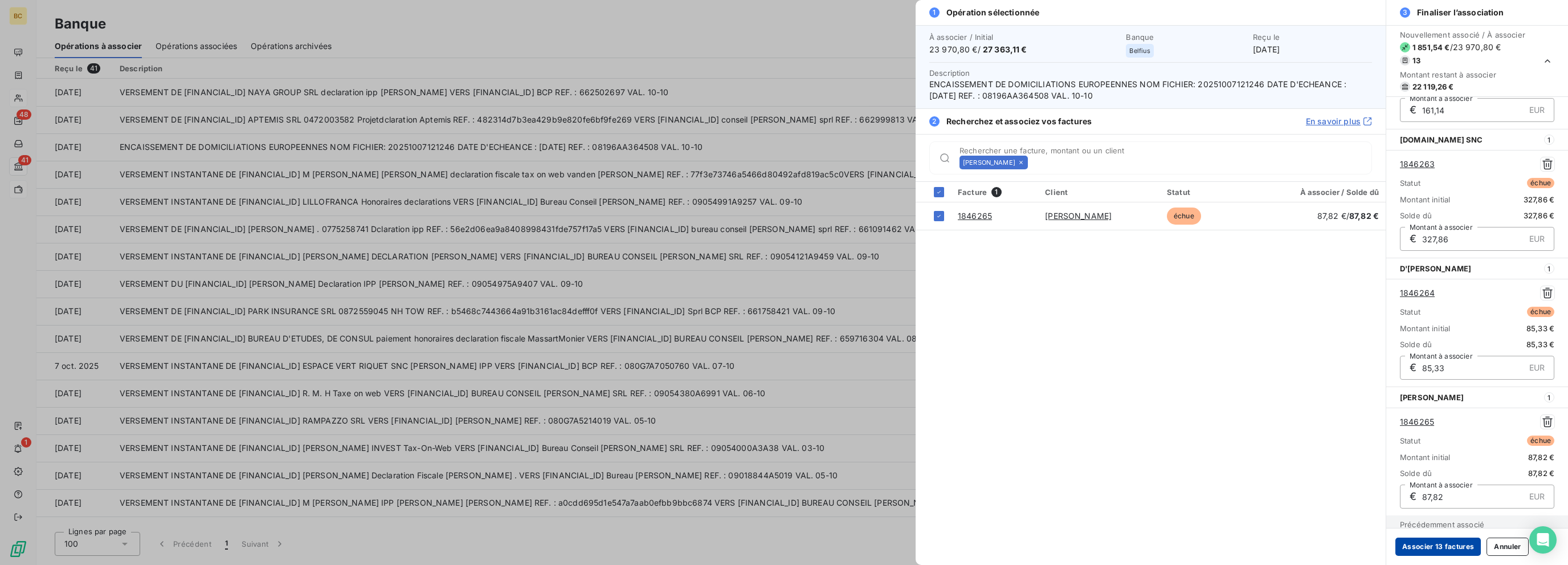
click at [933, 543] on button "Associer 13 factures" at bounding box center [1438, 547] width 86 height 18
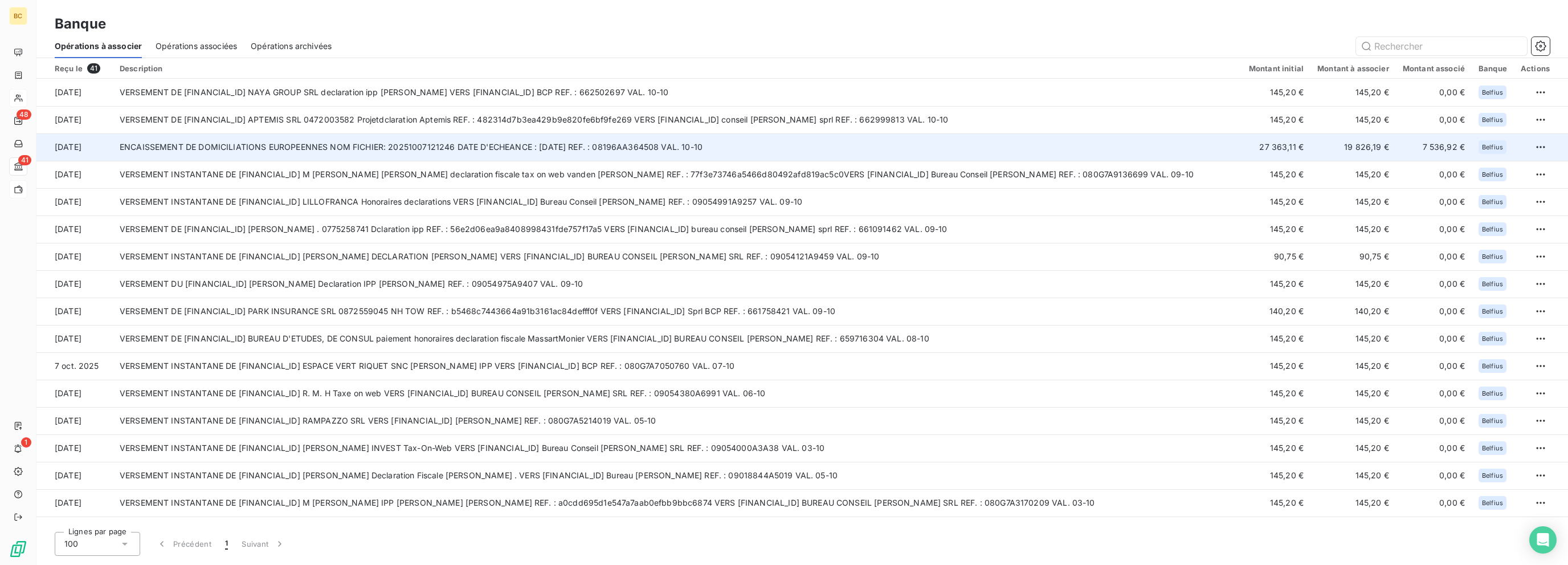
click at [716, 138] on td "ENCAISSEMENT DE DOMICILIATIONS EUROPEENNES NOM FICHIER: 20251007121246 DATE D'E…" at bounding box center [677, 147] width 1129 height 27
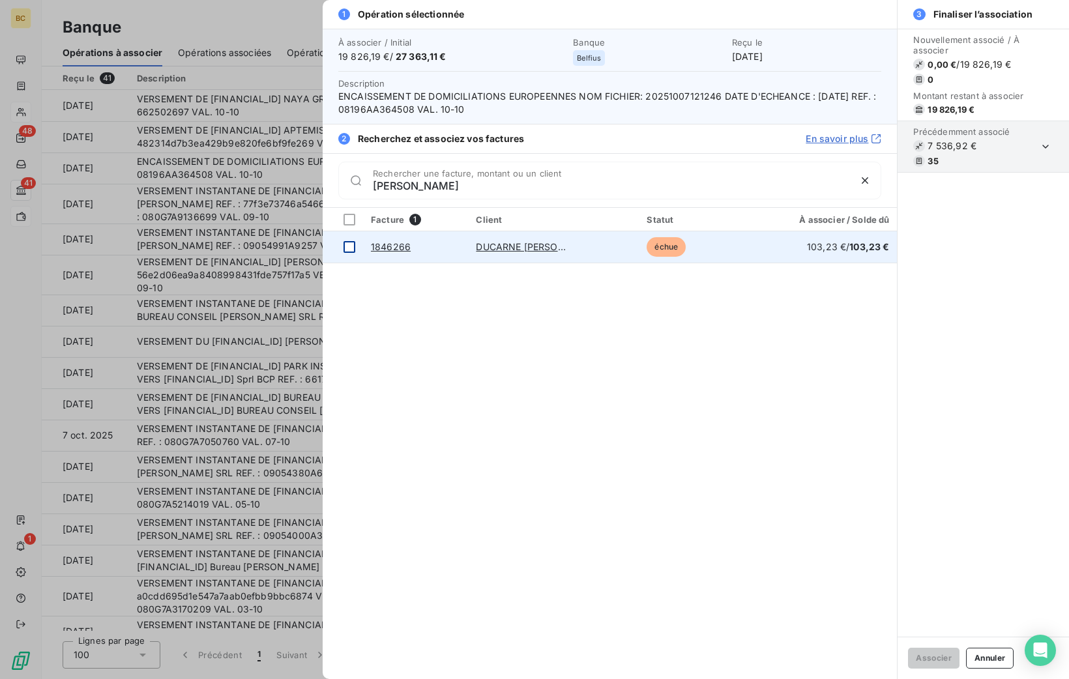
type input "[PERSON_NAME]"
click at [349, 241] on div at bounding box center [350, 247] width 12 height 12
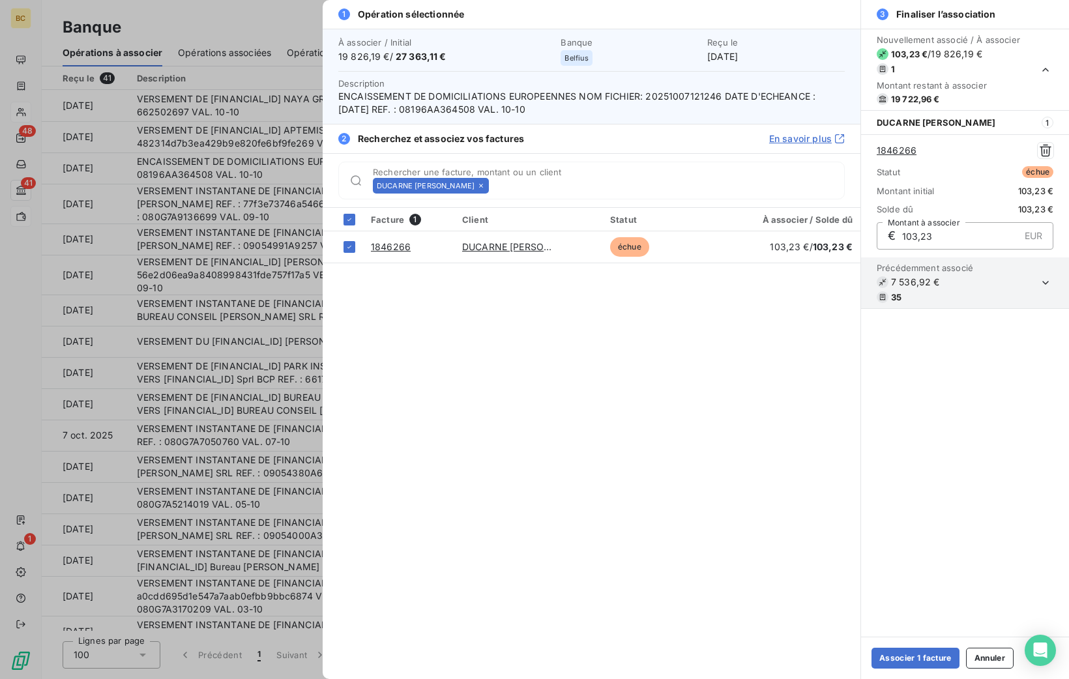
click at [477, 183] on icon at bounding box center [481, 186] width 8 height 8
click at [494, 183] on input "Rechercher une facture, montant ou un client" at bounding box center [669, 185] width 350 height 13
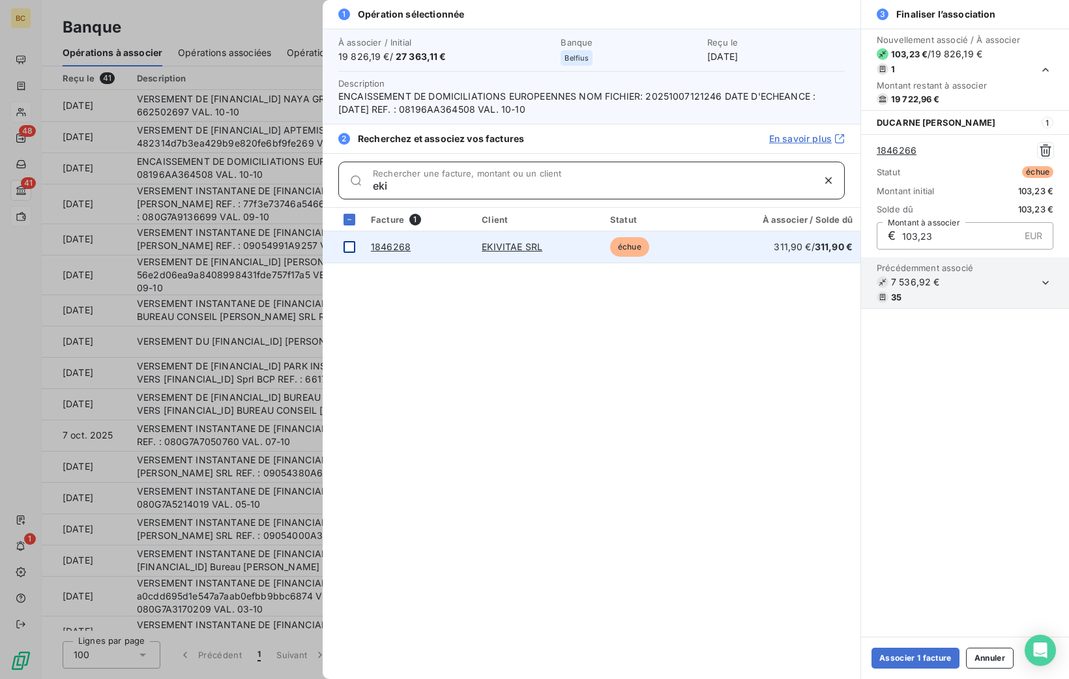
type input "eki"
click at [347, 247] on div at bounding box center [350, 247] width 12 height 12
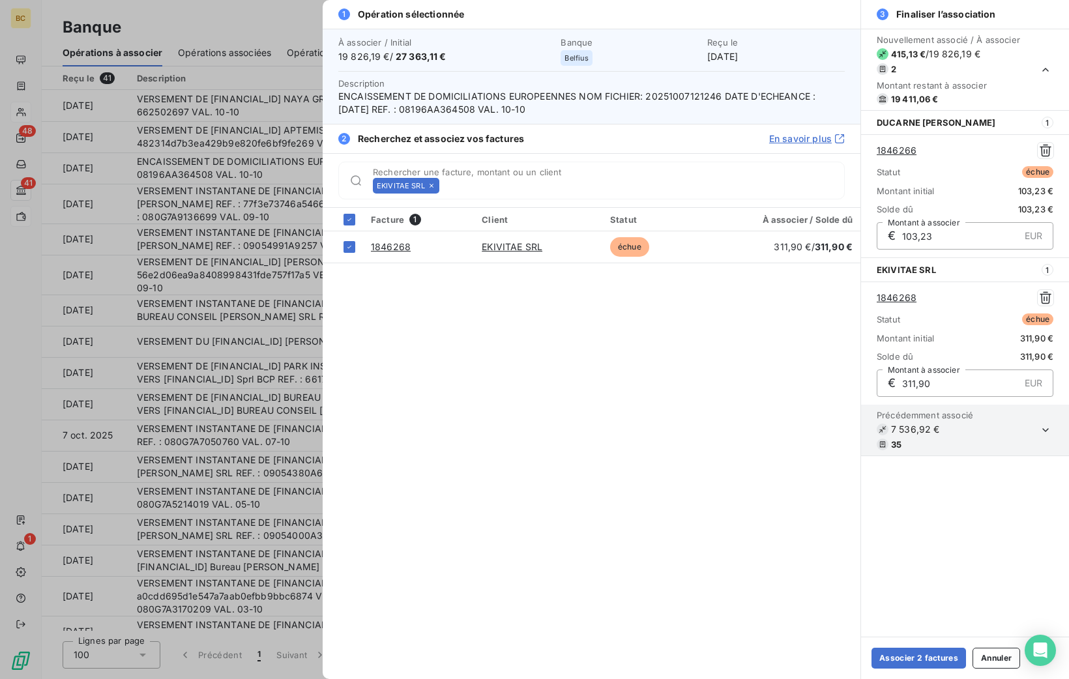
click at [431, 185] on icon at bounding box center [432, 186] width 4 height 4
click at [445, 185] on input "Rechercher une facture, montant ou un client" at bounding box center [645, 185] width 400 height 13
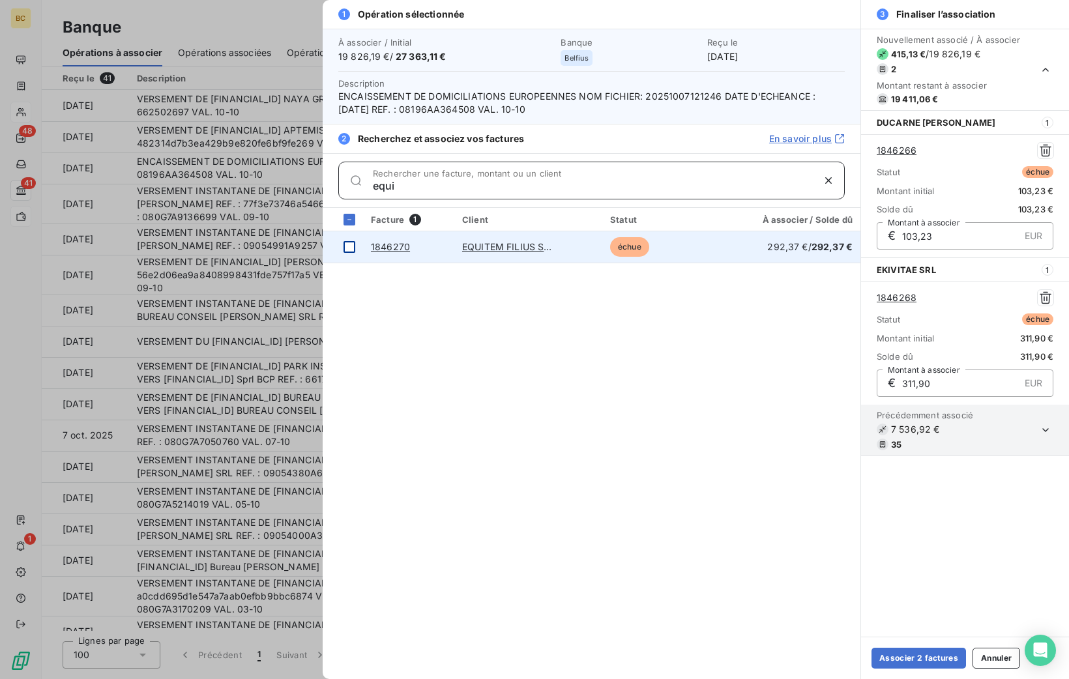
type input "equi"
click at [347, 244] on div at bounding box center [350, 247] width 12 height 12
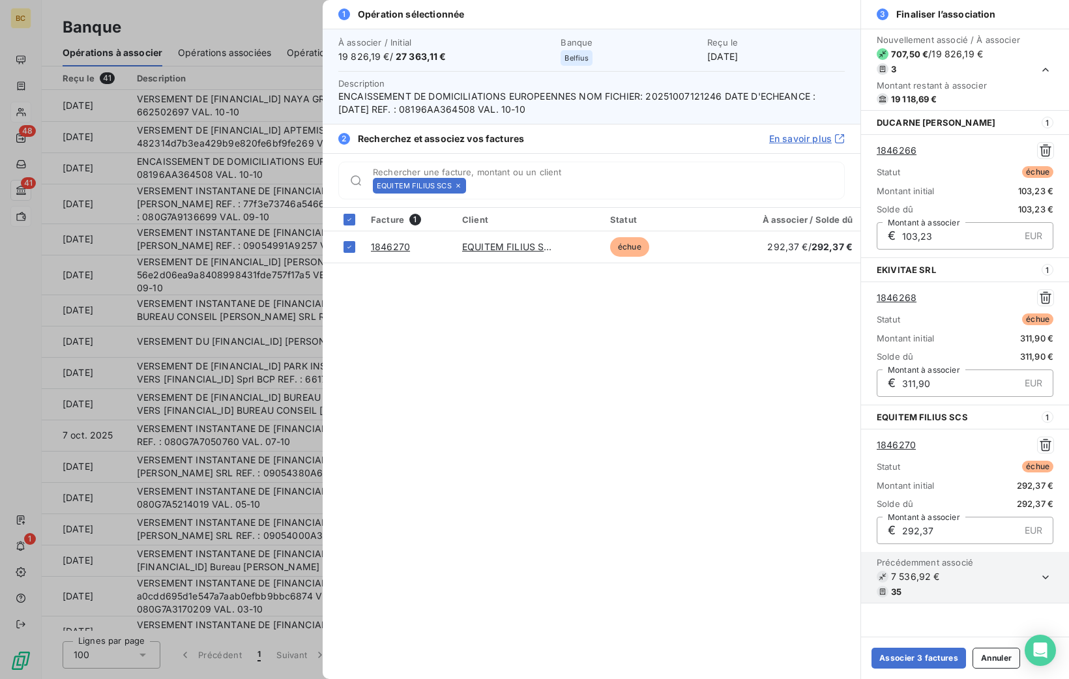
click at [460, 183] on icon at bounding box center [458, 186] width 8 height 8
click at [471, 183] on input "Rechercher une facture, montant ou un client" at bounding box center [657, 185] width 373 height 13
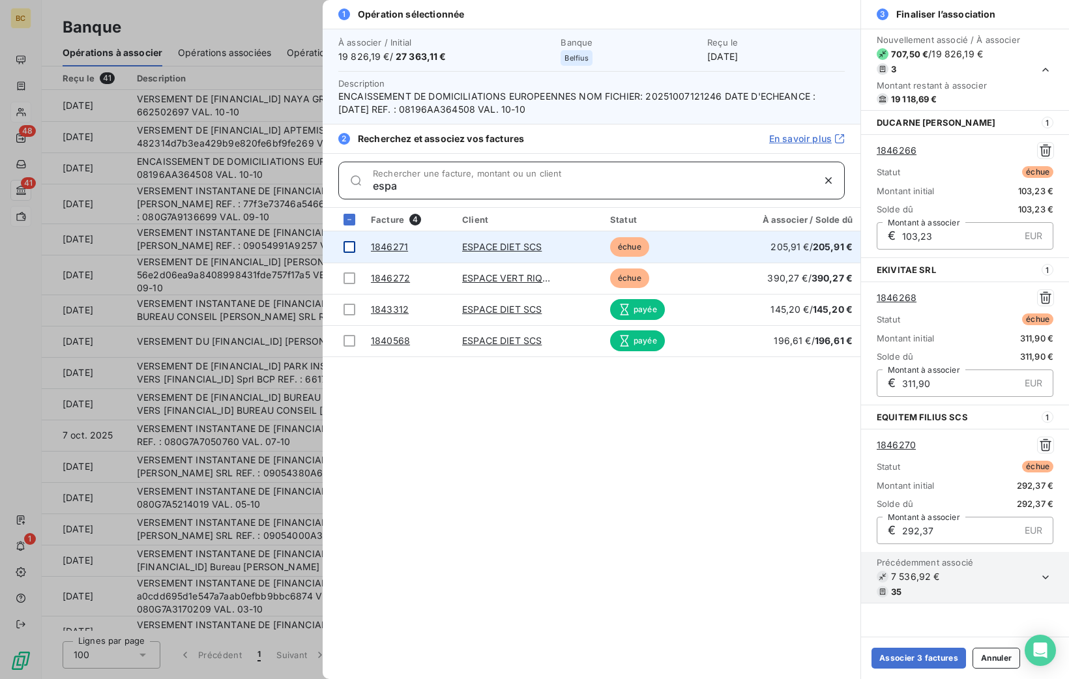
type input "espa"
click at [351, 247] on div at bounding box center [350, 247] width 12 height 12
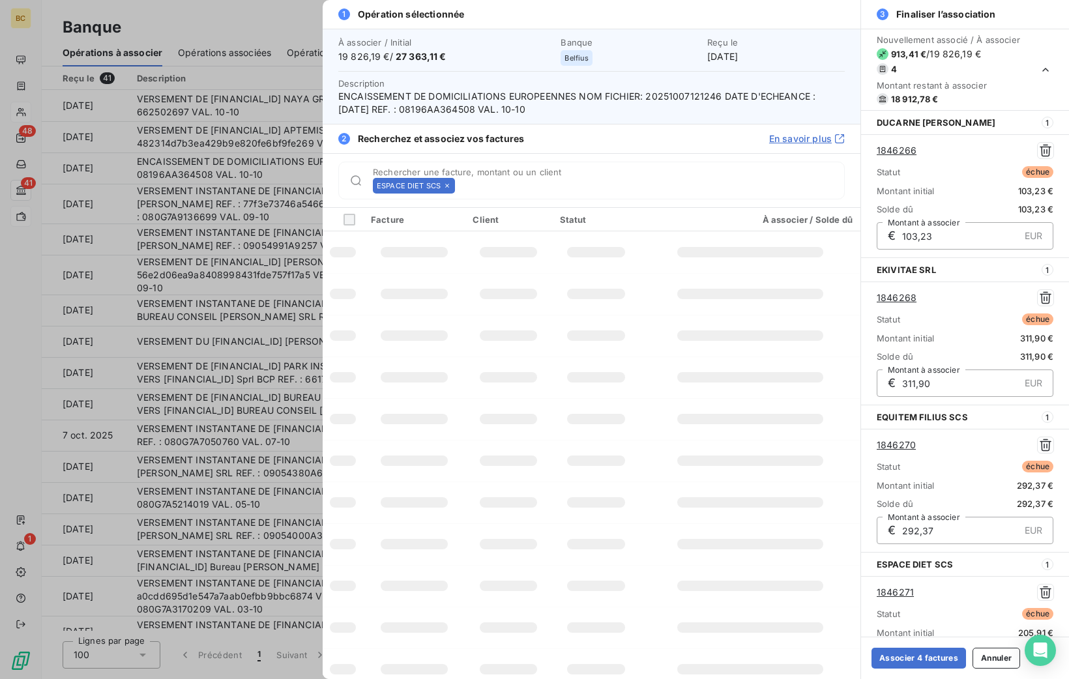
scroll to position [112, 0]
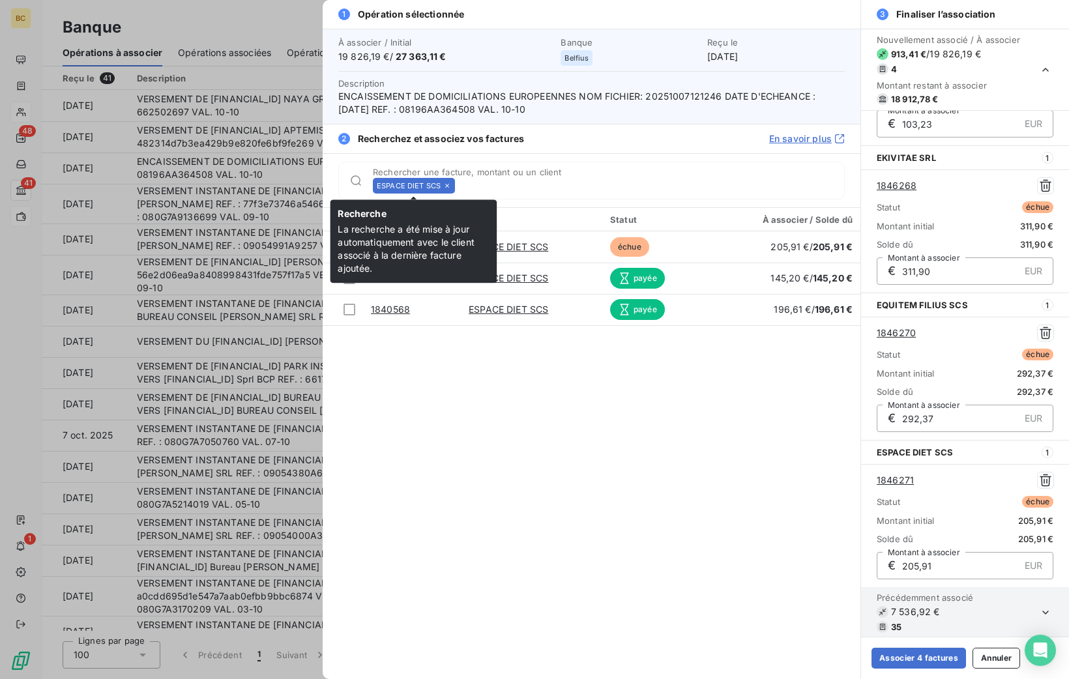
click at [447, 184] on icon at bounding box center [447, 186] width 8 height 8
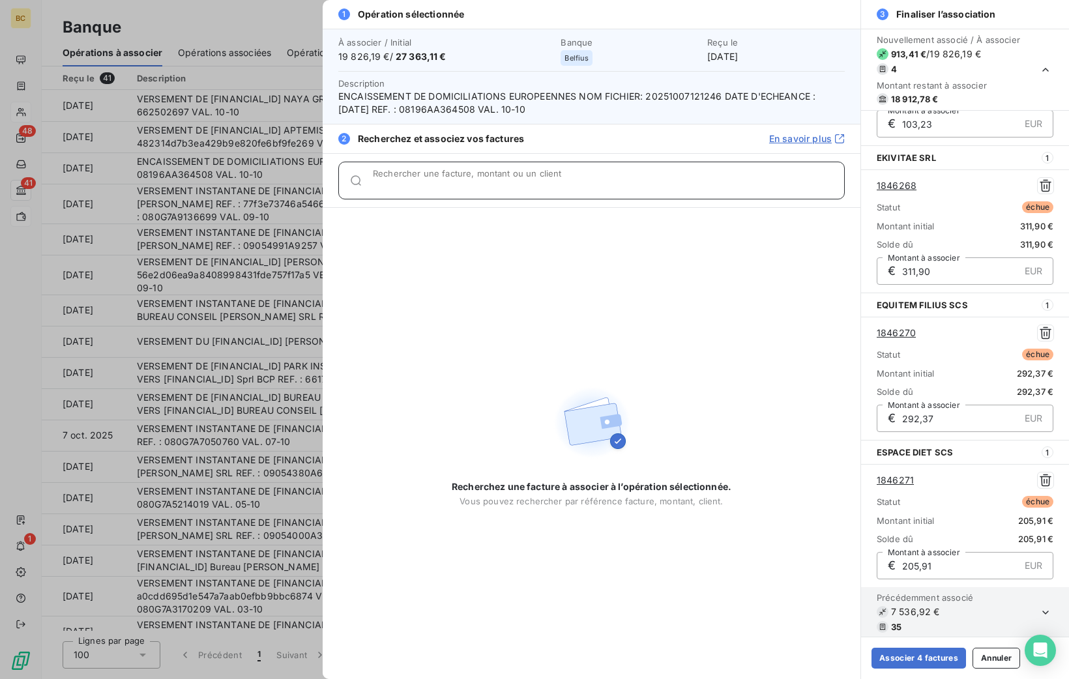
click at [447, 184] on input "Rechercher une facture, montant ou un client" at bounding box center [608, 185] width 471 height 13
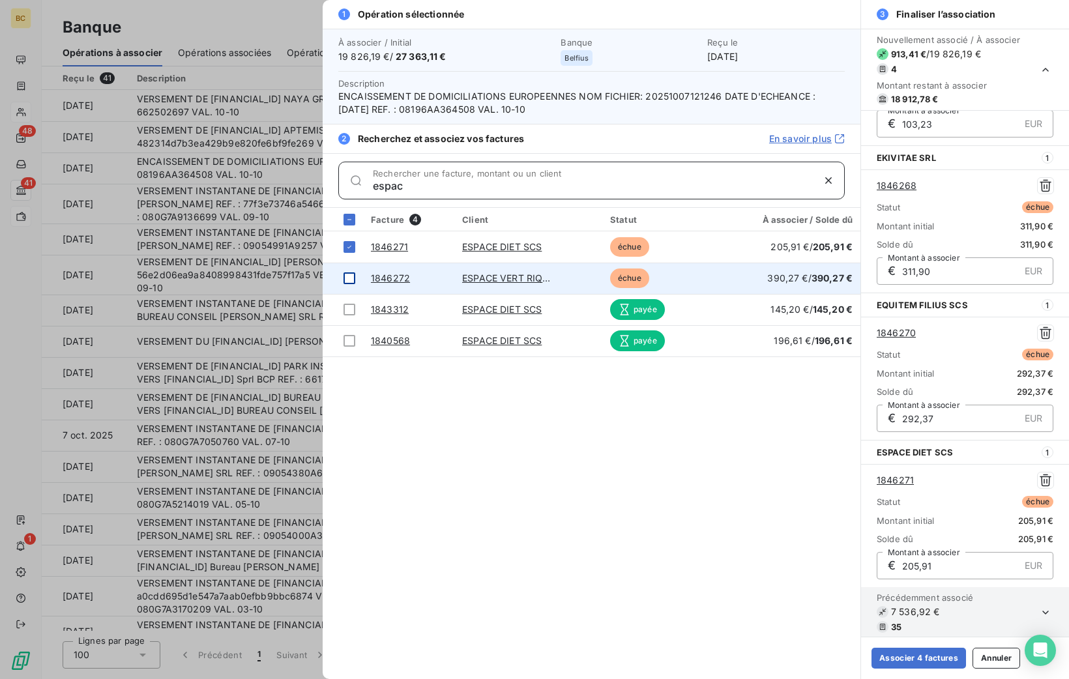
type input "espac"
click at [349, 276] on div at bounding box center [350, 278] width 12 height 12
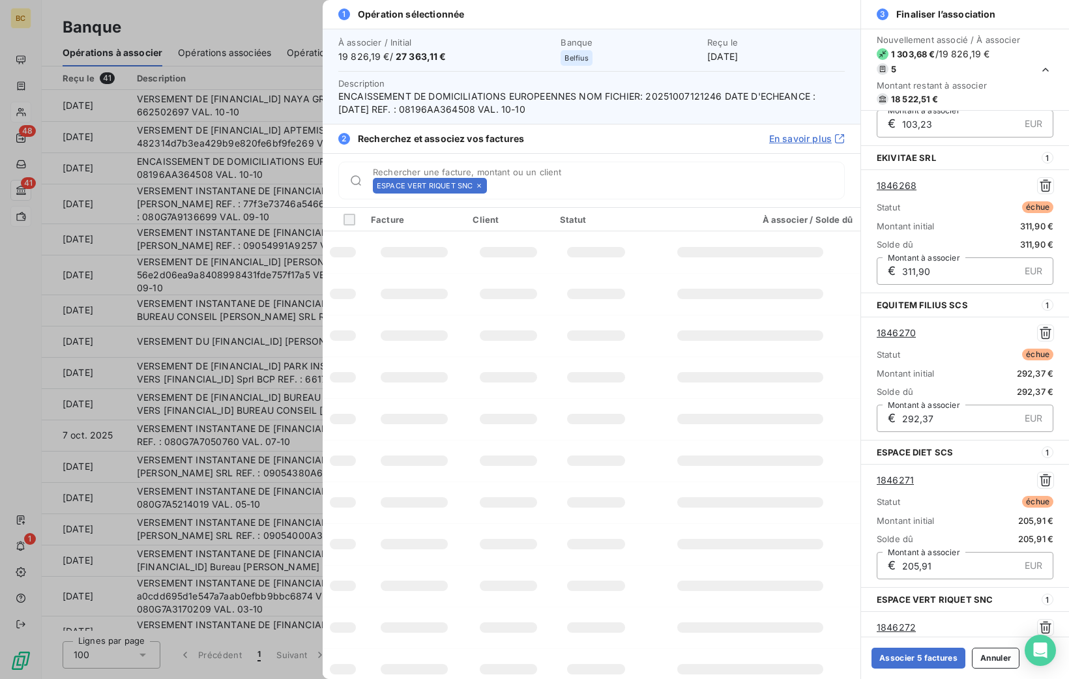
scroll to position [259, 0]
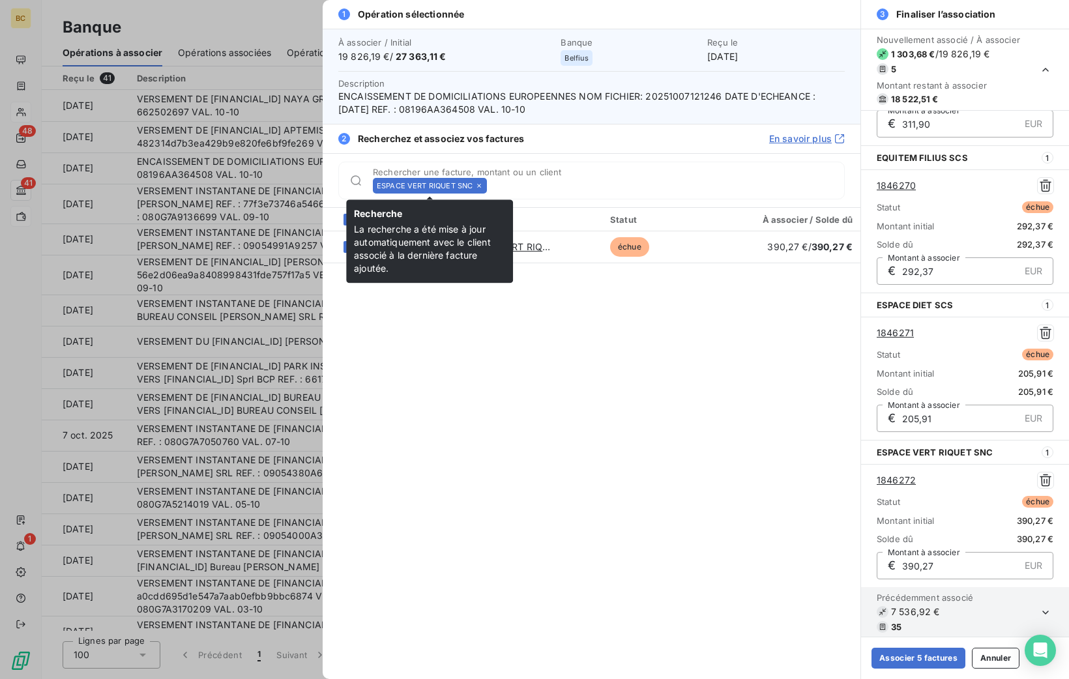
click at [482, 183] on icon at bounding box center [479, 186] width 8 height 8
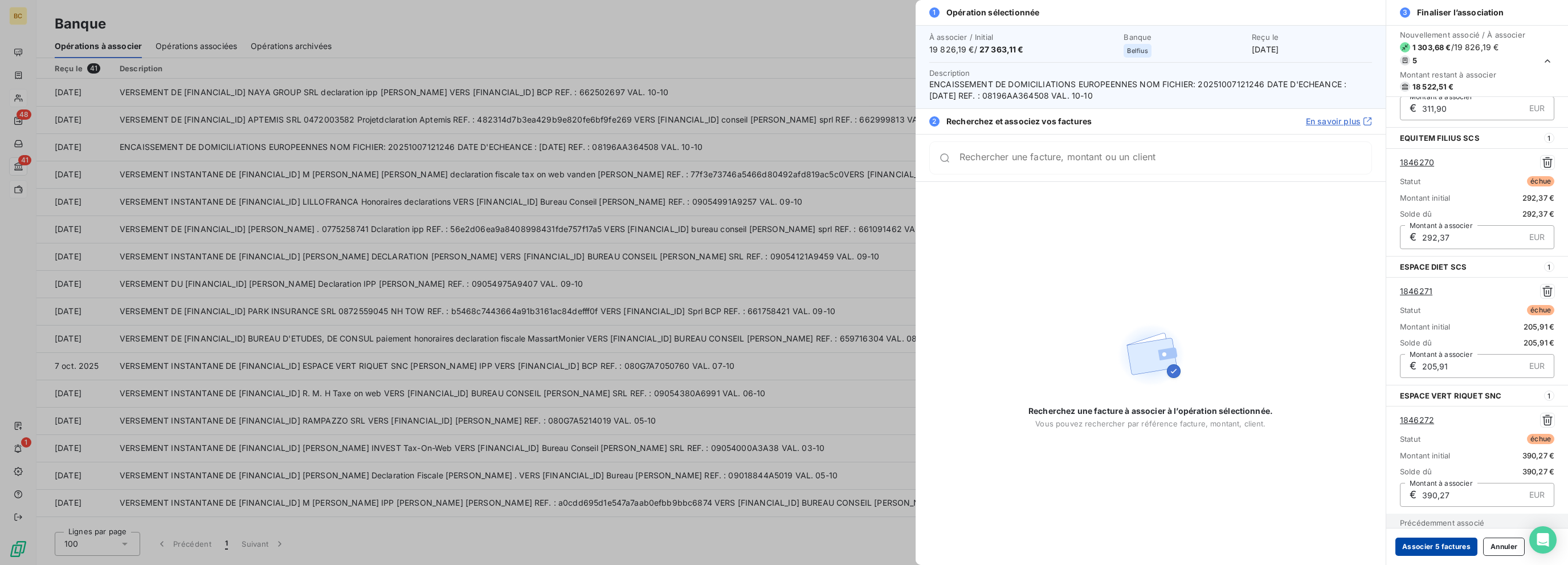
click at [933, 540] on button "Associer 5 factures" at bounding box center [1436, 547] width 82 height 18
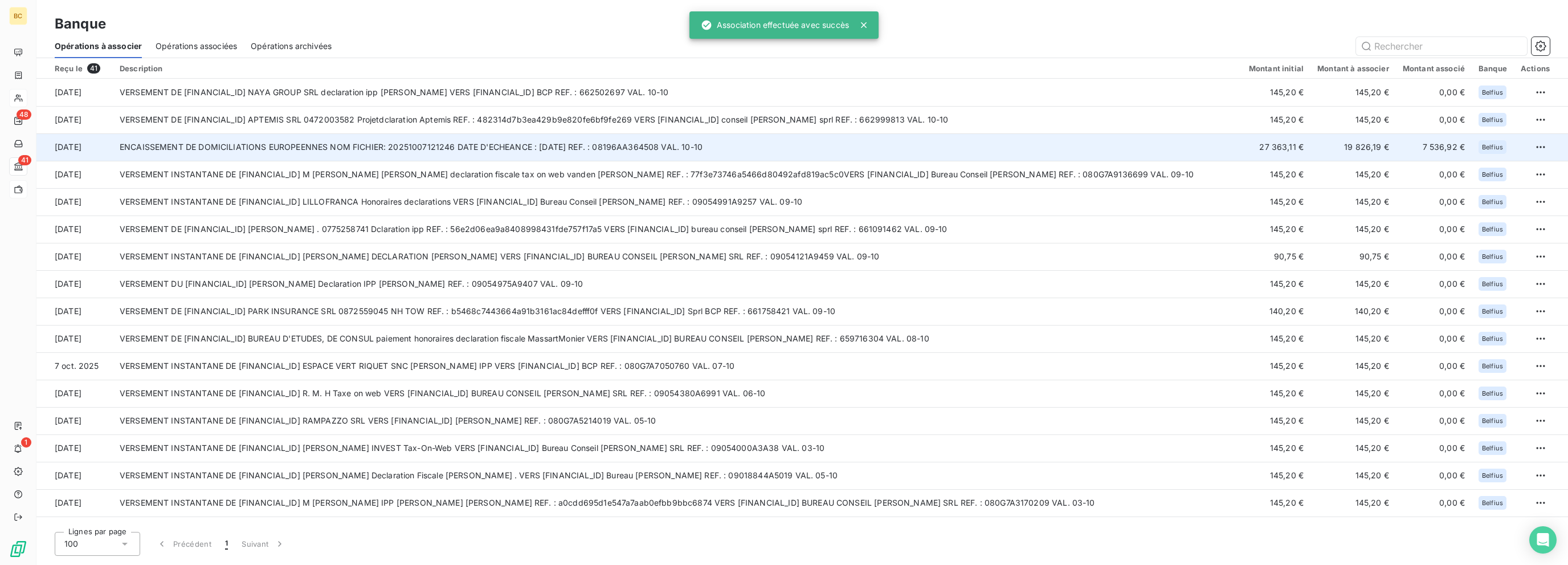
click at [628, 135] on td "ENCAISSEMENT DE DOMICILIATIONS EUROPEENNES NOM FICHIER: 20251007121246 DATE D'E…" at bounding box center [677, 147] width 1129 height 27
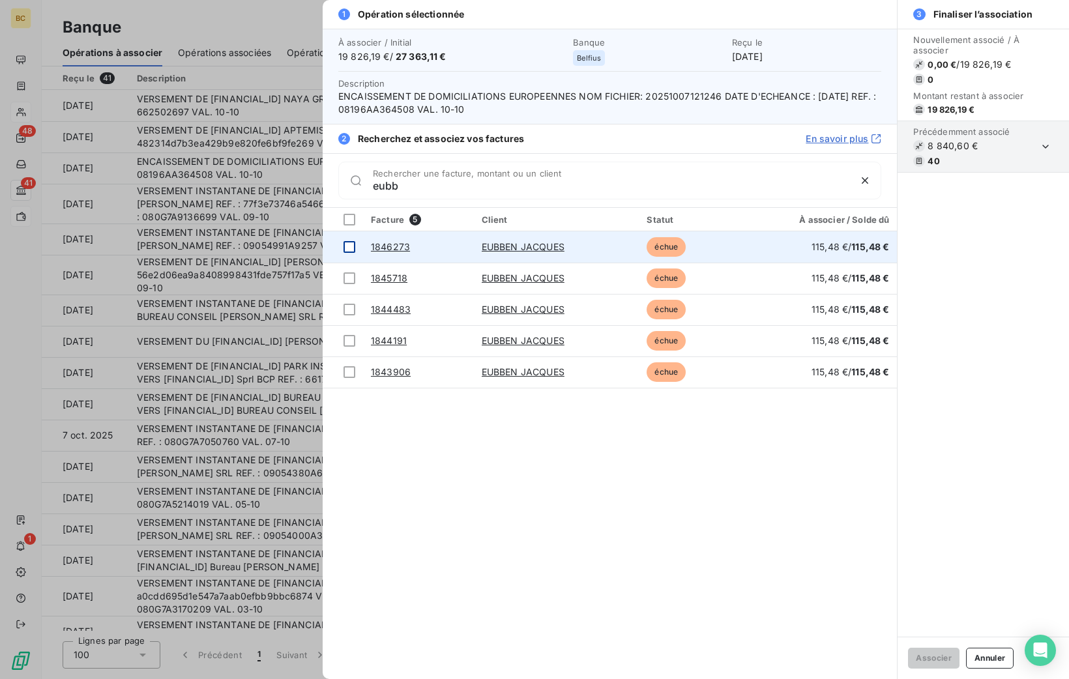
type input "eubb"
click at [344, 244] on div at bounding box center [350, 247] width 12 height 12
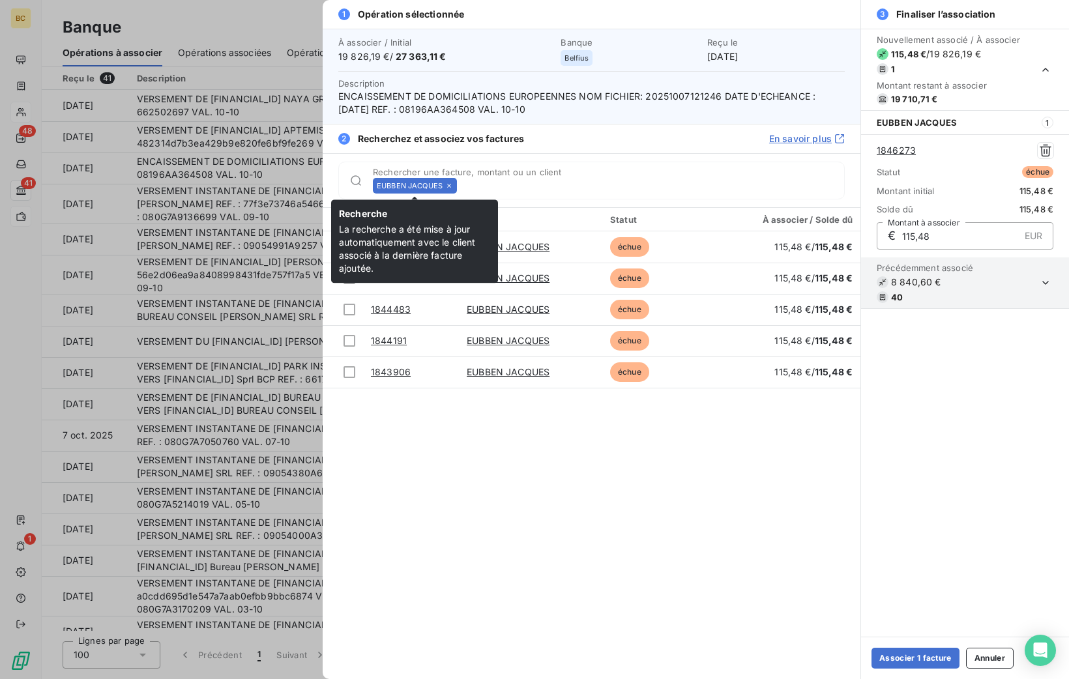
click at [450, 187] on icon at bounding box center [449, 186] width 8 height 8
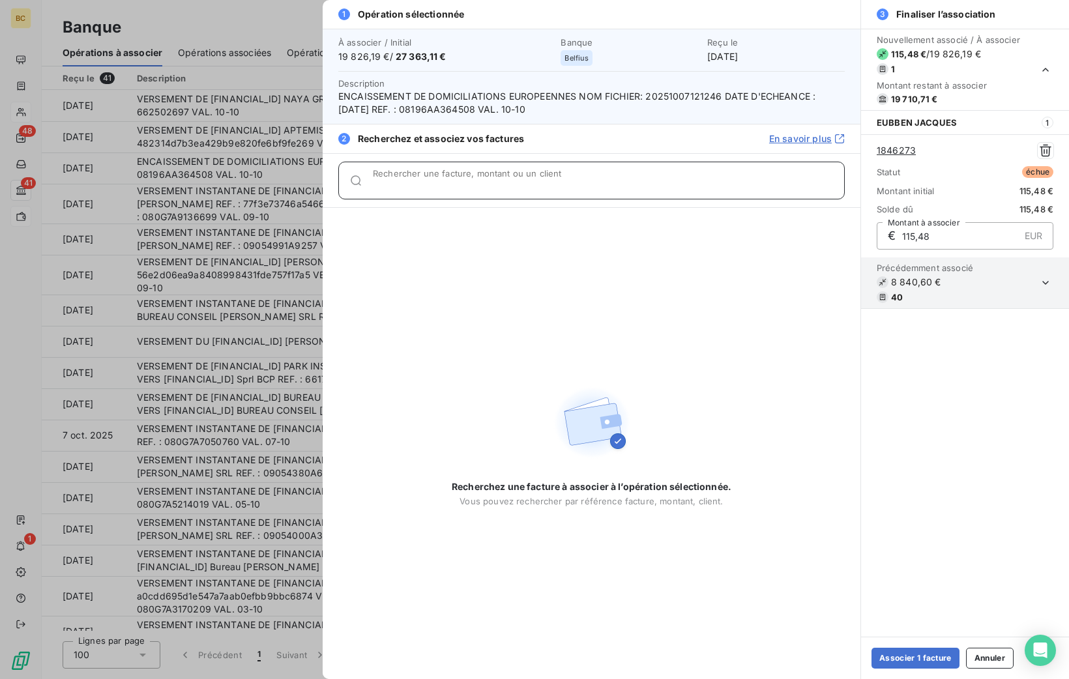
click at [450, 187] on input "Rechercher une facture, montant ou un client" at bounding box center [608, 185] width 471 height 13
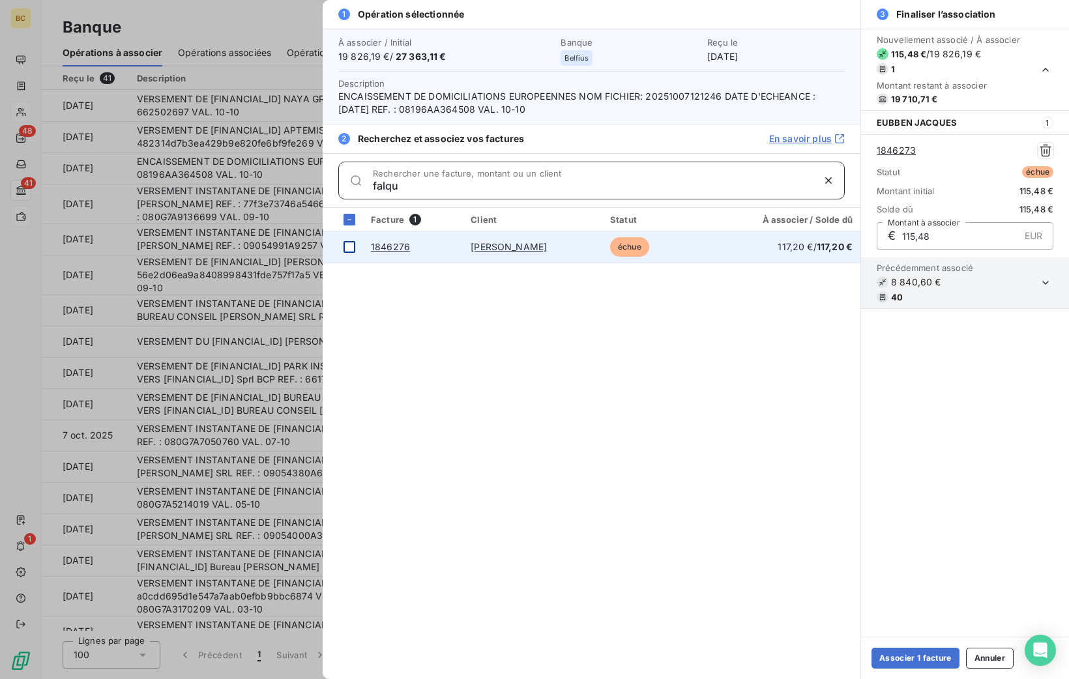
type input "falqu"
click at [354, 247] on div at bounding box center [350, 247] width 12 height 12
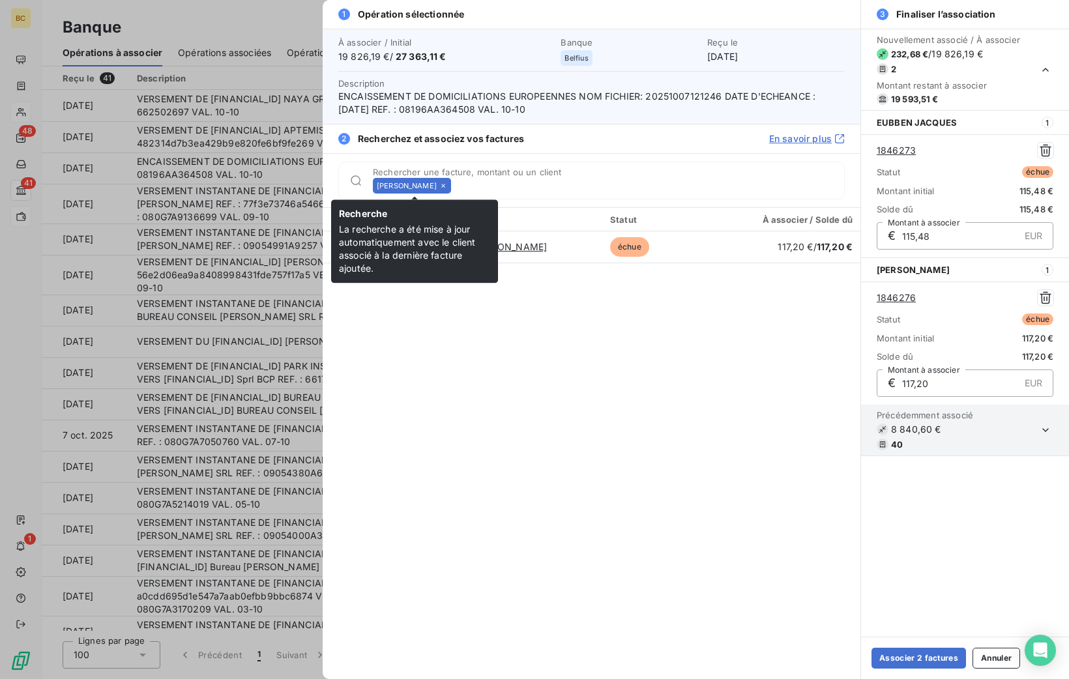
click at [447, 188] on icon at bounding box center [443, 186] width 8 height 8
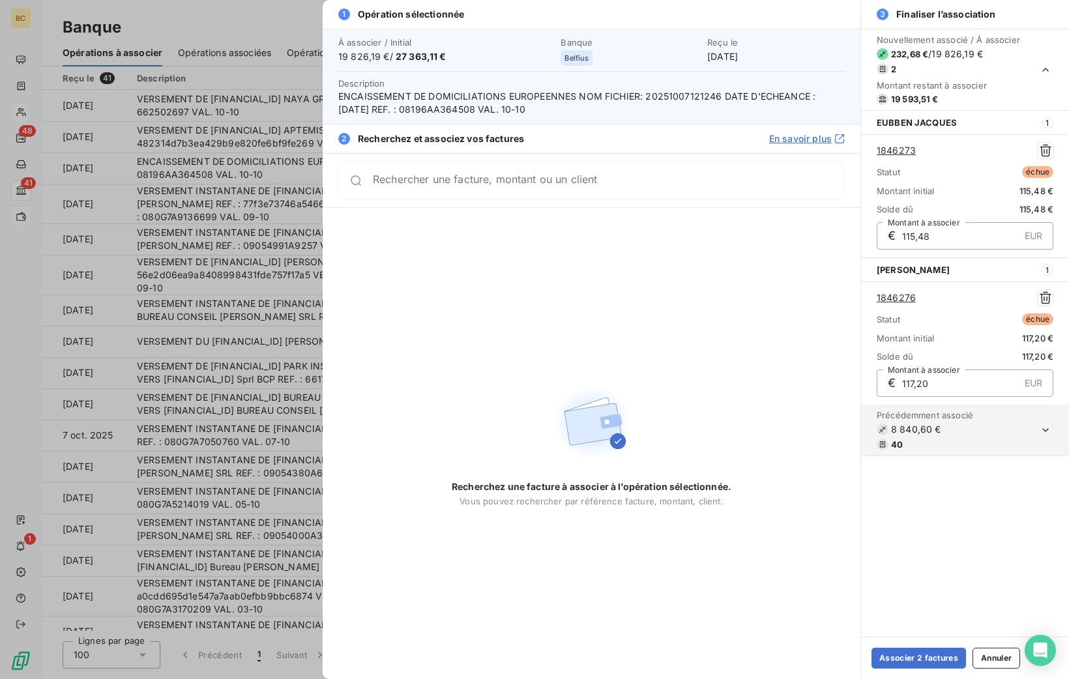
click at [448, 188] on div "Rechercher une facture, montant ou un client" at bounding box center [591, 181] width 506 height 38
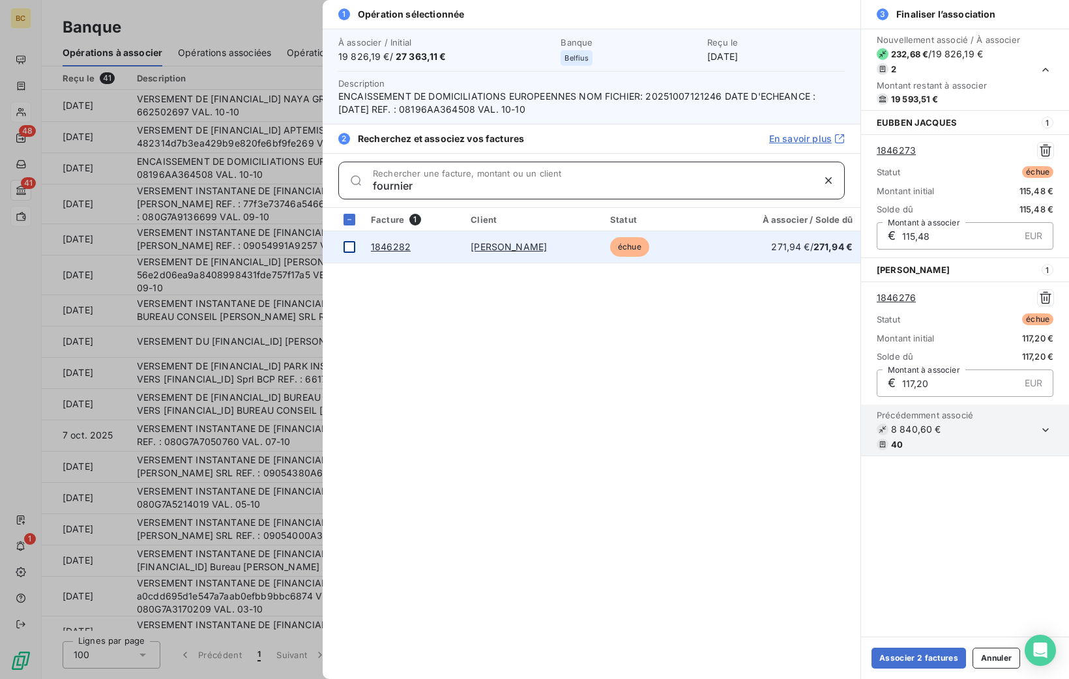
type input "fournier"
click at [349, 250] on div at bounding box center [350, 247] width 12 height 12
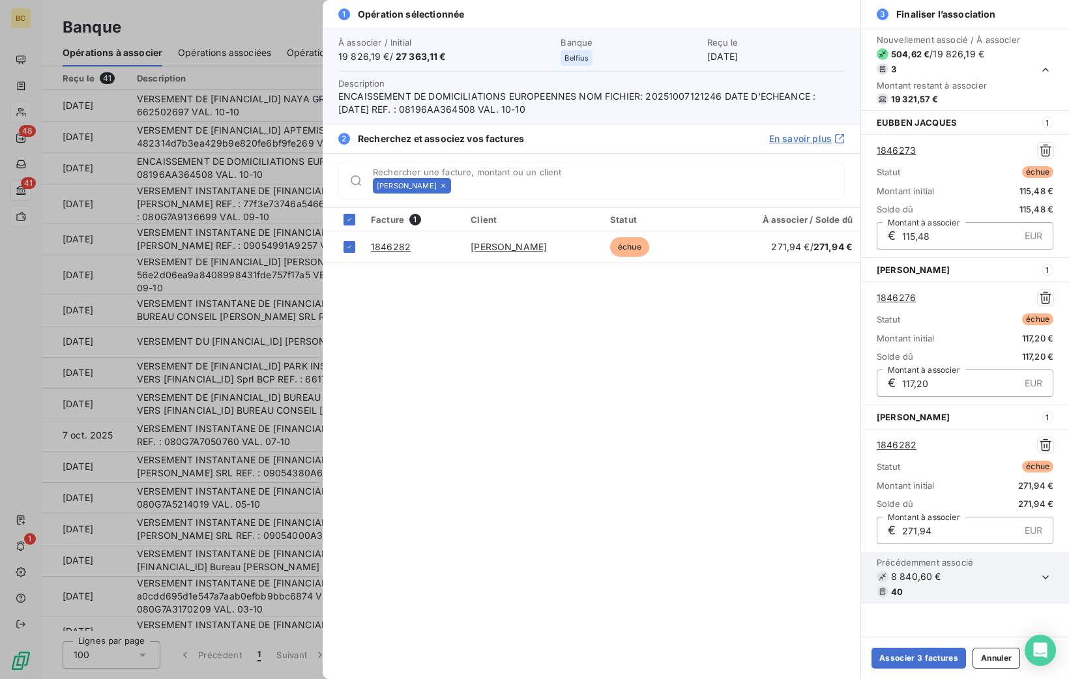
click at [445, 186] on icon at bounding box center [443, 186] width 4 height 4
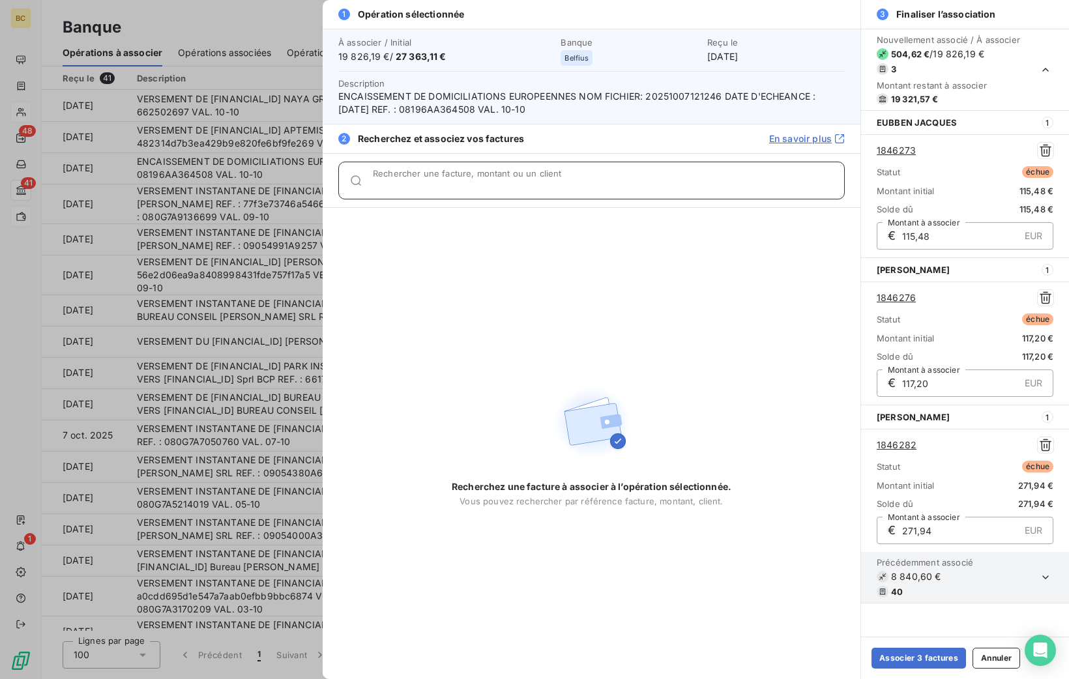
click at [465, 186] on input "Rechercher une facture, montant ou un client" at bounding box center [608, 185] width 471 height 13
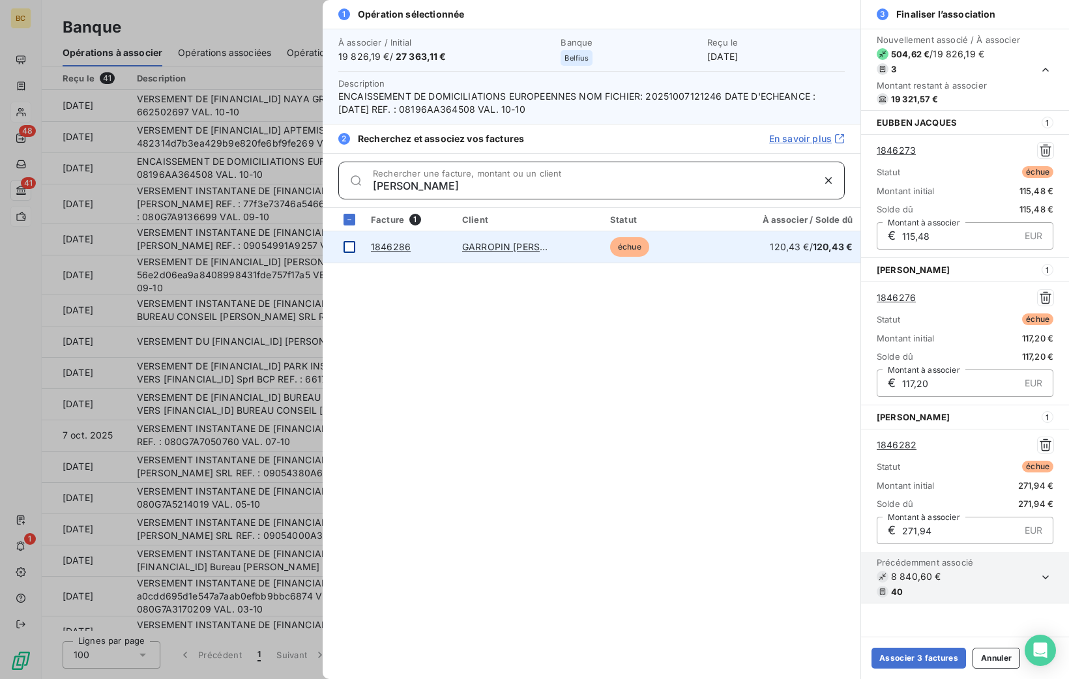
type input "[PERSON_NAME]"
click at [344, 246] on div at bounding box center [350, 247] width 12 height 12
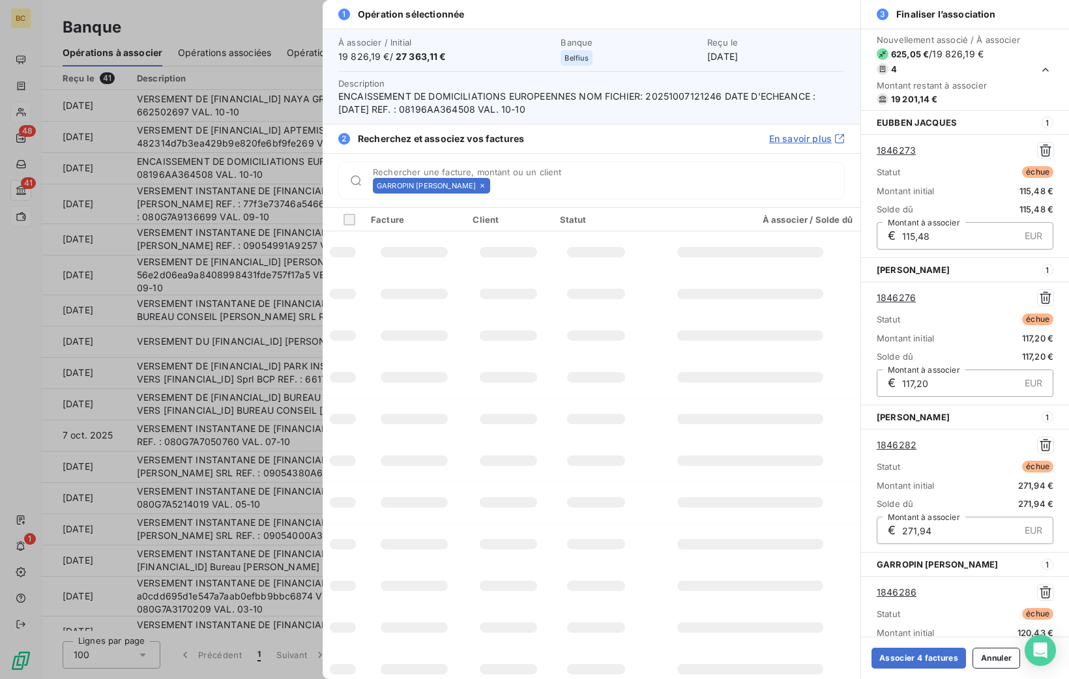
scroll to position [112, 0]
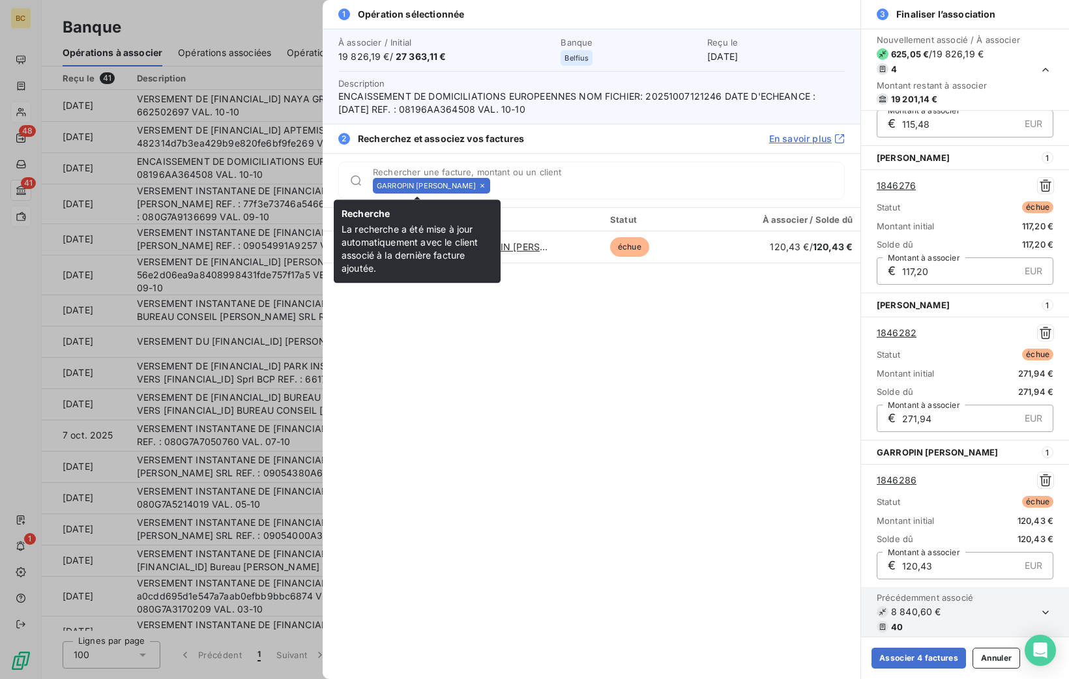
click at [478, 184] on icon at bounding box center [482, 186] width 8 height 8
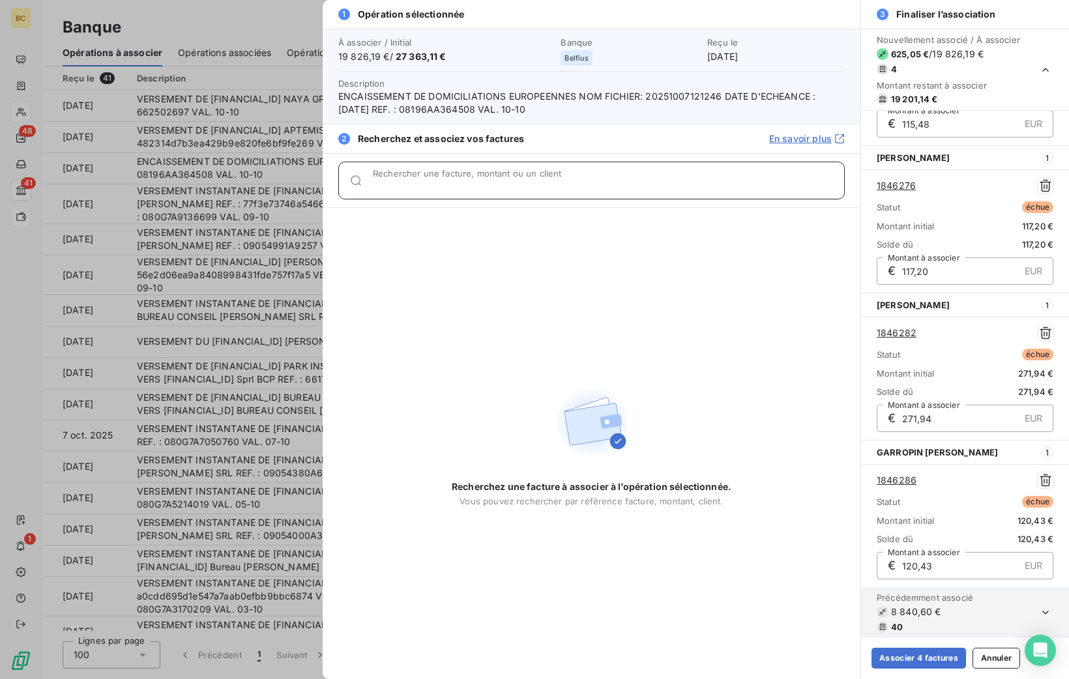
click at [454, 184] on input "Rechercher une facture, montant ou un client" at bounding box center [608, 185] width 471 height 13
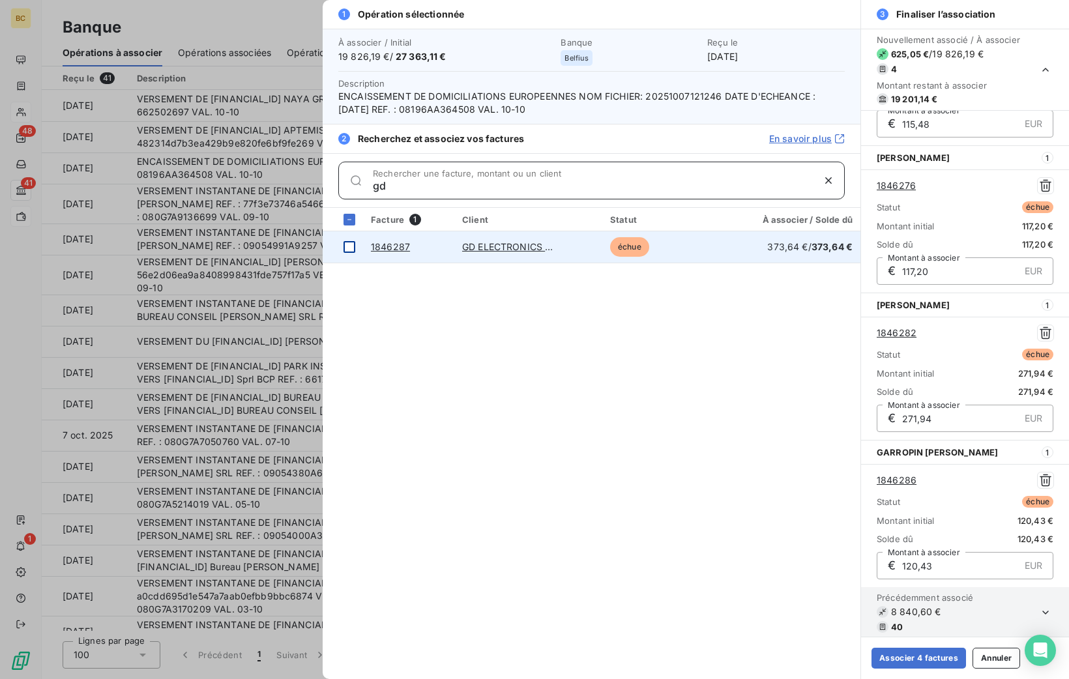
type input "gd"
click at [347, 244] on div at bounding box center [350, 247] width 12 height 12
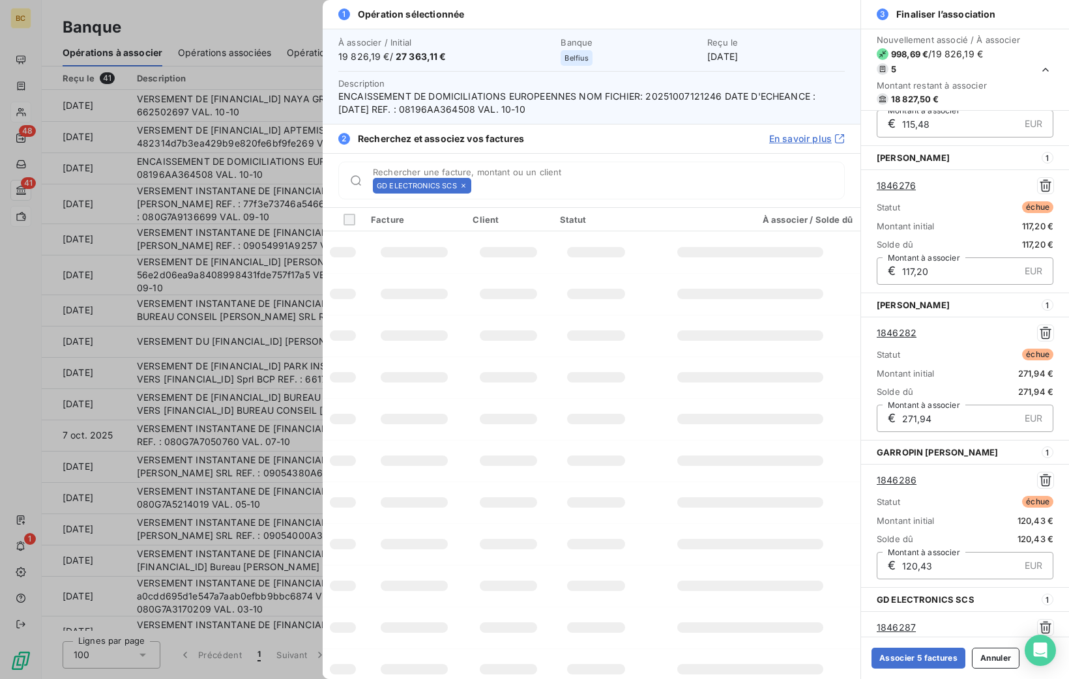
scroll to position [259, 0]
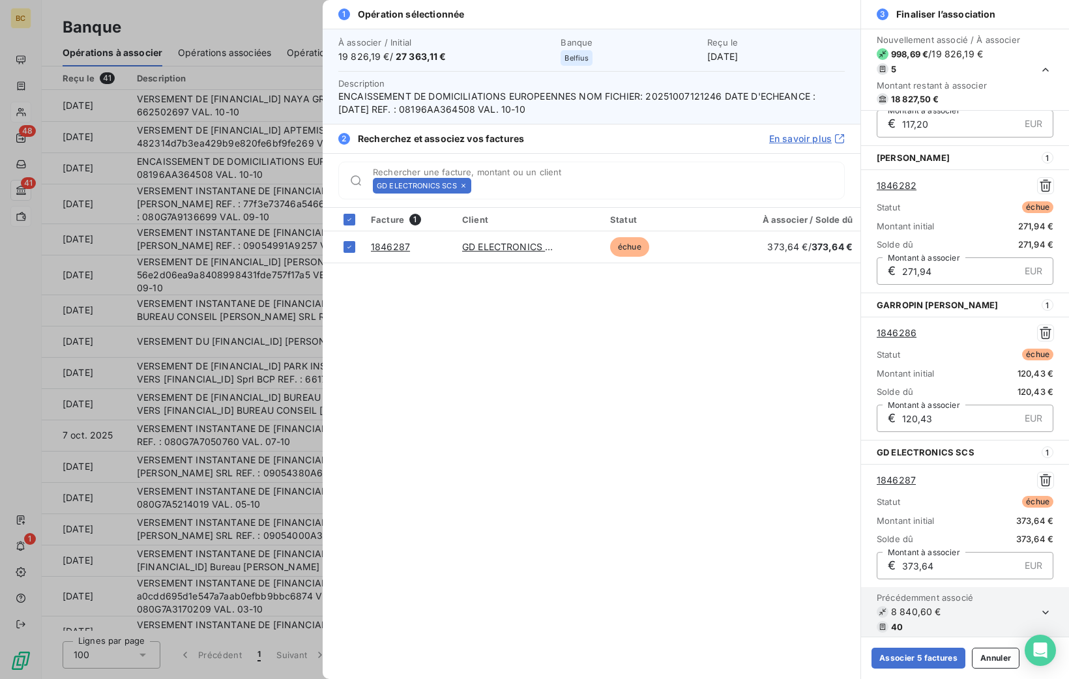
click at [463, 185] on icon at bounding box center [464, 186] width 4 height 4
click at [477, 185] on input "Rechercher une facture, montant ou un client" at bounding box center [661, 185] width 368 height 13
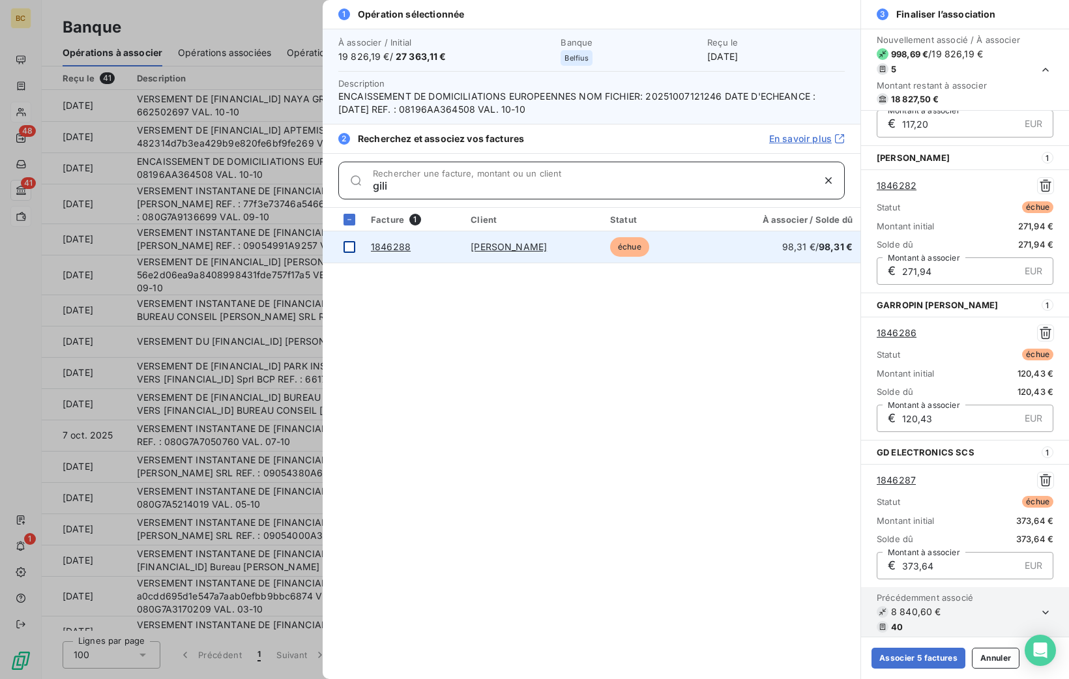
type input "gili"
click at [347, 241] on div at bounding box center [350, 247] width 12 height 12
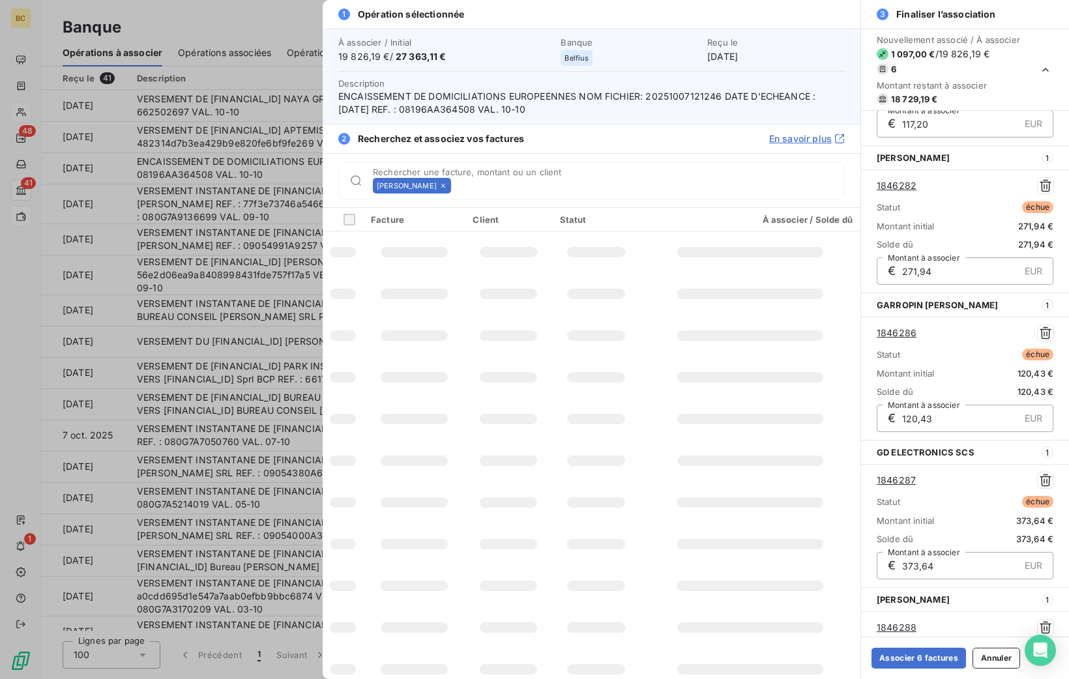
scroll to position [407, 0]
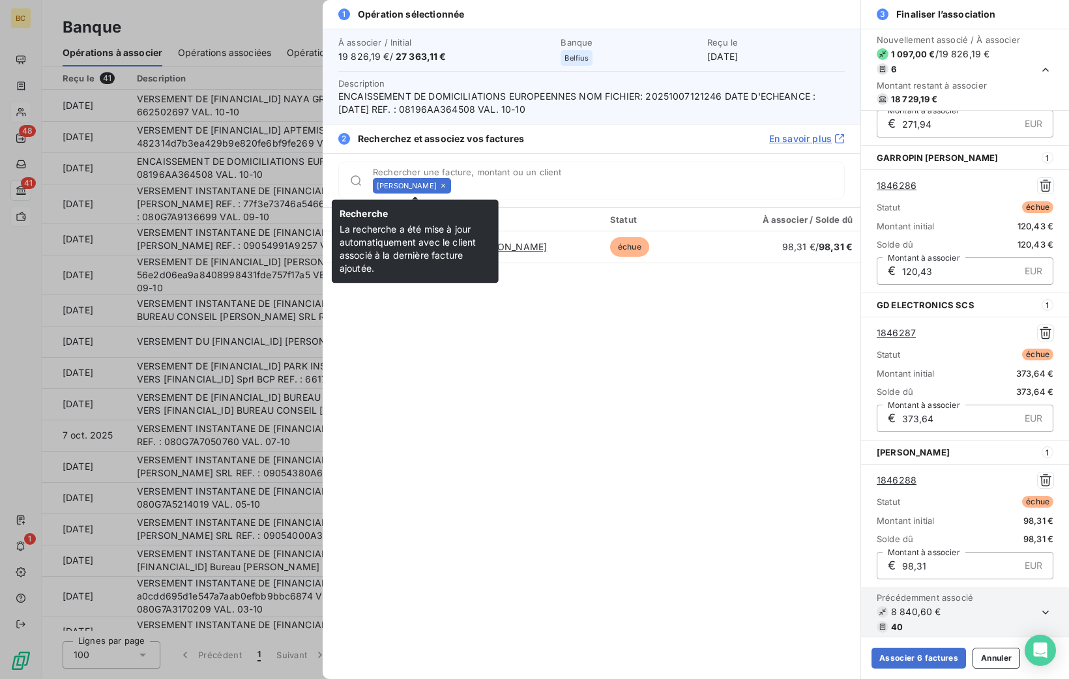
click at [447, 188] on icon at bounding box center [443, 186] width 8 height 8
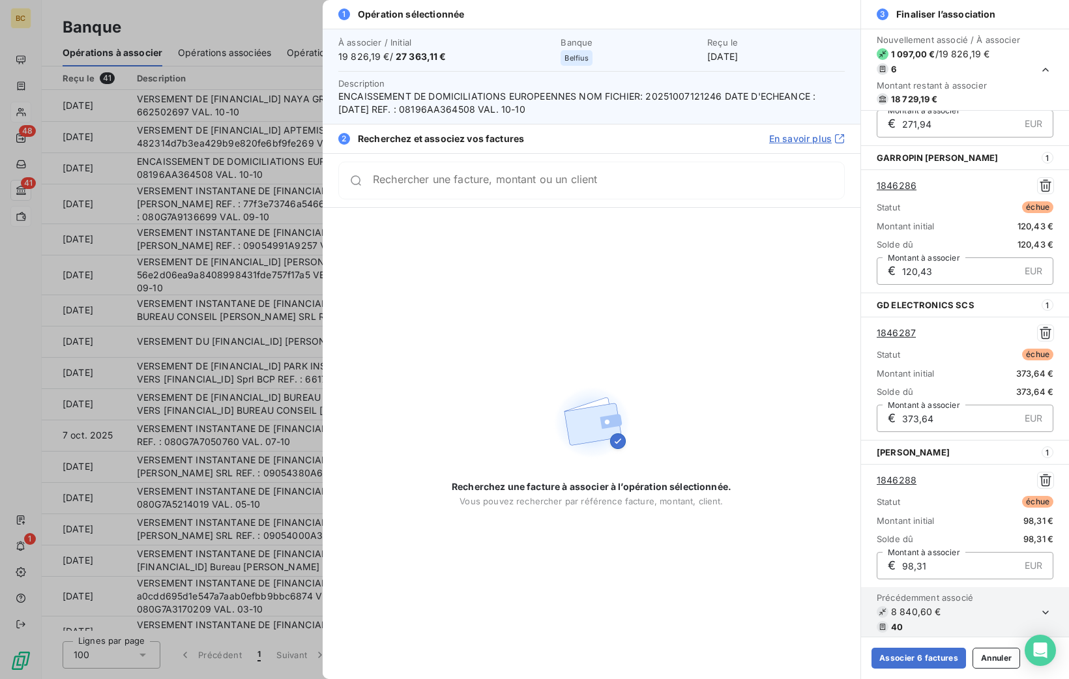
click at [449, 188] on div "Rechercher une facture, montant ou un client" at bounding box center [591, 181] width 506 height 38
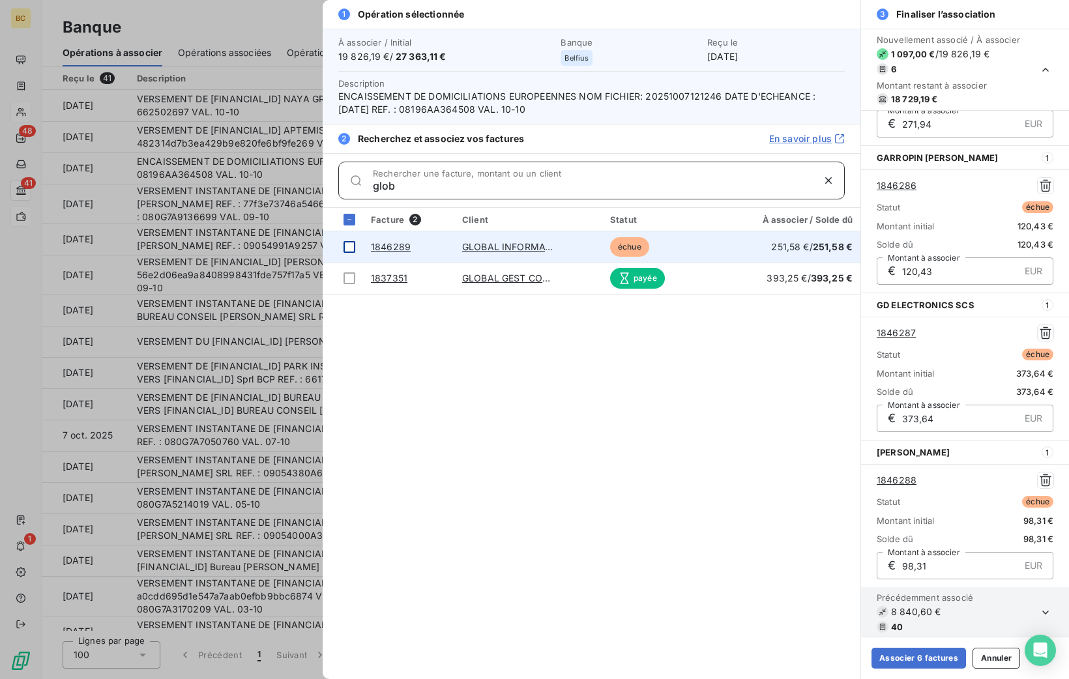
type input "glob"
click at [349, 243] on div at bounding box center [350, 247] width 12 height 12
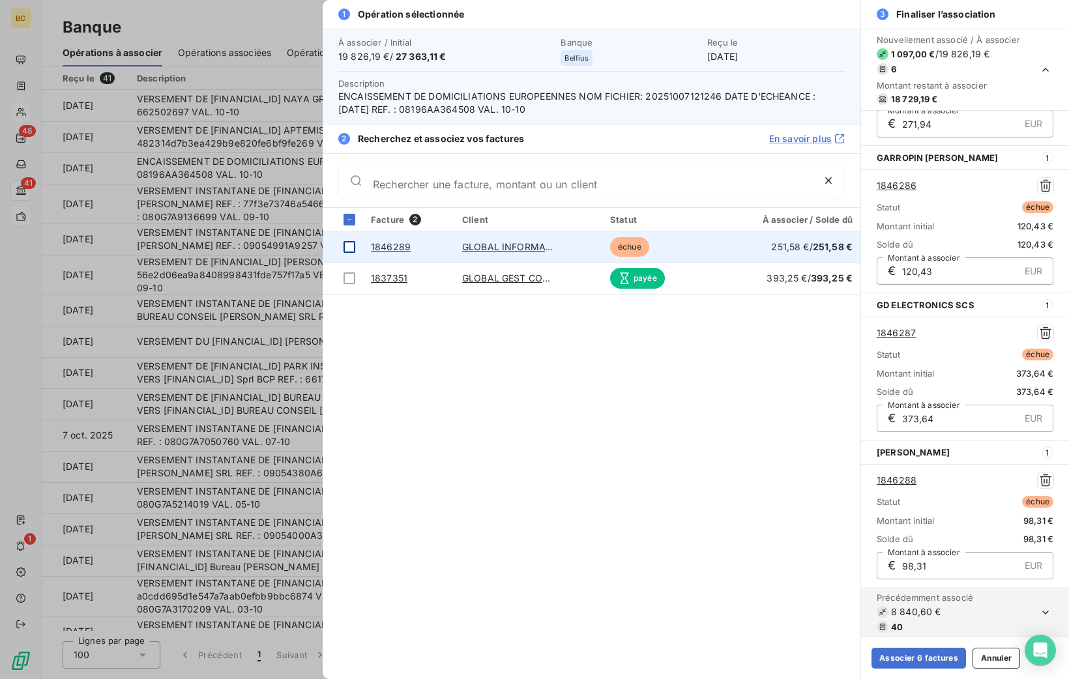
scroll to position [553, 0]
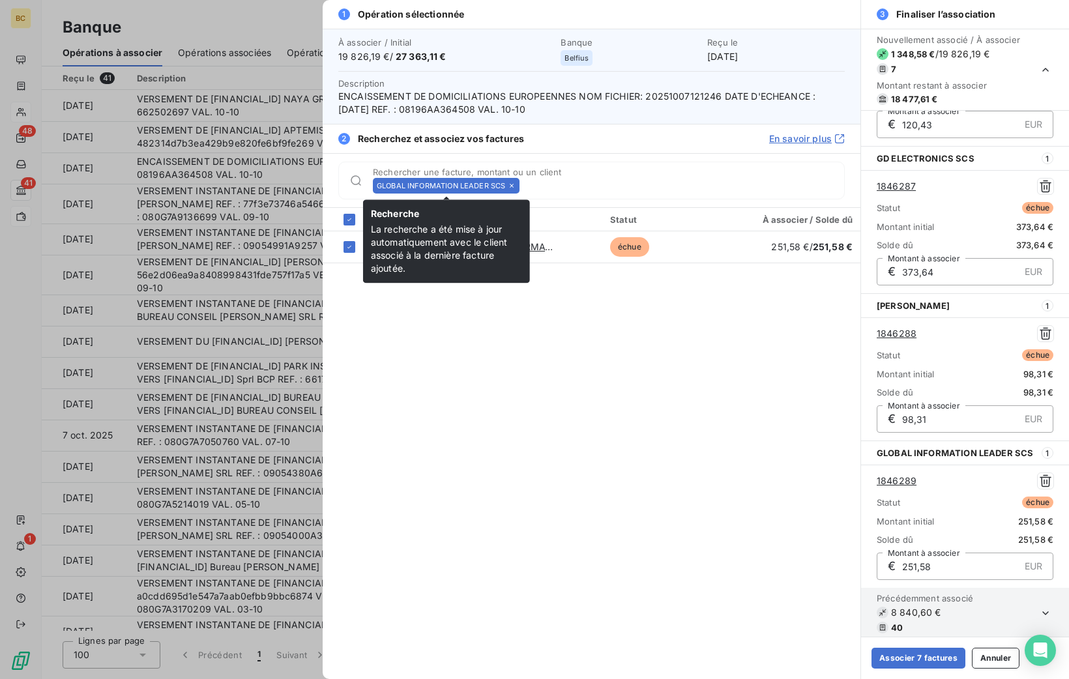
click at [508, 183] on icon at bounding box center [512, 186] width 8 height 8
click at [525, 183] on input "Rechercher une facture, montant ou un client" at bounding box center [684, 185] width 319 height 13
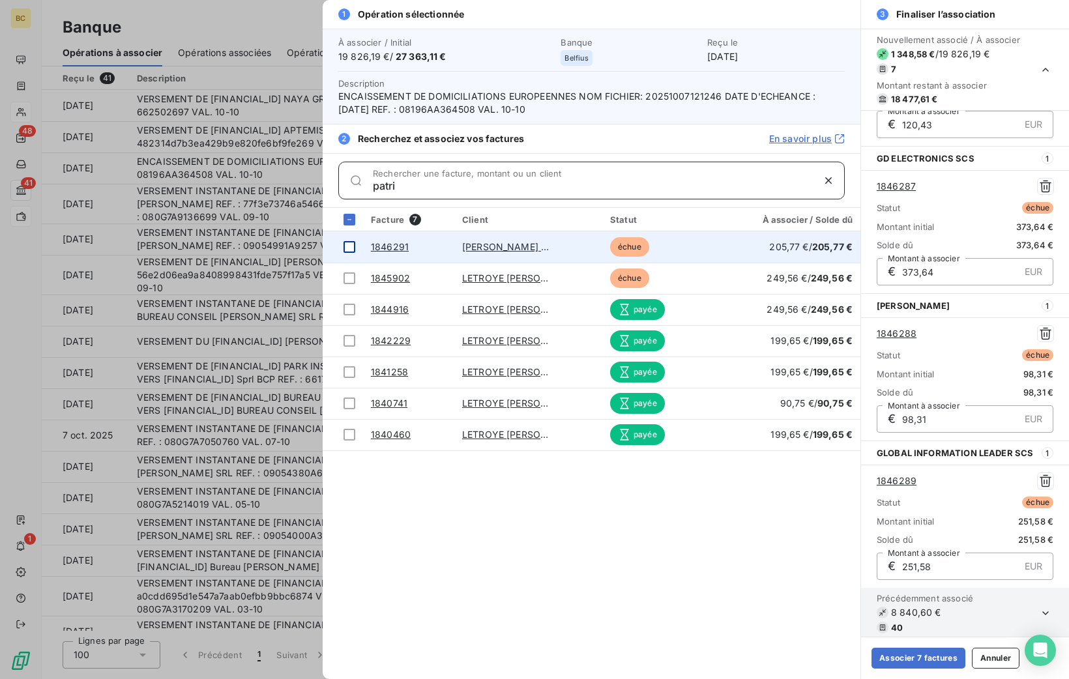
type input "patri"
click at [352, 246] on div at bounding box center [350, 247] width 12 height 12
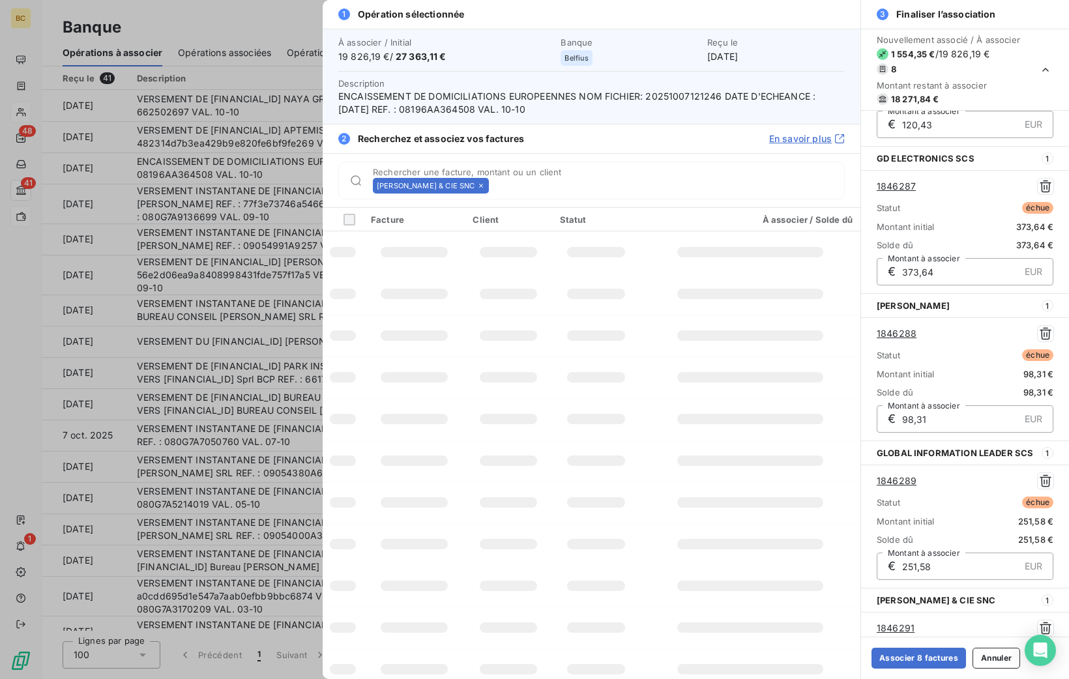
scroll to position [701, 0]
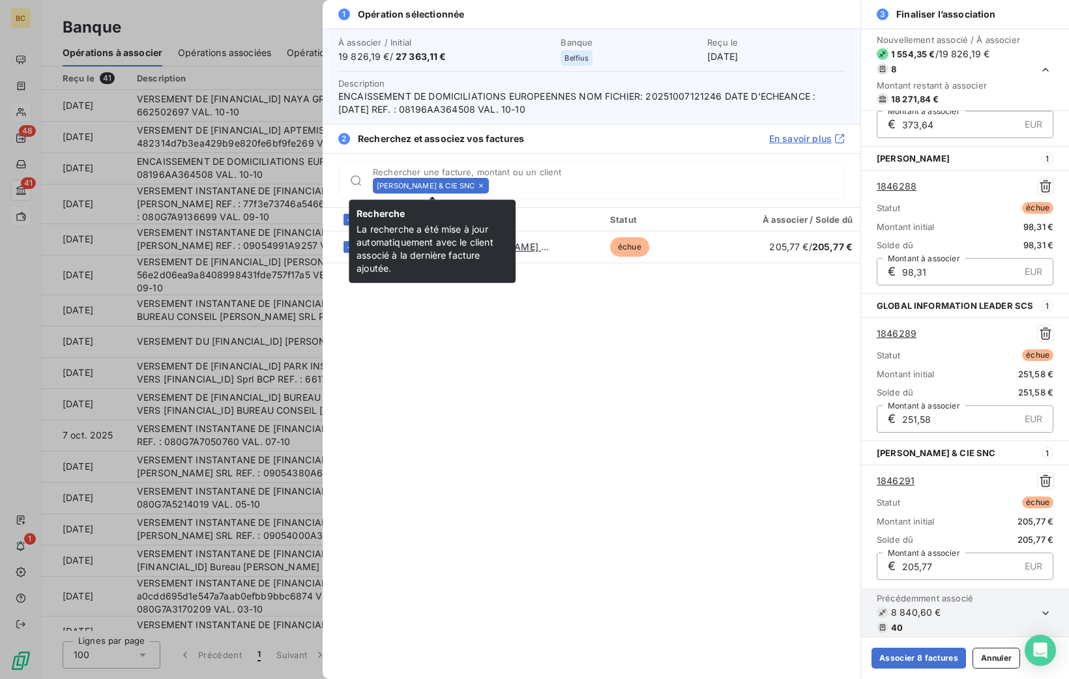
click at [484, 186] on icon at bounding box center [481, 186] width 8 height 8
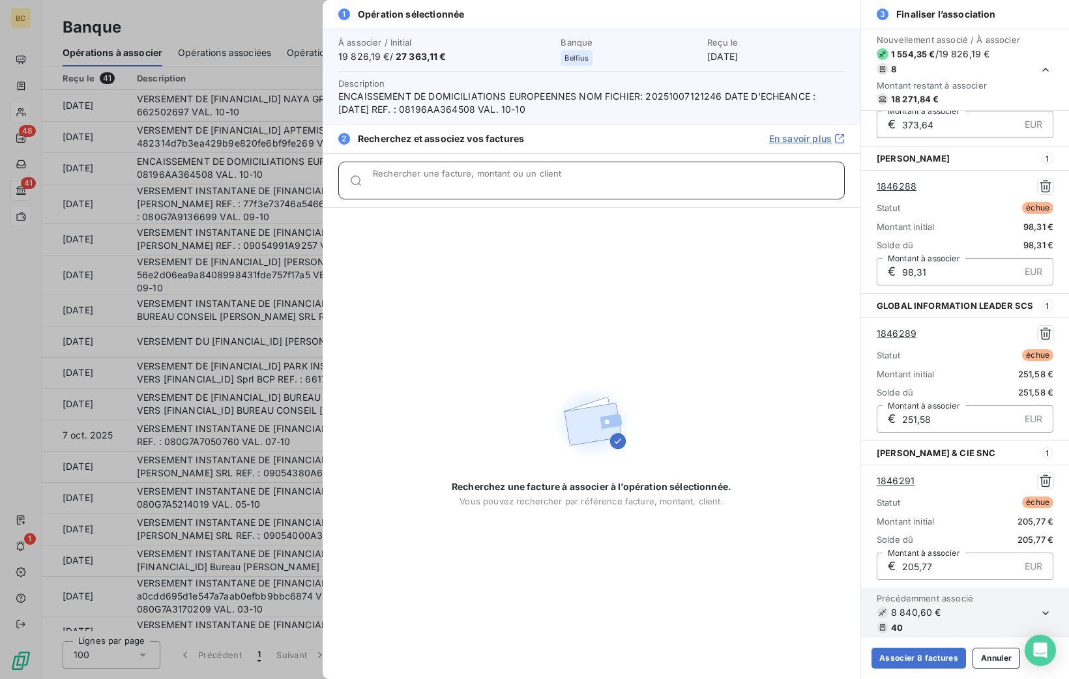
click at [484, 186] on input "Rechercher une facture, montant ou un client" at bounding box center [608, 185] width 471 height 13
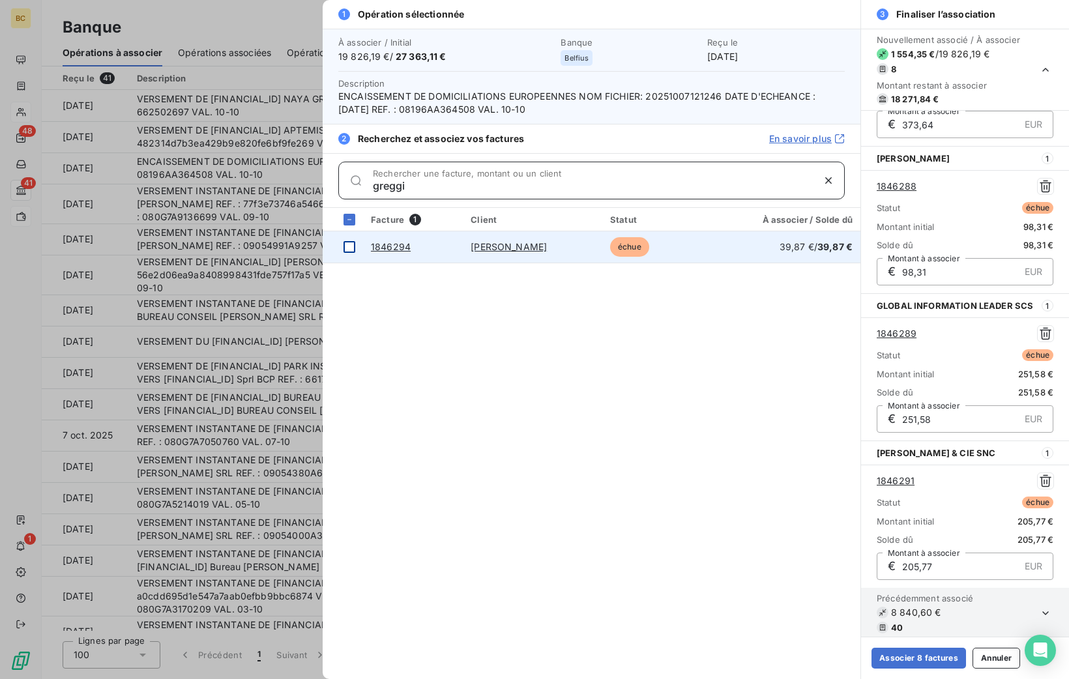
type input "greggi"
click at [352, 244] on div at bounding box center [350, 247] width 12 height 12
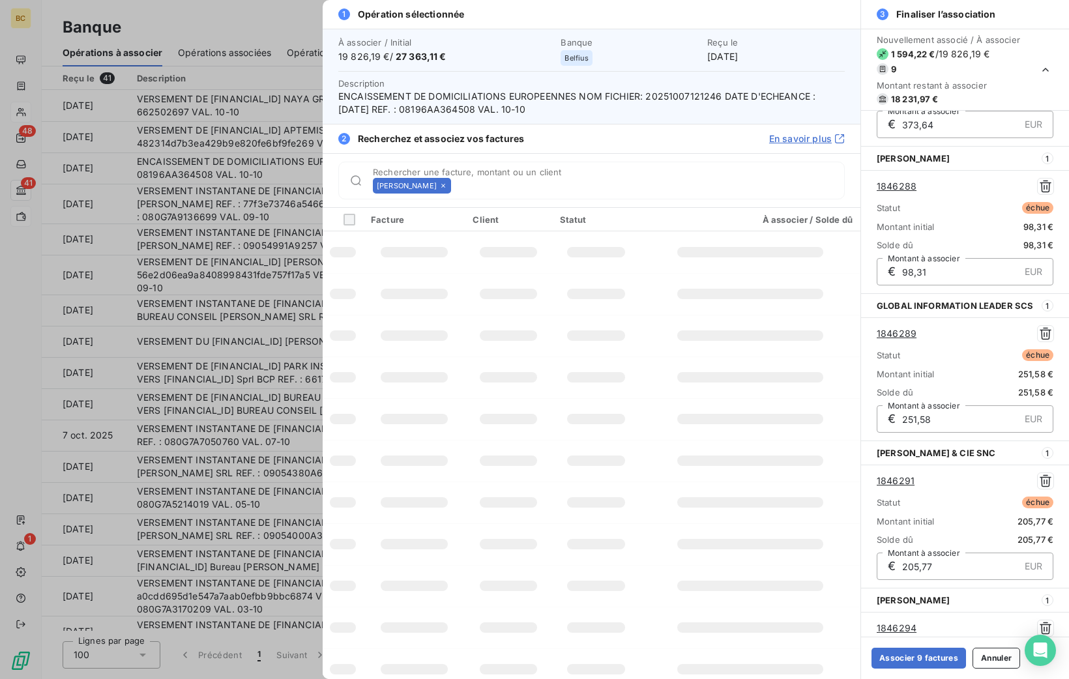
scroll to position [847, 0]
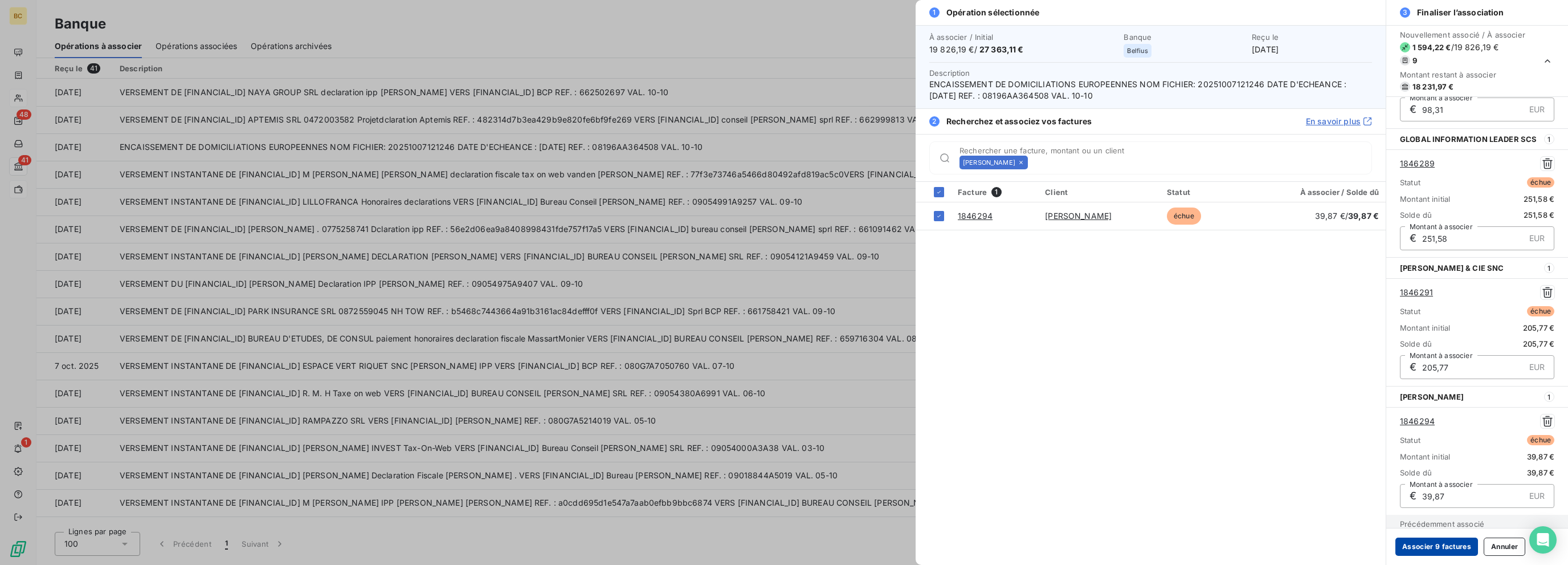
click at [933, 545] on button "Associer 9 factures" at bounding box center [1436, 547] width 83 height 18
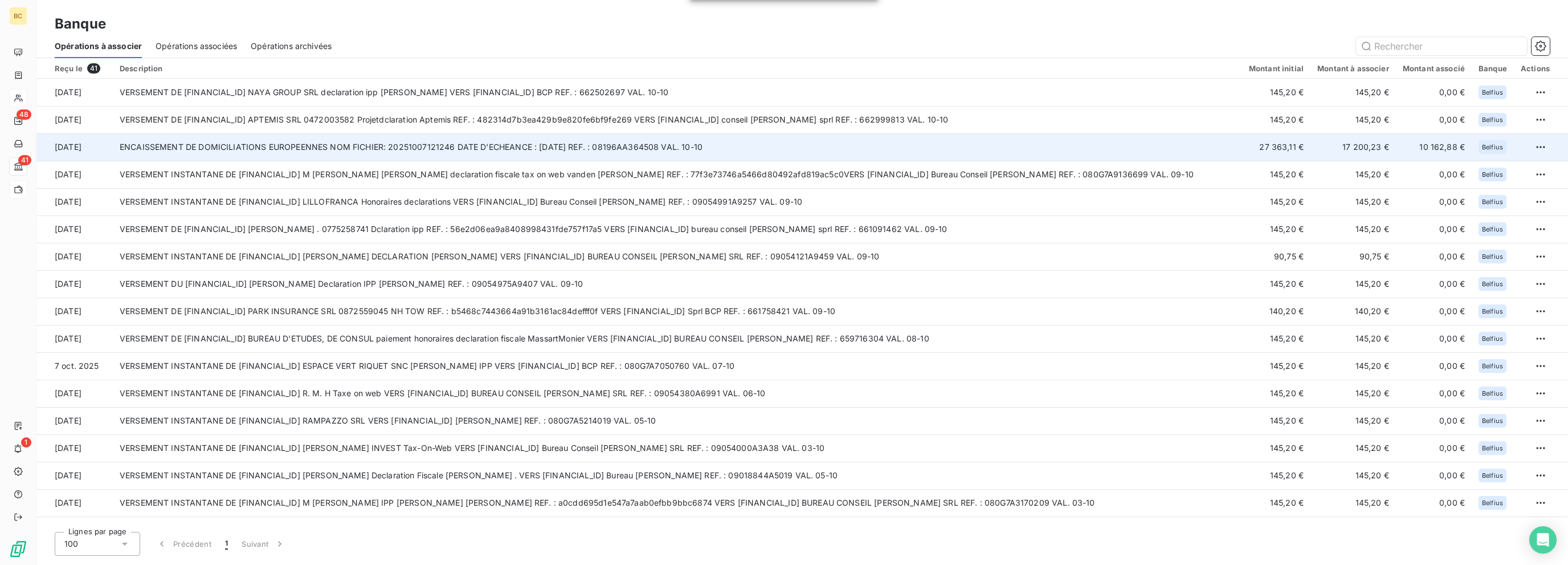
click at [933, 152] on td "ENCAISSEMENT DE DOMICILIATIONS EUROPEENNES NOM FICHIER: 20251007121246 DATE D'E…" at bounding box center [677, 147] width 1129 height 27
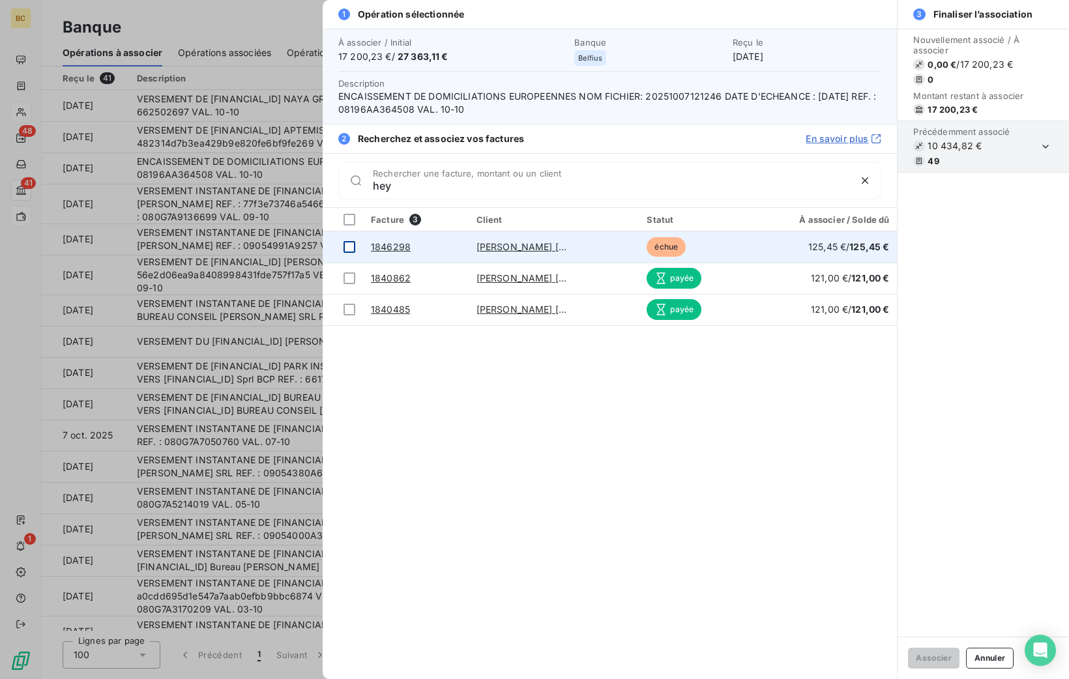
type input "hey"
click at [344, 247] on div at bounding box center [350, 247] width 12 height 12
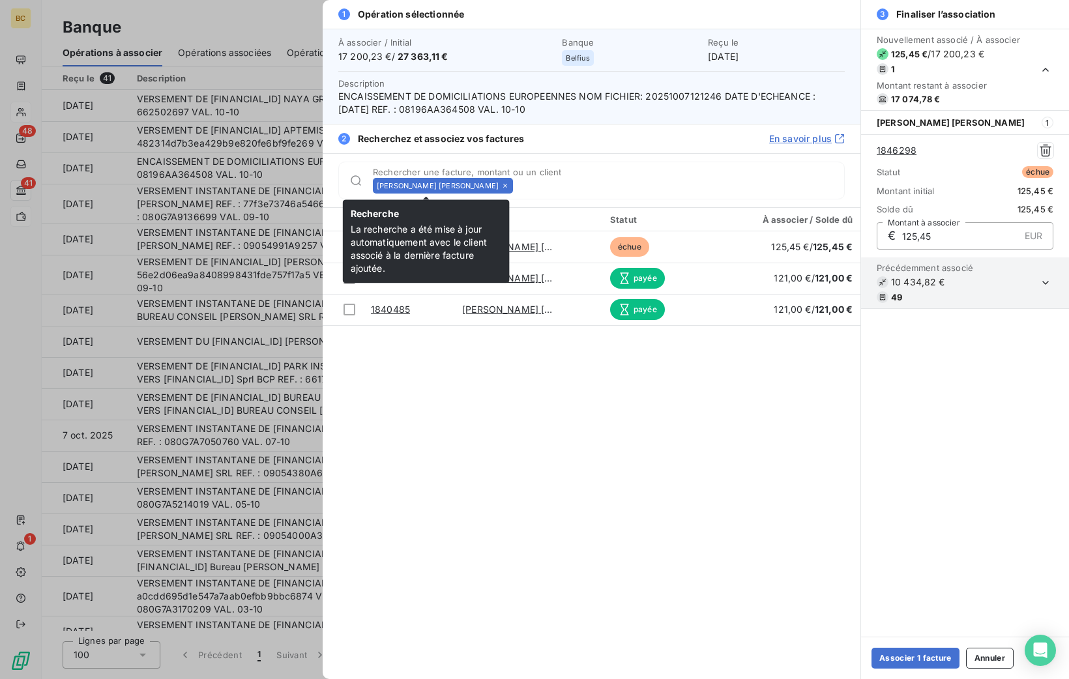
click at [501, 186] on icon at bounding box center [505, 186] width 8 height 8
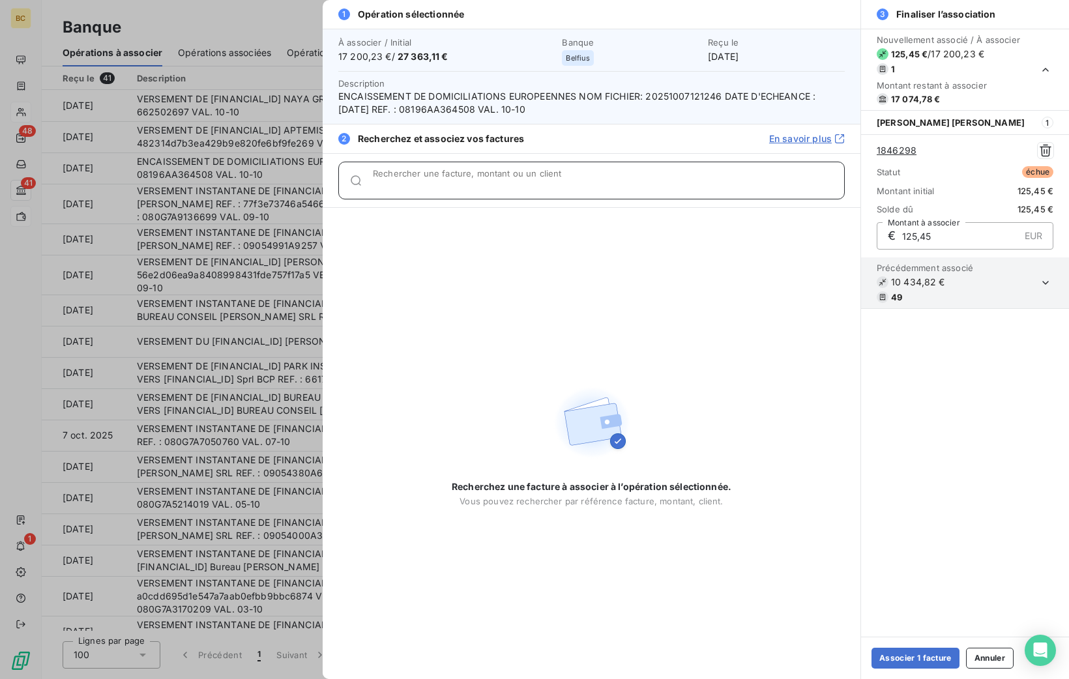
click at [474, 186] on input "Rechercher une facture, montant ou un client" at bounding box center [608, 185] width 471 height 13
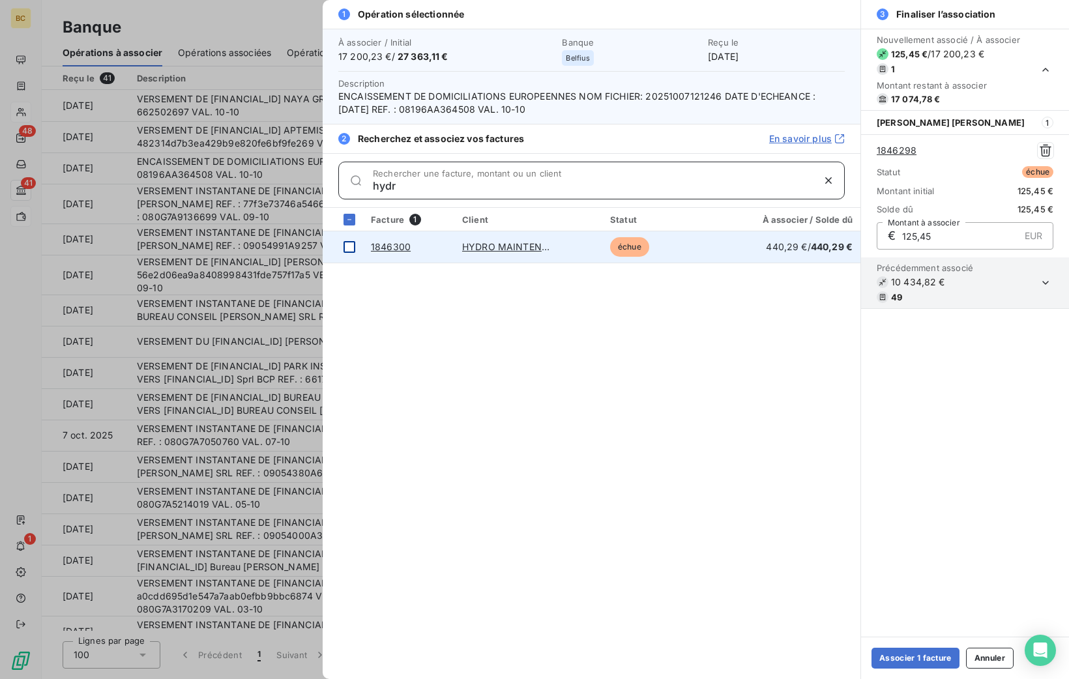
type input "hydr"
click at [346, 242] on div at bounding box center [350, 247] width 12 height 12
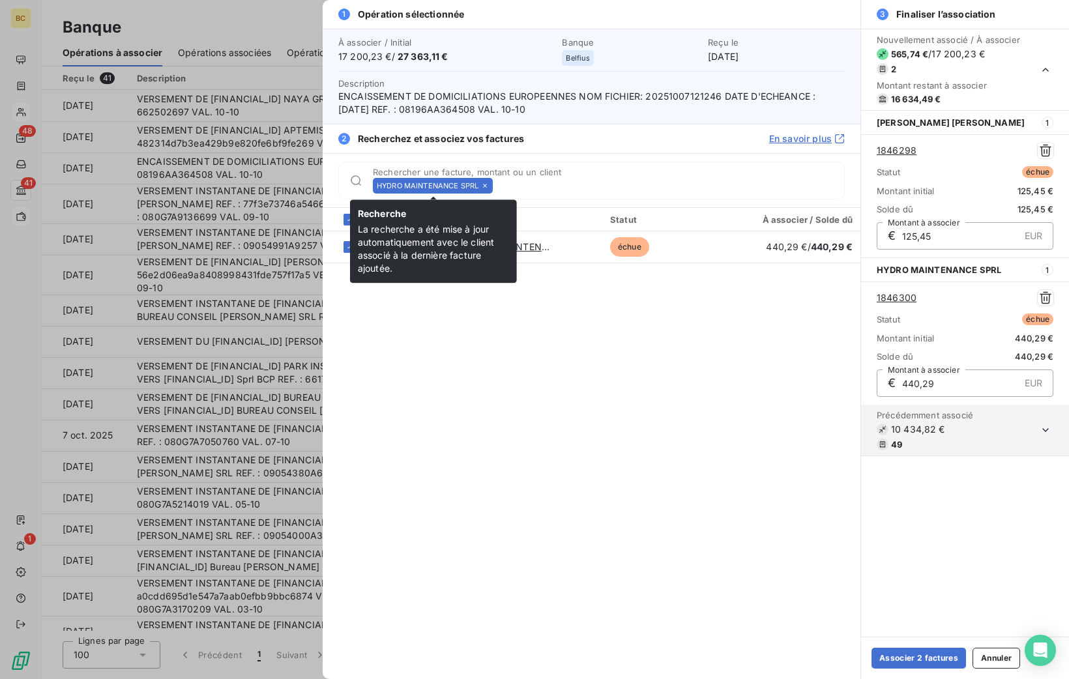
click at [490, 184] on div "HYDRO MAINTENANCE SPRL" at bounding box center [433, 186] width 120 height 16
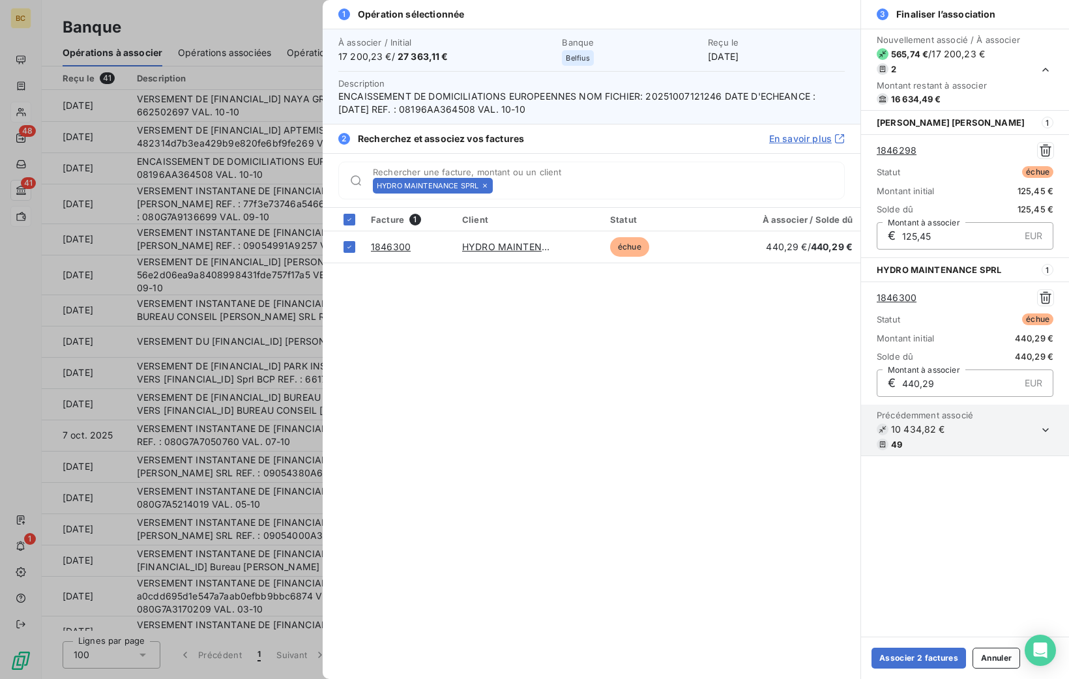
click at [490, 184] on div "HYDRO MAINTENANCE SPRL" at bounding box center [433, 186] width 120 height 16
click at [484, 184] on icon at bounding box center [485, 186] width 8 height 8
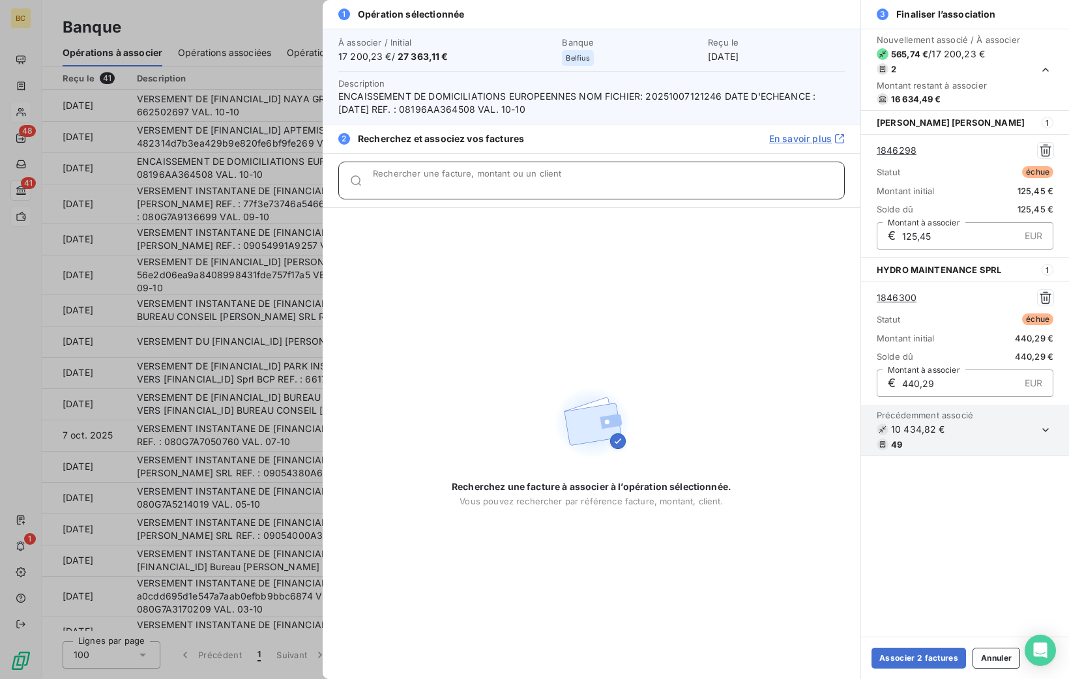
click at [484, 184] on input "Rechercher une facture, montant ou un client" at bounding box center [608, 185] width 471 height 13
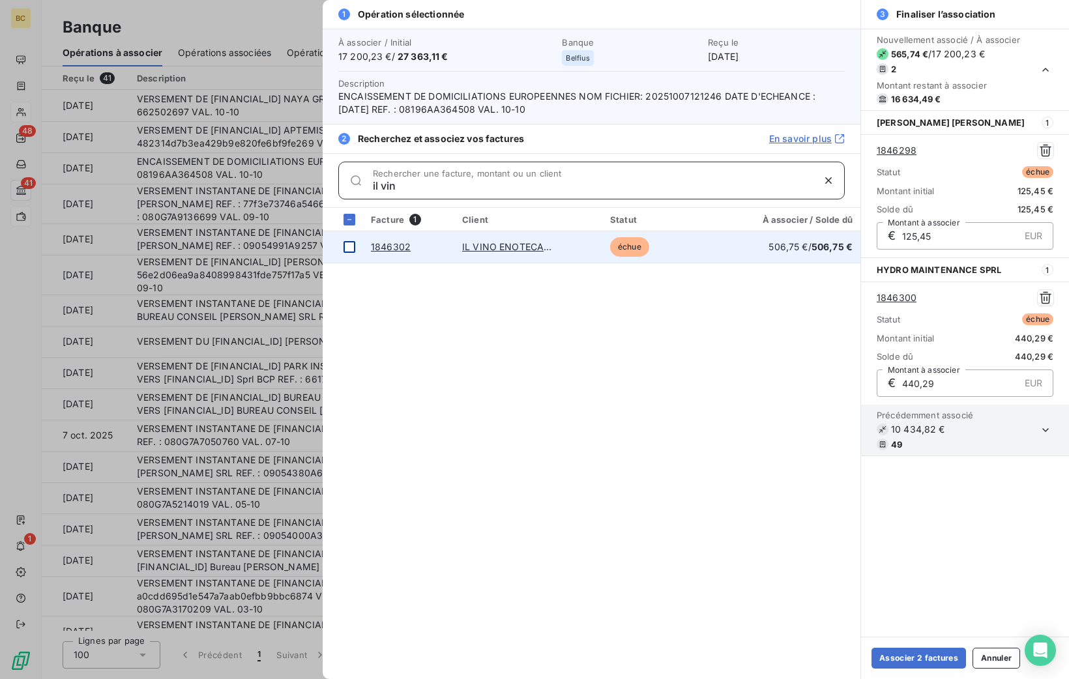
type input "il vin"
click at [351, 244] on div at bounding box center [350, 247] width 12 height 12
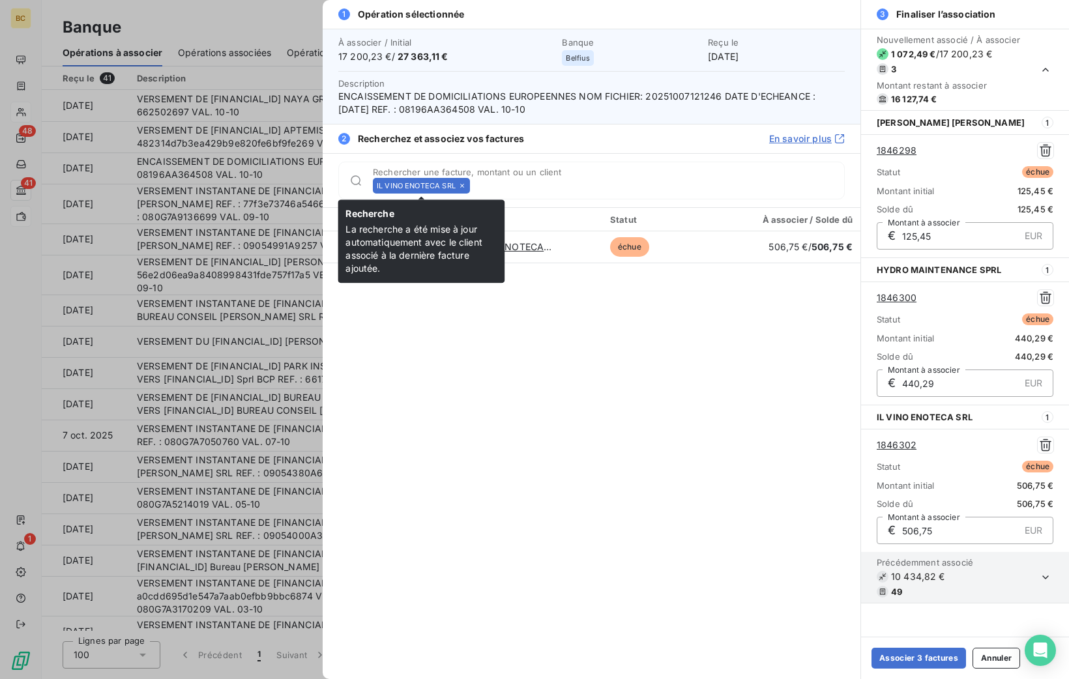
click at [464, 188] on icon at bounding box center [462, 186] width 8 height 8
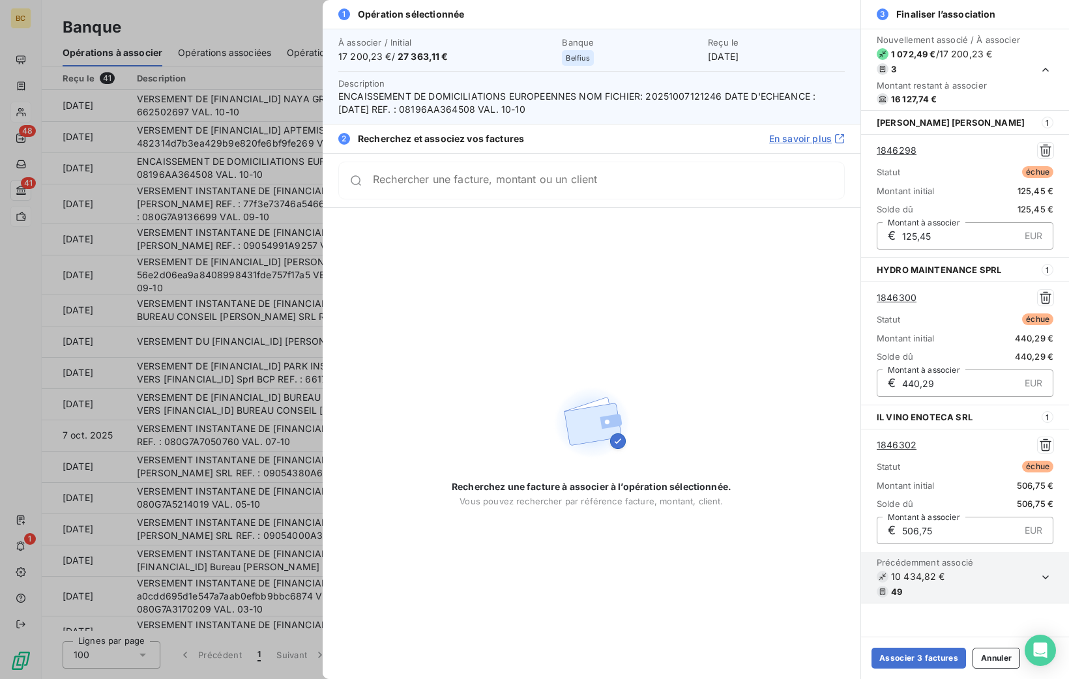
click at [464, 188] on div "Rechercher une facture, montant ou un client" at bounding box center [591, 181] width 506 height 38
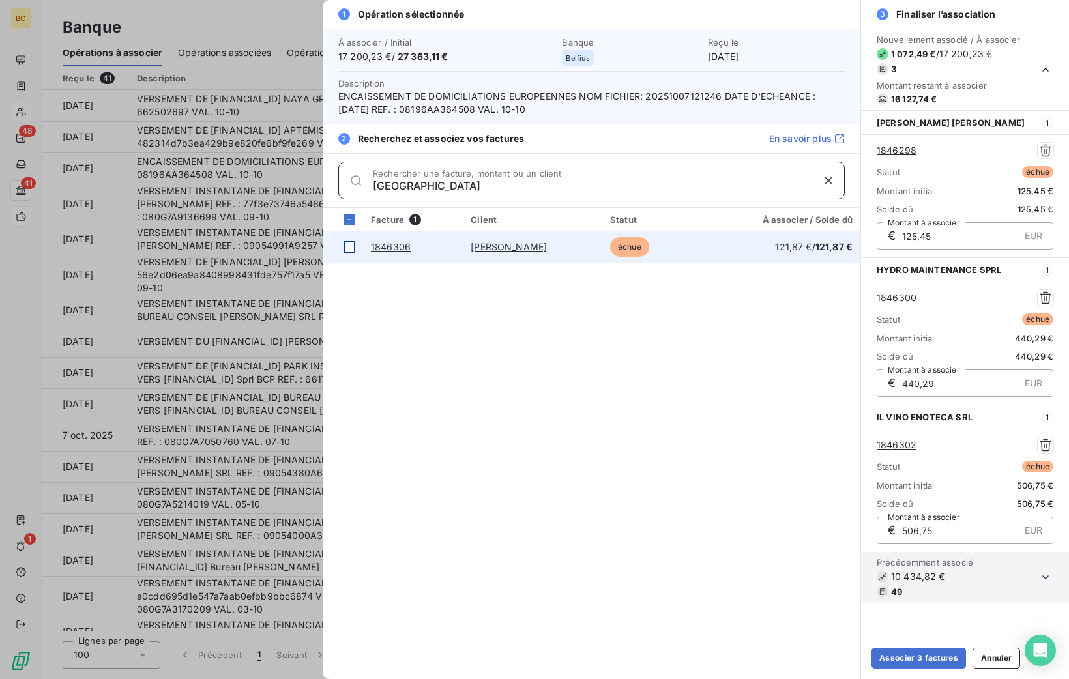
type input "[GEOGRAPHIC_DATA]"
click at [355, 242] on div at bounding box center [350, 247] width 12 height 12
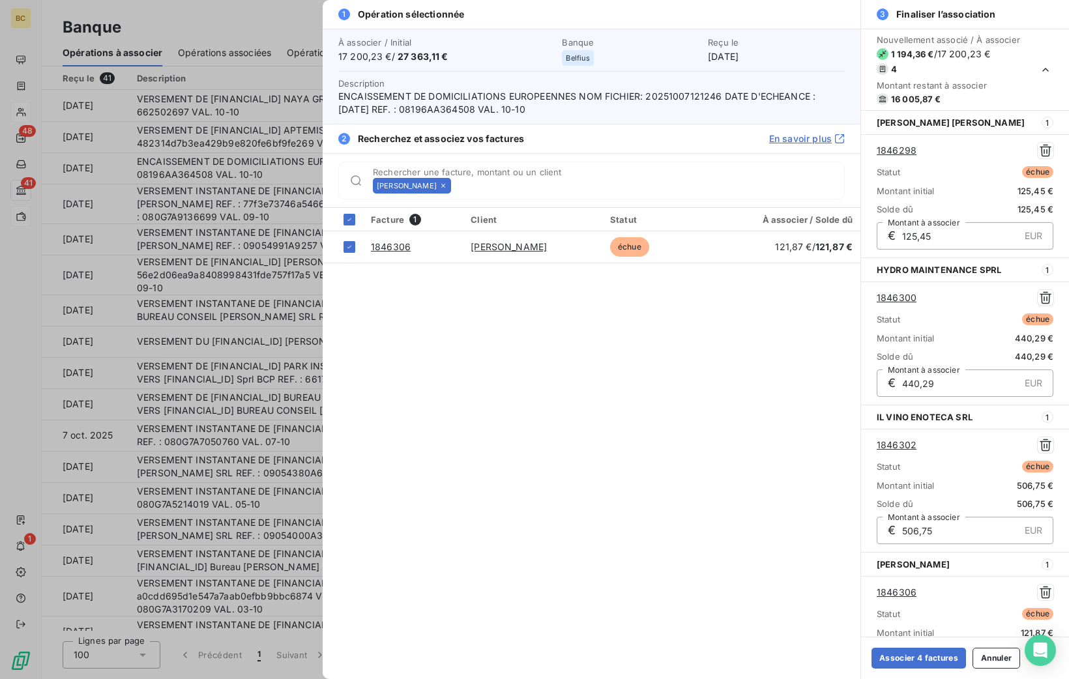
scroll to position [112, 0]
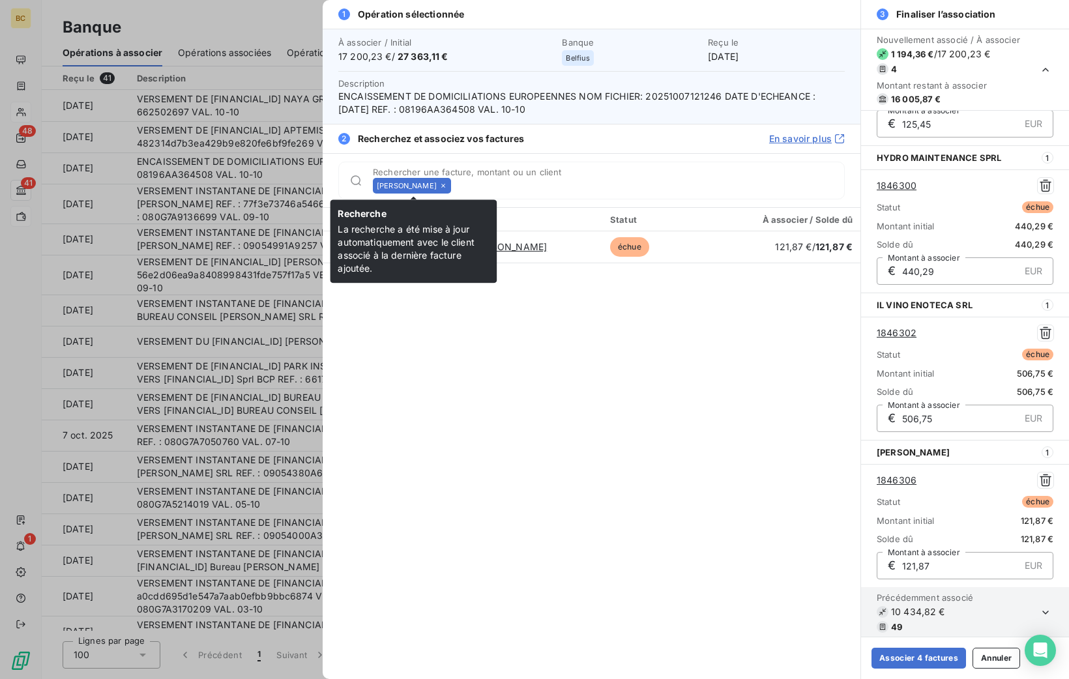
click at [447, 183] on icon at bounding box center [443, 186] width 8 height 8
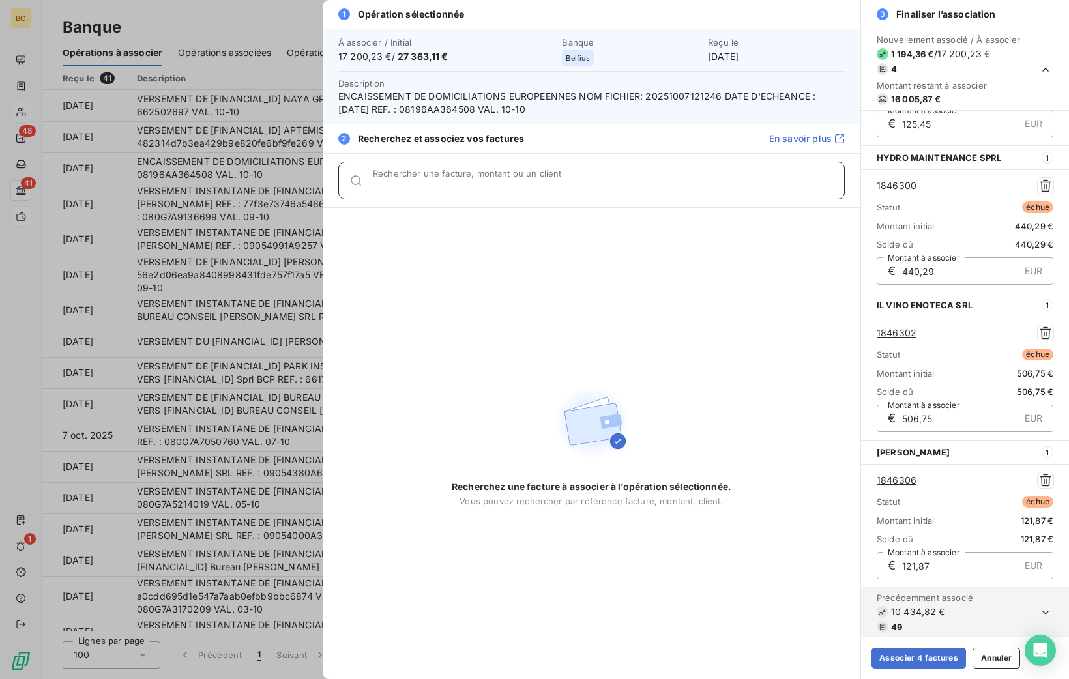
click at [450, 183] on input "Rechercher une facture, montant ou un client" at bounding box center [608, 185] width 471 height 13
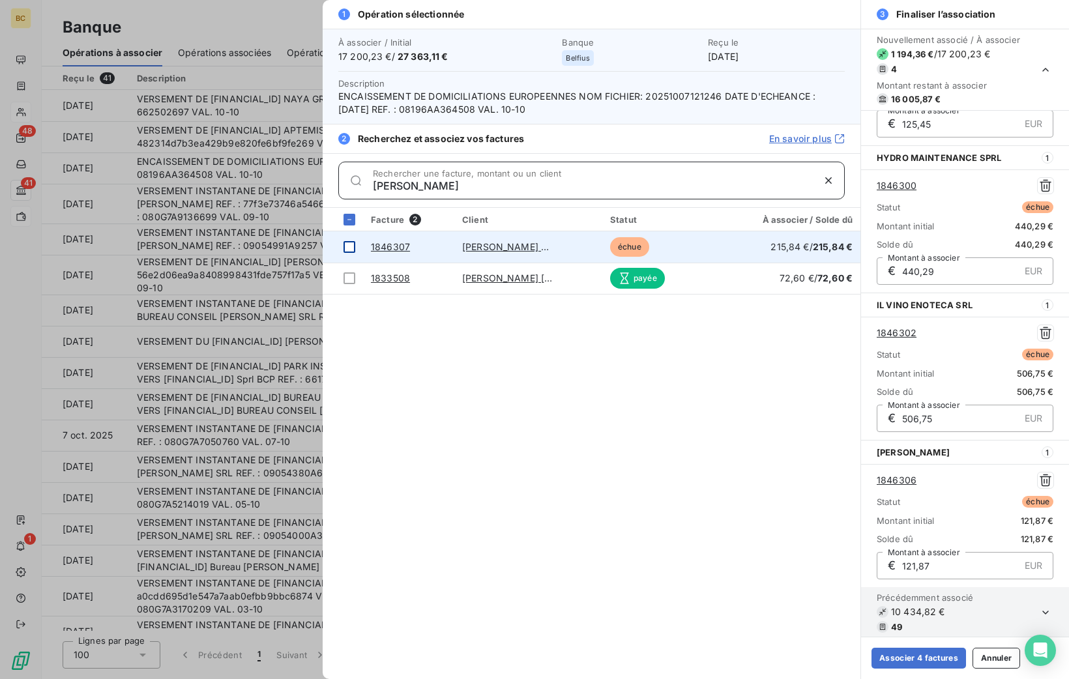
type input "[PERSON_NAME]"
click at [352, 242] on div at bounding box center [350, 247] width 12 height 12
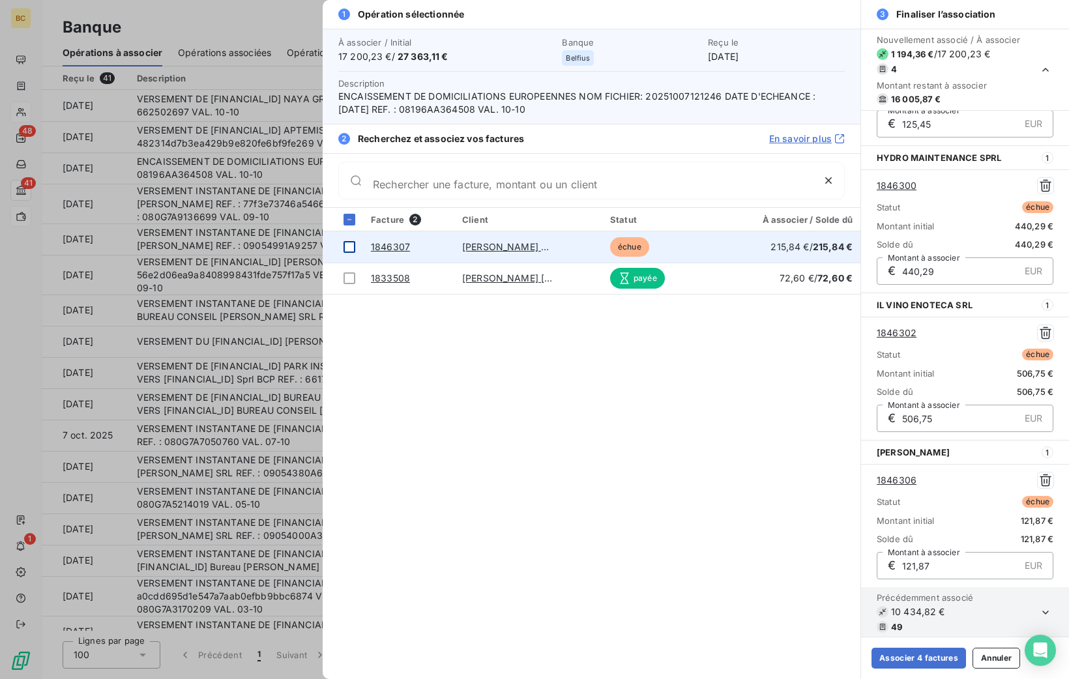
scroll to position [259, 0]
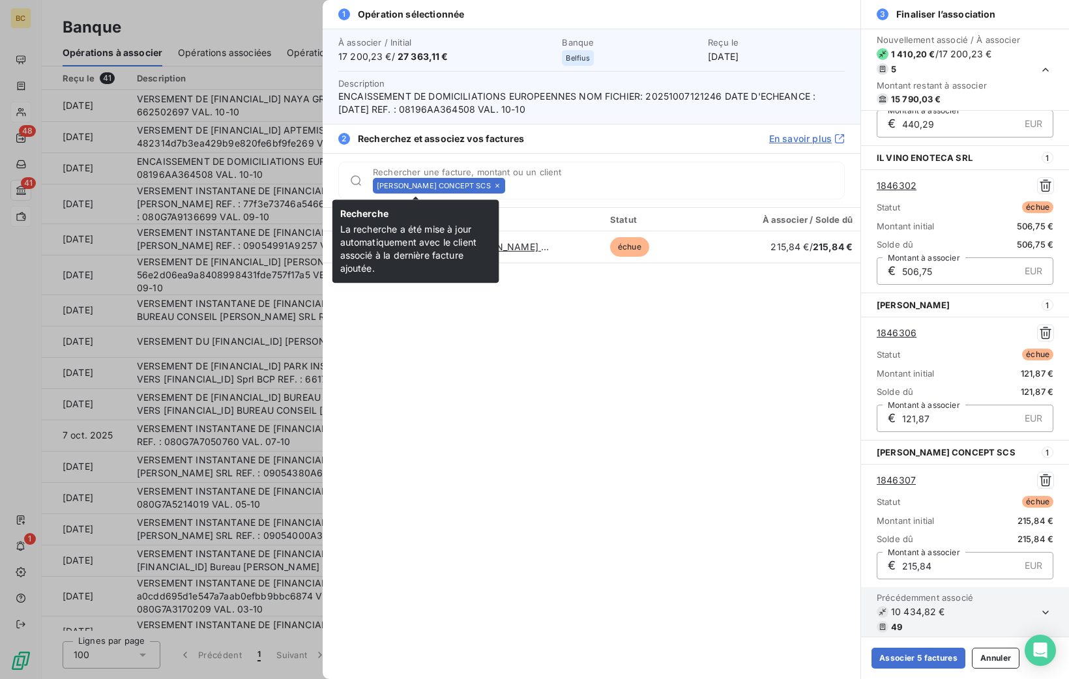
click at [493, 187] on icon at bounding box center [497, 186] width 8 height 8
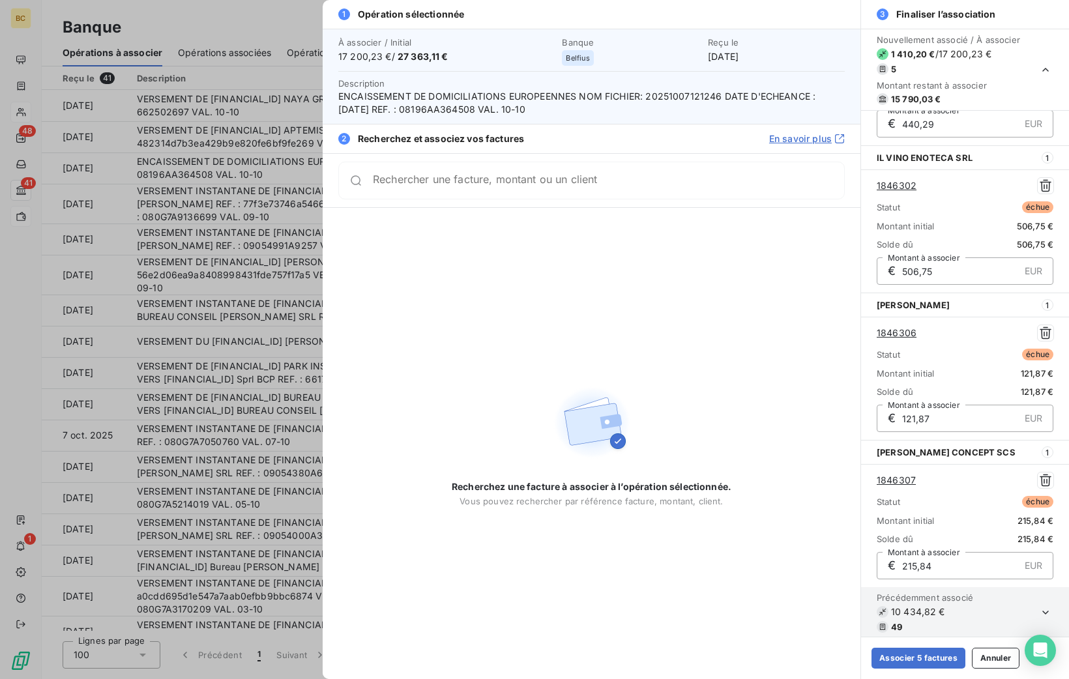
click at [449, 187] on div "Rechercher une facture, montant ou un client" at bounding box center [591, 181] width 506 height 38
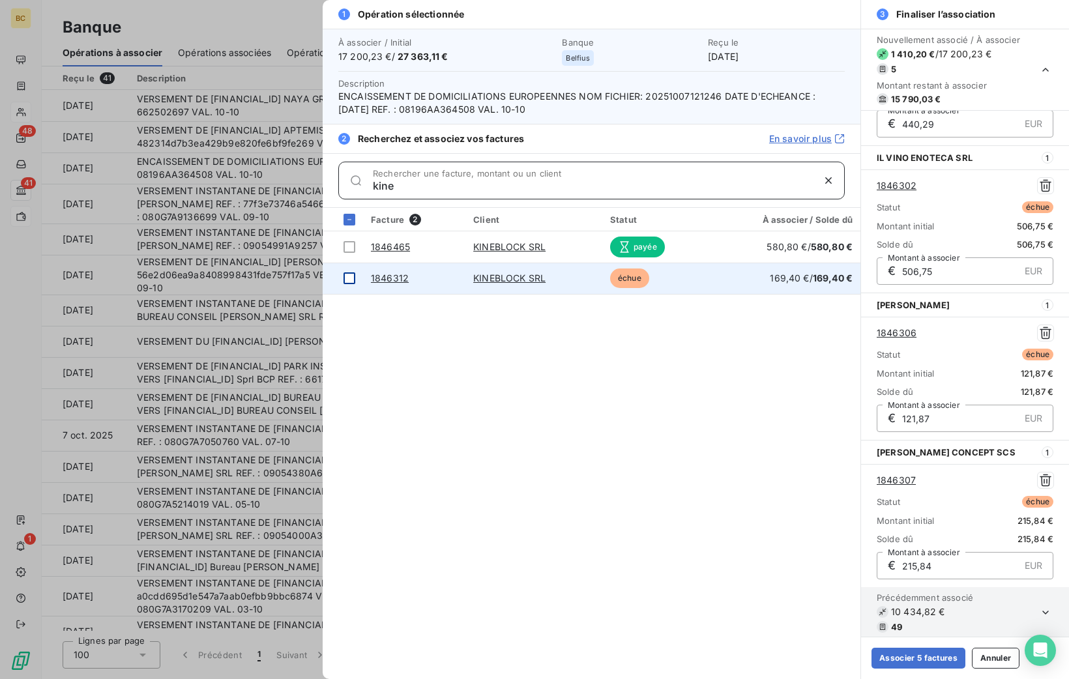
type input "kine"
click at [349, 278] on div at bounding box center [350, 278] width 12 height 12
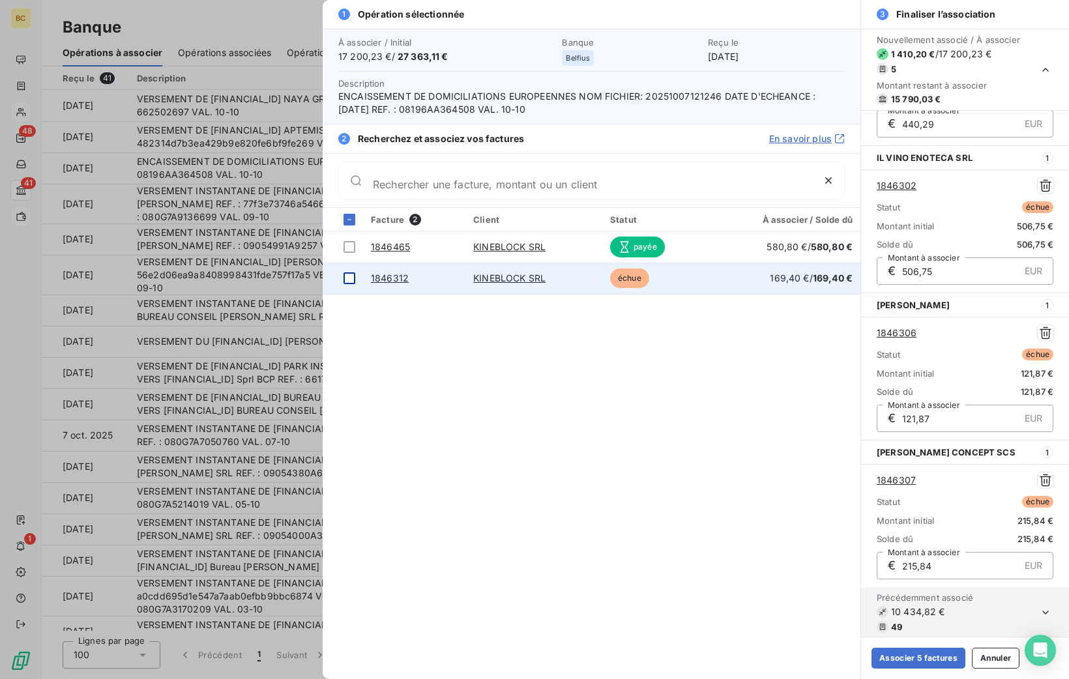
scroll to position [407, 0]
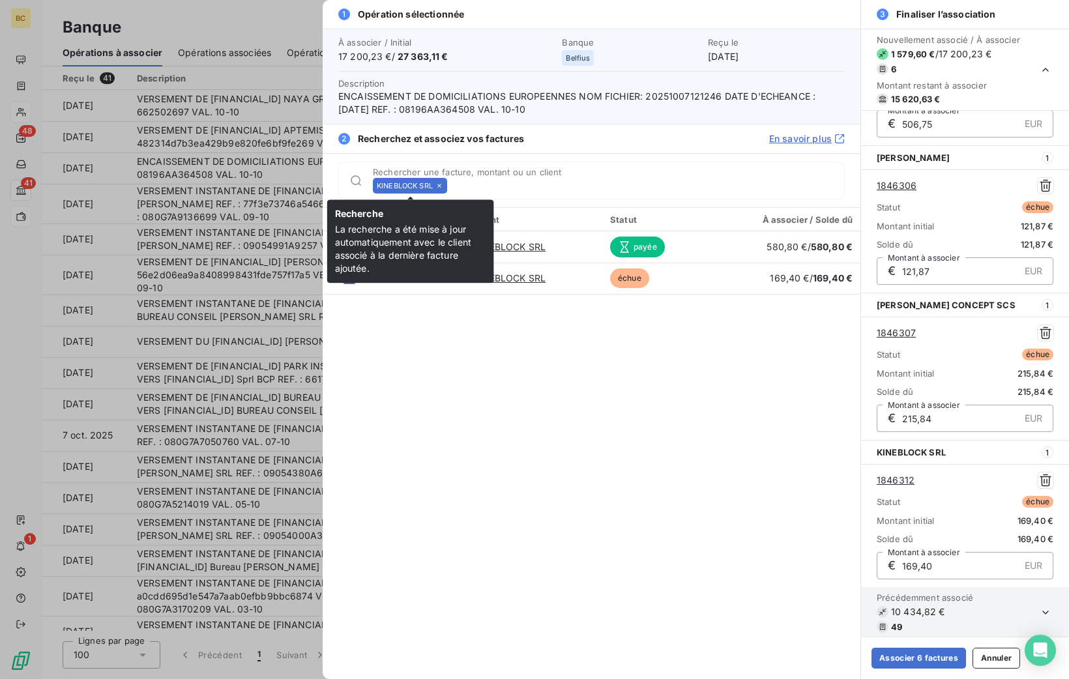
click at [441, 187] on icon at bounding box center [439, 186] width 8 height 8
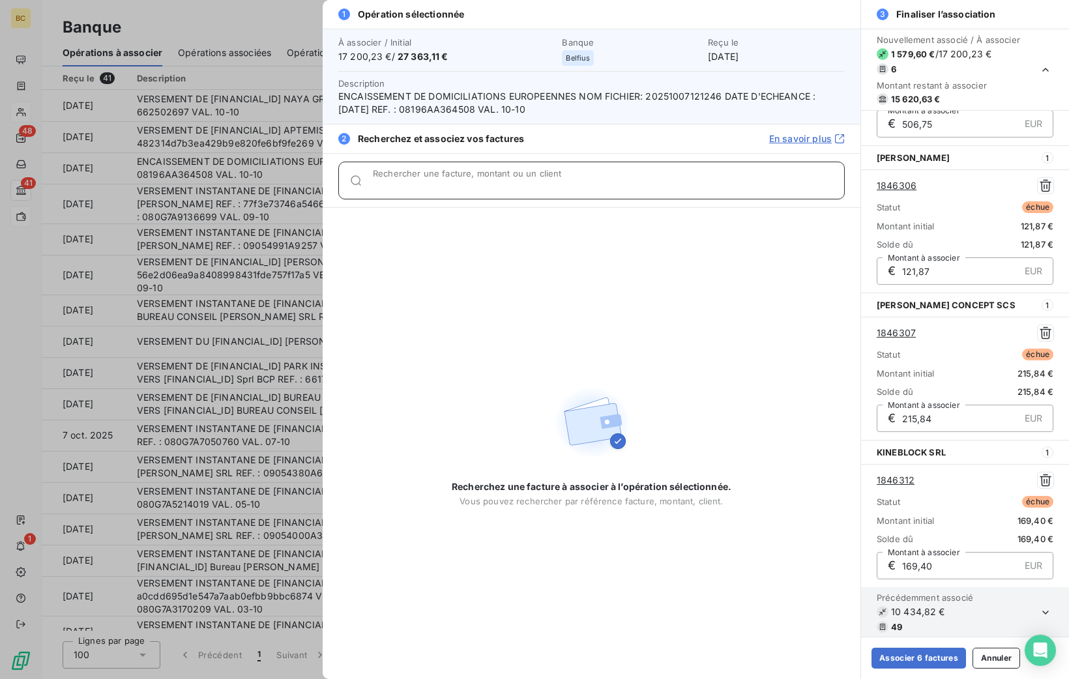
click at [441, 187] on input "Rechercher une facture, montant ou un client" at bounding box center [608, 185] width 471 height 13
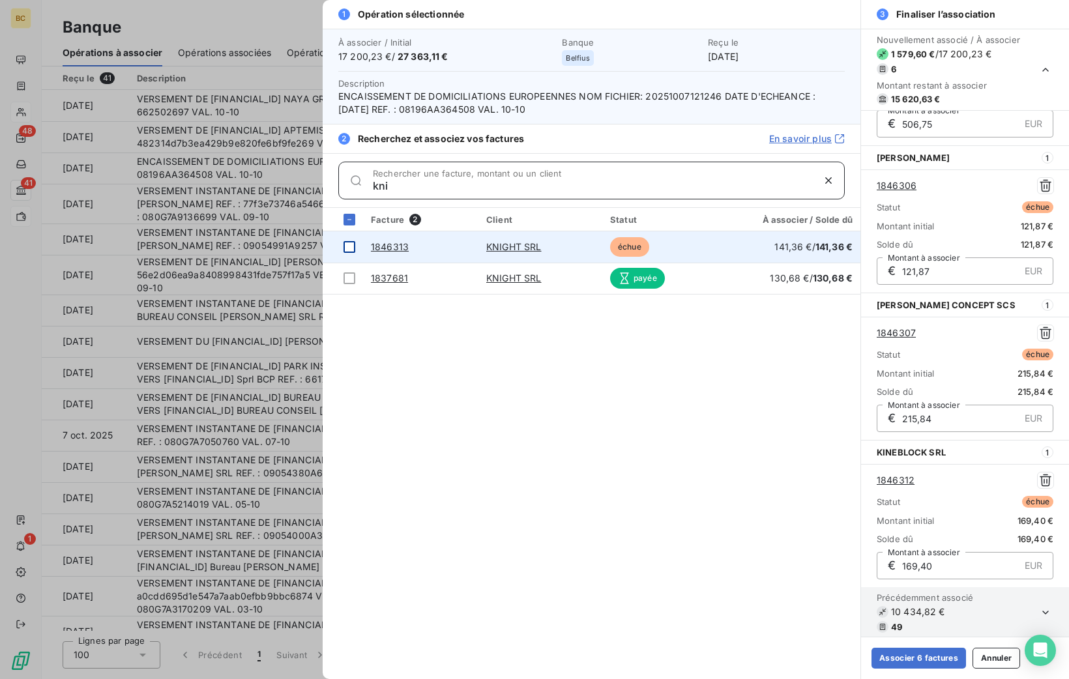
type input "kni"
click at [347, 244] on div at bounding box center [350, 247] width 12 height 12
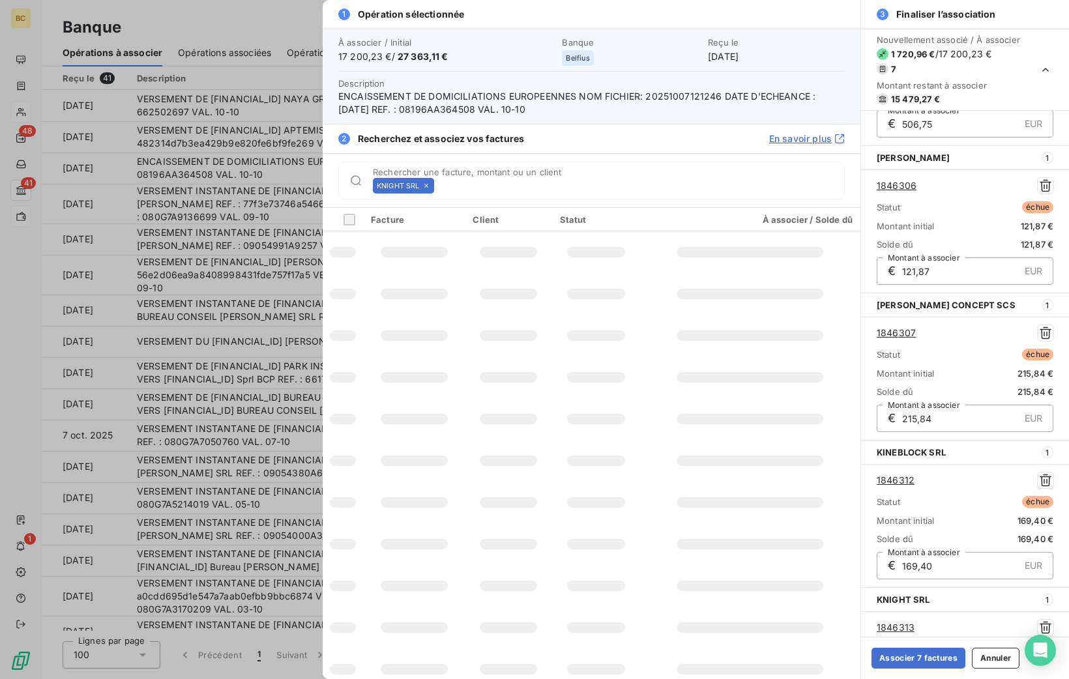
scroll to position [553, 0]
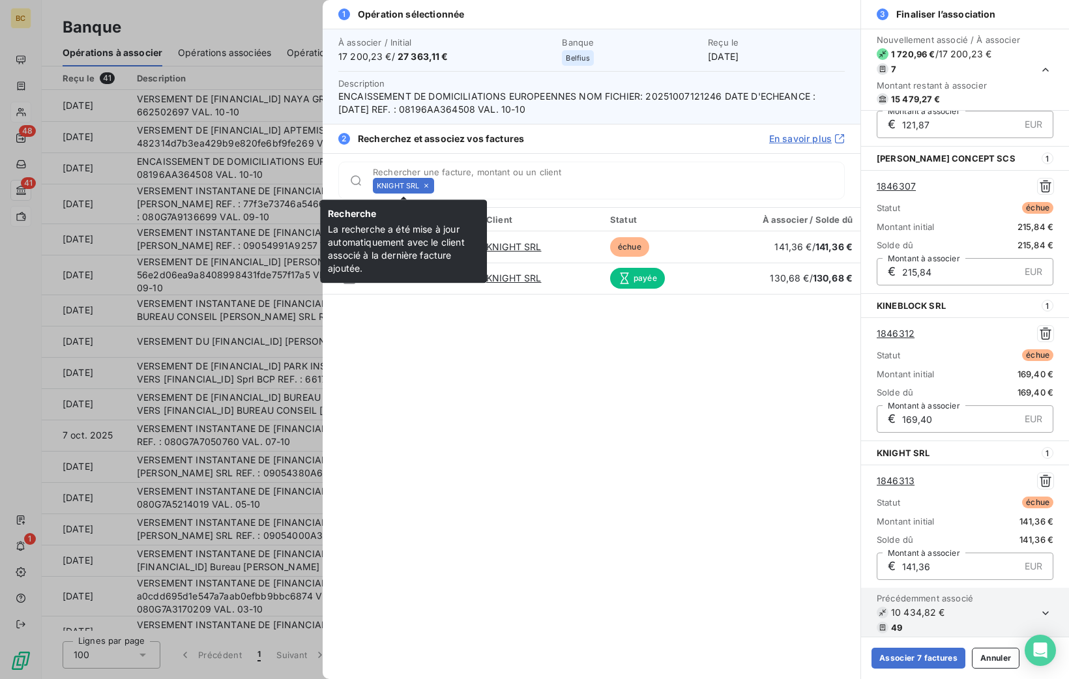
click at [426, 187] on icon at bounding box center [426, 186] width 8 height 8
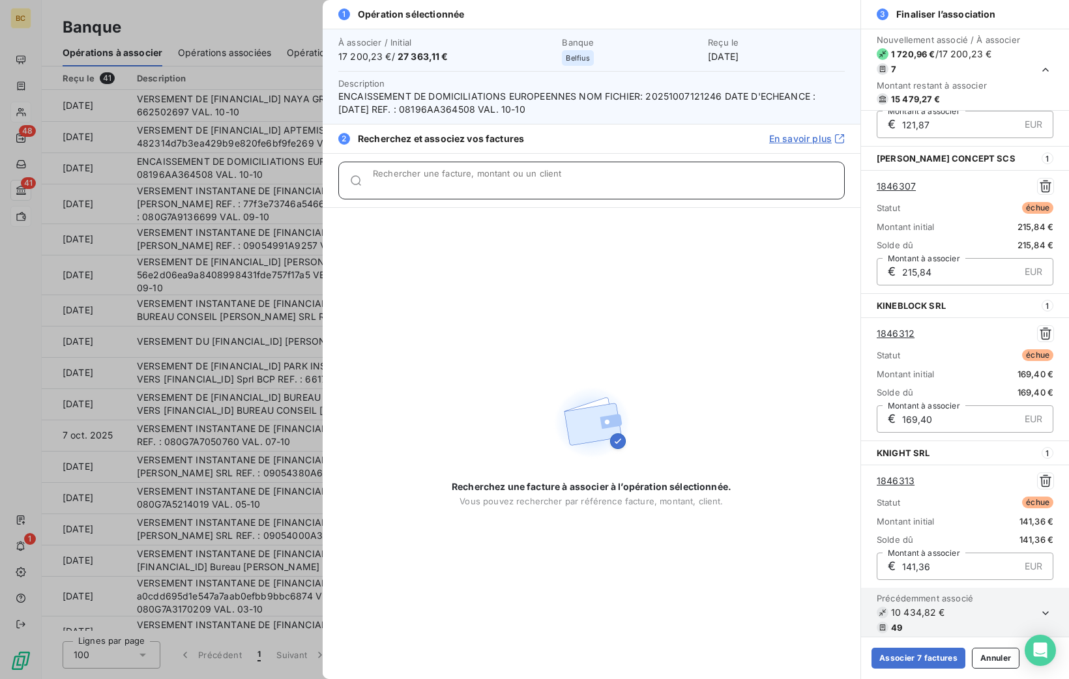
click at [426, 187] on input "Rechercher une facture, montant ou un client" at bounding box center [608, 185] width 471 height 13
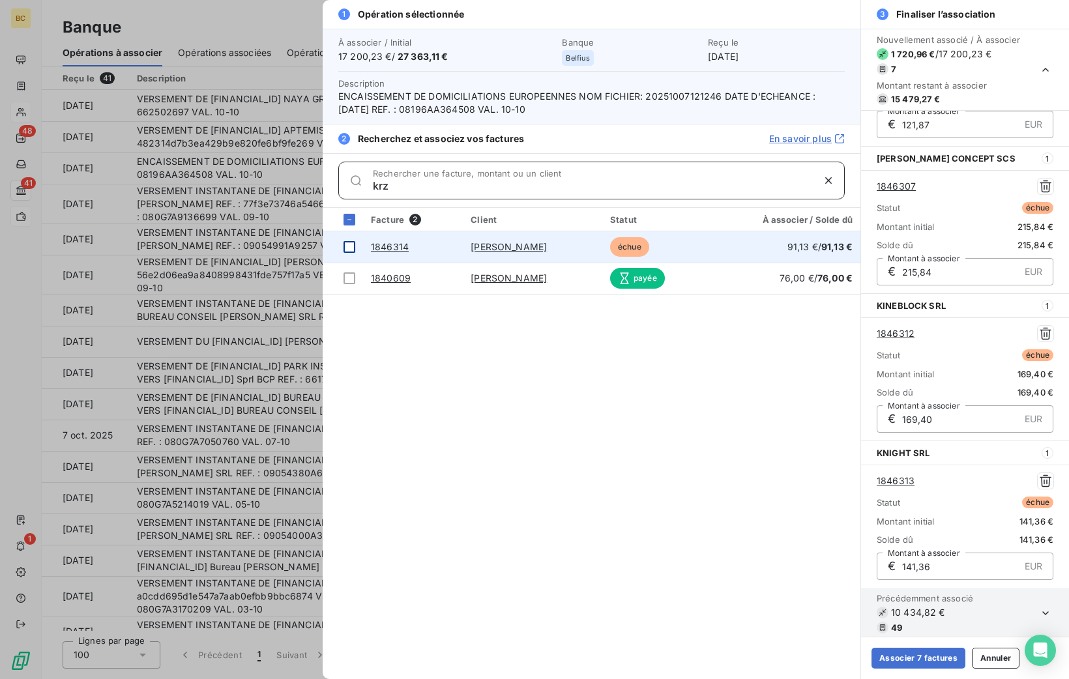
type input "krz"
click at [344, 244] on div at bounding box center [350, 247] width 12 height 12
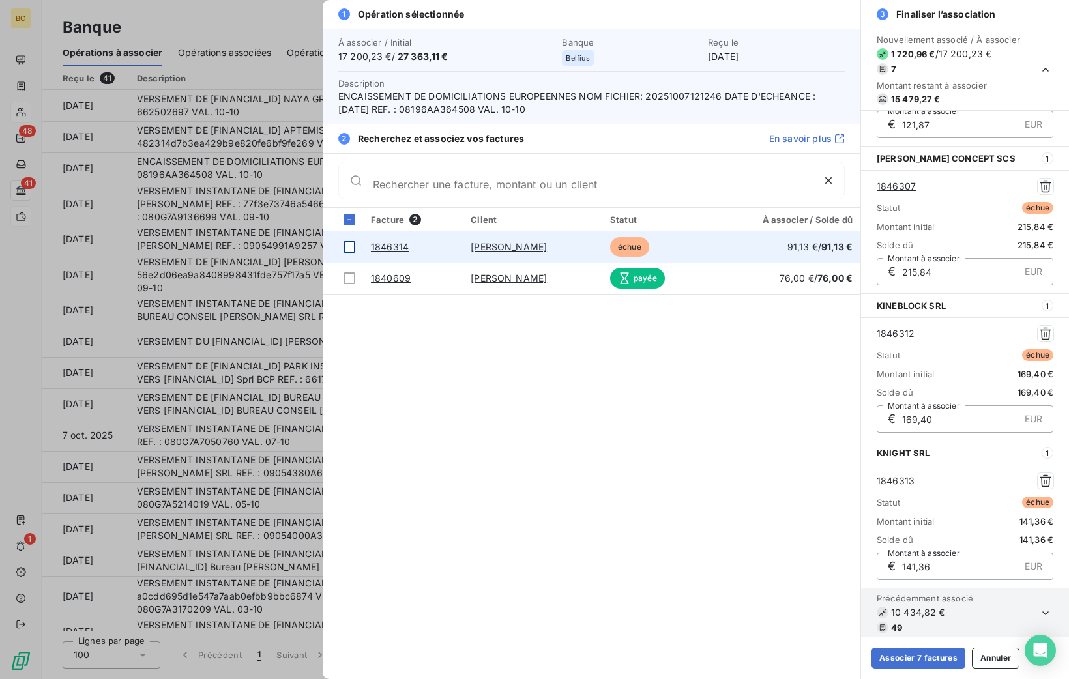
scroll to position [701, 0]
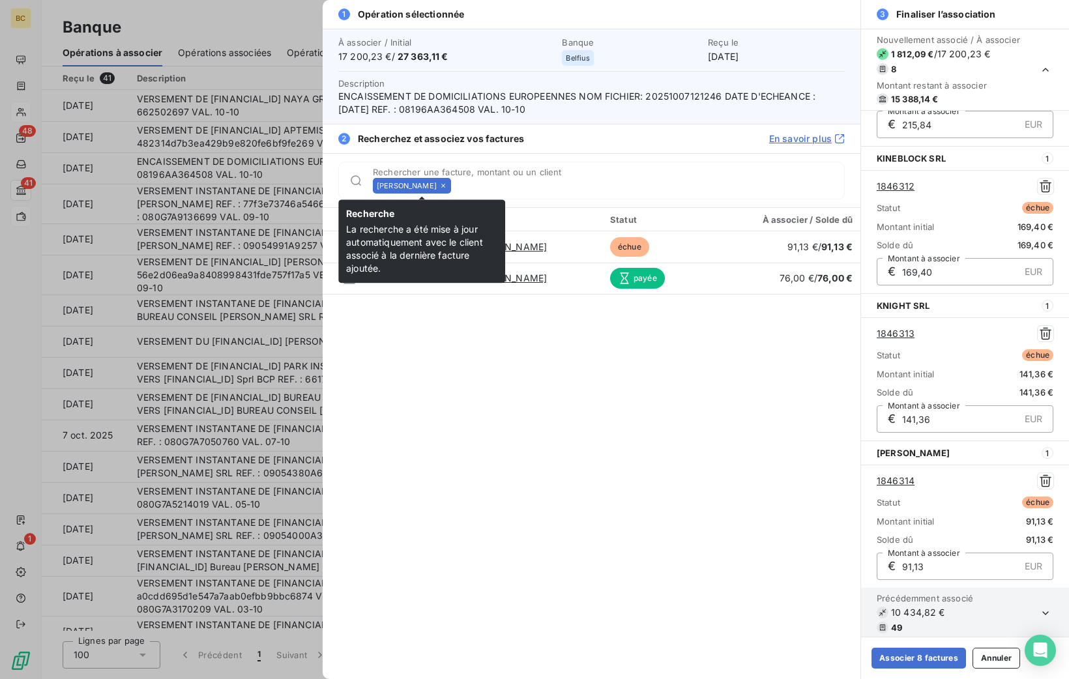
click at [445, 186] on icon at bounding box center [443, 186] width 4 height 4
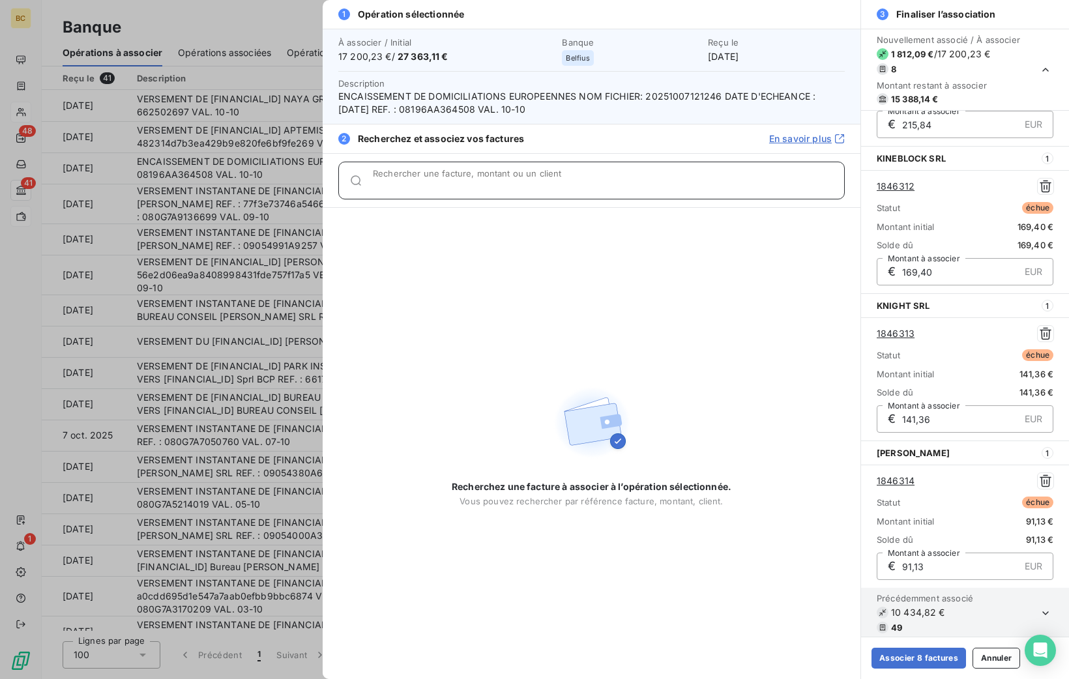
click at [465, 186] on input "Rechercher une facture, montant ou un client" at bounding box center [608, 185] width 471 height 13
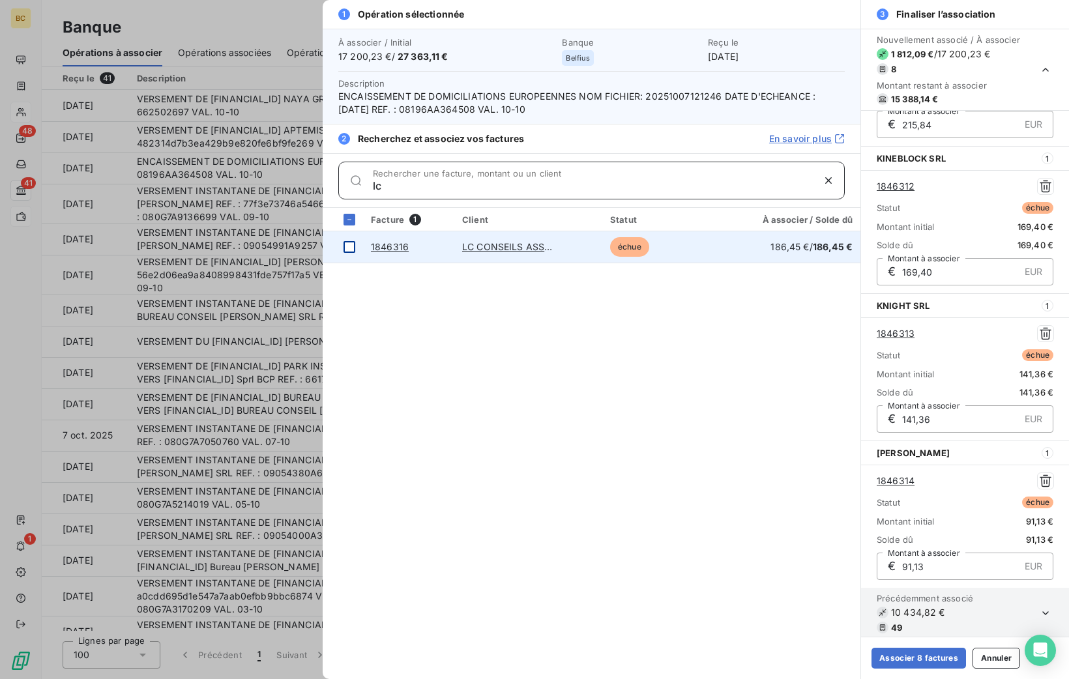
type input "lc"
click at [347, 249] on div at bounding box center [350, 247] width 12 height 12
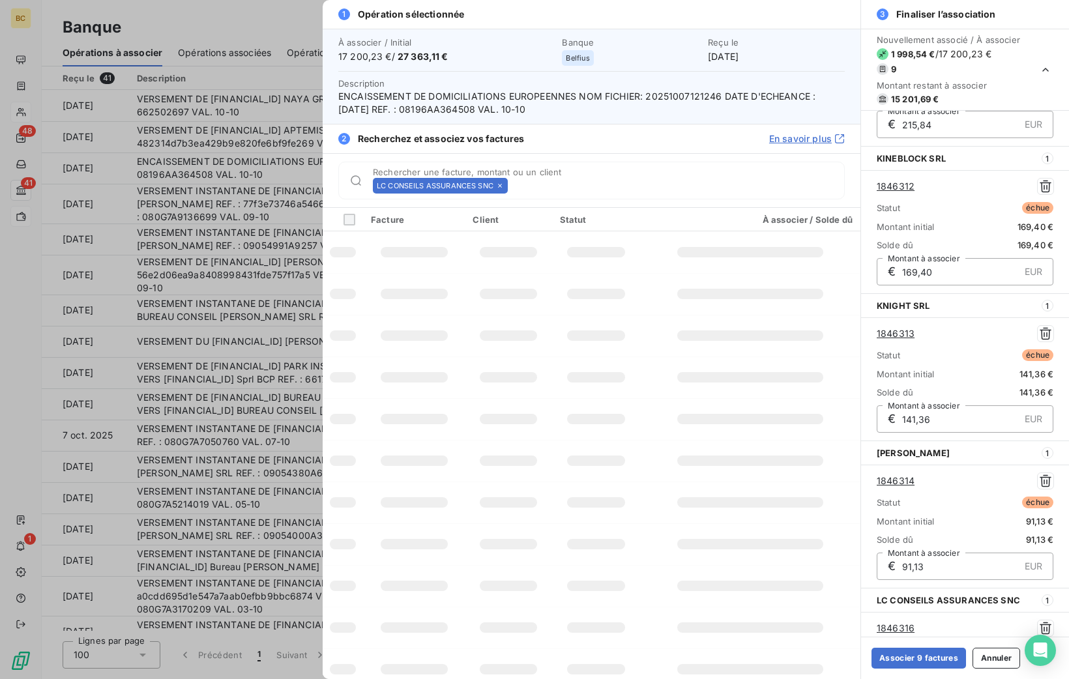
scroll to position [847, 0]
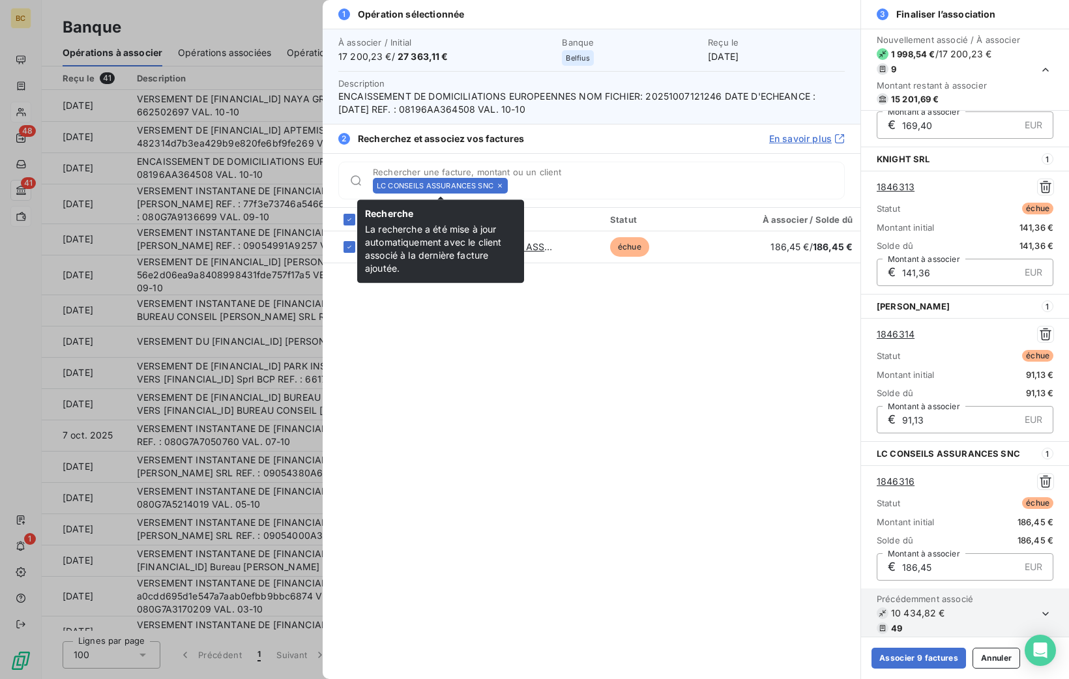
click at [502, 183] on icon at bounding box center [500, 186] width 8 height 8
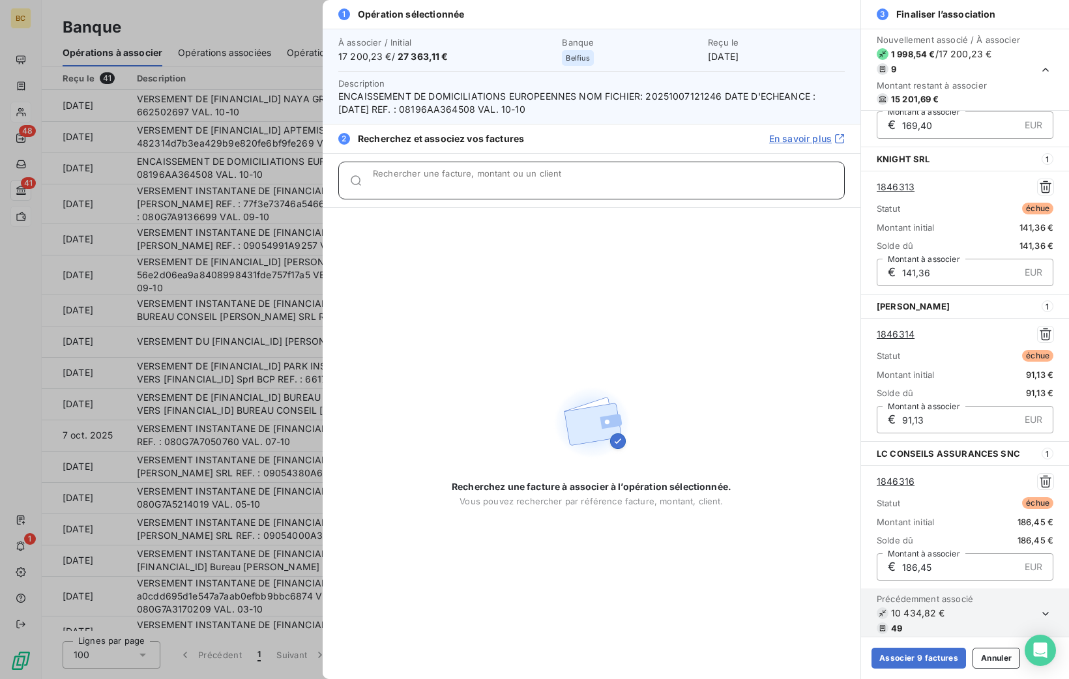
click at [502, 183] on input "Rechercher une facture, montant ou un client" at bounding box center [608, 185] width 471 height 13
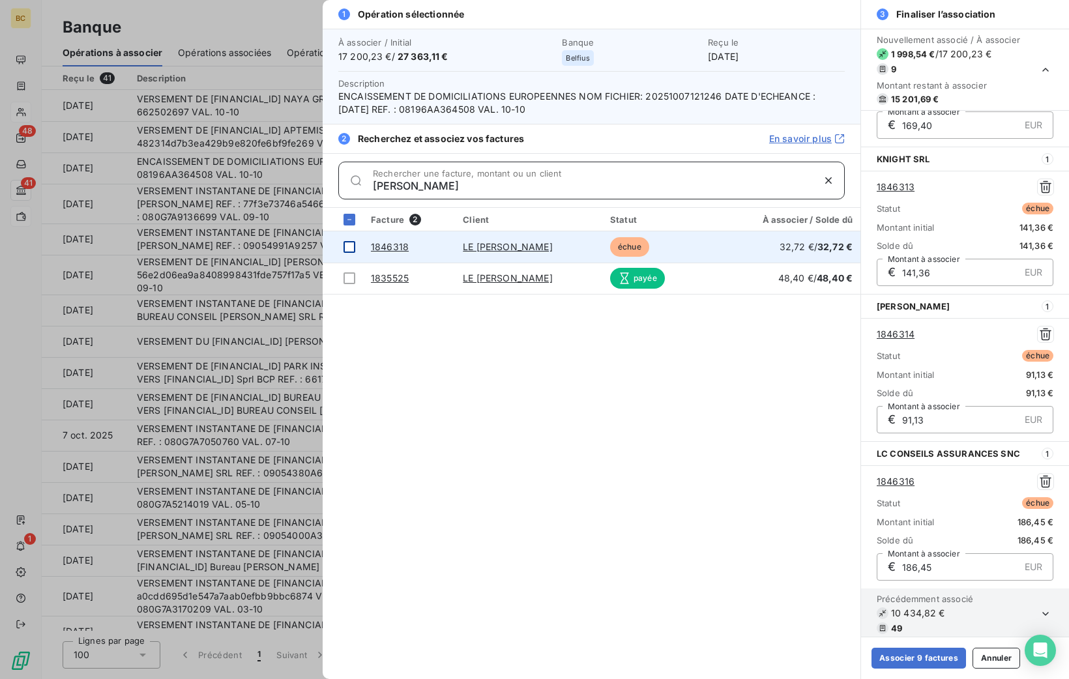
type input "[PERSON_NAME]"
click at [349, 244] on div at bounding box center [350, 247] width 12 height 12
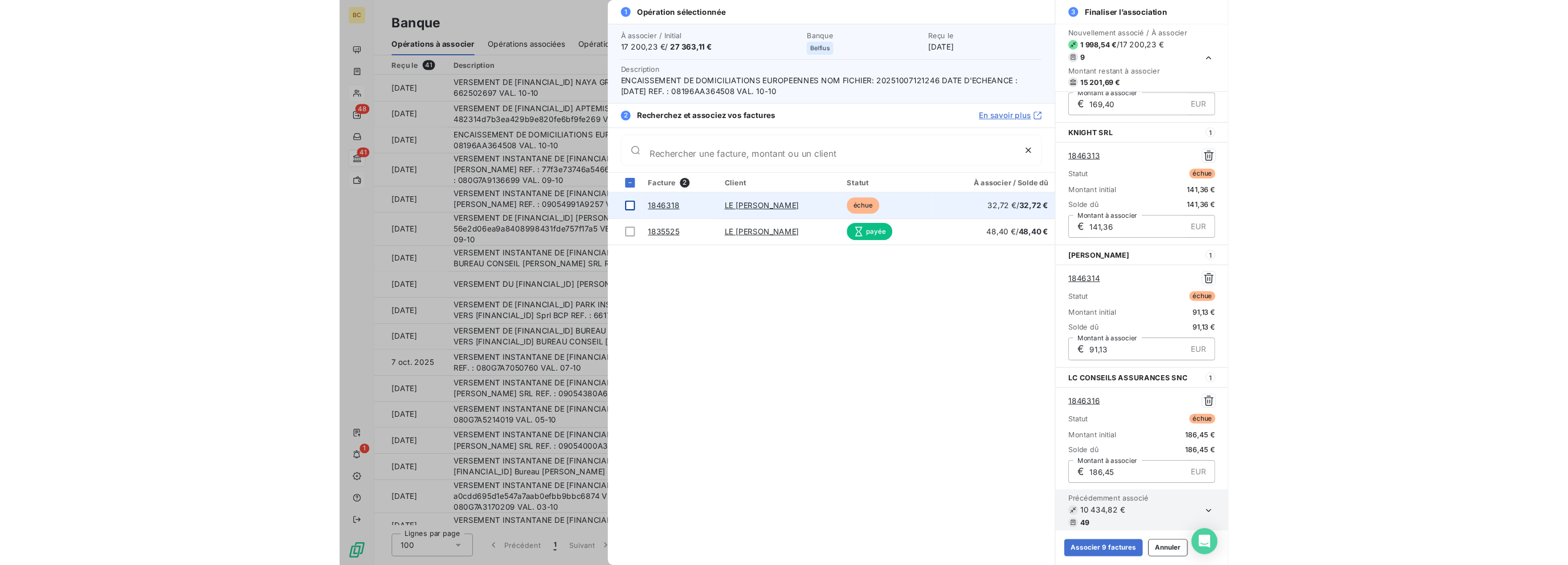
scroll to position [870, 0]
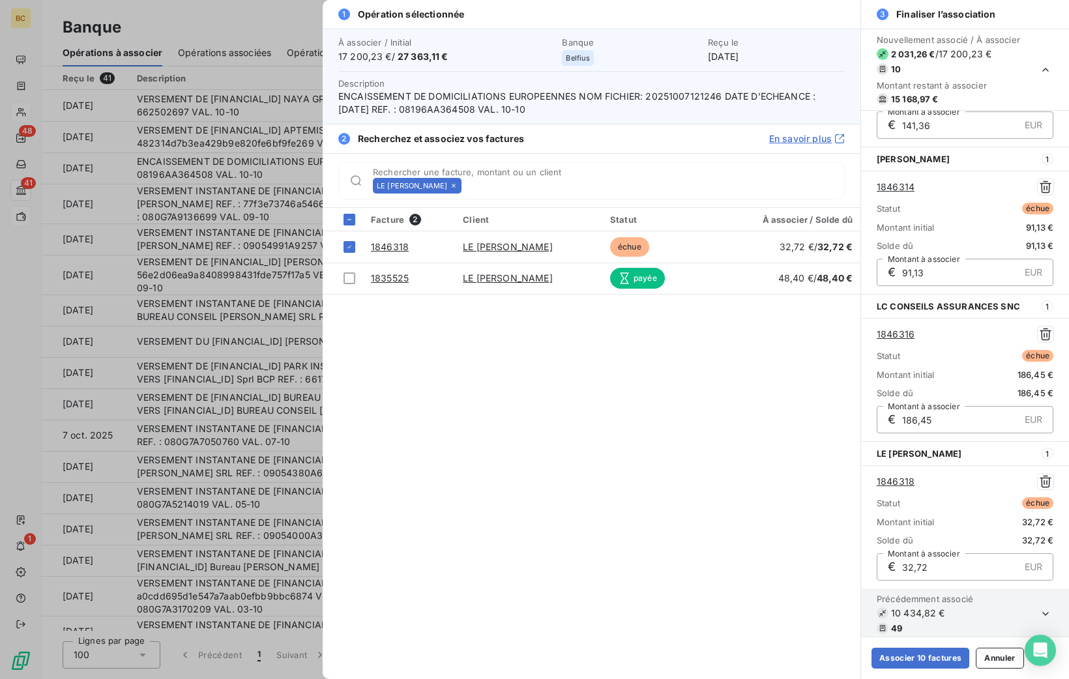
click at [458, 183] on icon at bounding box center [454, 186] width 8 height 8
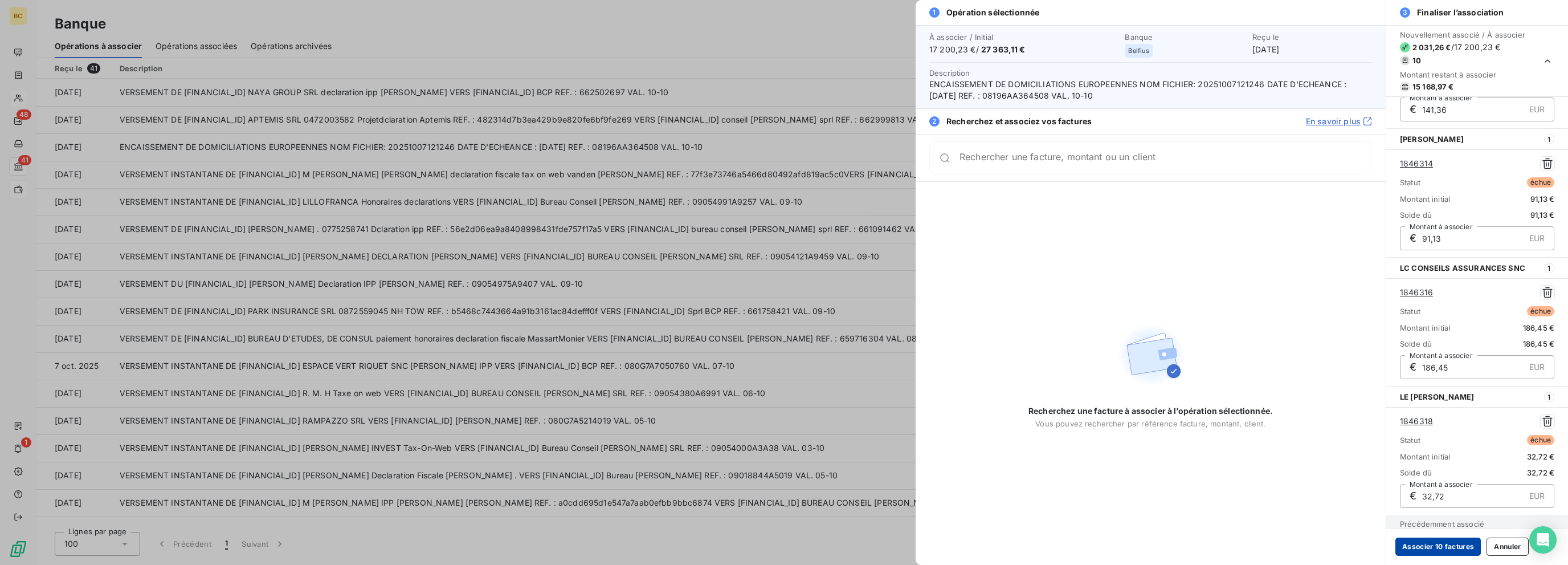
click at [933, 538] on button "Associer 10 factures" at bounding box center [1438, 547] width 86 height 18
click at [933, 544] on button "Associer 10 factures" at bounding box center [1438, 547] width 86 height 18
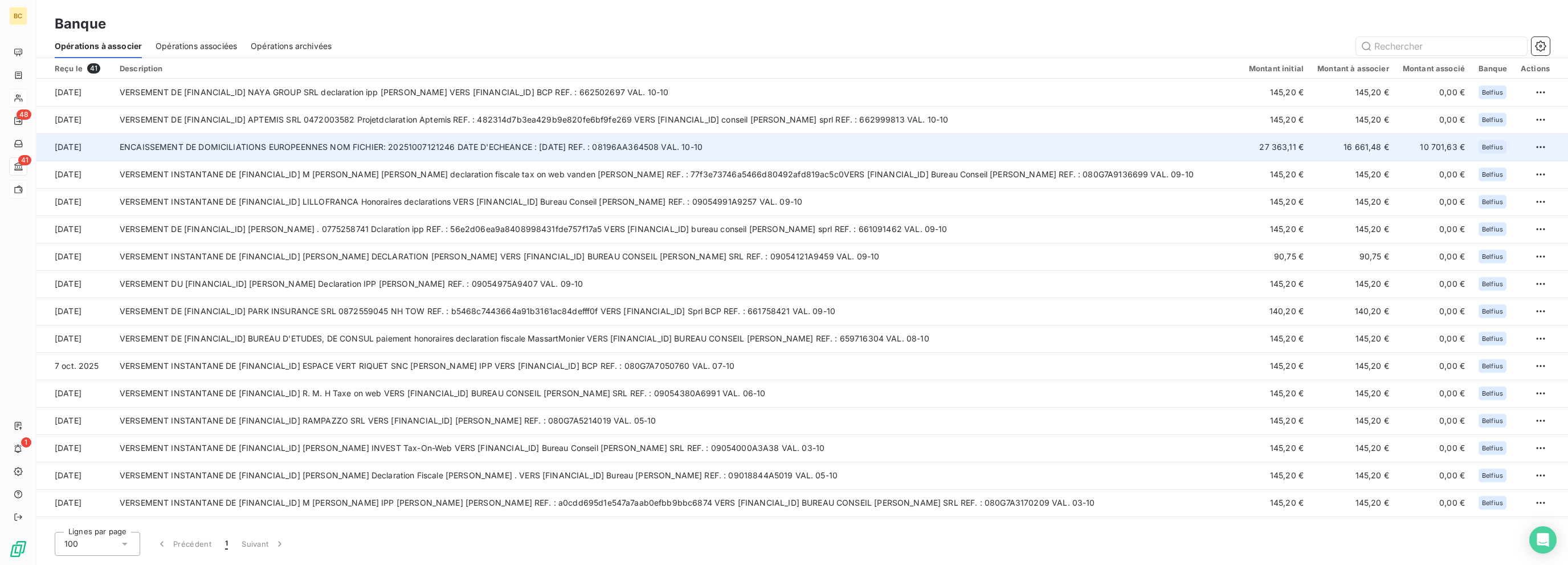
click at [696, 145] on td "ENCAISSEMENT DE DOMICILIATIONS EUROPEENNES NOM FICHIER: 20251007121246 DATE D'E…" at bounding box center [677, 147] width 1129 height 27
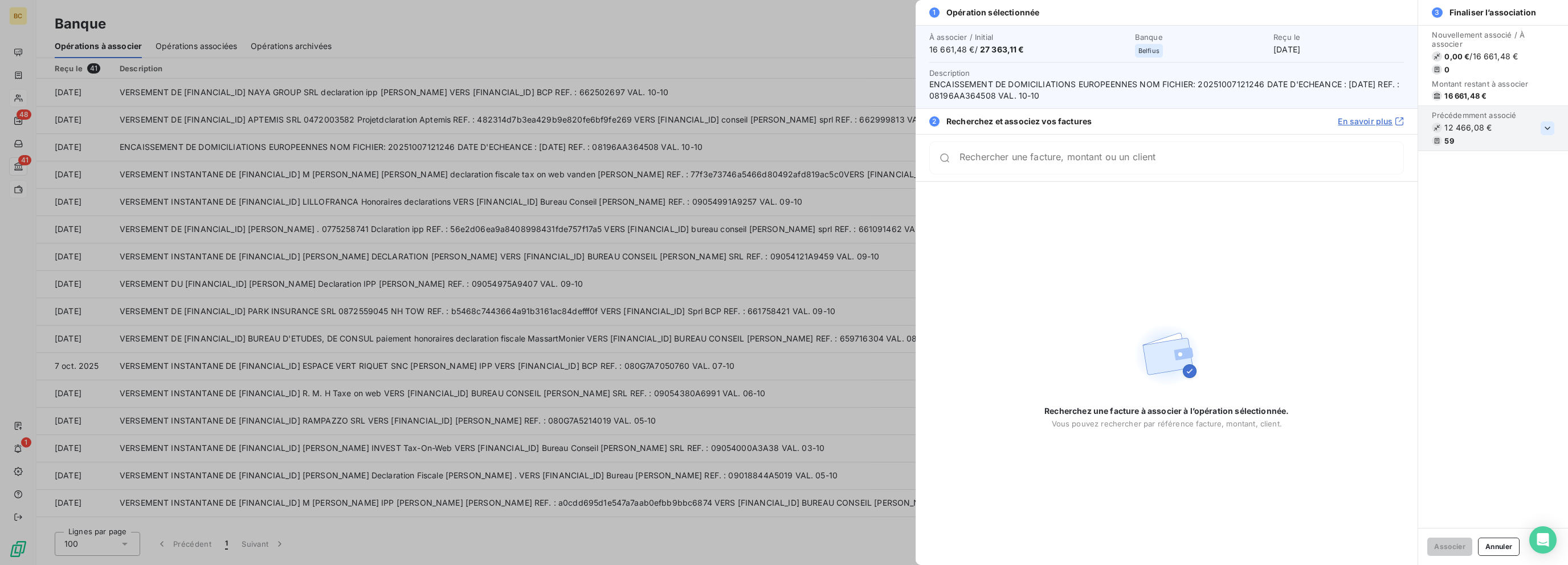
click at [933, 127] on icon "button" at bounding box center [1547, 128] width 11 height 11
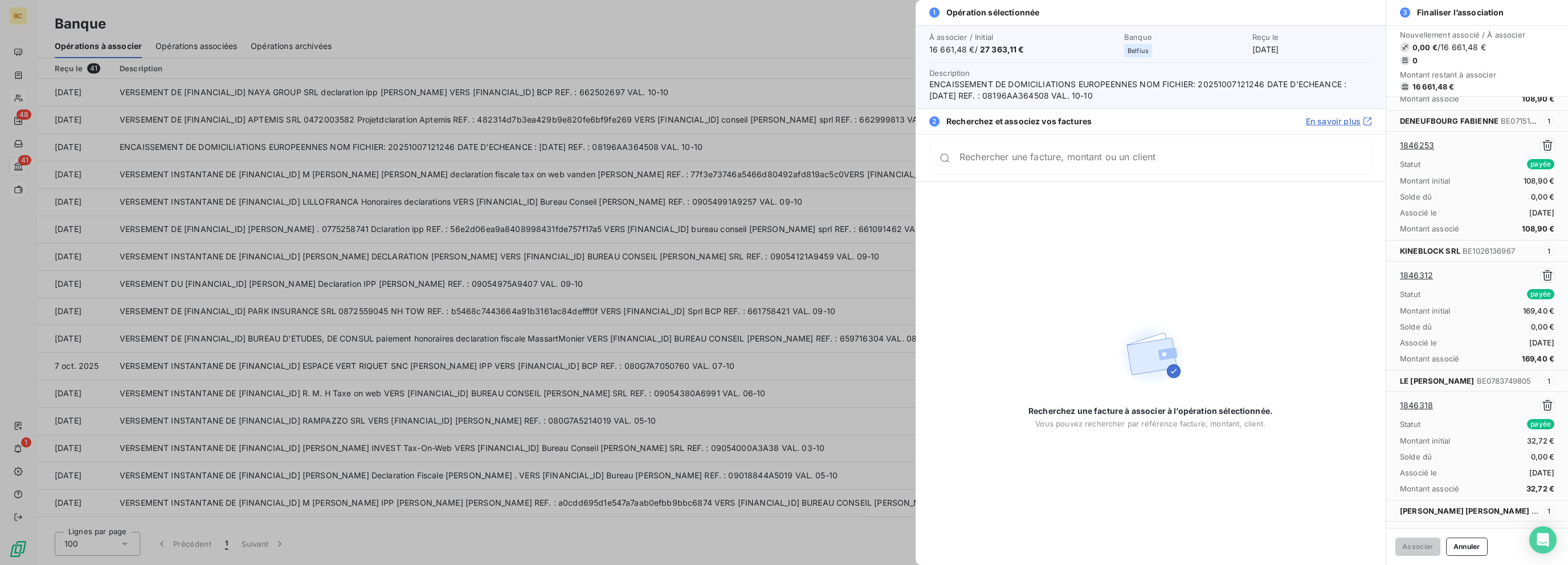
scroll to position [6128, 0]
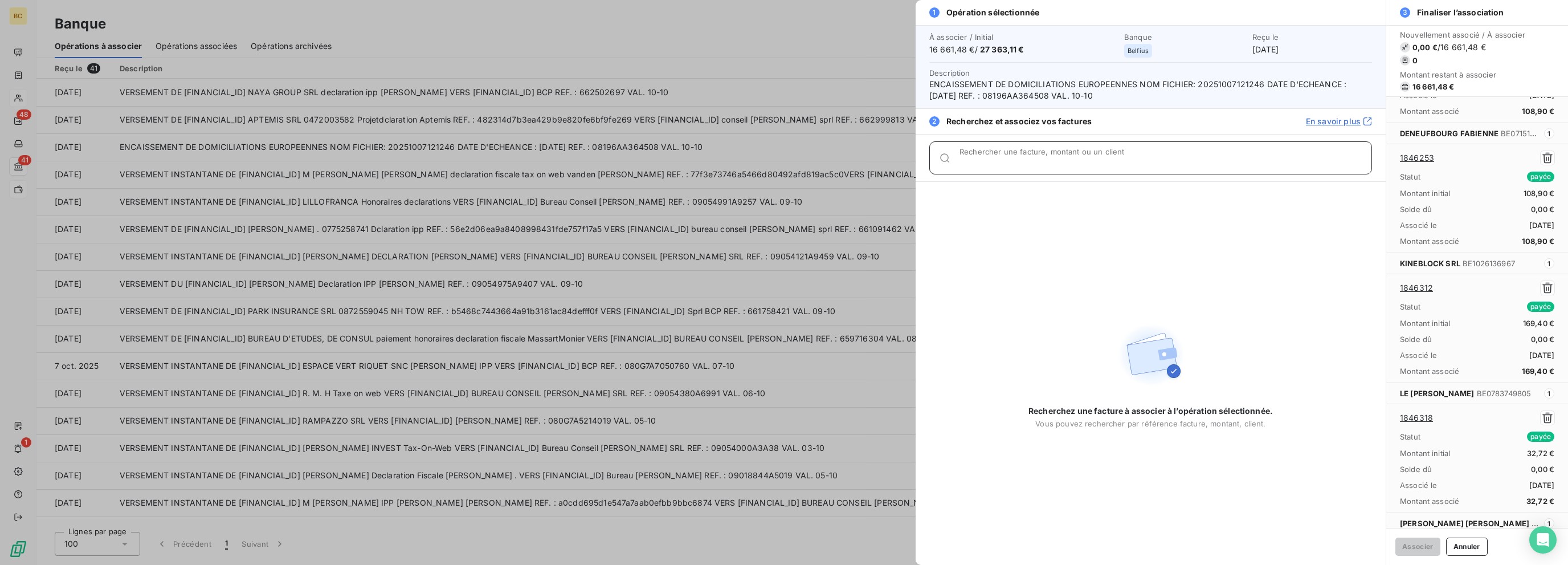
click at [933, 163] on input "Rechercher une facture, montant ou un client" at bounding box center [1165, 162] width 412 height 11
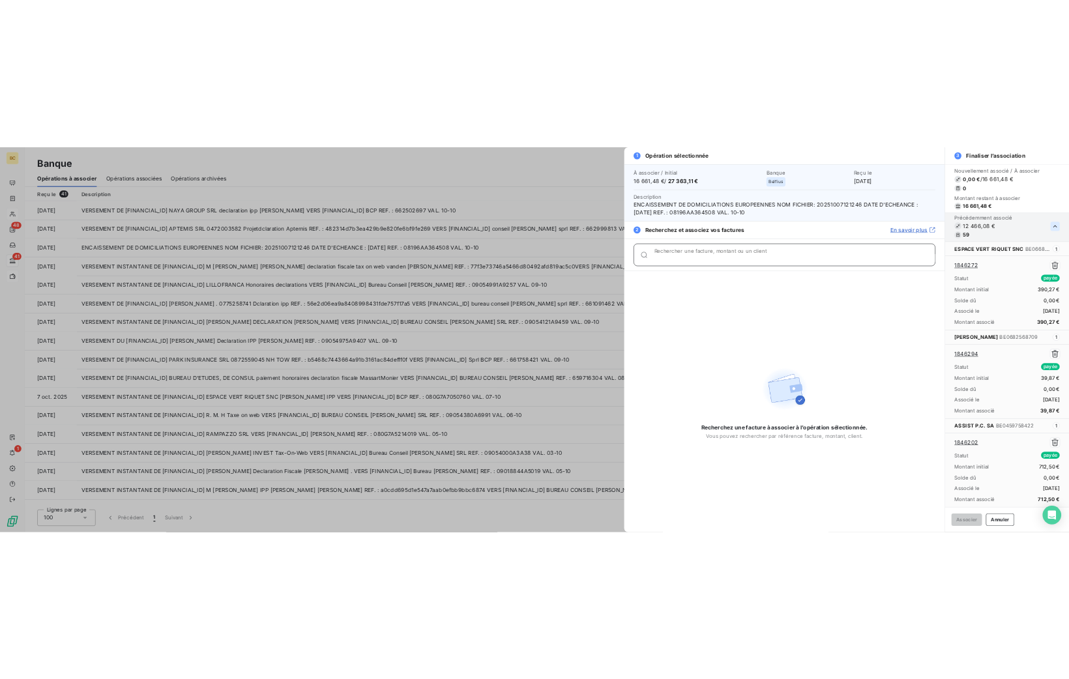
scroll to position [0, 0]
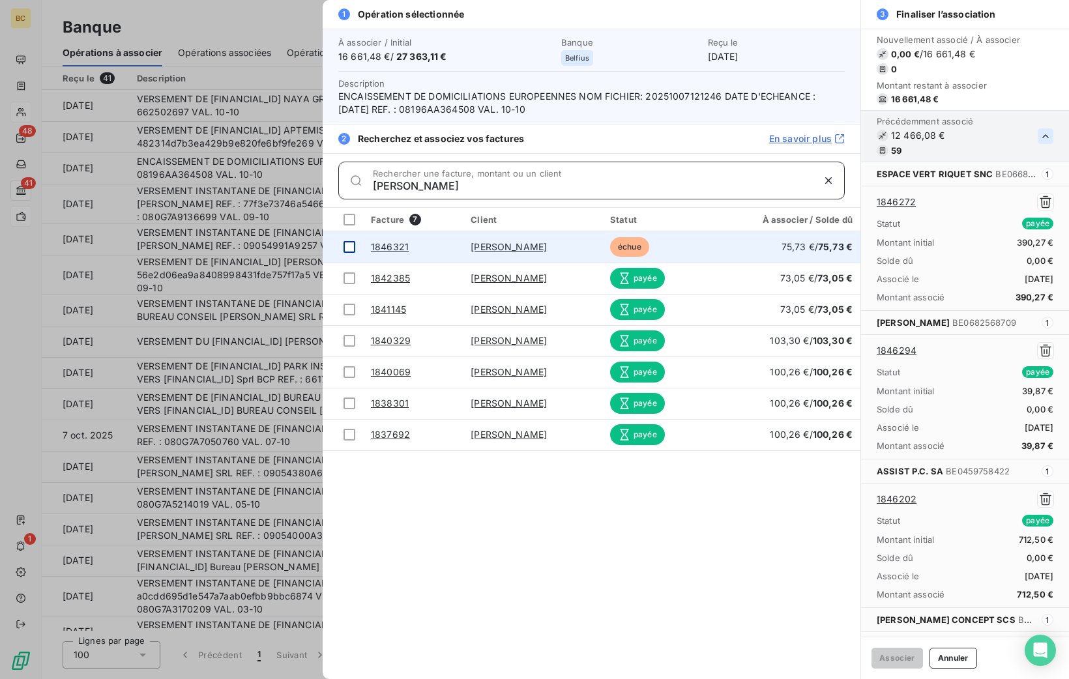
type input "[PERSON_NAME]"
click at [347, 243] on div at bounding box center [350, 247] width 12 height 12
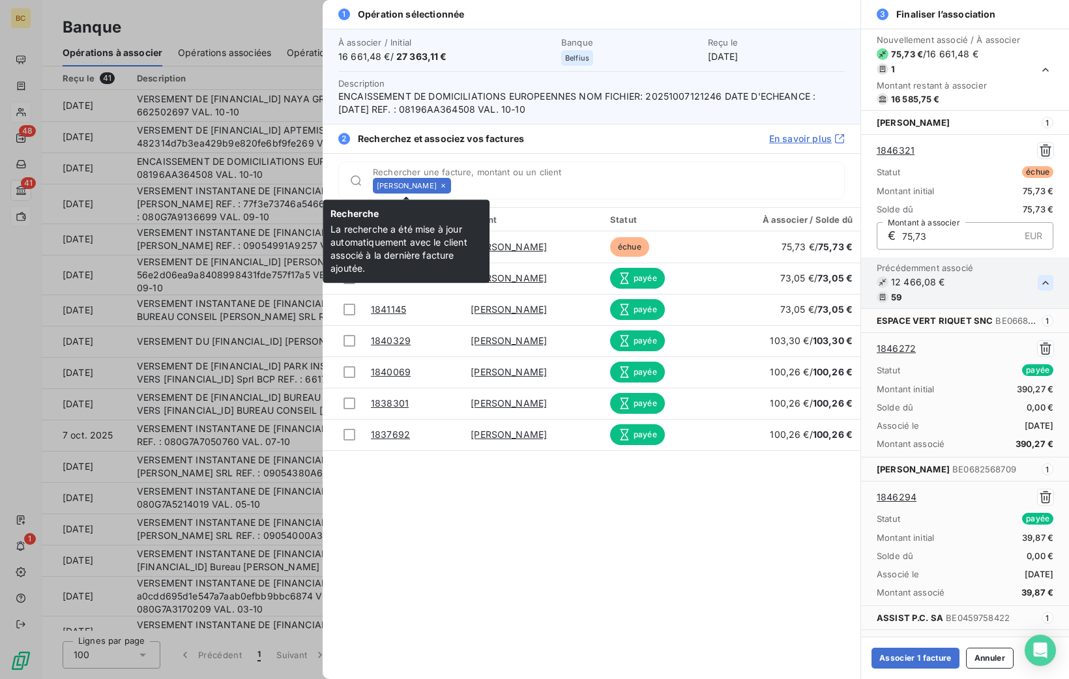
click at [439, 184] on icon at bounding box center [443, 186] width 8 height 8
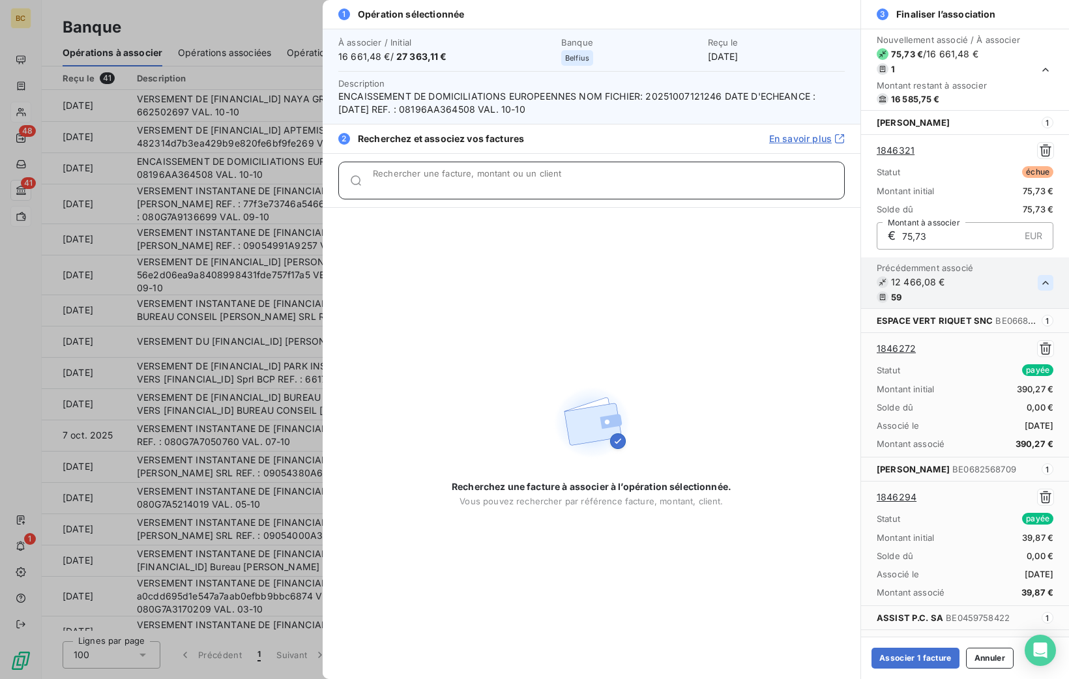
click at [433, 184] on input "Rechercher une facture, montant ou un client" at bounding box center [608, 185] width 471 height 13
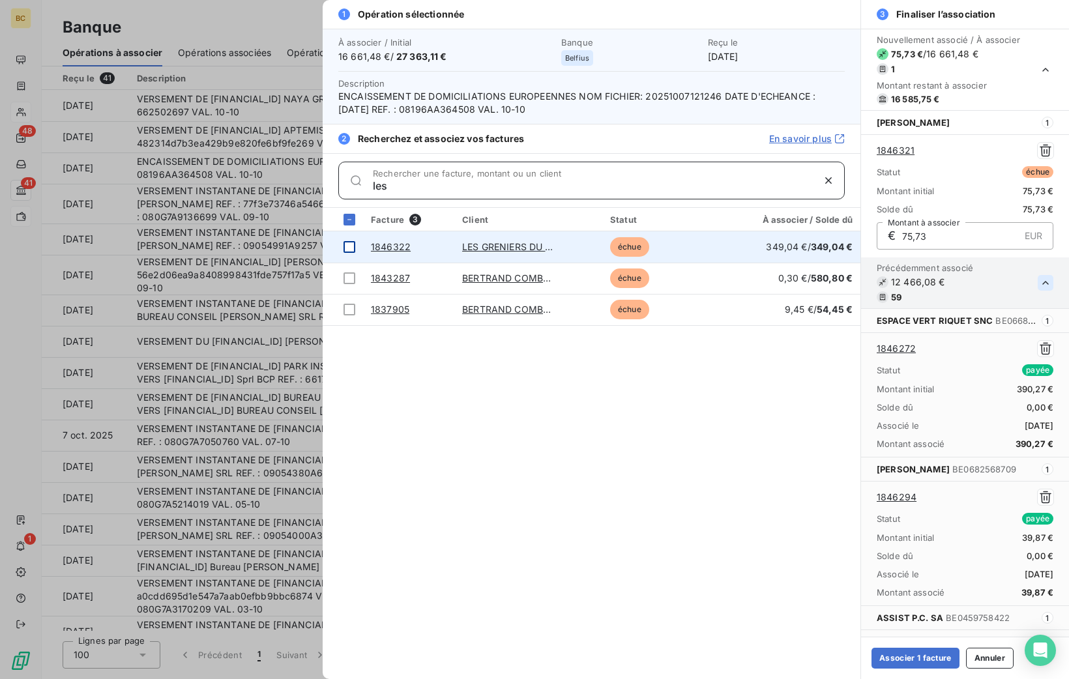
type input "les"
click at [351, 242] on div at bounding box center [350, 247] width 12 height 12
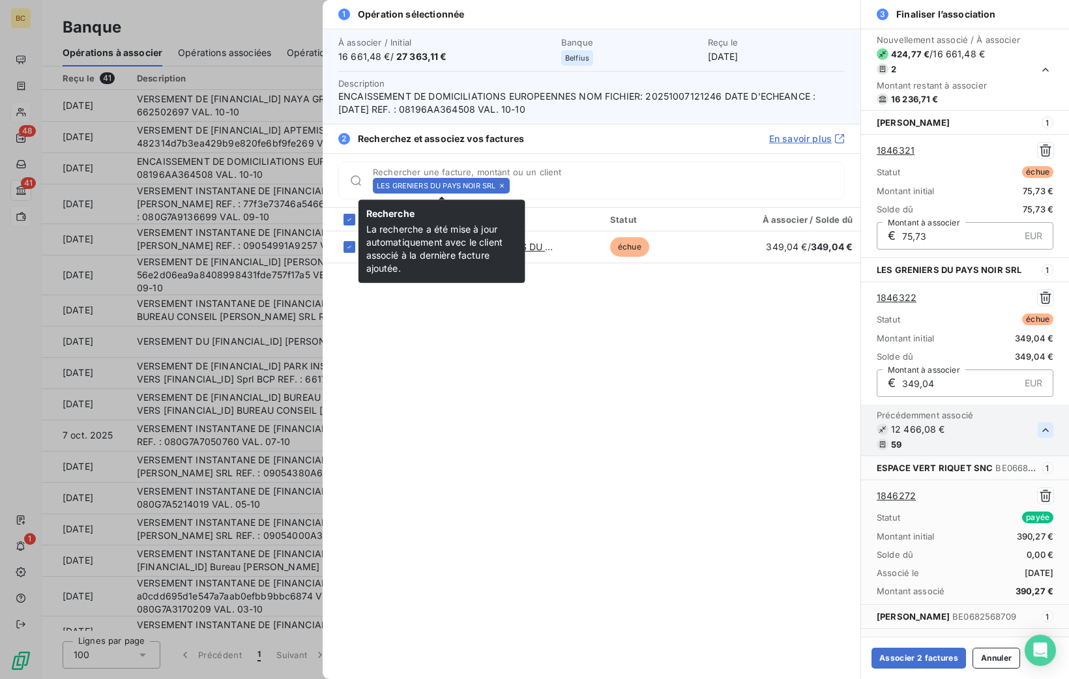
click at [502, 186] on icon at bounding box center [502, 186] width 4 height 4
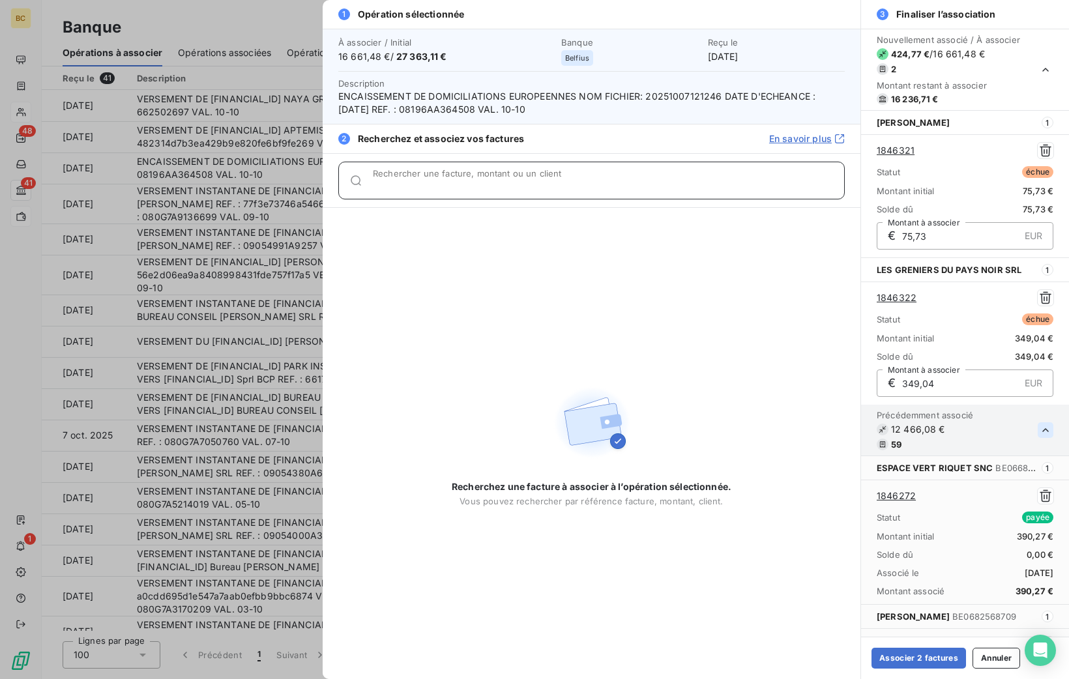
click at [502, 186] on input "Rechercher une facture, montant ou un client" at bounding box center [608, 185] width 471 height 13
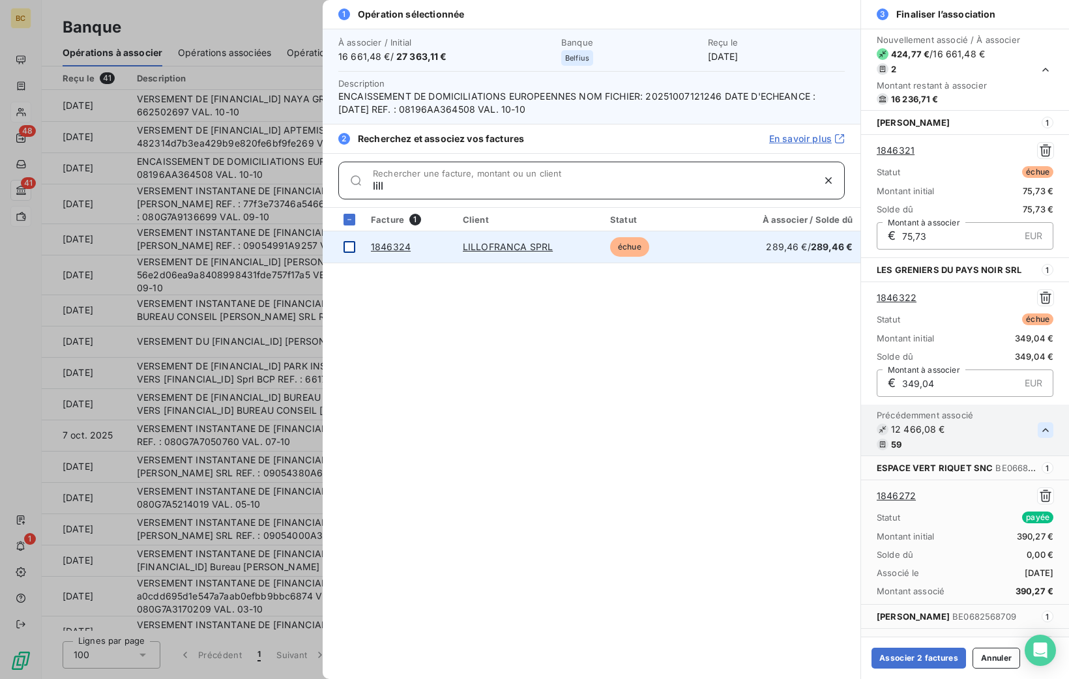
type input "lill"
click at [347, 247] on div at bounding box center [350, 247] width 12 height 12
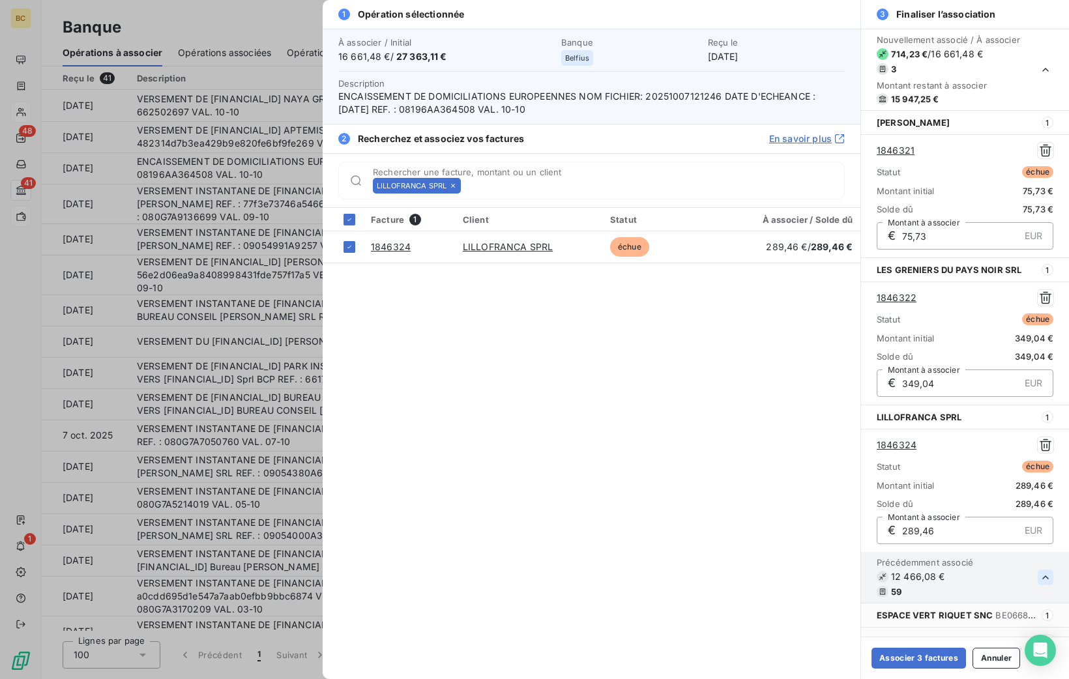
click at [452, 185] on icon at bounding box center [453, 186] width 8 height 8
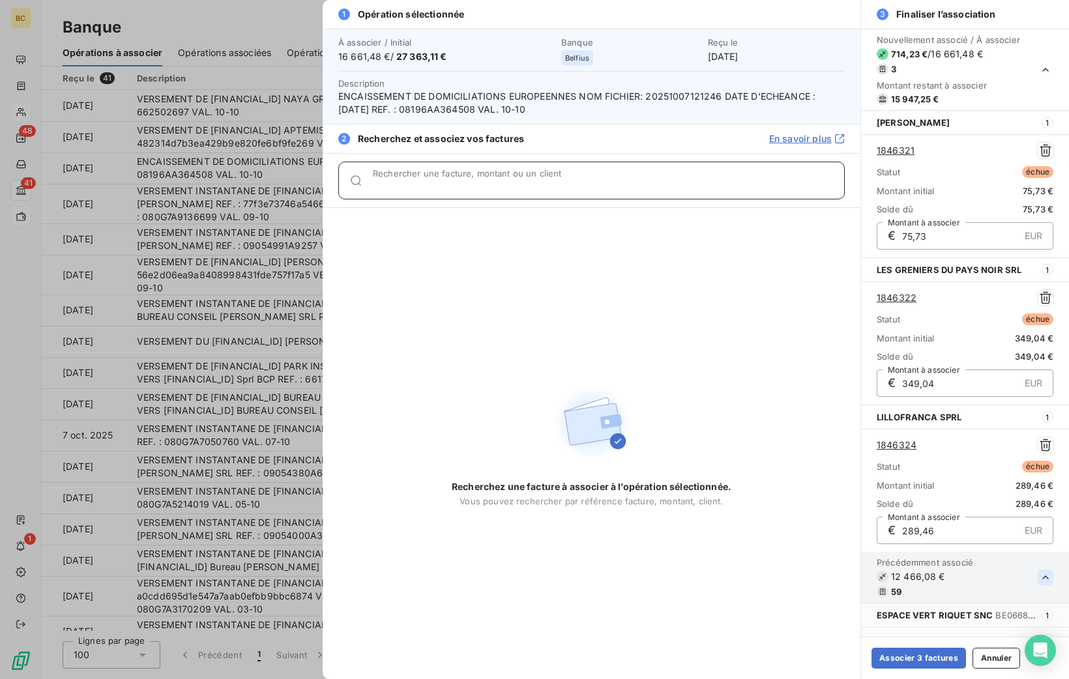
click at [452, 185] on input "Rechercher une facture, montant ou un client" at bounding box center [608, 185] width 471 height 13
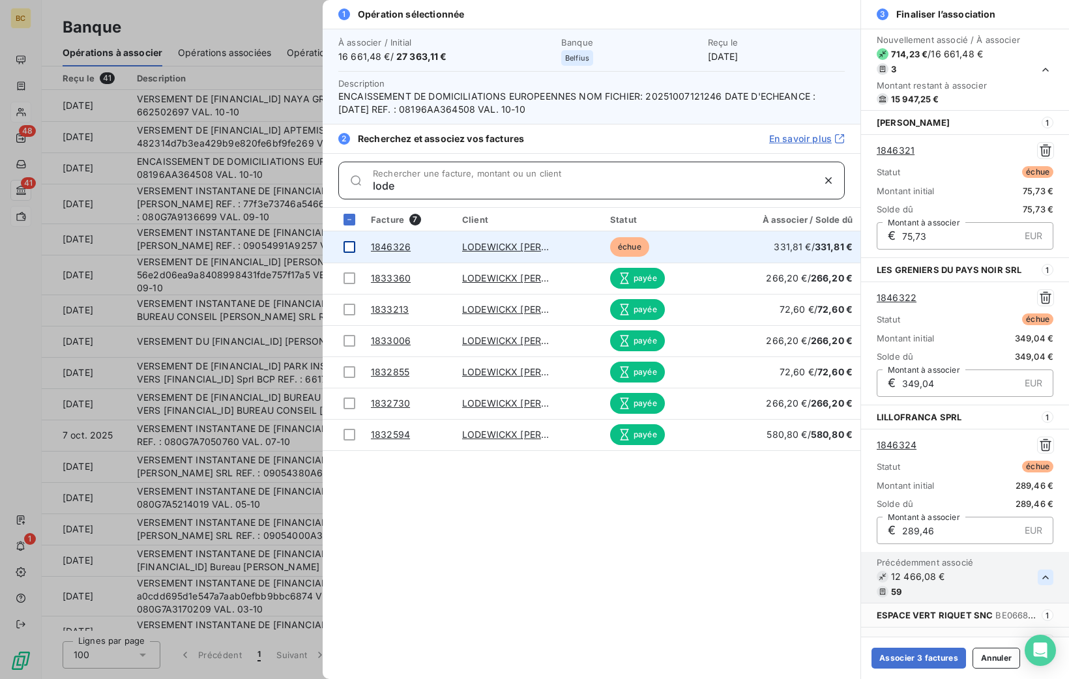
type input "lode"
click at [355, 239] on td at bounding box center [343, 246] width 40 height 31
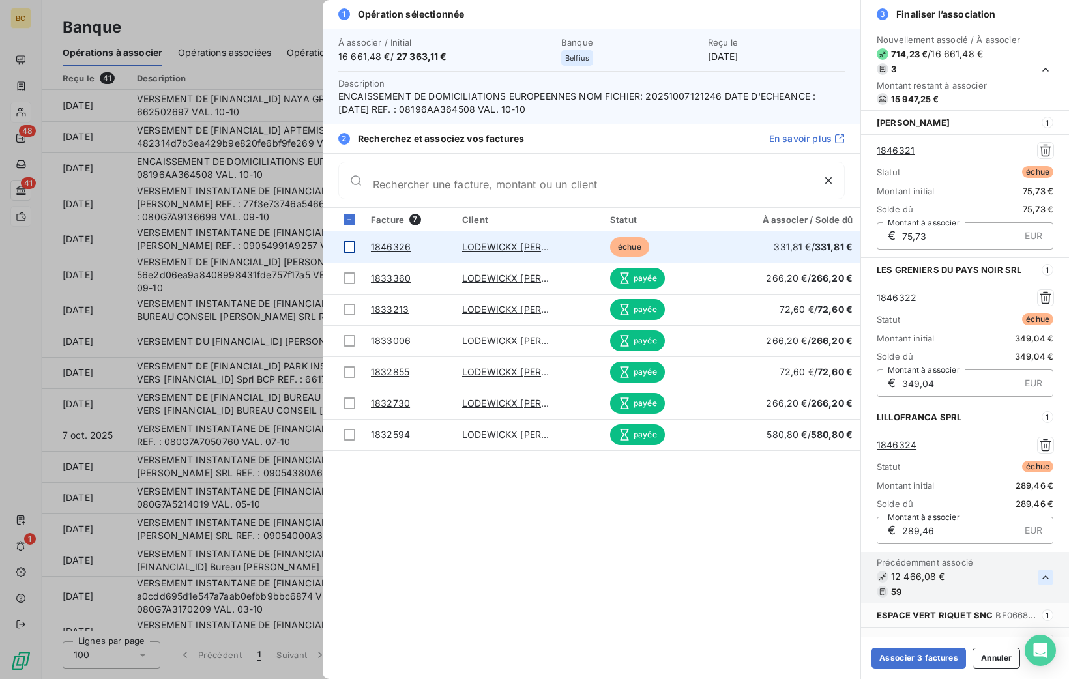
scroll to position [344, 0]
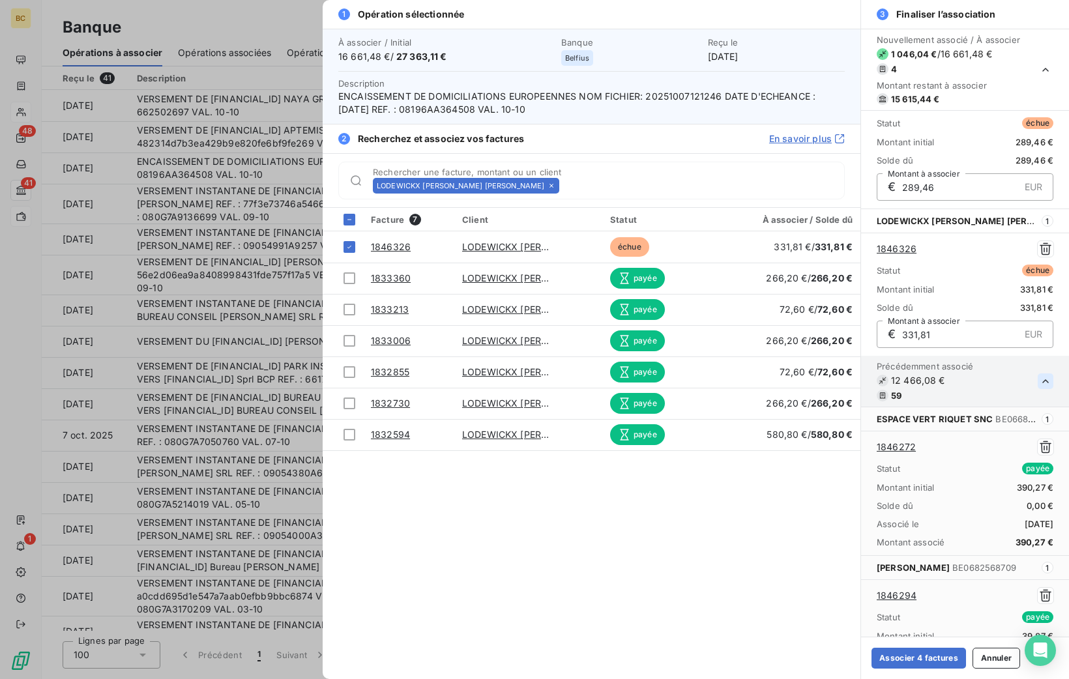
click at [548, 187] on icon at bounding box center [552, 186] width 8 height 8
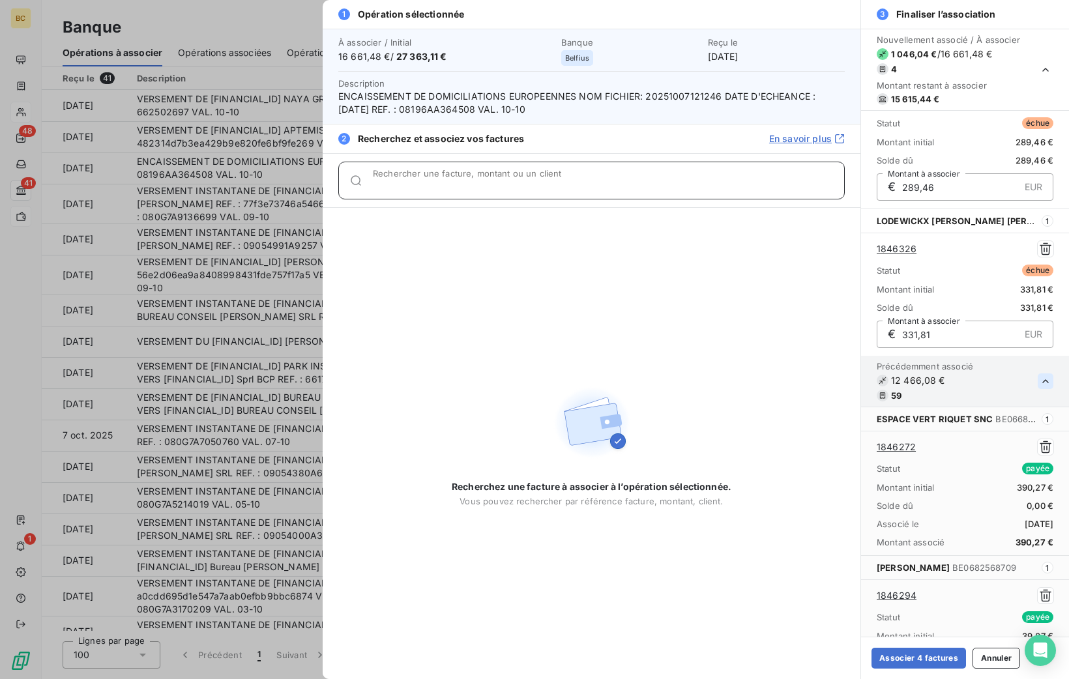
click at [521, 187] on input "Rechercher une facture, montant ou un client" at bounding box center [608, 185] width 471 height 13
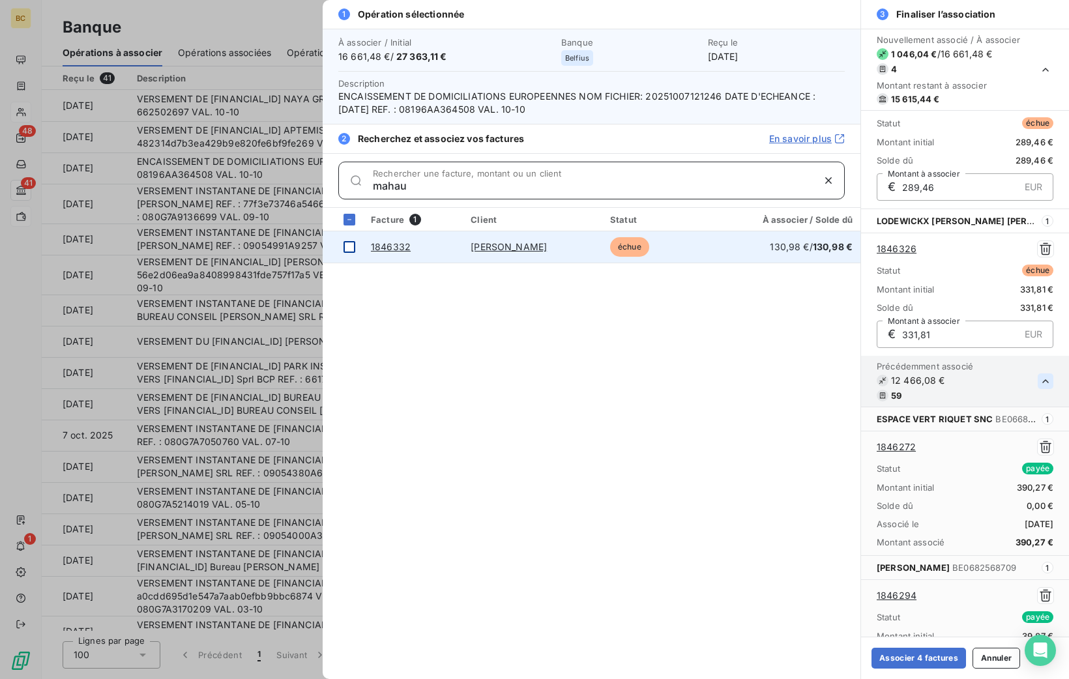
type input "mahau"
click at [349, 244] on div at bounding box center [350, 247] width 12 height 12
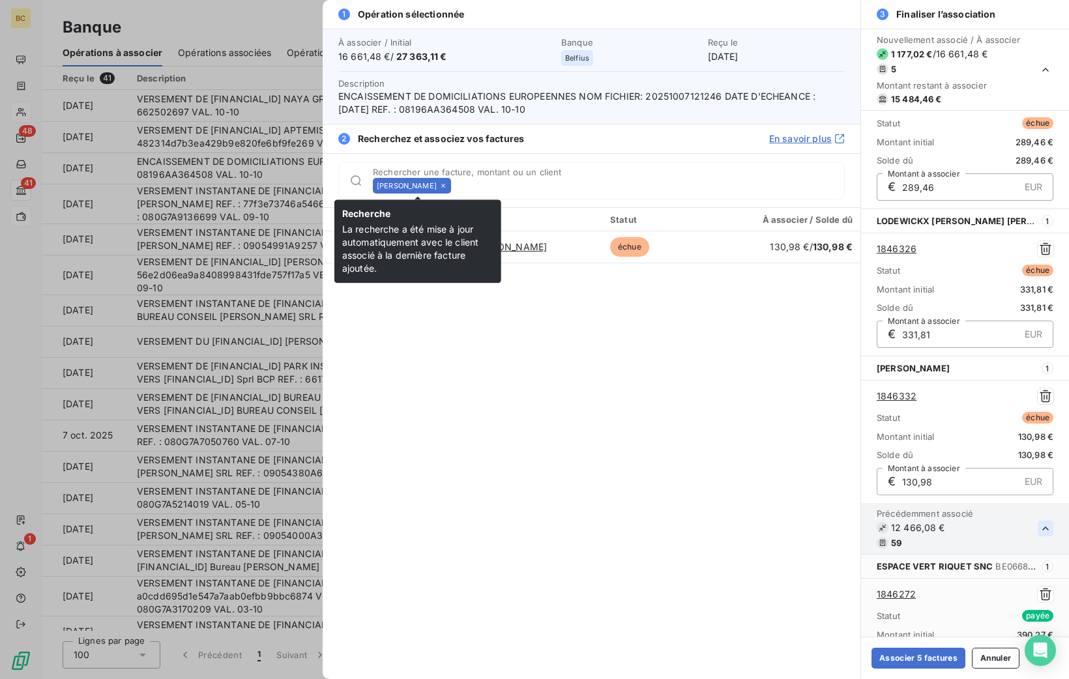
click at [447, 183] on icon at bounding box center [443, 186] width 8 height 8
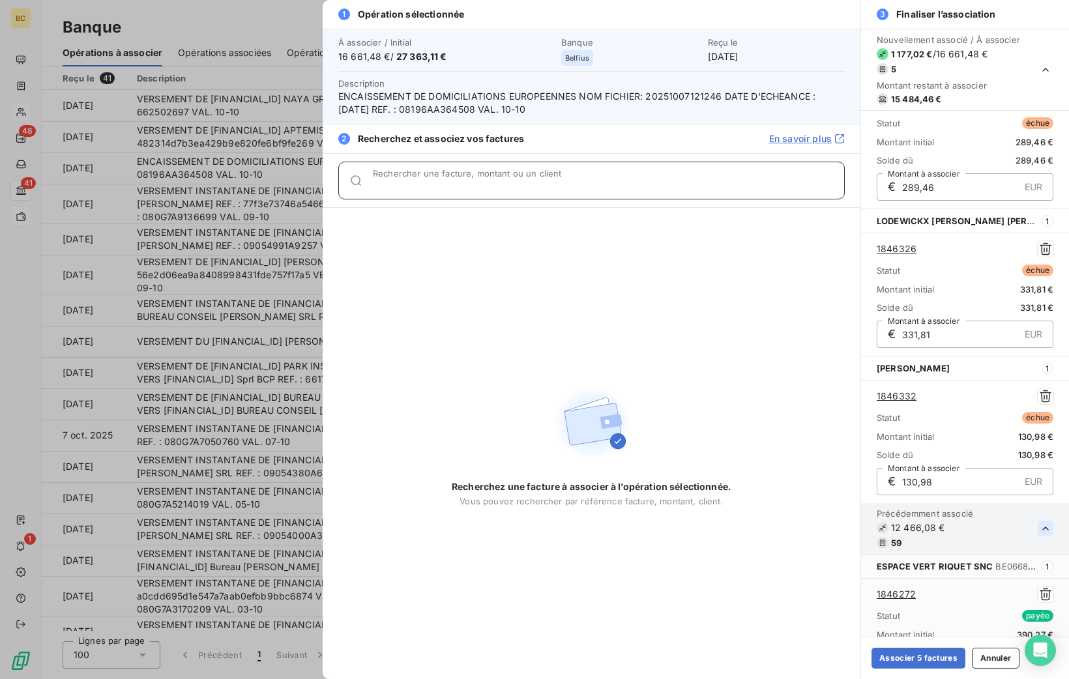
click at [451, 183] on input "Rechercher une facture, montant ou un client" at bounding box center [608, 185] width 471 height 13
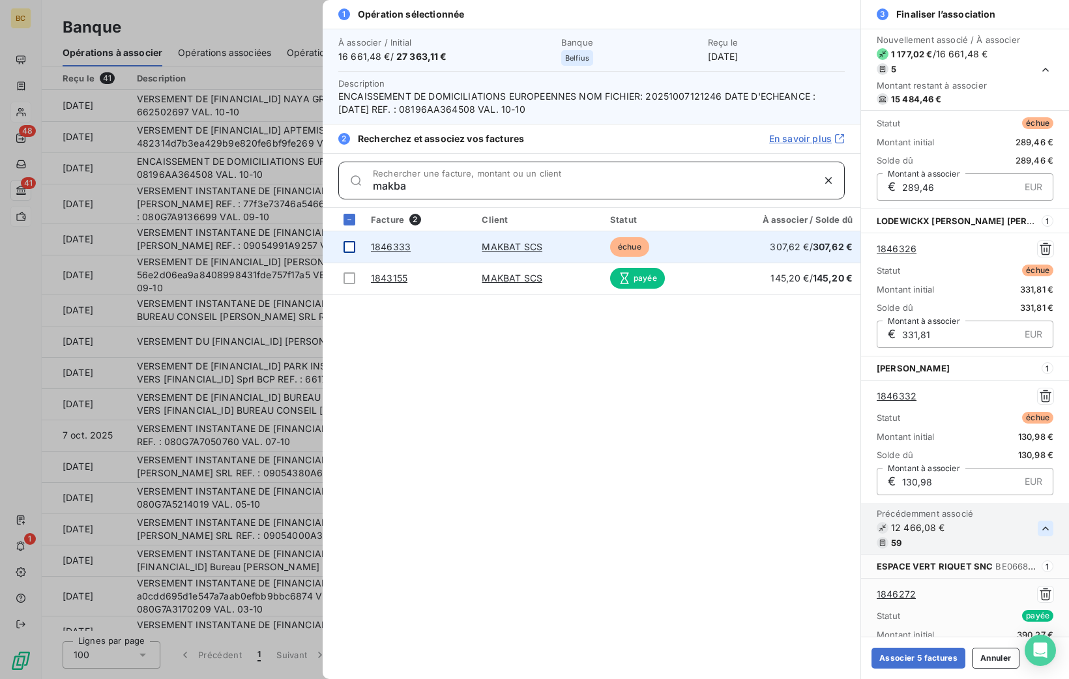
type input "makba"
click at [345, 243] on div at bounding box center [350, 247] width 12 height 12
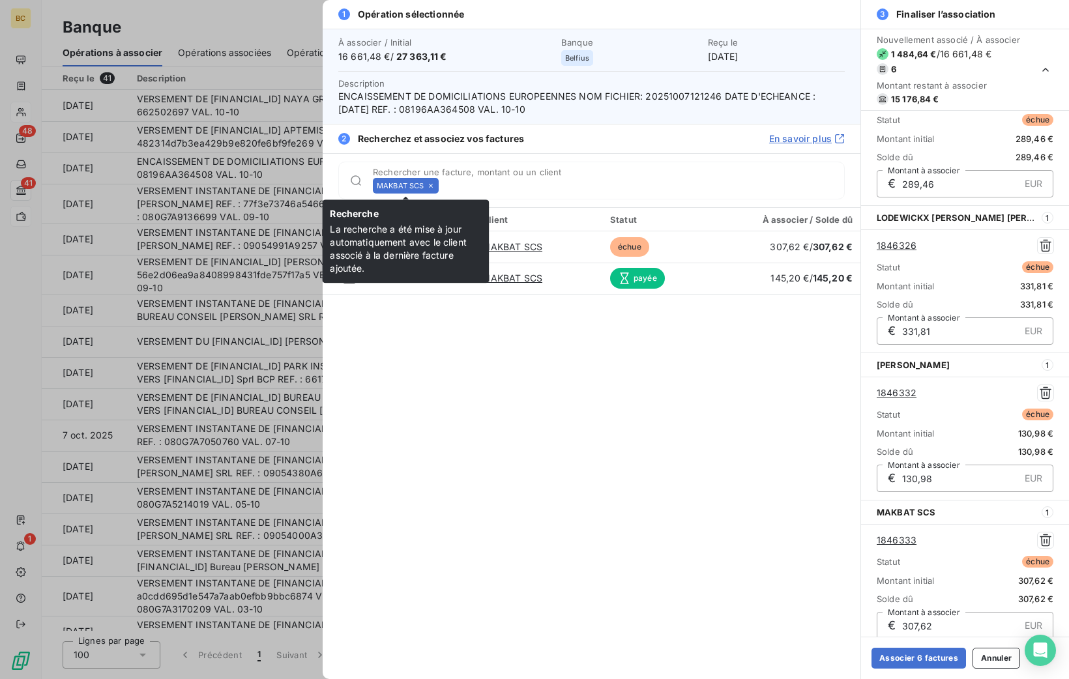
click at [429, 186] on icon at bounding box center [431, 186] width 8 height 8
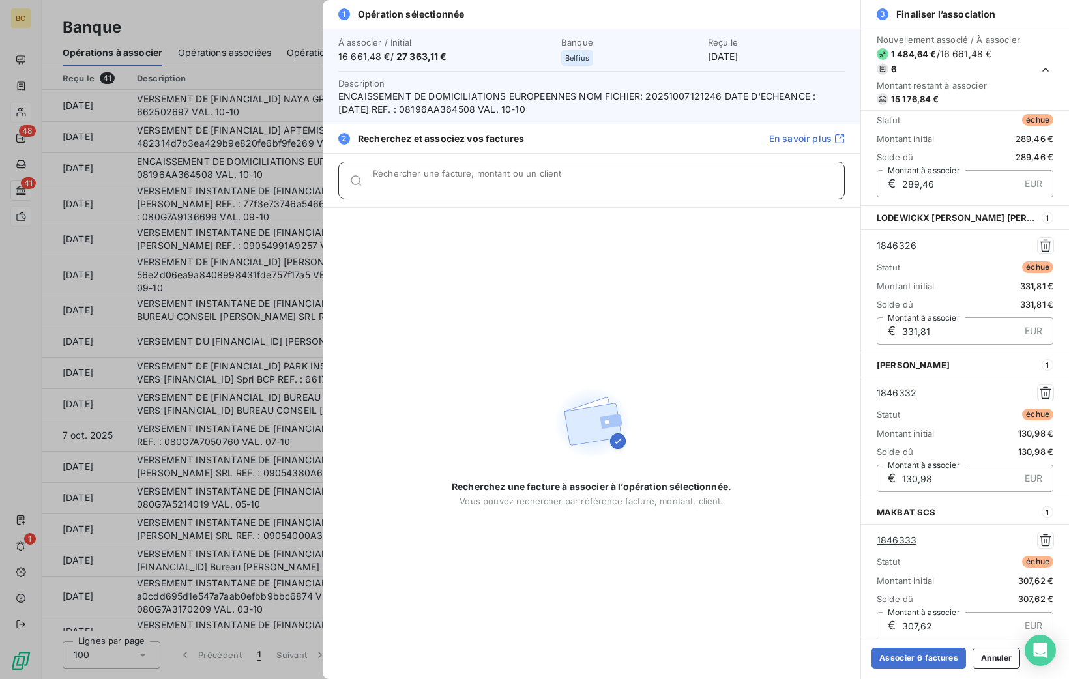
click at [429, 186] on input "Rechercher une facture, montant ou un client" at bounding box center [608, 185] width 471 height 13
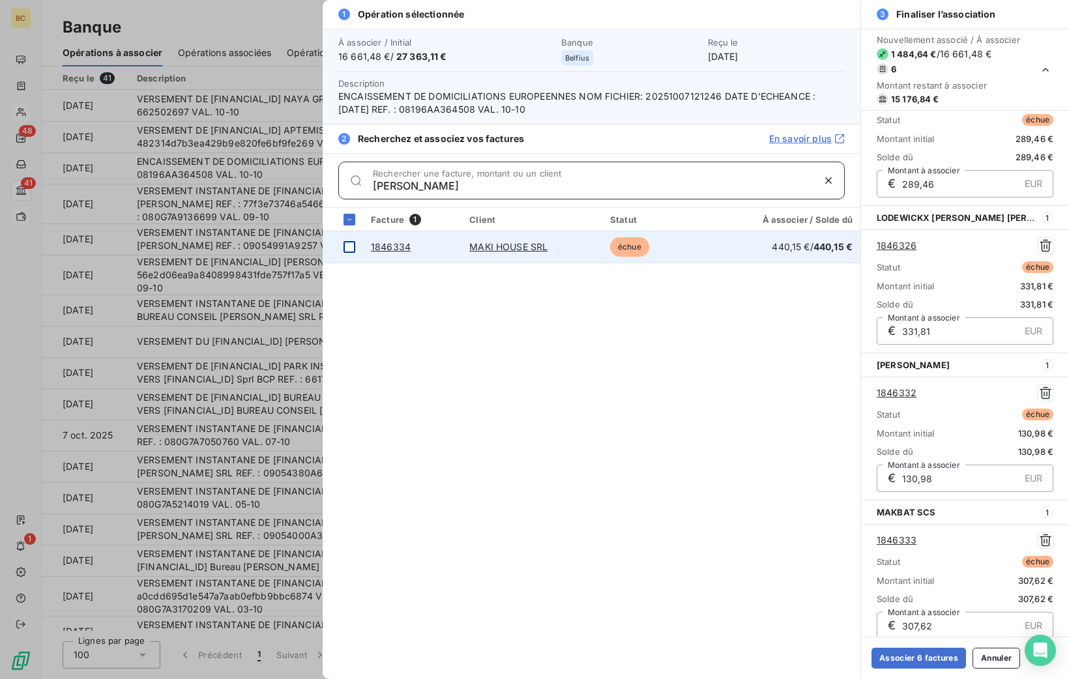
type input "[PERSON_NAME]"
click at [349, 247] on div at bounding box center [350, 247] width 12 height 12
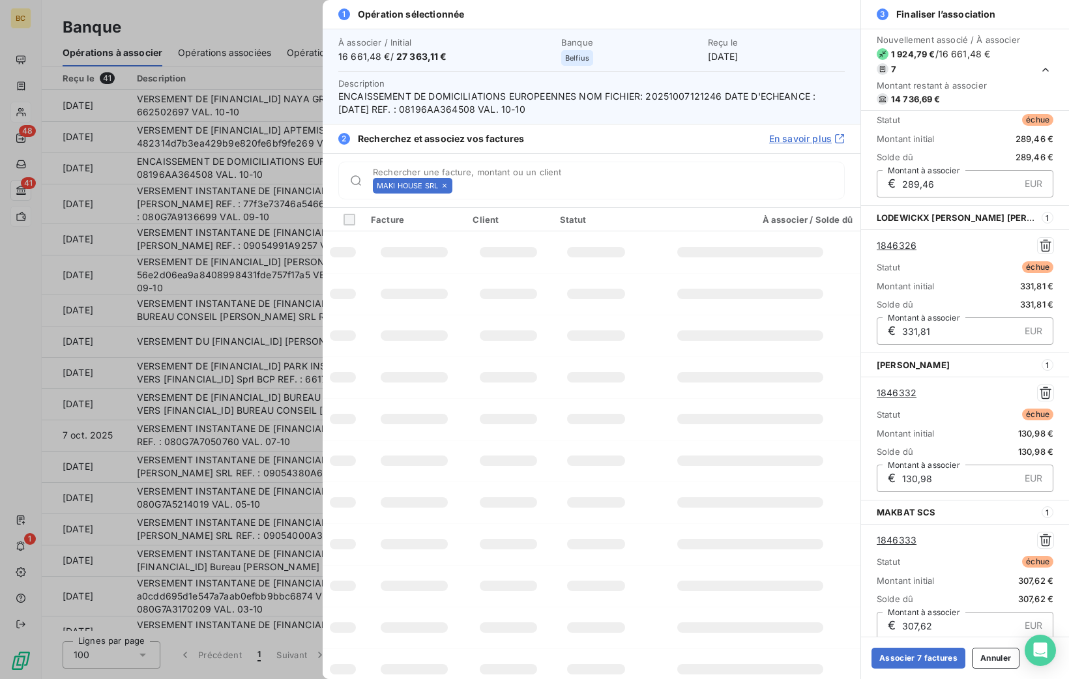
scroll to position [785, 0]
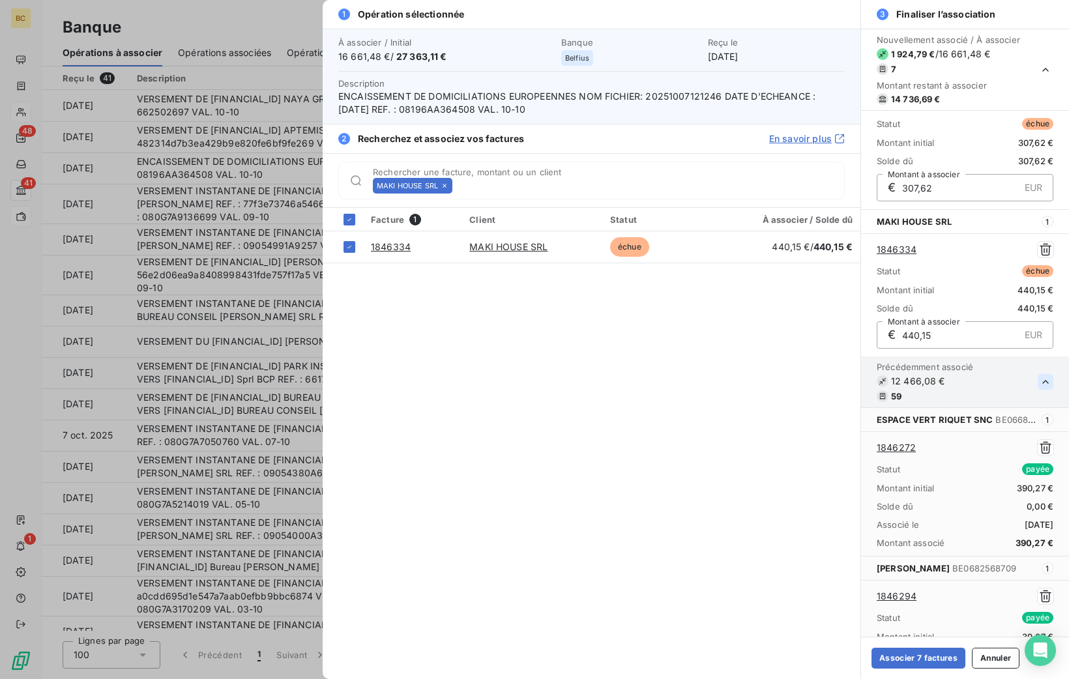
click at [446, 187] on icon at bounding box center [445, 186] width 8 height 8
click at [458, 187] on input "Rechercher une facture, montant ou un client" at bounding box center [651, 185] width 387 height 13
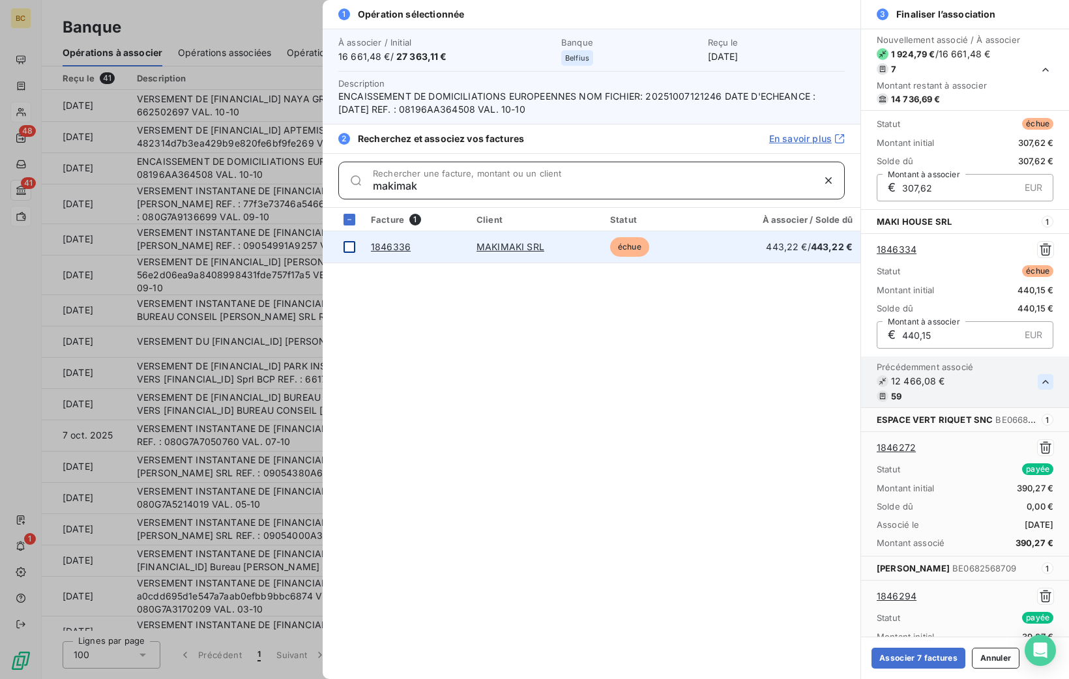
type input "makimak"
click at [348, 244] on div at bounding box center [350, 247] width 12 height 12
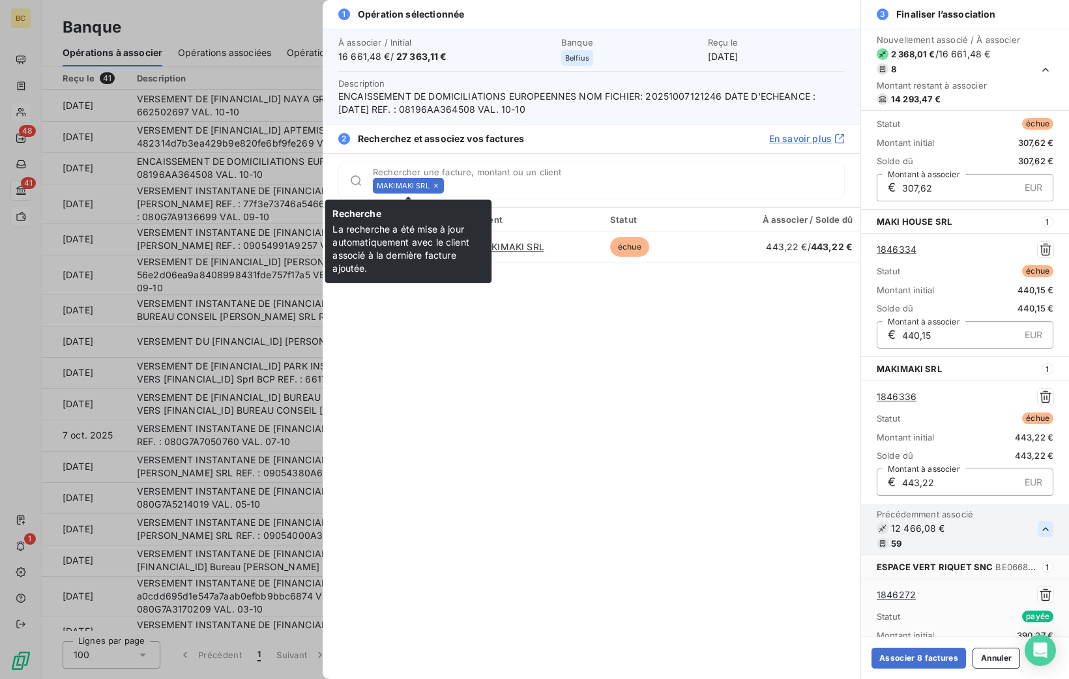
click at [439, 184] on icon at bounding box center [436, 186] width 8 height 8
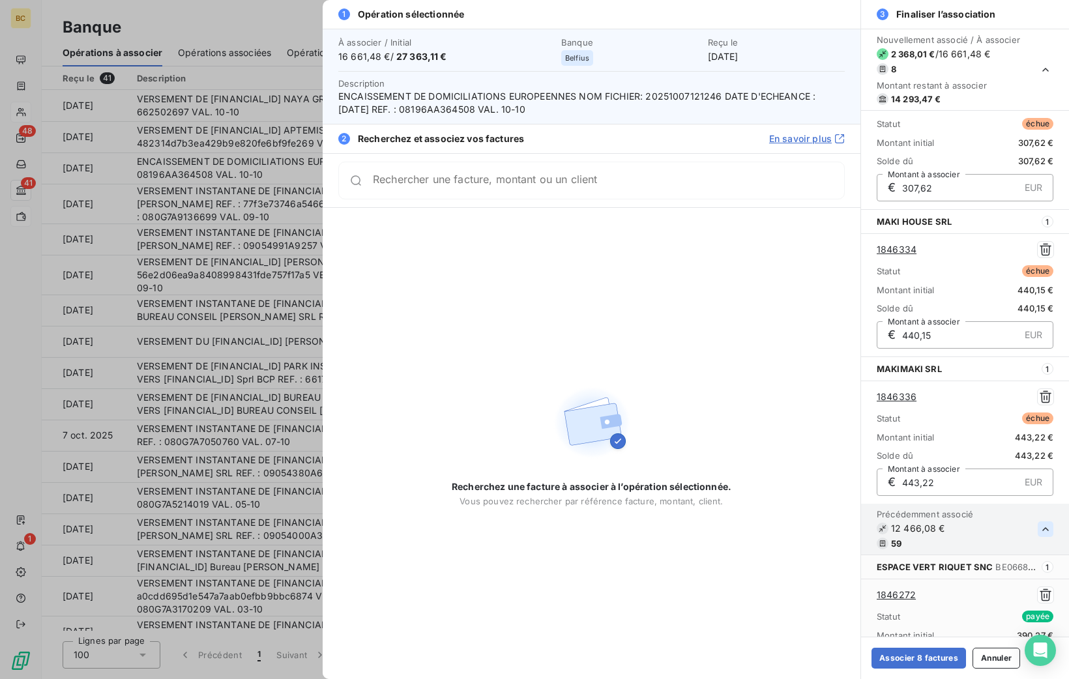
click at [469, 187] on div "Rechercher une facture, montant ou un client" at bounding box center [591, 181] width 506 height 38
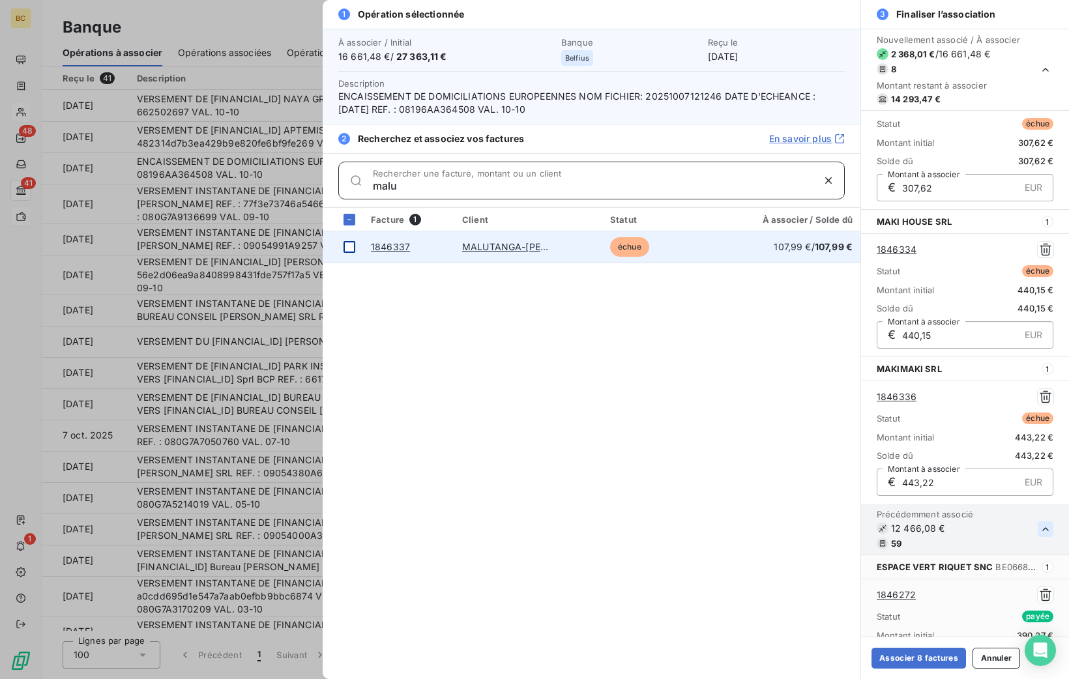
type input "malu"
click at [349, 244] on div at bounding box center [350, 247] width 12 height 12
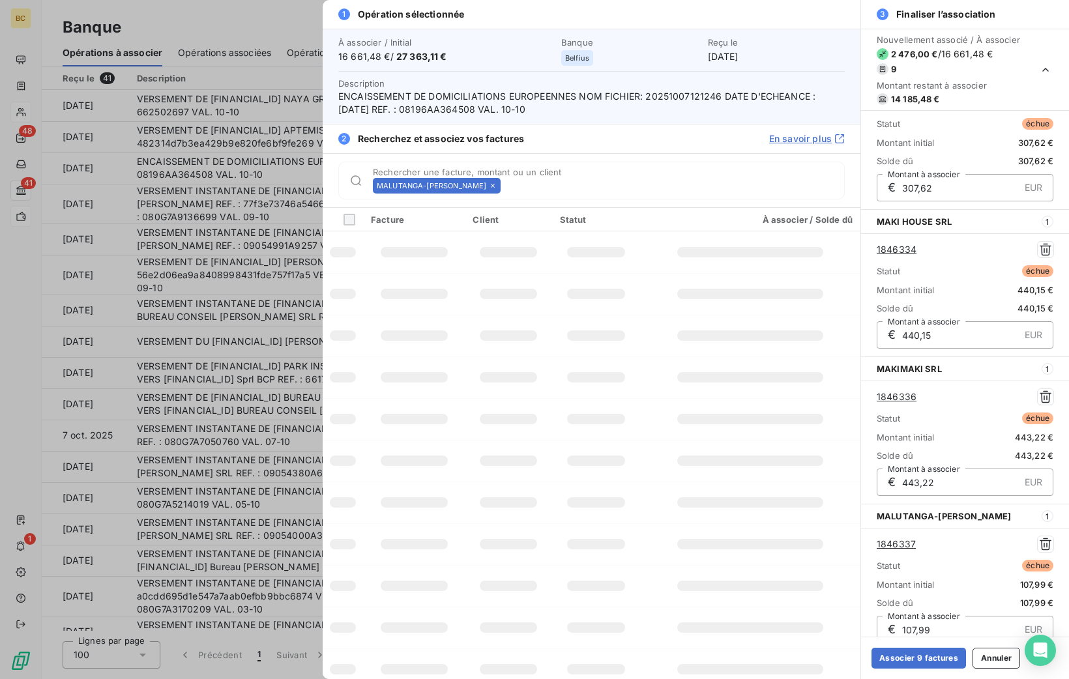
scroll to position [787, 0]
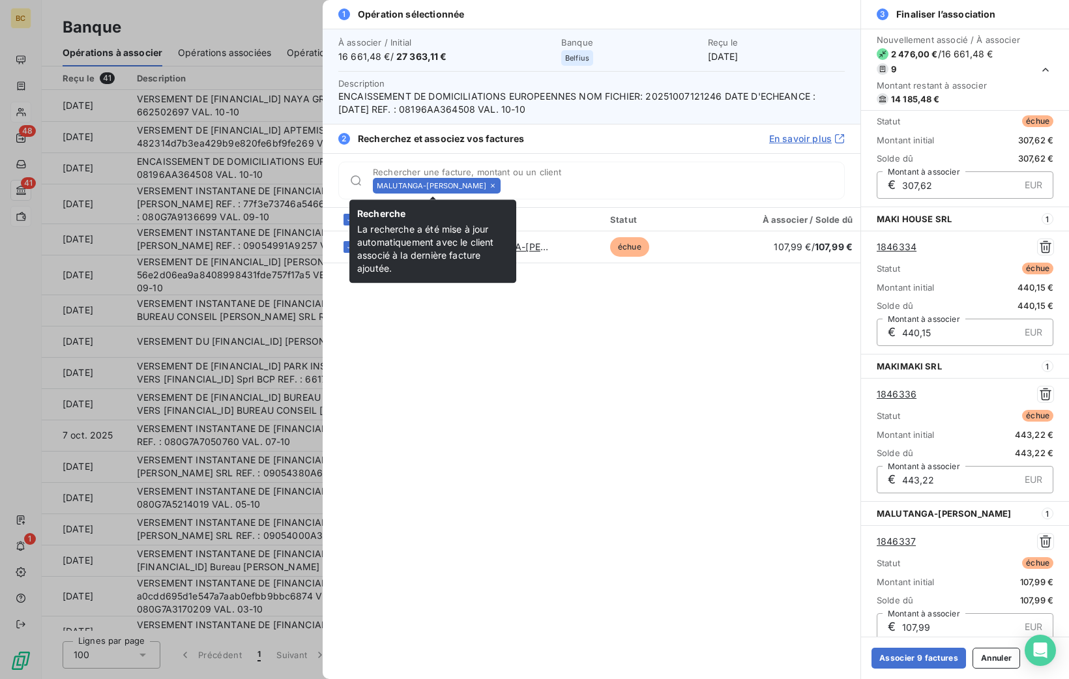
click at [489, 188] on icon at bounding box center [493, 186] width 8 height 8
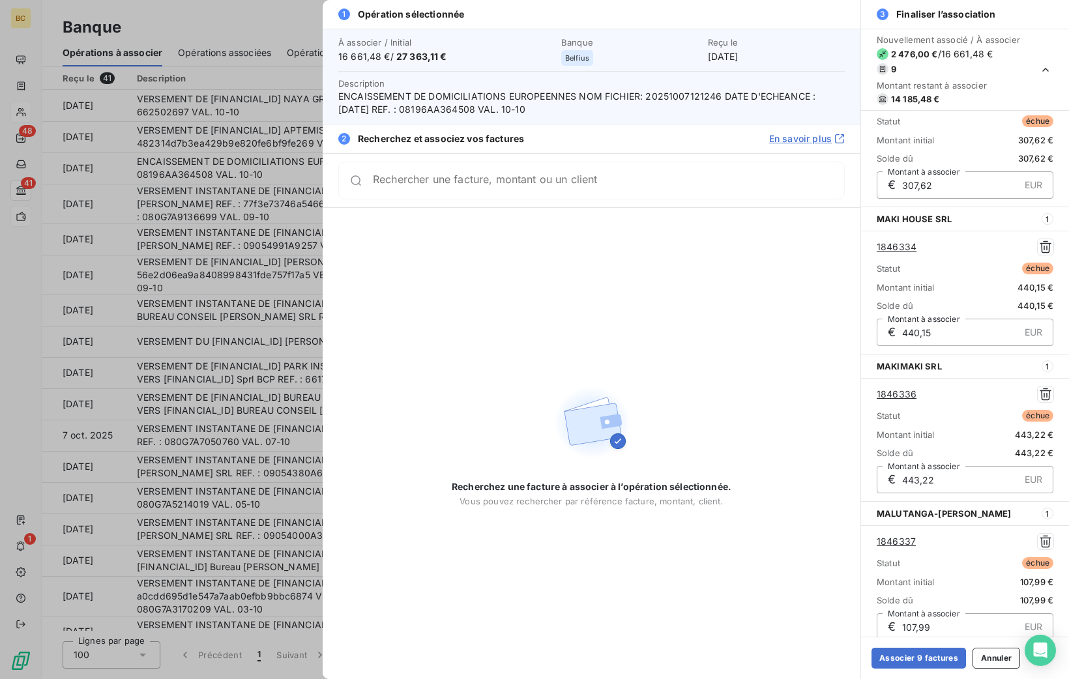
click at [488, 188] on div "Rechercher une facture, montant ou un client" at bounding box center [591, 181] width 506 height 38
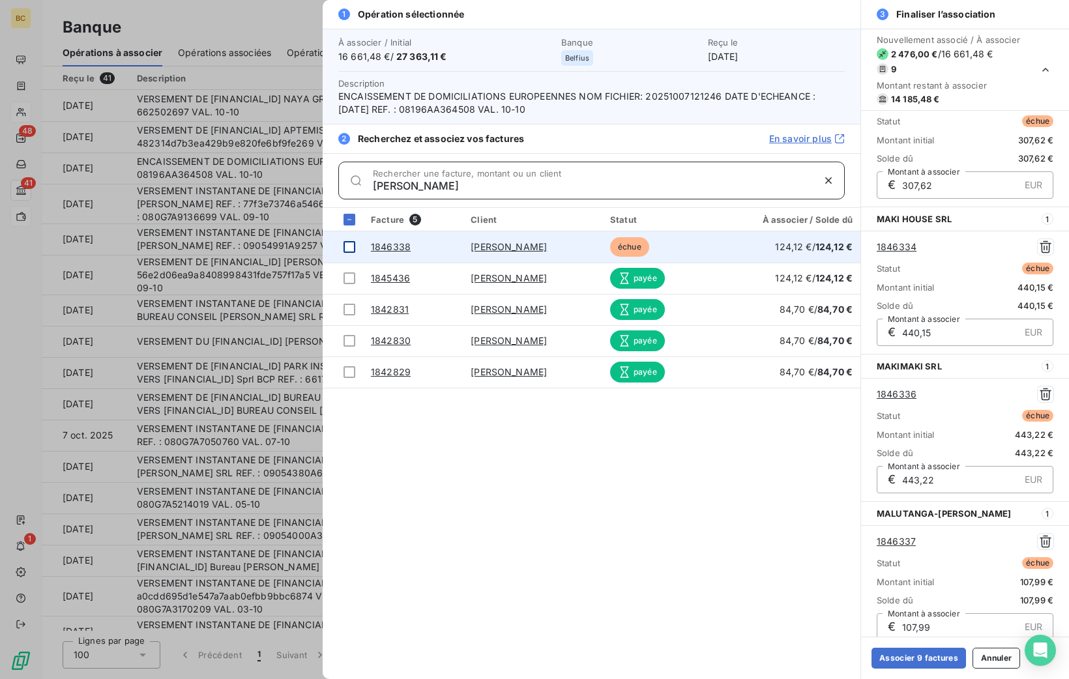
type input "[PERSON_NAME]"
click at [353, 246] on div at bounding box center [350, 247] width 12 height 12
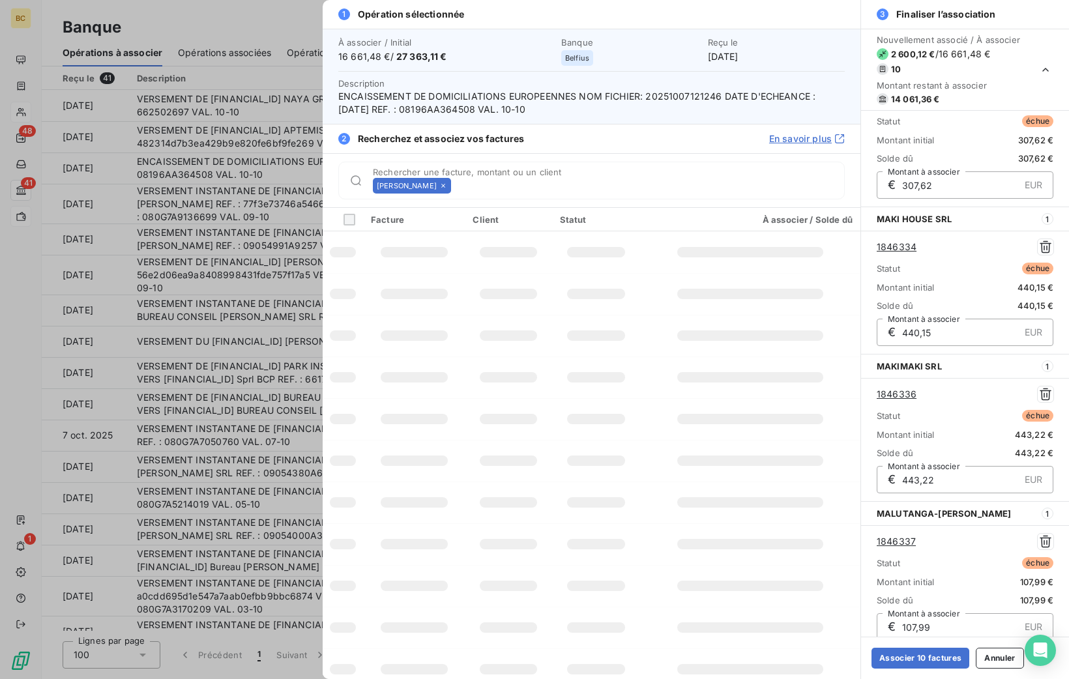
scroll to position [1225, 0]
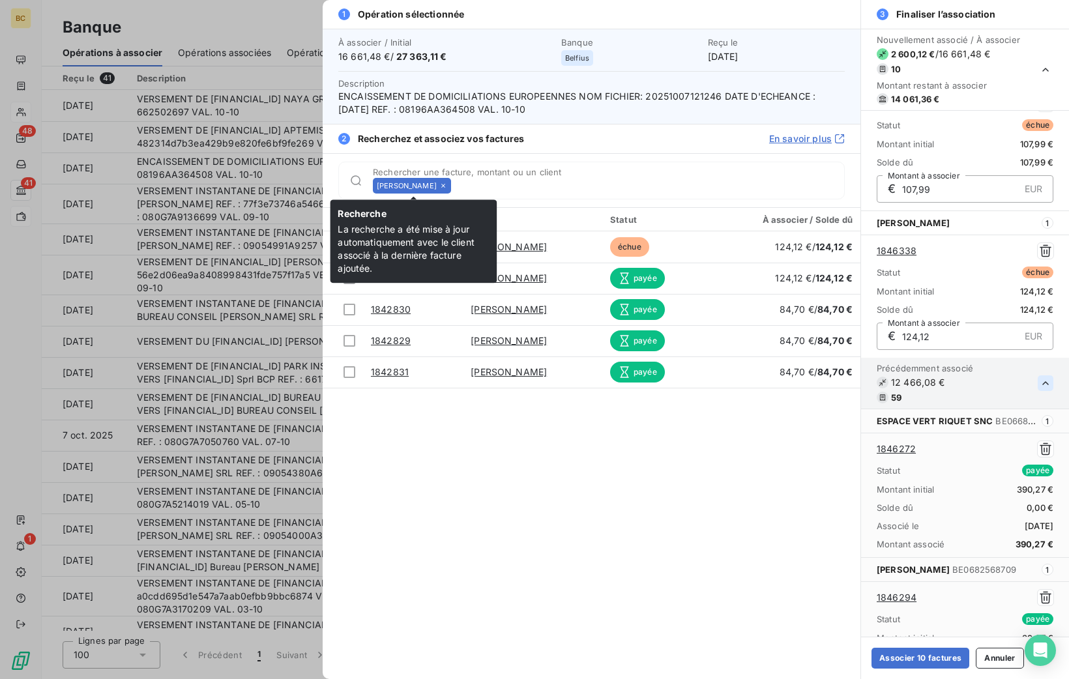
click at [447, 184] on icon at bounding box center [443, 186] width 8 height 8
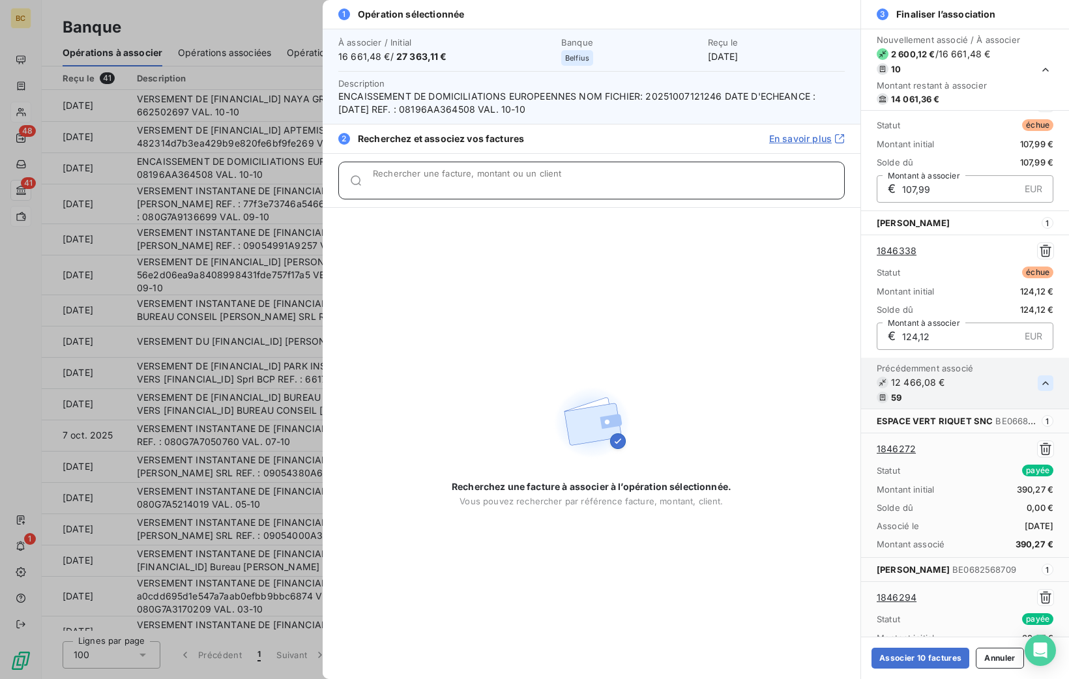
click at [450, 184] on input "Rechercher une facture, montant ou un client" at bounding box center [608, 185] width 471 height 13
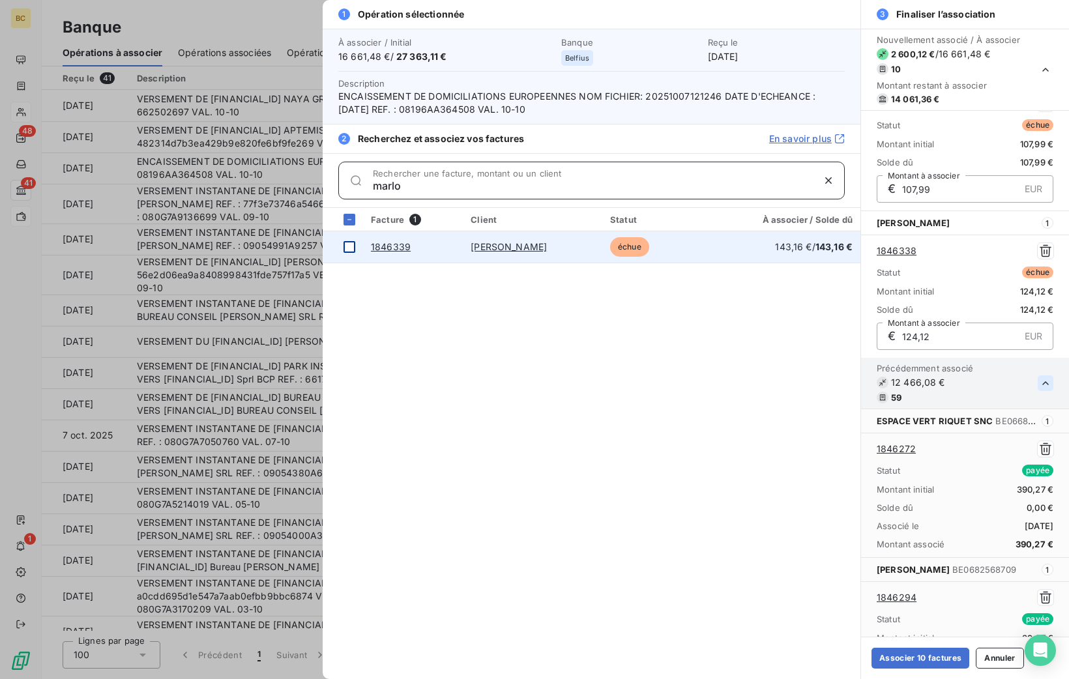
type input "marlo"
click at [347, 248] on div at bounding box center [350, 247] width 12 height 12
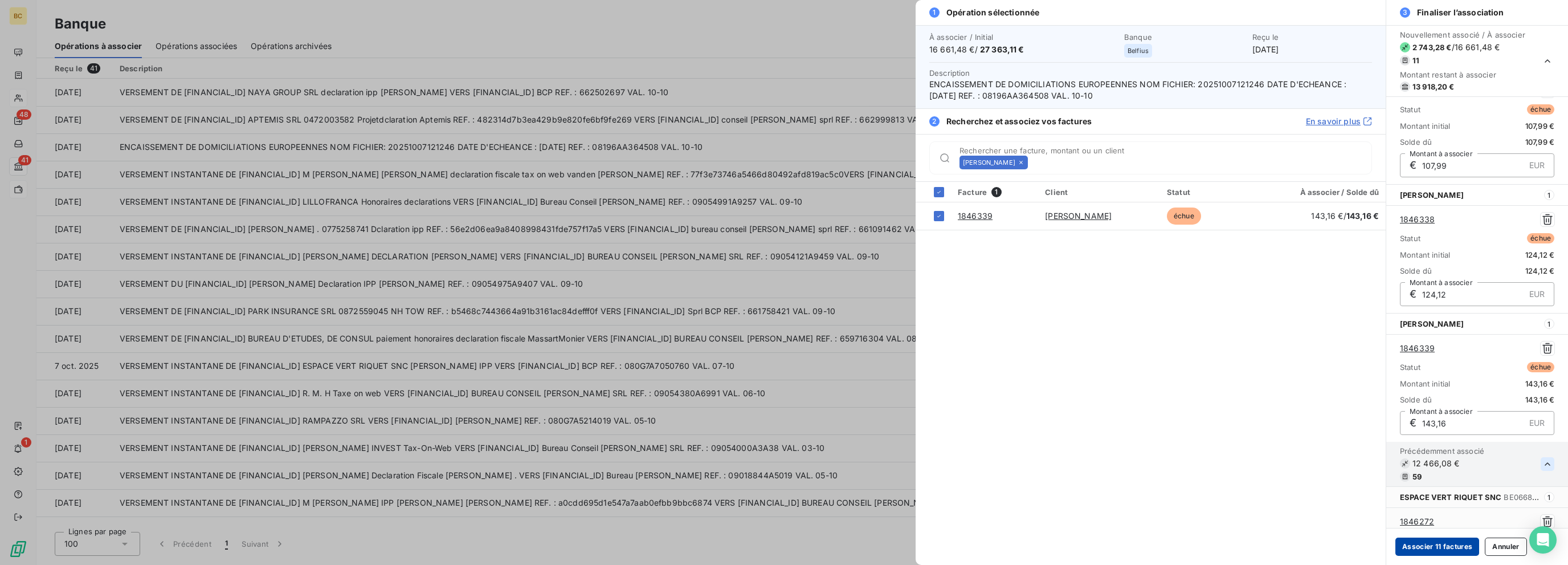
click at [933, 548] on button "Associer 11 factures" at bounding box center [1437, 547] width 84 height 18
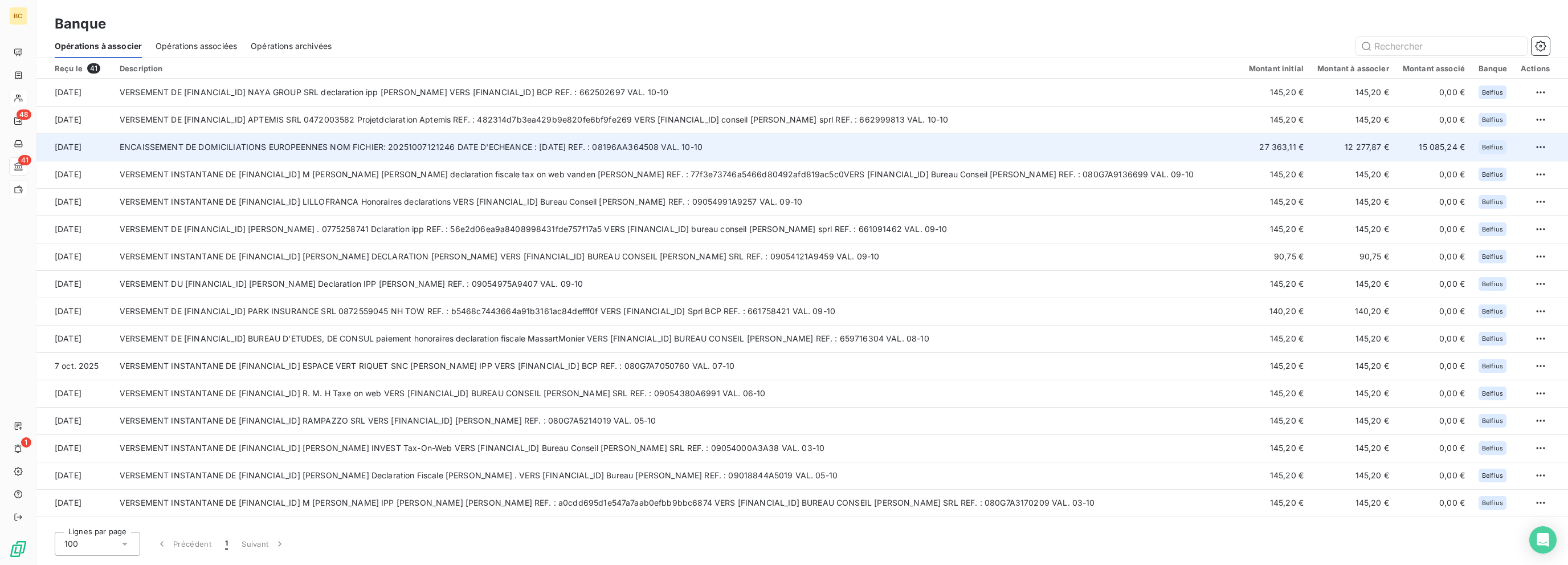
click at [787, 141] on td "ENCAISSEMENT DE DOMICILIATIONS EUROPEENNES NOM FICHIER: 20251007121246 DATE D'E…" at bounding box center [677, 147] width 1129 height 27
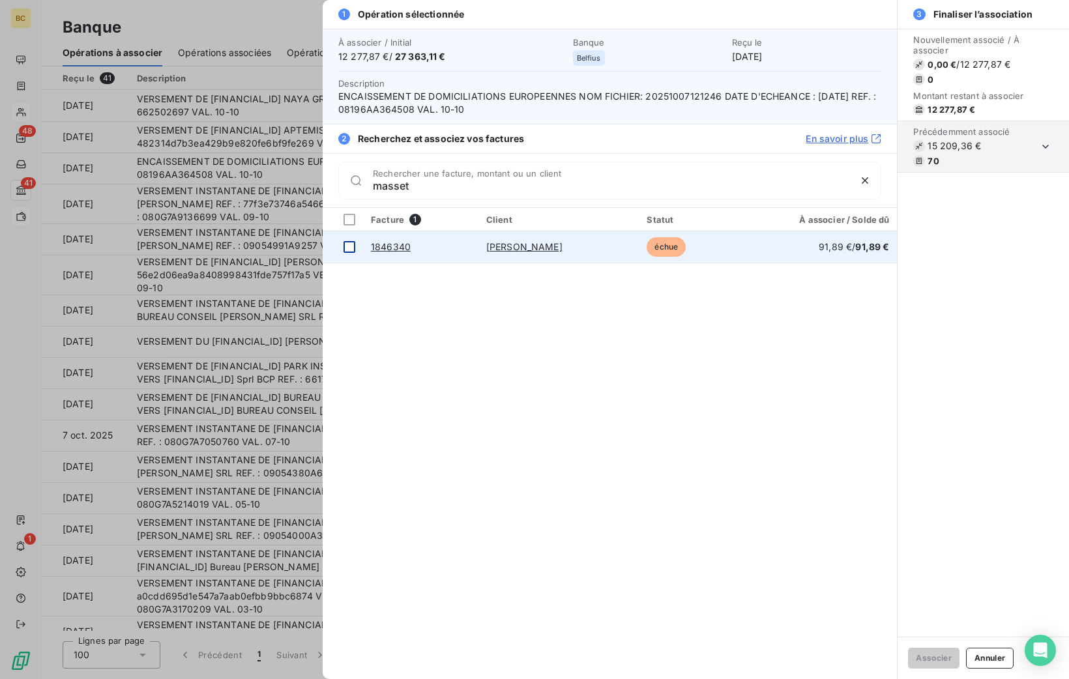
type input "masset"
click at [346, 243] on div at bounding box center [350, 247] width 12 height 12
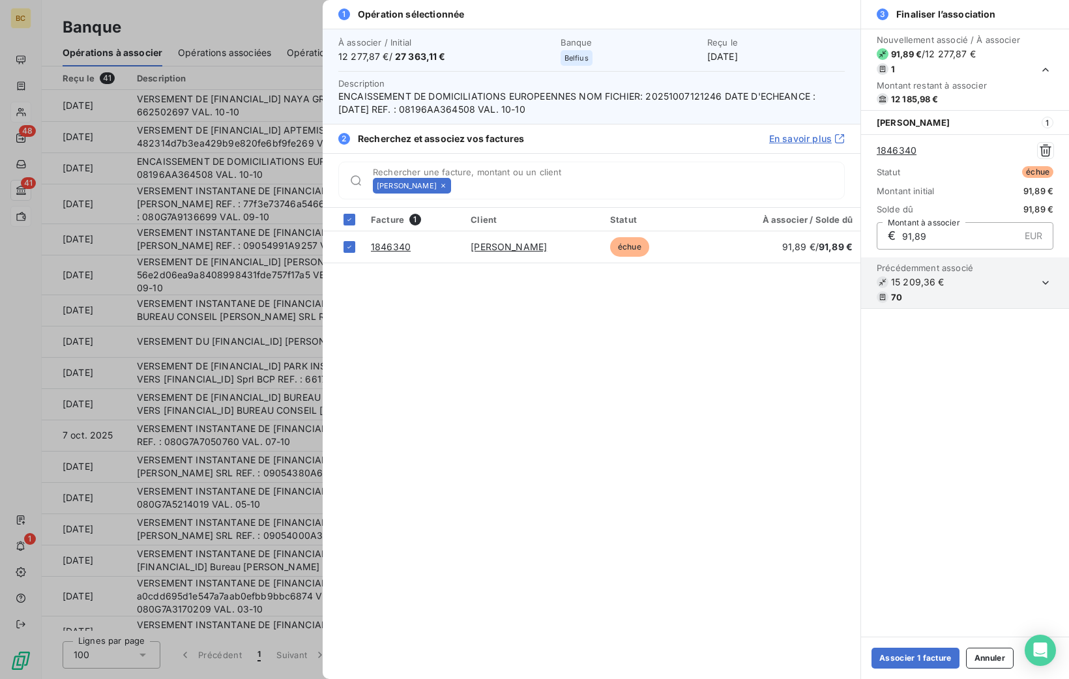
click at [447, 183] on icon at bounding box center [443, 186] width 8 height 8
click at [456, 183] on input "Rechercher une facture, montant ou un client" at bounding box center [650, 185] width 388 height 13
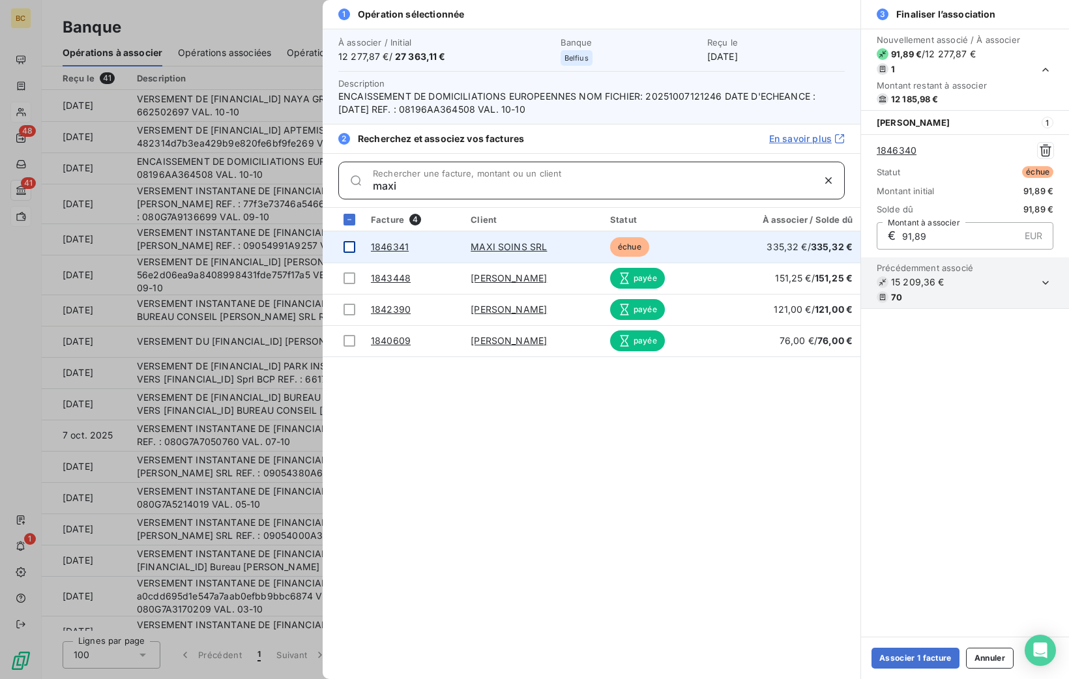
type input "maxi"
click at [345, 242] on div at bounding box center [350, 247] width 12 height 12
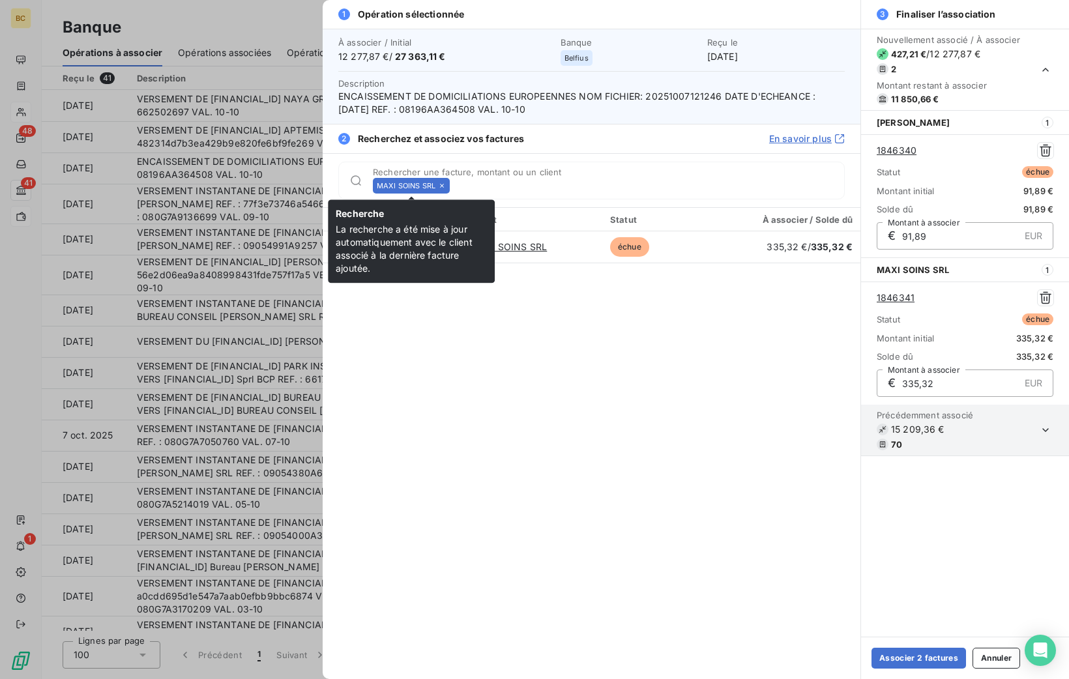
click at [444, 185] on icon at bounding box center [442, 186] width 8 height 8
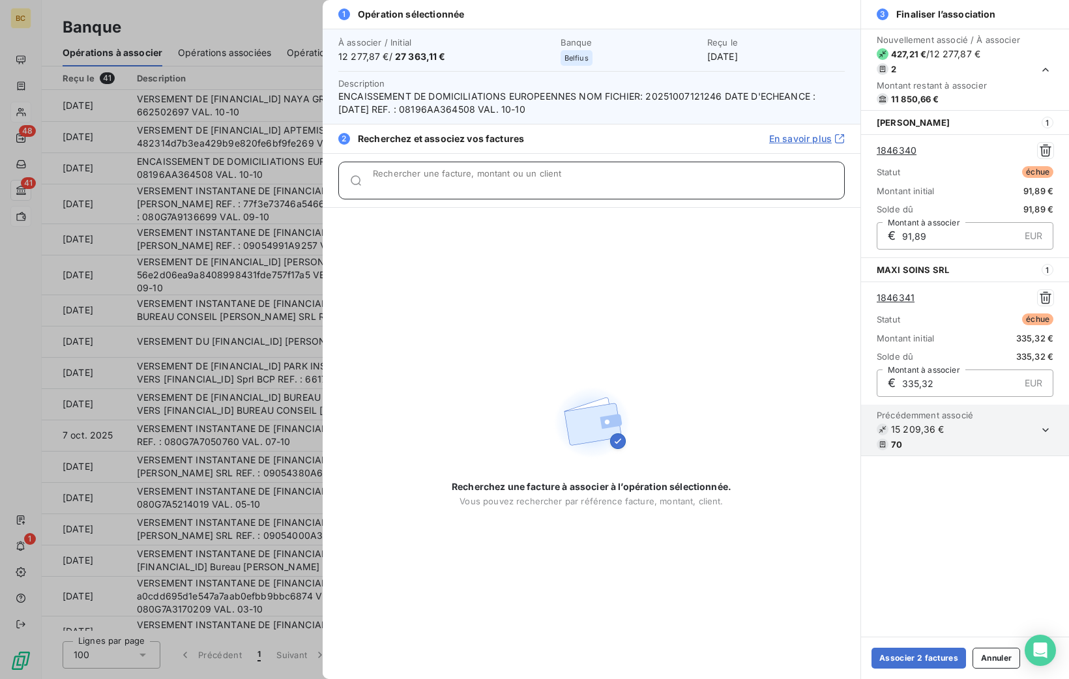
click at [444, 185] on input "Rechercher une facture, montant ou un client" at bounding box center [608, 185] width 471 height 13
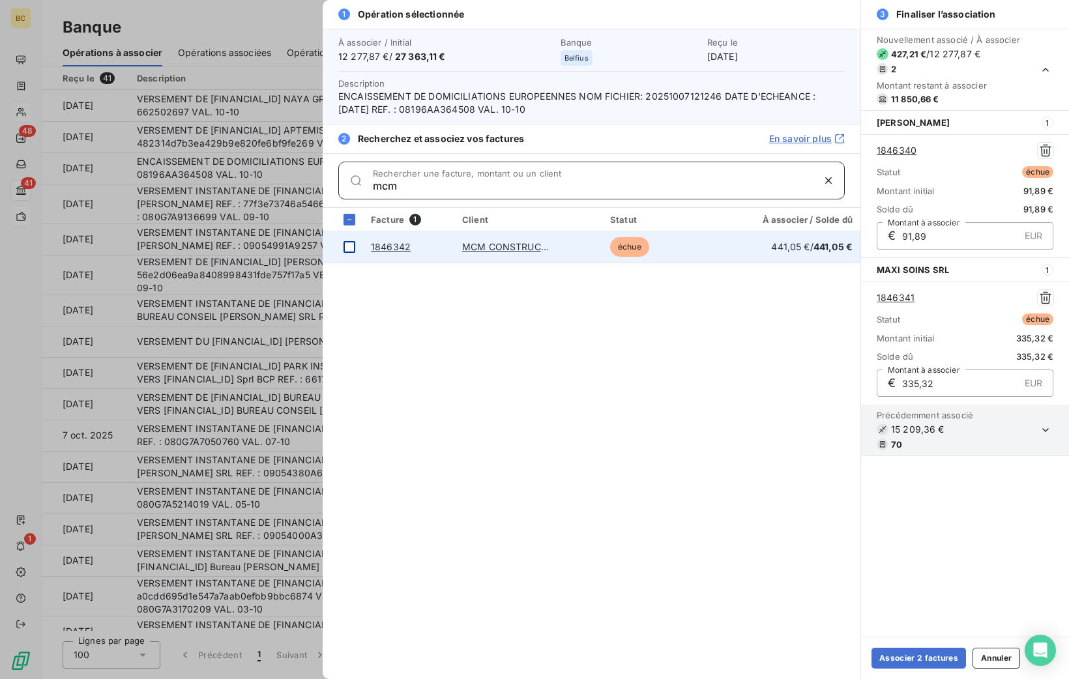
type input "mcm"
click at [349, 242] on div at bounding box center [350, 247] width 12 height 12
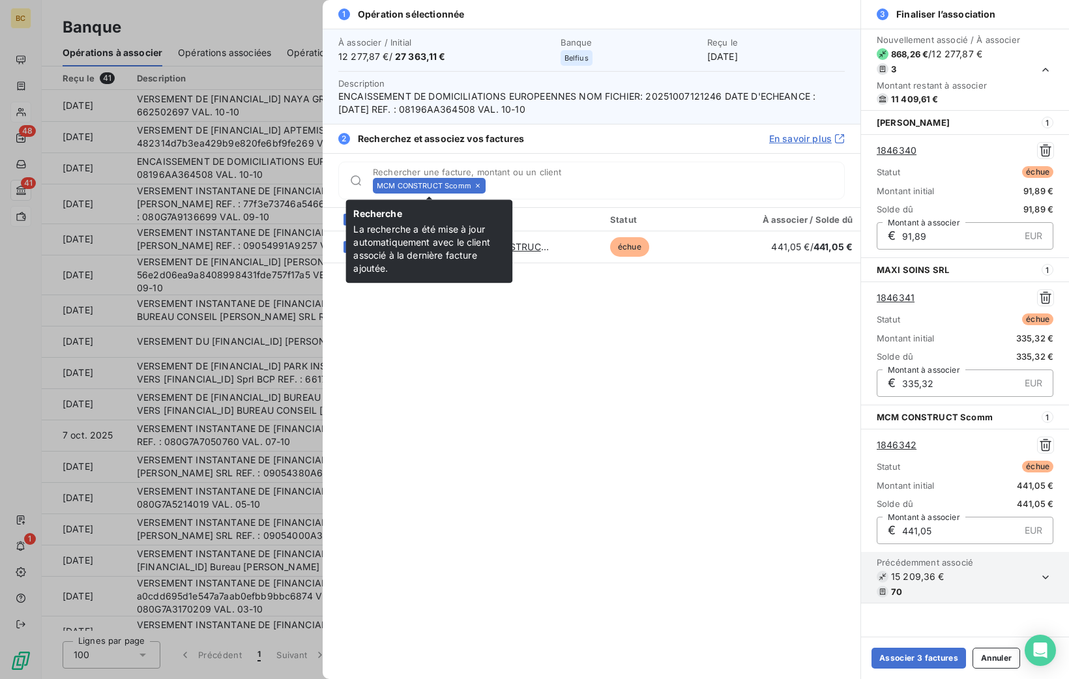
click at [480, 184] on icon at bounding box center [478, 186] width 8 height 8
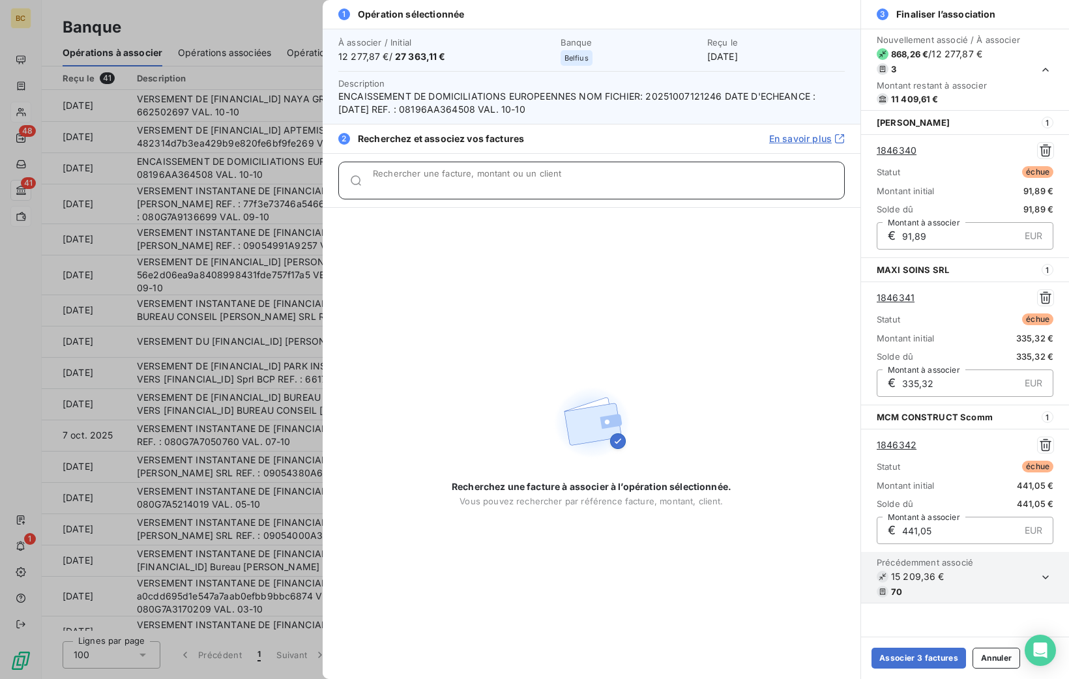
click at [480, 184] on input "Rechercher une facture, montant ou un client" at bounding box center [608, 185] width 471 height 13
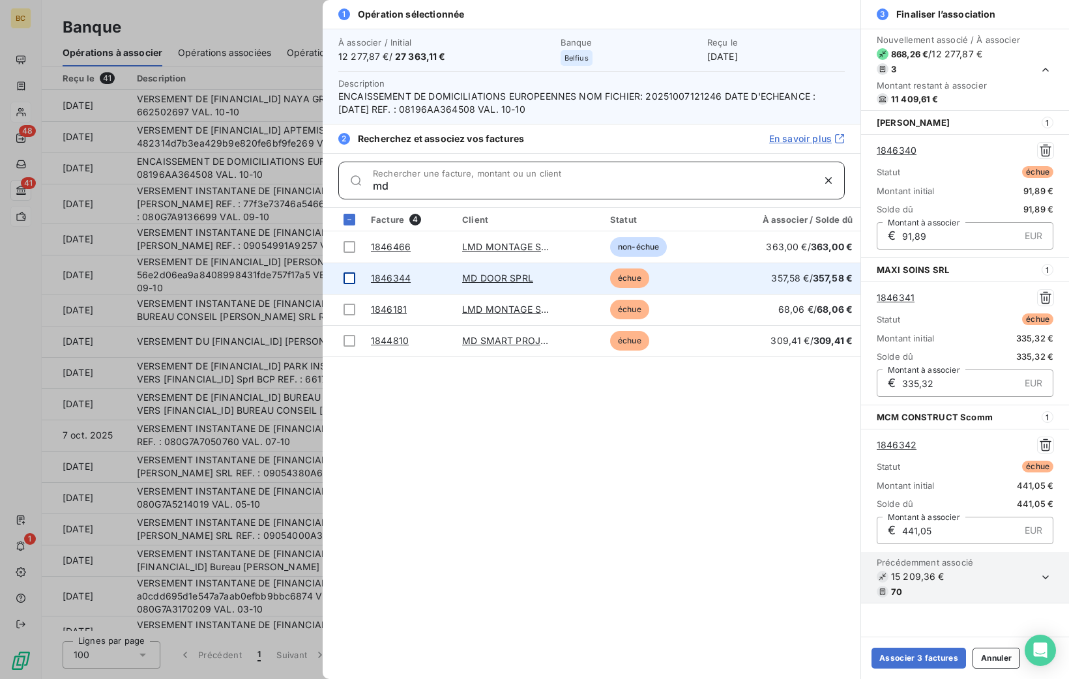
type input "md"
click at [348, 276] on div at bounding box center [350, 278] width 12 height 12
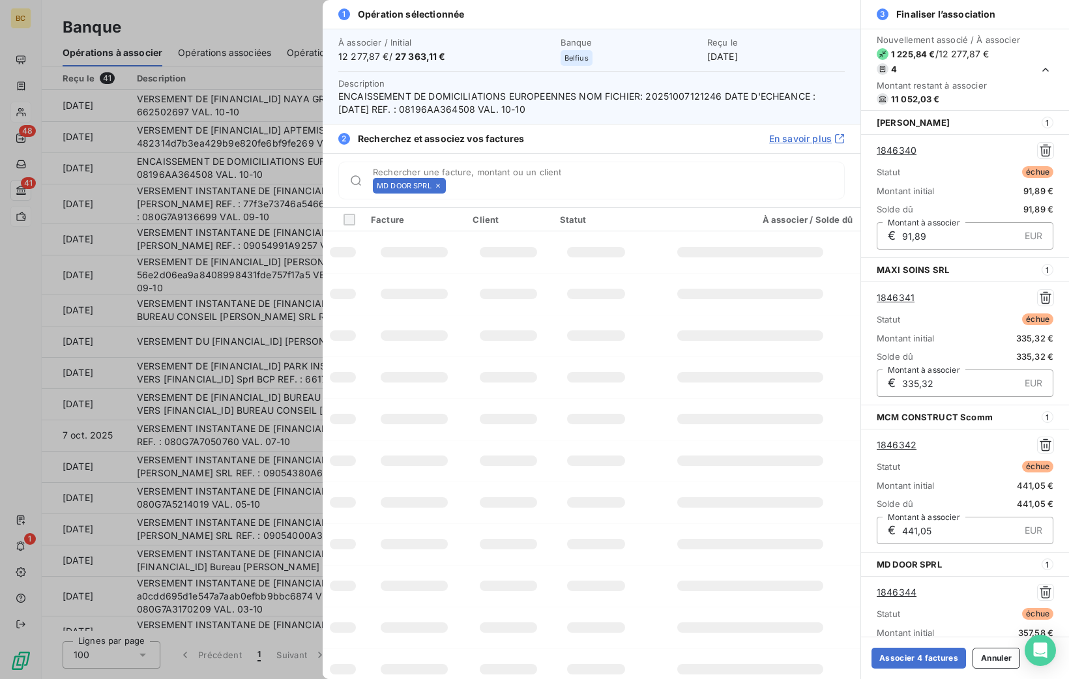
scroll to position [112, 0]
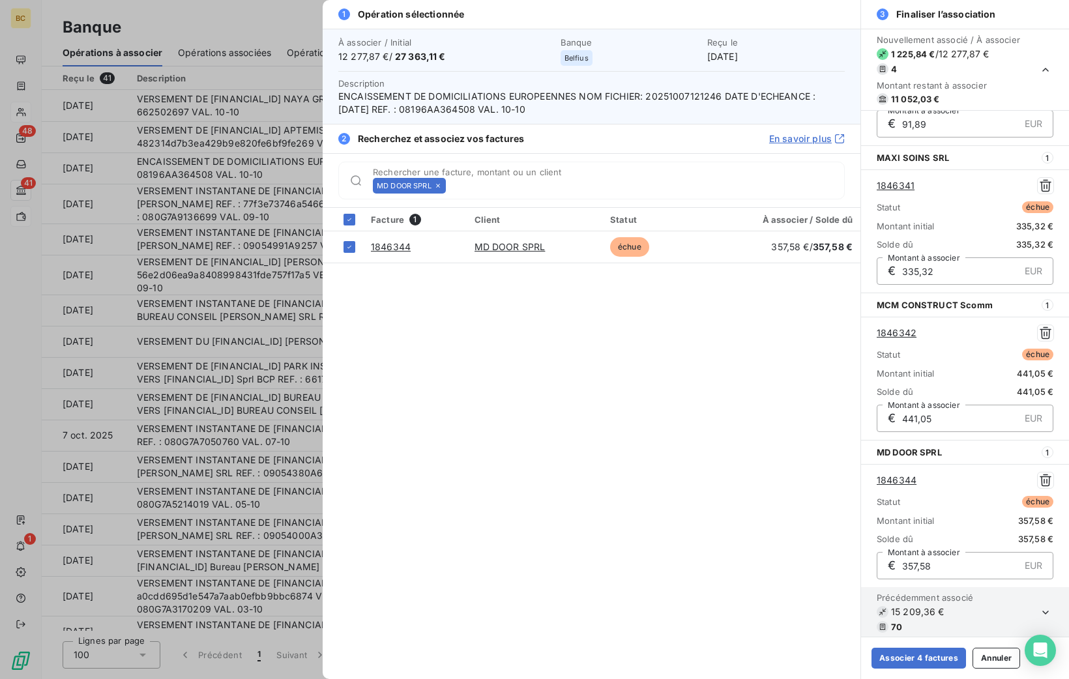
click at [440, 187] on icon at bounding box center [438, 186] width 4 height 4
click at [451, 187] on input "Rechercher une facture, montant ou un client" at bounding box center [647, 185] width 393 height 13
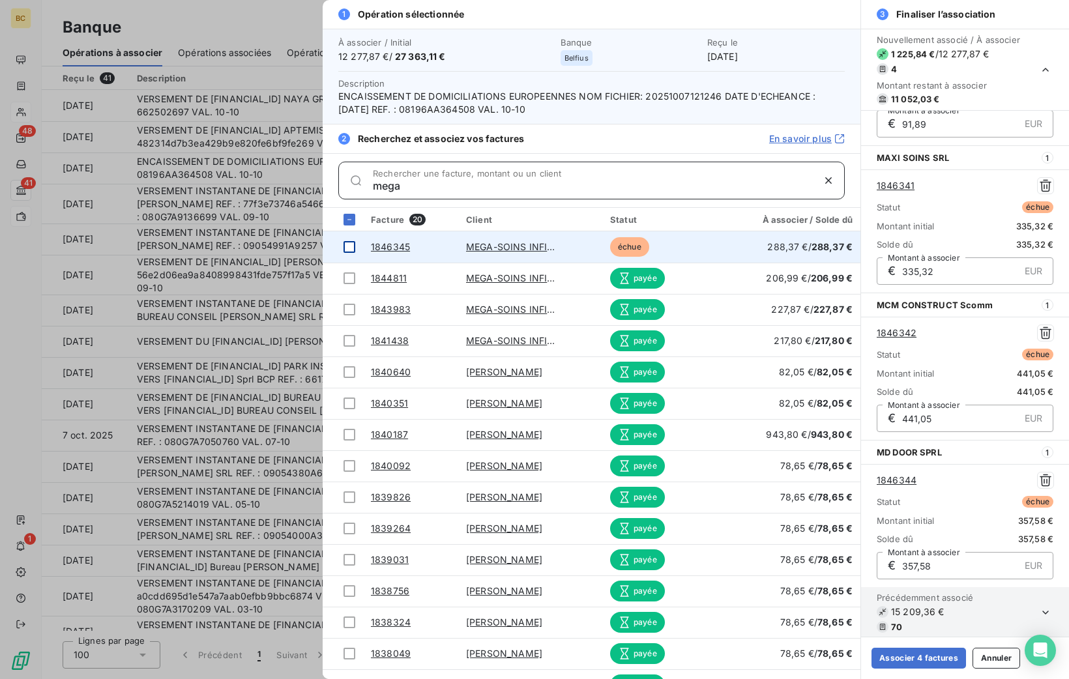
type input "mega"
click at [350, 246] on div at bounding box center [350, 247] width 12 height 12
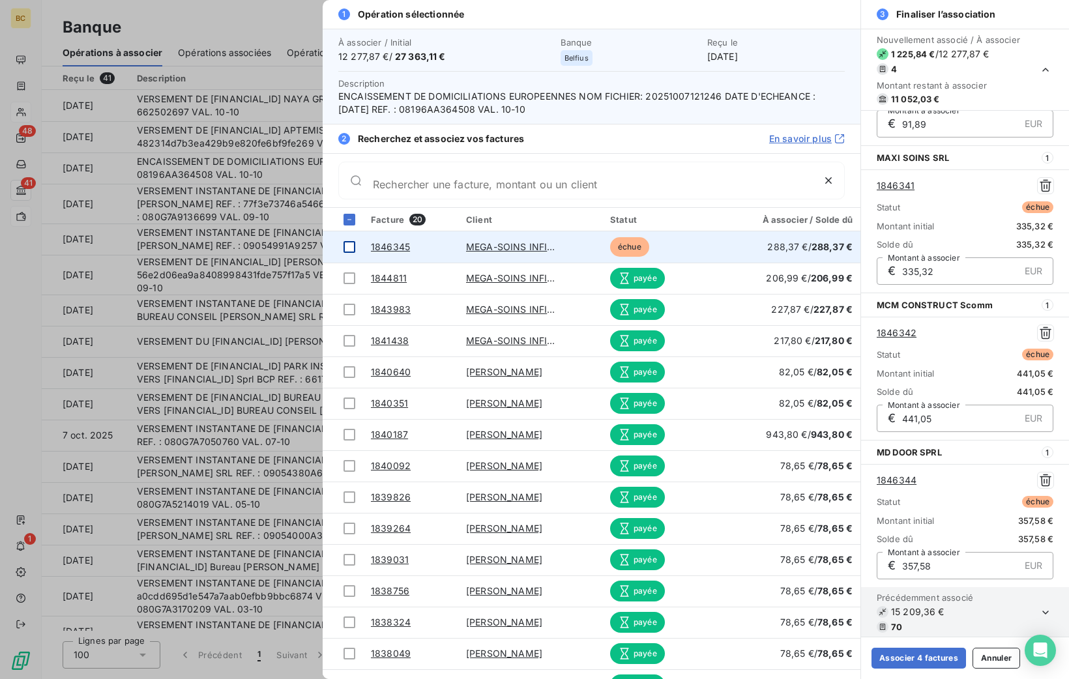
scroll to position [259, 0]
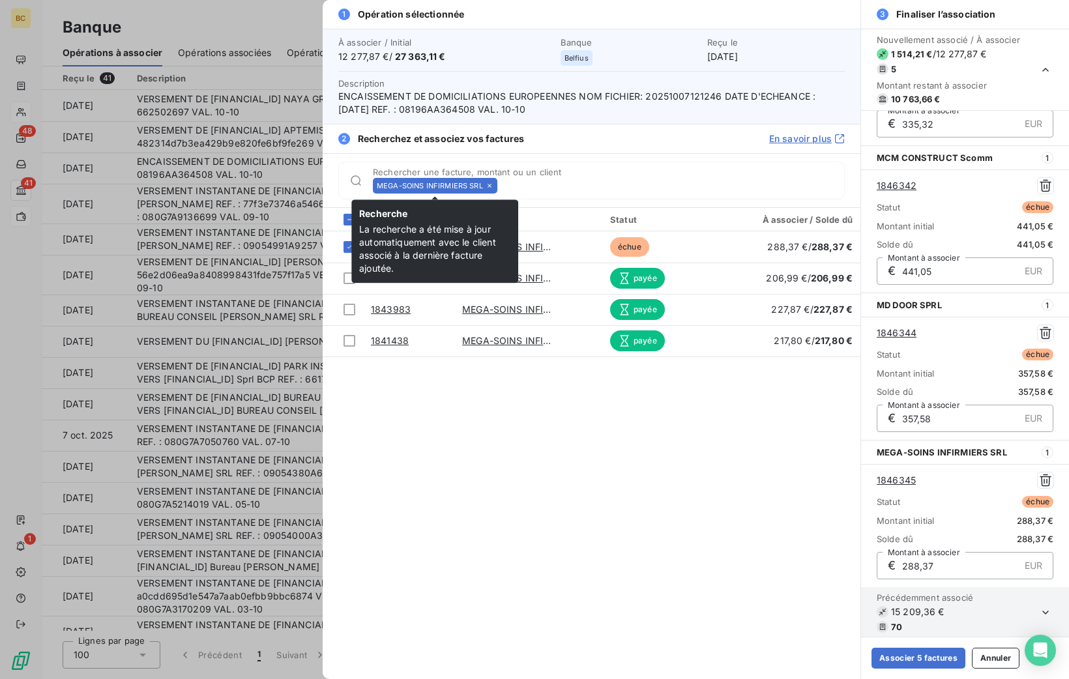
click at [489, 186] on icon at bounding box center [490, 186] width 8 height 8
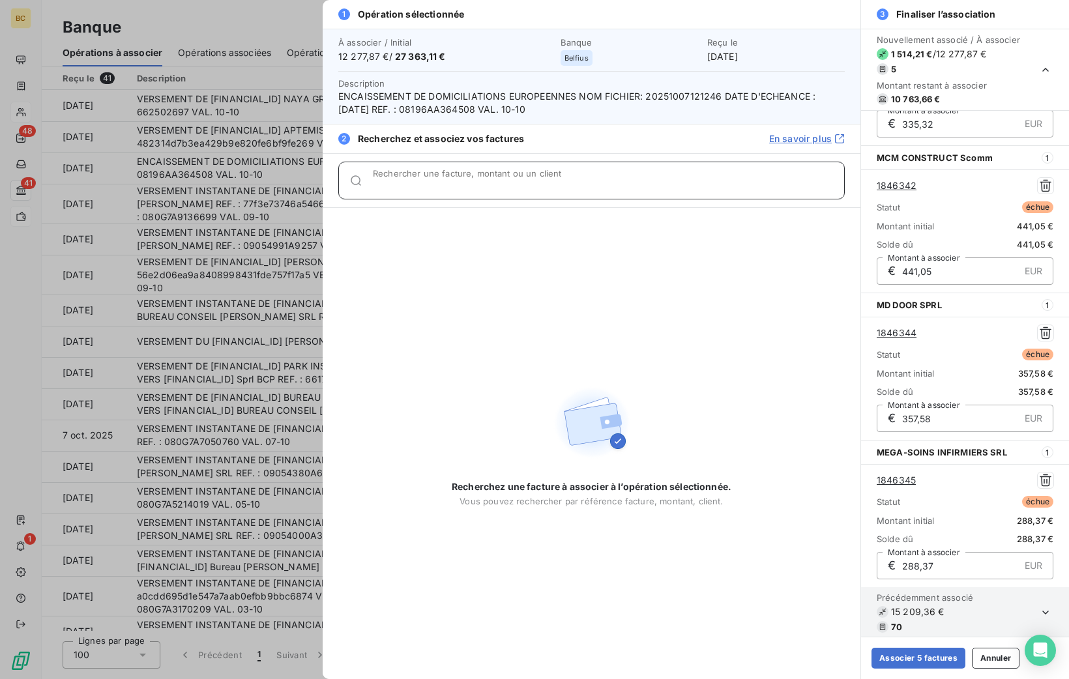
click at [489, 186] on input "Rechercher une facture, montant ou un client" at bounding box center [608, 185] width 471 height 13
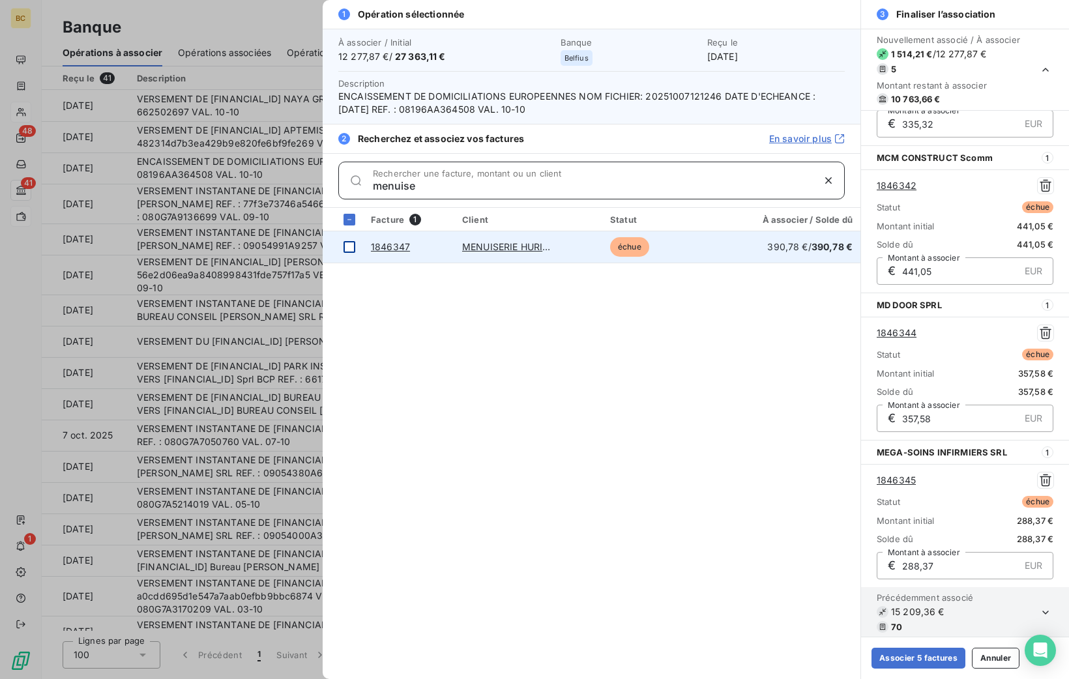
type input "menuise"
click at [349, 247] on div at bounding box center [350, 247] width 12 height 12
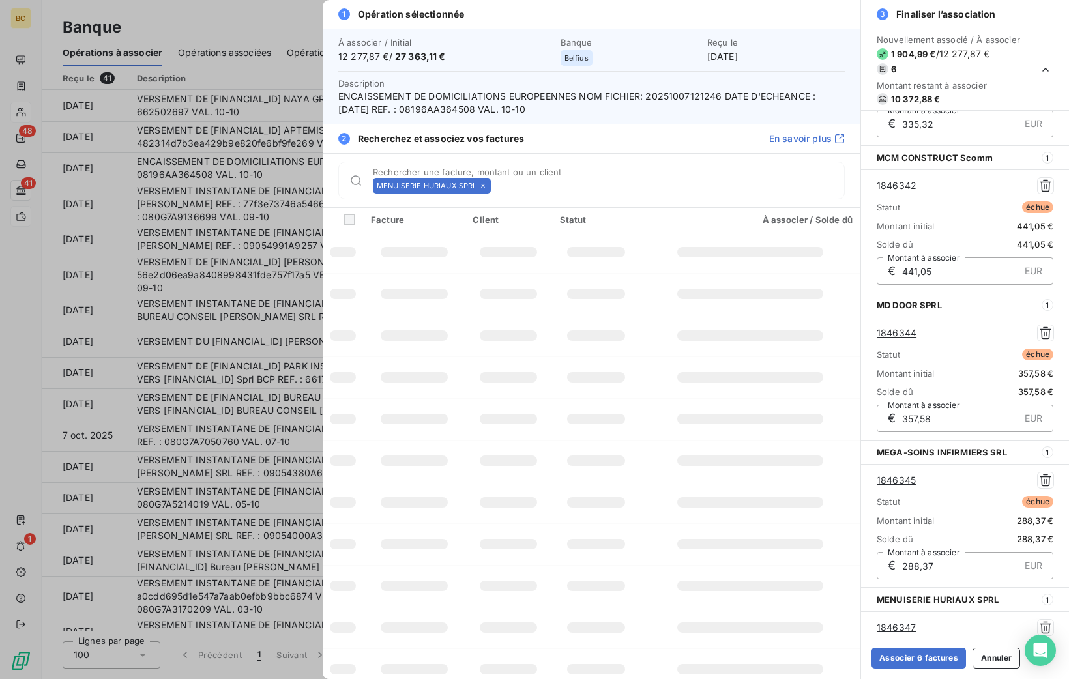
scroll to position [407, 0]
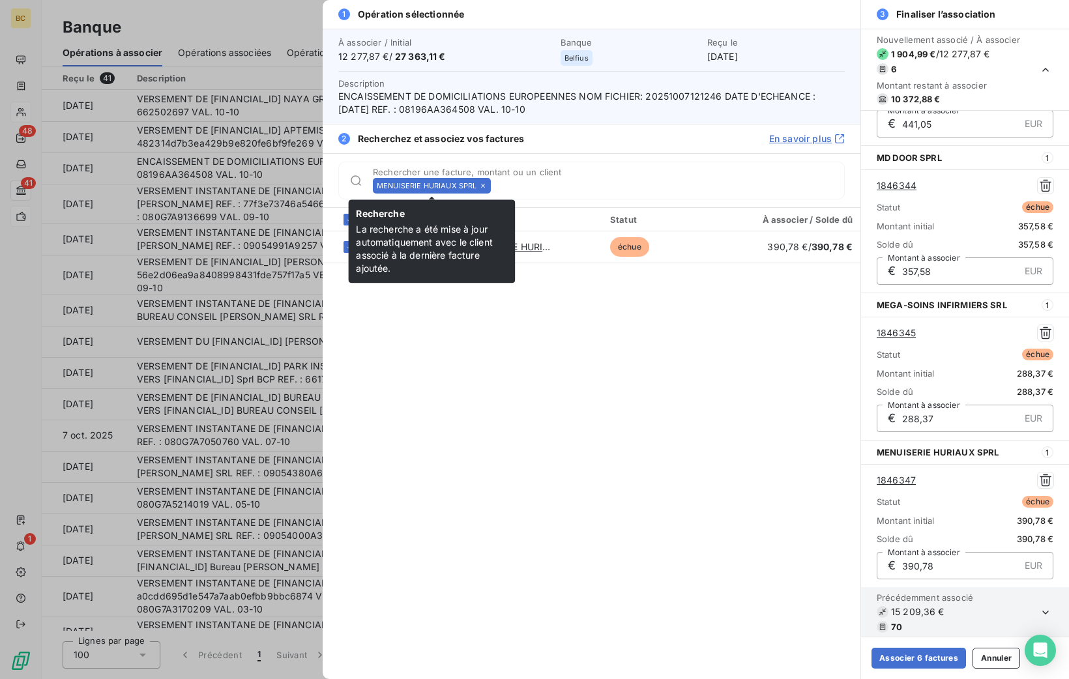
click at [486, 184] on icon at bounding box center [483, 186] width 8 height 8
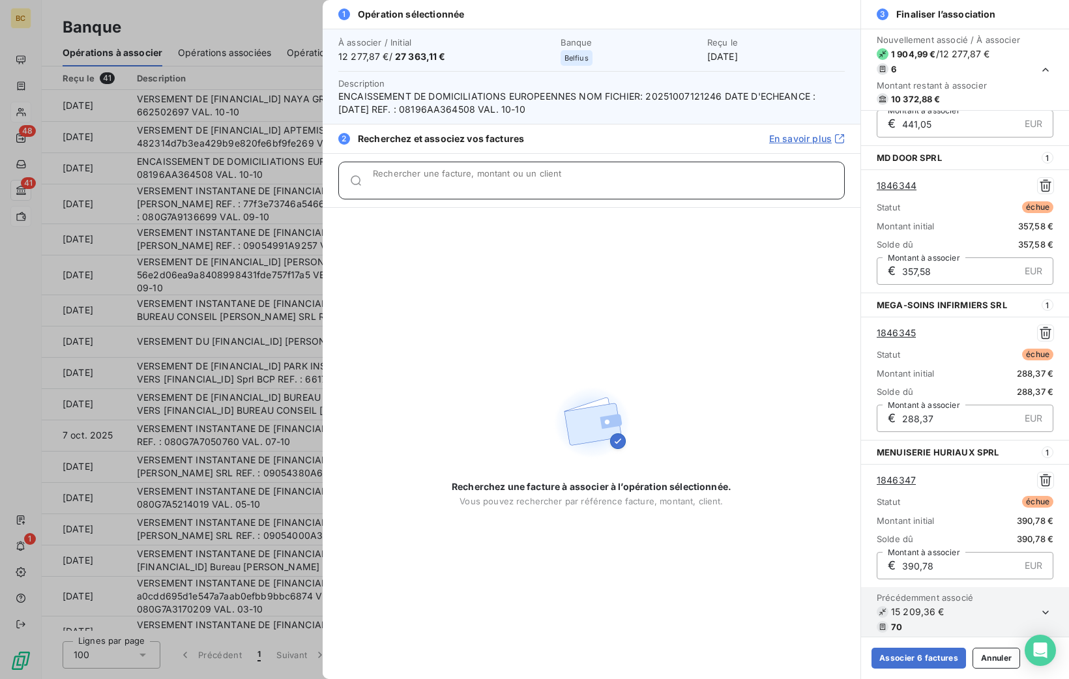
click at [486, 184] on input "Rechercher une facture, montant ou un client" at bounding box center [608, 185] width 471 height 13
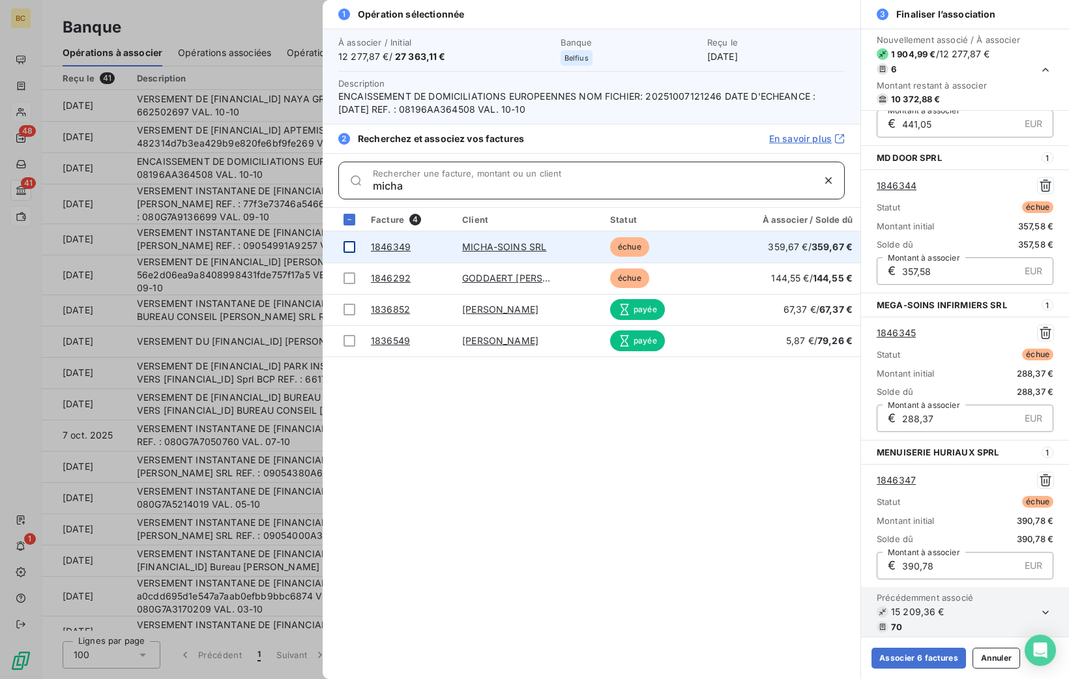
type input "micha"
click at [352, 243] on div at bounding box center [350, 247] width 12 height 12
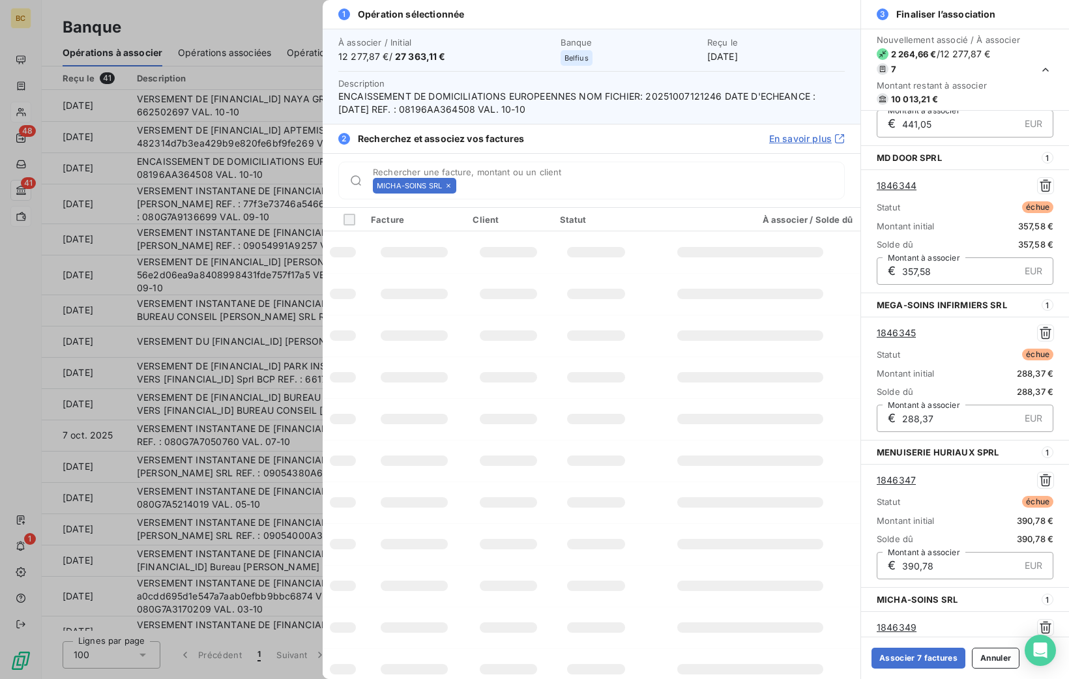
scroll to position [553, 0]
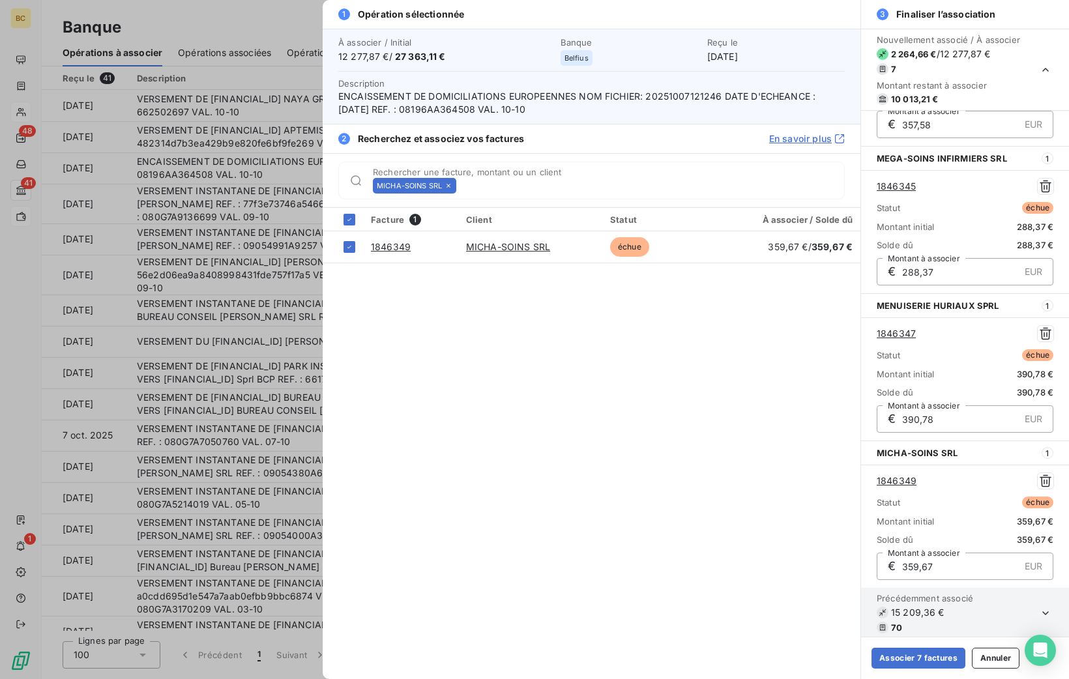
click at [451, 188] on icon at bounding box center [449, 186] width 8 height 8
click at [462, 188] on input "Rechercher une facture, montant ou un client" at bounding box center [653, 185] width 383 height 13
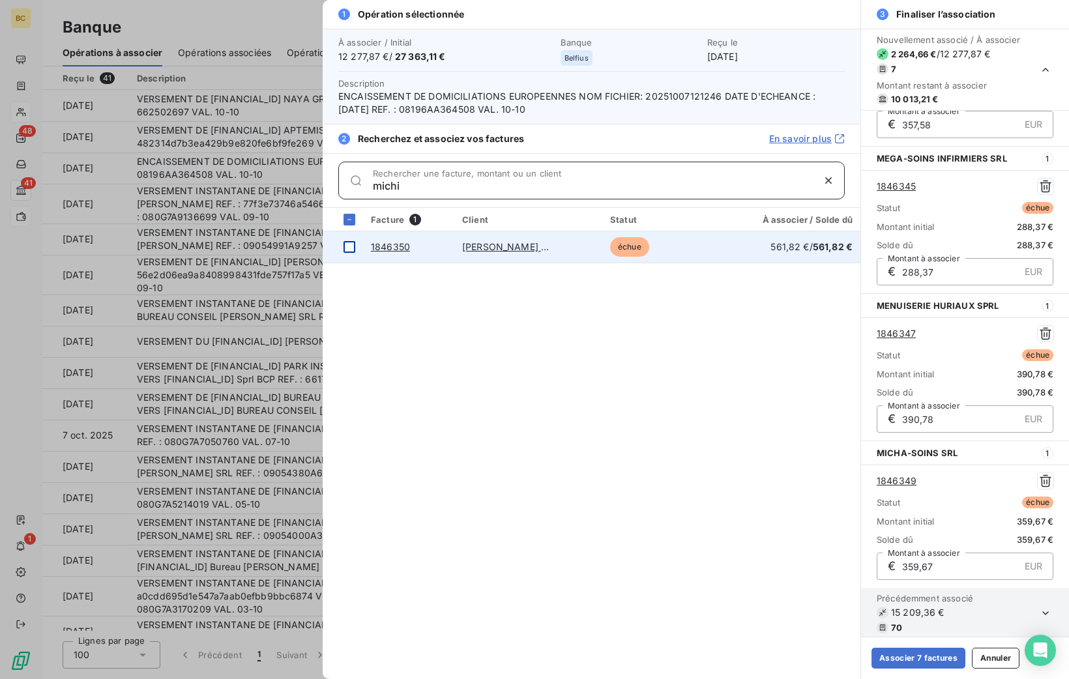
type input "michi"
click at [350, 242] on div at bounding box center [350, 247] width 12 height 12
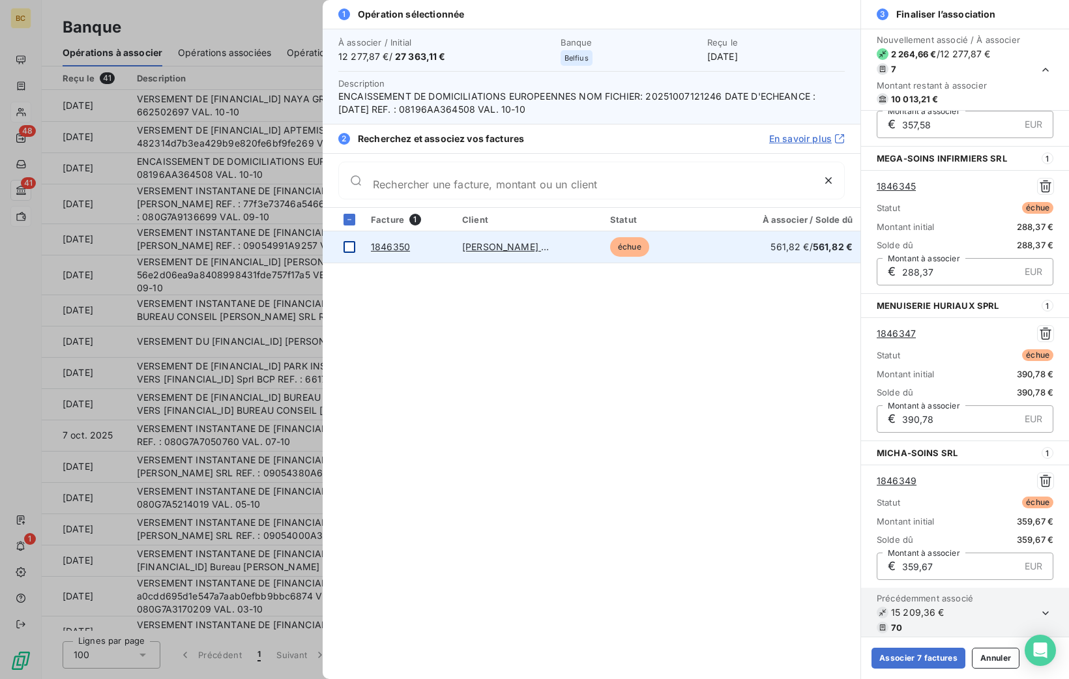
scroll to position [701, 0]
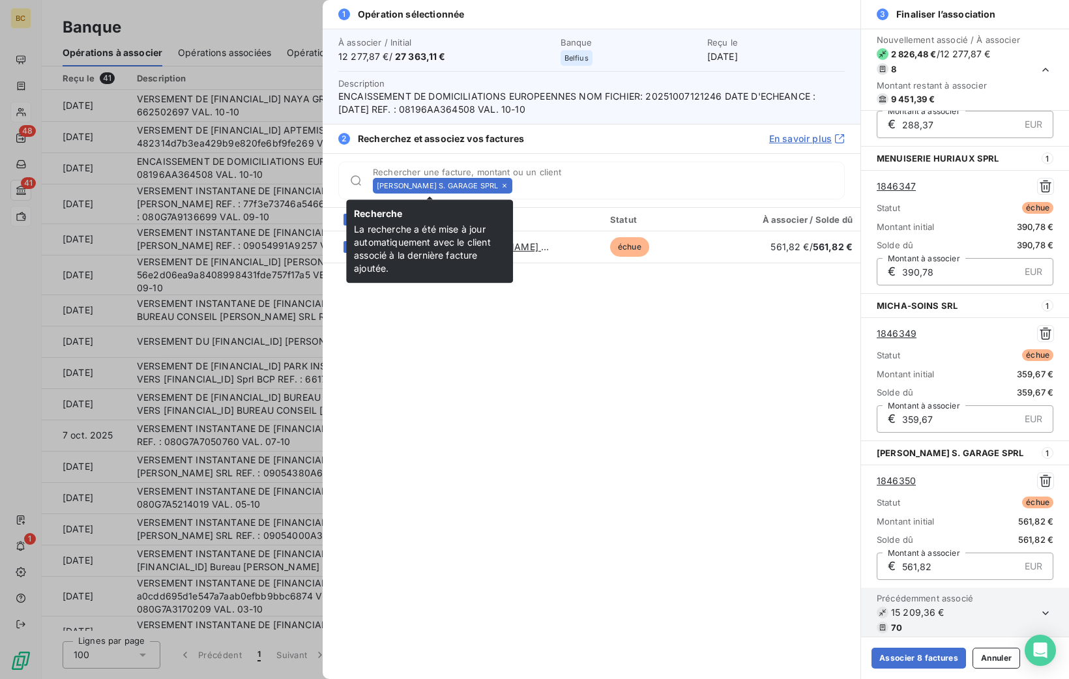
click at [501, 186] on icon at bounding box center [505, 186] width 8 height 8
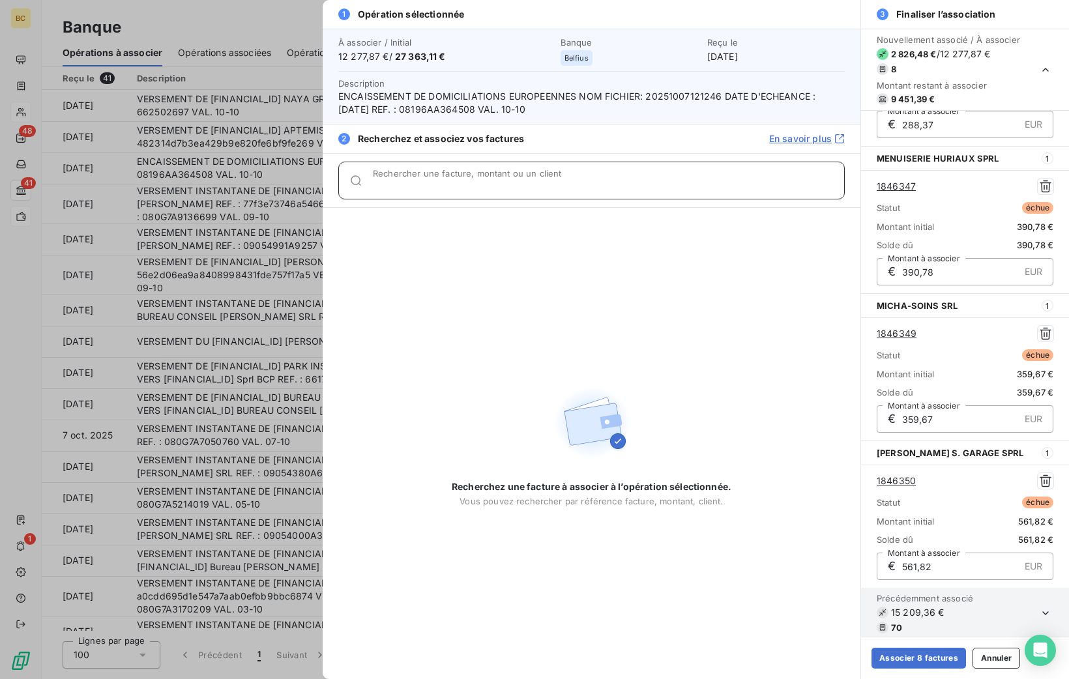
click at [479, 186] on input "Rechercher une facture, montant ou un client" at bounding box center [608, 185] width 471 height 13
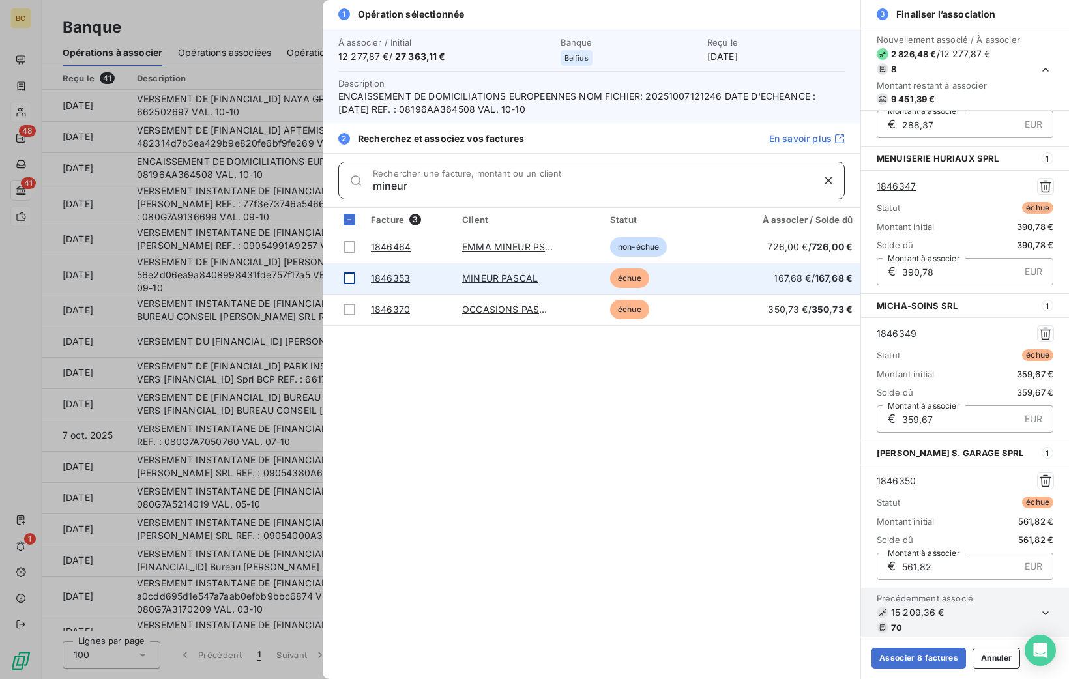
type input "mineur"
click at [349, 274] on div at bounding box center [350, 278] width 12 height 12
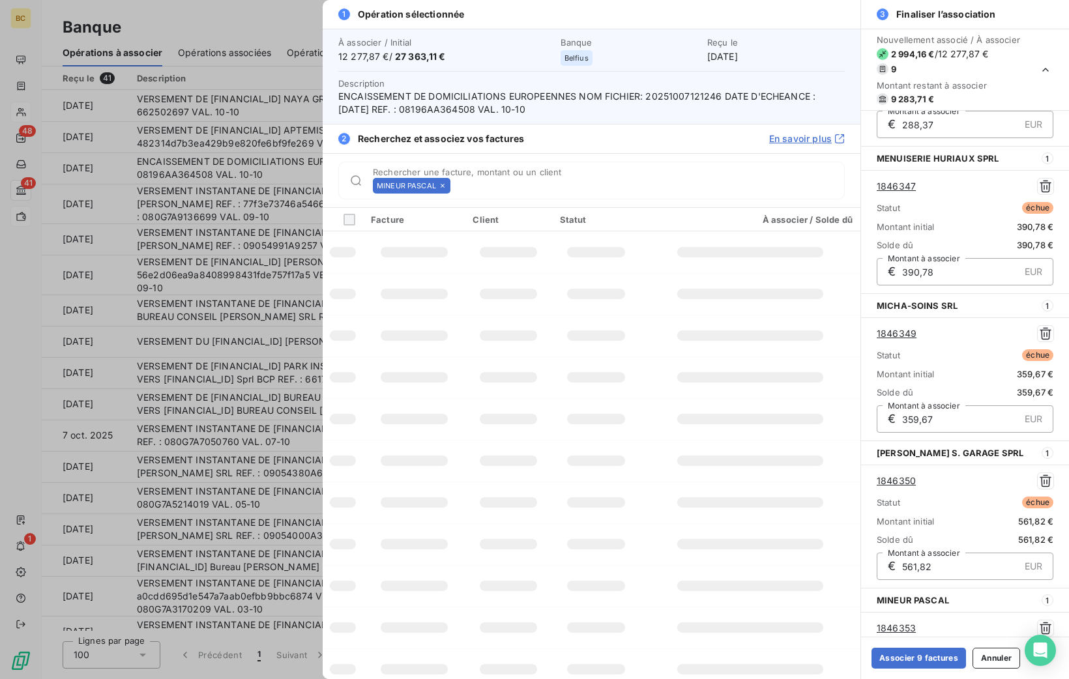
scroll to position [847, 0]
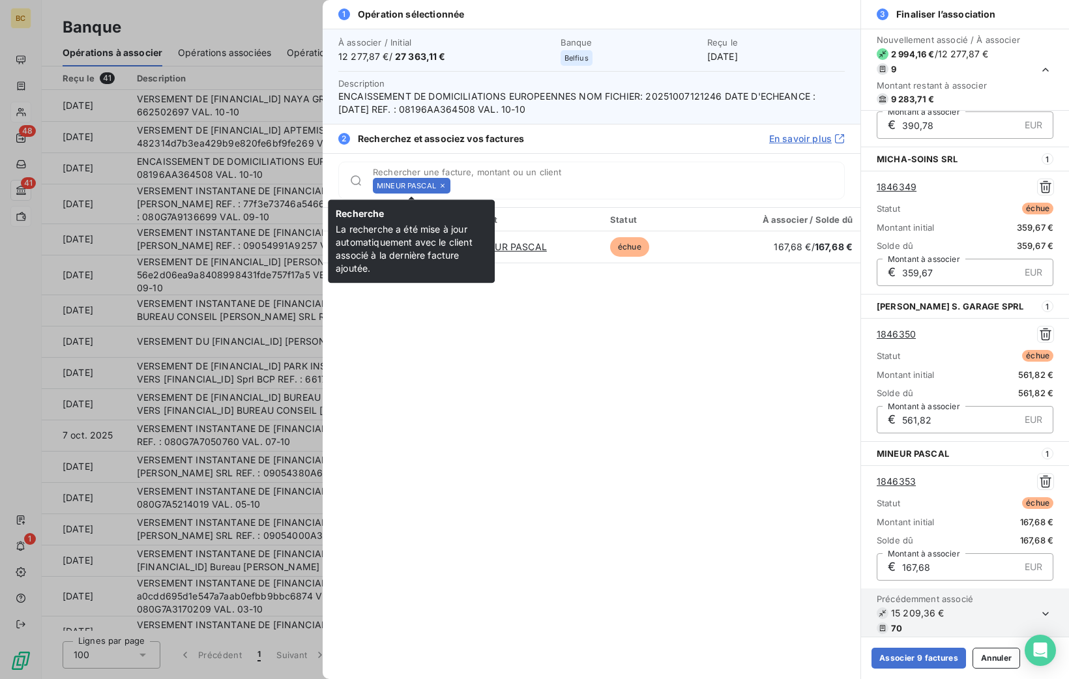
click at [445, 184] on icon at bounding box center [443, 186] width 8 height 8
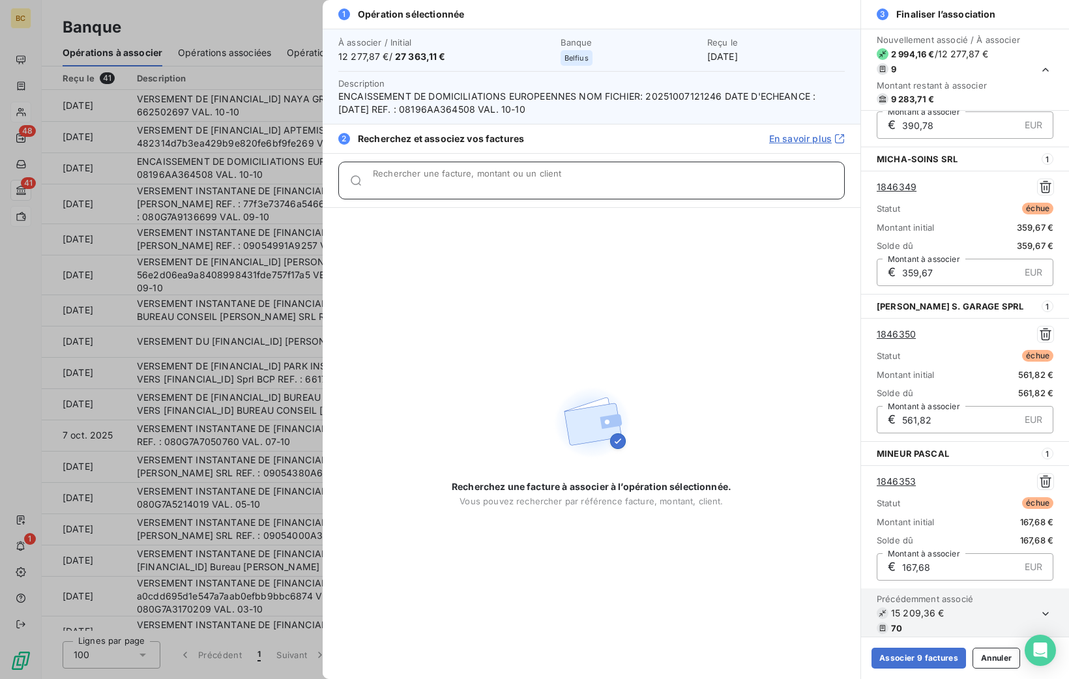
click at [445, 184] on input "Rechercher une facture, montant ou un client" at bounding box center [608, 185] width 471 height 13
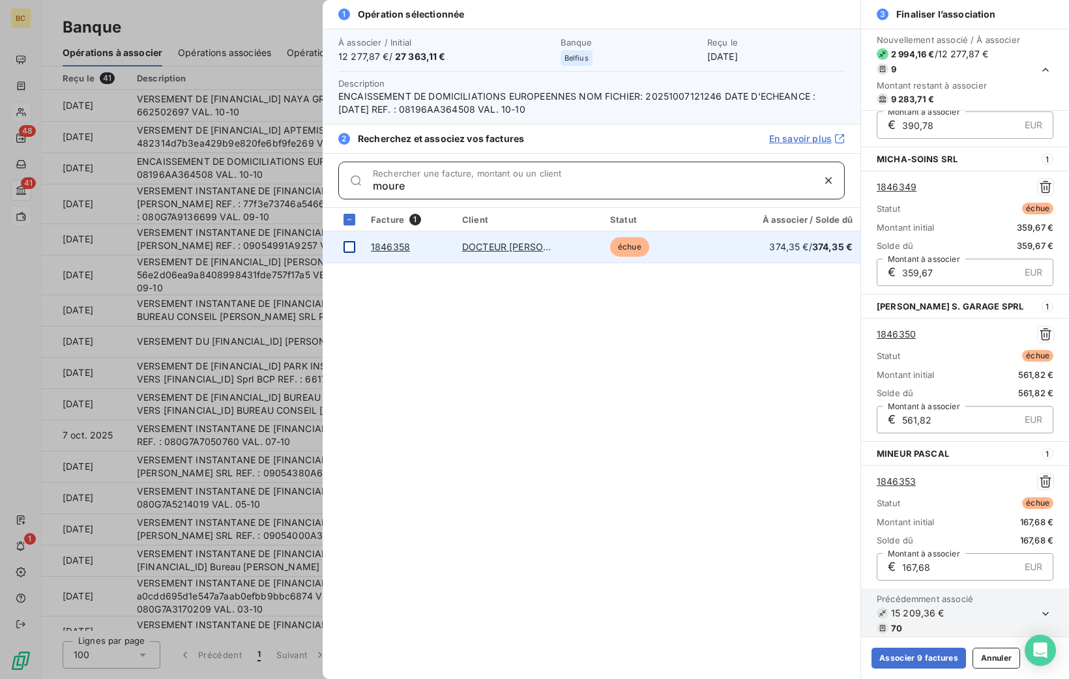
type input "moure"
click at [350, 244] on div at bounding box center [350, 247] width 12 height 12
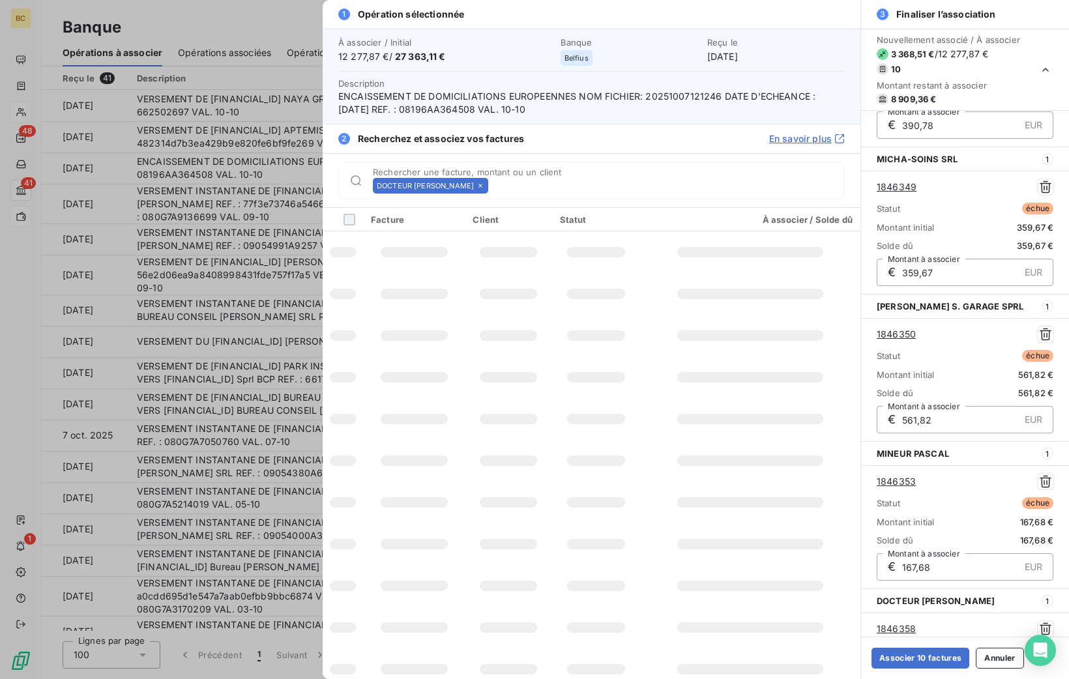
scroll to position [995, 0]
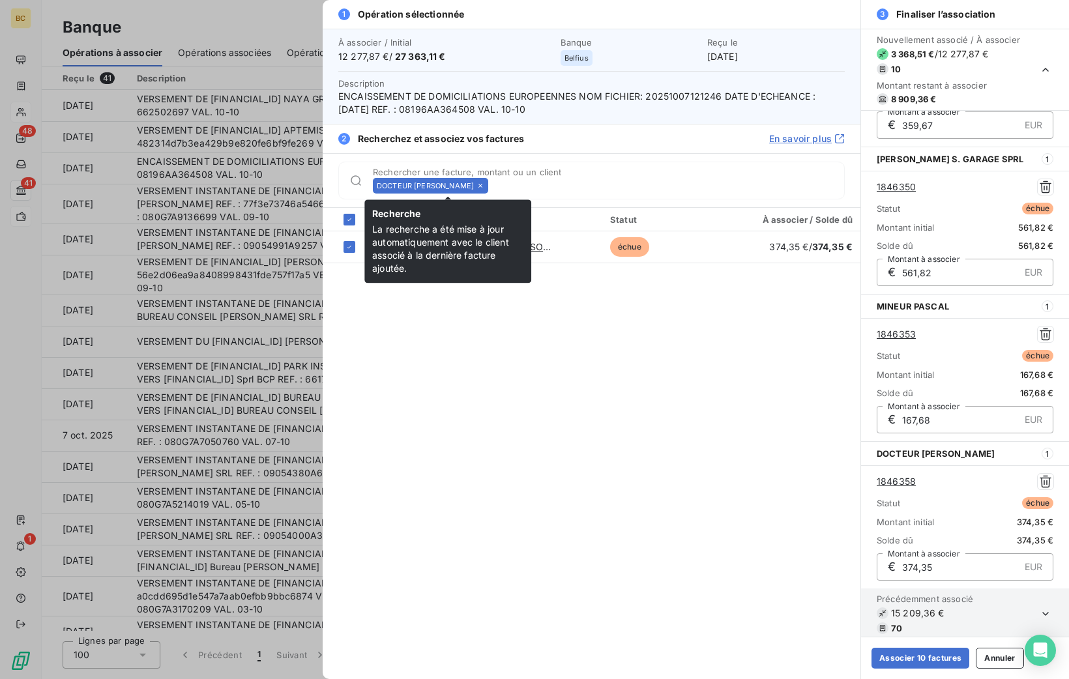
click at [484, 187] on icon at bounding box center [481, 186] width 8 height 8
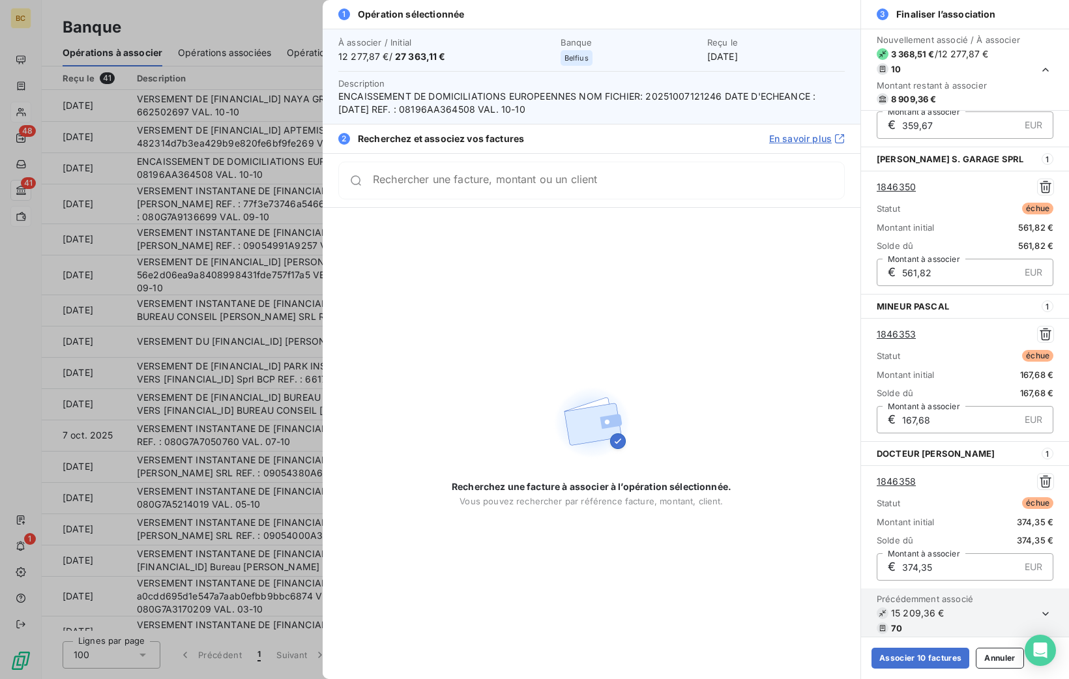
click at [516, 187] on div "Rechercher une facture, montant ou un client" at bounding box center [591, 181] width 506 height 38
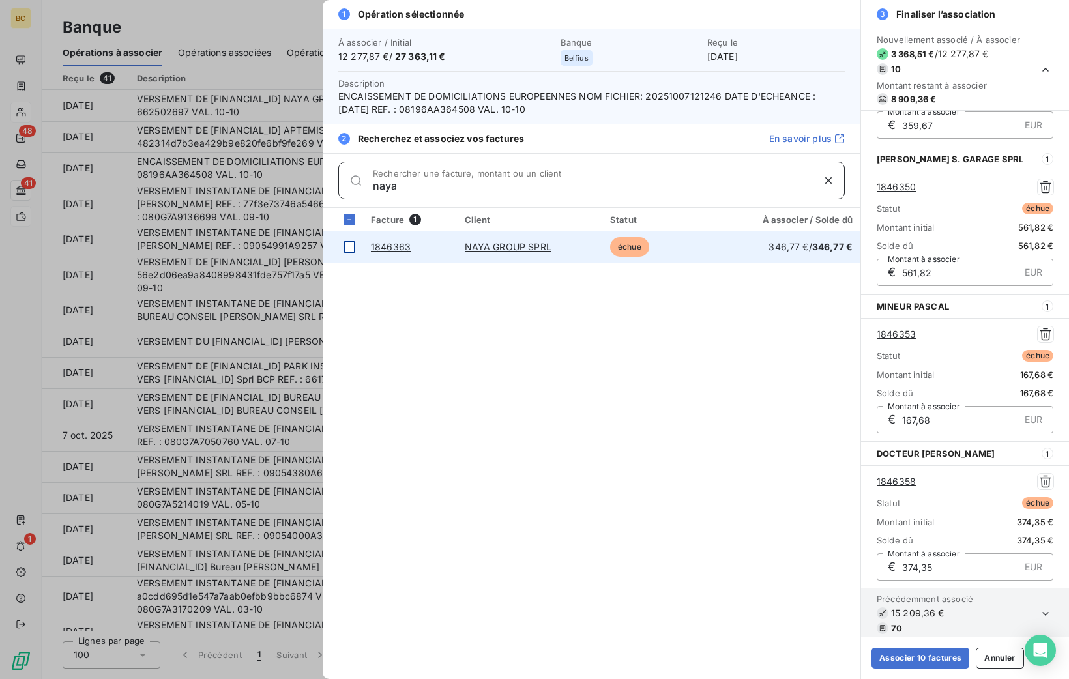
type input "naya"
click at [346, 243] on div at bounding box center [350, 247] width 12 height 12
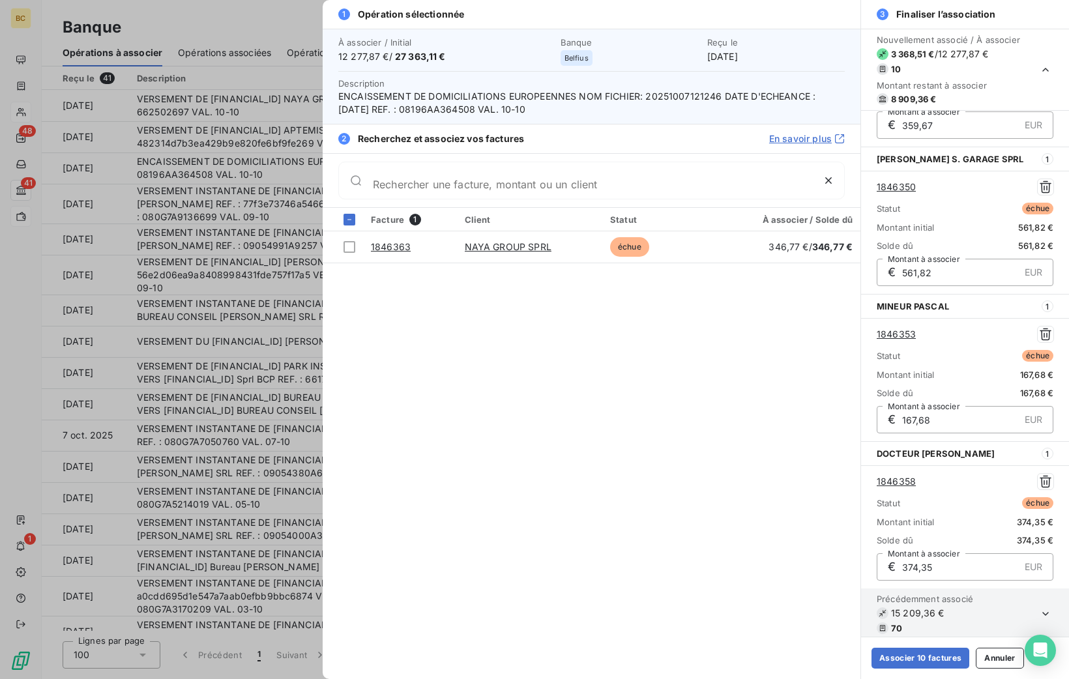
scroll to position [1142, 0]
click at [449, 183] on icon at bounding box center [450, 186] width 8 height 8
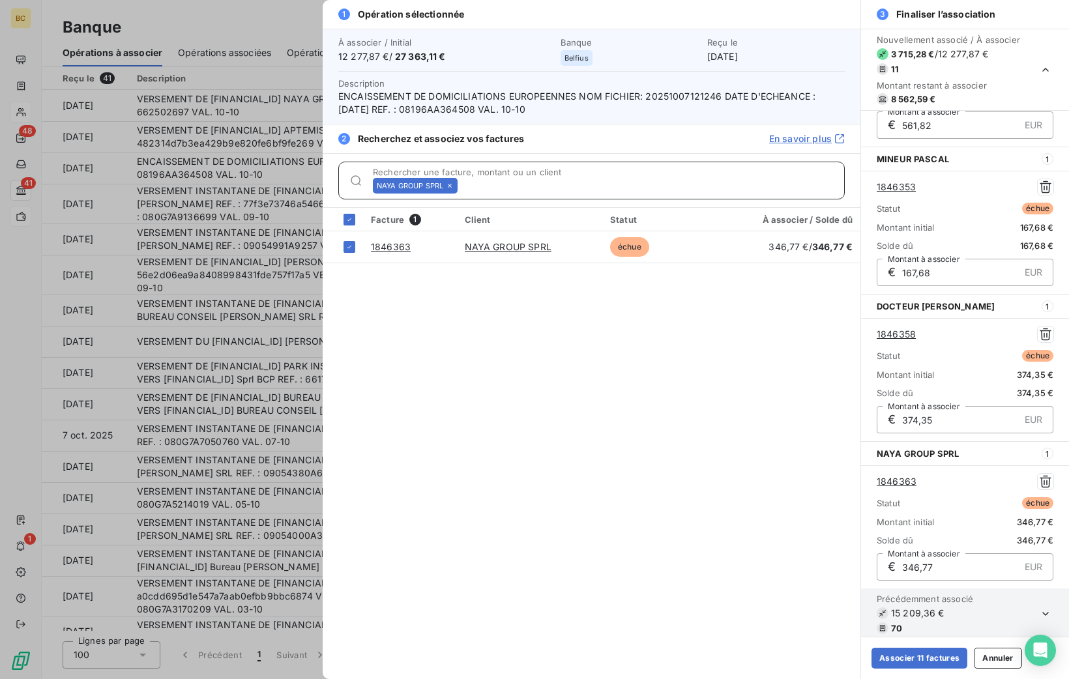
click at [463, 183] on input "Rechercher une facture, montant ou un client" at bounding box center [653, 185] width 381 height 13
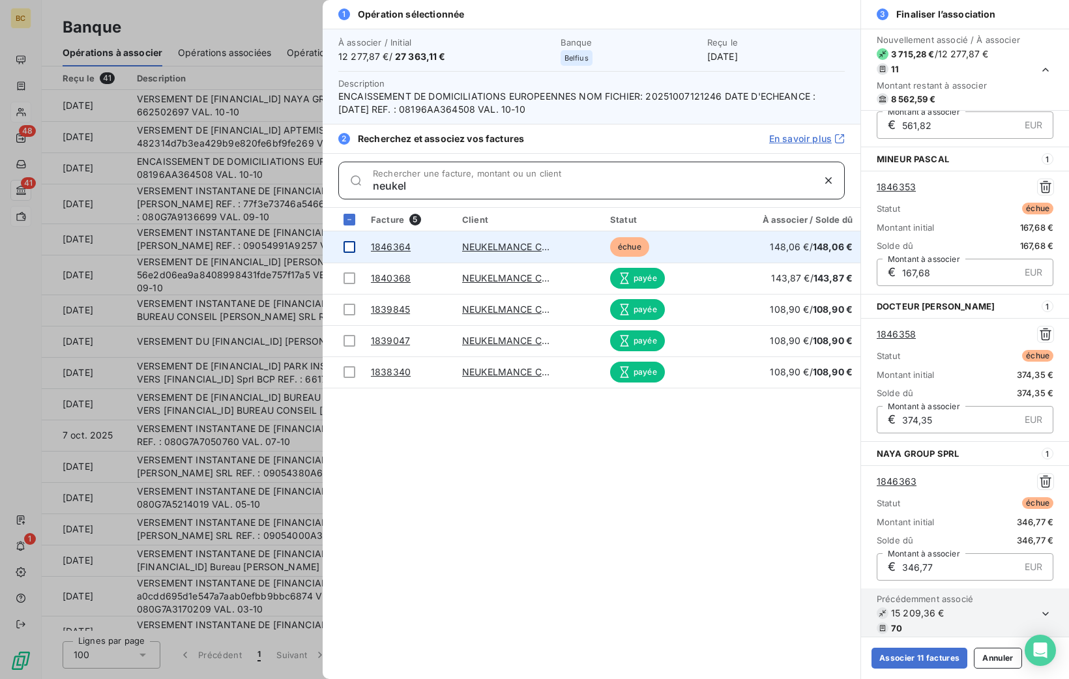
type input "neukel"
click at [354, 242] on div at bounding box center [350, 247] width 12 height 12
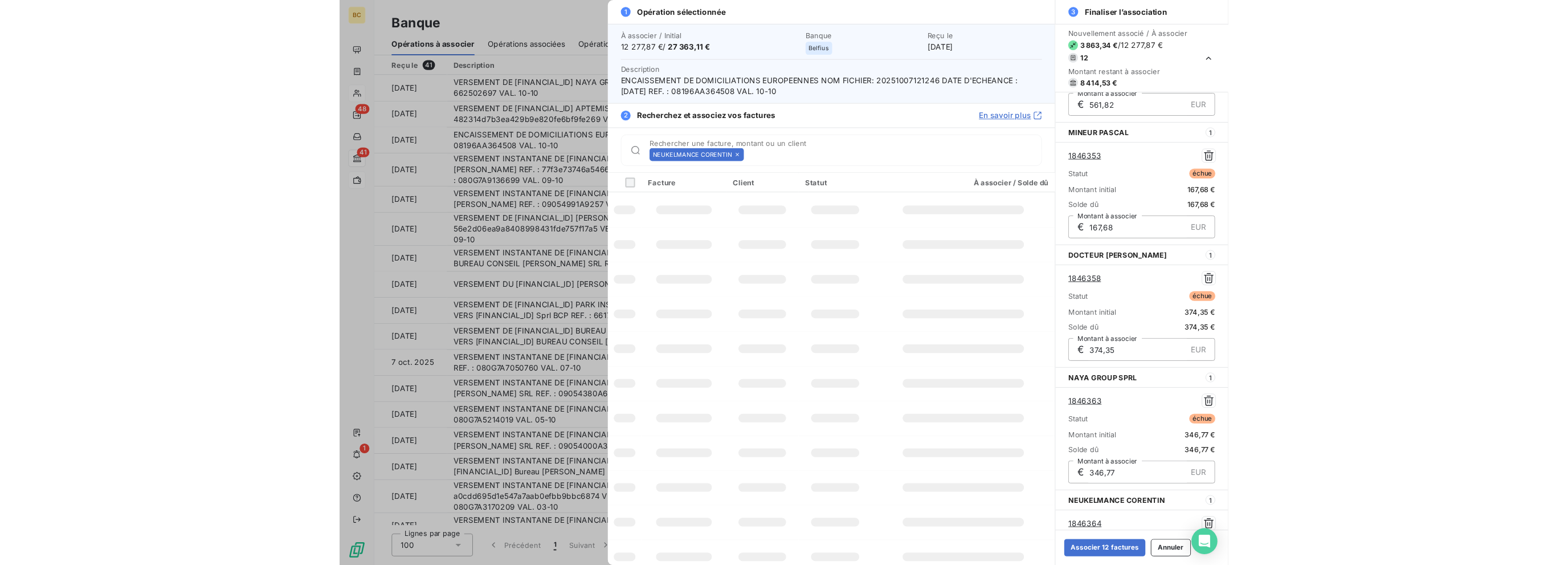
scroll to position [1127, 0]
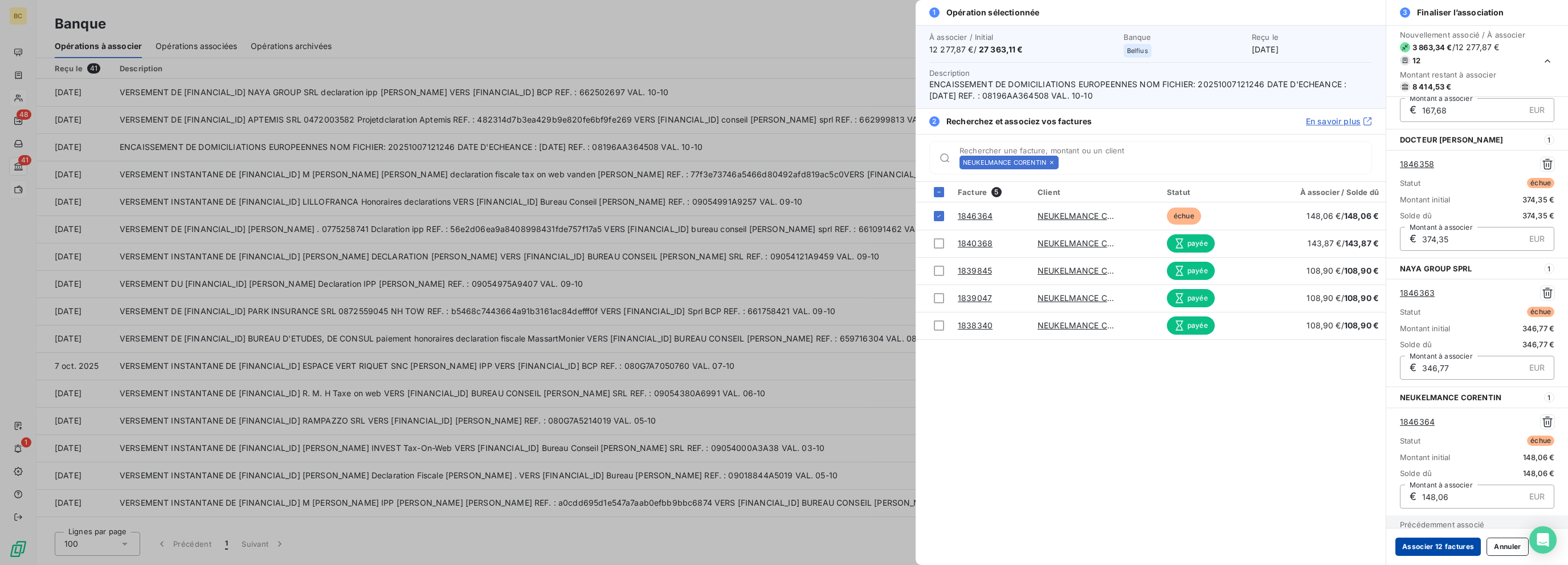
click at [933, 547] on button "Associer 12 factures" at bounding box center [1438, 547] width 86 height 18
